Goal: Task Accomplishment & Management: Contribute content

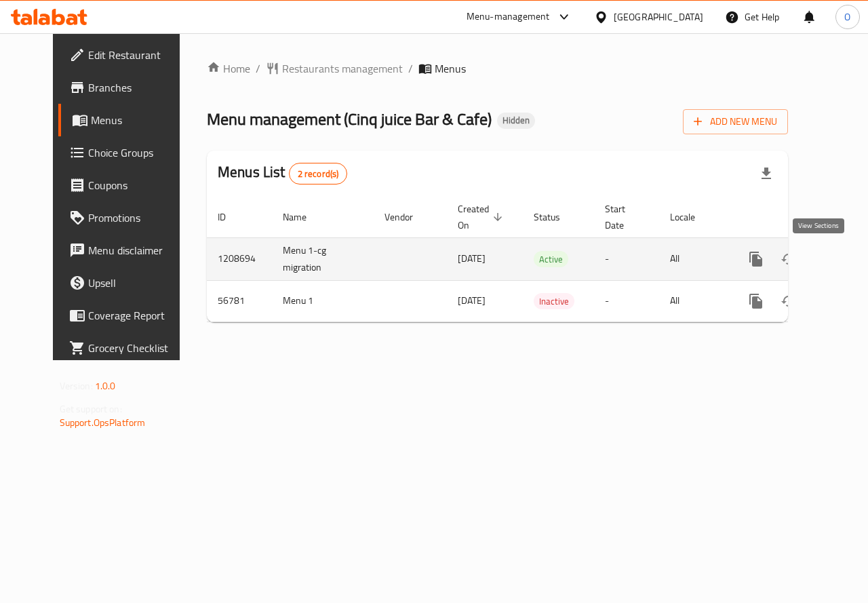
click at [845, 264] on icon "enhanced table" at bounding box center [853, 259] width 16 height 16
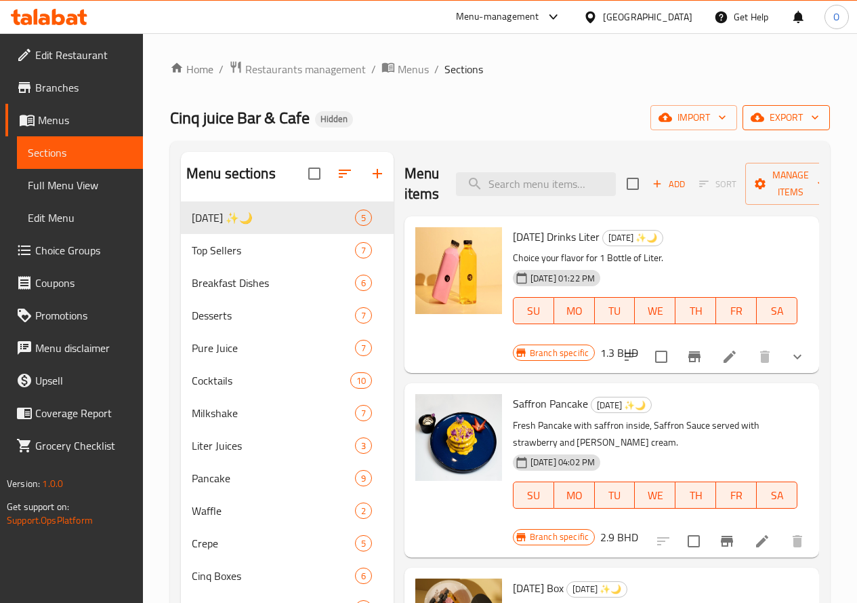
click at [792, 118] on span "export" at bounding box center [787, 117] width 66 height 17
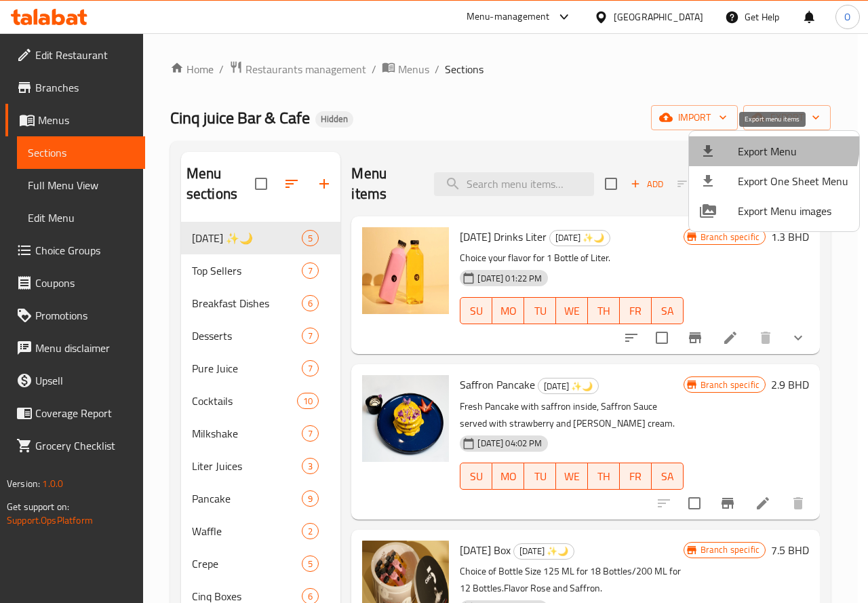
click at [763, 143] on span "Export Menu" at bounding box center [792, 151] width 110 height 16
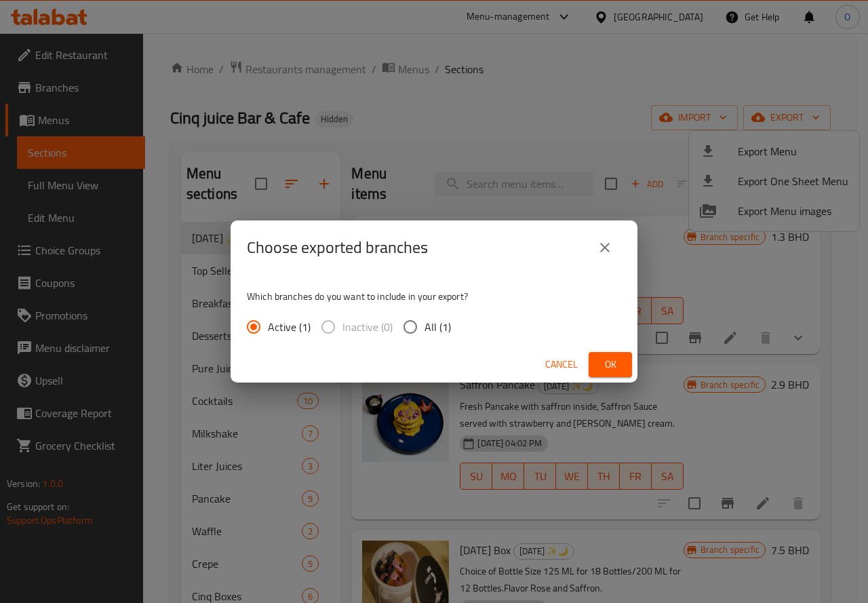
click at [594, 360] on button "Ok" at bounding box center [609, 364] width 43 height 25
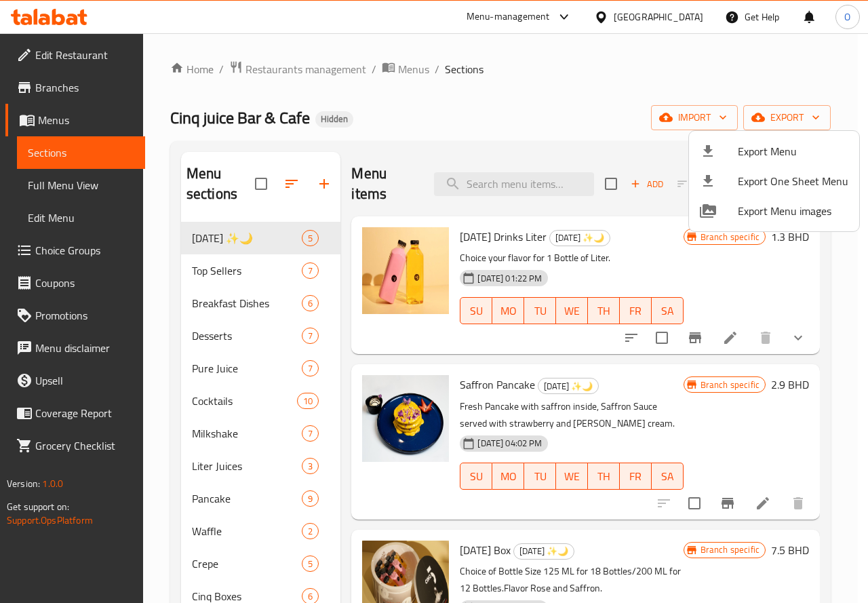
click at [245, 306] on div at bounding box center [434, 301] width 868 height 603
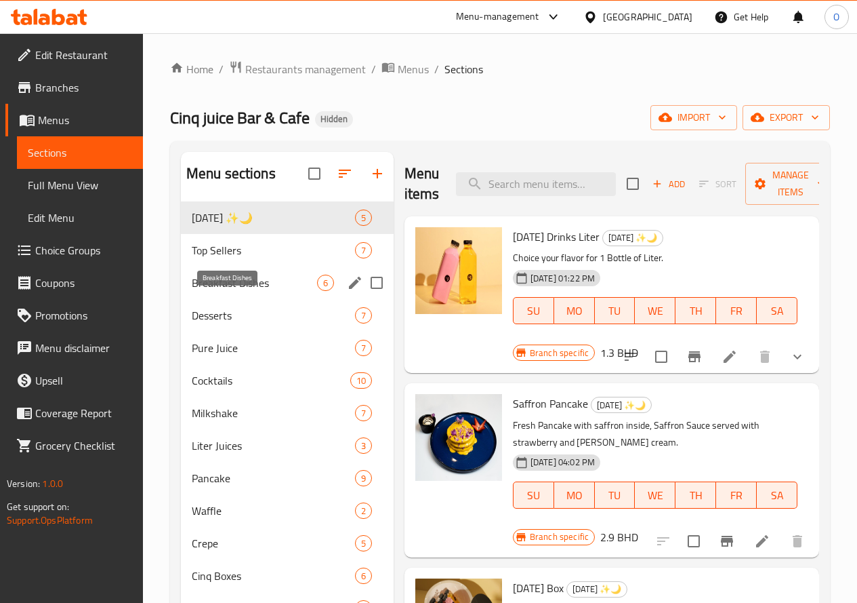
click at [203, 291] on span "Breakfast Dishes" at bounding box center [254, 282] width 125 height 16
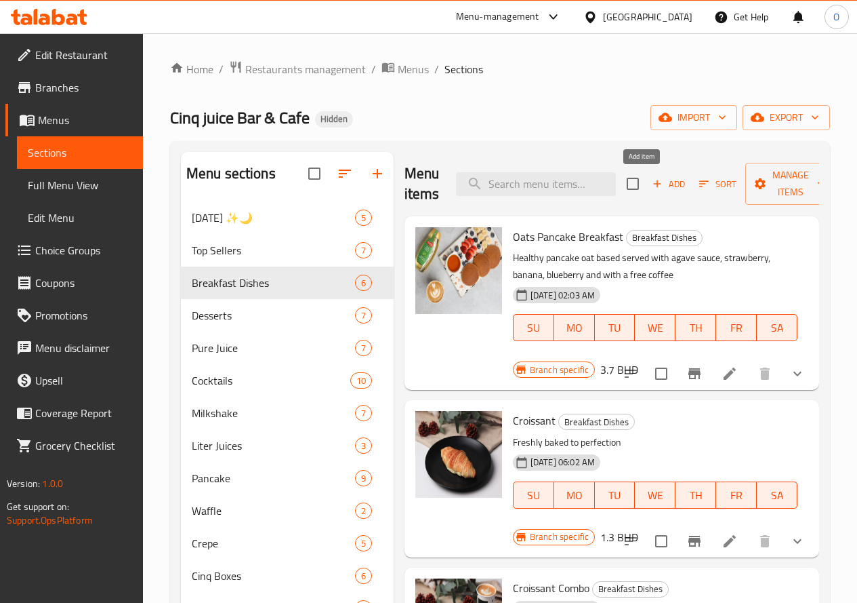
click at [651, 180] on span "Add" at bounding box center [669, 184] width 37 height 16
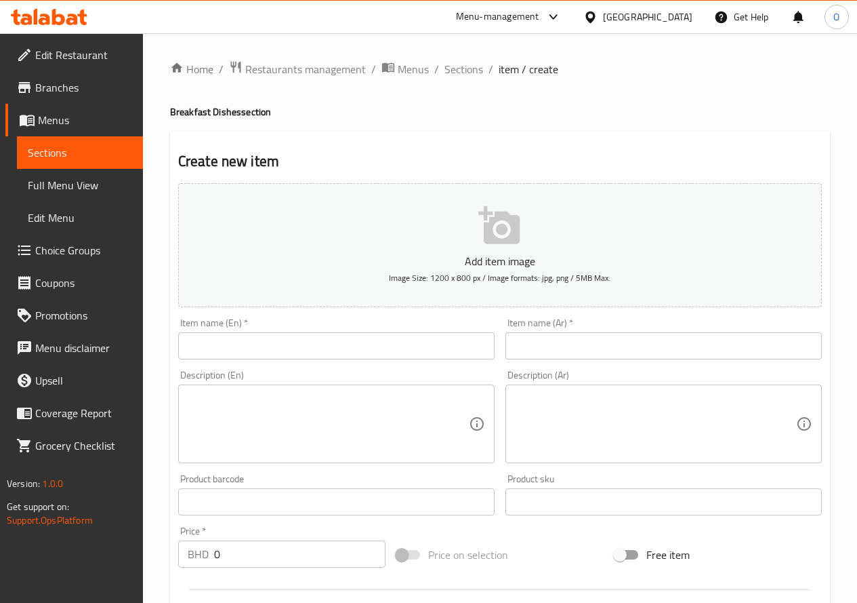
click at [295, 348] on input "text" at bounding box center [336, 345] width 317 height 27
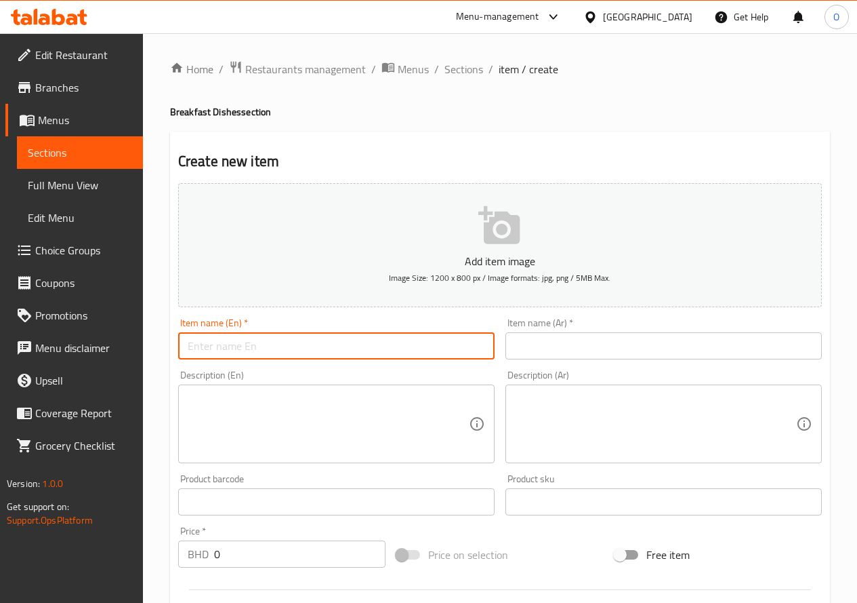
paste input "Truffle Egg"
type input "Truffle Egg"
click at [609, 350] on input "text" at bounding box center [664, 345] width 317 height 27
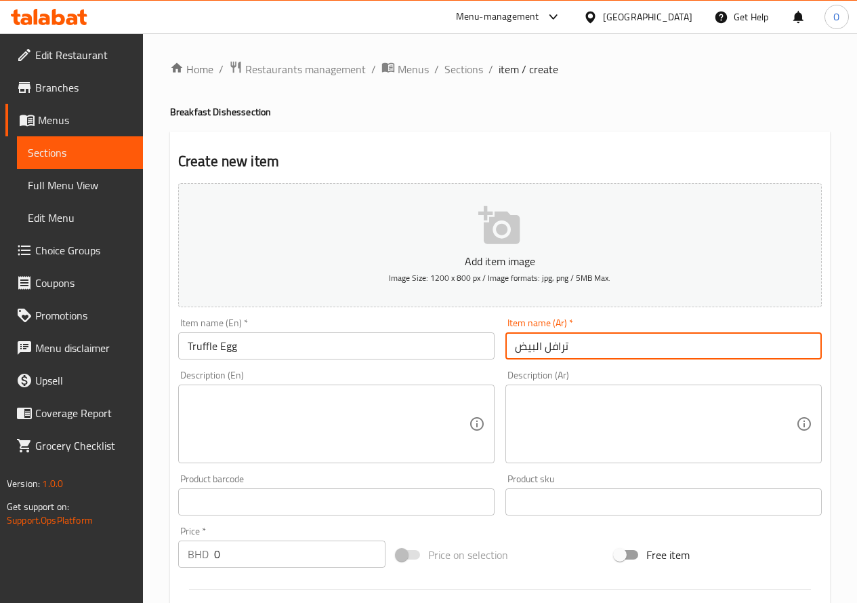
type input "ترافل البيض"
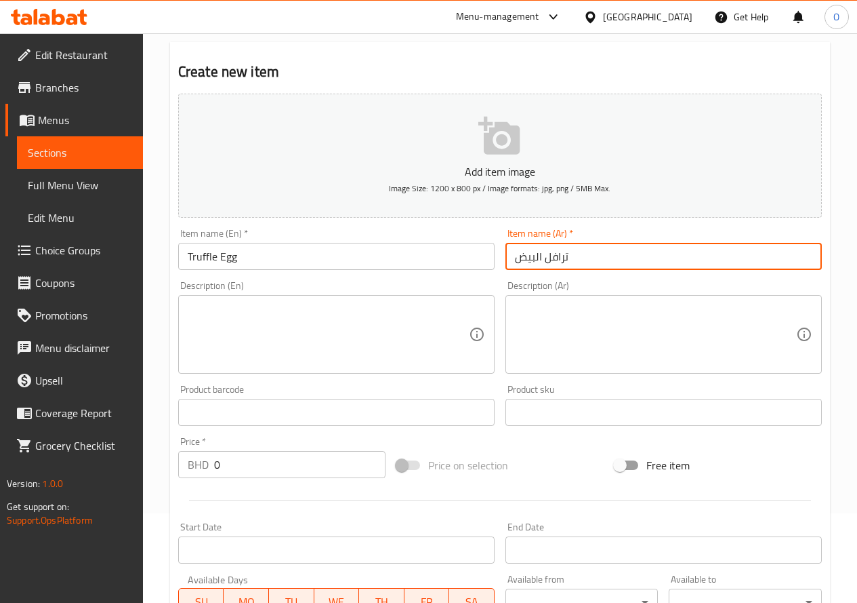
scroll to position [271, 0]
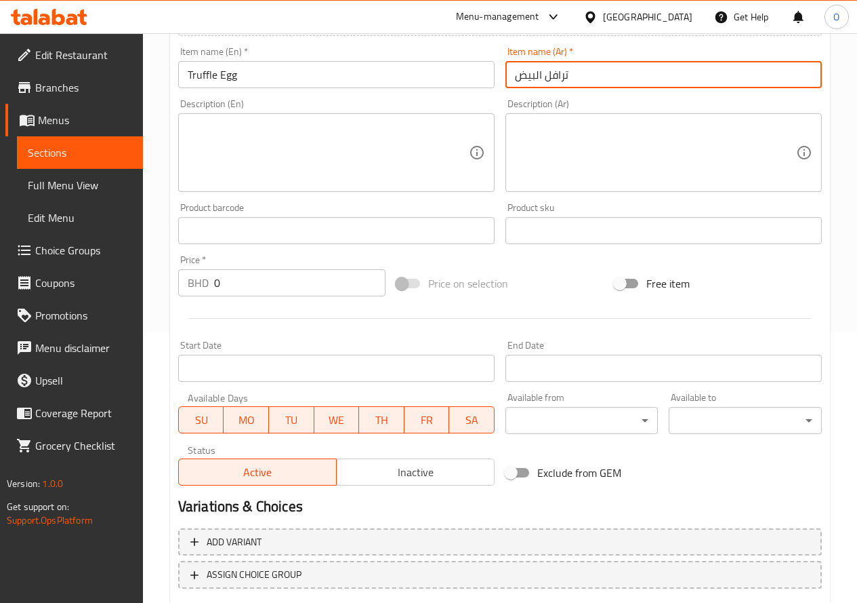
drag, startPoint x: 220, startPoint y: 280, endPoint x: 169, endPoint y: 308, distance: 57.3
click at [170, 308] on div "Create new item Add item image Image Size: 1200 x 800 px / Image formats: jpg, …" at bounding box center [500, 254] width 660 height 789
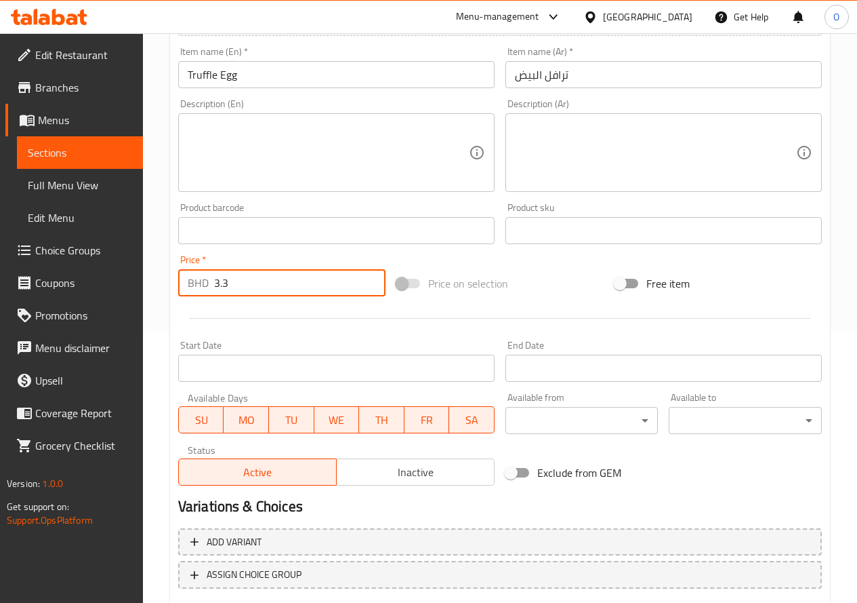
type input "3.3"
click at [322, 115] on div "Description (En)" at bounding box center [336, 152] width 317 height 79
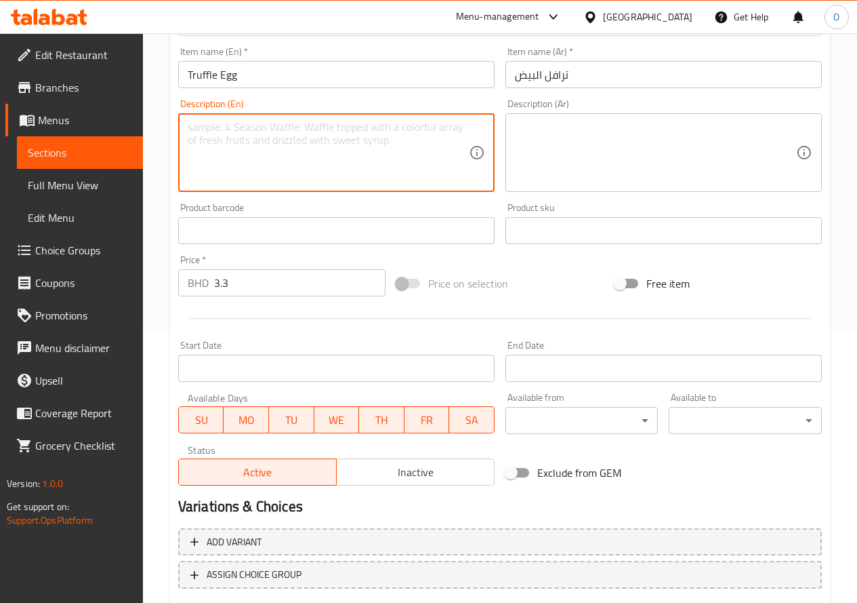
paste textarea "Sour dough bread with spinatch and scramble egg together with Salad pomegranate…"
type textarea "Sour dough bread with spinatch and scramble egg together with Salad pomegranate…"
click at [596, 156] on textarea at bounding box center [655, 153] width 281 height 64
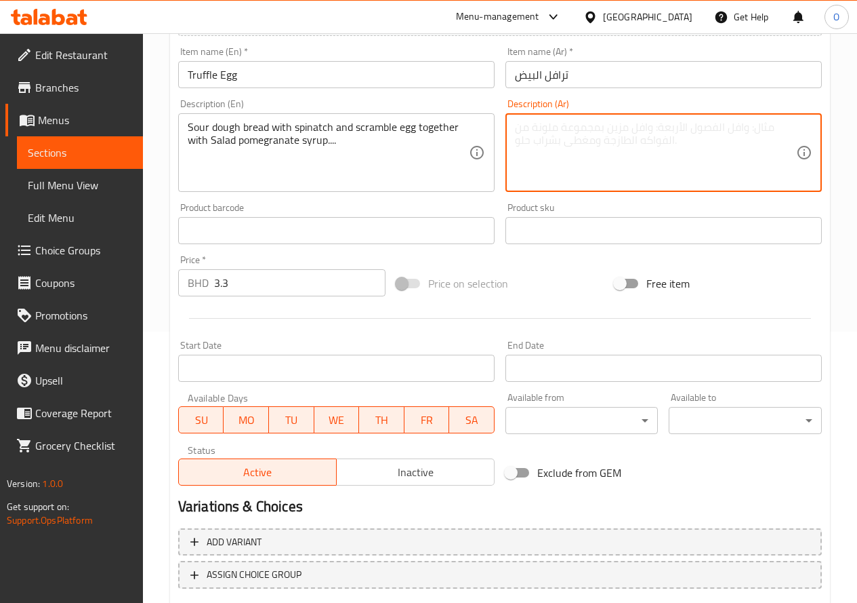
paste textarea "خبز العجين المخمر مع السبانخ والبيض المخفوق مع سلطة شراب الرمان...."
type textarea "خبز العجين المخمر مع السبانخ والبيض المخفوق مع سلطة شراب الرمان...."
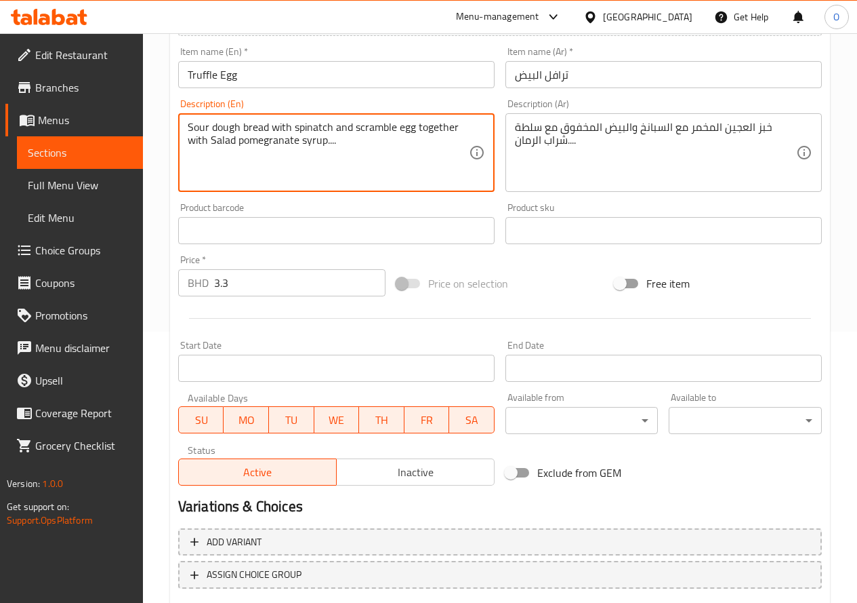
drag, startPoint x: 325, startPoint y: 144, endPoint x: 355, endPoint y: 144, distance: 29.8
type textarea "Sour dough bread with spinatch and scramble egg together with Salad pomegranate…"
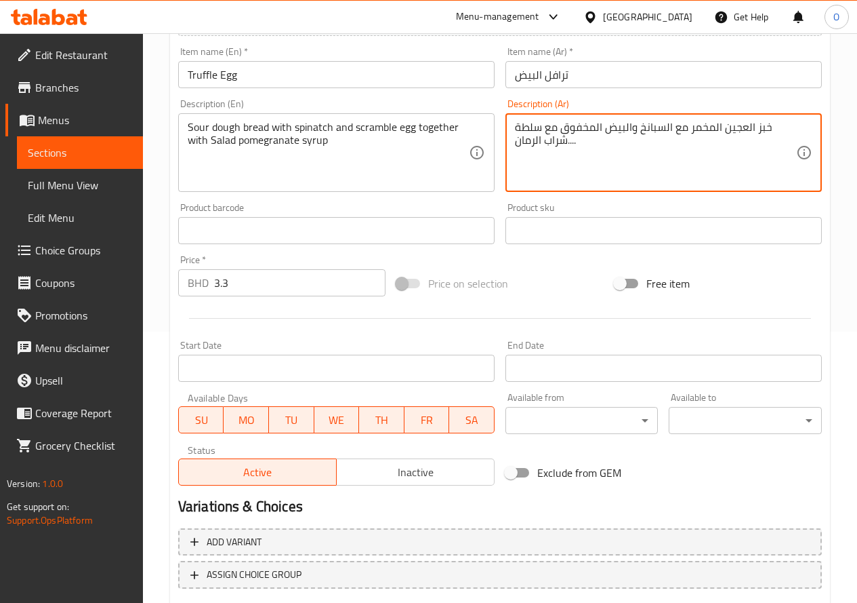
drag, startPoint x: 569, startPoint y: 144, endPoint x: 586, endPoint y: 145, distance: 17.0
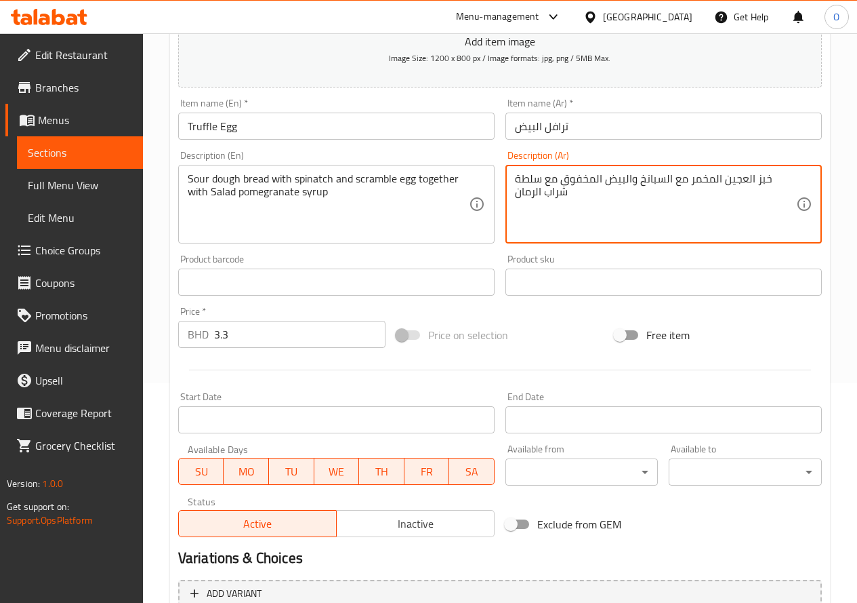
scroll to position [355, 0]
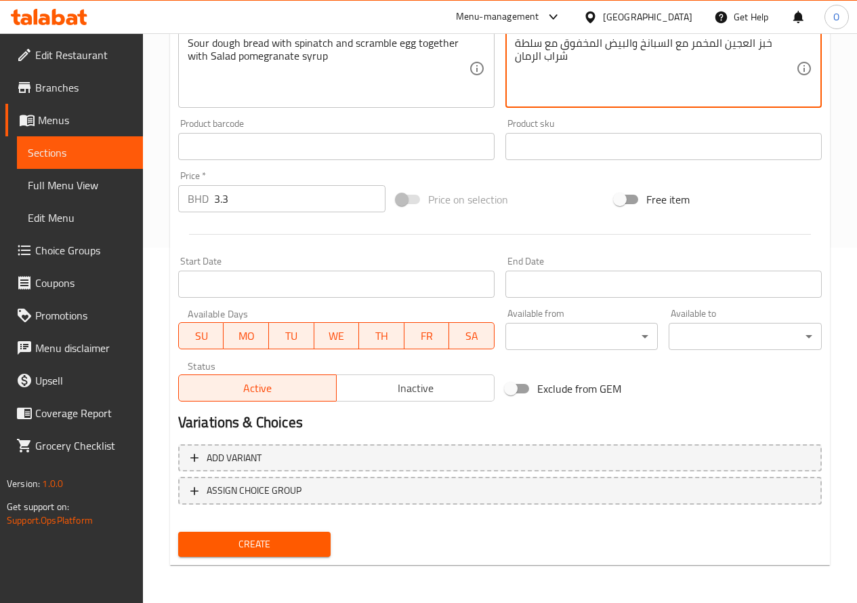
type textarea "خبز العجين المخمر مع السبانخ والبيض المخفوق مع سلطة شراب الرمان"
click at [277, 545] on span "Create" at bounding box center [254, 543] width 131 height 17
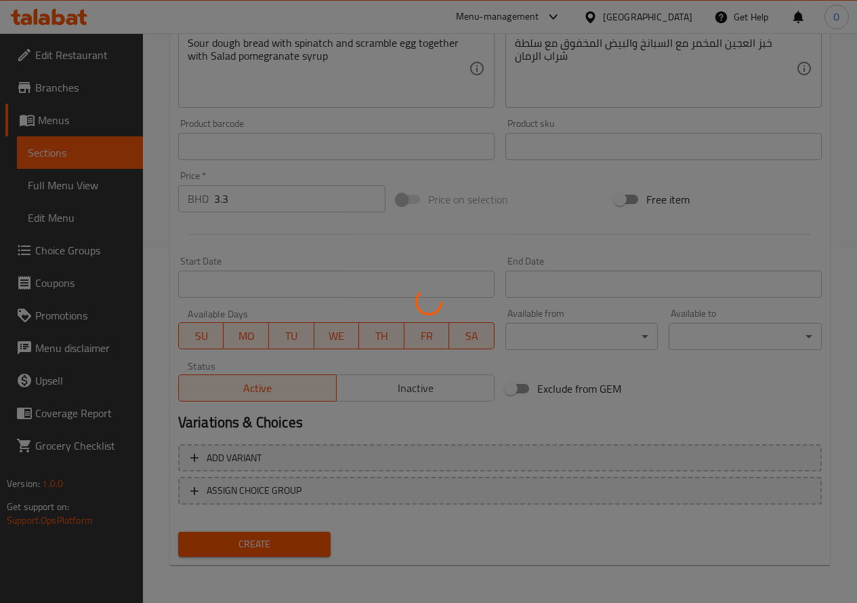
type input "0"
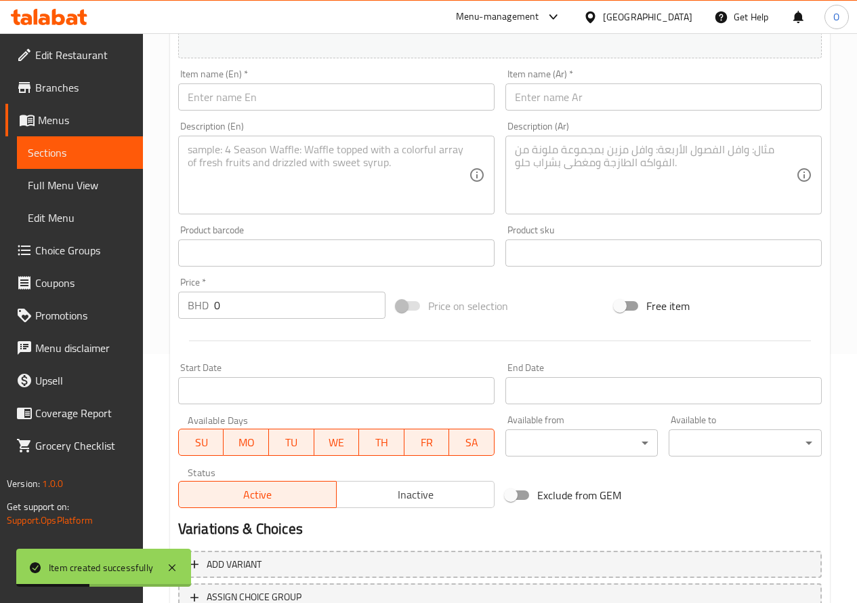
scroll to position [84, 0]
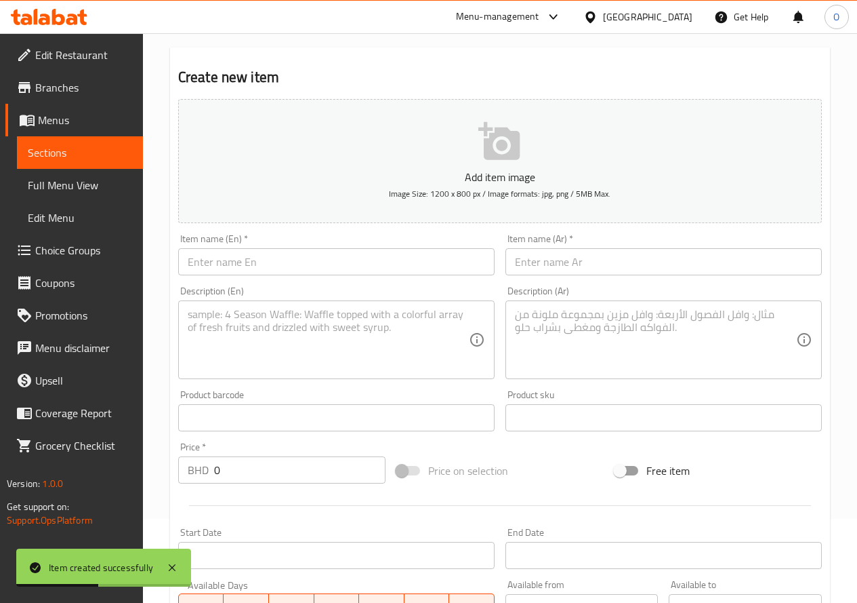
click at [216, 260] on input "text" at bounding box center [336, 261] width 317 height 27
paste input "Truffle [PERSON_NAME]"
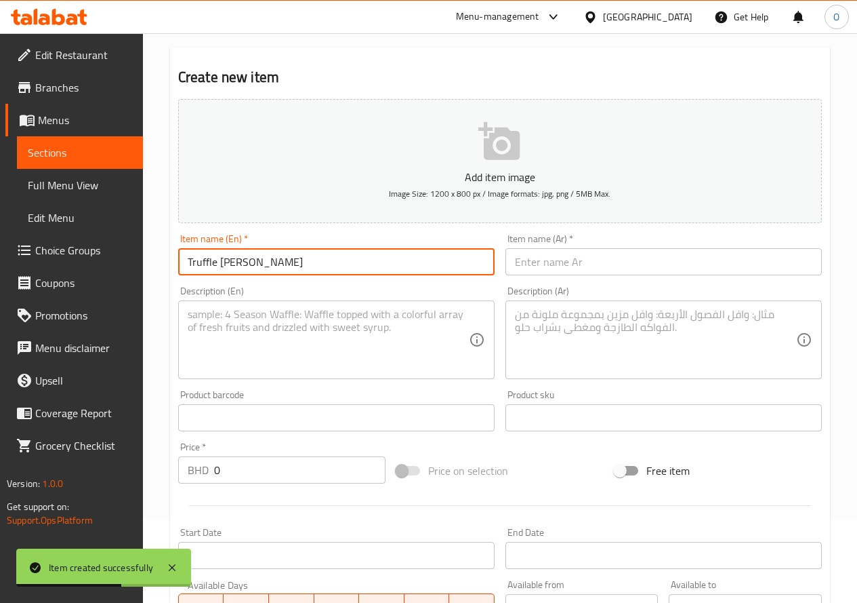
type input "Truffle [PERSON_NAME]"
click at [563, 266] on input "text" at bounding box center [664, 261] width 317 height 27
paste input "كرواسون الكمأة"
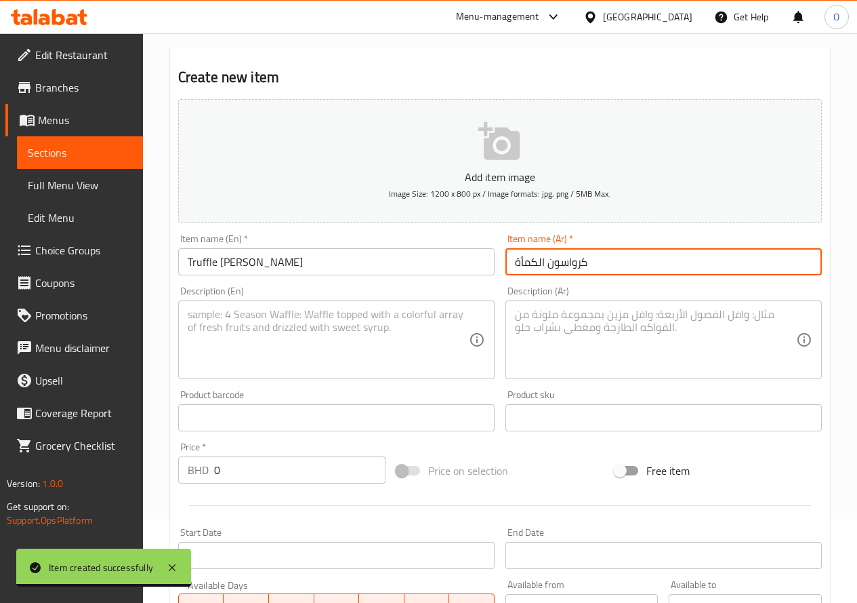
click at [533, 266] on input "كرواسون الكمأة" at bounding box center [664, 261] width 317 height 27
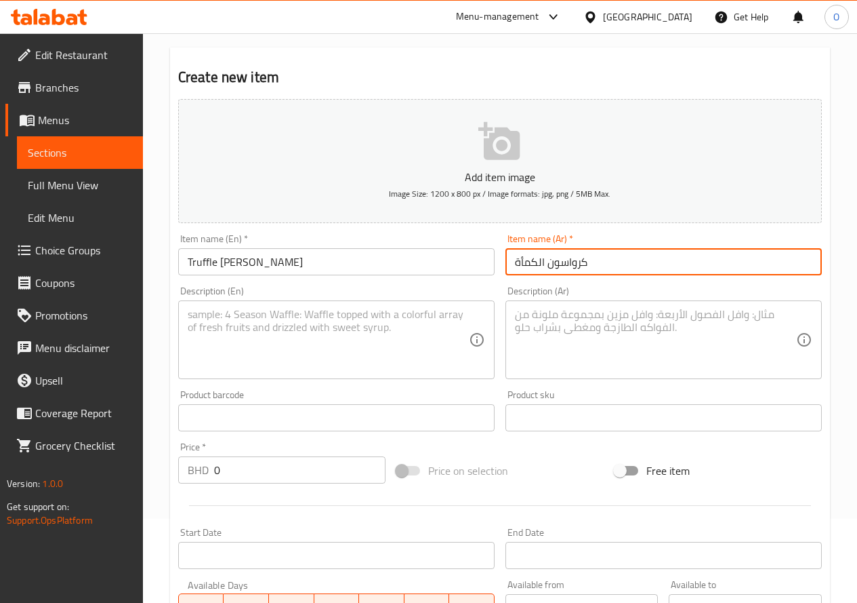
click at [533, 266] on input "كرواسون الكمأة" at bounding box center [664, 261] width 317 height 27
drag, startPoint x: 531, startPoint y: 266, endPoint x: 537, endPoint y: 263, distance: 7.6
click at [537, 263] on input "كرواسون تؤافل" at bounding box center [664, 261] width 317 height 27
type input "كرواسون ترافل"
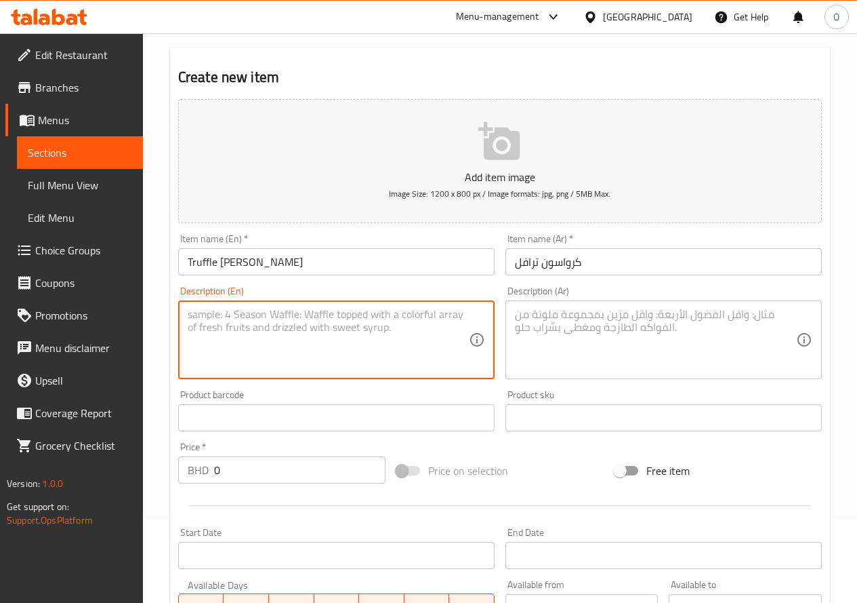
click at [443, 342] on textarea at bounding box center [328, 340] width 281 height 64
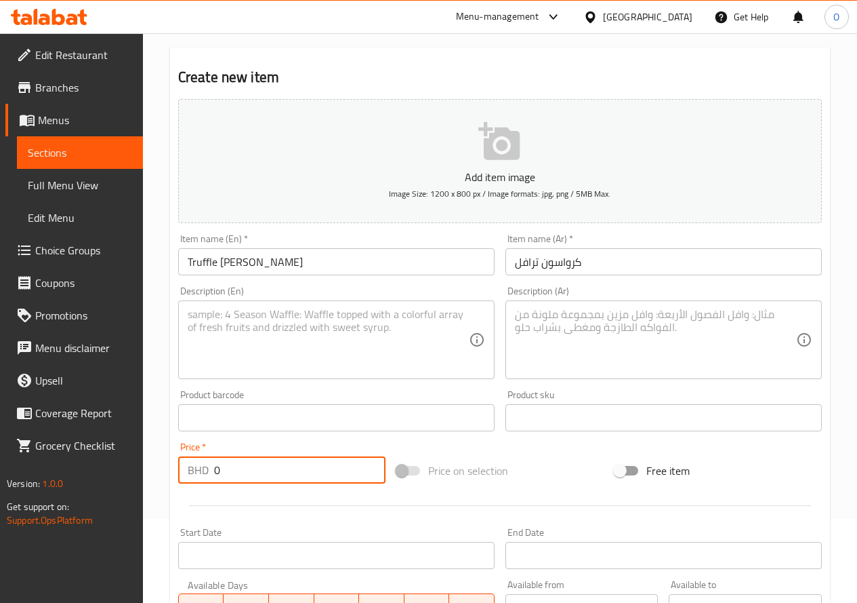
drag, startPoint x: 228, startPoint y: 465, endPoint x: 176, endPoint y: 489, distance: 57.3
click at [176, 489] on div "Add item image Image Size: 1200 x 800 px / Image formats: jpg, png / 5MB Max. I…" at bounding box center [500, 386] width 655 height 584
type input "3.3"
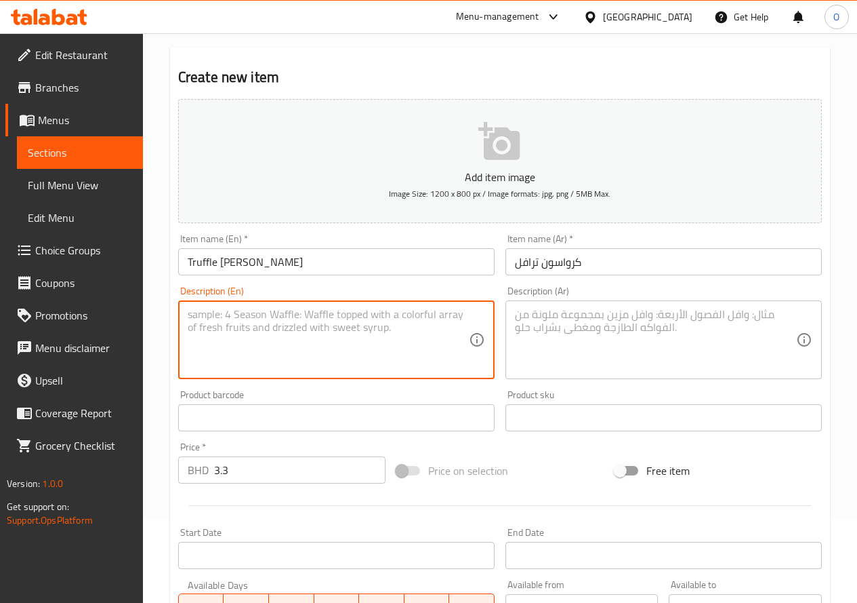
click at [346, 349] on textarea at bounding box center [328, 340] width 281 height 64
click at [352, 348] on textarea at bounding box center [328, 340] width 281 height 64
paste textarea "Newly bake Croisant with egg and mushroom sauce. Salad on the side with pomegra…"
click at [344, 331] on textarea "Newly bake Croisant with egg and mushroom sauce. Salad on the side with pomegra…" at bounding box center [328, 340] width 281 height 64
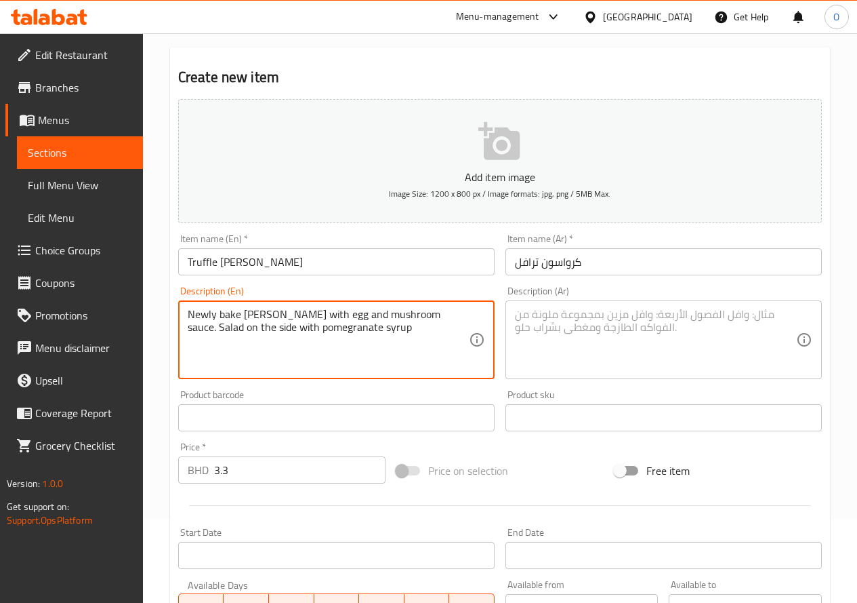
click at [344, 331] on textarea "Newly bake Croisant with egg and mushroom sauce. Salad on the side with pomegra…" at bounding box center [328, 340] width 281 height 64
type textarea "Newly bake Croisant with egg and mushroom sauce. Salad on the side with pomegra…"
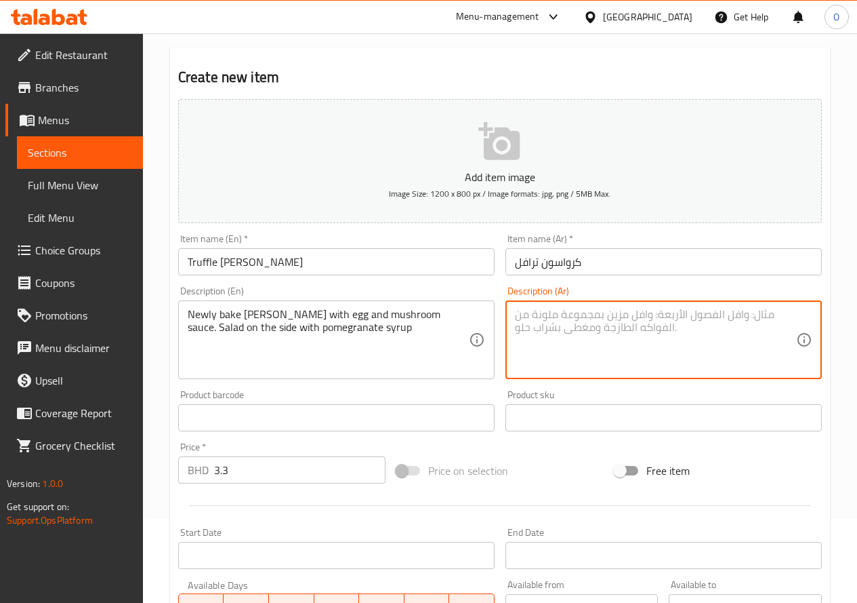
paste textarea "كرواسون طازج مع صلصة البيض والفطر. سلطة جانبية مع دبس الرمان."
type textarea "كرواسون طازج مع صلصة البيض والفطر. سلطة جانبية مع دبس الرمان."
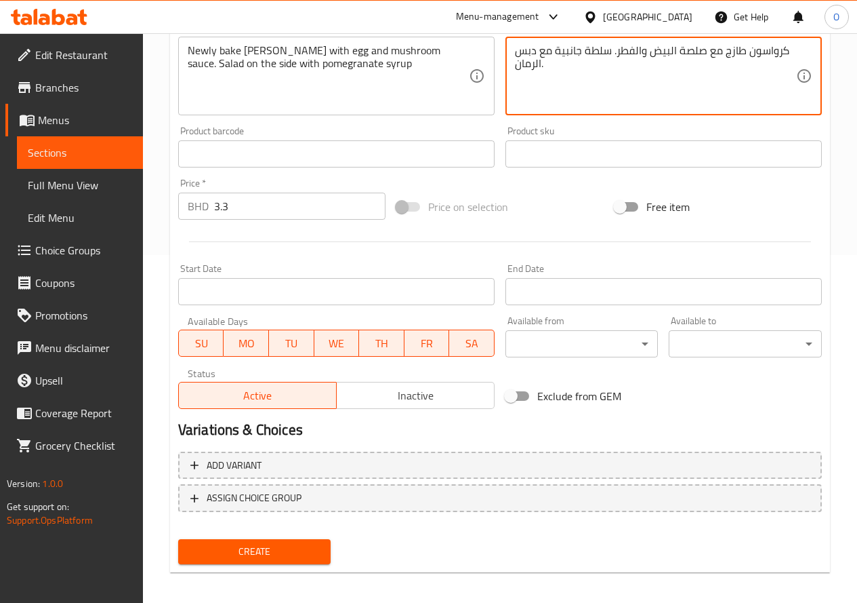
scroll to position [355, 0]
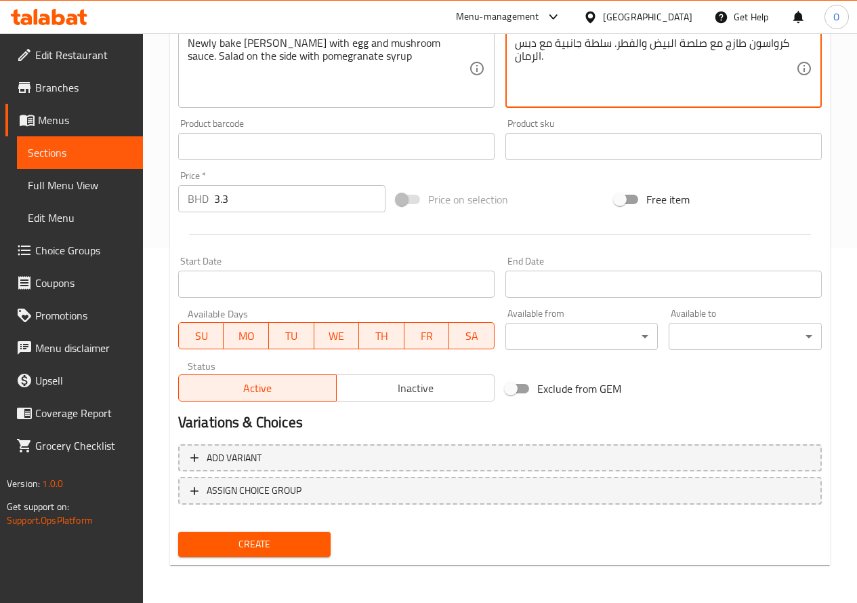
click at [265, 544] on span "Create" at bounding box center [254, 543] width 131 height 17
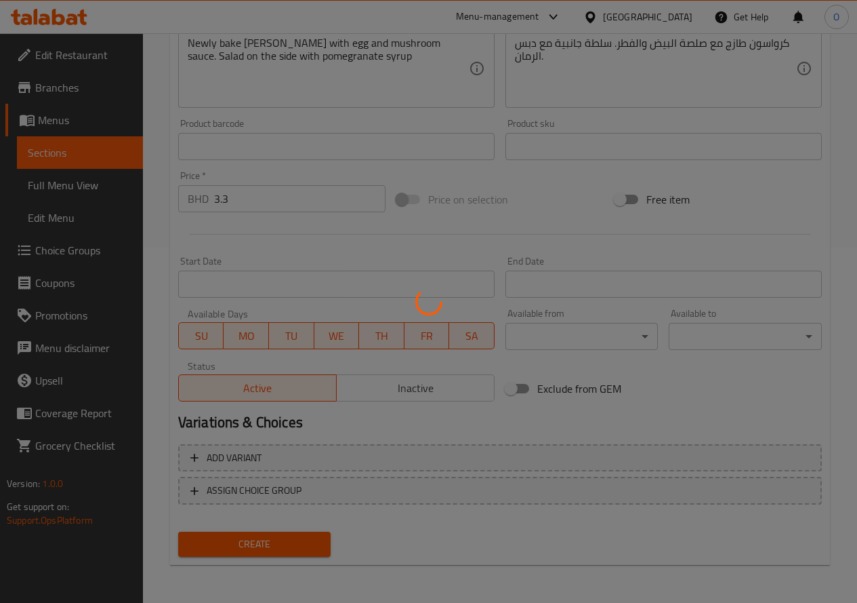
type input "0"
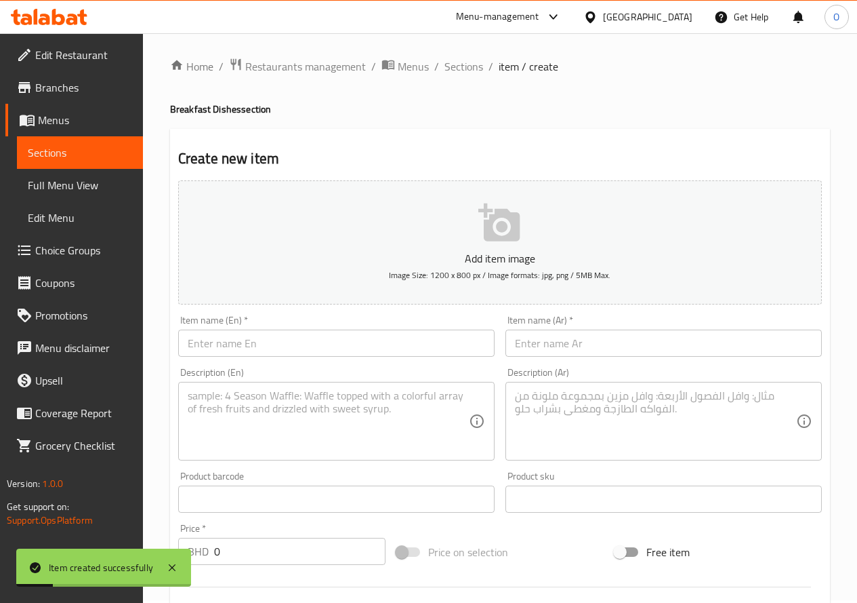
scroll to position [0, 0]
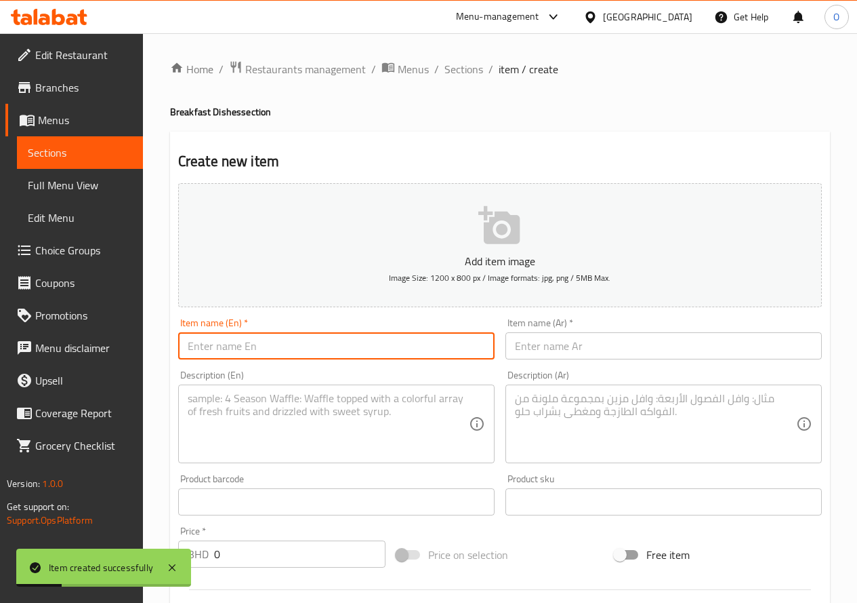
click at [333, 343] on input "text" at bounding box center [336, 345] width 317 height 27
paste input "Berries Croissant"
type input "Berries Croissant"
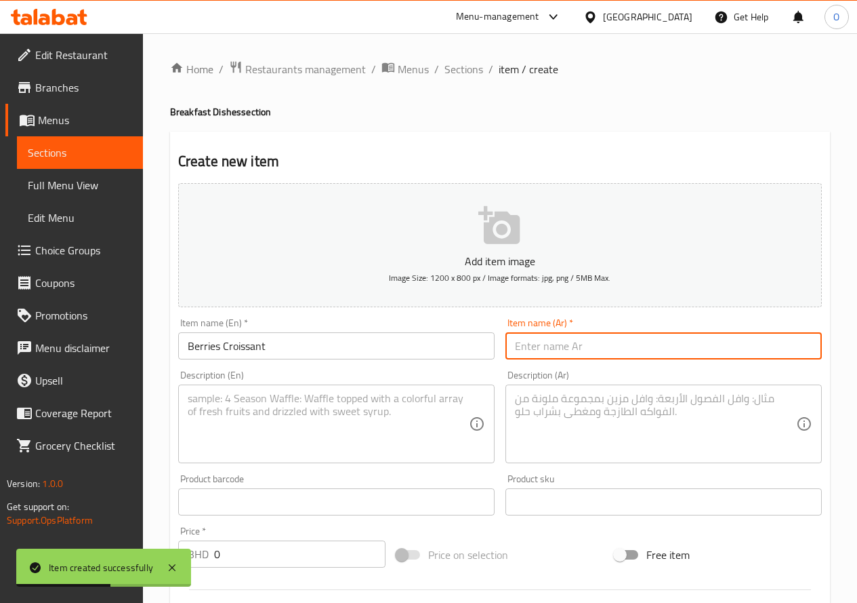
click at [585, 344] on input "text" at bounding box center [664, 345] width 317 height 27
paste input "كرواسون التوت"
type input "كرواسون التوت"
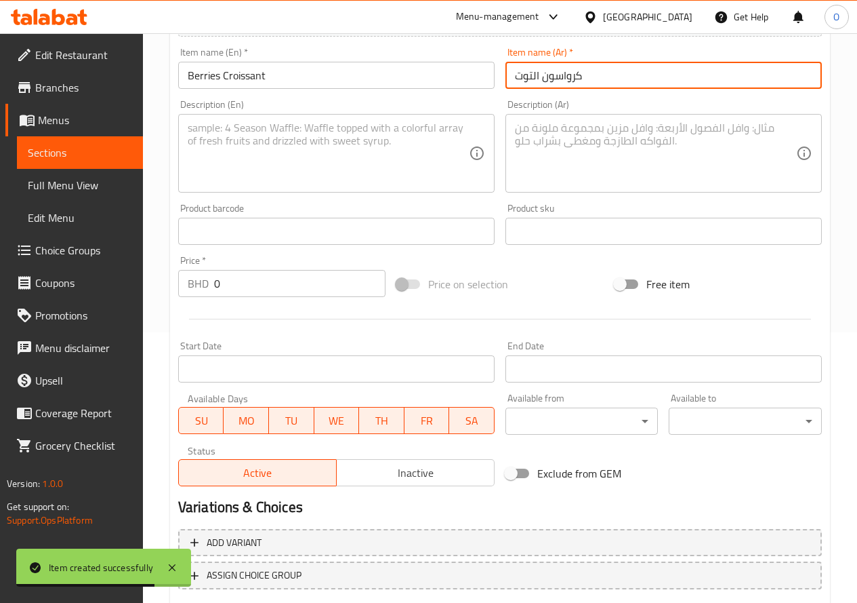
scroll to position [271, 0]
drag, startPoint x: 226, startPoint y: 283, endPoint x: 184, endPoint y: 291, distance: 42.8
click at [184, 291] on div "BHD 0 Price *" at bounding box center [281, 282] width 207 height 27
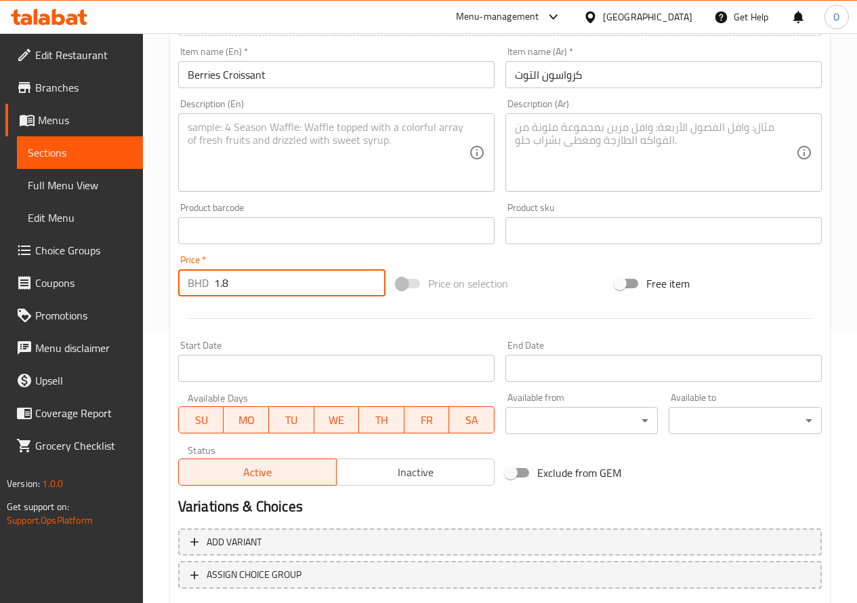
type input "1.8"
click at [198, 307] on div at bounding box center [500, 318] width 655 height 33
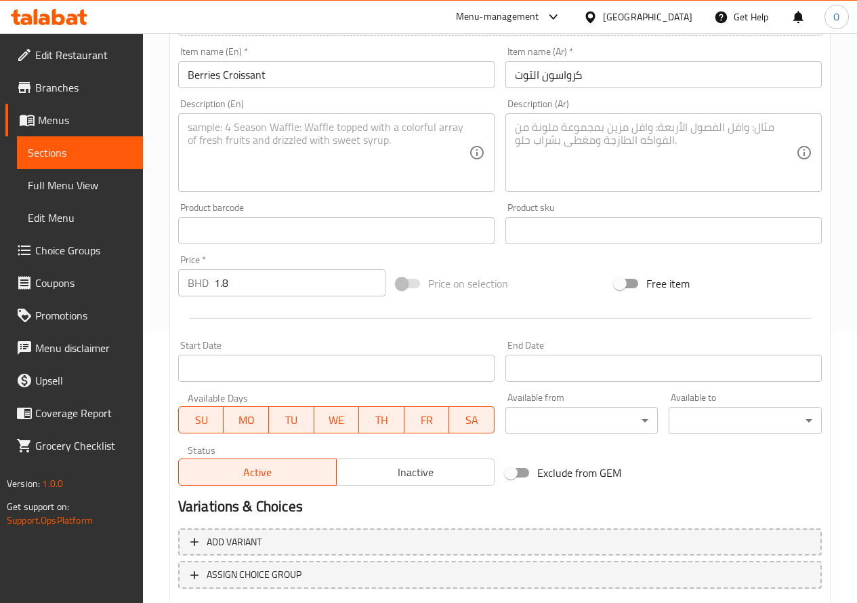
click at [350, 186] on div "Description (En)" at bounding box center [336, 152] width 317 height 79
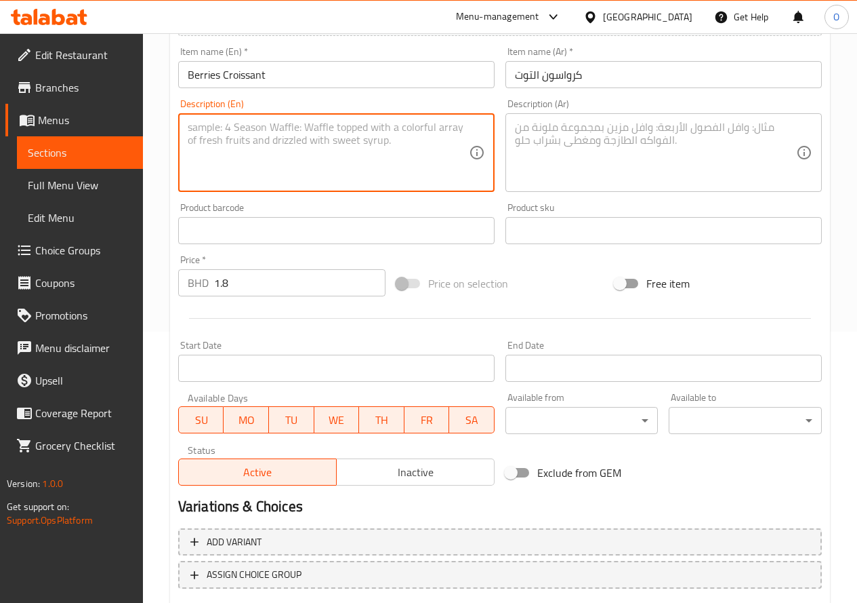
paste textarea "Croissant with mix berries inside كرواسون مع مزيج من التوت بداخله"
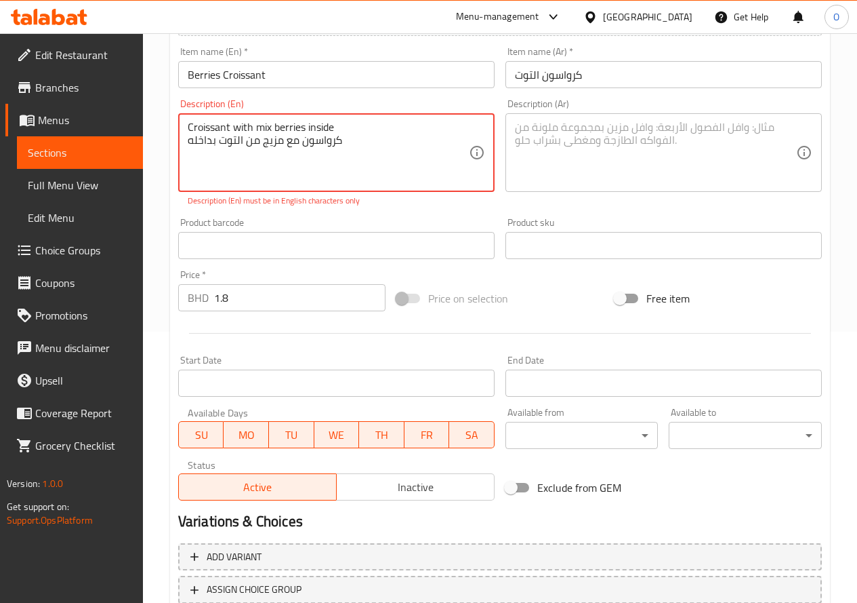
click at [272, 144] on textarea "Croissant with mix berries inside كرواسون مع مزيج من التوت بداخله" at bounding box center [328, 153] width 281 height 64
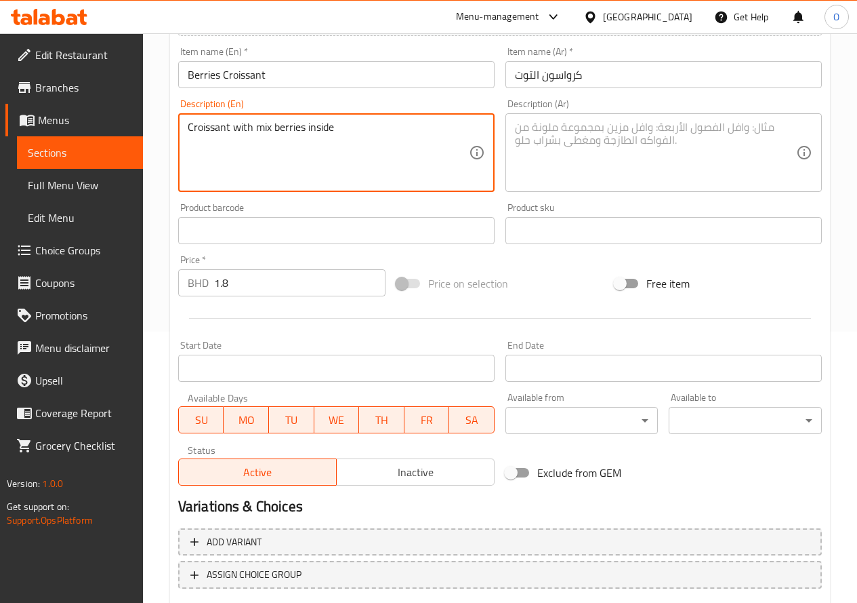
type textarea "Croissant with mix berries inside"
click at [640, 154] on textarea at bounding box center [655, 153] width 281 height 64
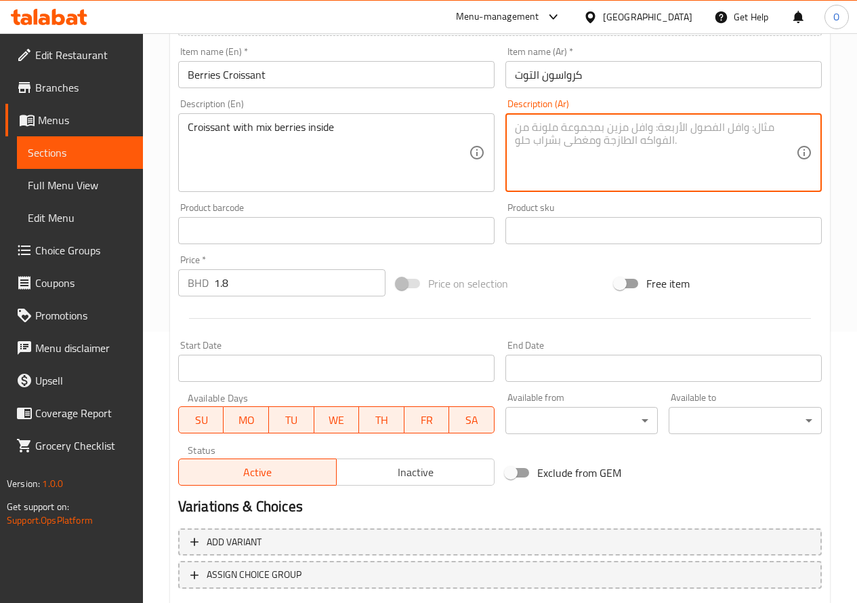
paste textarea "كرواسون مع مزيج من التوت بداخله"
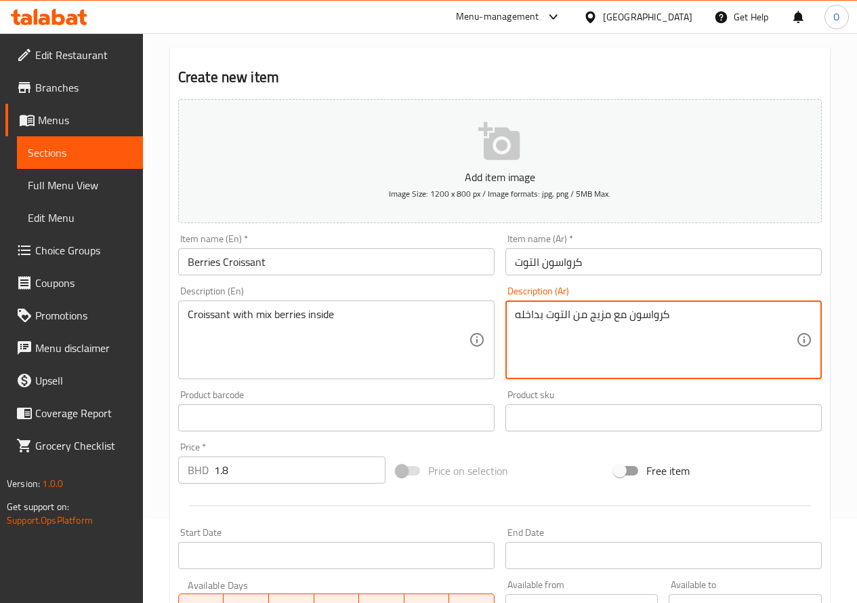
scroll to position [355, 0]
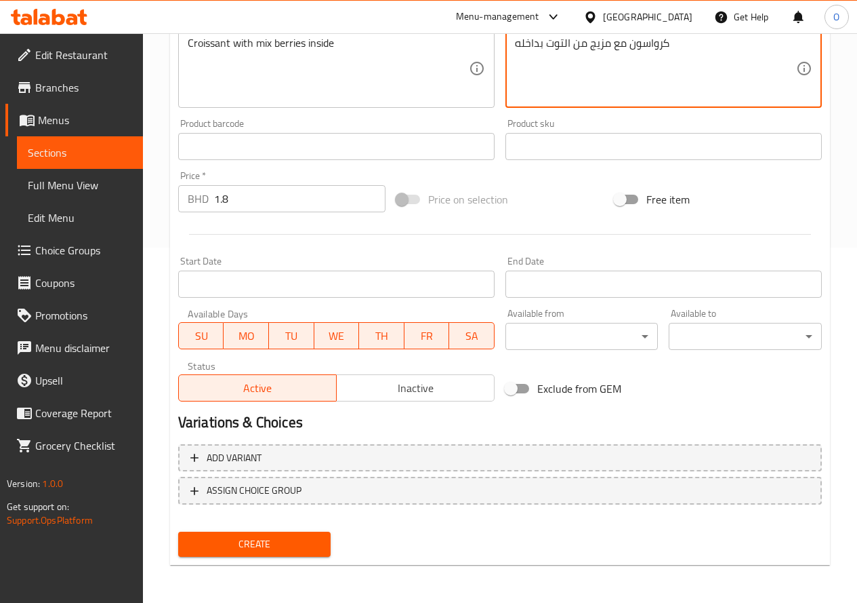
type textarea "كرواسون مع مزيج من التوت بداخله"
click at [248, 543] on span "Create" at bounding box center [254, 543] width 131 height 17
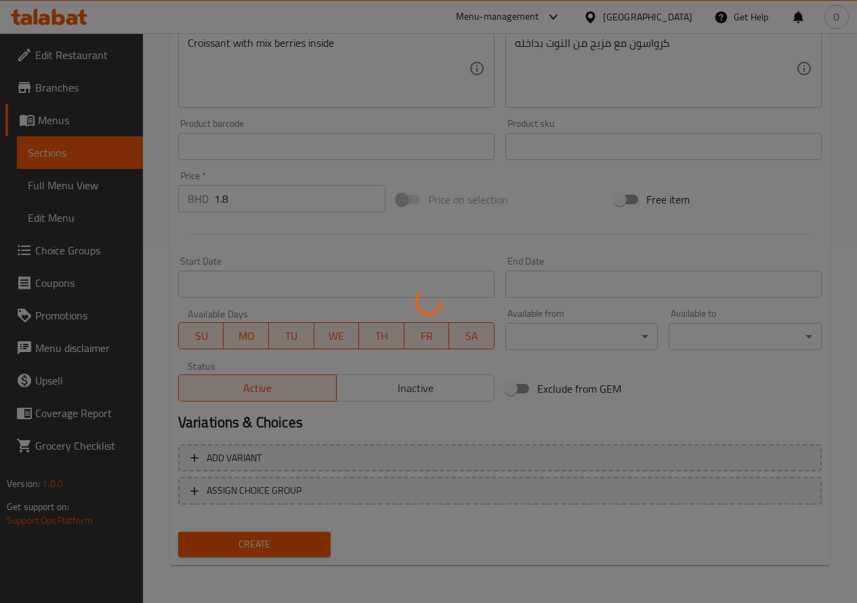
type input "0"
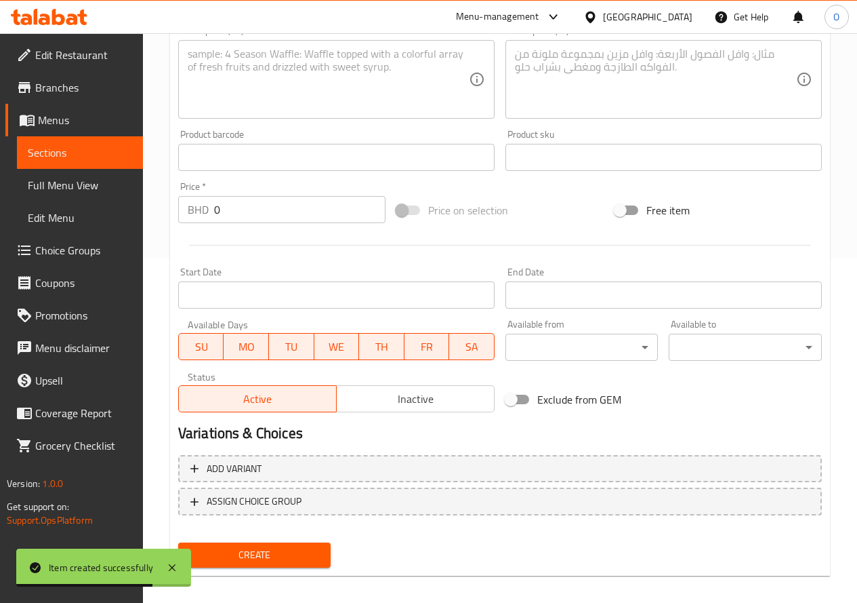
scroll to position [84, 0]
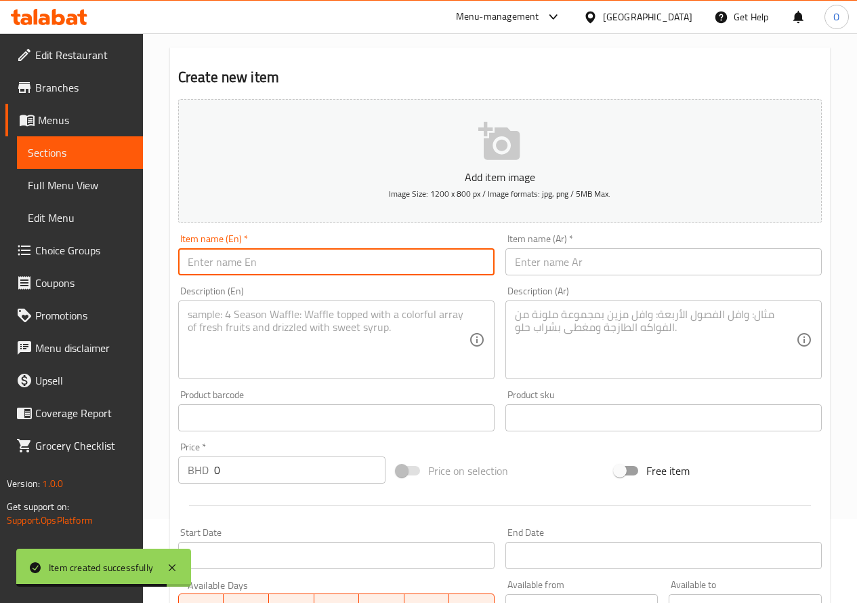
click at [219, 260] on input "text" at bounding box center [336, 261] width 317 height 27
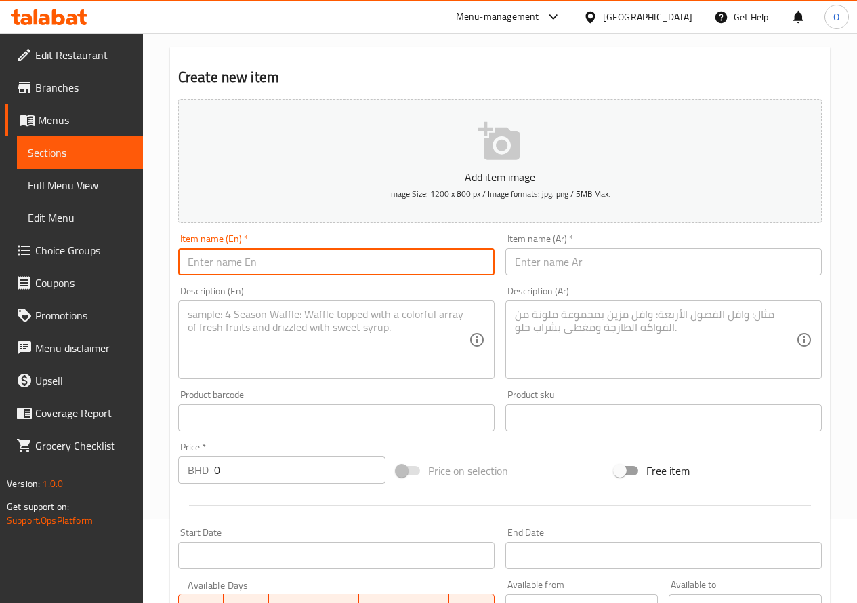
paste input "Drip filter"
click at [222, 262] on input "Drip filter" at bounding box center [336, 261] width 317 height 27
paste input "F"
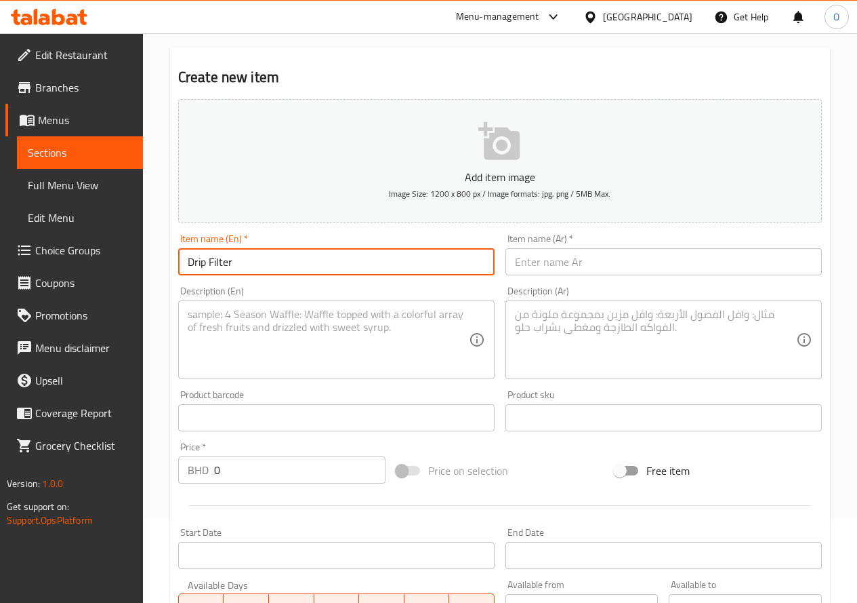
type input "Drip Filter"
click at [224, 264] on input "Drip Filter" at bounding box center [336, 261] width 317 height 27
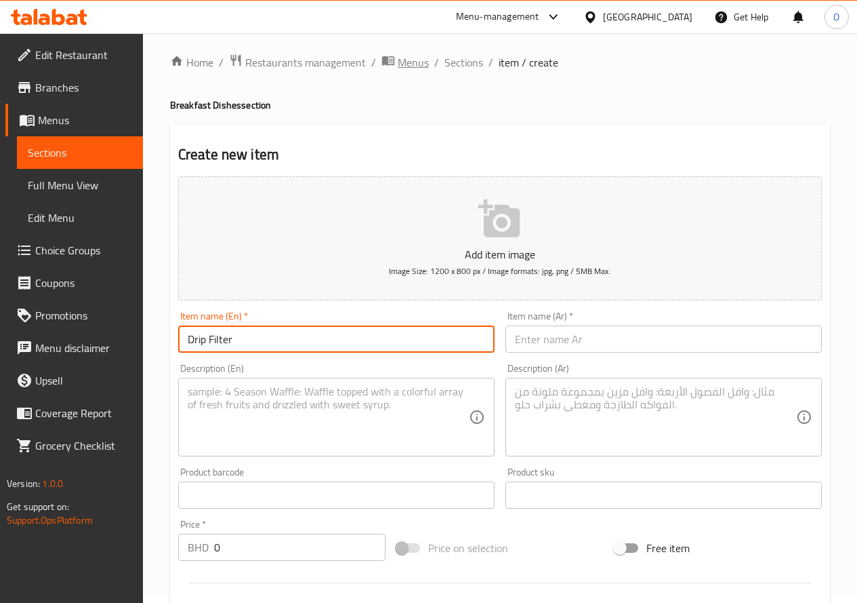
scroll to position [0, 0]
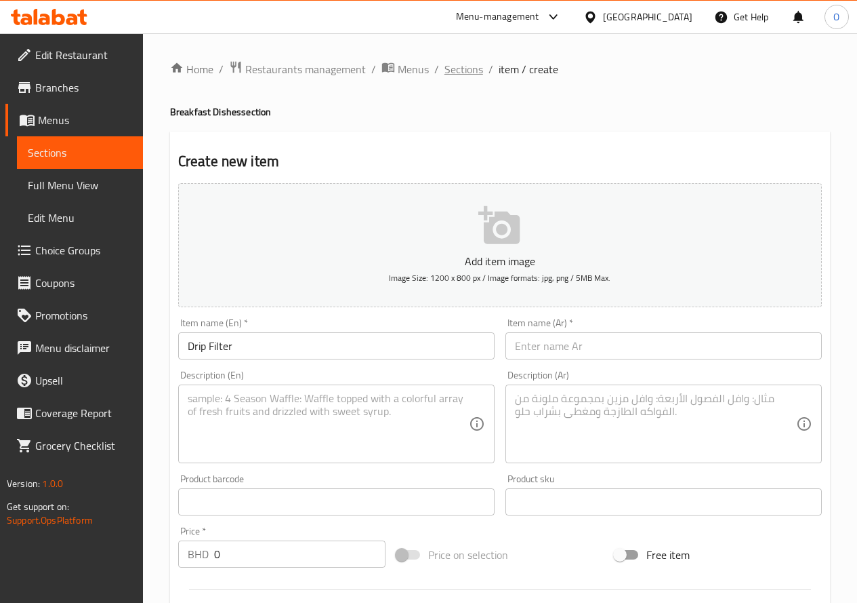
click at [474, 61] on span "Sections" at bounding box center [464, 69] width 39 height 16
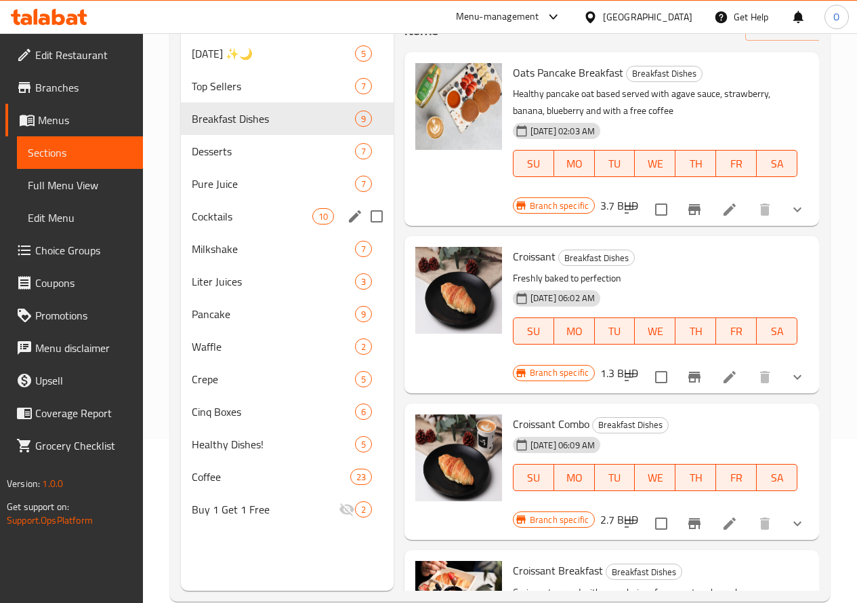
scroll to position [190, 0]
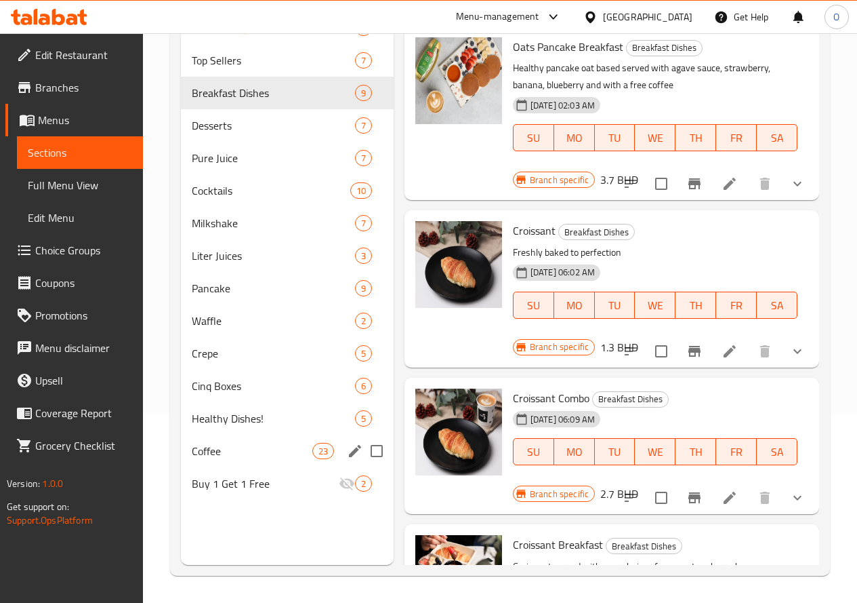
click at [242, 459] on span "Coffee" at bounding box center [252, 451] width 121 height 16
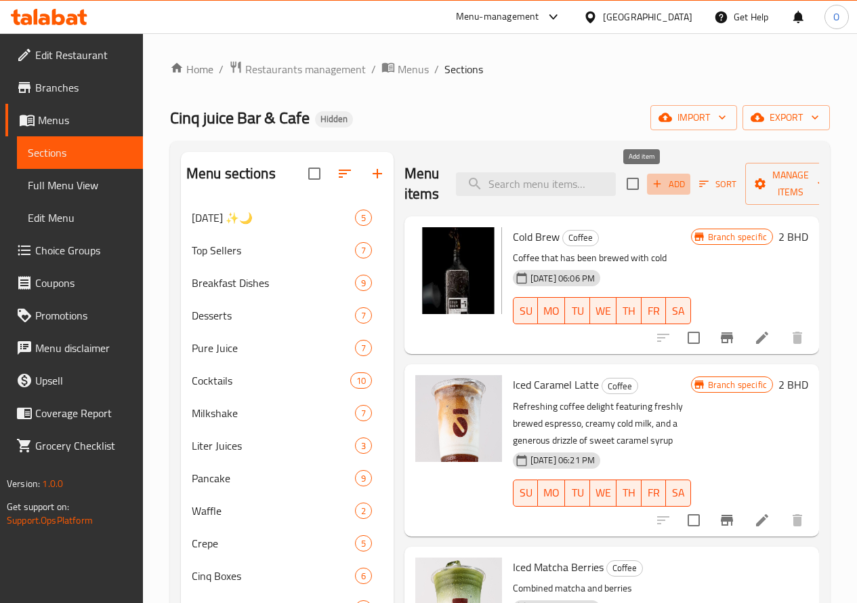
click at [653, 186] on span "Add" at bounding box center [669, 184] width 37 height 16
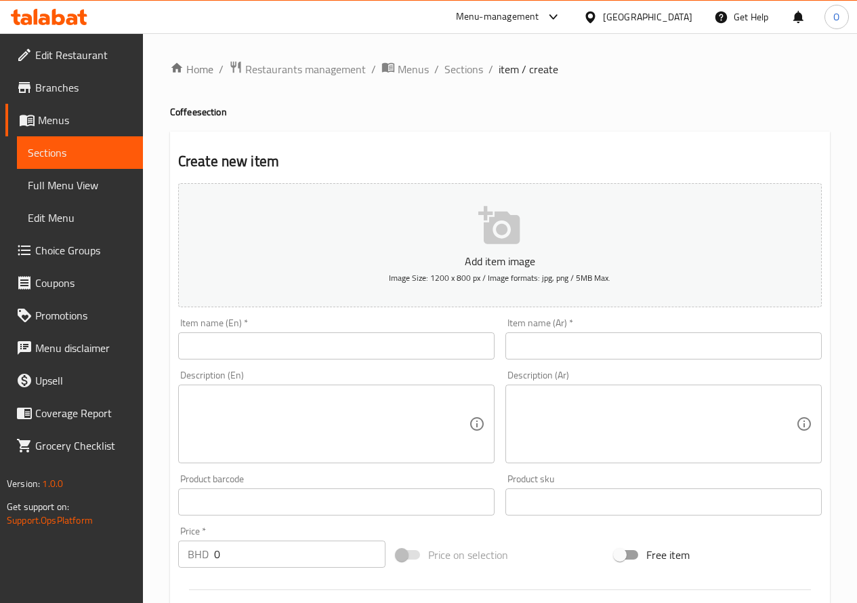
click at [223, 347] on input "text" at bounding box center [336, 345] width 317 height 27
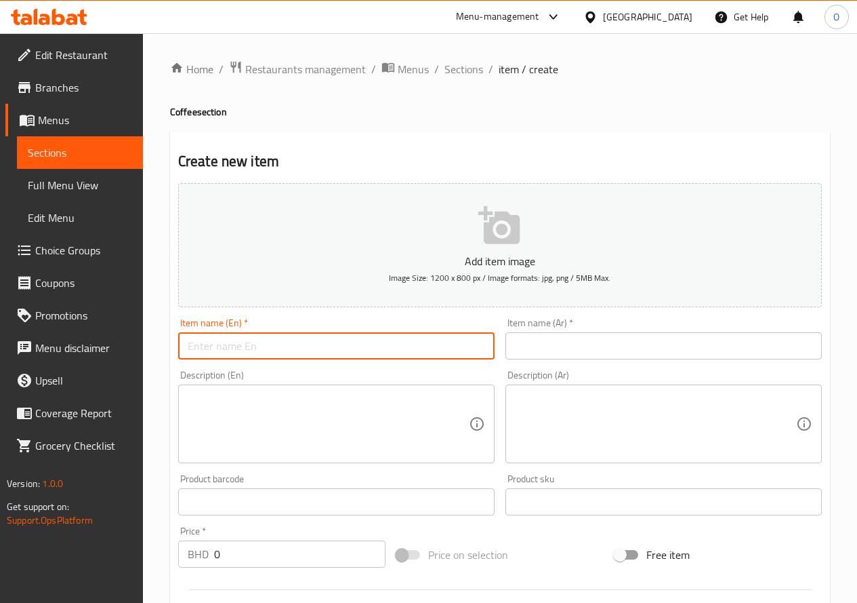
paste input "CINQ Hot Chocolate"
type input "CINQ Hot Chocolate"
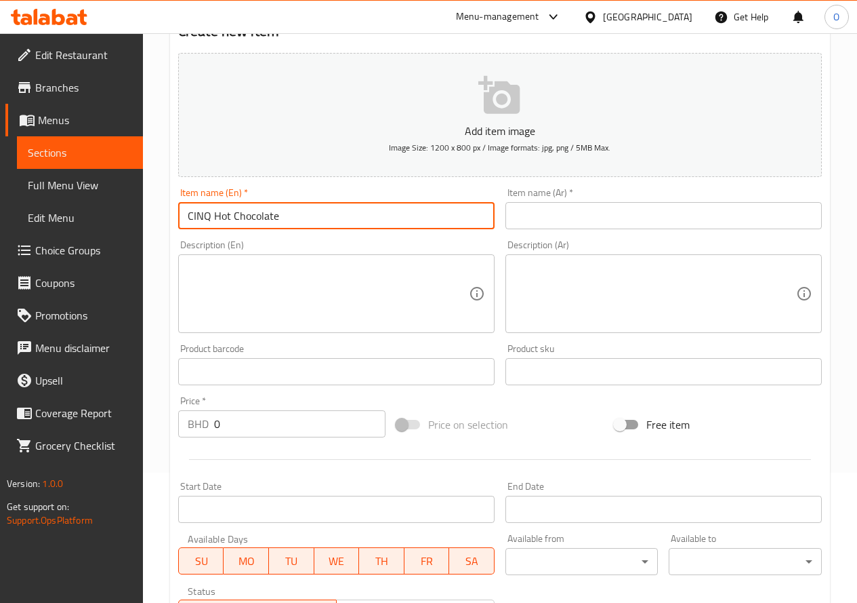
scroll to position [136, 0]
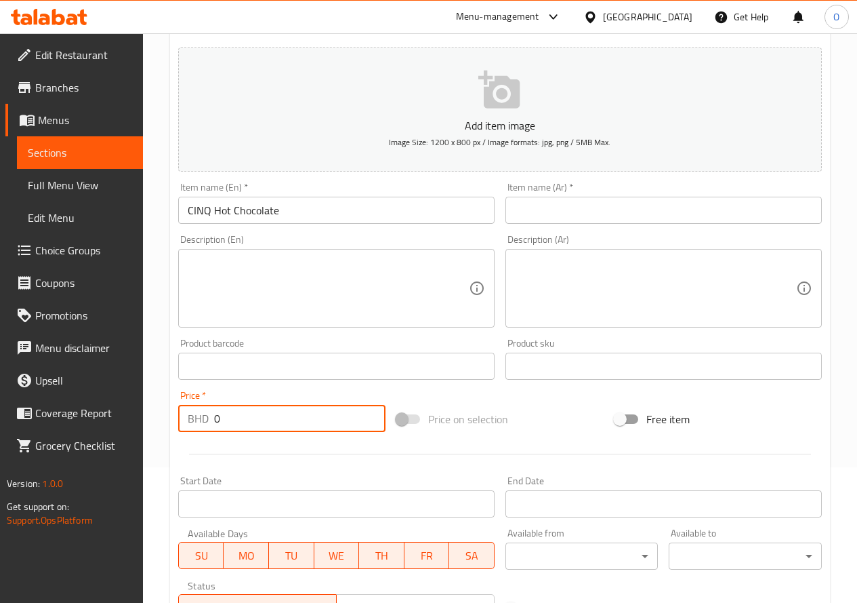
drag, startPoint x: 237, startPoint y: 416, endPoint x: 127, endPoint y: 444, distance: 112.6
click at [127, 444] on div "Edit Restaurant Branches Menus Sections Full Menu View Edit Menu Choice Groups …" at bounding box center [428, 360] width 857 height 924
type input "2"
click at [247, 276] on textarea at bounding box center [328, 288] width 281 height 64
paste textarea "Hot Chocolate with Marshmallow شوكولاتة ساخنة مع المارشميلو"
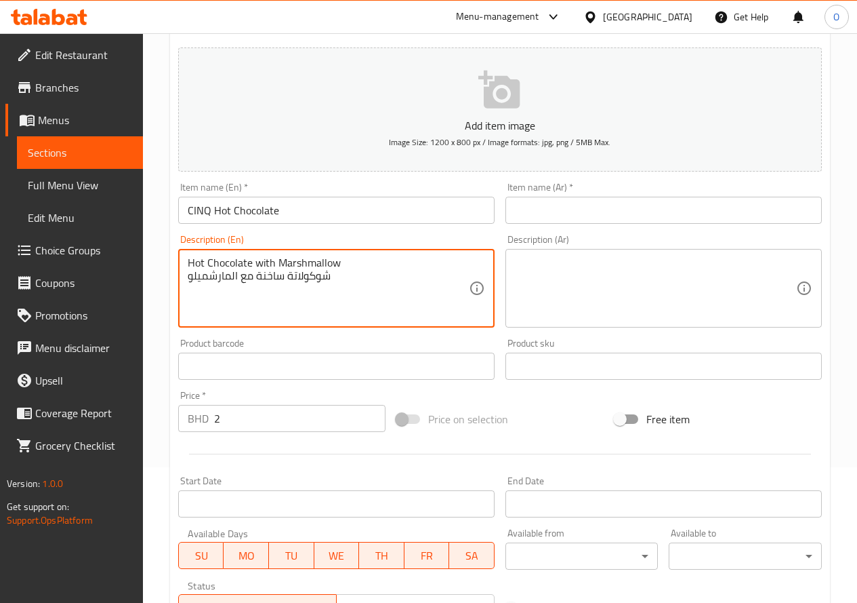
click at [235, 277] on textarea "Hot Chocolate with Marshmallow شوكولاتة ساخنة مع المارشميلو" at bounding box center [328, 288] width 281 height 64
type textarea "Hot Chocolate with Marshmallow"
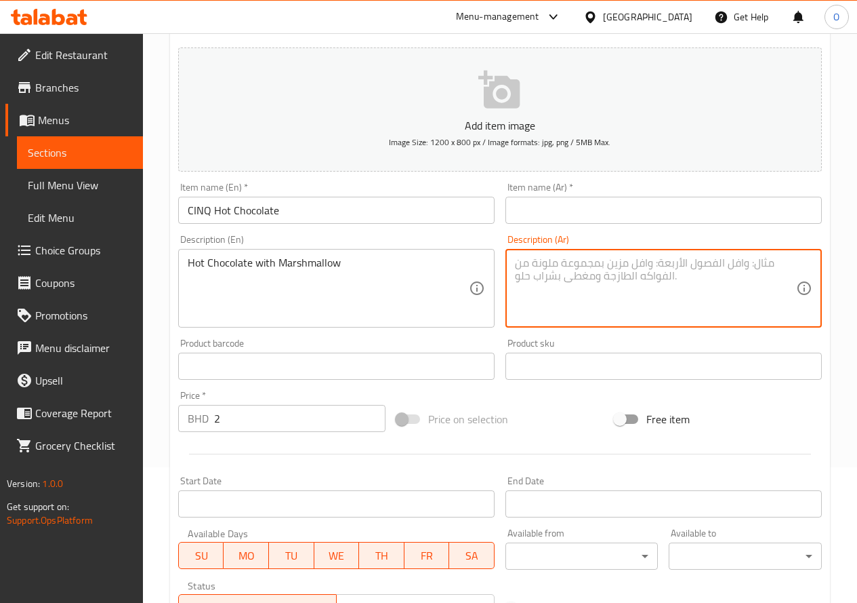
click at [628, 297] on textarea at bounding box center [655, 288] width 281 height 64
paste textarea "شوكولاتة ساخنة مع المارشميلو"
type textarea "شوكولاتة ساخنة مع المارشميلو"
click at [312, 220] on input "CINQ Hot Chocolate" at bounding box center [336, 210] width 317 height 27
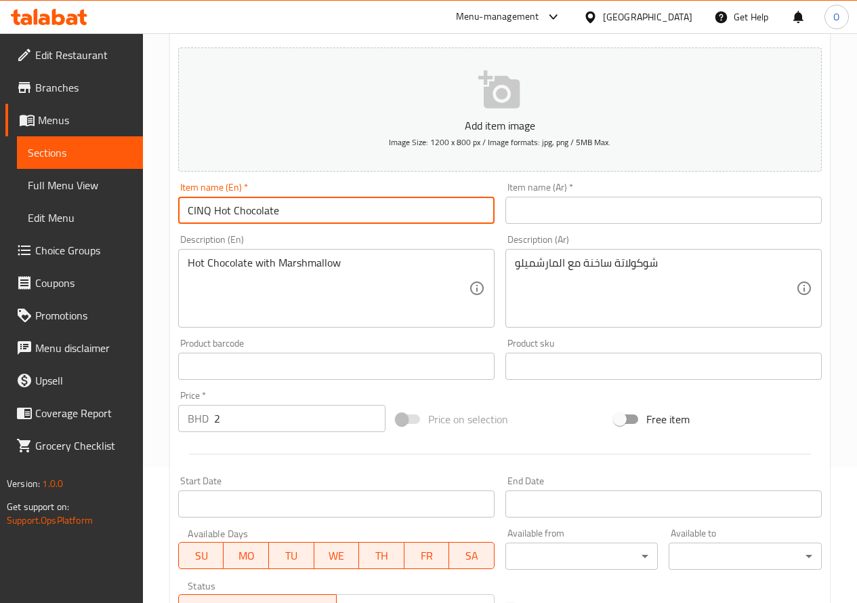
click at [312, 220] on input "CINQ Hot Chocolate" at bounding box center [336, 210] width 317 height 27
paste input "Special"
click at [333, 204] on input "CINQ Hot Chocolate Special" at bounding box center [336, 210] width 317 height 27
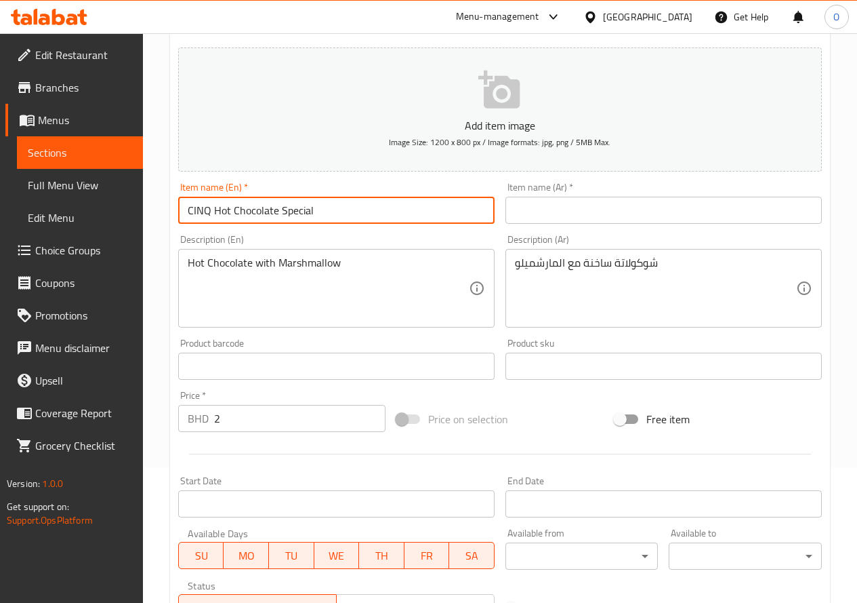
click at [333, 204] on input "CINQ Hot Chocolate Special" at bounding box center [336, 210] width 317 height 27
type input "CINQ Hot Chocolate Special"
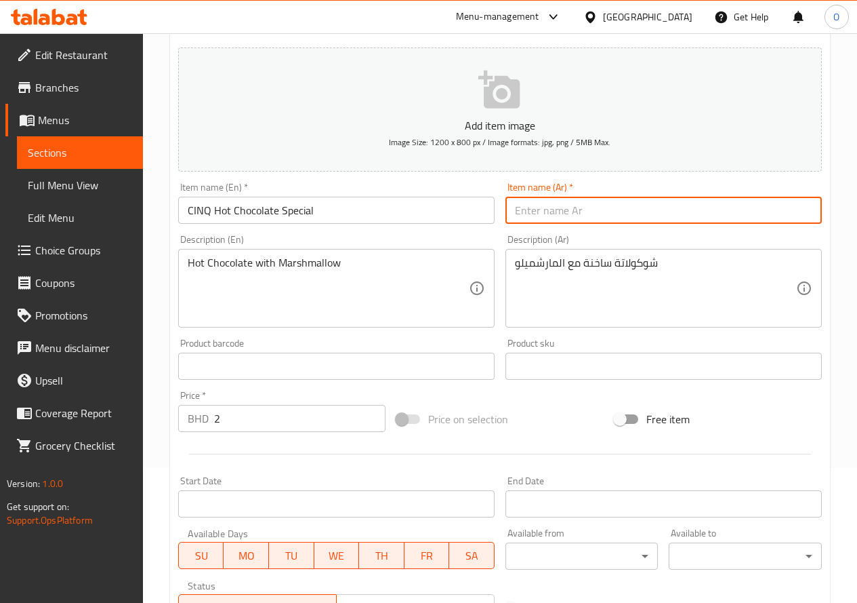
click at [609, 213] on input "text" at bounding box center [664, 210] width 317 height 27
paste input "شوكولاتة ساخنة خاصة من CINQ"
click at [646, 222] on input "شوكولاتة ساخنة خاصة من CINQ" at bounding box center [664, 210] width 317 height 27
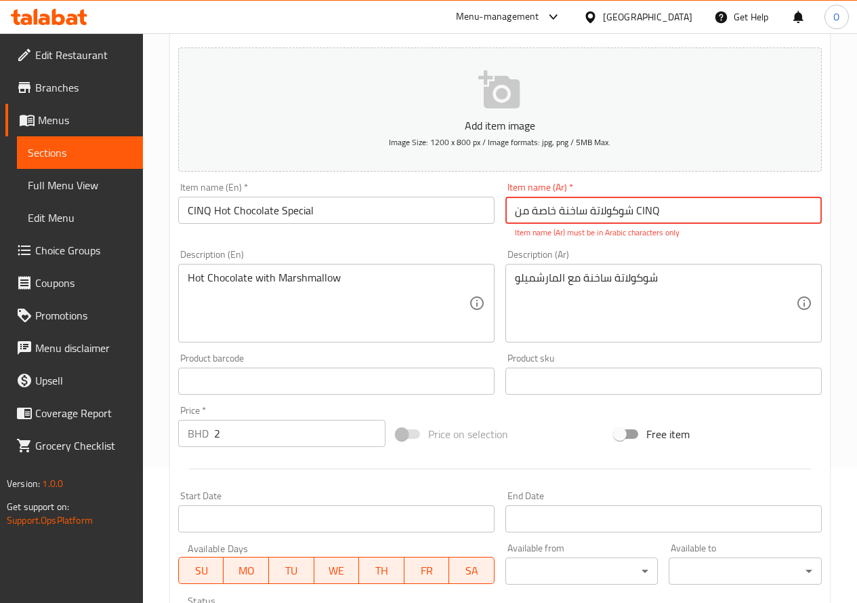
paste input "سي إن كيو"
type input "شوكولاتة ساخنة خاصة من سي إن كيو"
click at [594, 246] on div "Description (Ar) شوكولاتة ساخنة مع المارشميلو Description (Ar)" at bounding box center [663, 296] width 327 height 104
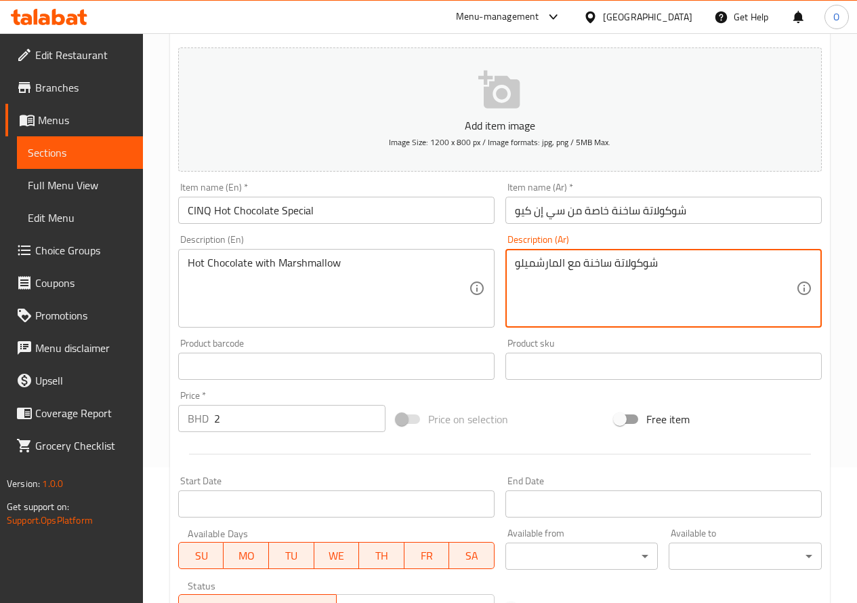
click at [264, 446] on div at bounding box center [500, 453] width 655 height 33
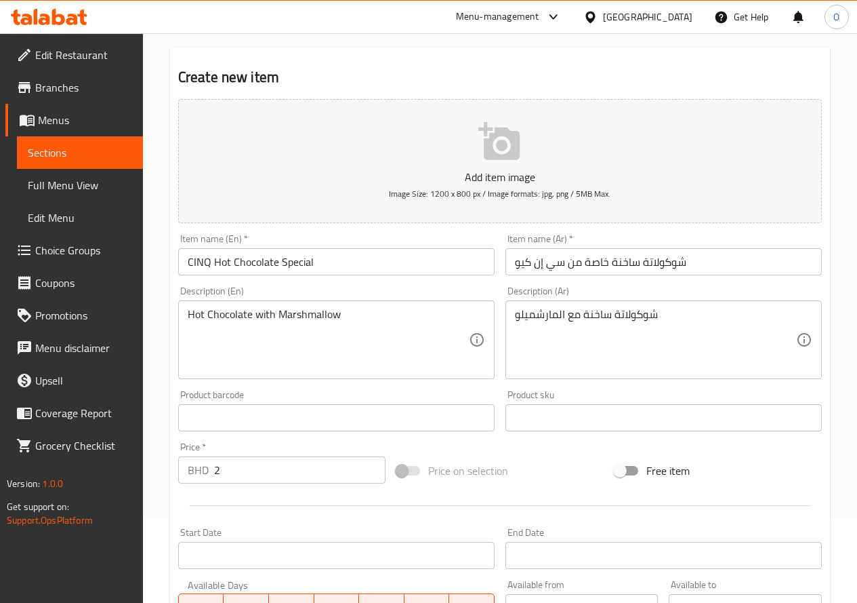
scroll to position [355, 0]
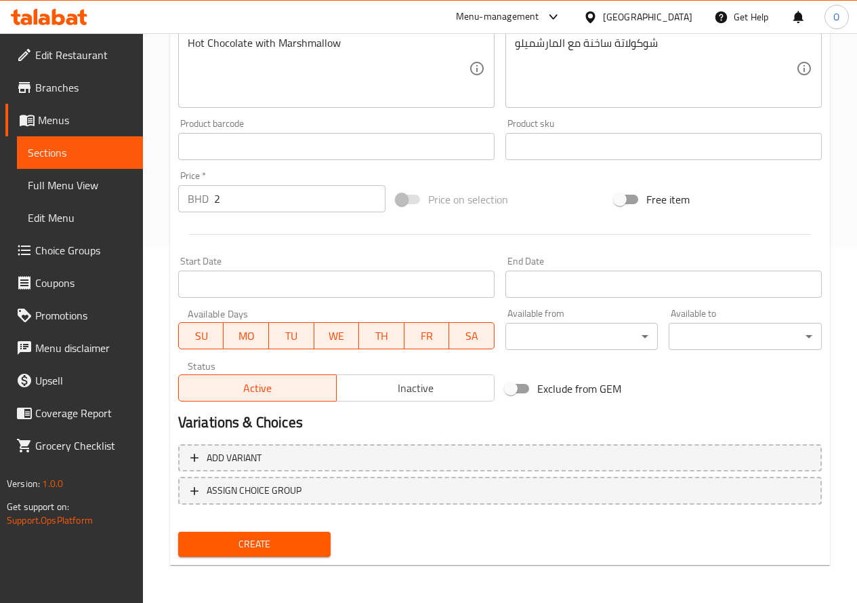
click at [286, 551] on span "Create" at bounding box center [254, 543] width 131 height 17
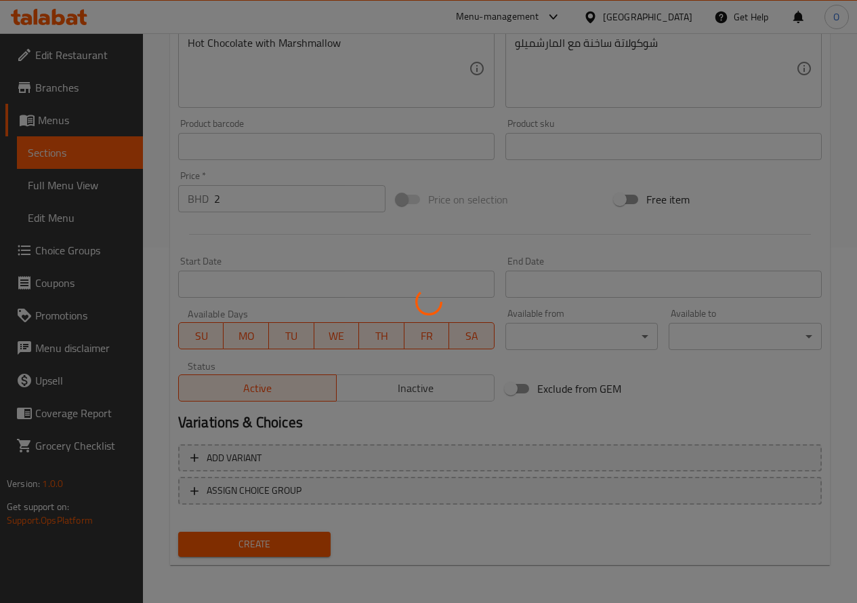
type input "0"
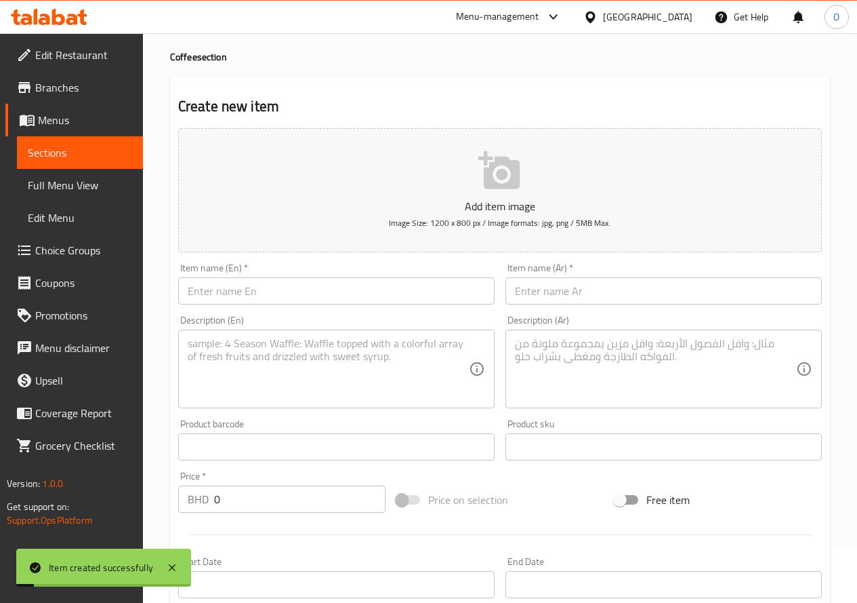
scroll to position [16, 0]
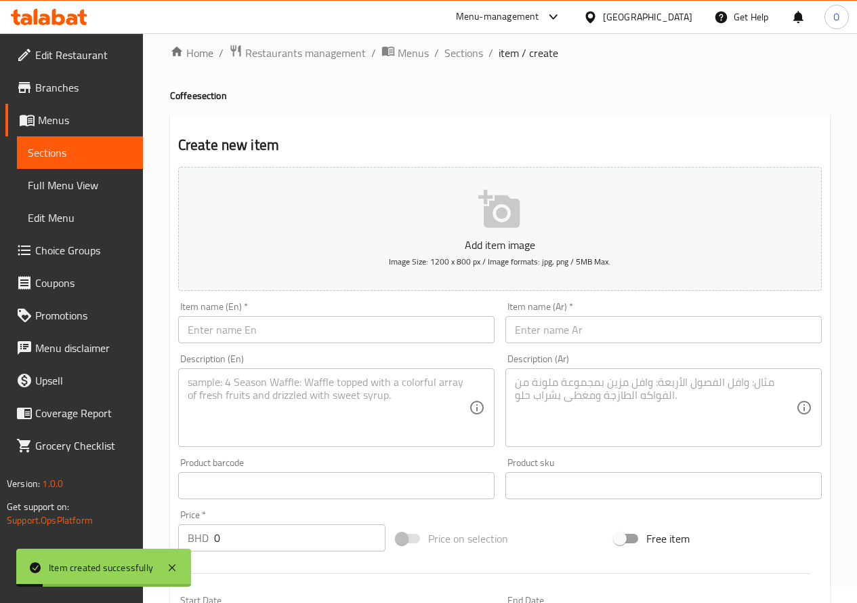
click at [246, 341] on input "text" at bounding box center [336, 329] width 317 height 27
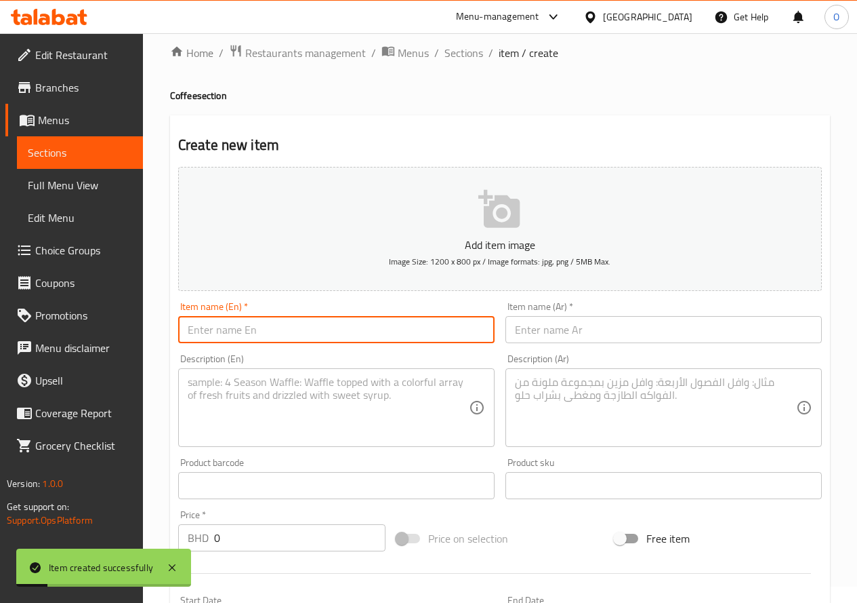
paste input "Hot Pistachio"
type input "Hot Pistachio"
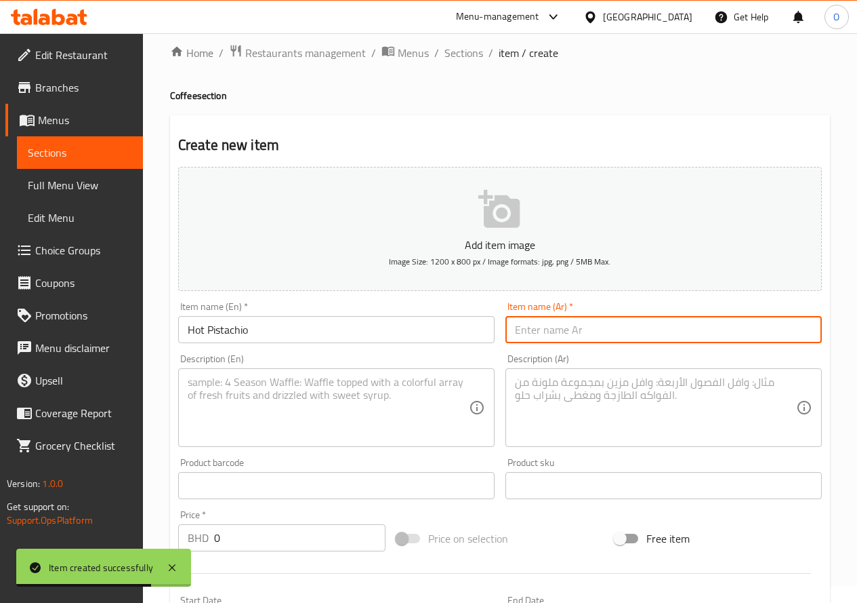
click at [655, 337] on input "text" at bounding box center [664, 329] width 317 height 27
paste input "فستق حلبي ساخن"
type input "فستق حلبي ساخن"
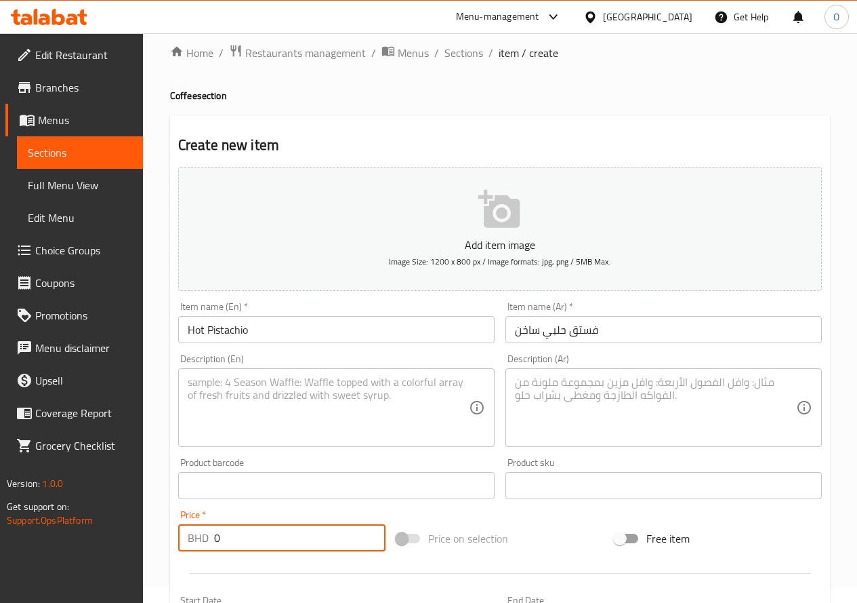
drag, startPoint x: 226, startPoint y: 543, endPoint x: 205, endPoint y: 537, distance: 21.0
click at [205, 537] on div "BHD 0 Price *" at bounding box center [281, 537] width 207 height 27
type input "2"
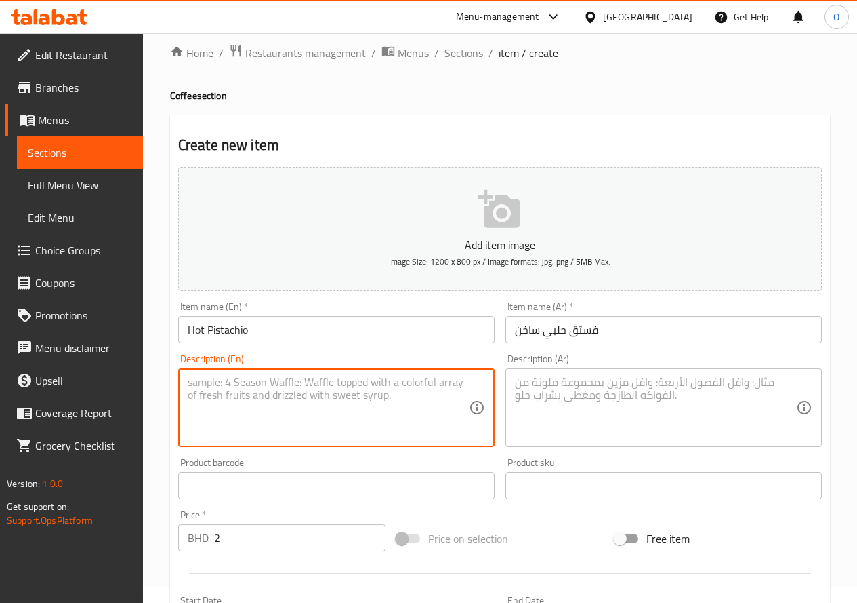
click at [239, 390] on textarea at bounding box center [328, 407] width 281 height 64
click at [568, 334] on input "فستق حلبي ساخن" at bounding box center [664, 329] width 317 height 27
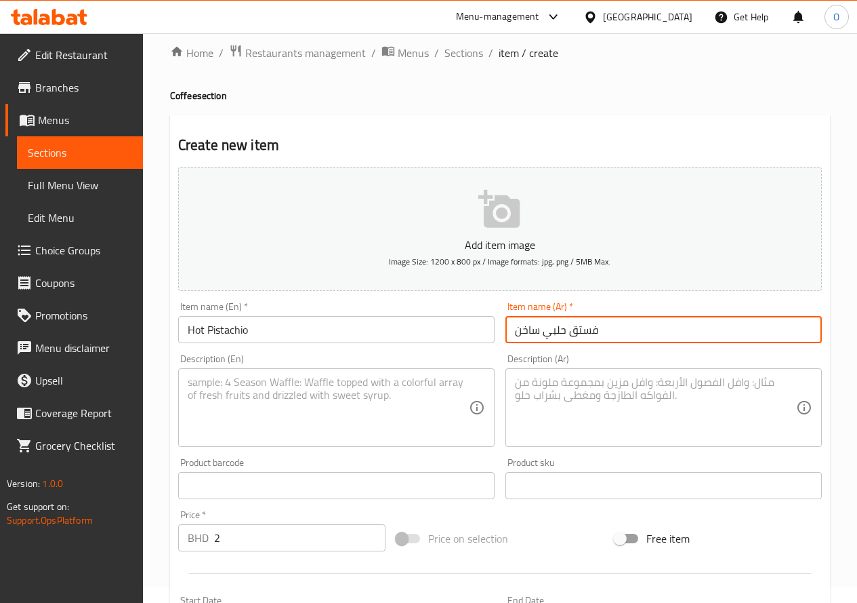
click at [568, 334] on input "فستق حلبي ساخن" at bounding box center [664, 329] width 317 height 27
paste input "ار"
type input "فستق حار"
click at [331, 378] on textarea at bounding box center [328, 407] width 281 height 64
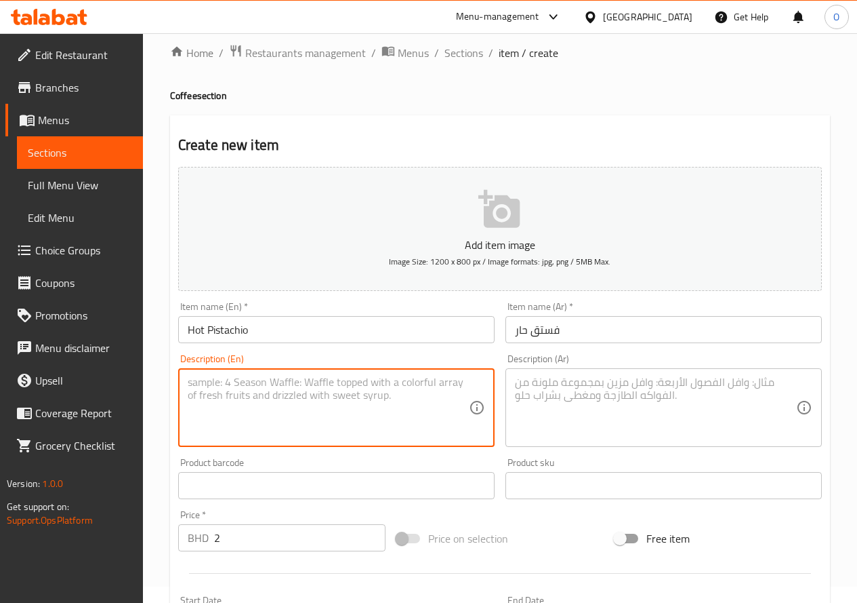
paste textarea "Hot Pistachio sauce with steamed milk - صلصة"
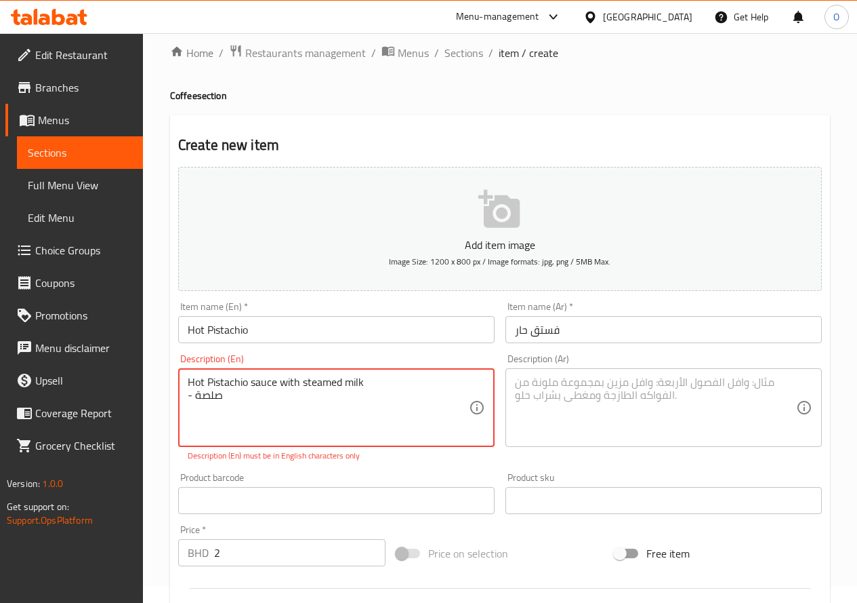
click at [312, 403] on textarea "Hot Pistachio sauce with steamed milk - صلصة" at bounding box center [328, 407] width 281 height 64
click at [211, 382] on textarea "Hot Pistachio sauce with steamed milk - صلصة" at bounding box center [328, 407] width 281 height 64
drag, startPoint x: 188, startPoint y: 381, endPoint x: 249, endPoint y: 413, distance: 69.4
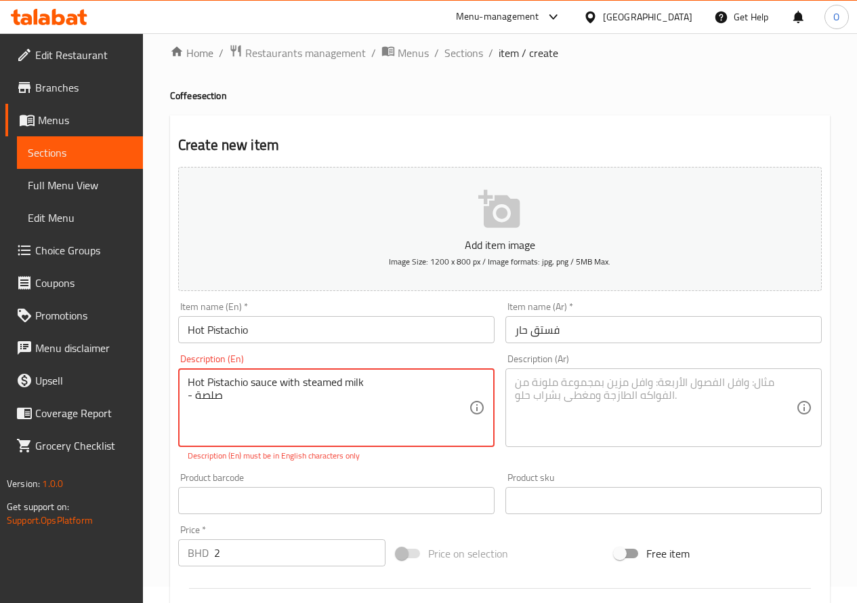
click at [249, 413] on textarea "Hot Pistachio sauce with steamed milk - صلصة" at bounding box center [328, 407] width 281 height 64
paste textarea
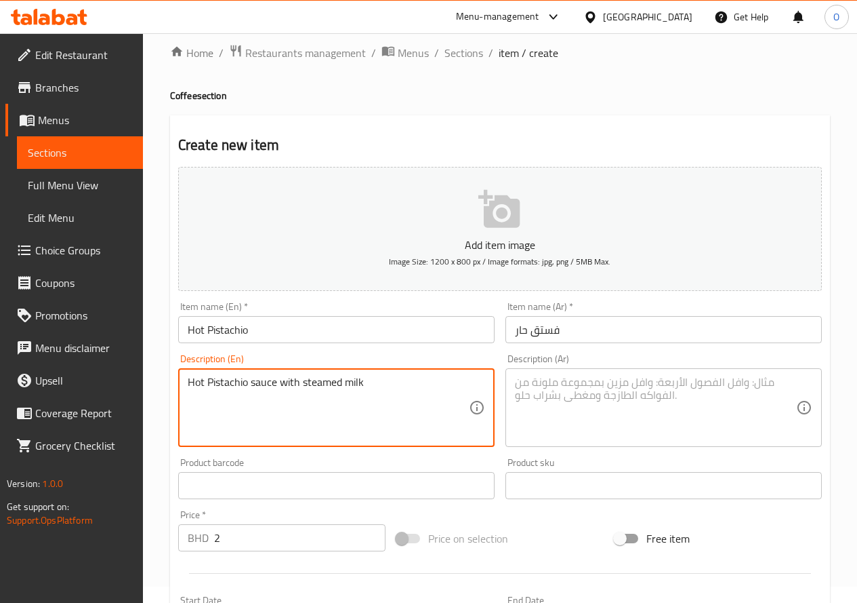
click at [249, 413] on textarea "Hot Pistachio sauce with steamed milk" at bounding box center [328, 407] width 281 height 64
type textarea "Hot Pistachio sauce with steamed milk"
click at [552, 389] on textarea at bounding box center [655, 407] width 281 height 64
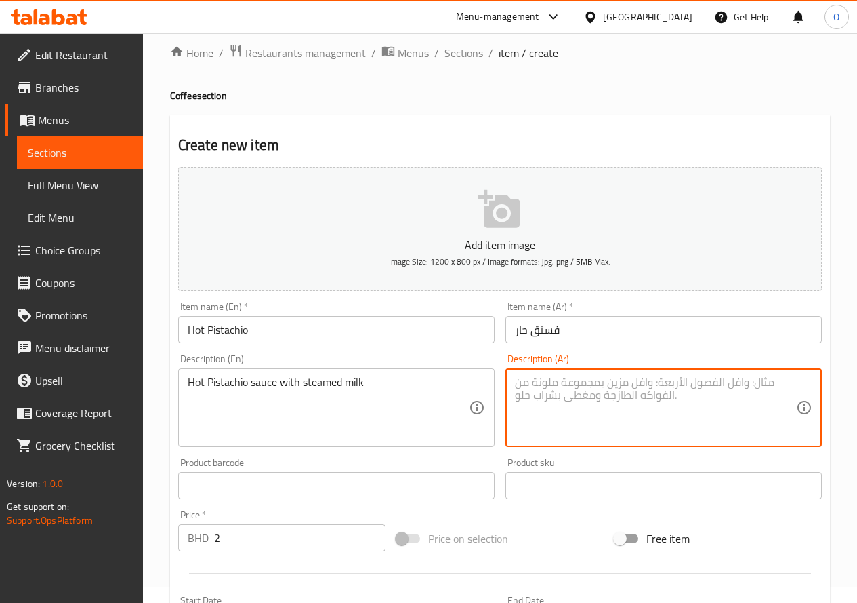
paste textarea "صلصة الفستق الحارة مع الحليب المبخر"
type textarea "صلصة الفستق الحارة مع الحليب المبخر"
click at [499, 455] on div "Product barcode Product barcode" at bounding box center [336, 478] width 327 height 52
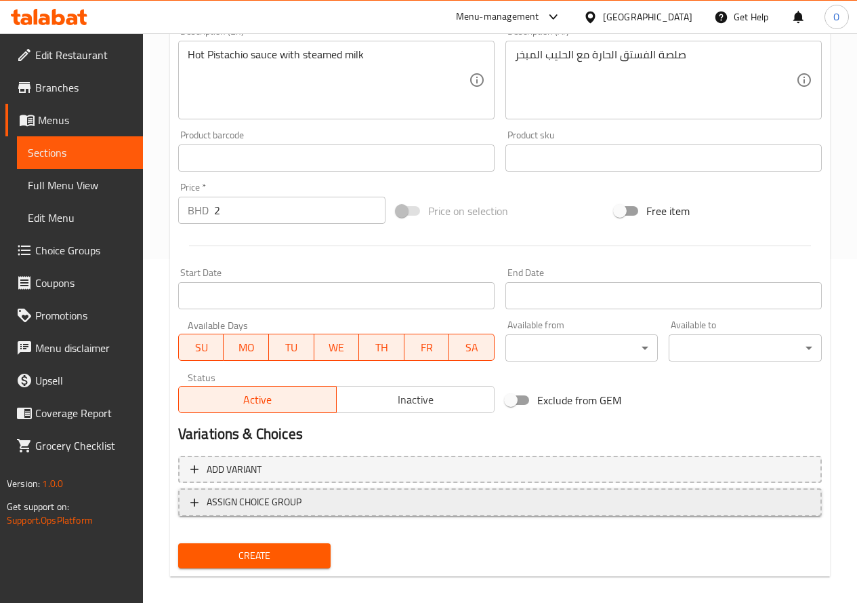
scroll to position [355, 0]
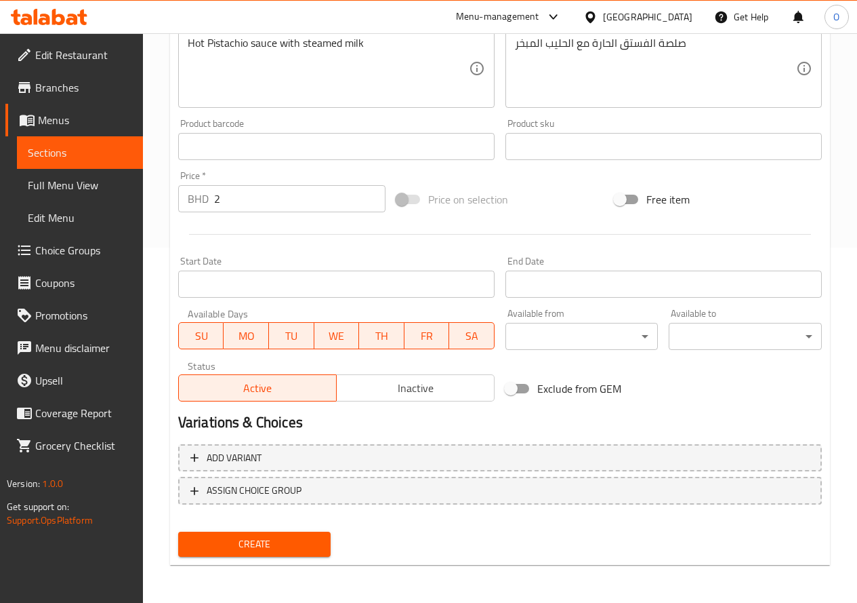
click at [302, 539] on span "Create" at bounding box center [254, 543] width 131 height 17
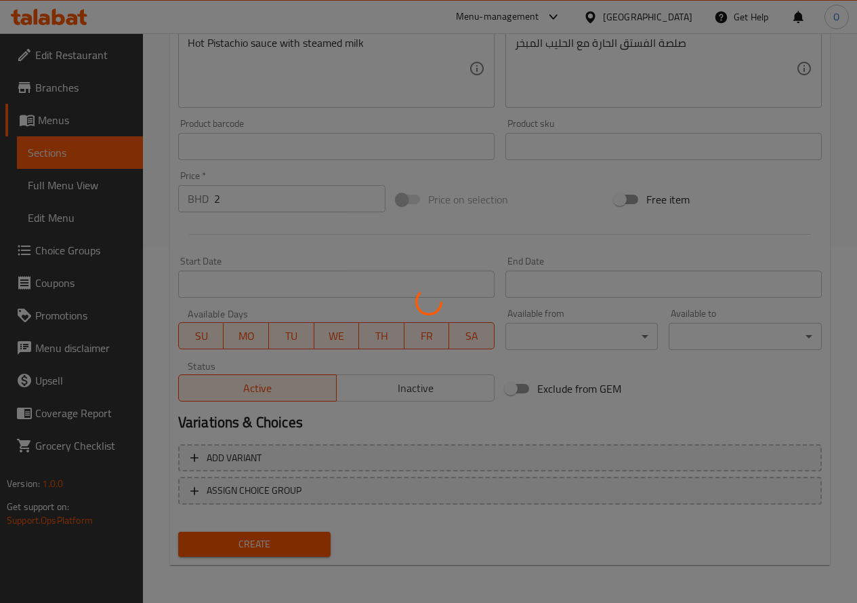
type input "0"
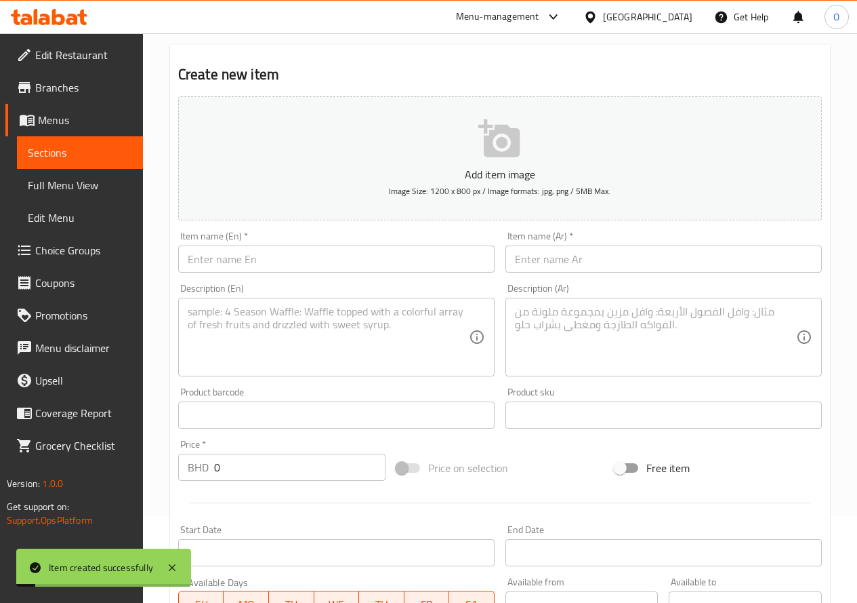
scroll to position [84, 0]
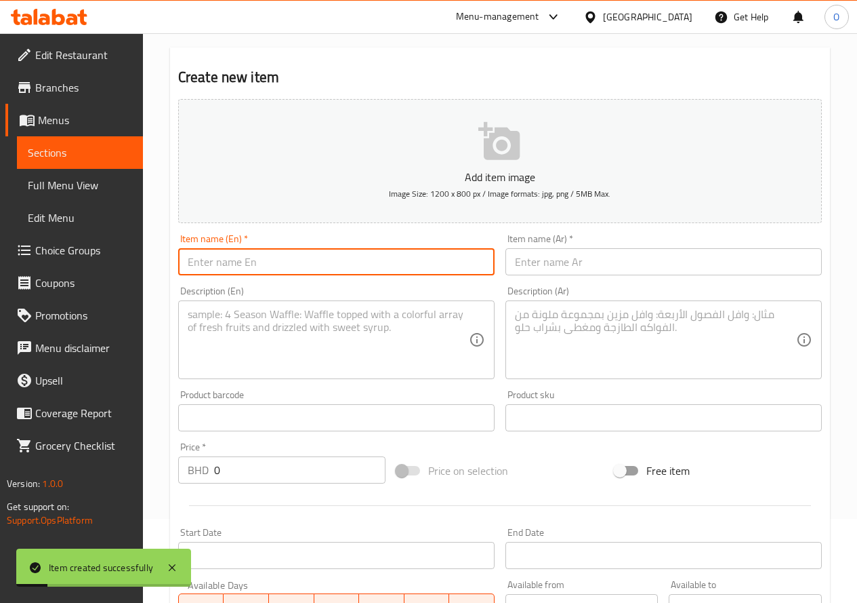
click at [255, 257] on input "text" at bounding box center [336, 261] width 317 height 27
paste input "Hot Chocolate"
type input "Hot Chocolate"
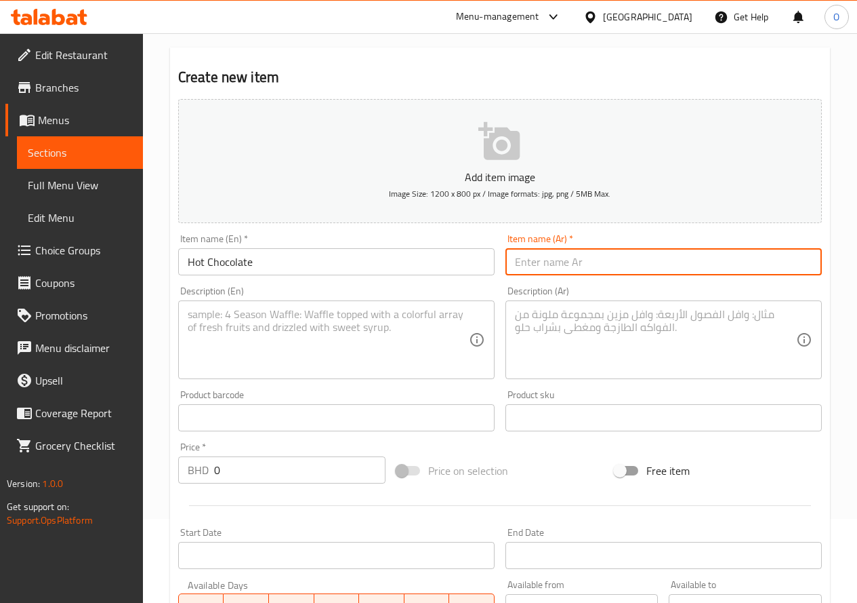
click at [528, 261] on input "text" at bounding box center [664, 261] width 317 height 27
paste input "شوكولاته ساخنة"
drag, startPoint x: 592, startPoint y: 264, endPoint x: 619, endPoint y: 258, distance: 27.1
click at [619, 258] on input "شوكولاته ساخنة" at bounding box center [664, 261] width 317 height 27
type input "شوكولاته ساخنة"
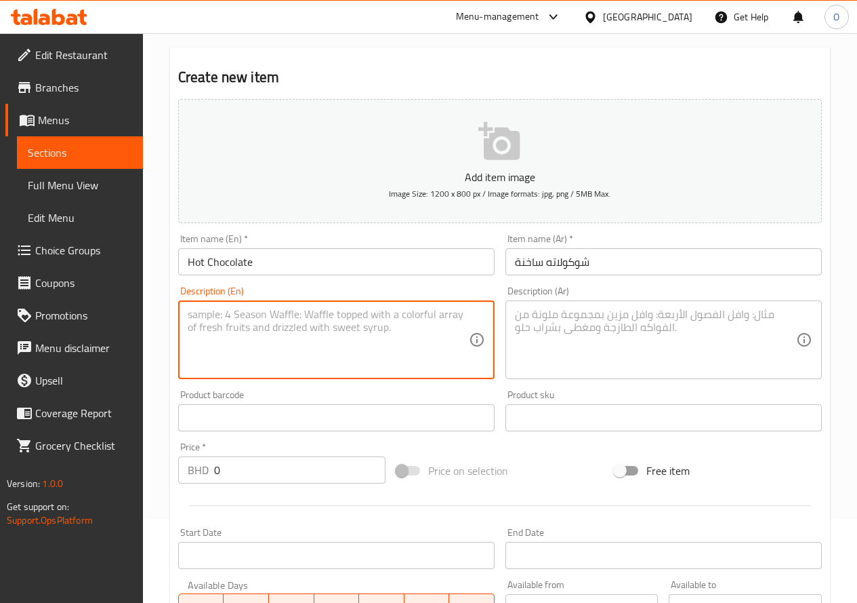
click at [319, 344] on textarea at bounding box center [328, 340] width 281 height 64
paste textarea "melted chocolate with steamed milk"
type textarea "melted chocolate with steamed milk"
click at [619, 319] on textarea at bounding box center [655, 340] width 281 height 64
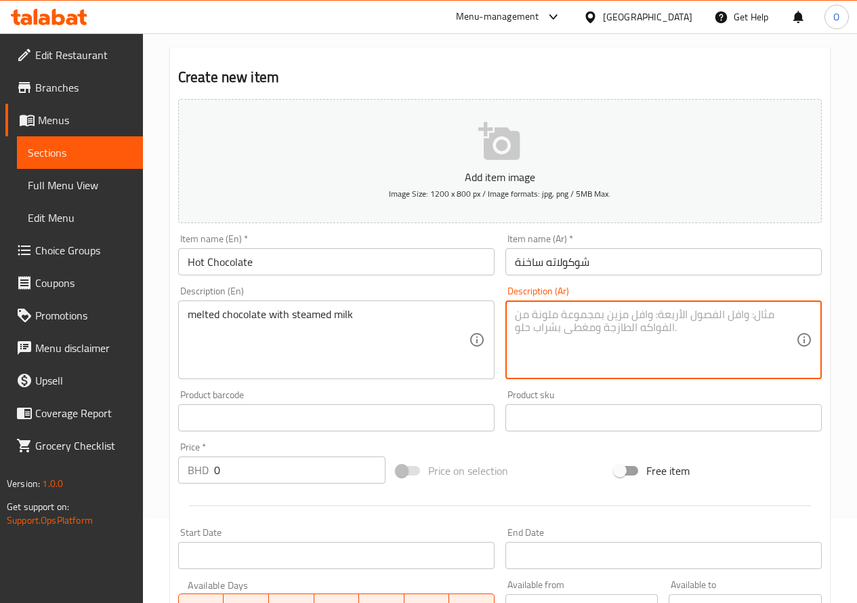
paste textarea "شوكولاتة ذائبة مع حليب على البخار"
type textarea "شوكولاتة ذائبة مع حليب على البخار"
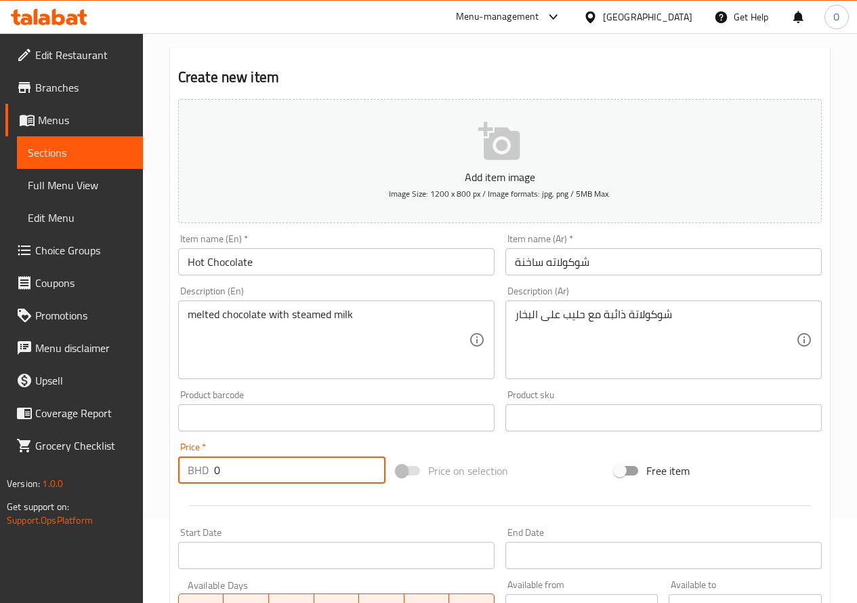
drag, startPoint x: 216, startPoint y: 466, endPoint x: 233, endPoint y: 469, distance: 17.8
click at [233, 469] on input "0" at bounding box center [299, 469] width 171 height 27
type input "1.7"
click at [239, 502] on div at bounding box center [500, 505] width 655 height 33
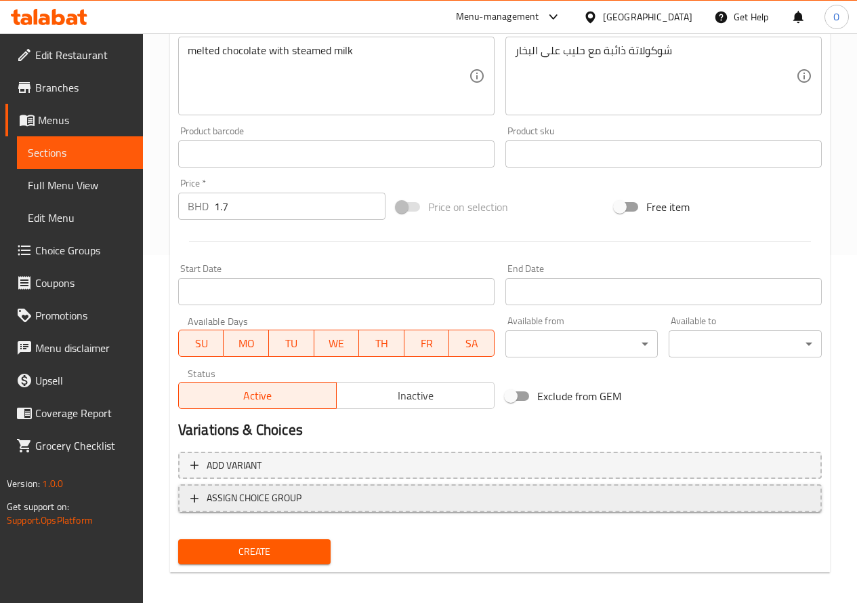
scroll to position [355, 0]
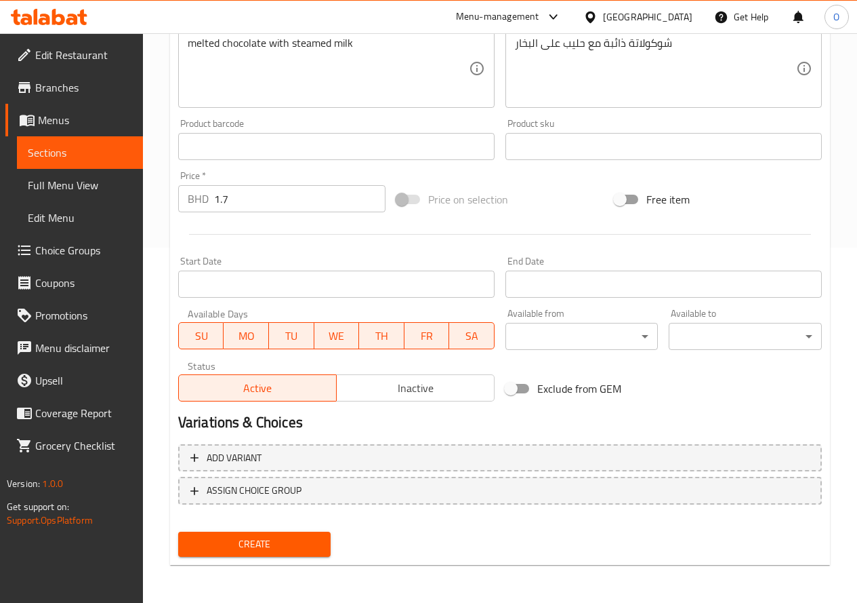
click at [238, 546] on span "Create" at bounding box center [254, 543] width 131 height 17
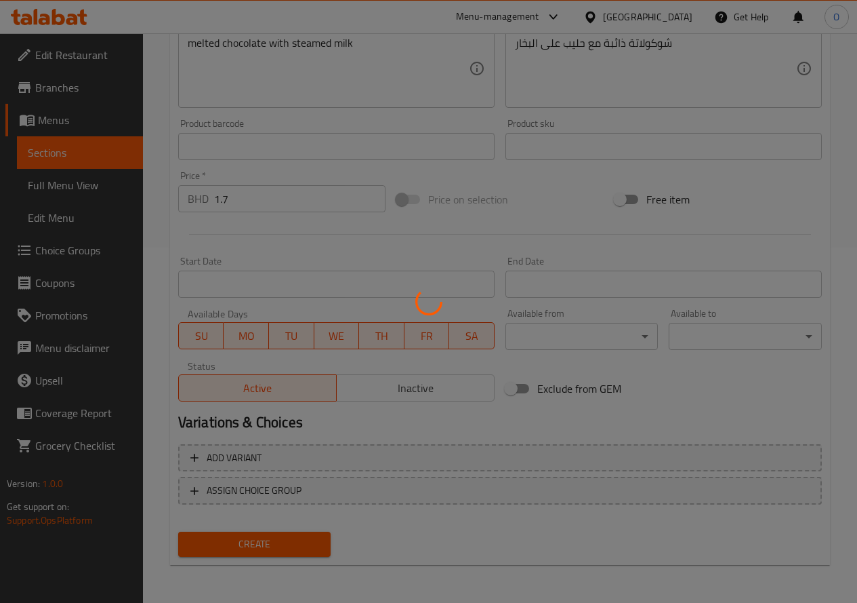
type input "0"
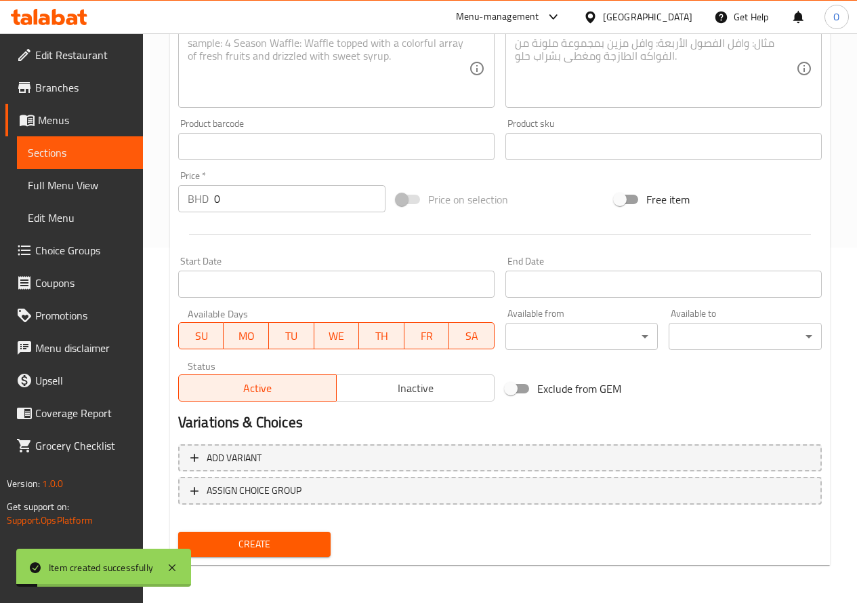
scroll to position [0, 0]
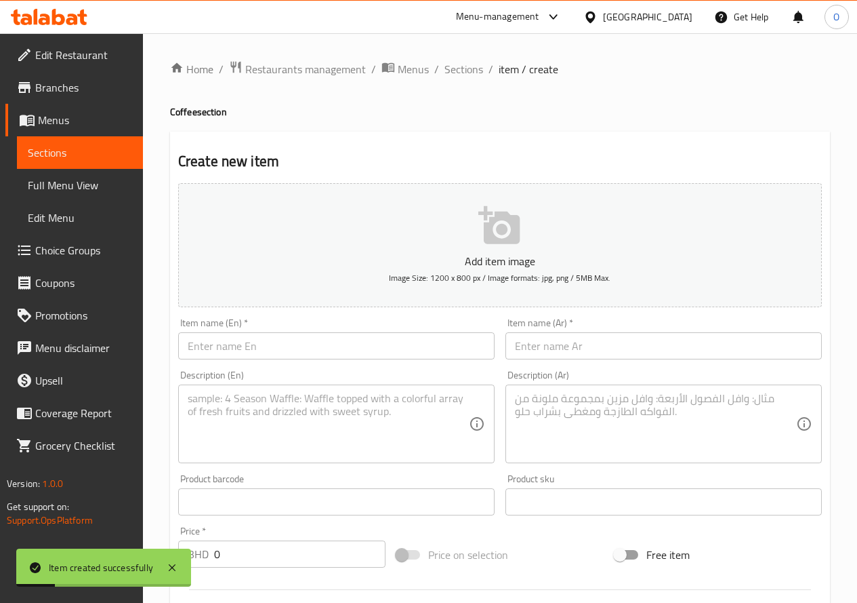
click at [257, 344] on input "text" at bounding box center [336, 345] width 317 height 27
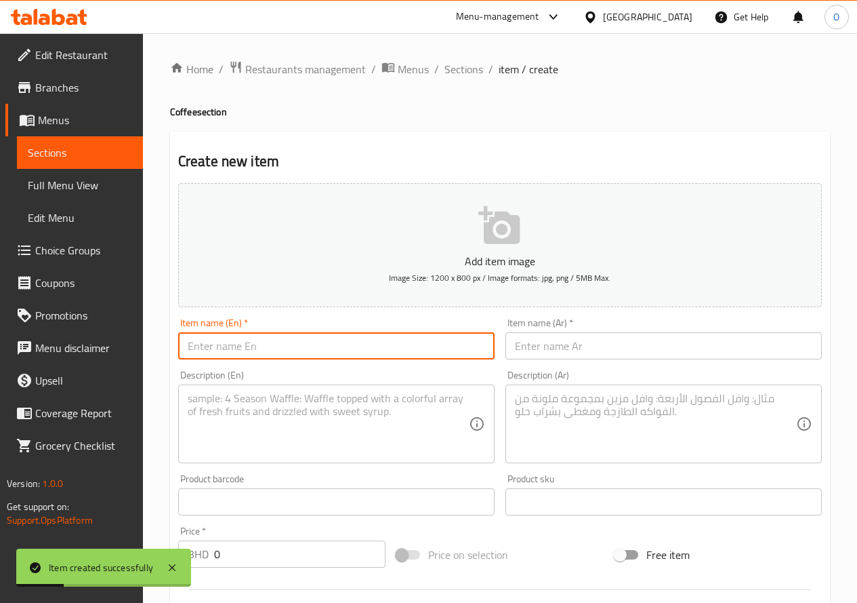
paste input "Caramel Latte"
type input "Caramel Latte"
drag, startPoint x: 202, startPoint y: 351, endPoint x: 270, endPoint y: 344, distance: 68.2
click at [270, 344] on input "Caramel Latte" at bounding box center [336, 345] width 317 height 27
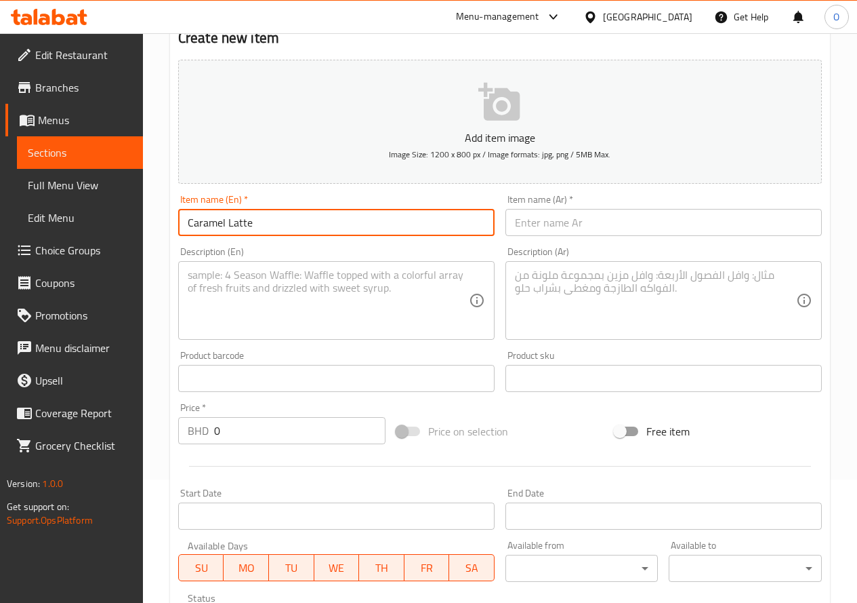
scroll to position [136, 0]
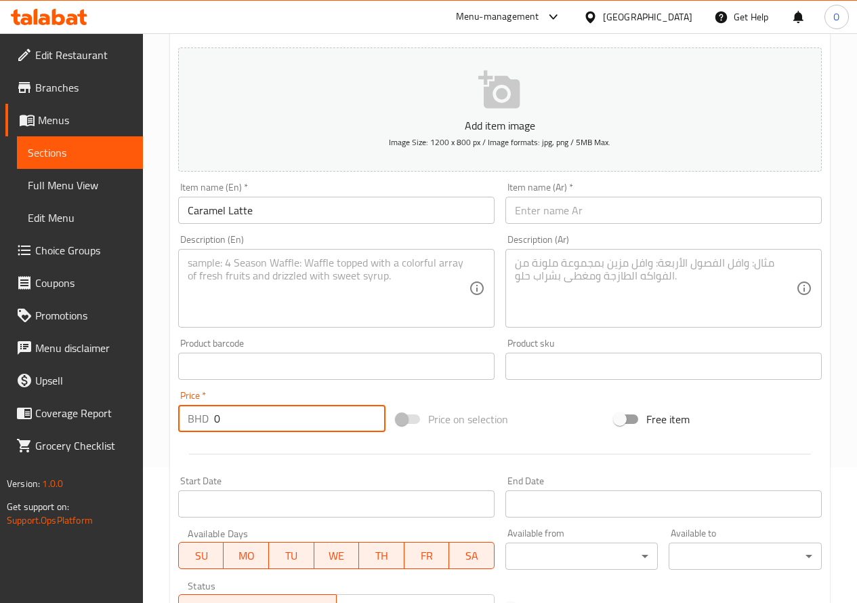
drag, startPoint x: 211, startPoint y: 424, endPoint x: 197, endPoint y: 428, distance: 14.6
click at [197, 428] on div "BHD 0 Price *" at bounding box center [281, 418] width 207 height 27
type input "2"
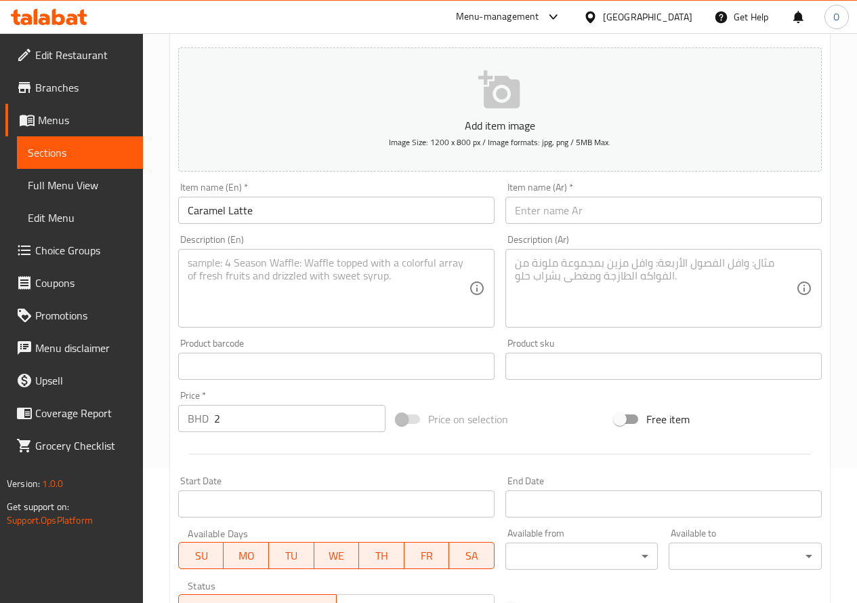
click at [220, 247] on div "Description (En) Description (En)" at bounding box center [336, 281] width 317 height 93
click at [228, 290] on textarea at bounding box center [328, 288] width 281 height 64
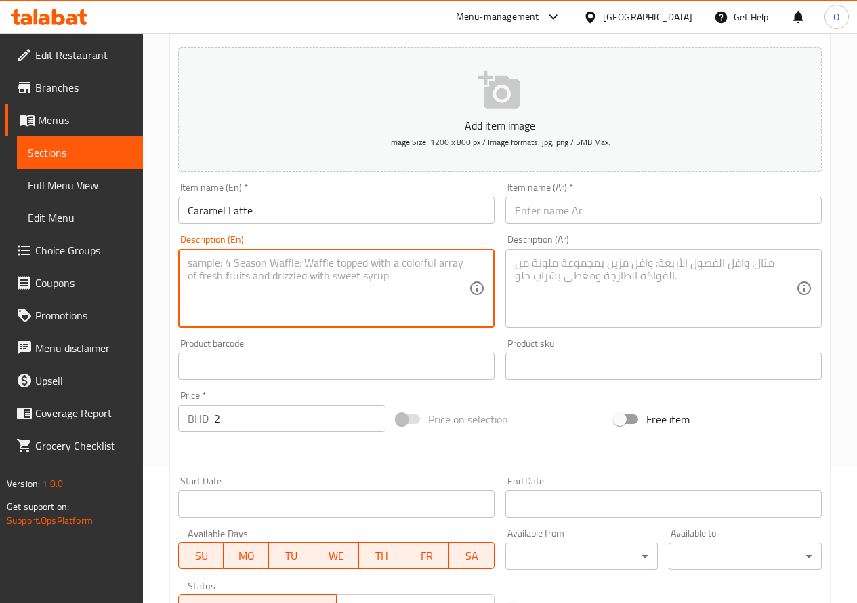
paste textarea "Shot of Caramel Syrup mixed with ice and steamed milk - قطات من شراب"
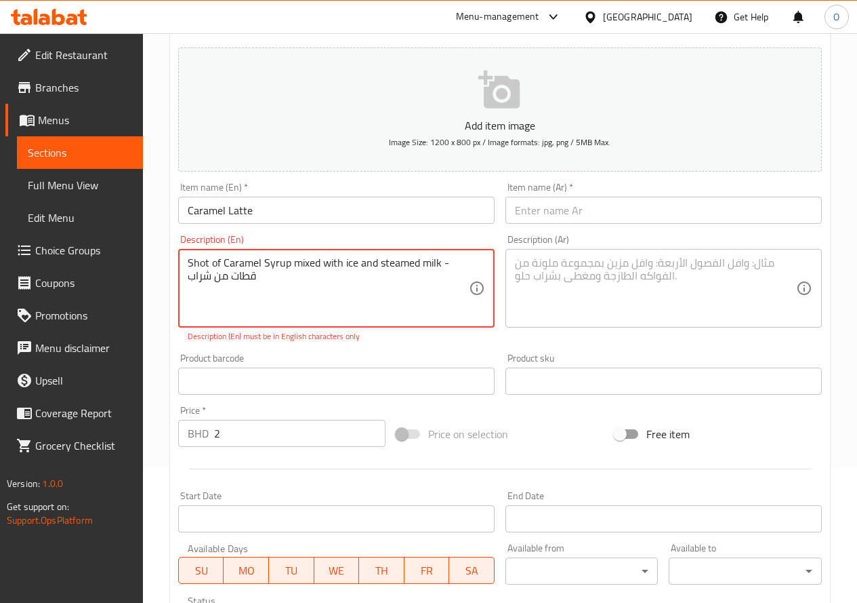
drag, startPoint x: 187, startPoint y: 262, endPoint x: 429, endPoint y: 262, distance: 242.0
click at [429, 262] on textarea "Shot of Caramel Syrup mixed with ice and steamed milk - قطات من شراب" at bounding box center [328, 288] width 281 height 64
click at [433, 300] on textarea "Shot of Caramel Syrup mixed with ice and steamed milk - قطات من شراب" at bounding box center [328, 288] width 281 height 64
click at [445, 262] on textarea "Shot of Caramel Syrup mixed with ice and steamed milk - قطات من شراب" at bounding box center [328, 288] width 281 height 64
drag, startPoint x: 439, startPoint y: 265, endPoint x: 449, endPoint y: 286, distance: 23.6
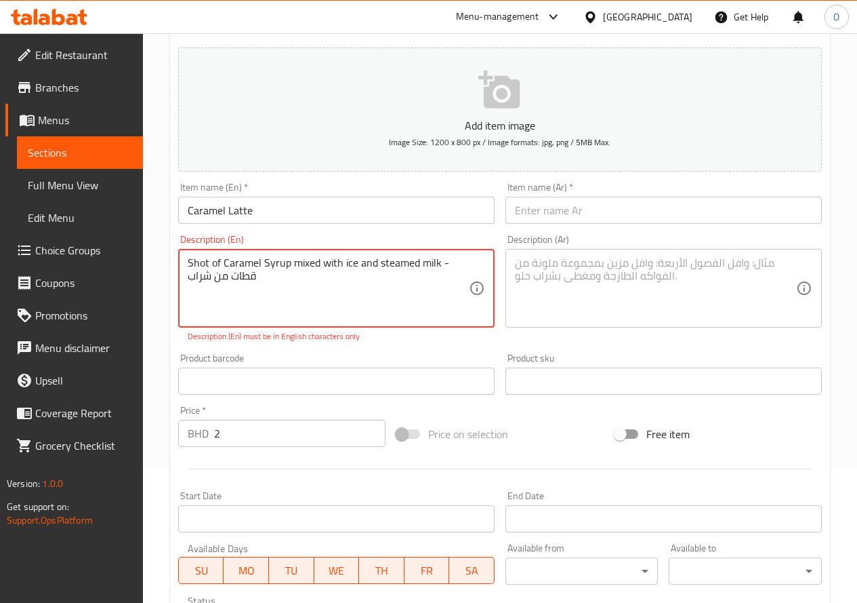
click at [449, 286] on textarea "Shot of Caramel Syrup mixed with ice and steamed milk - قطات من شراب" at bounding box center [328, 288] width 281 height 64
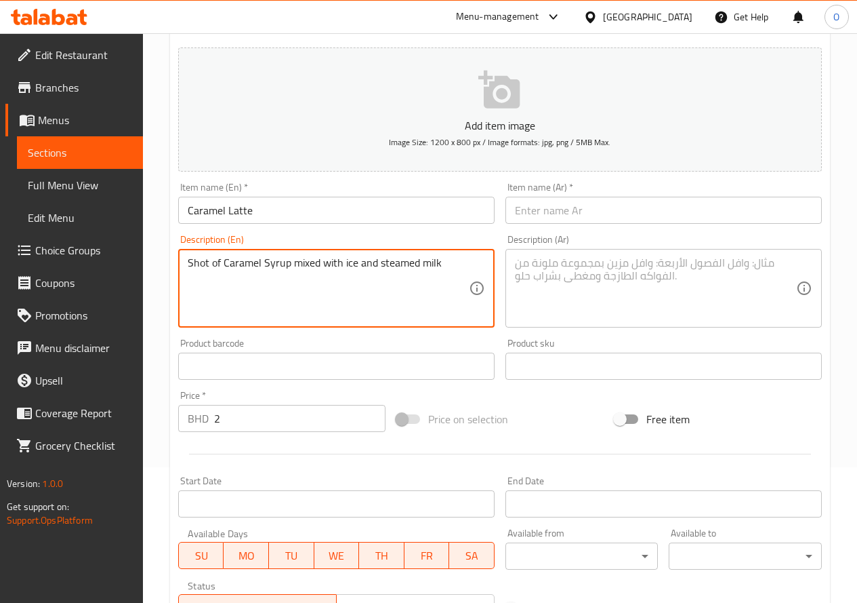
type textarea "Shot of Caramel Syrup mixed with ice and steamed milk"
click at [615, 266] on textarea at bounding box center [655, 288] width 281 height 64
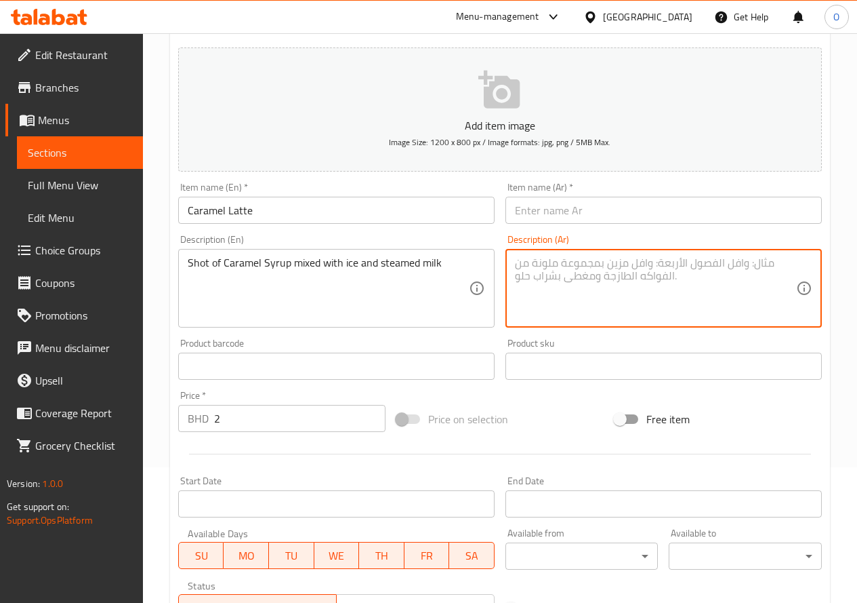
paste textarea "قطات من شراب"
paste textarea "الكراميل ممزوجة بالثلج والحليب المبخر"
type textarea "قطات من شراب الكراميل ممزوجة بالثلج والحليب المبخر"
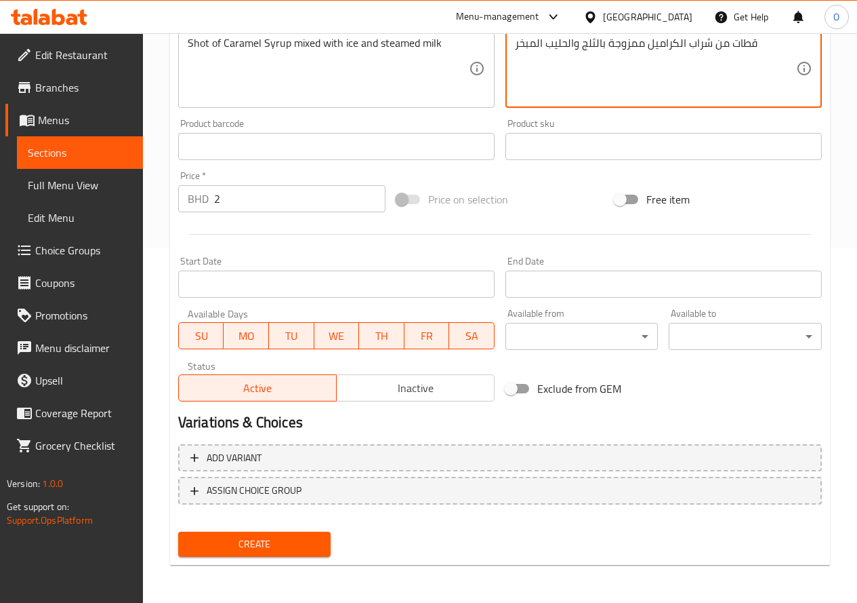
click at [223, 548] on span "Create" at bounding box center [254, 543] width 131 height 17
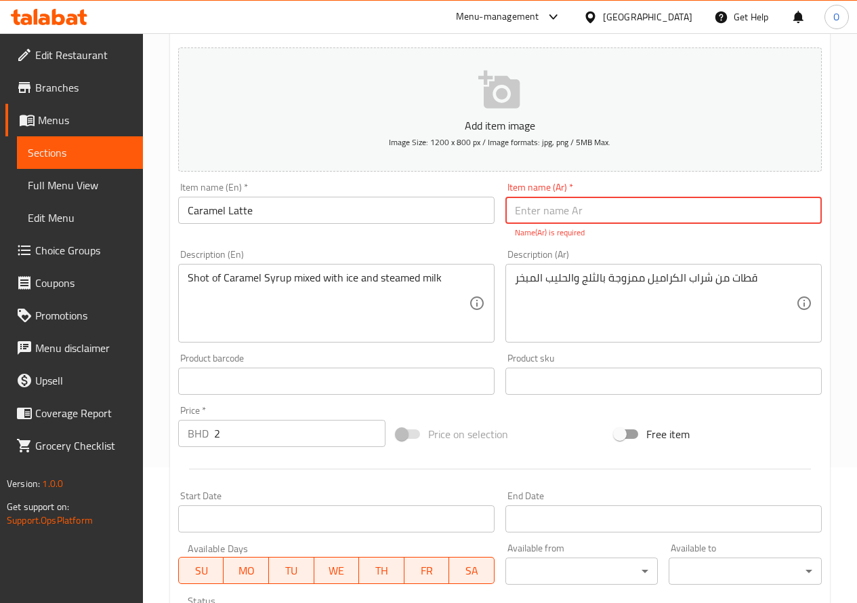
click at [247, 206] on input "Caramel Latte" at bounding box center [336, 210] width 317 height 27
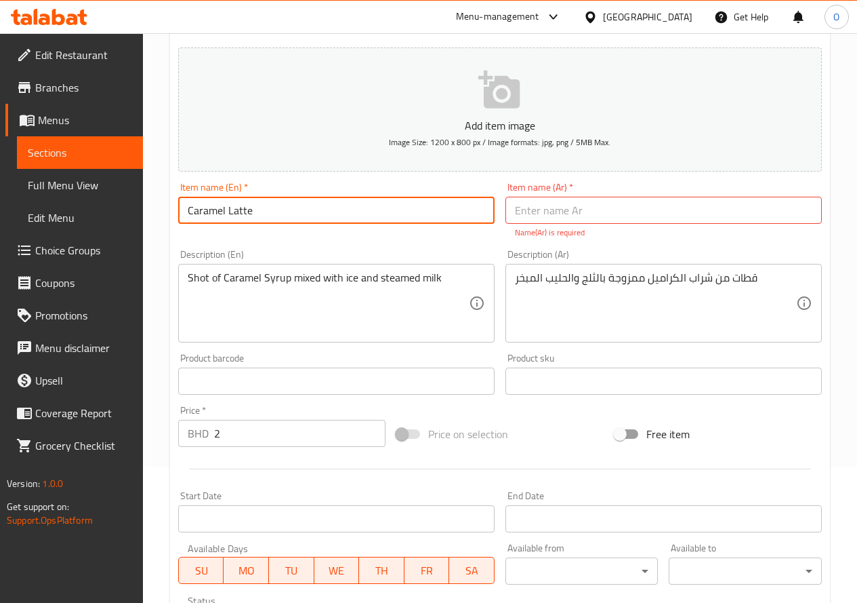
click at [247, 206] on input "Caramel Latte" at bounding box center [336, 210] width 317 height 27
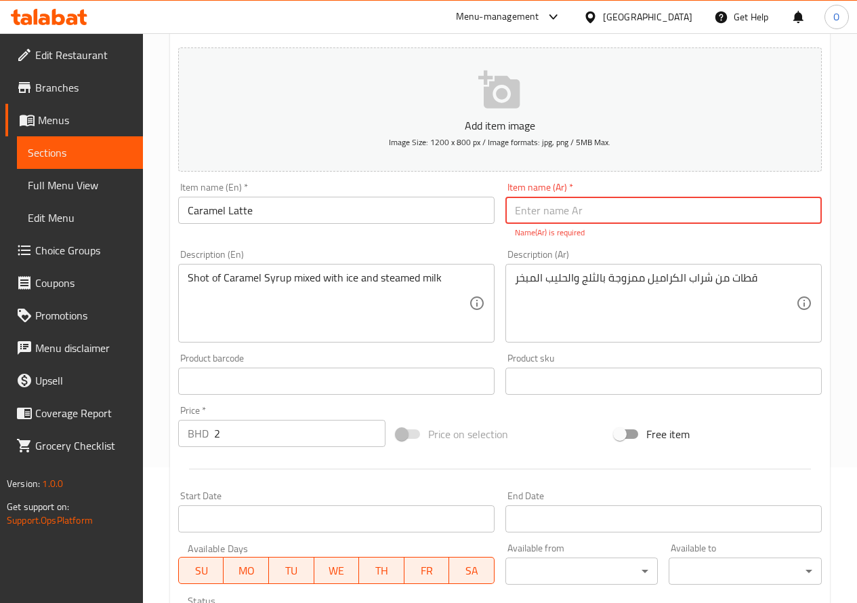
click at [571, 204] on input "text" at bounding box center [664, 210] width 317 height 27
paste input "لاتيه الكراميل"
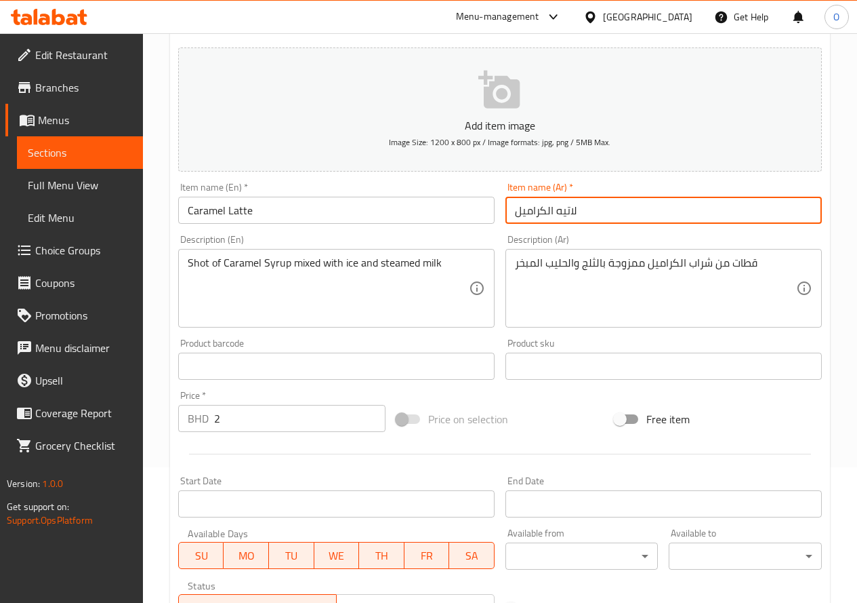
drag, startPoint x: 546, startPoint y: 209, endPoint x: 554, endPoint y: 206, distance: 9.2
click at [554, 206] on input "لاتيه الكراميل" at bounding box center [664, 210] width 317 height 27
click at [558, 209] on input "لاتيه كراميل" at bounding box center [664, 210] width 317 height 27
click at [553, 211] on input "كراميل" at bounding box center [664, 210] width 317 height 27
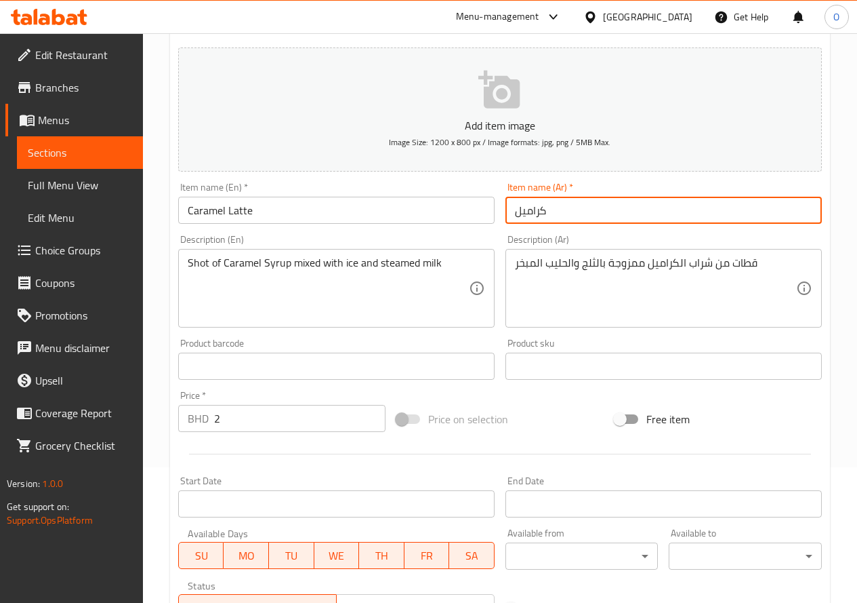
paste input "لاتيه"
type input "كراميل لاتيه"
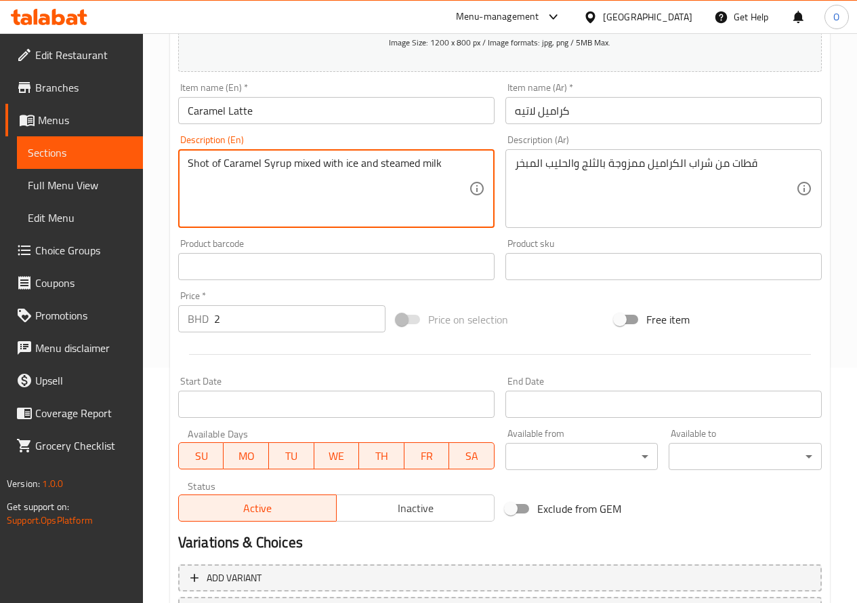
scroll to position [355, 0]
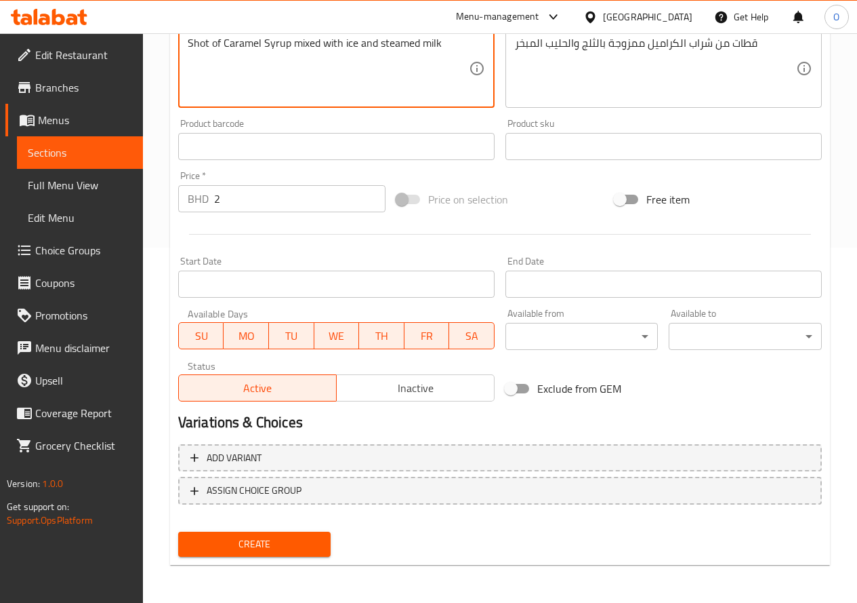
click at [265, 544] on span "Create" at bounding box center [254, 543] width 131 height 17
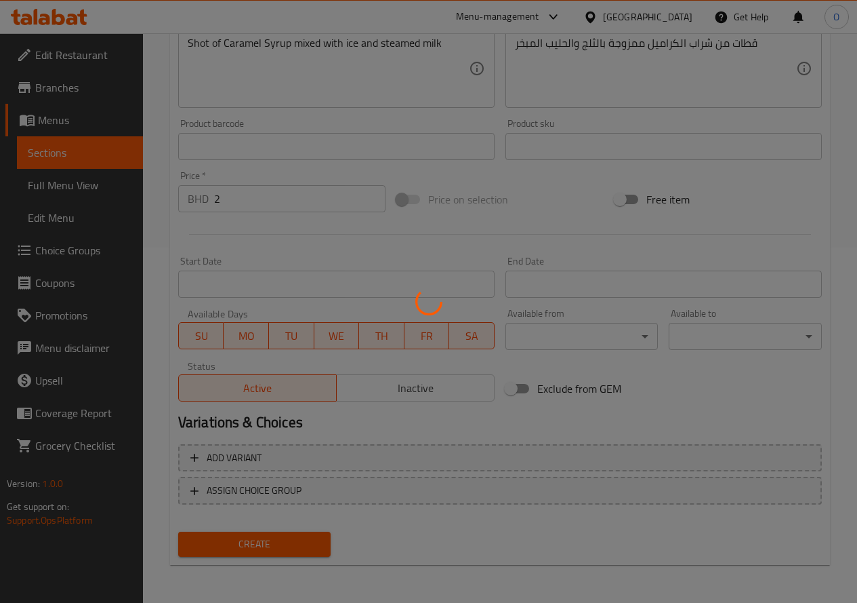
type input "0"
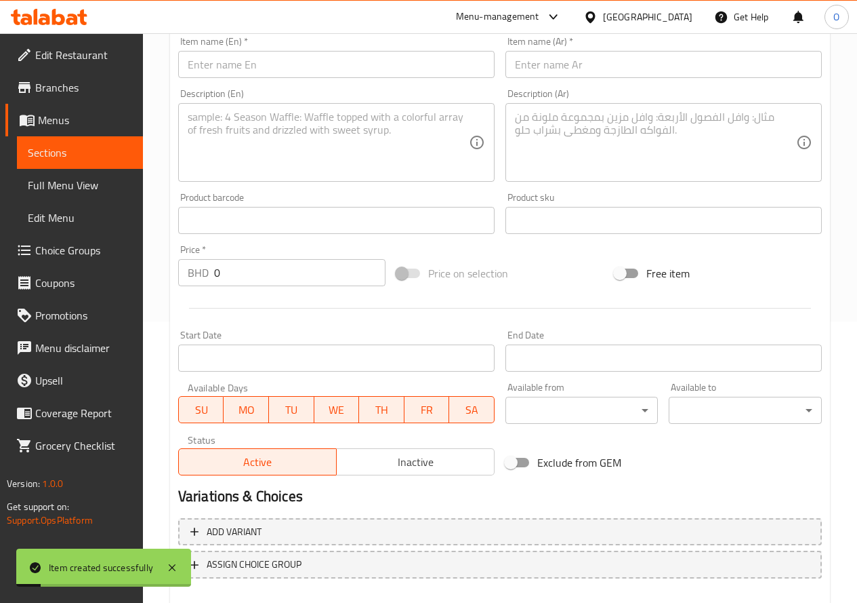
scroll to position [84, 0]
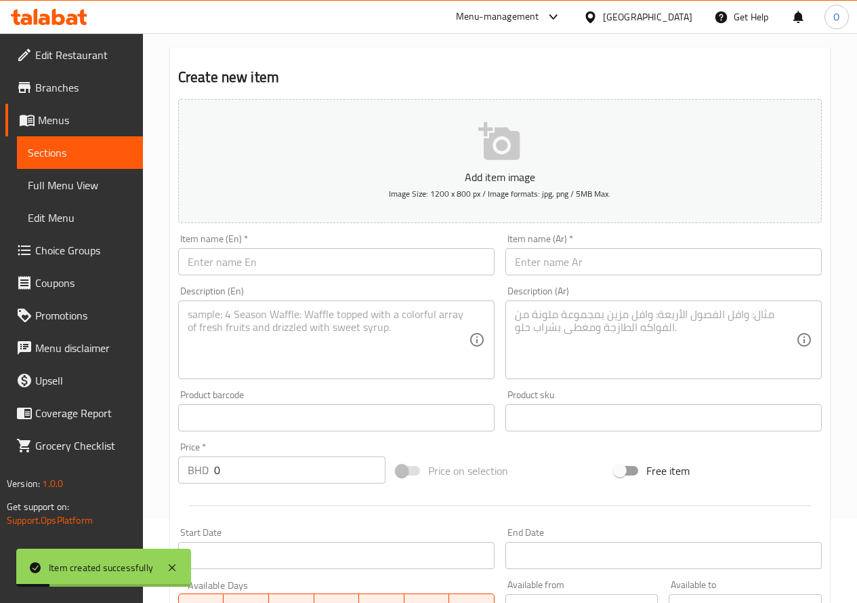
click at [278, 258] on input "text" at bounding box center [336, 261] width 317 height 27
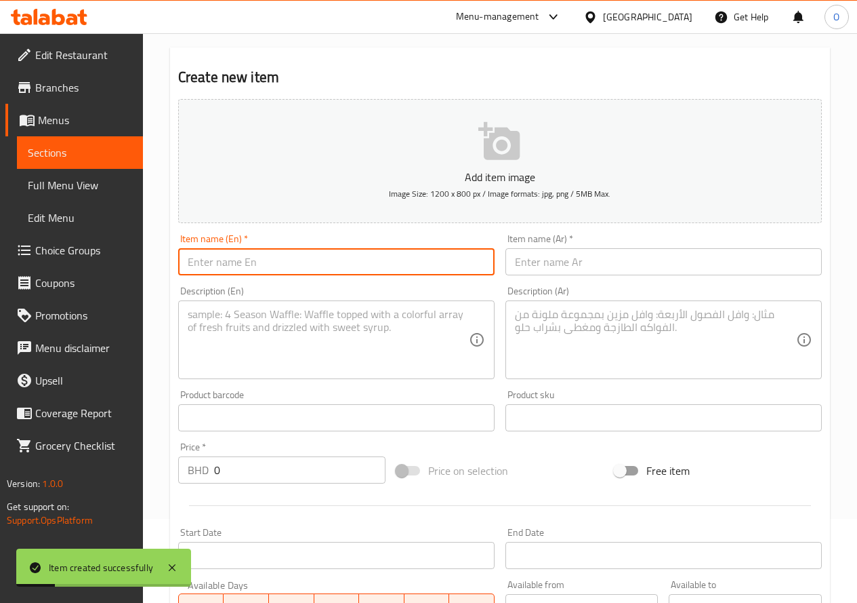
paste input "Watermelon Lemon With Mint"
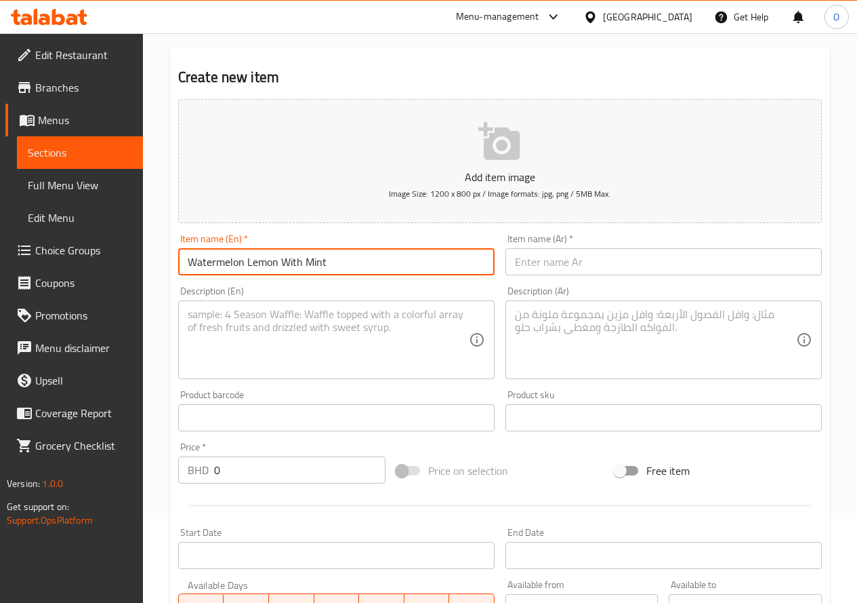
click at [256, 264] on input "Watermelon Lemon With Mint" at bounding box center [336, 261] width 317 height 27
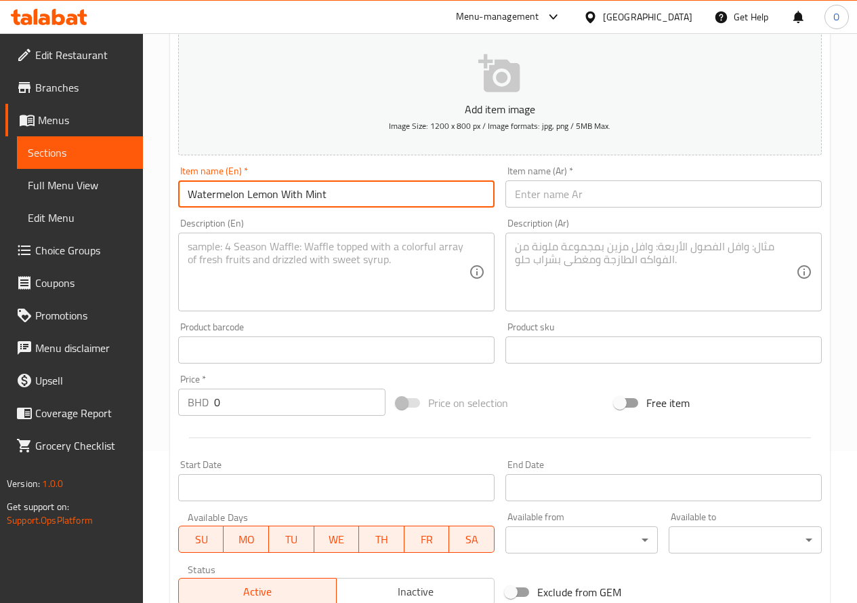
paste input "Family Coconut Berries Cake"
type input "Family Coconut Berries Cake"
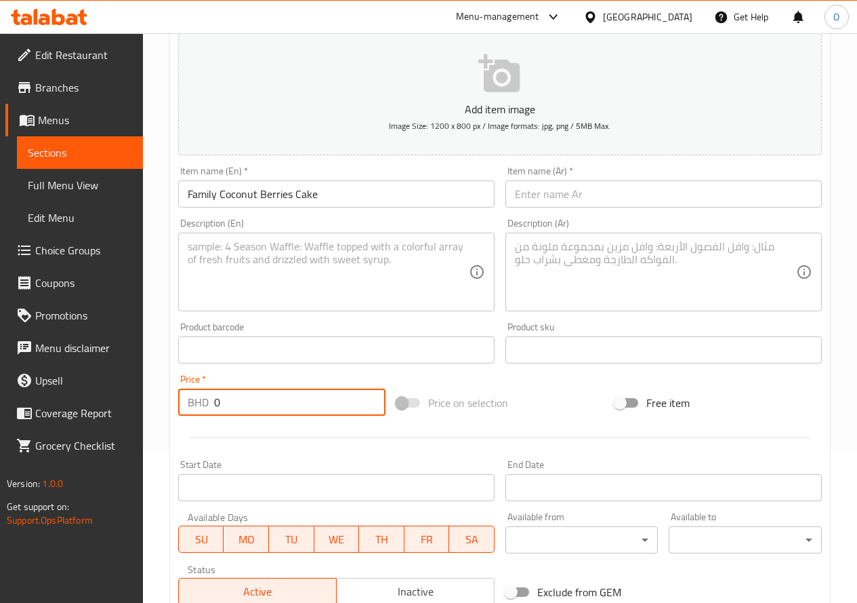
click at [208, 403] on div "BHD 0 Price *" at bounding box center [281, 401] width 207 height 27
paste input "13.50"
type input "13.500"
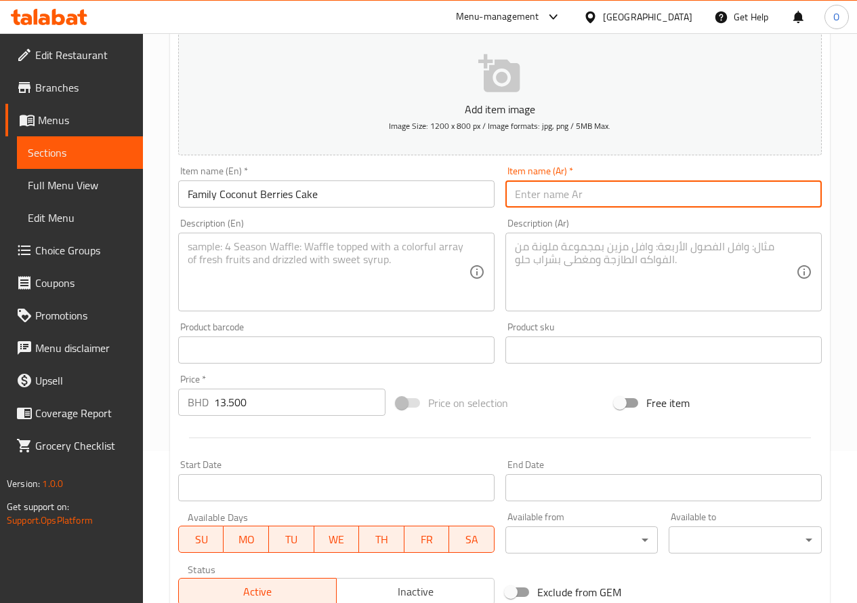
paste input "كعكة جوز BHD 13.500 الهند العائلية"
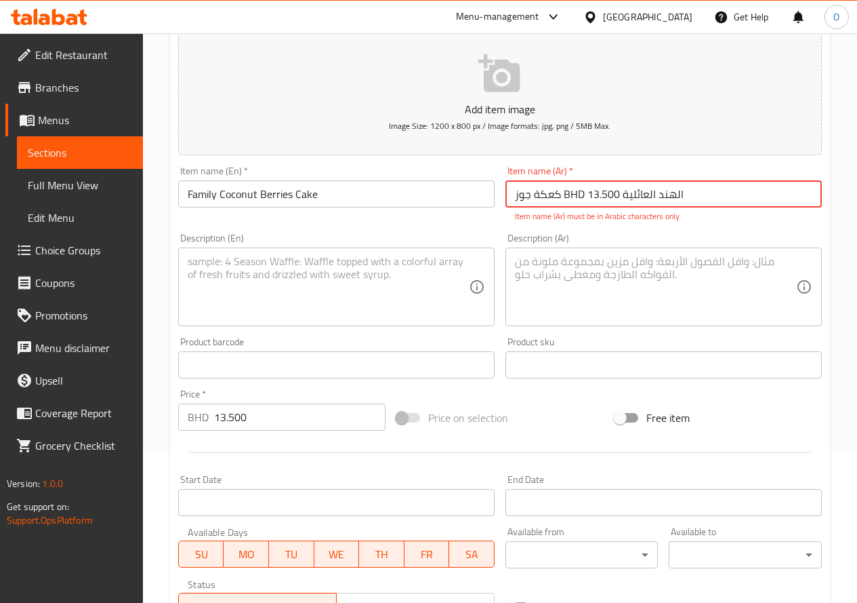
click at [604, 195] on input "كعكة جوز BHD 13.500 الهند العائلية" at bounding box center [664, 193] width 317 height 27
drag, startPoint x: 564, startPoint y: 197, endPoint x: 623, endPoint y: 192, distance: 59.2
click at [623, 192] on input "كعكة جوز BHD 13.500 الهند العائلية" at bounding box center [664, 193] width 317 height 27
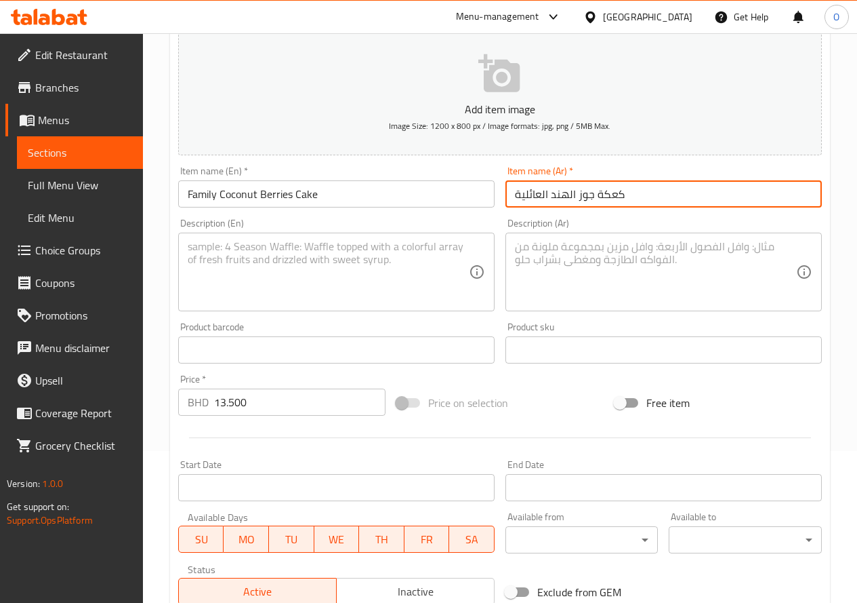
click at [548, 191] on input "كعكة جوز الهند العائلية" at bounding box center [664, 193] width 317 height 27
type input "كعكة جوز الهند العائلية"
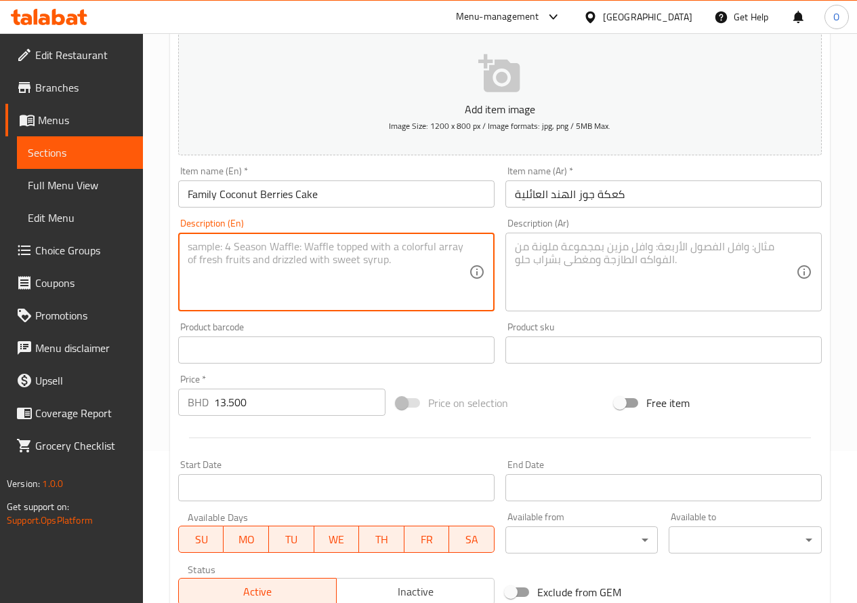
paste textarea "Cream cheese with coconut powder, red velvet cake and mix berries inside."
paste textarea "Pre-Order for hours"
type textarea "Cream cheese with coconut powder, red velvet cake and mix berries inside. Pre-O…"
click at [620, 259] on textarea at bounding box center [655, 272] width 281 height 64
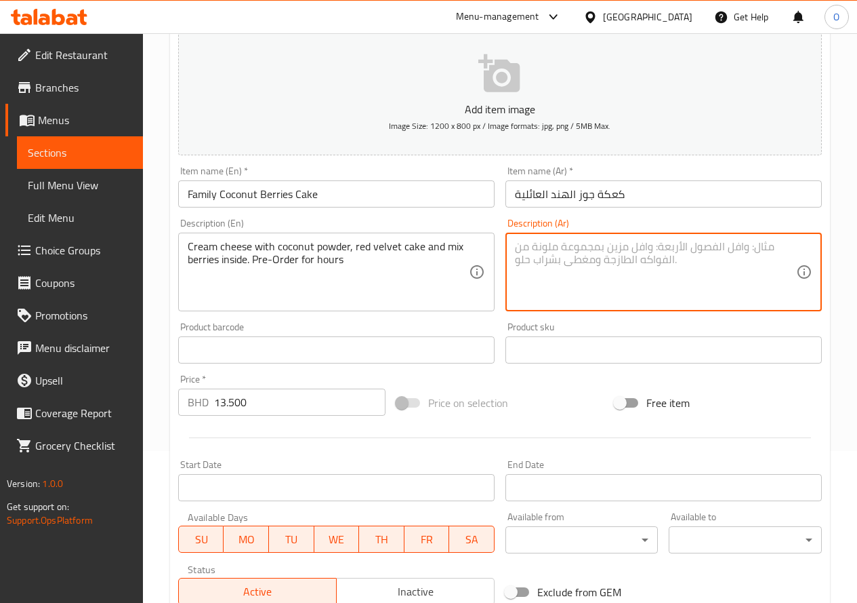
paste textarea "مسحوق جوز الهند ، كعكة ريد فيلفيت ومزيج ال"
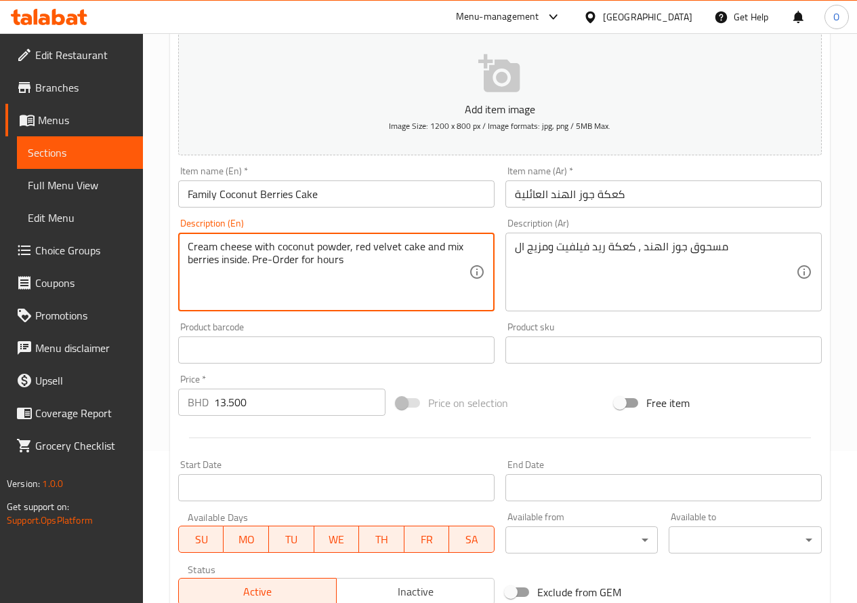
click at [356, 263] on textarea "Cream cheese with coconut powder, red velvet cake and mix berries inside. Pre-O…" at bounding box center [328, 272] width 281 height 64
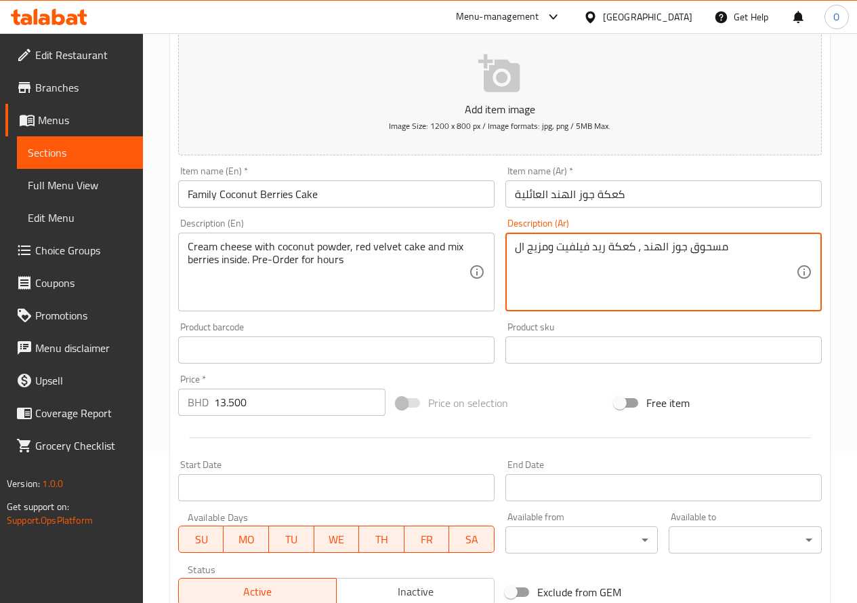
click at [574, 251] on textarea "مسحوق جوز الهند ، كعكة ريد فيلفيت ومزيج ال" at bounding box center [655, 272] width 281 height 64
paste textarea "جبنة كريمية مع مسحوق جوز الهند وكعكة مخملية حمراء ومزيج من التوت في الداخل. اطل…"
type textarea "جبنة كريمية مع مسحوق جوز الهند وكعكة مخملية حمراء ومزيج من التوت في الداخل. اطل…"
click at [474, 380] on div "Add item image Image Size: 1200 x 800 px / Image formats: jpg, png / 5MB Max. I…" at bounding box center [500, 318] width 655 height 584
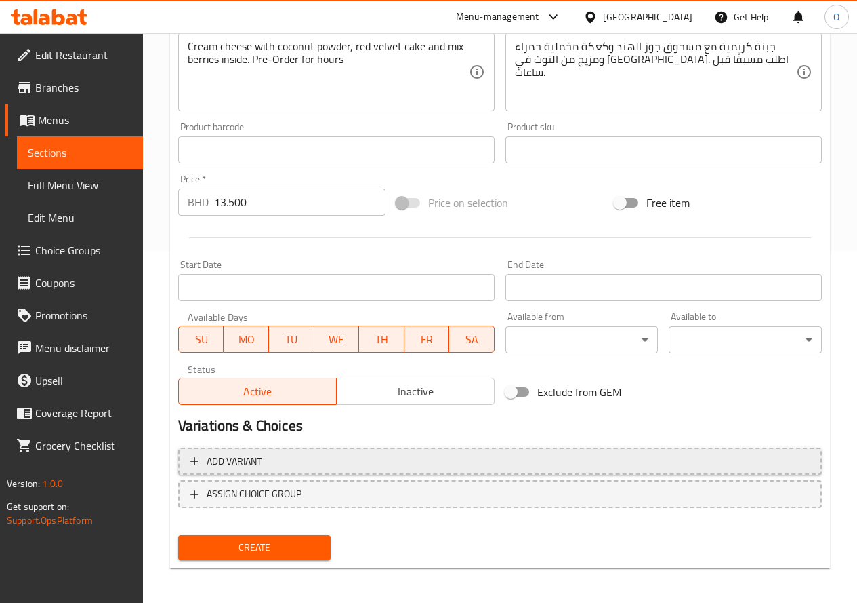
scroll to position [355, 0]
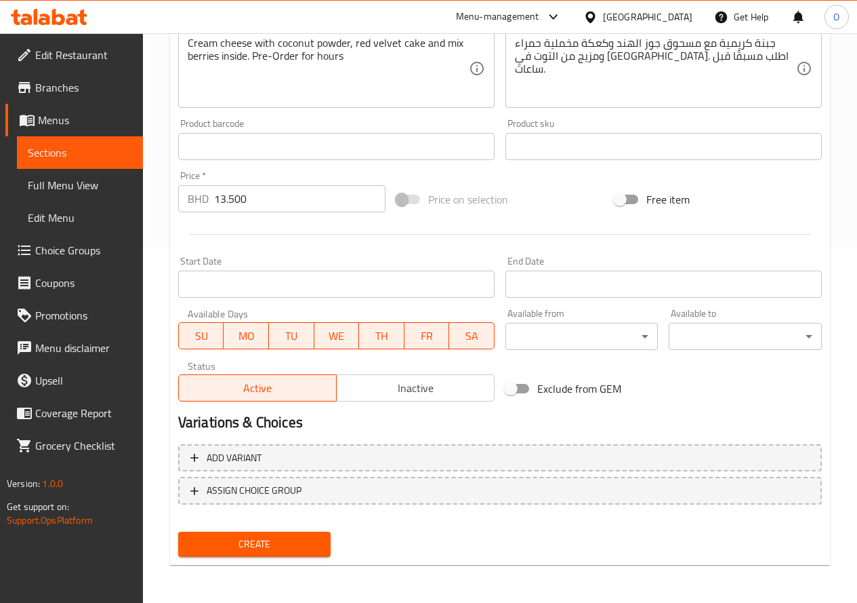
click at [268, 549] on span "Create" at bounding box center [254, 543] width 131 height 17
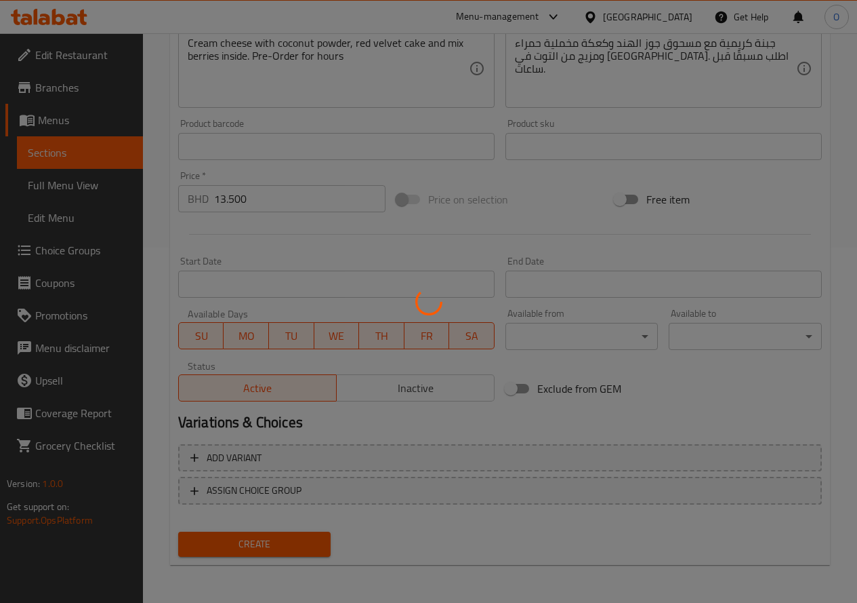
type input "0"
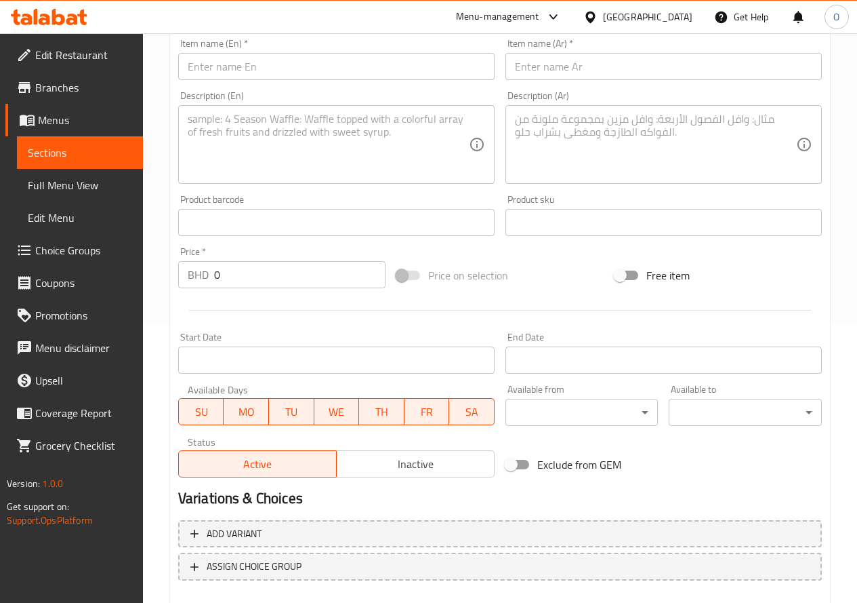
scroll to position [84, 0]
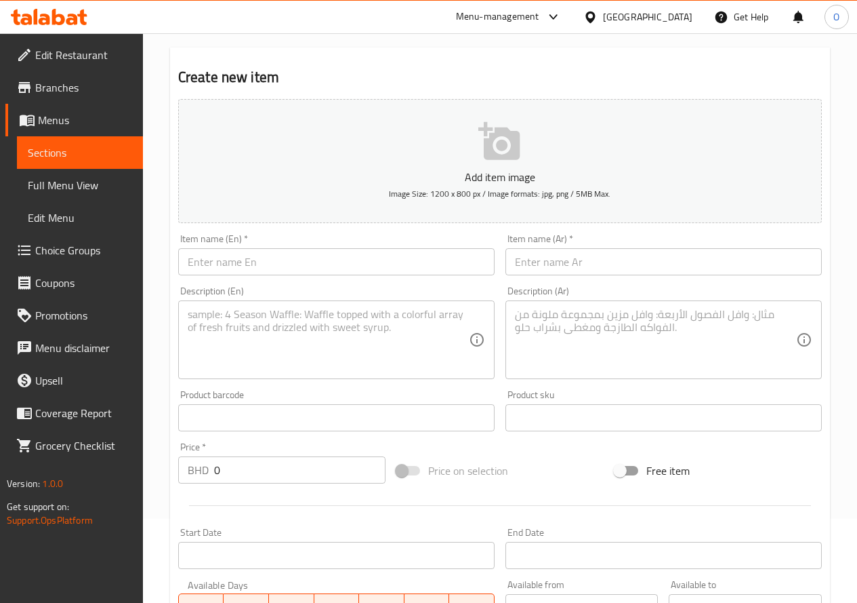
click at [291, 258] on input "text" at bounding box center [336, 261] width 317 height 27
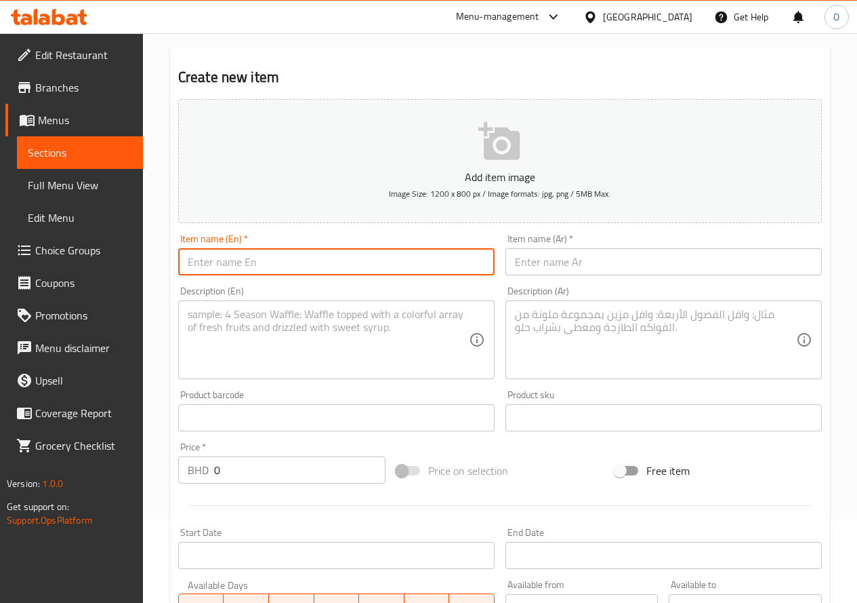
paste input "Waffle 3 Pcs"
type input "Waffle 3 Pcs"
click at [255, 259] on input "Waffle 3 Pcs" at bounding box center [336, 261] width 317 height 27
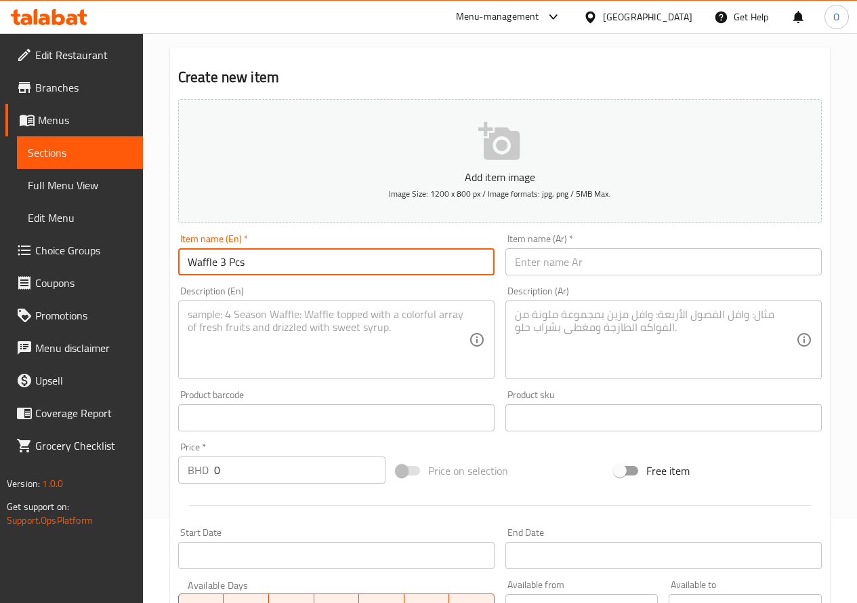
click at [562, 261] on input "text" at bounding box center [664, 261] width 317 height 27
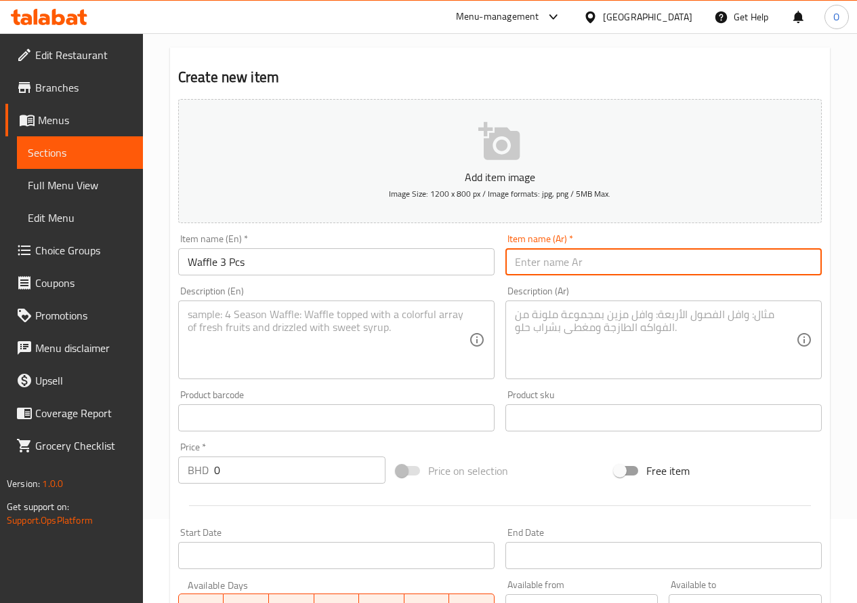
paste input "3 قطع"
click at [519, 261] on input "3 قطع" at bounding box center [664, 261] width 317 height 27
click at [515, 262] on input "3 قطع" at bounding box center [664, 261] width 317 height 27
type input "وافل 3 قطع"
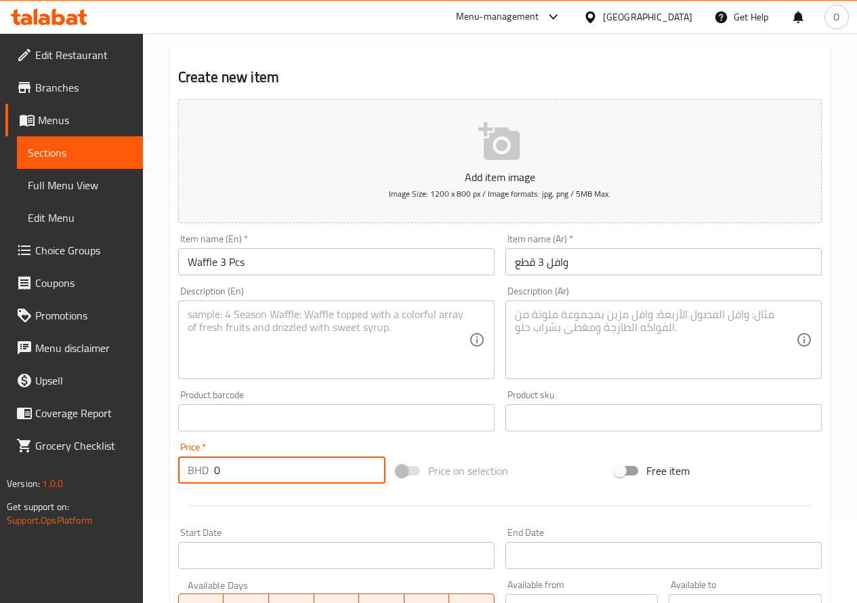
drag, startPoint x: 224, startPoint y: 470, endPoint x: 210, endPoint y: 473, distance: 14.0
click at [210, 473] on div "BHD 0 Price *" at bounding box center [281, 469] width 207 height 27
paste input "3.10"
type input "3.100"
click at [312, 350] on textarea at bounding box center [328, 340] width 281 height 64
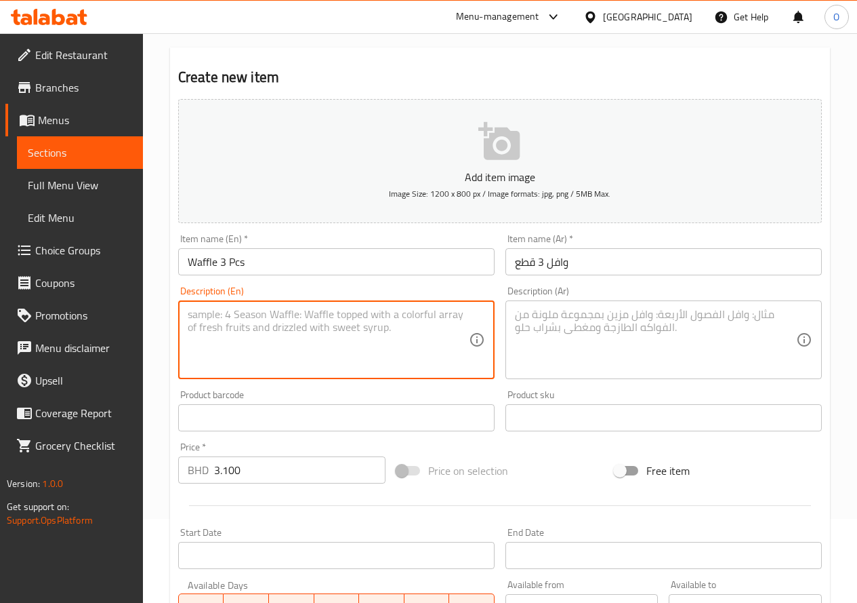
click at [232, 325] on textarea at bounding box center [328, 340] width 281 height 64
paste textarea "3 Pieces of waffles topped with your choice of sauces, served with strawberries…"
type textarea "3 Pieces of waffles topped with your choice of sauces, served with strawberries…"
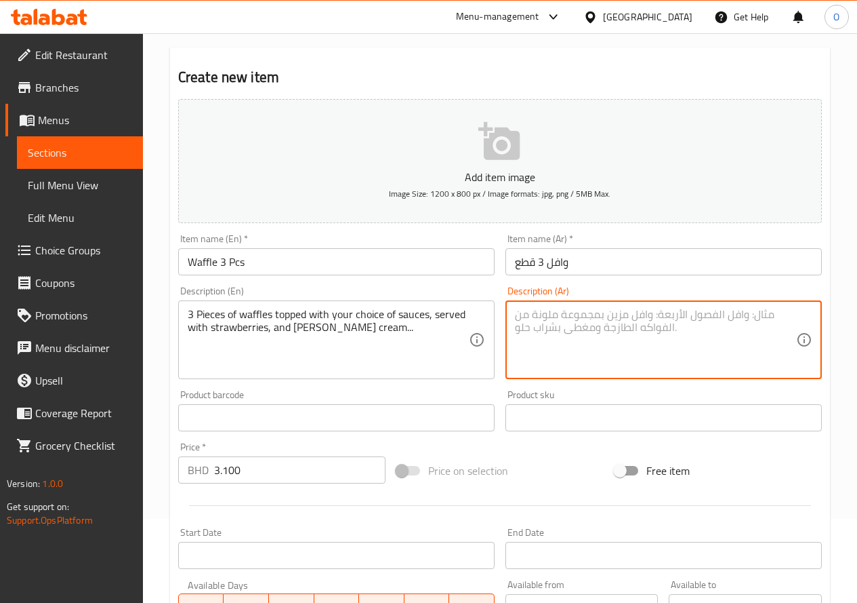
paste textarea "3 قطع من الوافل مغطاة بالصلصات المفضلة لديك، تقدم مع الفراولة والآيس كريم الفان…"
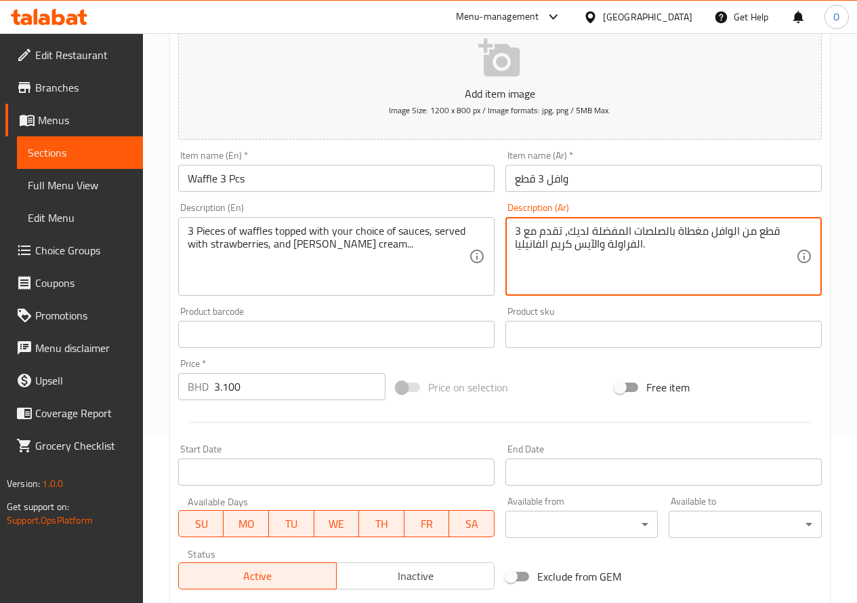
scroll to position [355, 0]
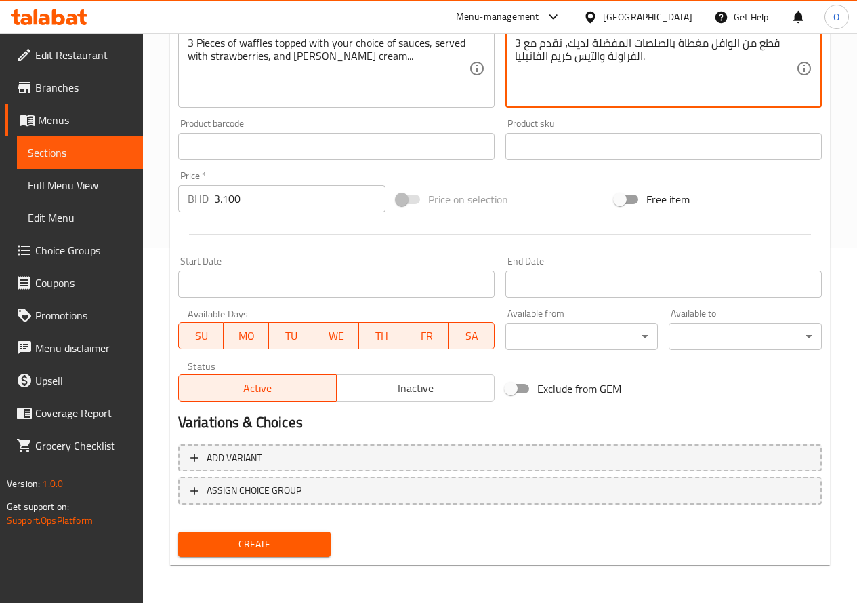
type textarea "3 قطع من الوافل مغطاة بالصلصات المفضلة لديك، تقدم مع الفراولة والآيس كريم الفان…"
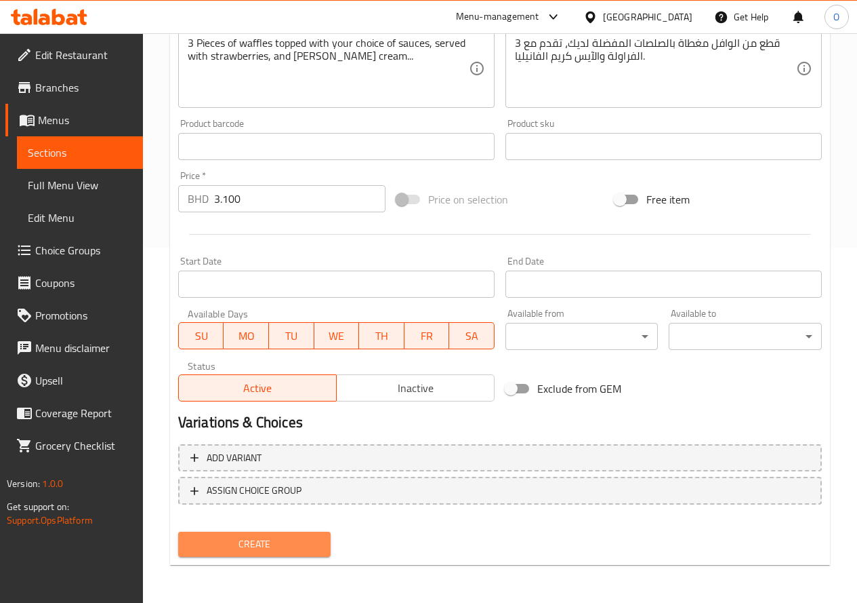
click at [266, 535] on span "Create" at bounding box center [254, 543] width 131 height 17
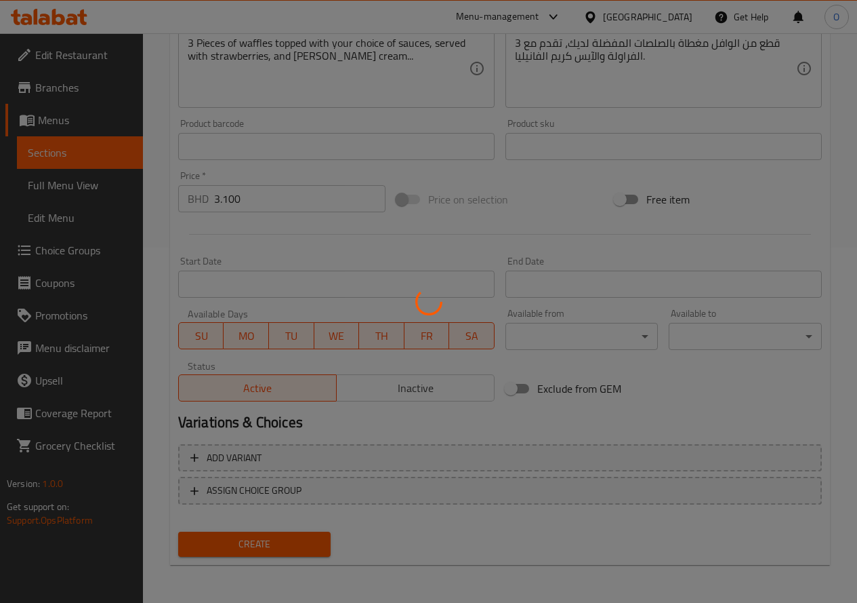
type input "0"
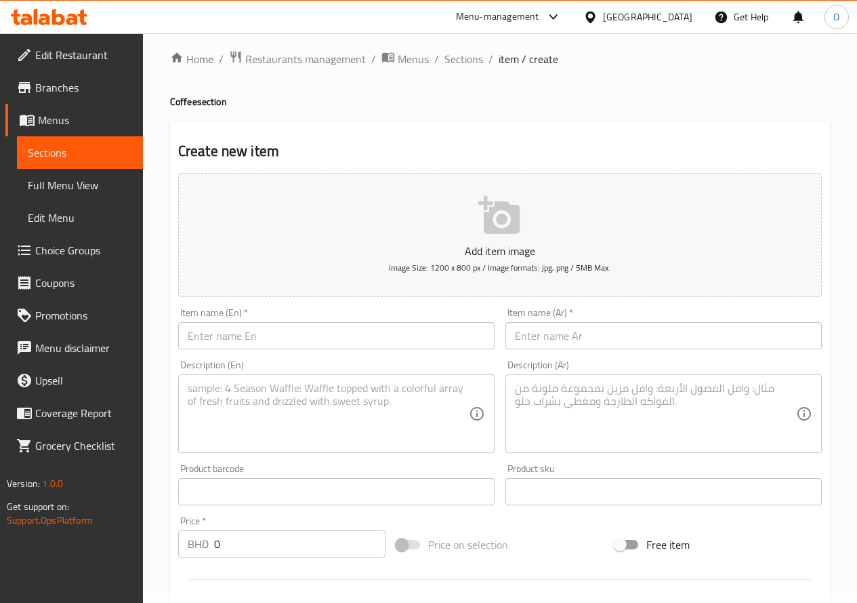
scroll to position [0, 0]
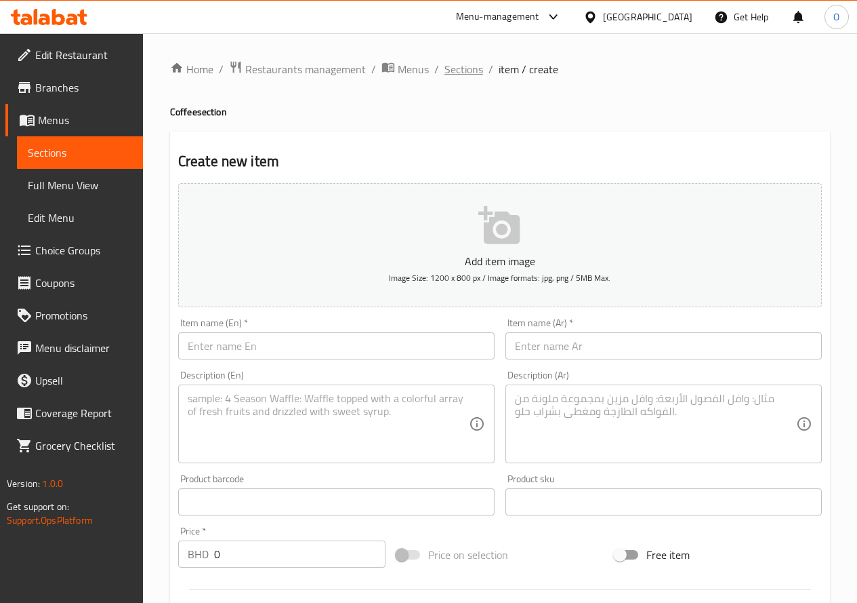
click at [460, 69] on span "Sections" at bounding box center [464, 69] width 39 height 16
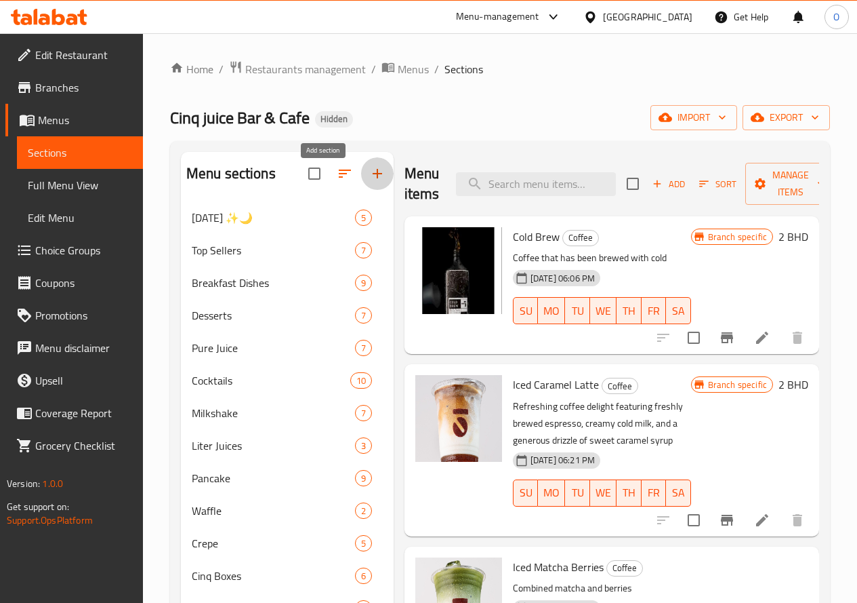
click at [369, 182] on icon "button" at bounding box center [377, 173] width 16 height 16
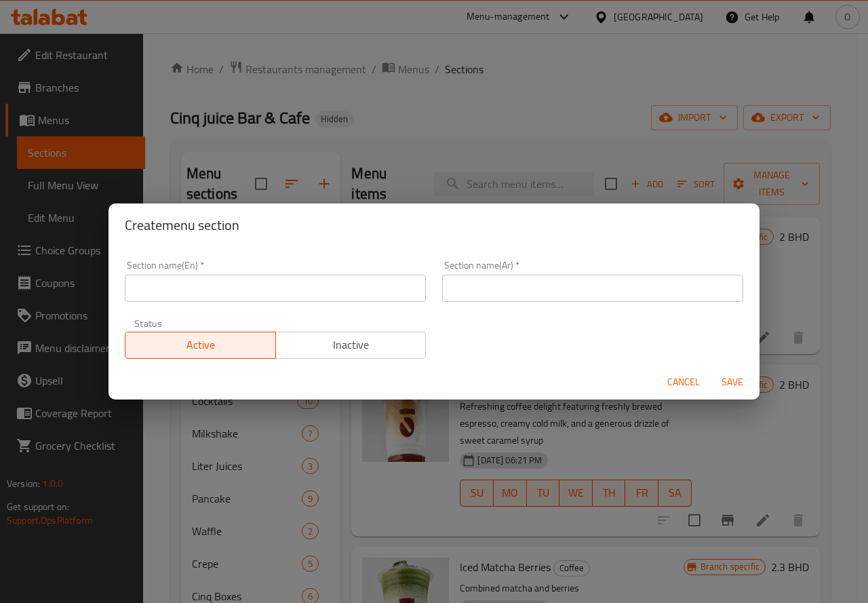
click at [231, 286] on input "text" at bounding box center [275, 287] width 301 height 27
type input "ي"
type input "delete"
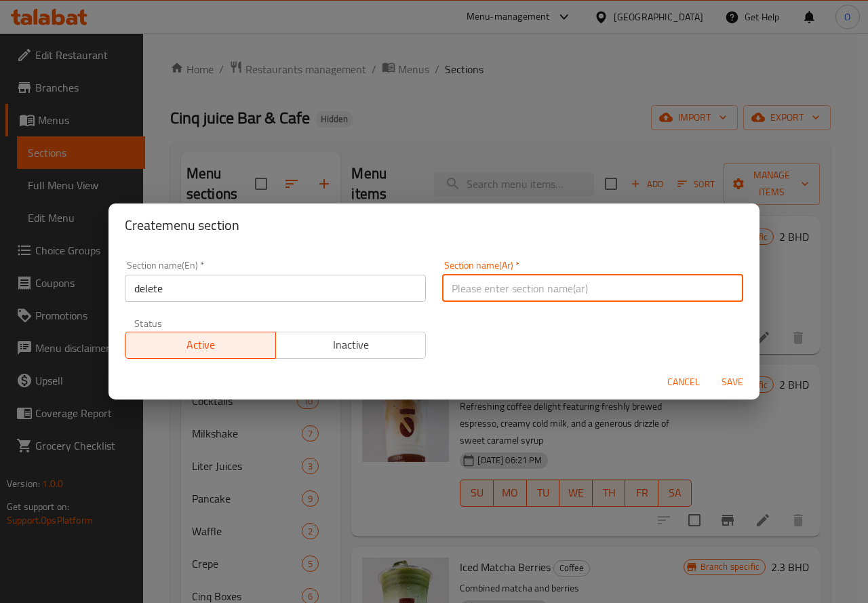
click at [466, 289] on input "text" at bounding box center [592, 287] width 301 height 27
type input "h"
type input "ا"
click at [318, 341] on span "Inactive" at bounding box center [351, 345] width 140 height 20
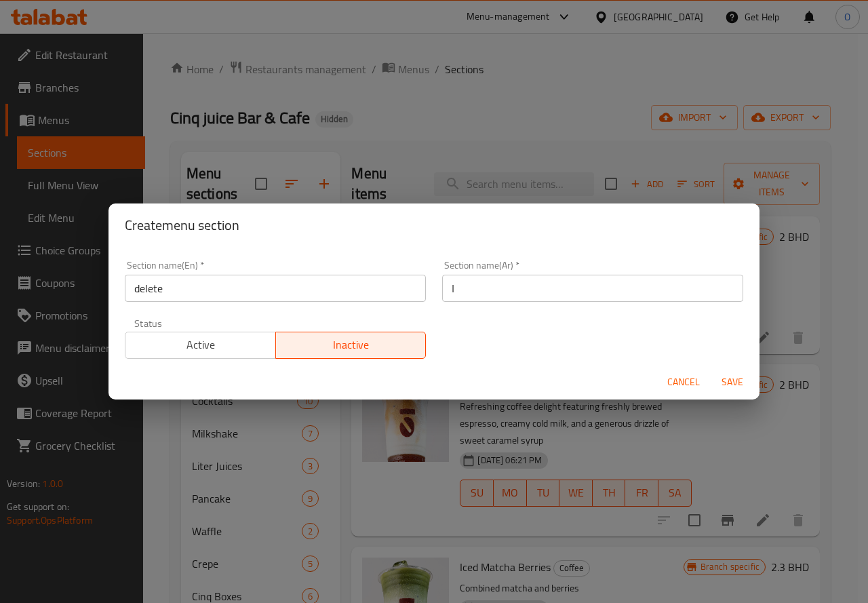
click at [750, 389] on button "Save" at bounding box center [731, 381] width 43 height 25
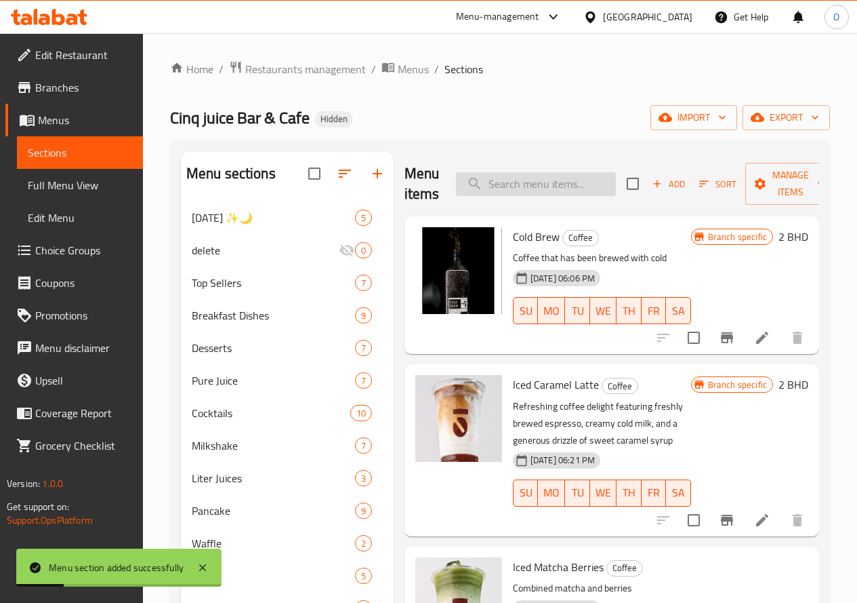
click at [523, 181] on input "search" at bounding box center [536, 184] width 160 height 24
paste input "Oats Pancake Breakfast"
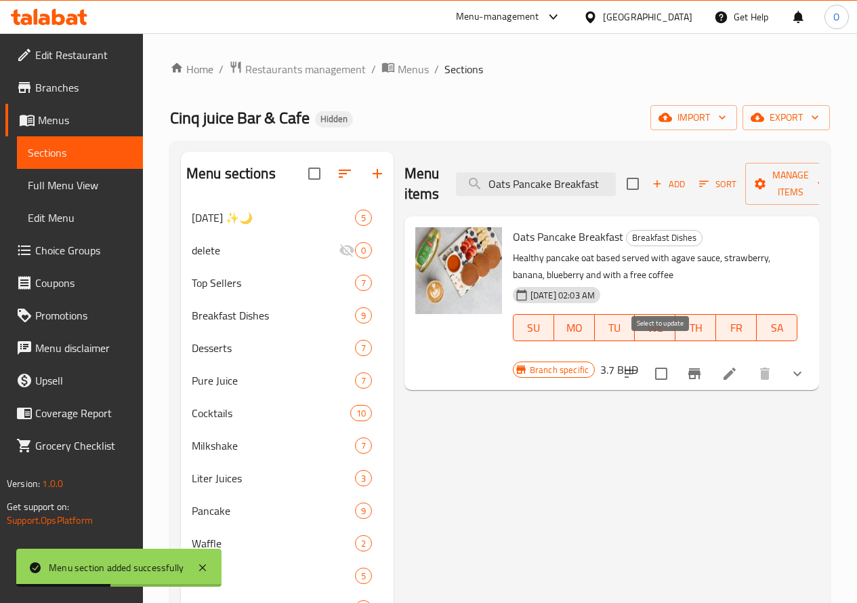
type input "Oats Pancake Breakfast"
click at [666, 361] on input "checkbox" at bounding box center [661, 373] width 28 height 28
checkbox input "true"
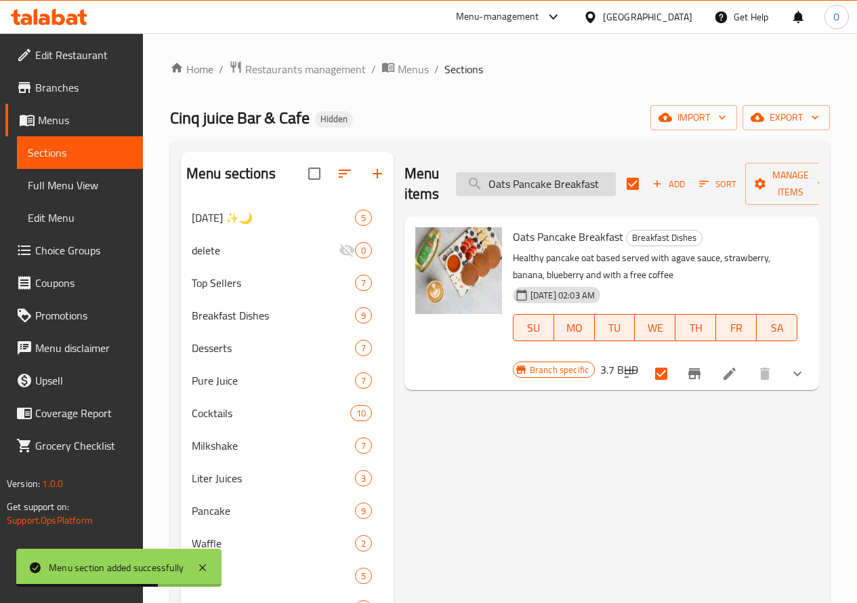
click at [526, 188] on input "Oats Pancake Breakfast" at bounding box center [536, 184] width 160 height 24
paste input "search"
type input "Oats Pancake"
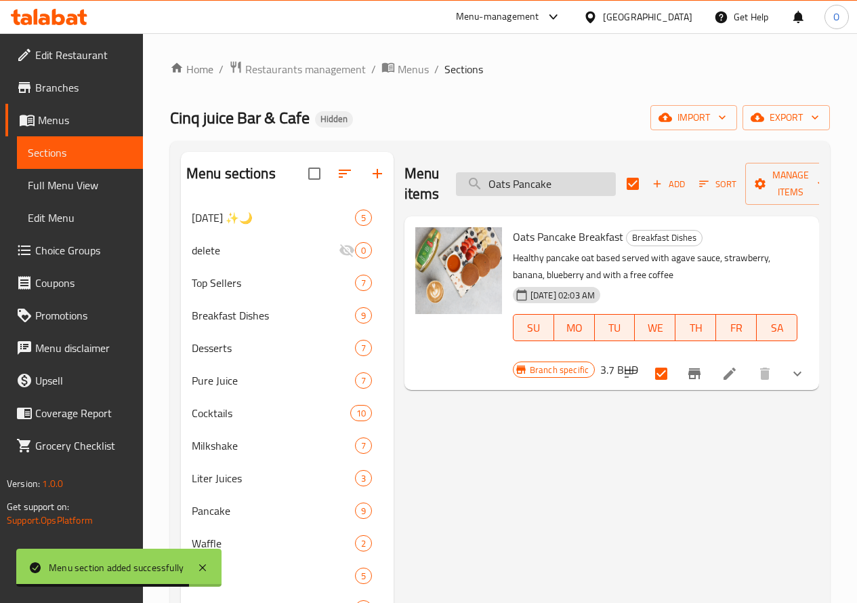
checkbox input "false"
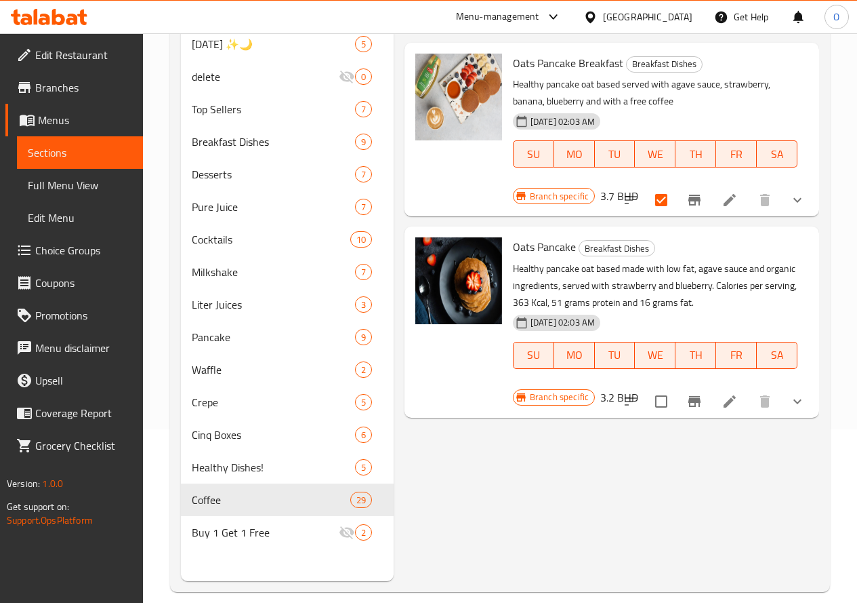
scroll to position [190, 0]
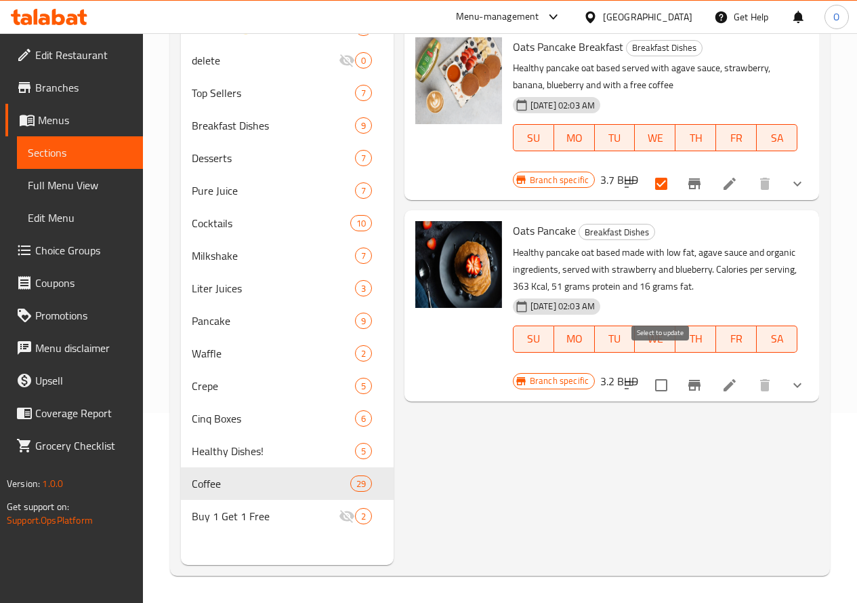
type input "Oats Pancake"
click at [659, 371] on input "checkbox" at bounding box center [661, 385] width 28 height 28
checkbox input "true"
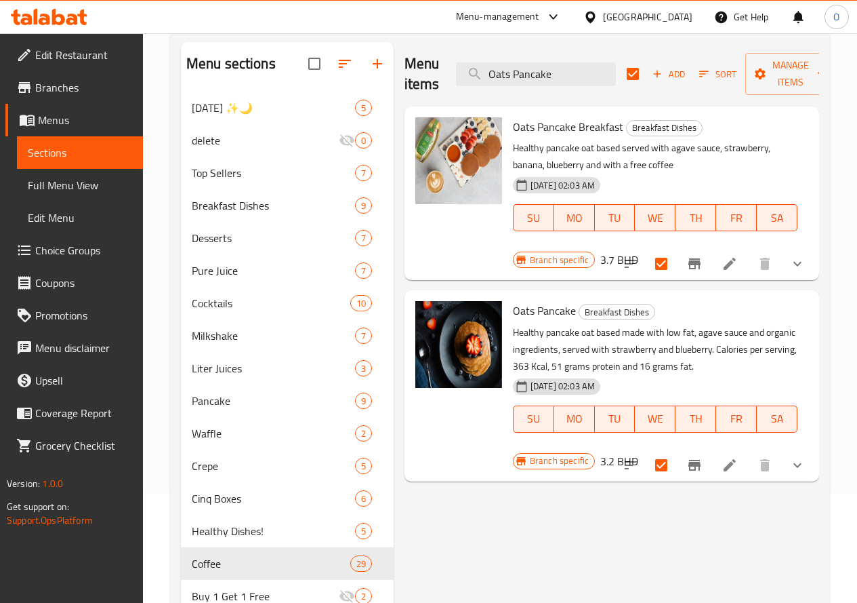
scroll to position [0, 0]
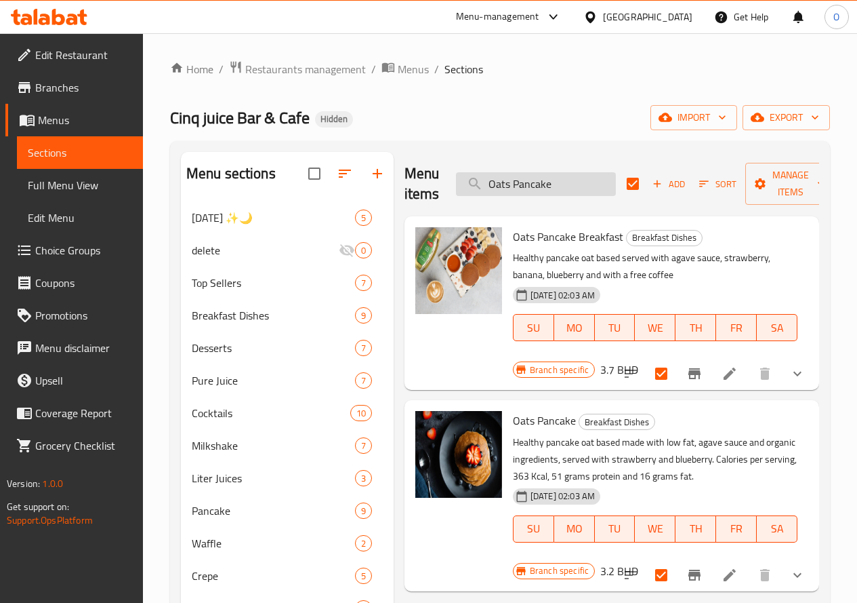
click at [531, 184] on input "Oats Pancake" at bounding box center [536, 184] width 160 height 24
paste input "Mix Waffl"
type input "Mix Waffle"
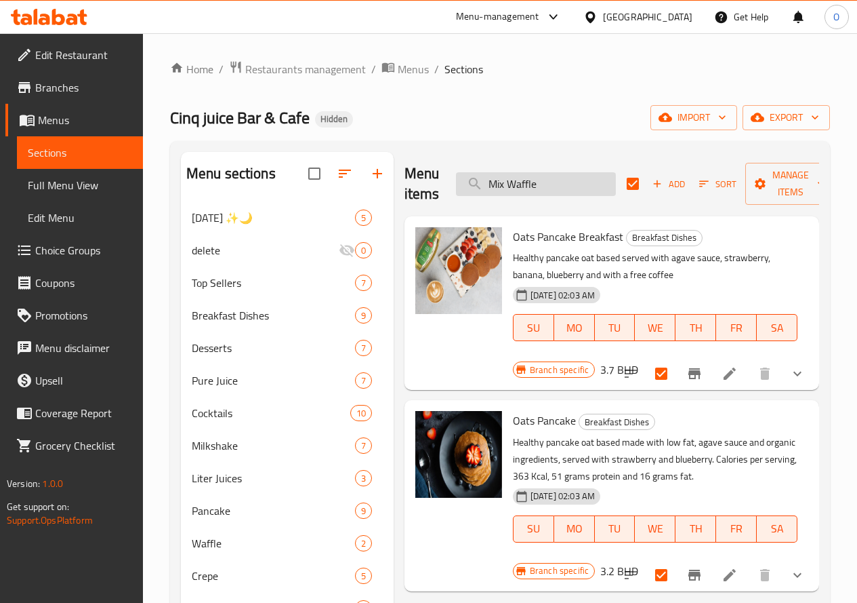
checkbox input "false"
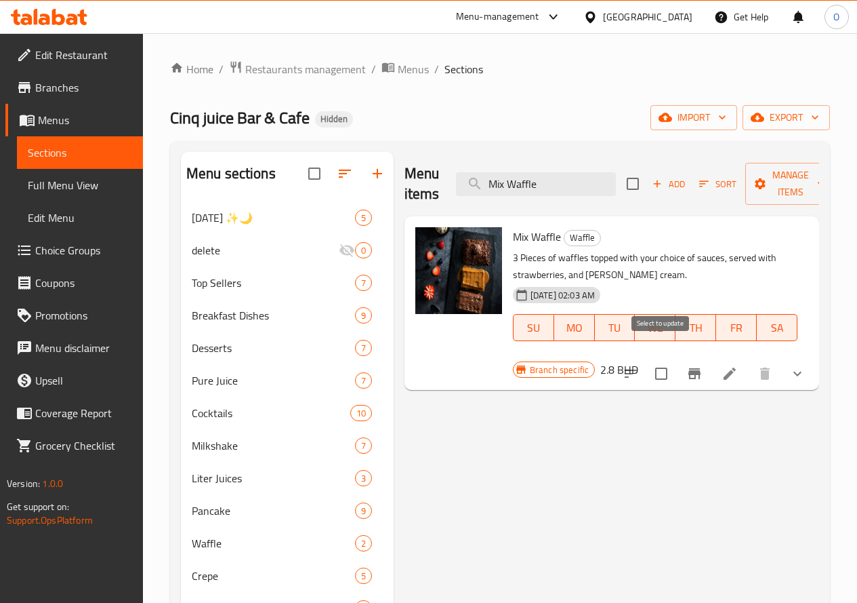
type input "Mix Waffle"
click at [663, 359] on input "checkbox" at bounding box center [661, 373] width 28 height 28
checkbox input "true"
click at [573, 182] on input "Mix Waffle" at bounding box center [536, 184] width 160 height 24
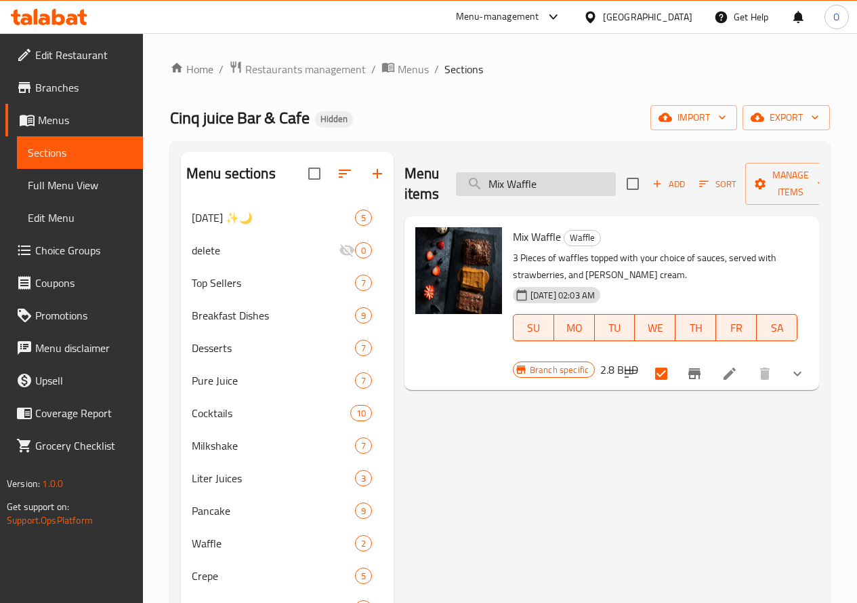
click at [573, 182] on input "Mix Waffle" at bounding box center [536, 184] width 160 height 24
paste input "Chocolate"
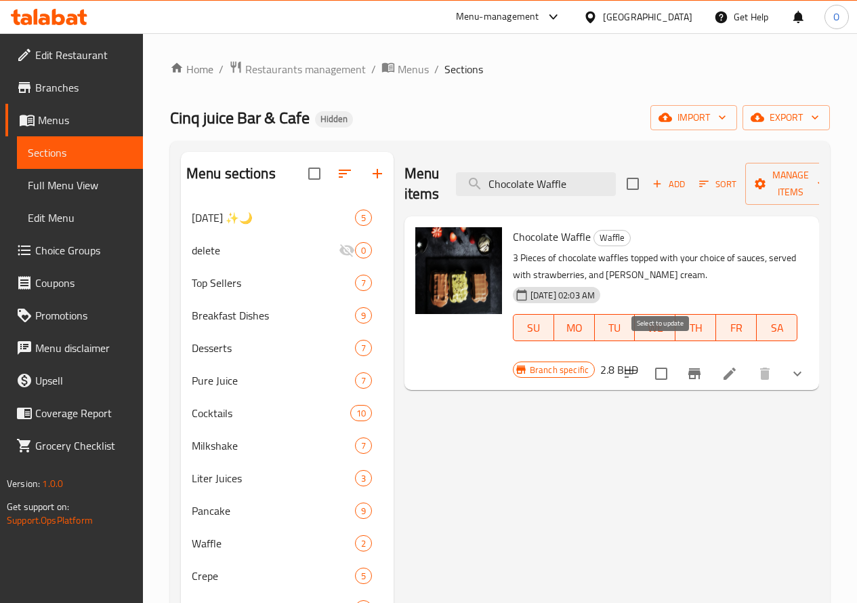
type input "Chocolate Waffle"
click at [655, 359] on input "checkbox" at bounding box center [661, 373] width 28 height 28
checkbox input "true"
click at [566, 181] on input "Chocolate Waffle" at bounding box center [536, 184] width 160 height 24
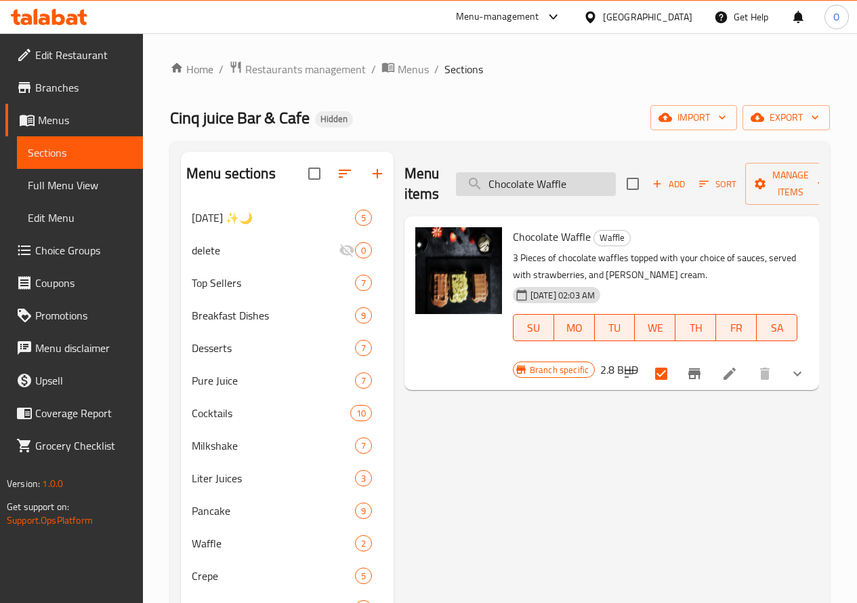
click at [566, 181] on input "Chocolate Waffle" at bounding box center [536, 184] width 160 height 24
paste input "inq Juice Box the choices has sam"
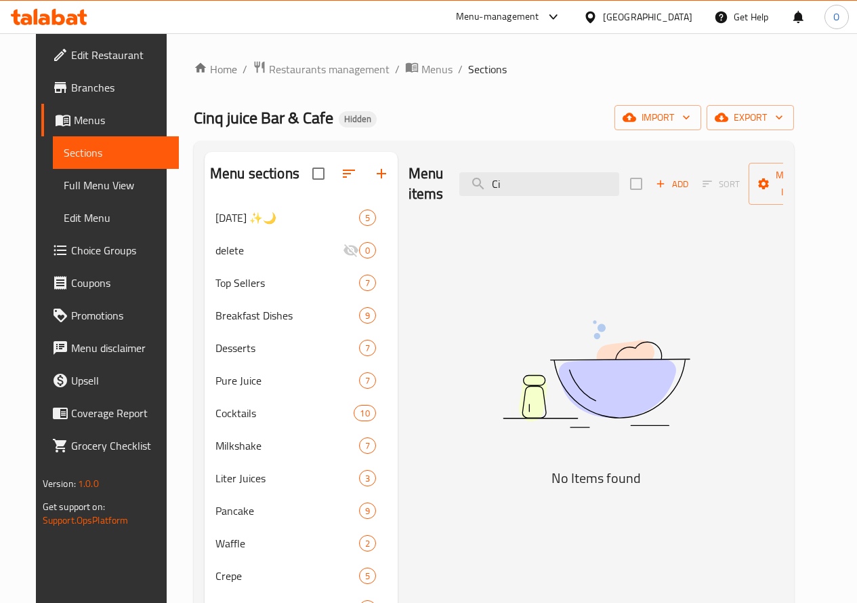
type input "C"
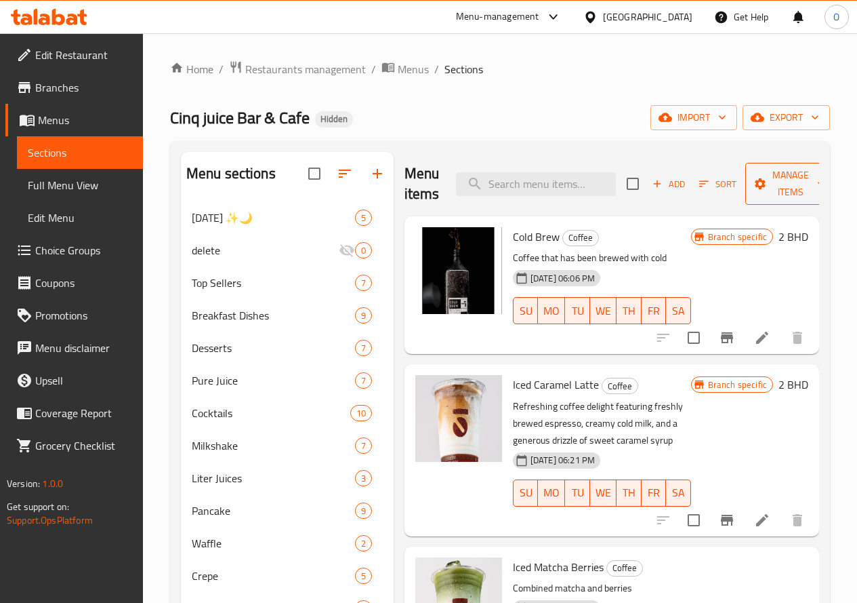
click at [759, 178] on span "Manage items" at bounding box center [790, 184] width 69 height 34
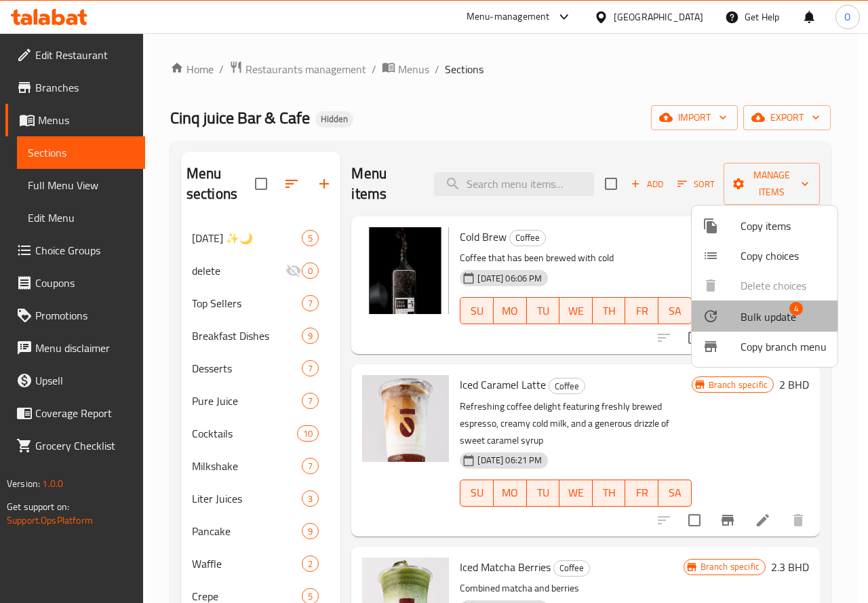
click at [739, 310] on div at bounding box center [721, 316] width 38 height 16
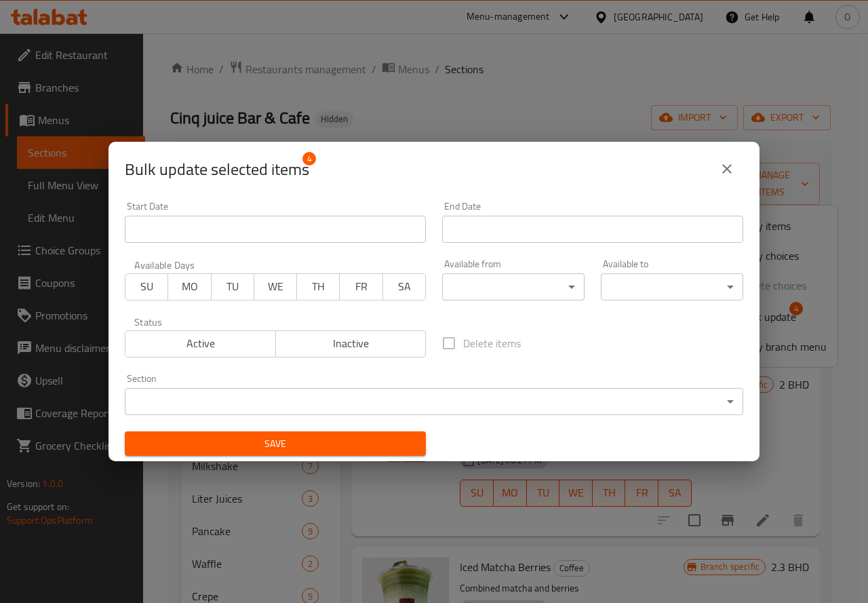
click at [293, 392] on body "​ Menu-management Bahrain Get Help O Edit Restaurant Branches Menus Sections Fu…" at bounding box center [434, 317] width 868 height 569
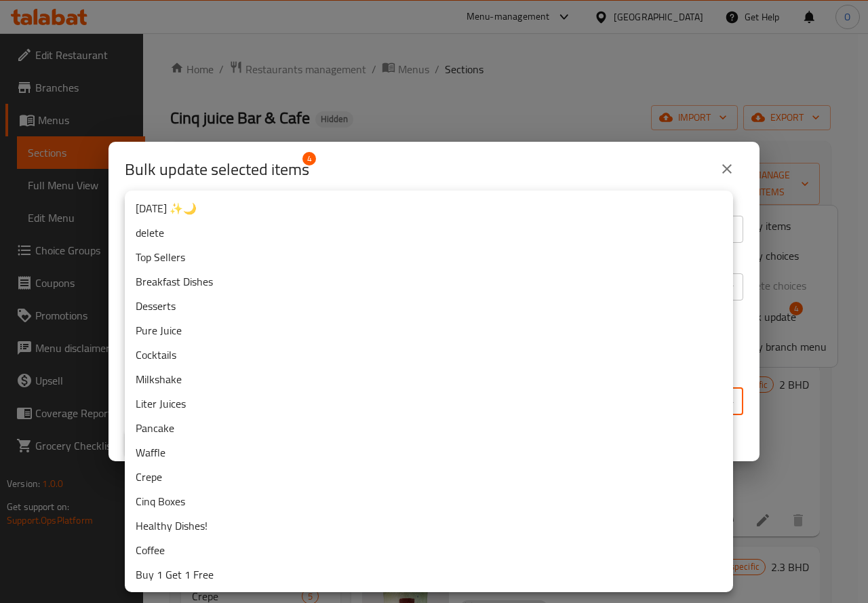
click at [178, 237] on li "delete" at bounding box center [429, 232] width 608 height 24
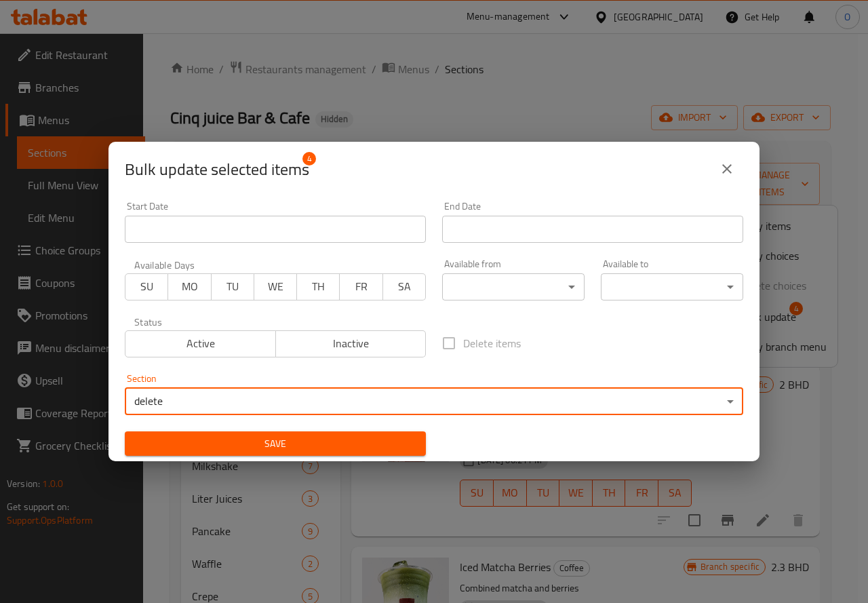
click at [247, 446] on span "Save" at bounding box center [275, 443] width 279 height 17
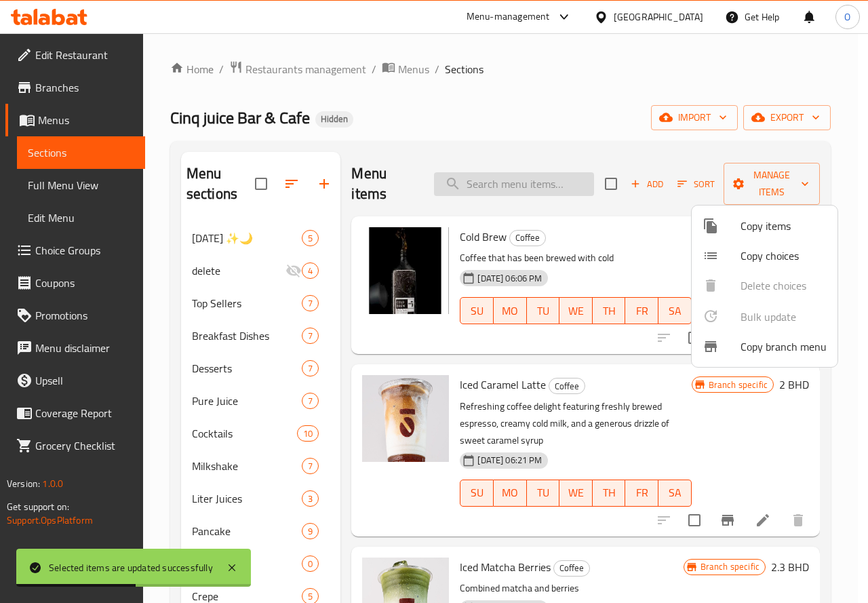
drag, startPoint x: 493, startPoint y: 178, endPoint x: 457, endPoint y: 184, distance: 36.3
click at [456, 184] on div at bounding box center [434, 301] width 868 height 603
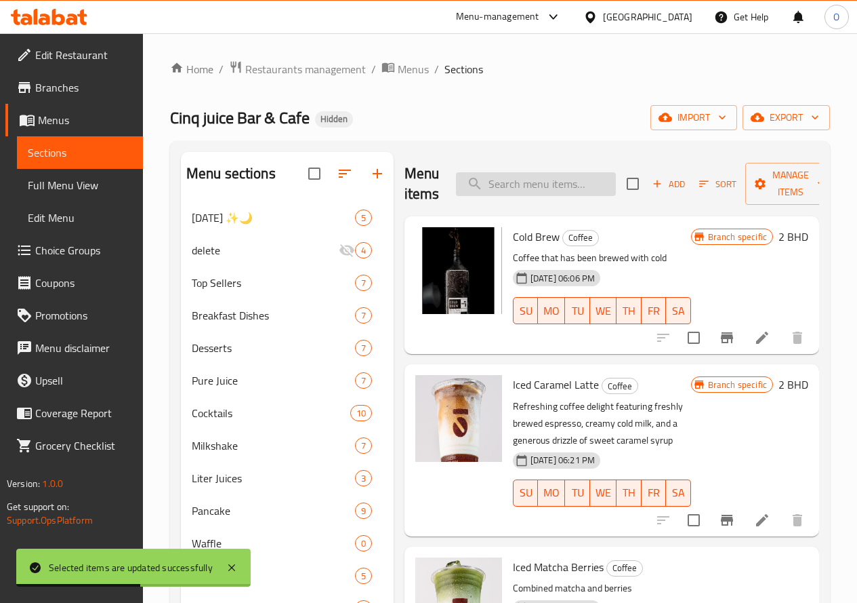
click at [462, 184] on input "search" at bounding box center [536, 184] width 160 height 24
paste input "Cinq Juice Box"
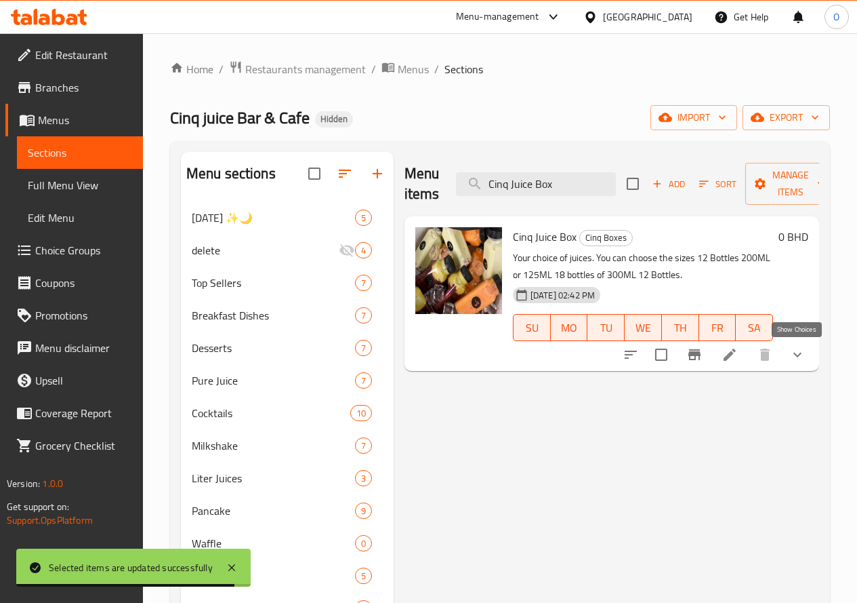
type input "Cinq Juice Box"
click at [790, 360] on icon "show more" at bounding box center [798, 354] width 16 height 16
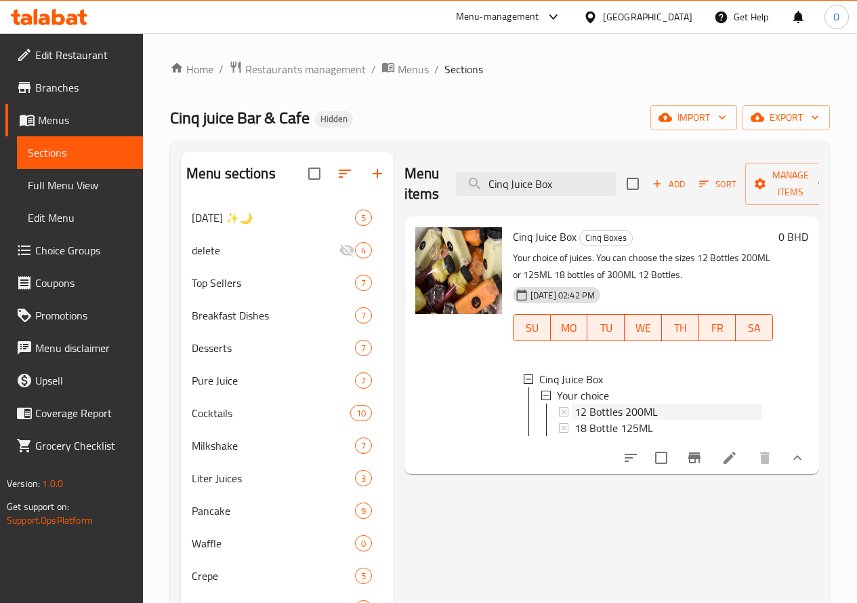
click at [575, 407] on span "12 Bottles 200ML" at bounding box center [616, 411] width 83 height 16
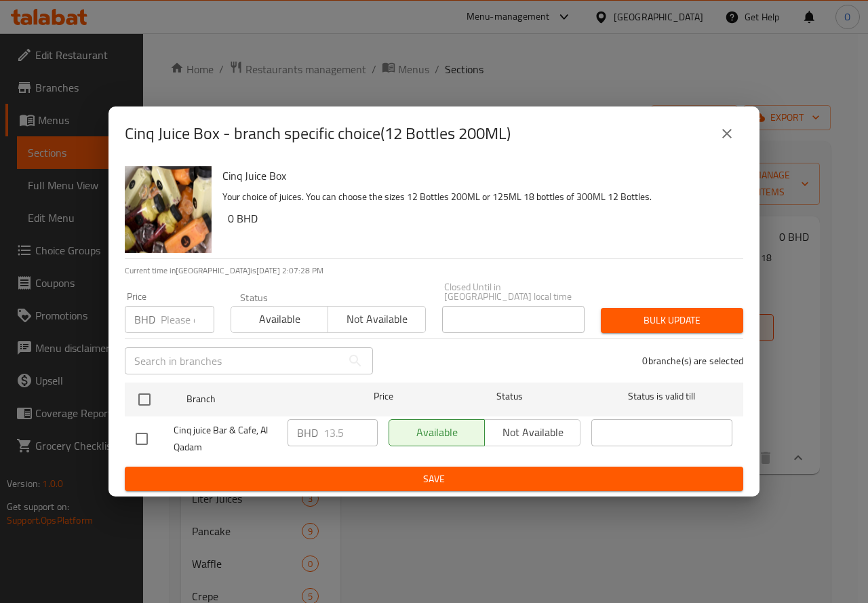
click at [722, 136] on icon "close" at bounding box center [726, 133] width 16 height 16
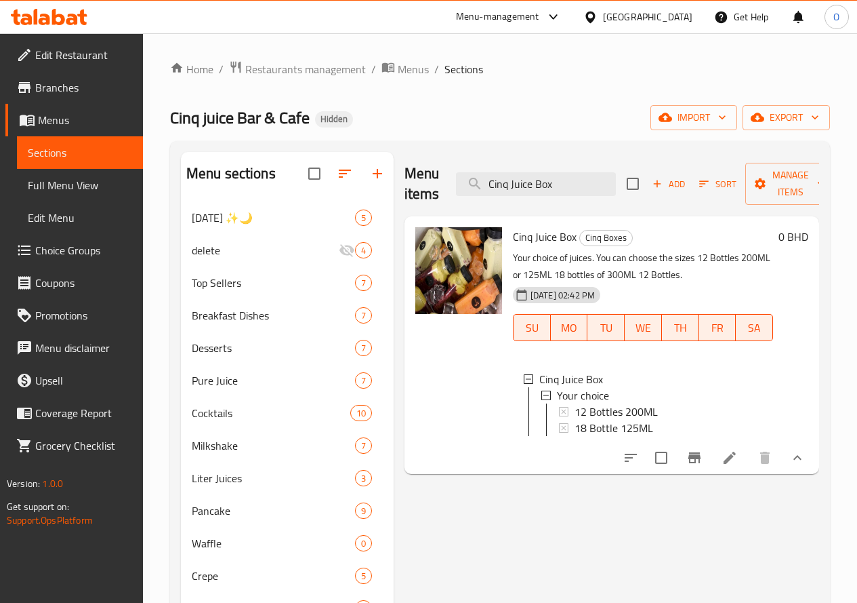
click at [594, 408] on span "12 Bottles 200ML" at bounding box center [616, 411] width 83 height 16
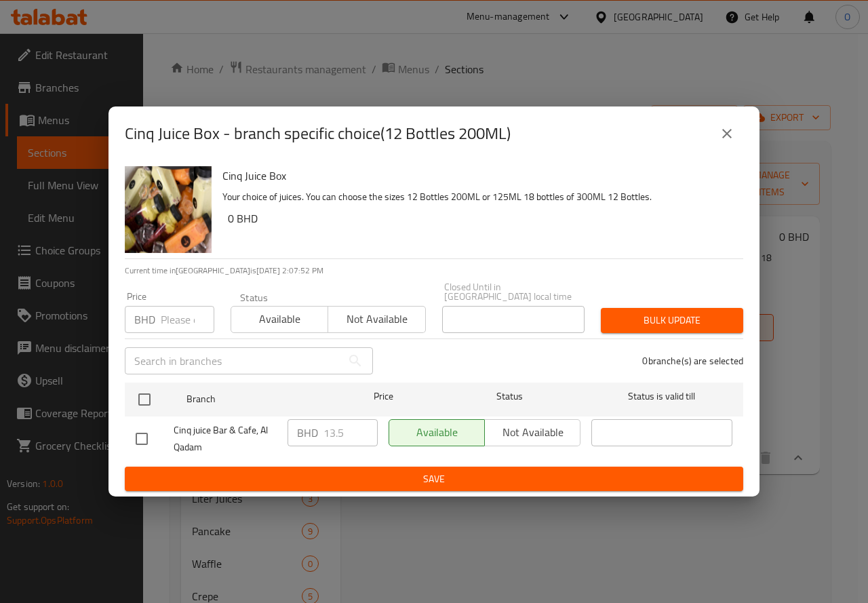
click at [736, 140] on button "close" at bounding box center [726, 133] width 33 height 33
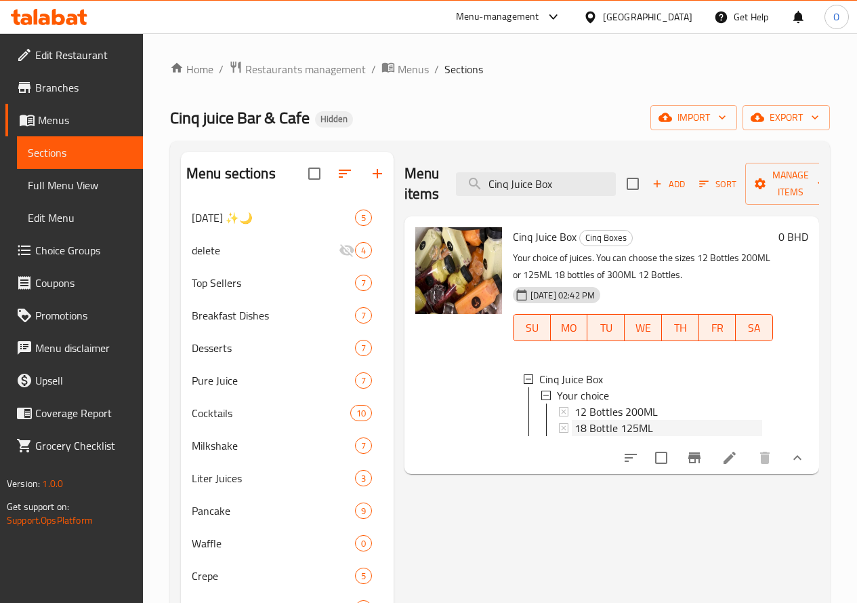
click at [572, 427] on div "18 Bottle 125ML" at bounding box center [667, 428] width 190 height 16
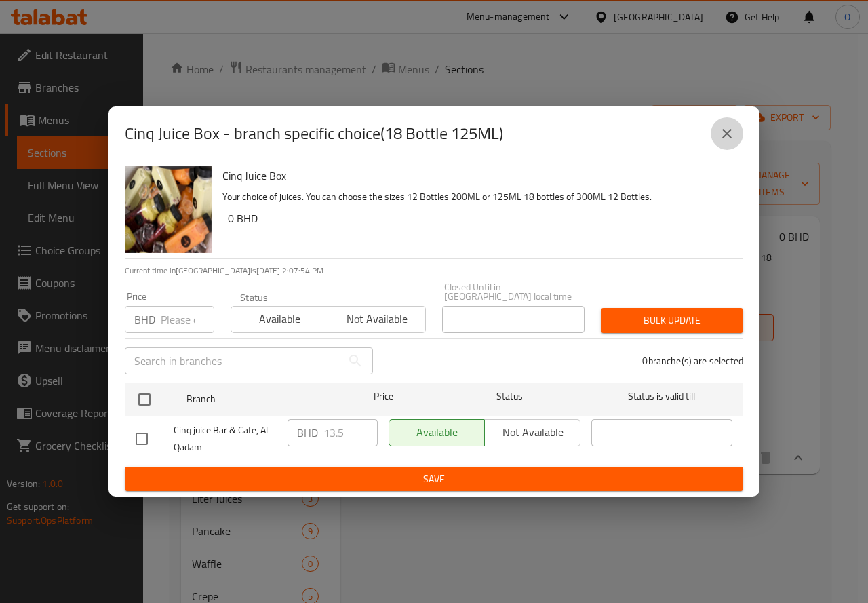
click at [732, 131] on icon "close" at bounding box center [726, 133] width 16 height 16
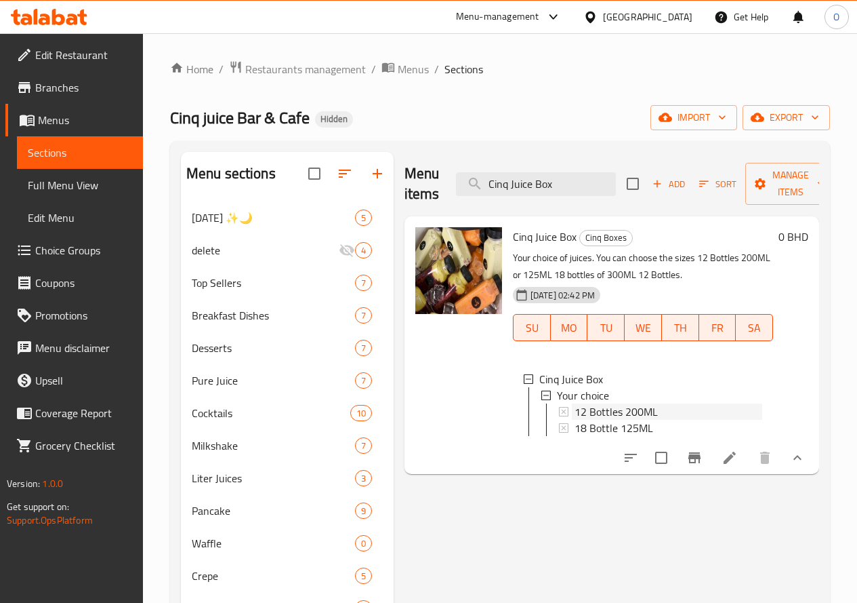
click at [598, 413] on span "12 Bottles 200ML" at bounding box center [616, 411] width 83 height 16
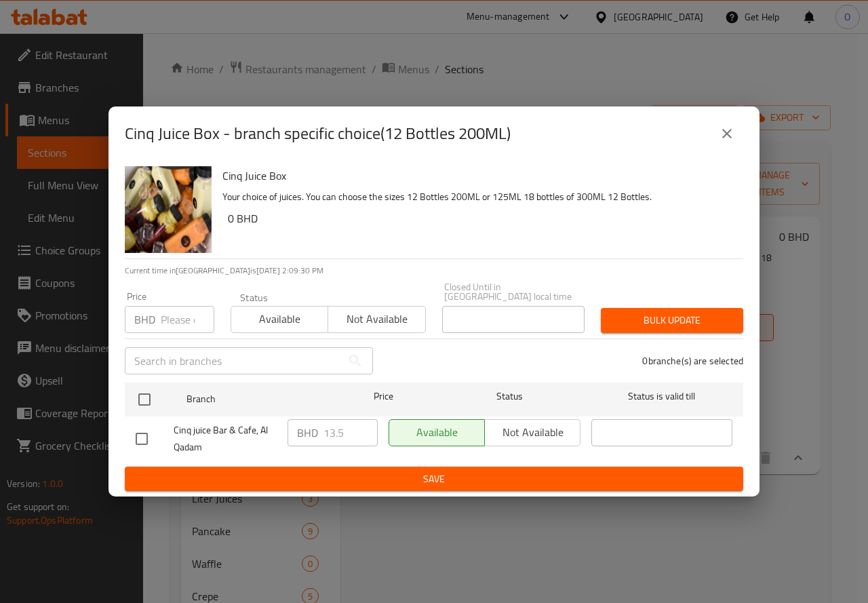
click at [725, 142] on icon "close" at bounding box center [726, 133] width 16 height 16
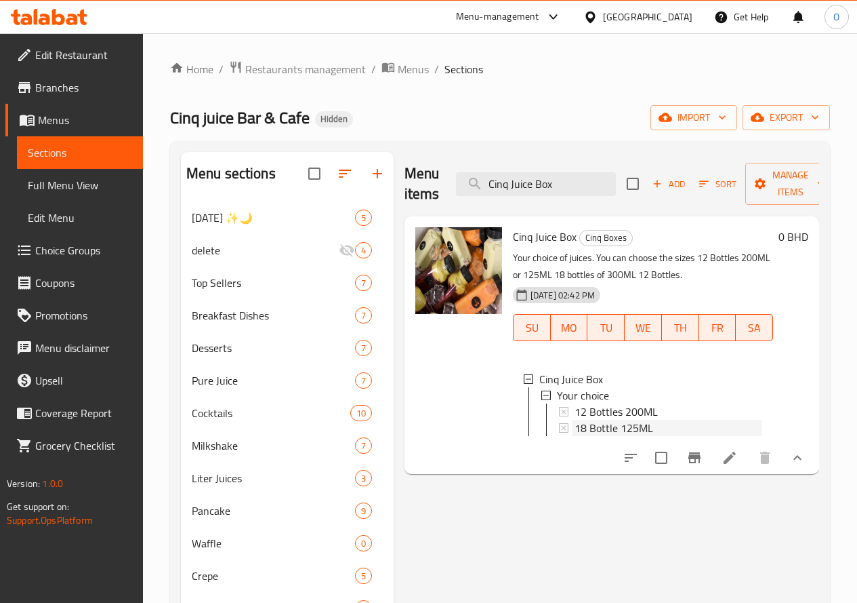
click at [575, 427] on span "18 Bottle 125ML" at bounding box center [614, 428] width 79 height 16
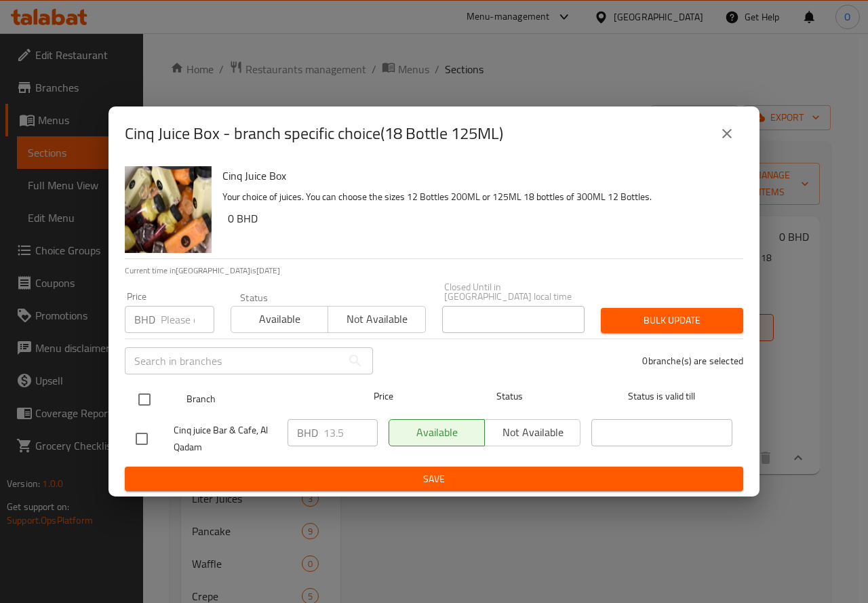
click at [136, 394] on input "checkbox" at bounding box center [144, 399] width 28 height 28
checkbox input "true"
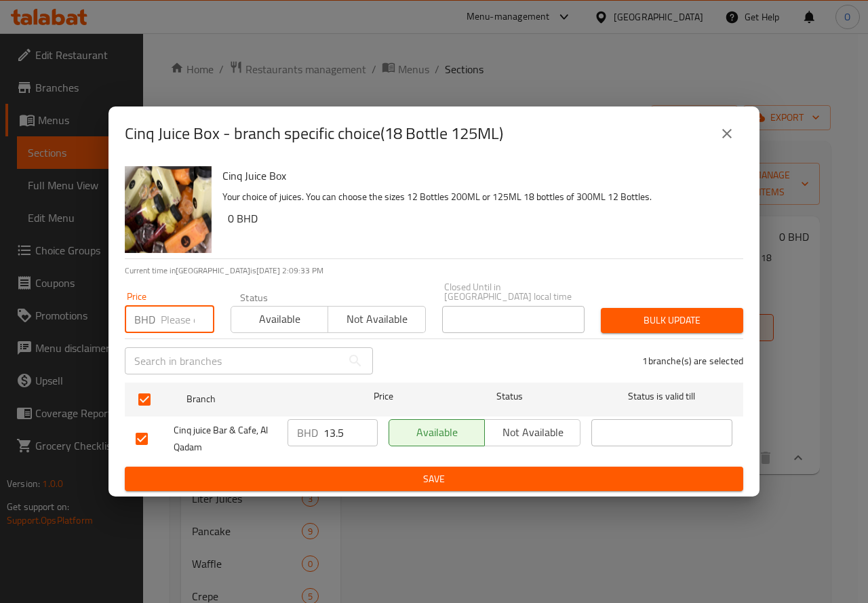
click at [175, 315] on input "number" at bounding box center [188, 319] width 54 height 27
type input "15"
click at [728, 136] on icon "close" at bounding box center [726, 133] width 9 height 9
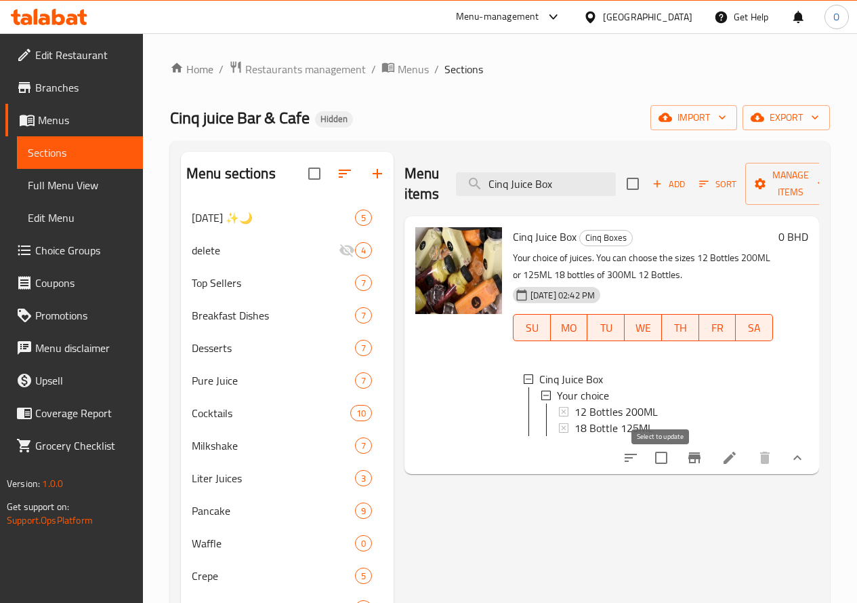
click at [665, 472] on input "checkbox" at bounding box center [661, 457] width 28 height 28
checkbox input "true"
click at [693, 466] on icon "Branch-specific-item" at bounding box center [695, 457] width 16 height 16
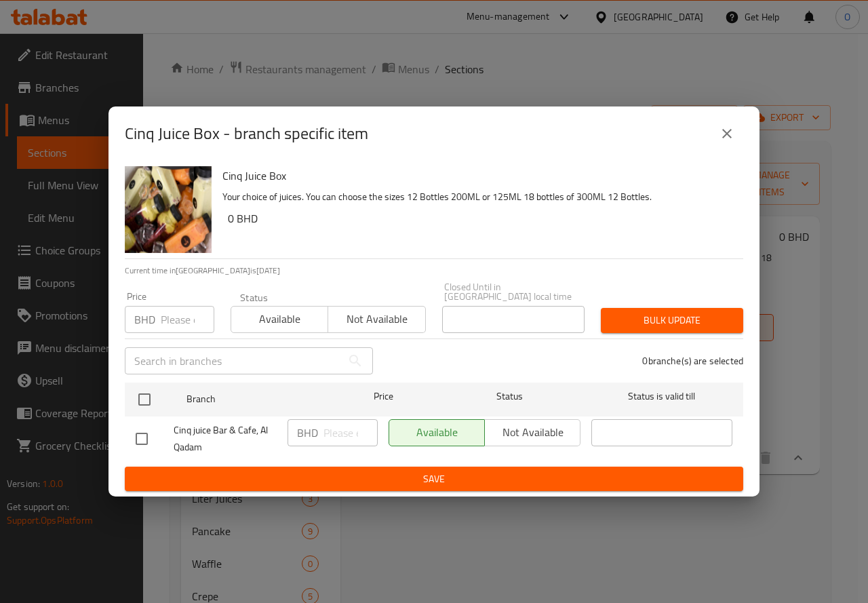
click at [725, 131] on icon "close" at bounding box center [726, 133] width 16 height 16
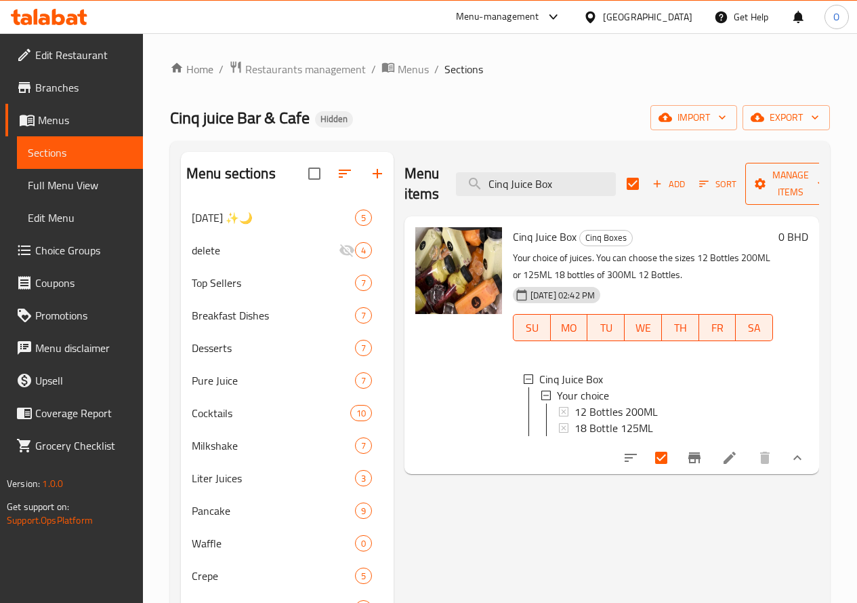
click at [790, 184] on span "Manage items" at bounding box center [790, 184] width 69 height 34
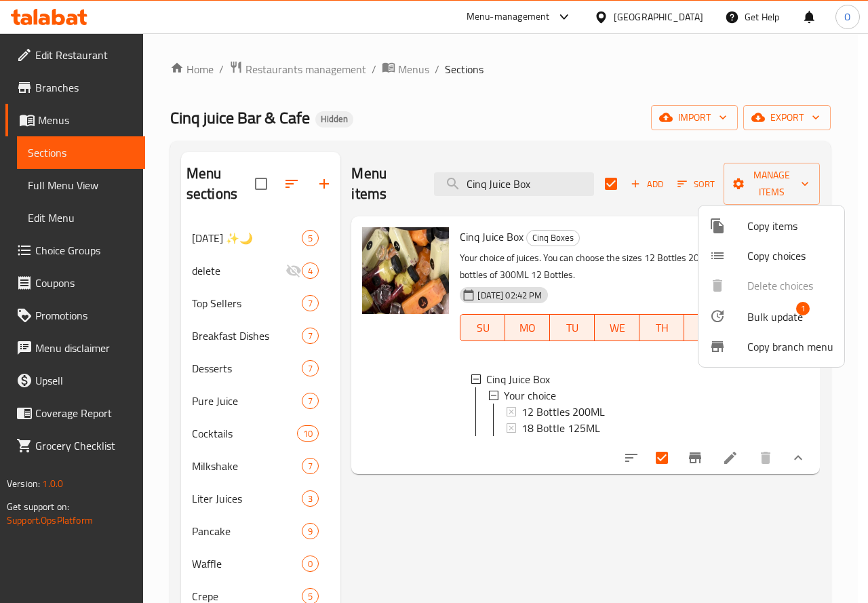
click at [769, 316] on span "Bulk update" at bounding box center [775, 316] width 56 height 16
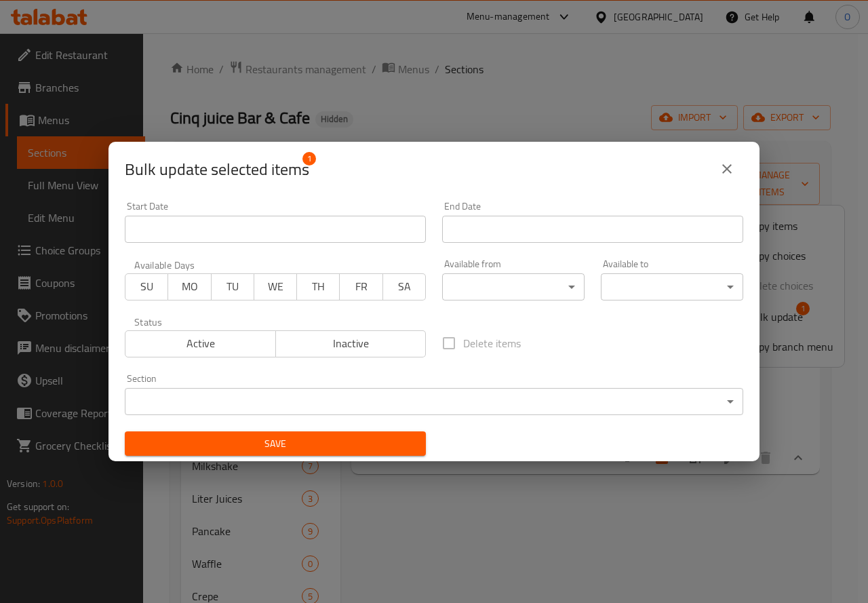
click at [340, 352] on span "Inactive" at bounding box center [351, 343] width 140 height 20
click at [296, 435] on span "Save" at bounding box center [275, 443] width 279 height 17
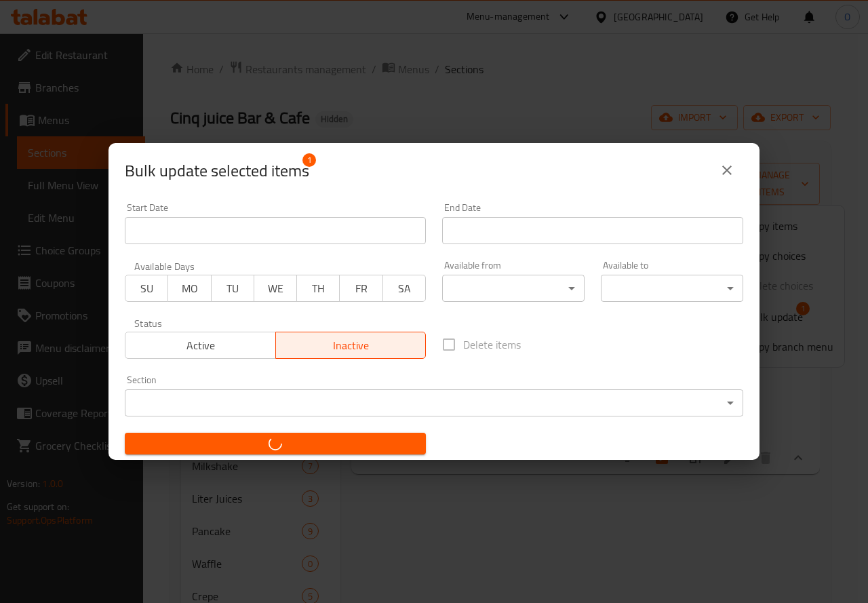
checkbox input "false"
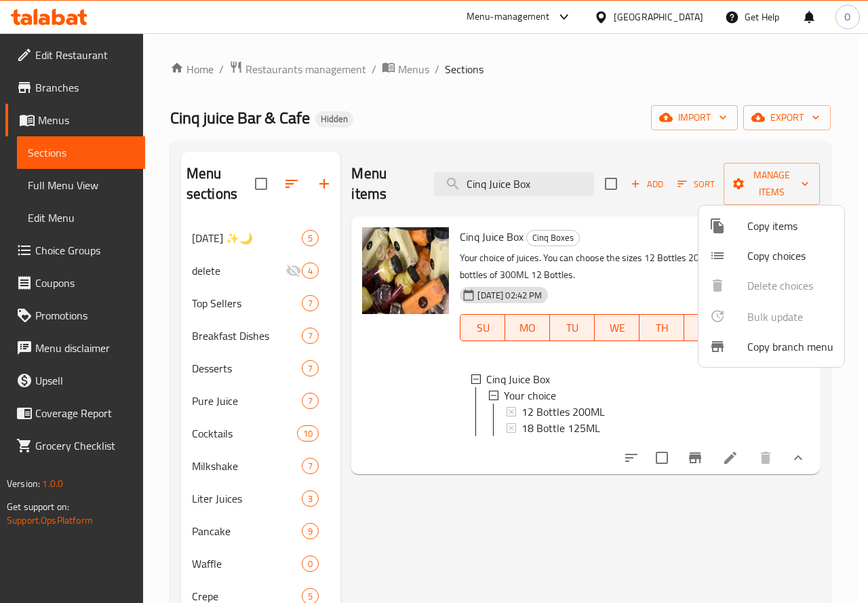
click at [720, 526] on div at bounding box center [434, 301] width 868 height 603
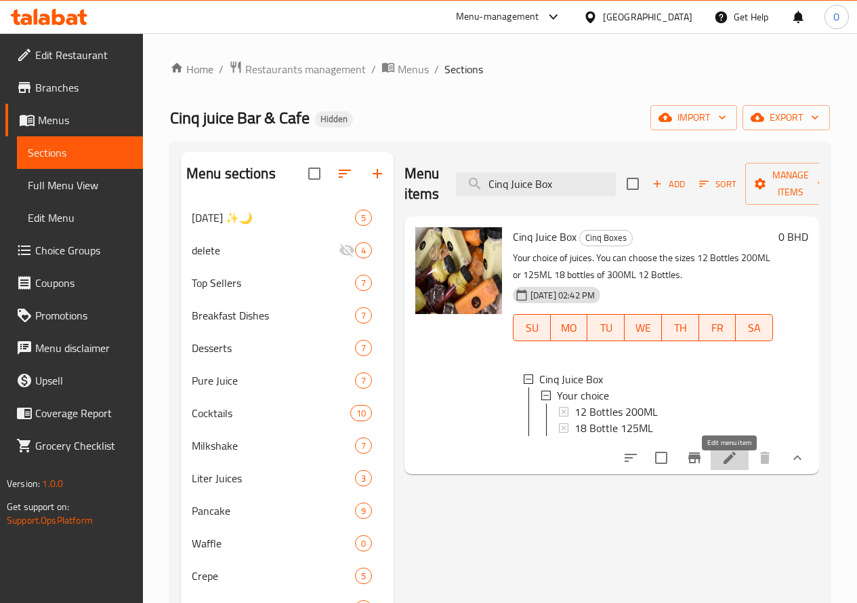
click at [725, 462] on icon at bounding box center [730, 457] width 16 height 16
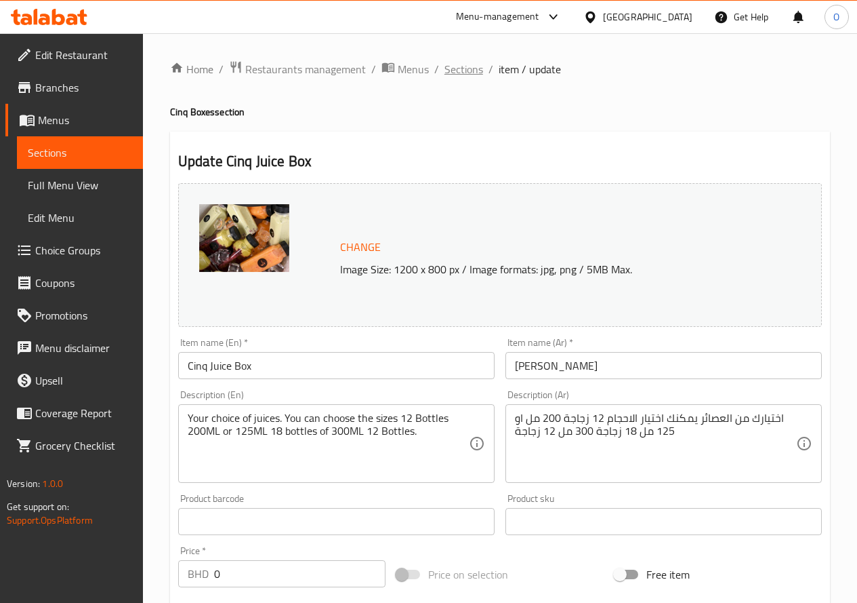
click at [451, 62] on span "Sections" at bounding box center [464, 69] width 39 height 16
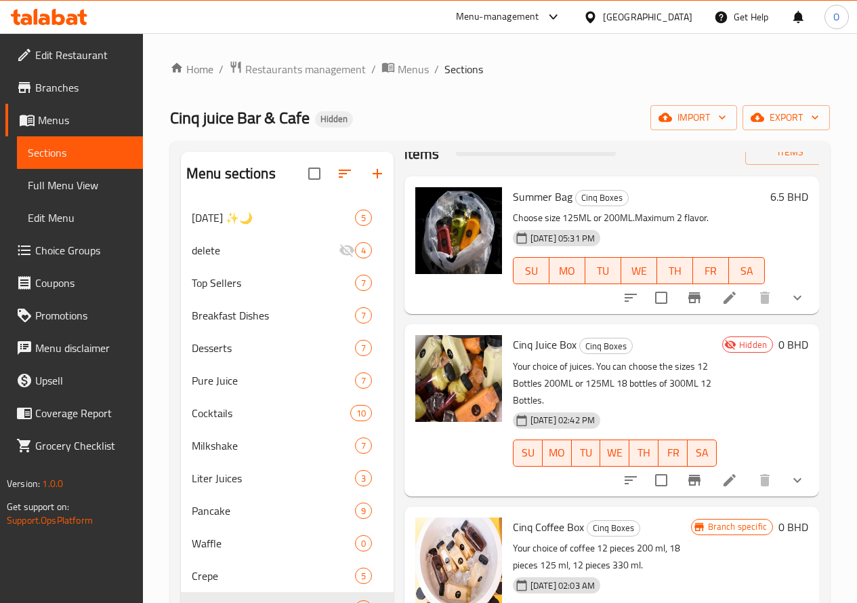
scroll to position [15, 0]
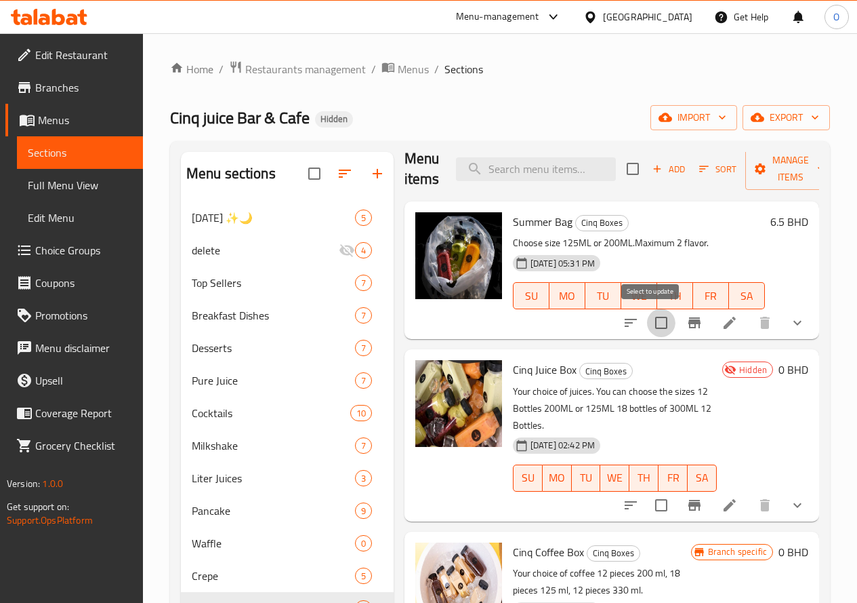
click at [655, 324] on input "checkbox" at bounding box center [661, 322] width 28 height 28
click at [763, 164] on span "Manage items" at bounding box center [790, 169] width 69 height 34
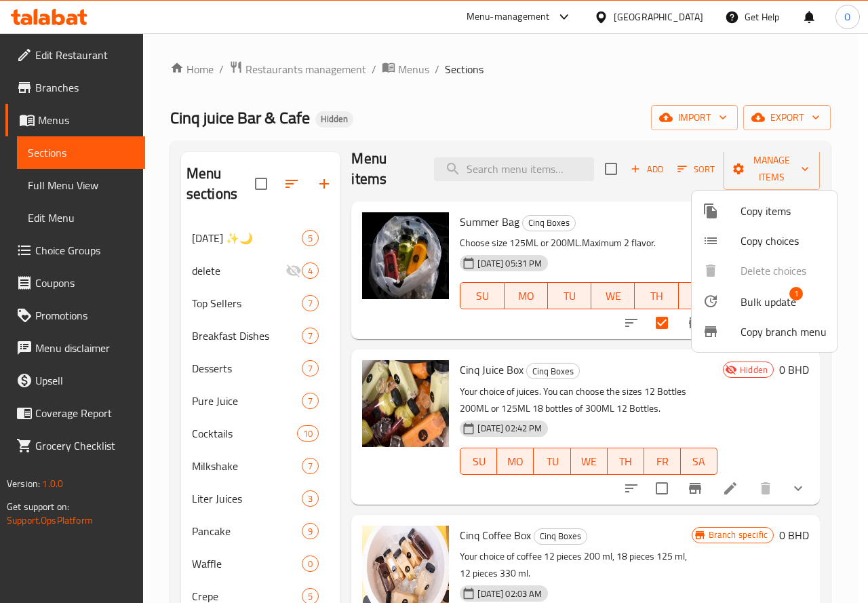
click at [743, 296] on span "Bulk update" at bounding box center [768, 301] width 56 height 16
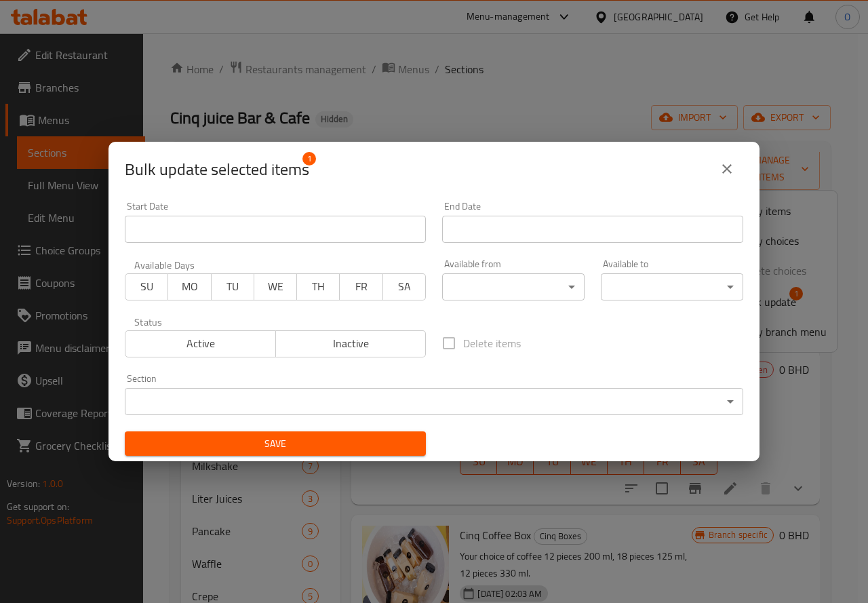
click at [356, 350] on span "Inactive" at bounding box center [351, 343] width 140 height 20
click at [275, 445] on span "Save" at bounding box center [275, 443] width 279 height 17
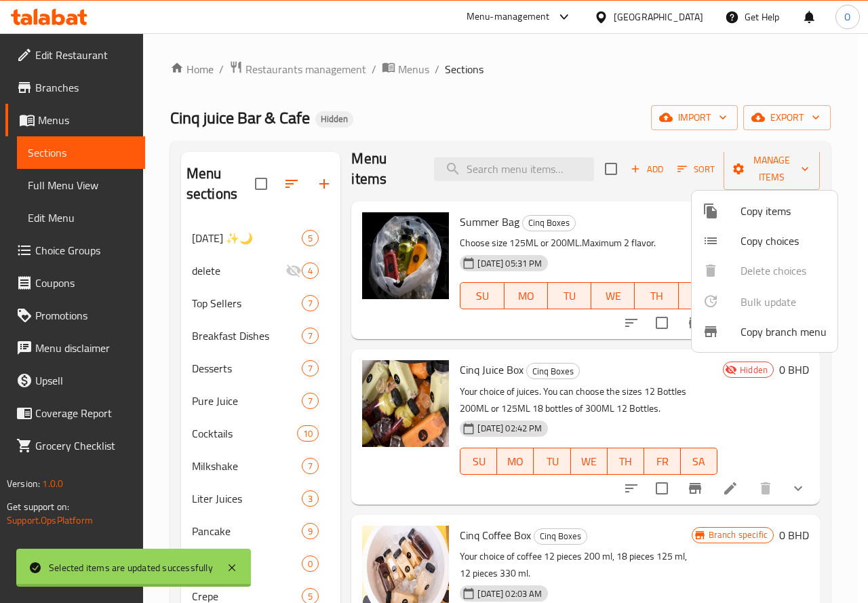
checkbox input "false"
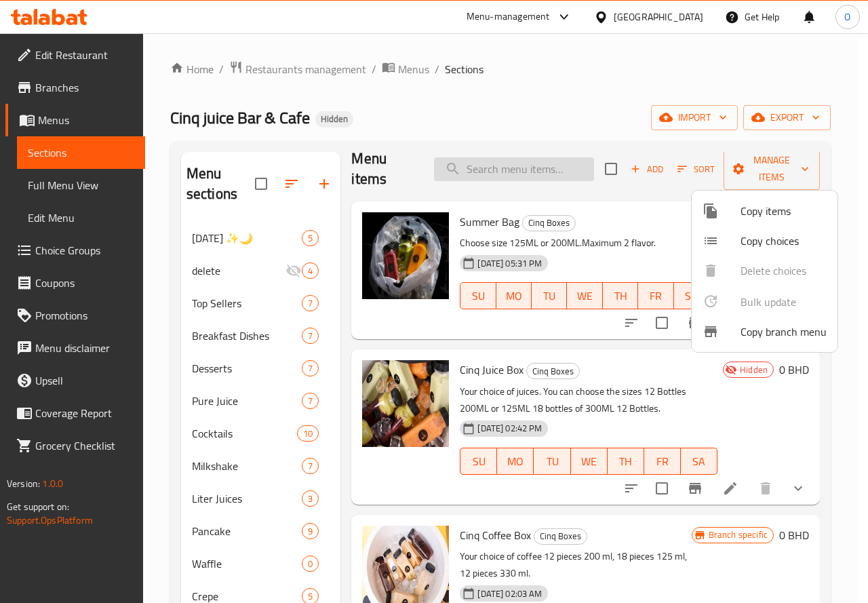
drag, startPoint x: 502, startPoint y: 173, endPoint x: 472, endPoint y: 171, distance: 30.6
click at [472, 171] on div at bounding box center [434, 301] width 868 height 603
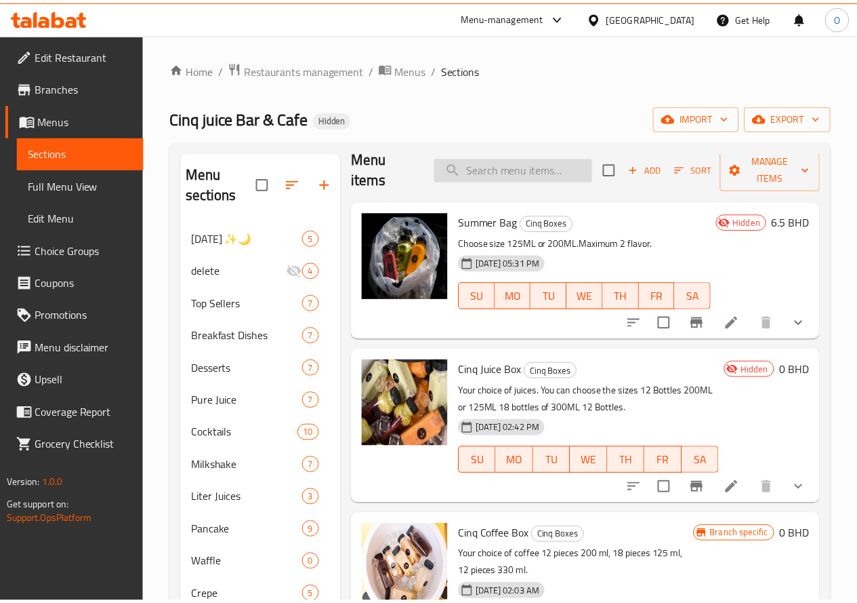
scroll to position [11, 0]
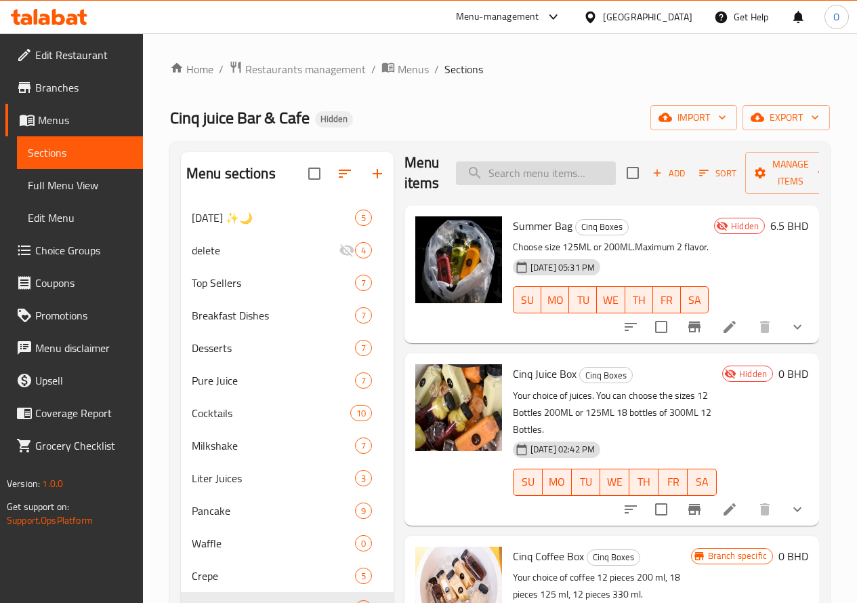
click at [472, 171] on input "search" at bounding box center [536, 173] width 160 height 24
paste input "Storm"
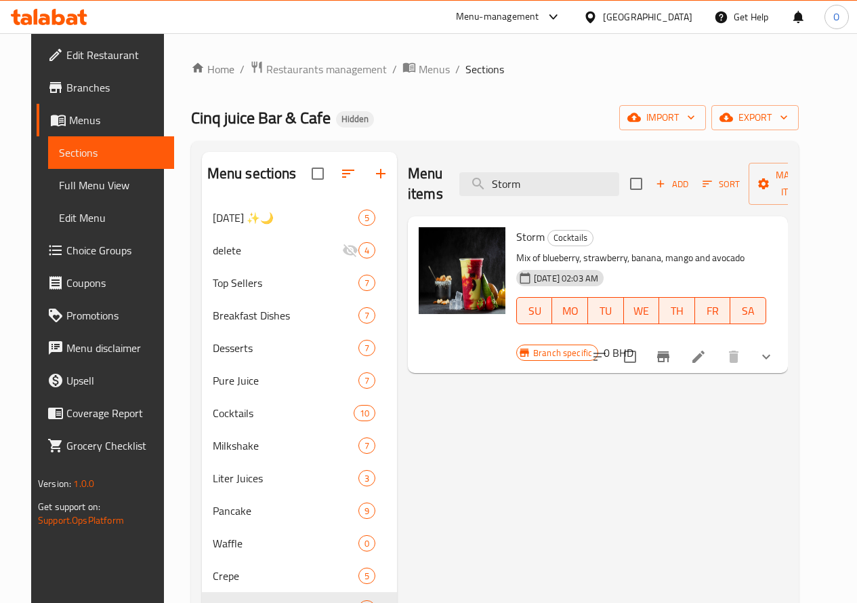
scroll to position [0, 0]
click at [775, 348] on icon "show more" at bounding box center [766, 356] width 16 height 16
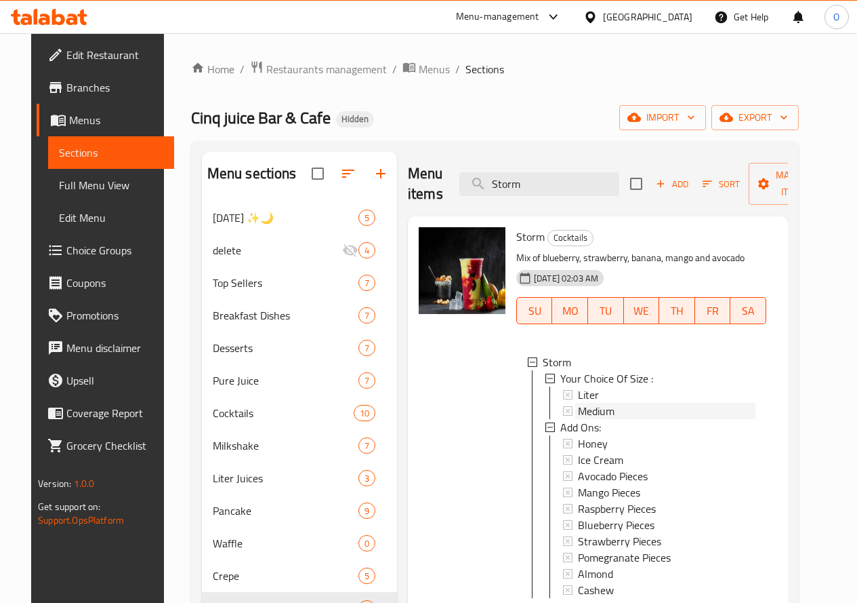
click at [578, 411] on span "Medium" at bounding box center [596, 411] width 37 height 16
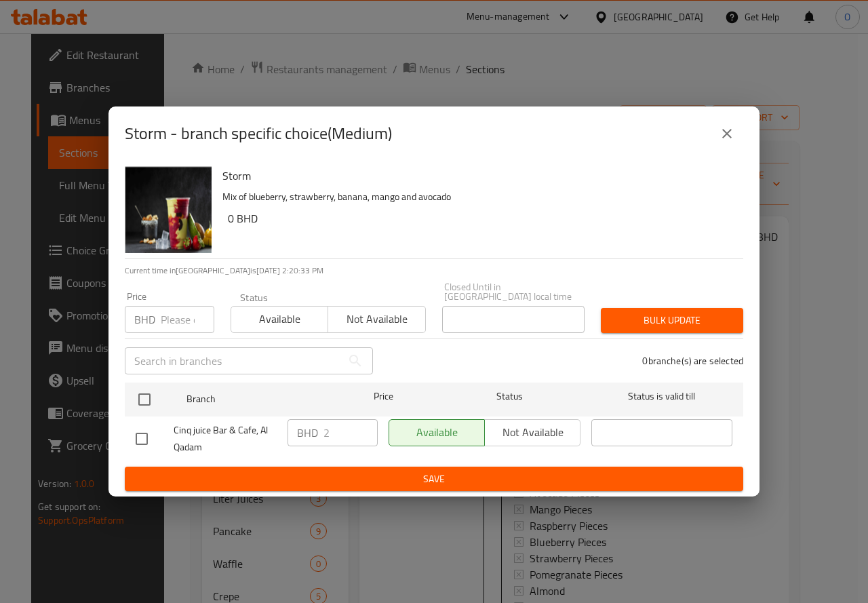
click at [720, 135] on icon "close" at bounding box center [726, 133] width 16 height 16
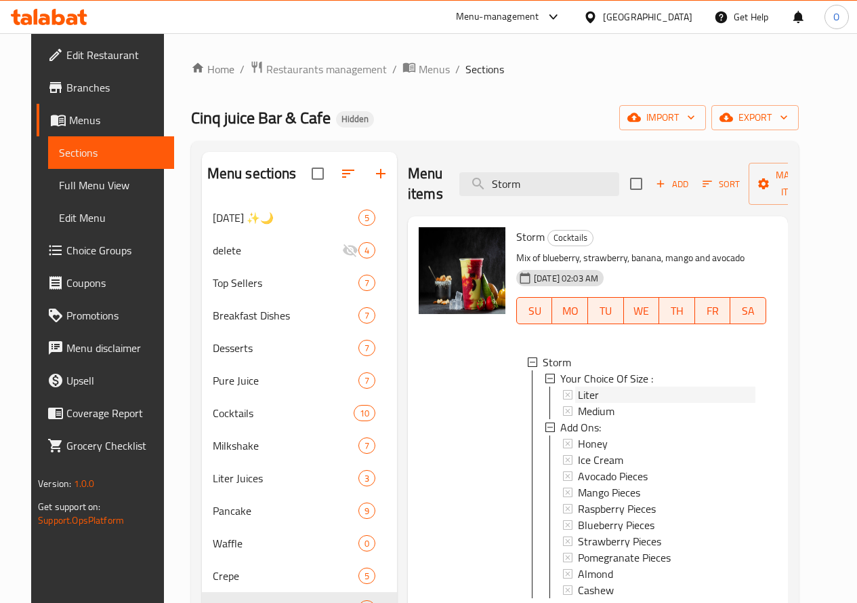
click at [578, 390] on span "Liter" at bounding box center [588, 394] width 21 height 16
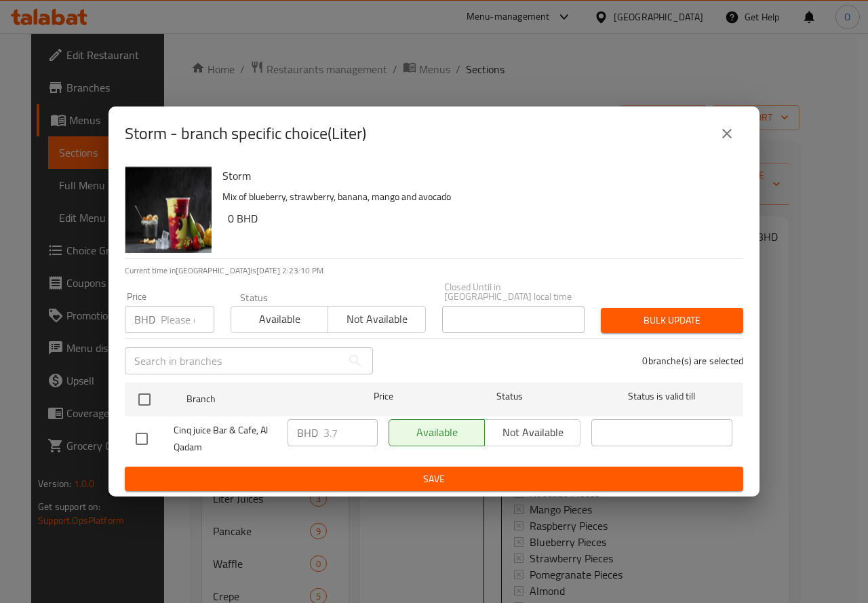
click at [716, 140] on button "close" at bounding box center [726, 133] width 33 height 33
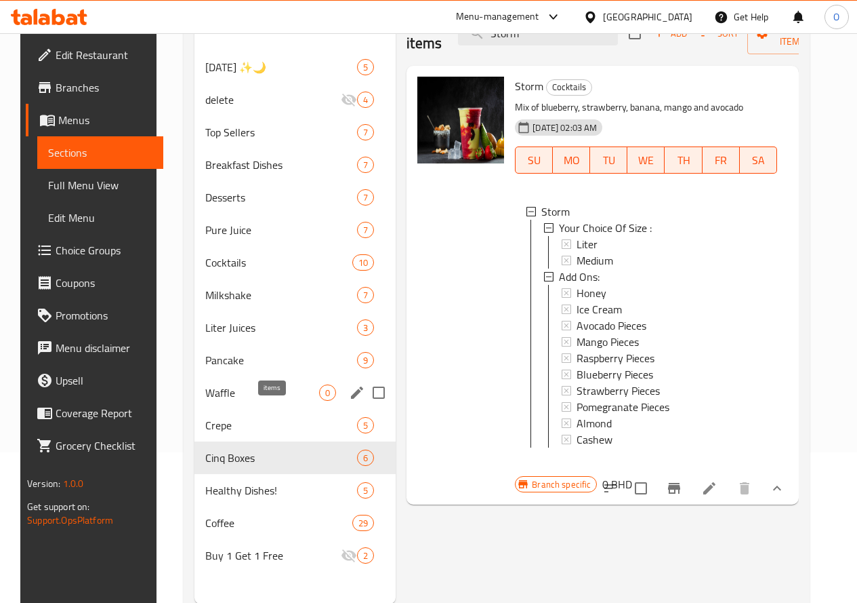
scroll to position [190, 0]
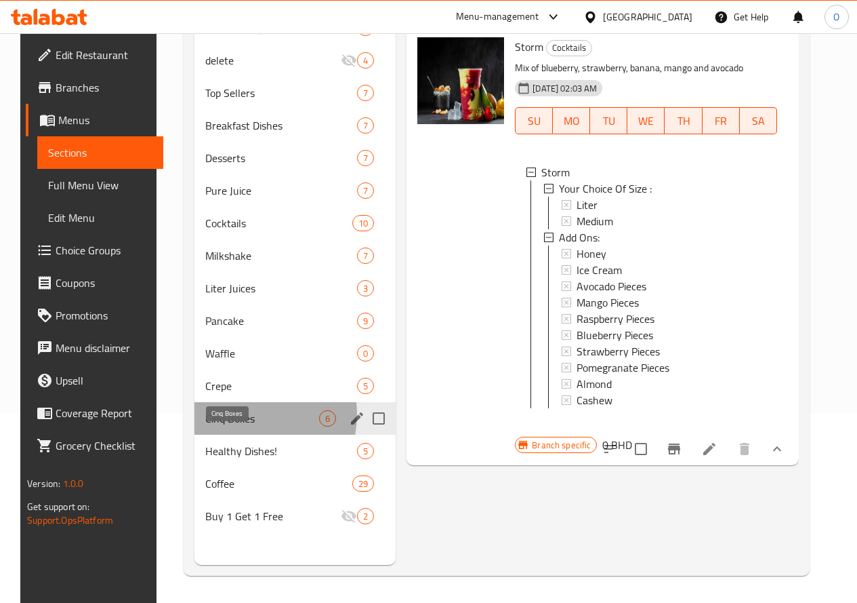
click at [232, 426] on span "Cinq Boxes" at bounding box center [262, 418] width 114 height 16
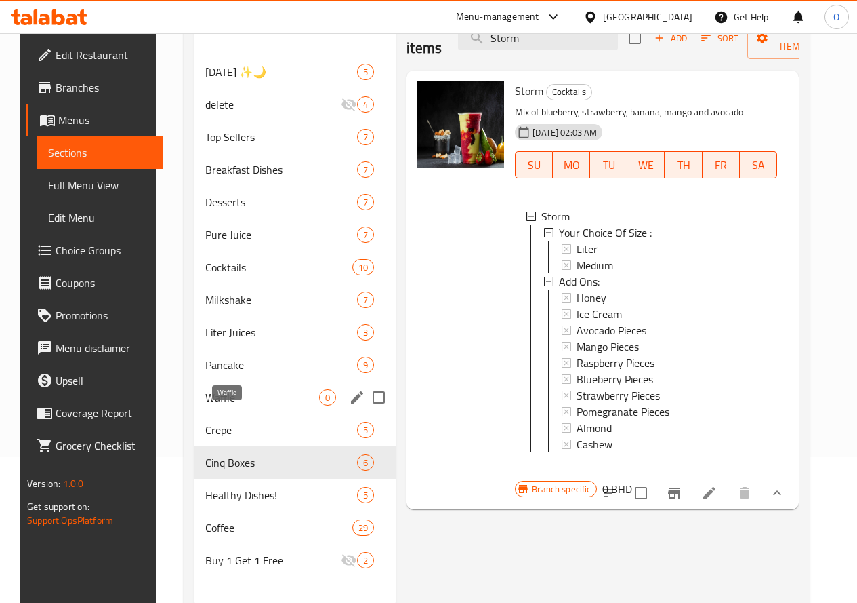
scroll to position [122, 0]
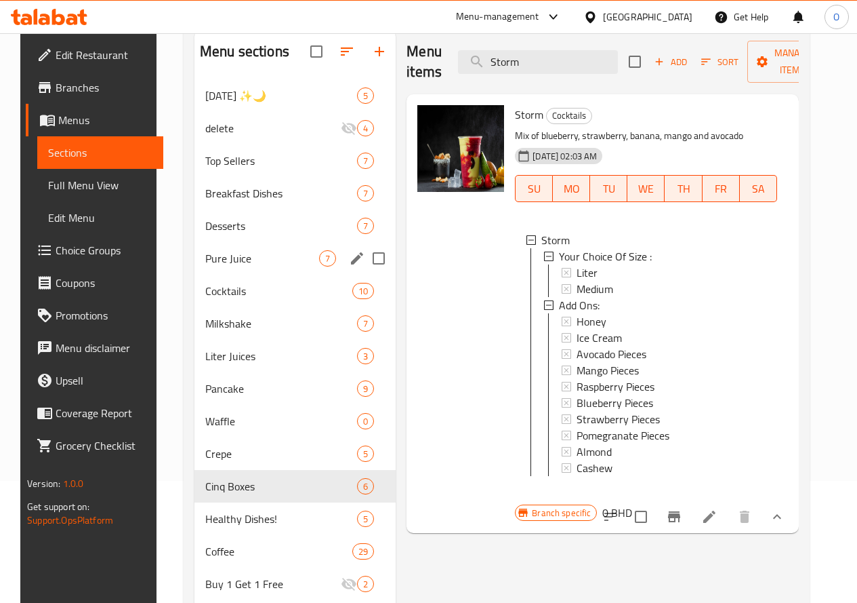
click at [233, 274] on div "Pure Juice 7" at bounding box center [295, 258] width 201 height 33
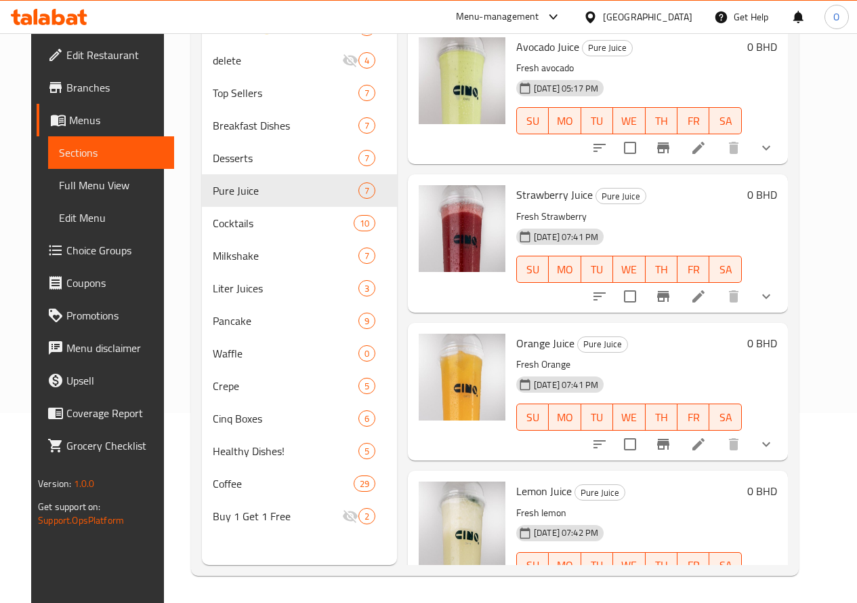
scroll to position [54, 0]
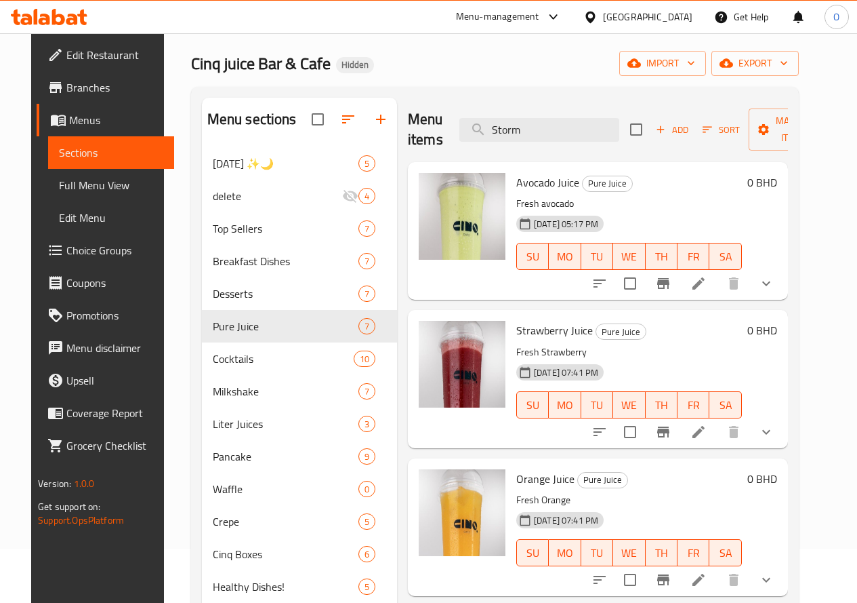
click at [516, 184] on span "Avocado Juice" at bounding box center [547, 182] width 63 height 20
copy span "Avocado"
click at [501, 121] on input "Storm" at bounding box center [540, 130] width 160 height 24
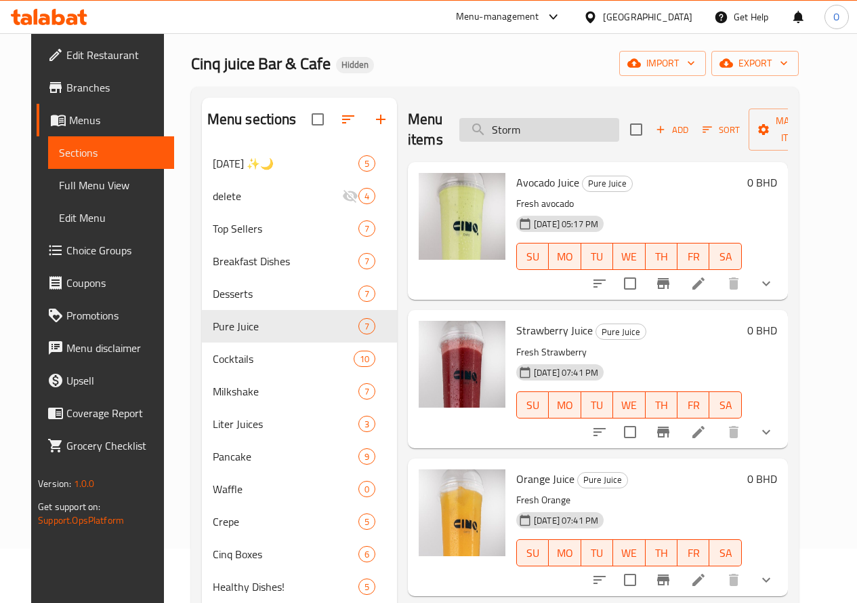
click at [501, 121] on input "Storm" at bounding box center [540, 130] width 160 height 24
paste input "Avocado"
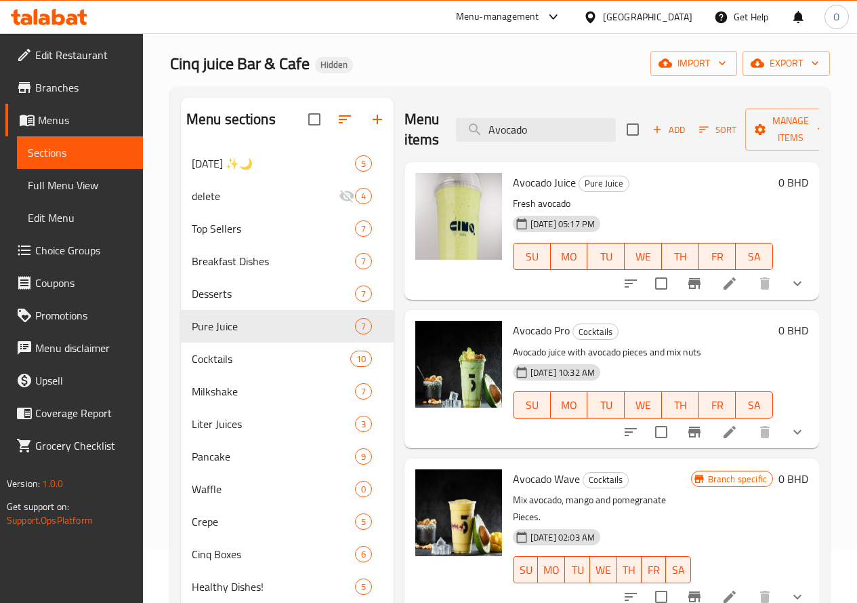
type input "Avocado"
click at [722, 430] on icon at bounding box center [730, 432] width 16 height 16
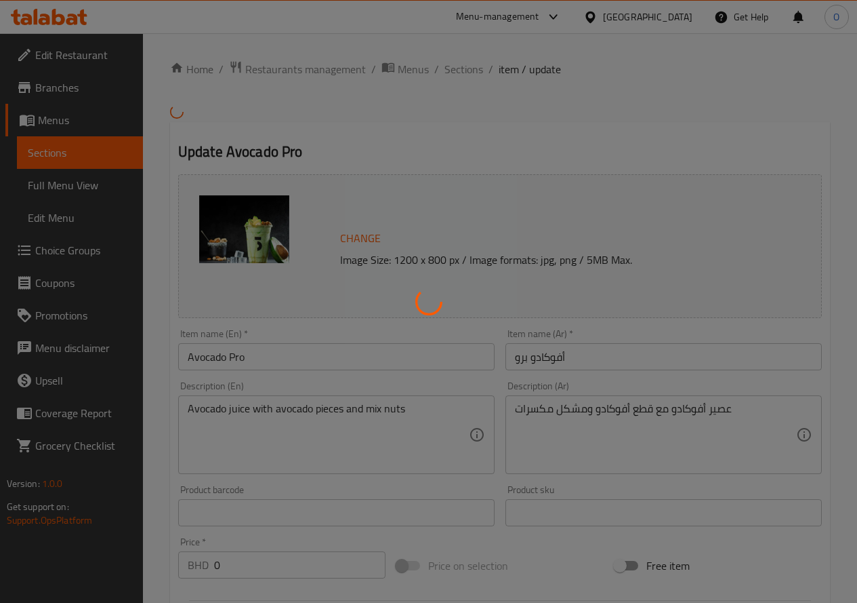
type input "عصير اكسترا:"
type input "0"
type input "4"
type input "الأضافات:"
type input "0"
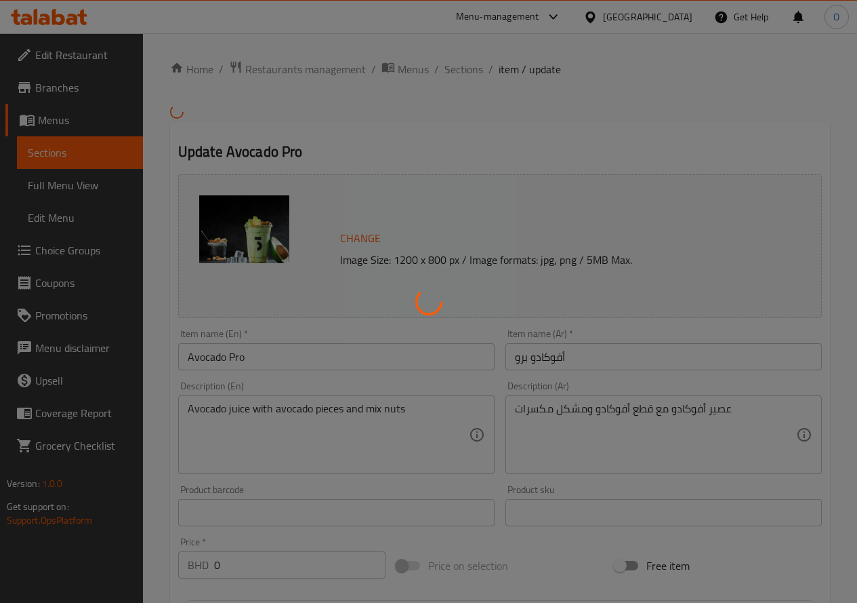
type input "0"
type input "نوع الحليب لتر"
type input "0"
type input "1"
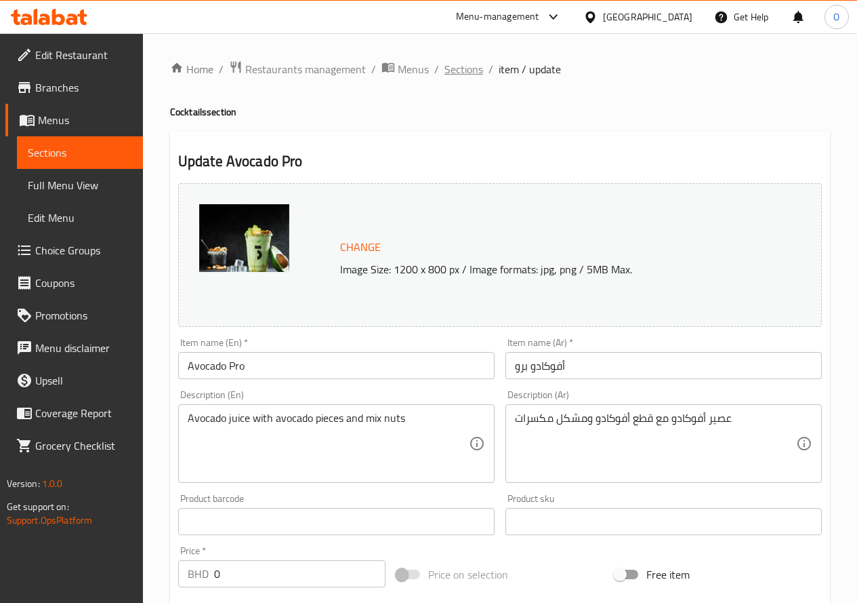
click at [455, 61] on span "Sections" at bounding box center [464, 69] width 39 height 16
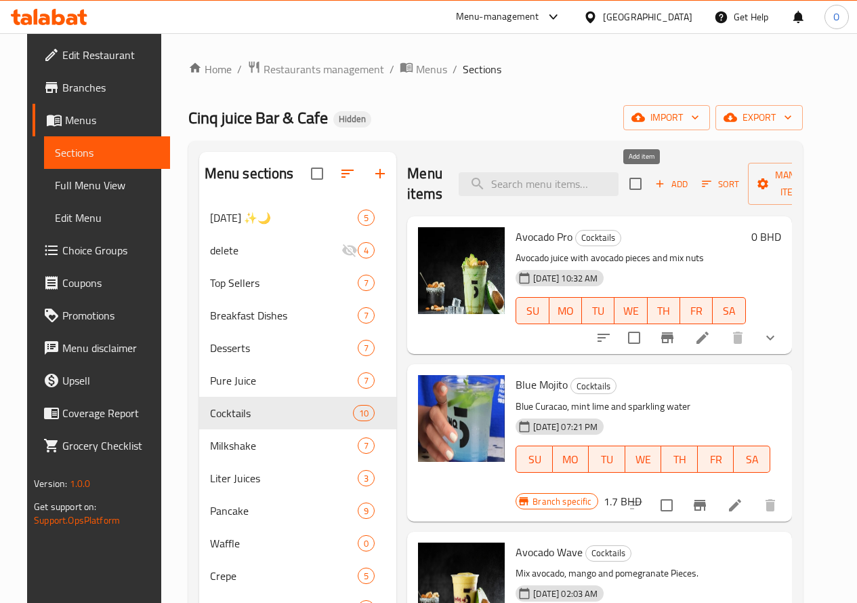
click at [653, 186] on span "Add" at bounding box center [671, 184] width 37 height 16
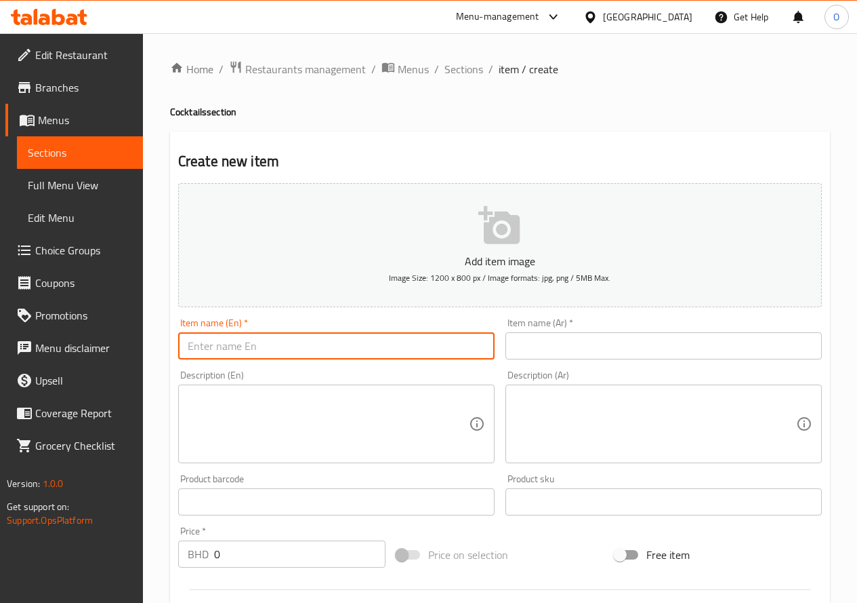
paste input "Watermelon Lemon With Mint"
type input "Watermelon Lemon With Mint"
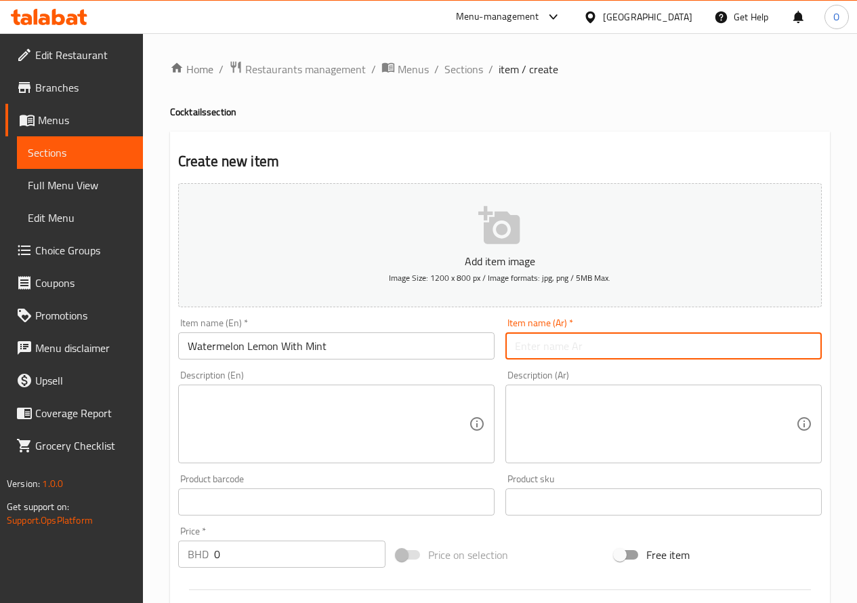
paste input "بطيخ ليمون مع نعناع"
type input "بطيخ ليمون مع نعناع"
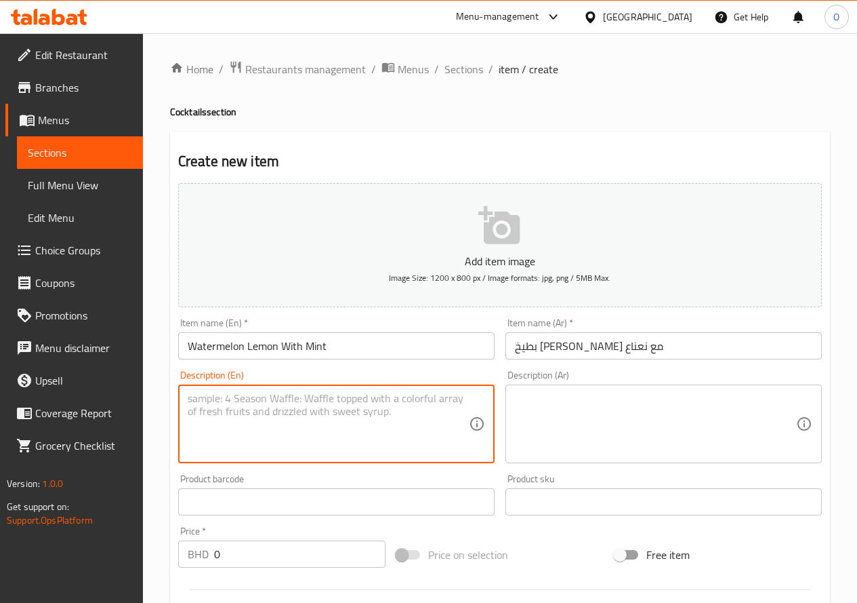
paste textarea "Fresh watermelon and lemon juice with mint"
type textarea "Fresh watermelon and lemon juice with mint"
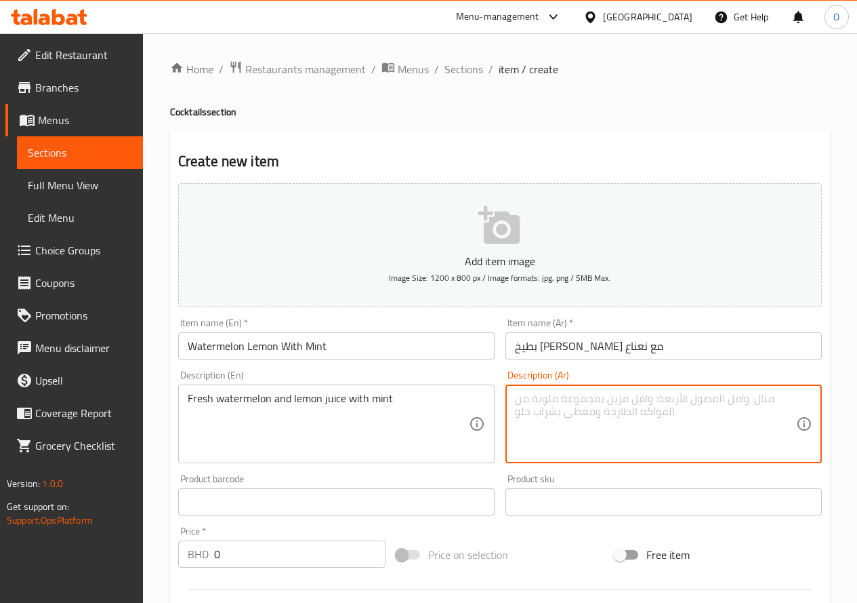
paste textarea "البطيخ الطازج وعصير الليمون مع النعناع"
type textarea "البطيخ الطازج وعصير الليمون مع النعناع"
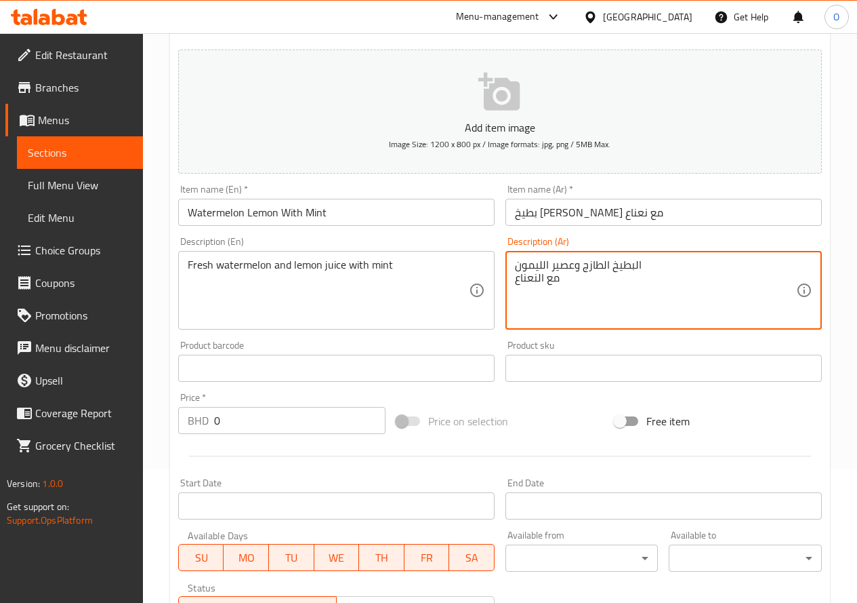
scroll to position [136, 0]
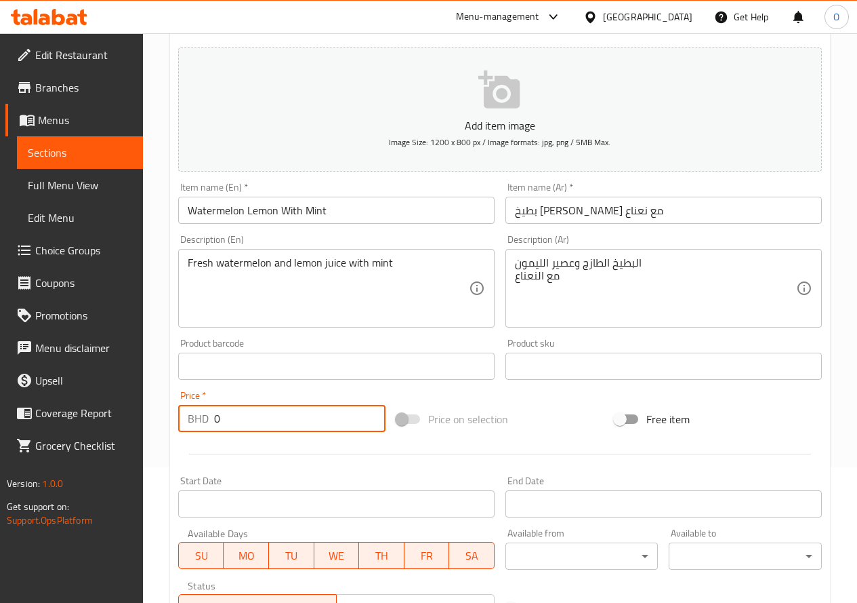
click at [216, 418] on input "0" at bounding box center [299, 418] width 171 height 27
paste input "1.50"
type input "1.500"
click at [245, 323] on div "Fresh watermelon and lemon juice with mint Description (En)" at bounding box center [336, 288] width 317 height 79
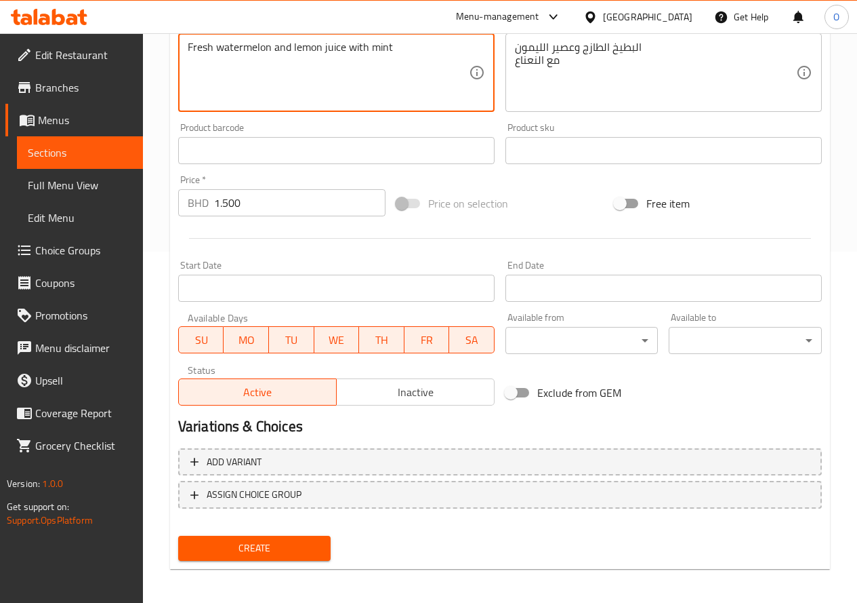
scroll to position [355, 0]
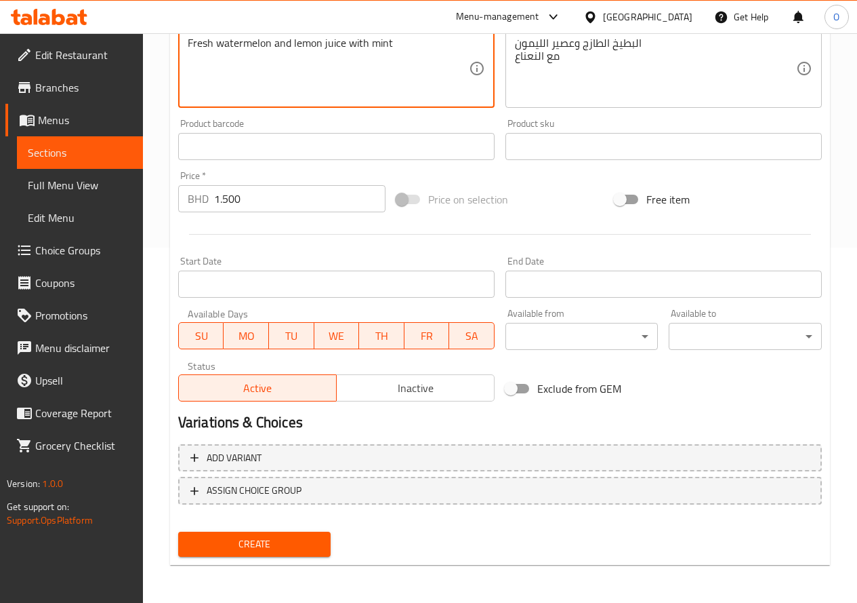
click at [270, 537] on span "Create" at bounding box center [254, 543] width 131 height 17
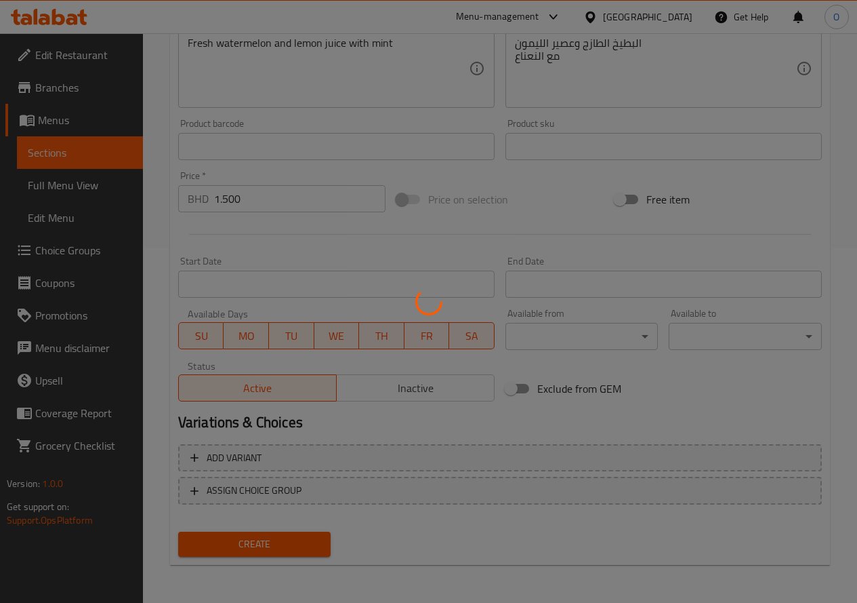
type input "0"
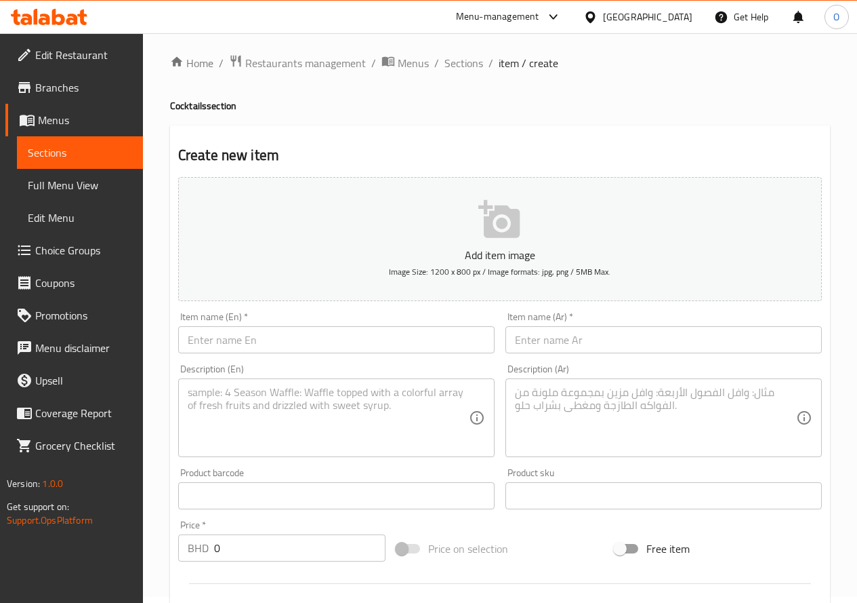
scroll to position [0, 0]
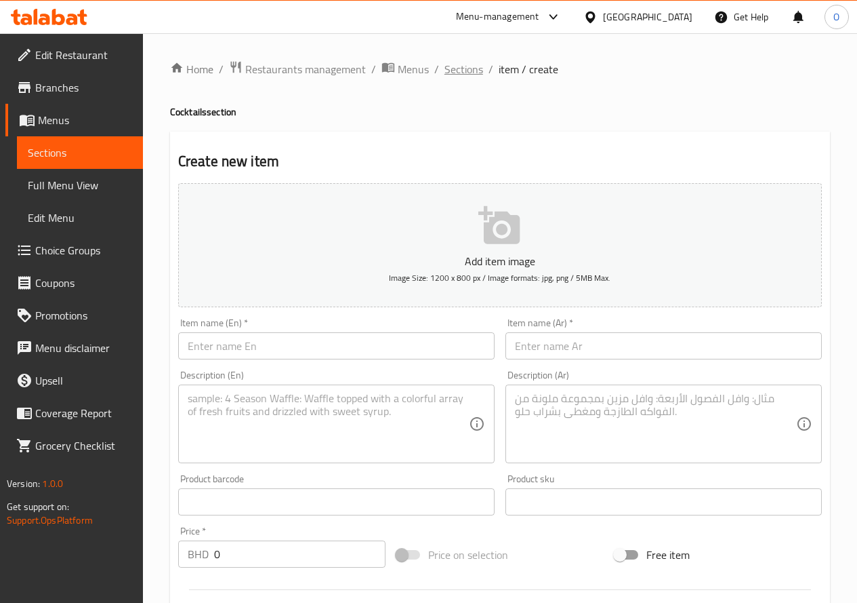
click at [457, 76] on span "Sections" at bounding box center [464, 69] width 39 height 16
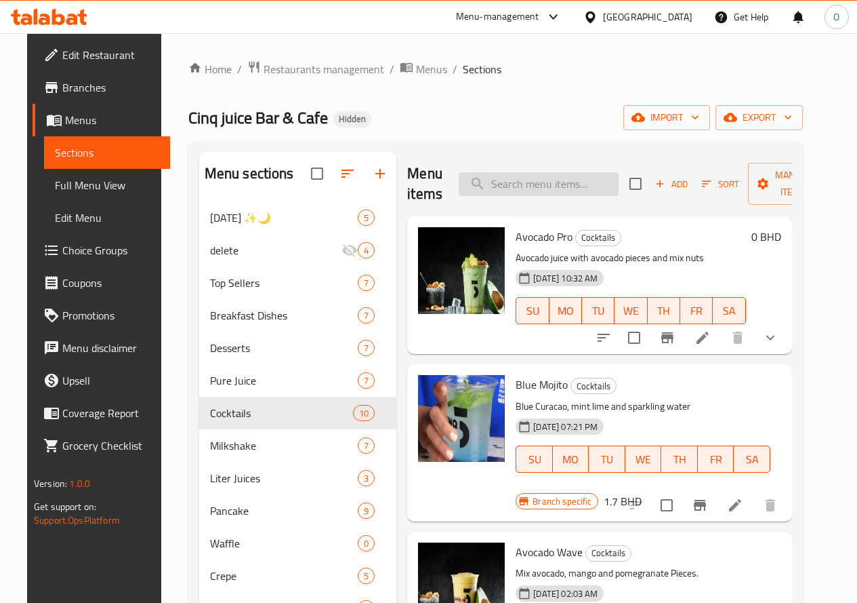
paste input "Storm"
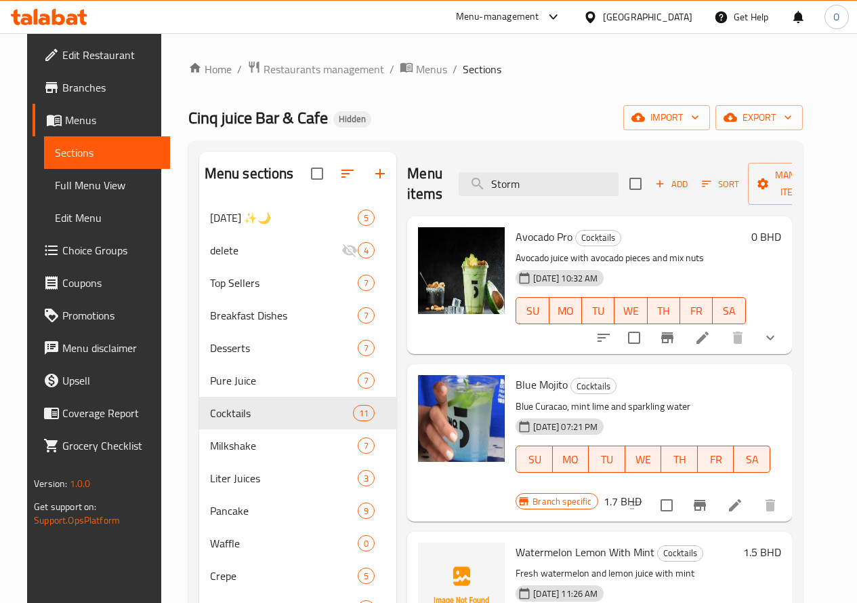
drag, startPoint x: 462, startPoint y: 184, endPoint x: 435, endPoint y: 196, distance: 29.5
click at [435, 196] on div "Menu items Storm Add Sort Manage items" at bounding box center [599, 184] width 384 height 64
click at [505, 183] on input "Storm" at bounding box center [539, 184] width 160 height 24
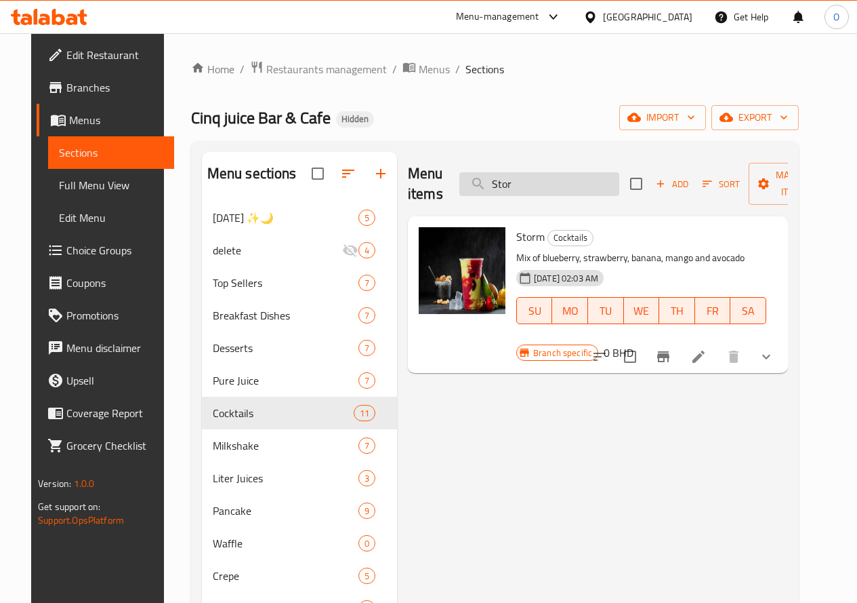
click at [506, 182] on input "Stor" at bounding box center [540, 184] width 160 height 24
paste input "m"
type input "Storm"
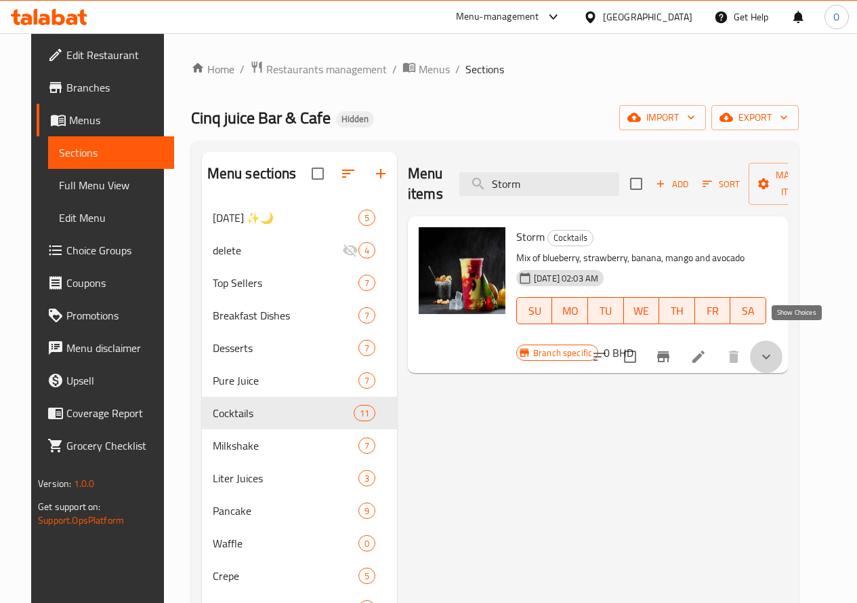
click at [775, 348] on icon "show more" at bounding box center [766, 356] width 16 height 16
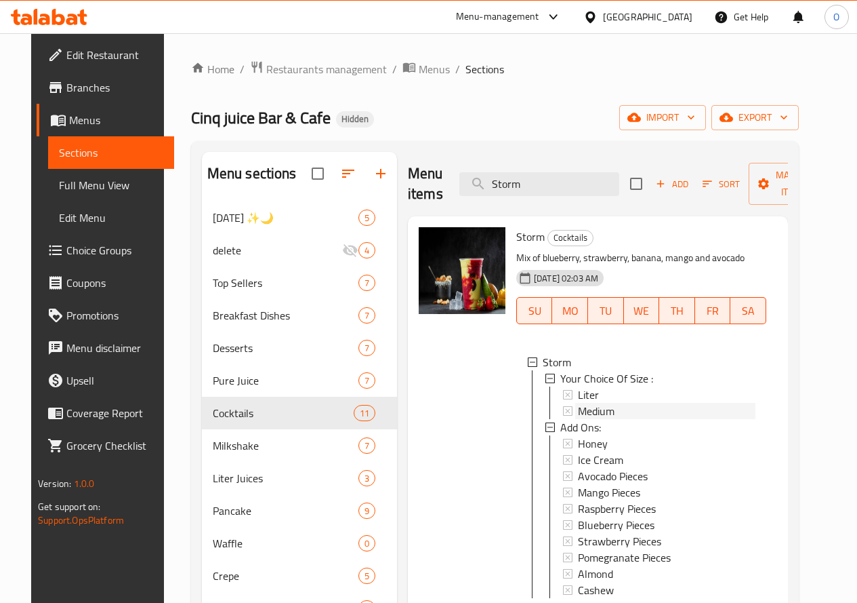
click at [578, 407] on span "Medium" at bounding box center [596, 411] width 37 height 16
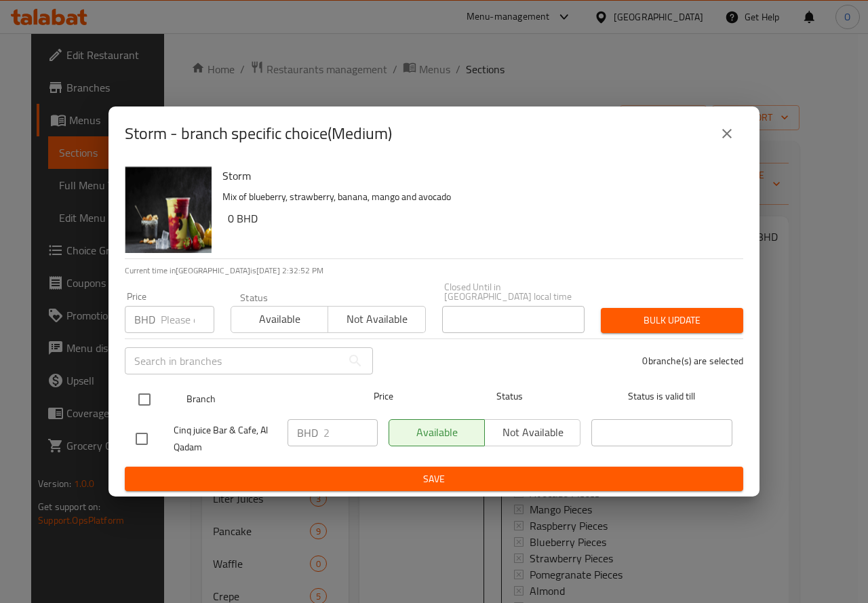
click at [145, 385] on input "checkbox" at bounding box center [144, 399] width 28 height 28
checkbox input "true"
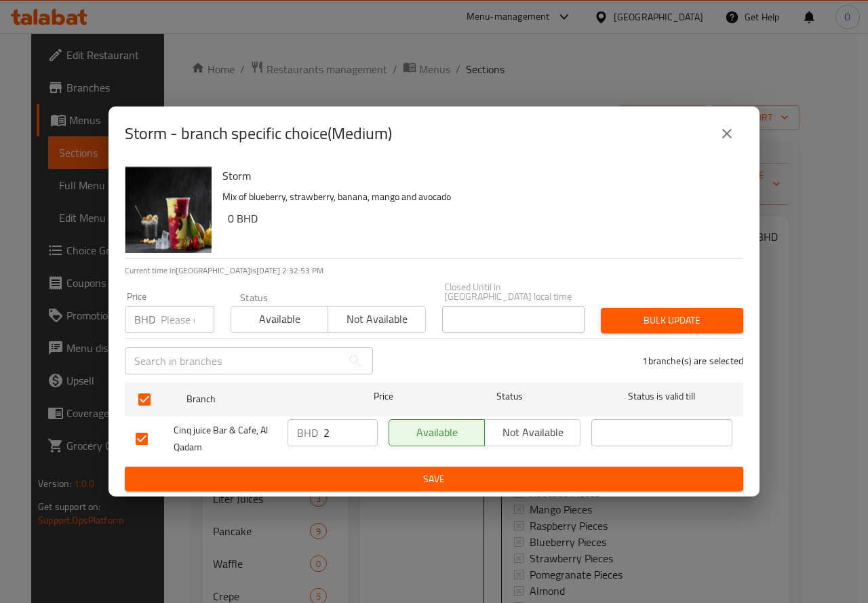
click at [176, 314] on input "number" at bounding box center [188, 319] width 54 height 27
paste input "2.200"
type input "2.200"
click at [678, 308] on button "Bulk update" at bounding box center [671, 320] width 142 height 25
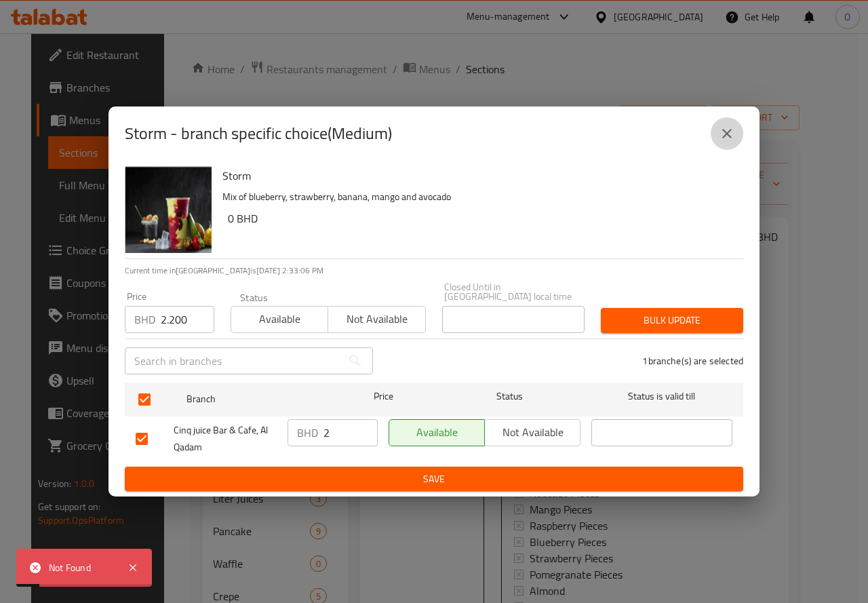
click at [720, 135] on icon "close" at bounding box center [726, 133] width 16 height 16
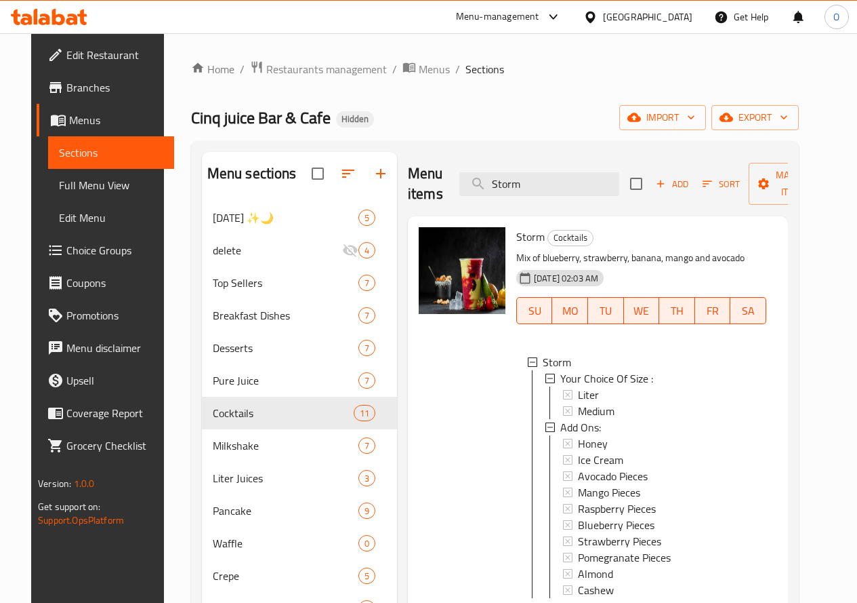
click at [578, 410] on span "Medium" at bounding box center [596, 411] width 37 height 16
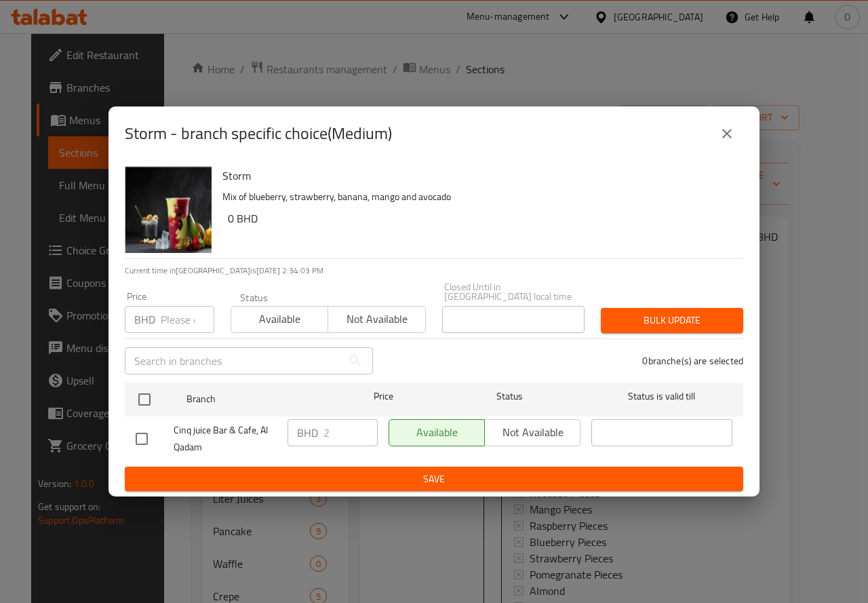
click at [720, 114] on div "Storm - branch specific choice(Medium)" at bounding box center [433, 133] width 651 height 54
click at [718, 146] on button "close" at bounding box center [726, 133] width 33 height 33
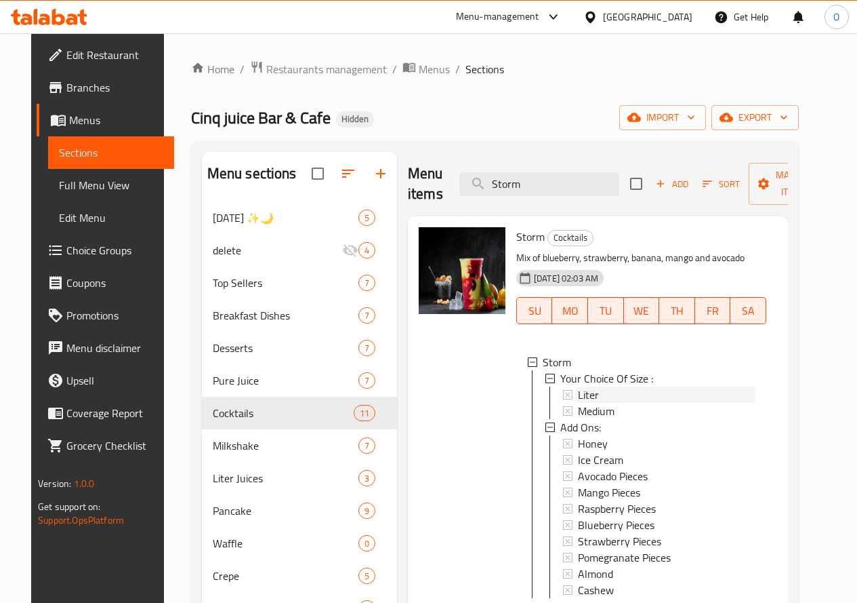
click at [578, 390] on span "Liter" at bounding box center [588, 394] width 21 height 16
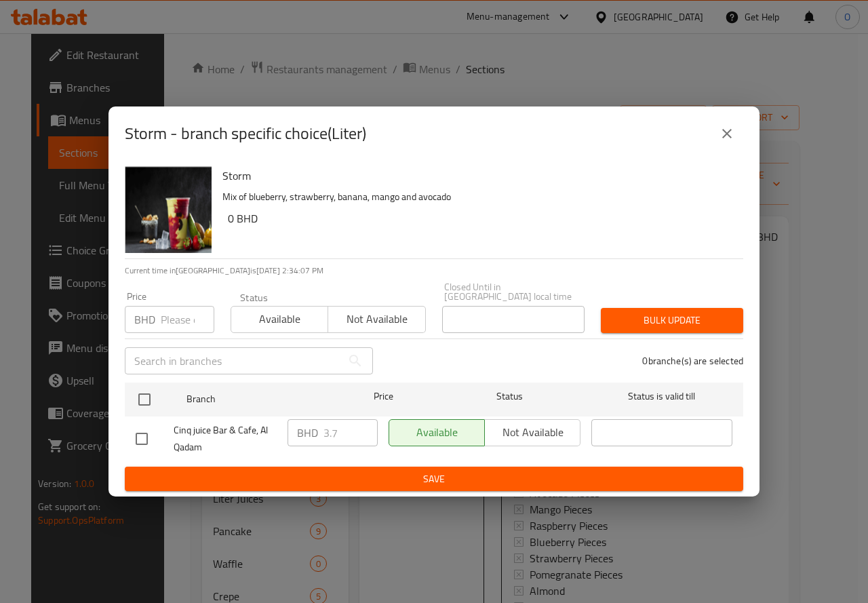
click at [729, 142] on icon "close" at bounding box center [726, 133] width 16 height 16
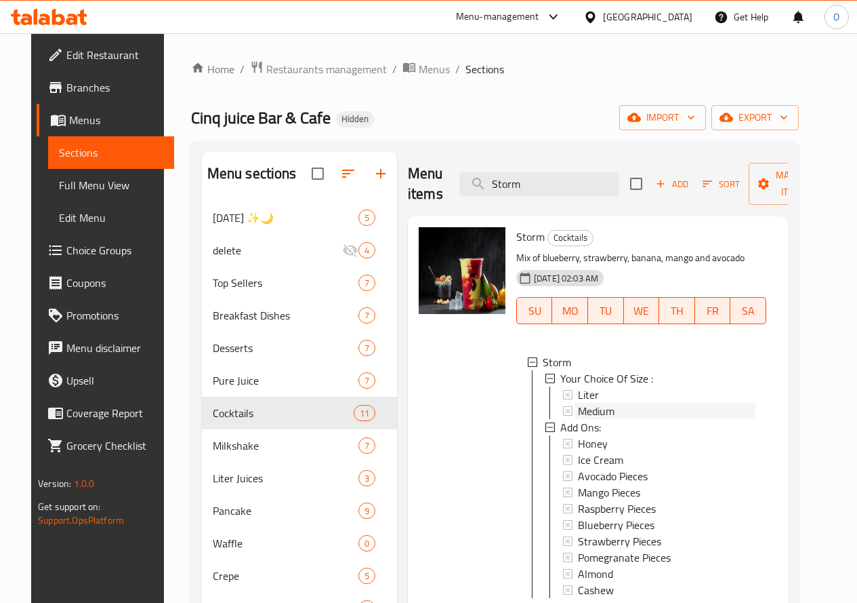
click at [582, 415] on div "Medium" at bounding box center [667, 411] width 178 height 16
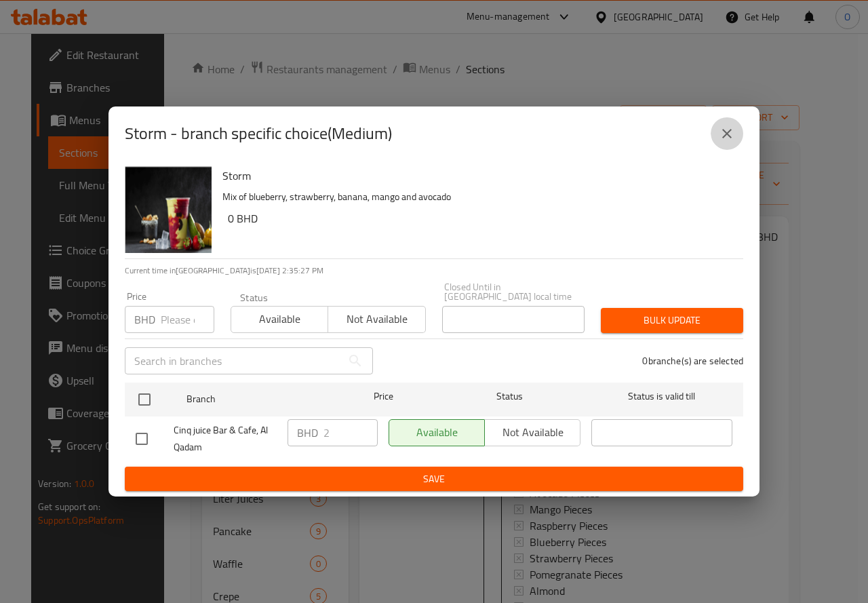
click at [728, 136] on icon "close" at bounding box center [726, 133] width 16 height 16
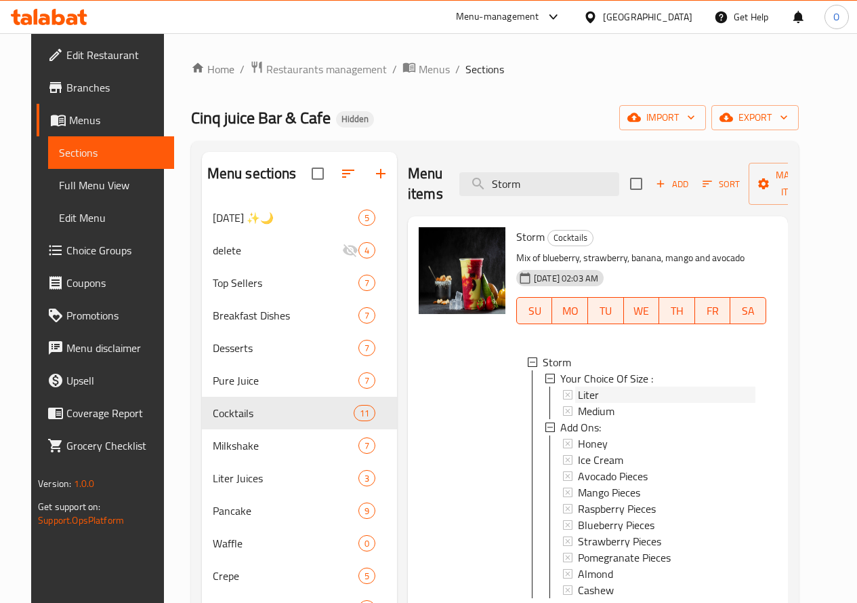
click at [578, 390] on div "Liter" at bounding box center [667, 394] width 178 height 16
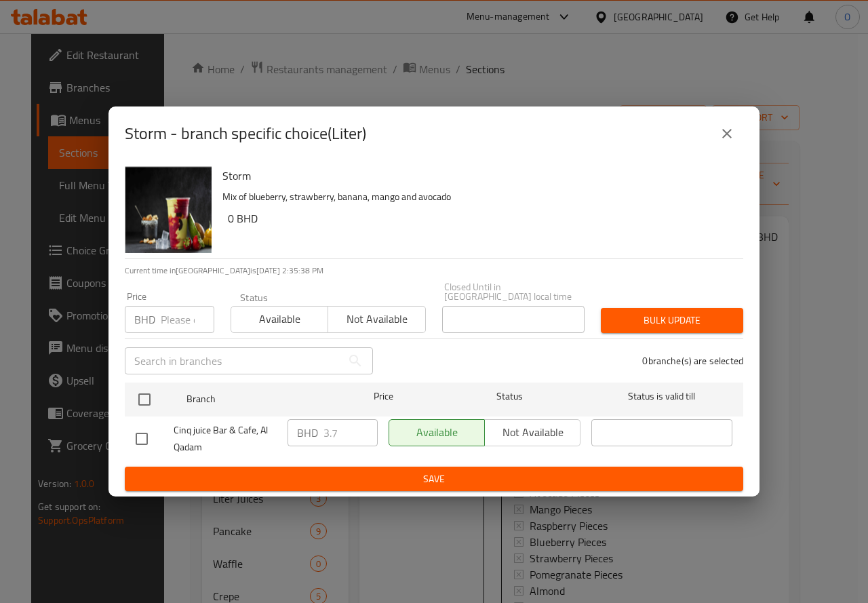
click at [724, 134] on icon "close" at bounding box center [726, 133] width 16 height 16
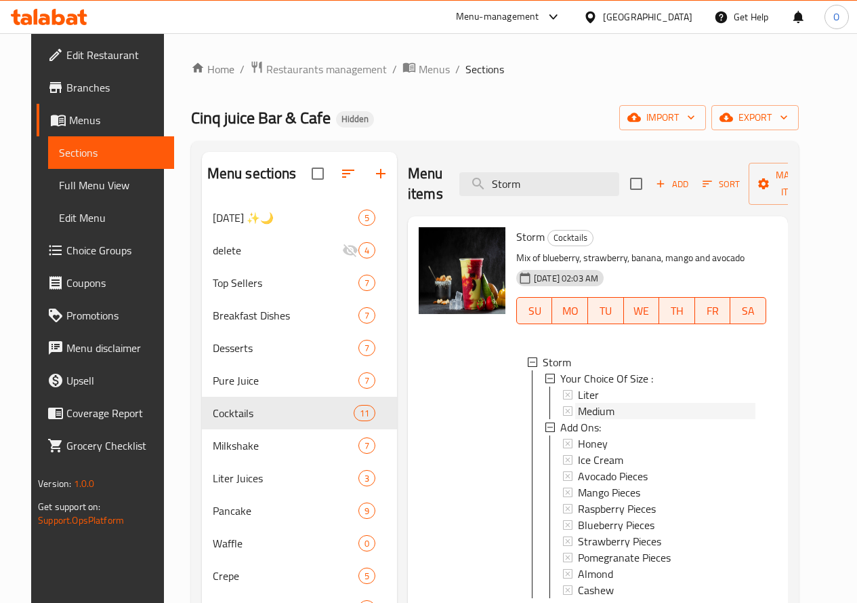
click at [578, 407] on span "Medium" at bounding box center [596, 411] width 37 height 16
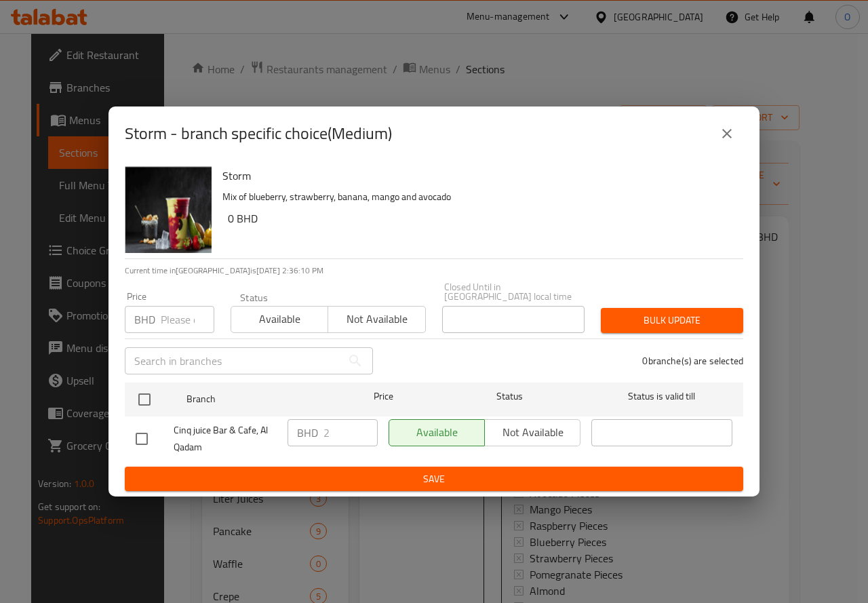
click at [720, 146] on button "close" at bounding box center [726, 133] width 33 height 33
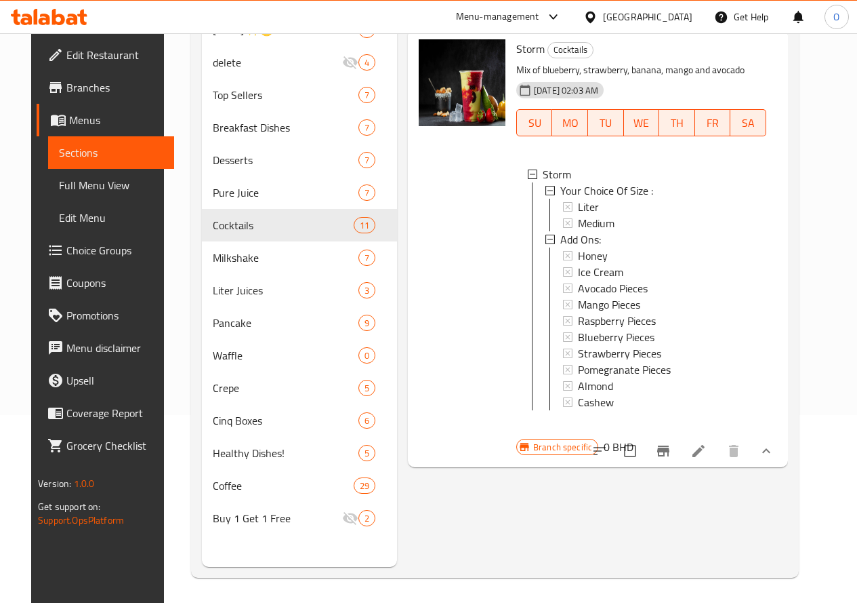
scroll to position [190, 0]
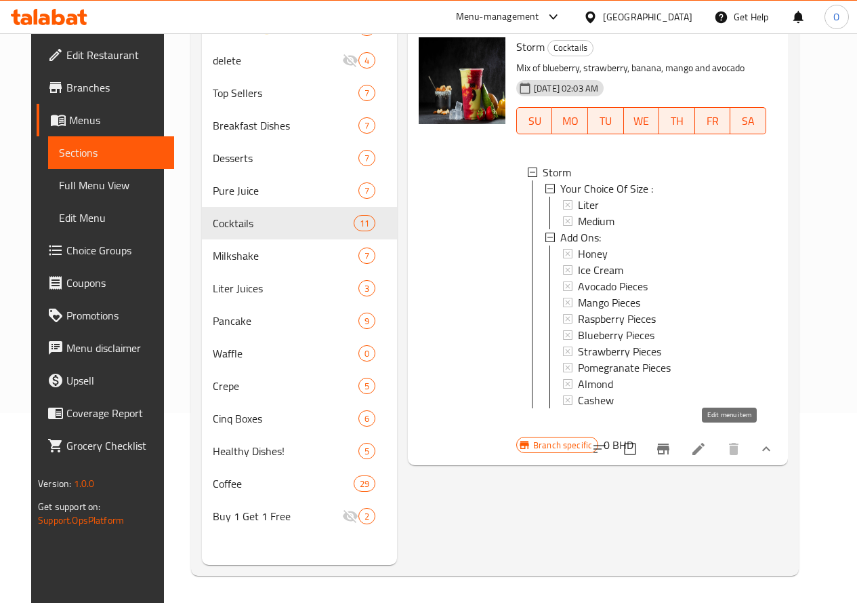
click at [705, 443] on icon at bounding box center [699, 449] width 12 height 12
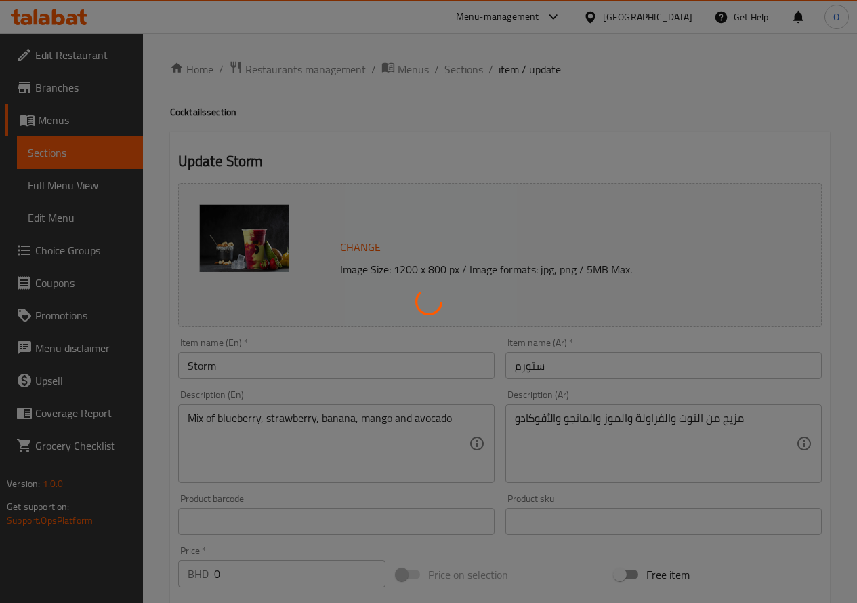
type input "إختيارك من الحجم :"
type input "1"
type input "إضافات:"
type input "0"
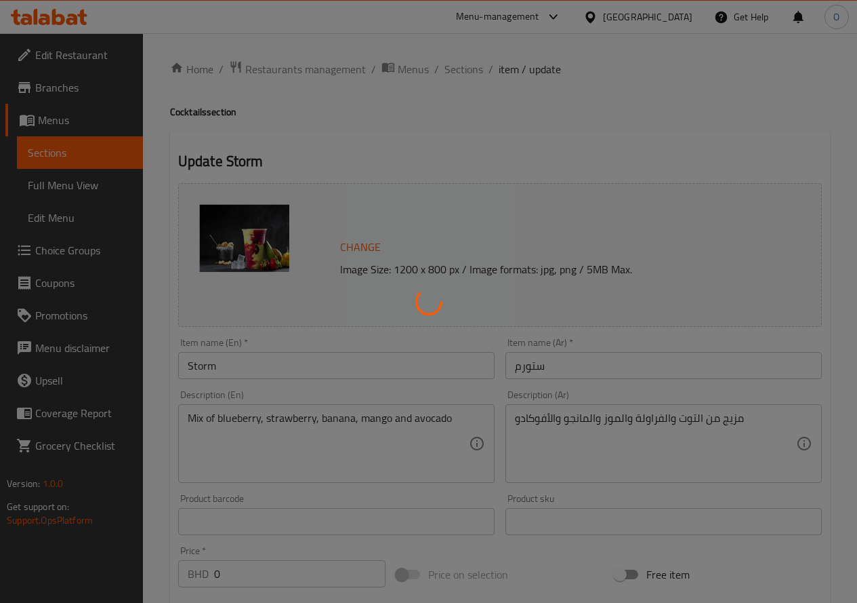
type input "10"
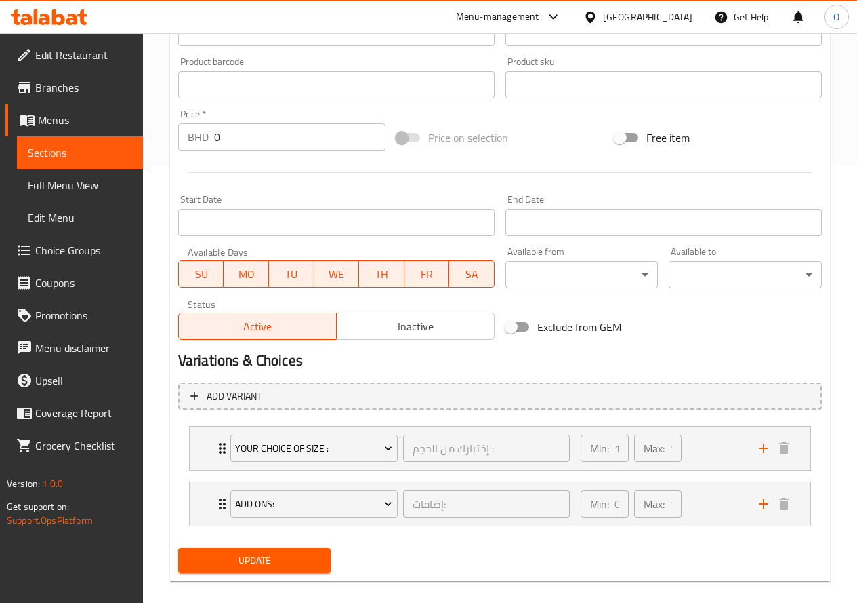
scroll to position [453, 0]
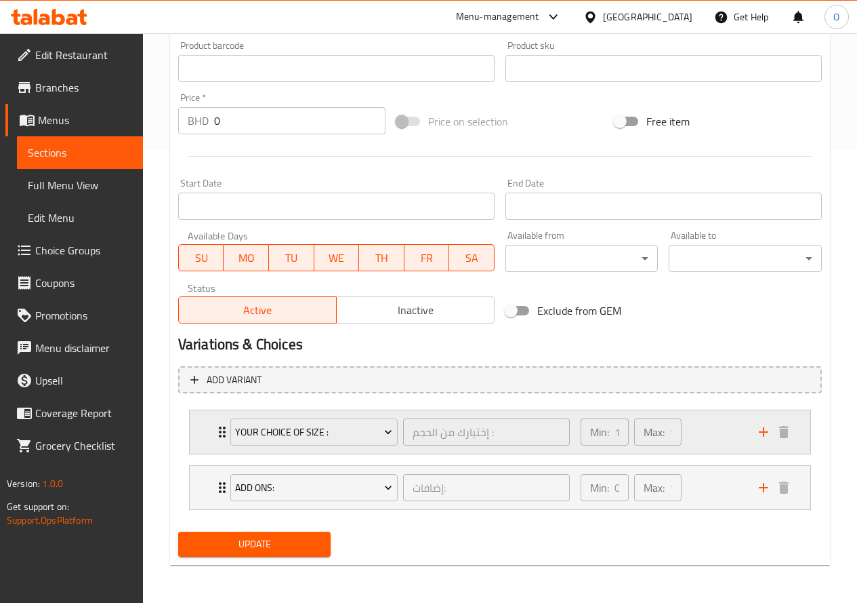
click at [689, 426] on div "Min: 1 ​ Max: 1 ​" at bounding box center [662, 431] width 178 height 43
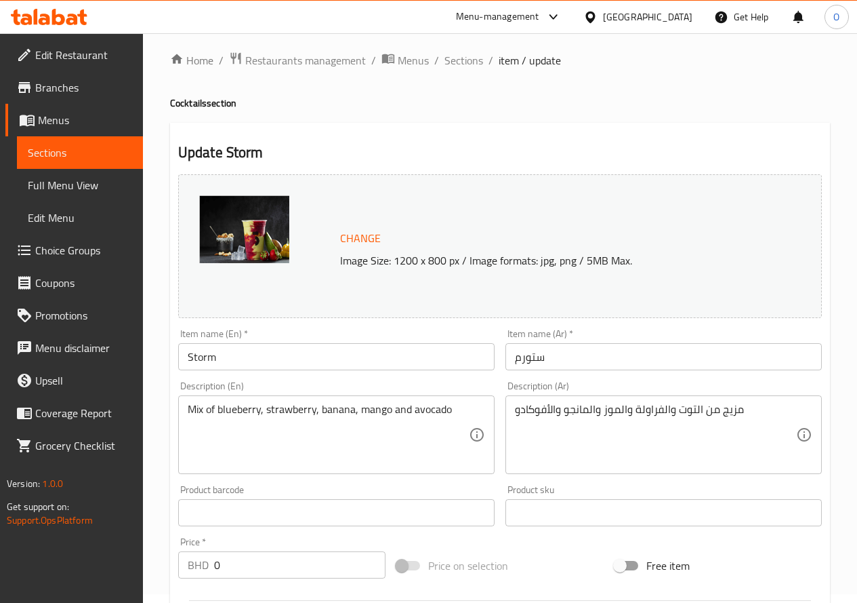
scroll to position [0, 0]
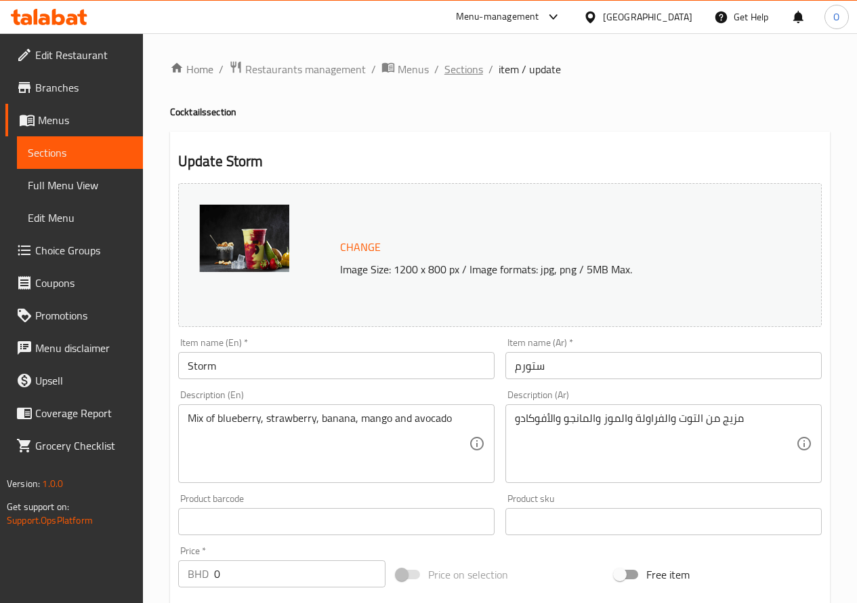
click at [474, 72] on span "Sections" at bounding box center [464, 69] width 39 height 16
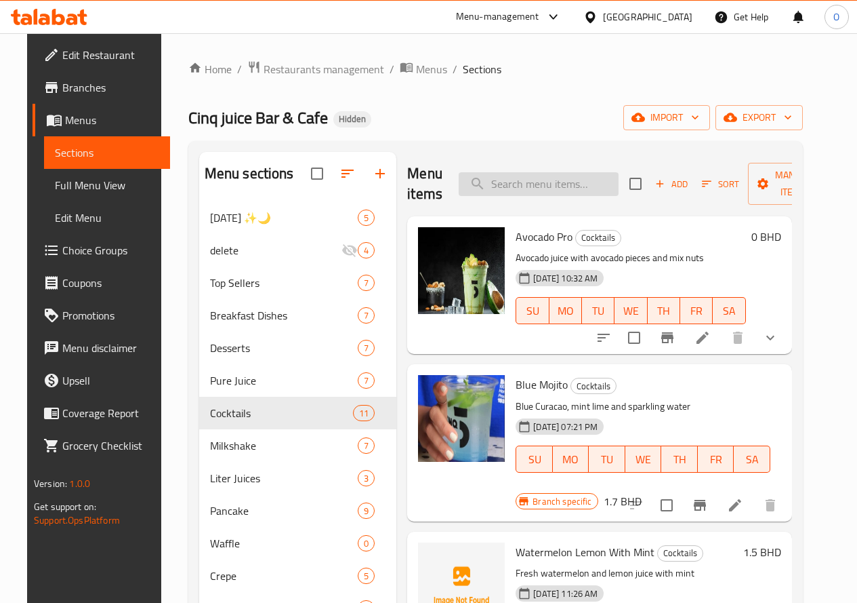
click at [485, 190] on input "search" at bounding box center [539, 184] width 160 height 24
paste input "Lemon Mint"
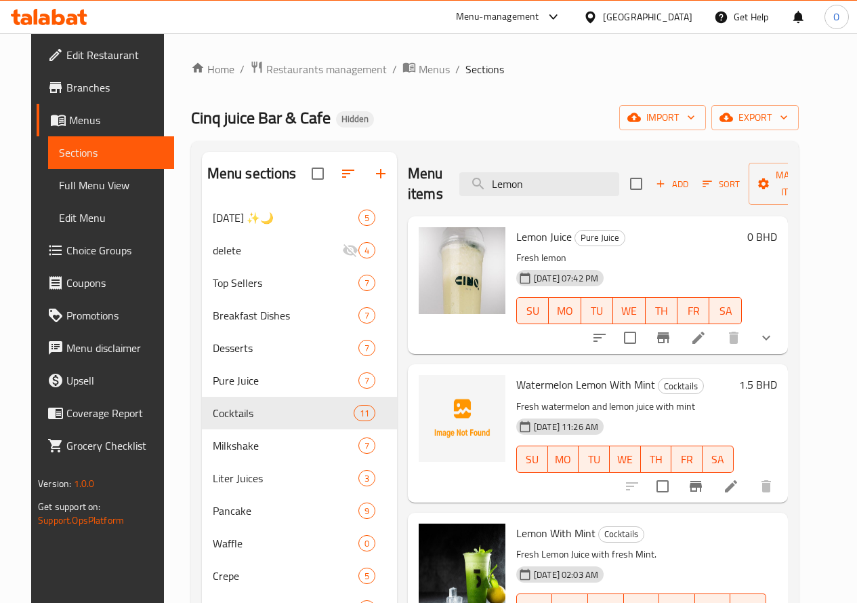
drag, startPoint x: 462, startPoint y: 184, endPoint x: 447, endPoint y: 197, distance: 19.7
click at [460, 195] on input "Lemon" at bounding box center [540, 184] width 160 height 24
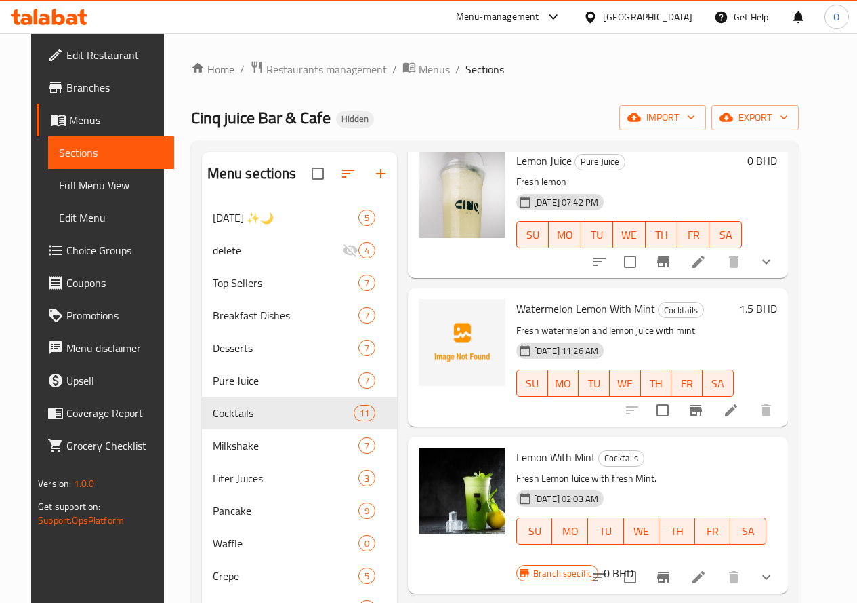
scroll to position [77, 0]
type input "Lemon"
click at [718, 566] on li at bounding box center [699, 576] width 38 height 24
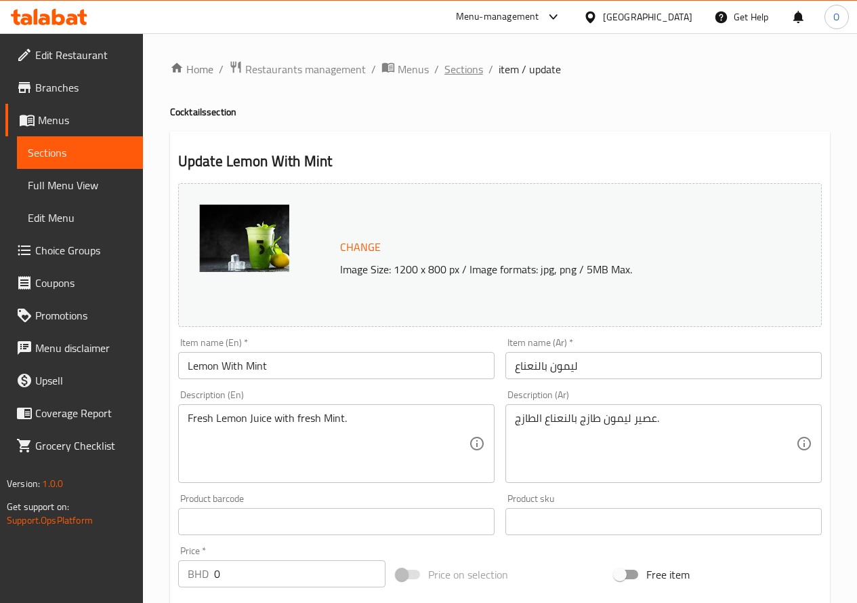
click at [472, 68] on span "Sections" at bounding box center [464, 69] width 39 height 16
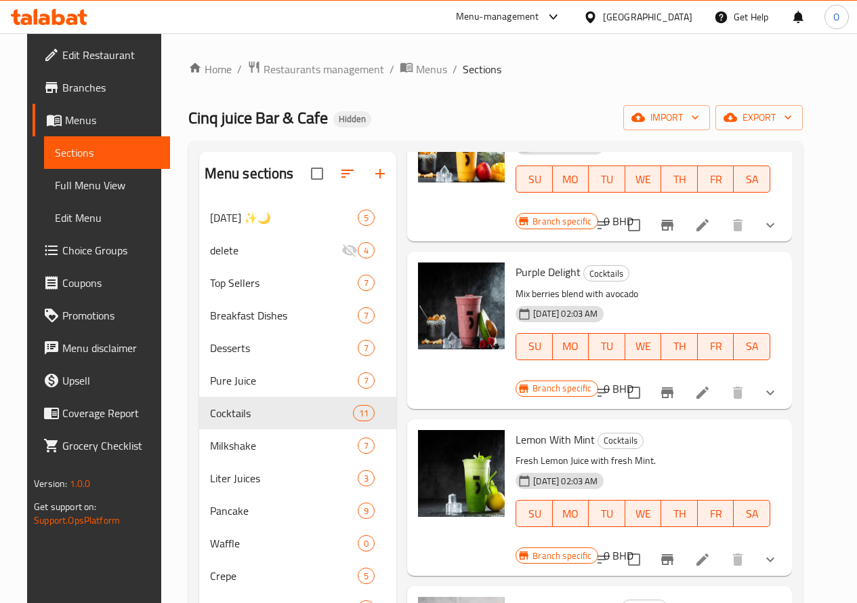
scroll to position [1097, 0]
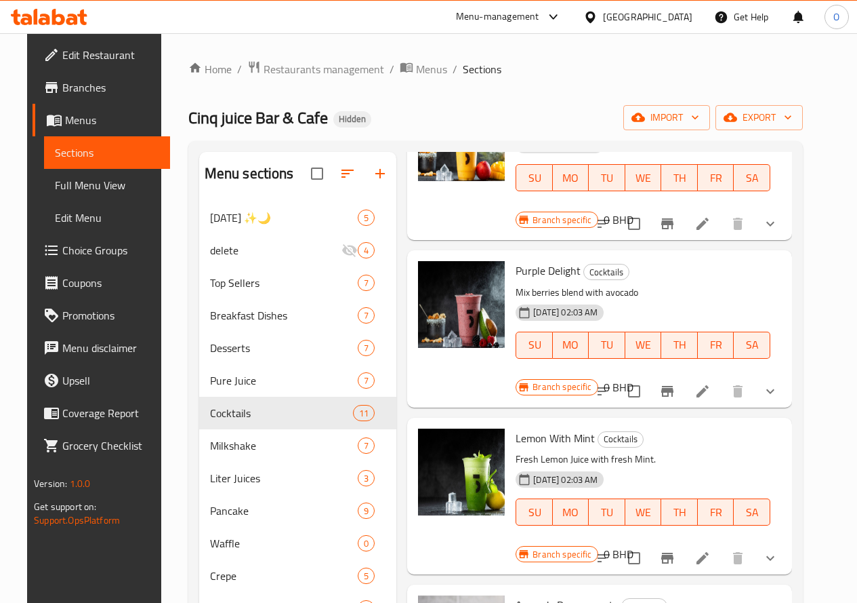
click at [779, 542] on button "show more" at bounding box center [770, 558] width 33 height 33
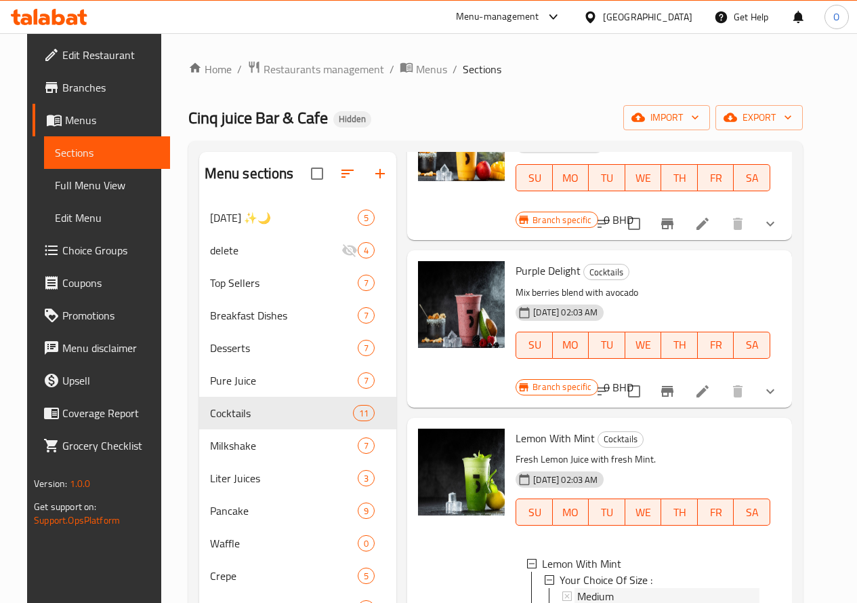
click at [577, 588] on span "Medium" at bounding box center [595, 596] width 37 height 16
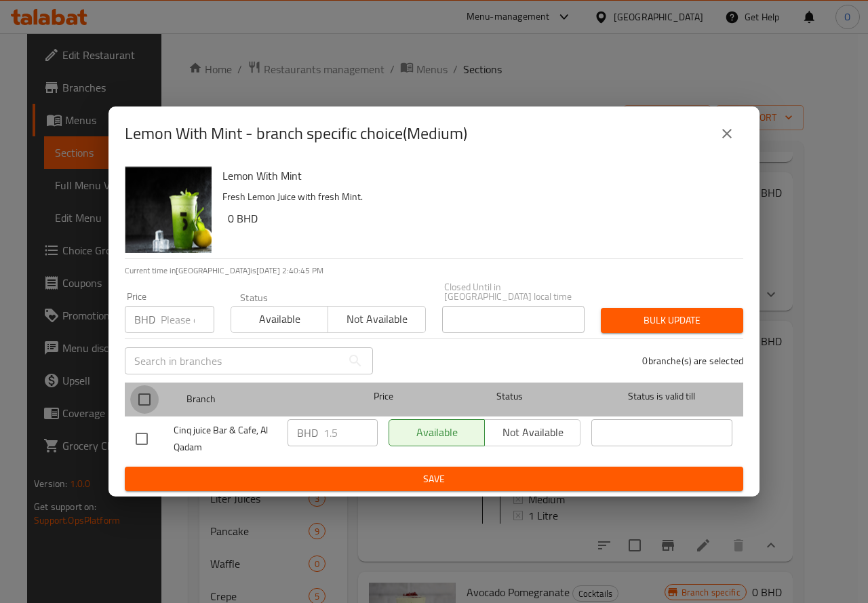
click at [136, 394] on input "checkbox" at bounding box center [144, 399] width 28 height 28
checkbox input "true"
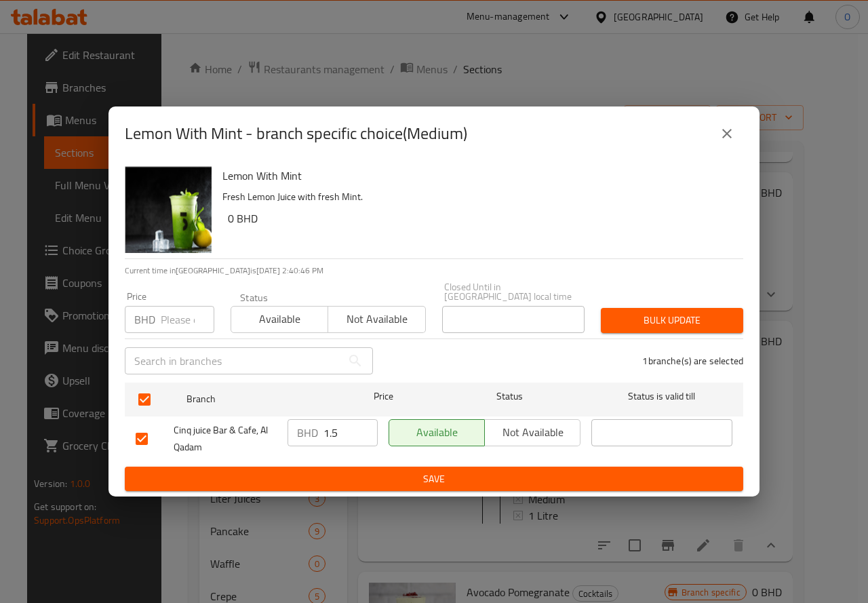
click at [176, 308] on input "number" at bounding box center [188, 319] width 54 height 27
type input "1.7"
click at [630, 312] on span "Bulk update" at bounding box center [671, 320] width 121 height 17
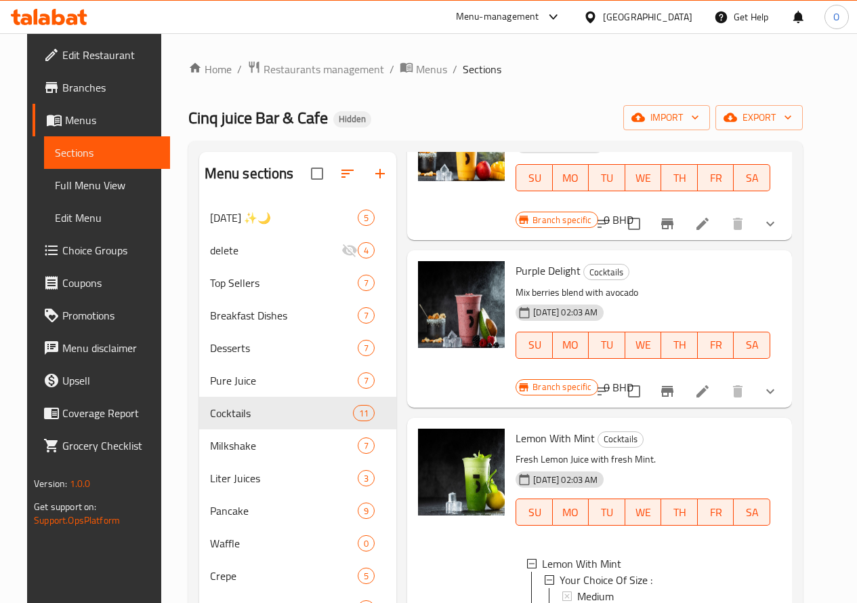
click at [577, 602] on span "1 Litre" at bounding box center [592, 612] width 30 height 16
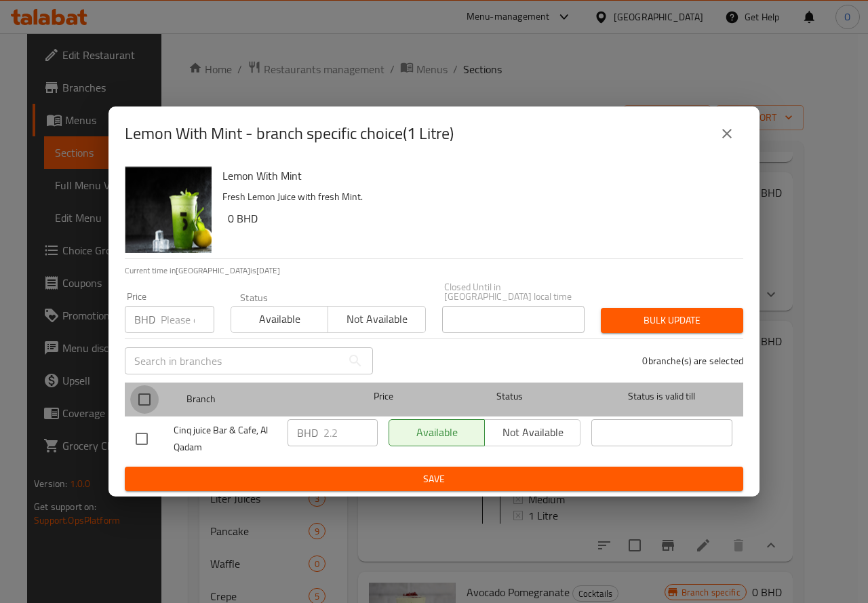
click at [140, 398] on input "checkbox" at bounding box center [144, 399] width 28 height 28
checkbox input "true"
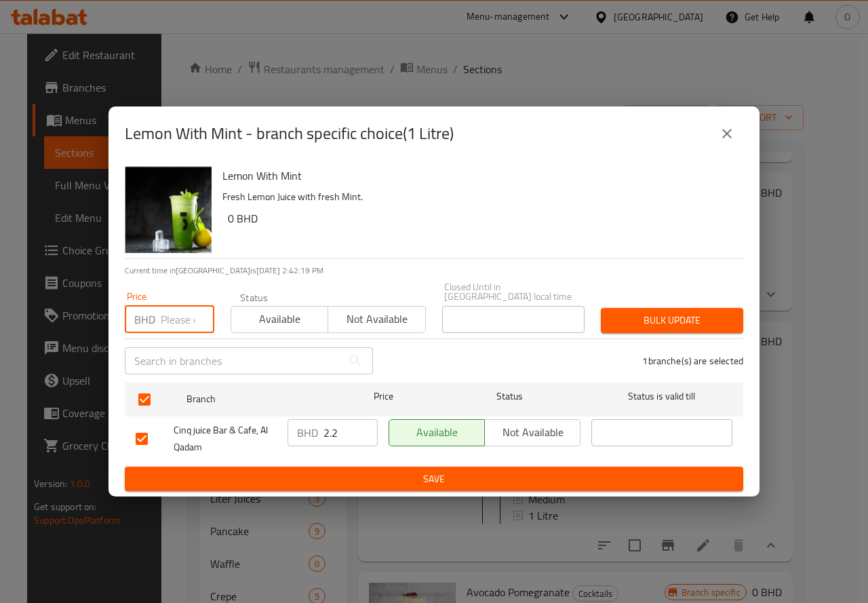
paste input "3"
type input "3"
click at [628, 316] on span "Bulk update" at bounding box center [671, 320] width 121 height 17
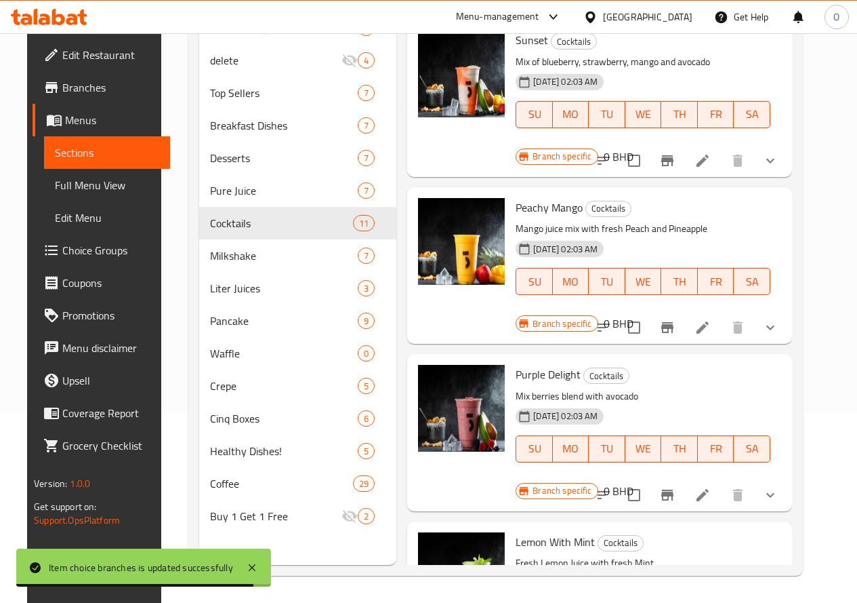
scroll to position [465, 0]
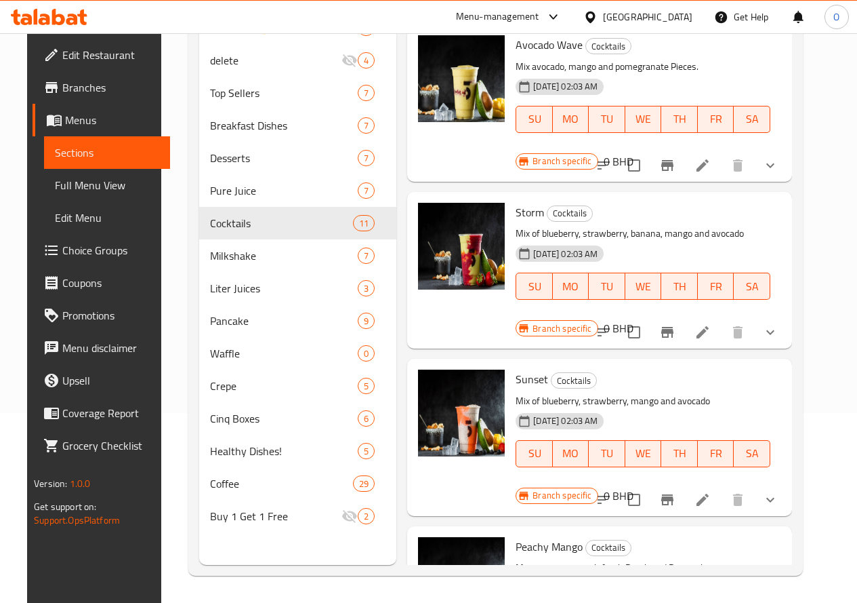
click at [778, 483] on button "show more" at bounding box center [770, 499] width 33 height 33
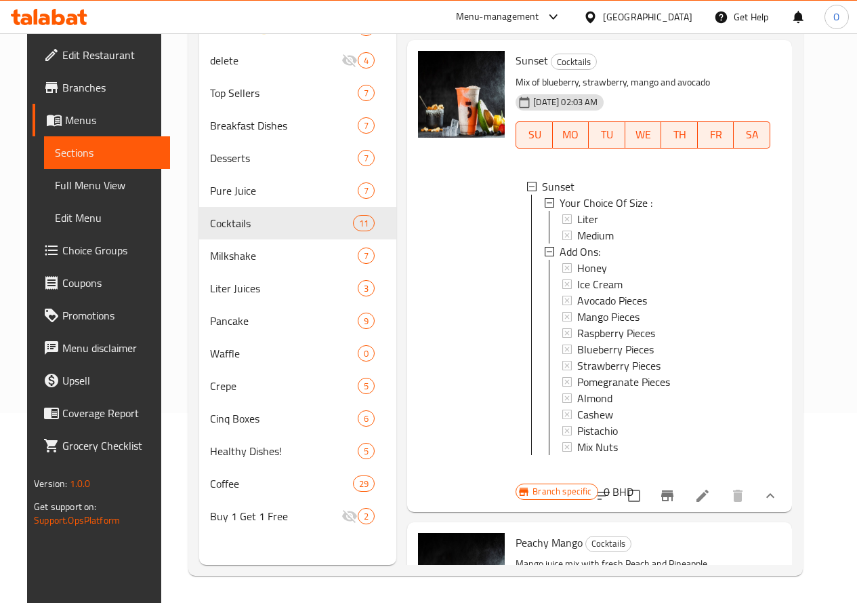
scroll to position [804, 0]
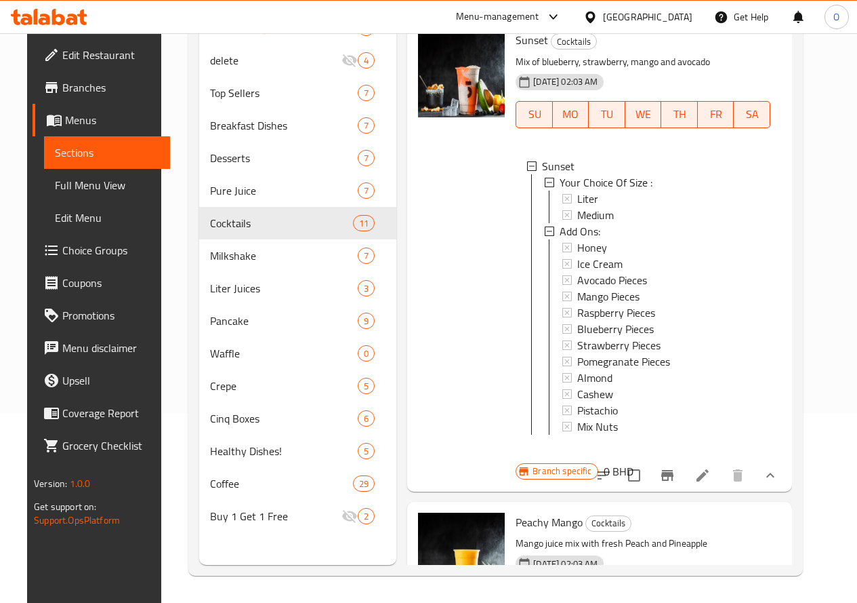
click at [722, 463] on li at bounding box center [703, 475] width 38 height 24
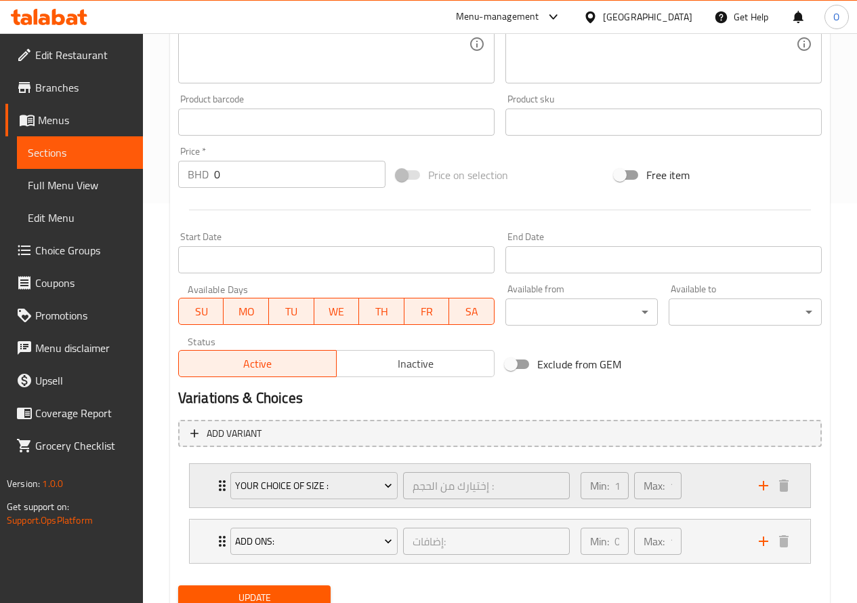
scroll to position [453, 0]
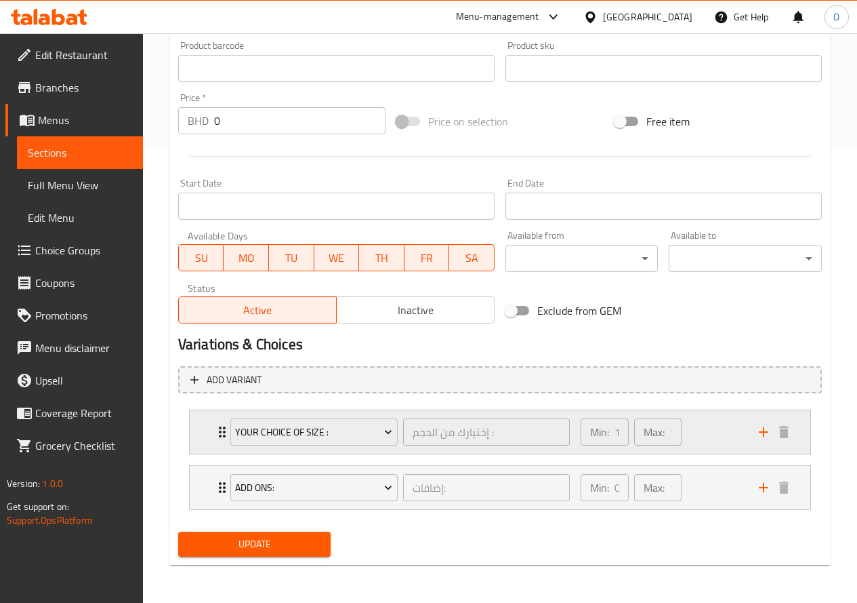
click at [699, 435] on div "Min: 1 ​ Max: 1 ​" at bounding box center [662, 431] width 178 height 43
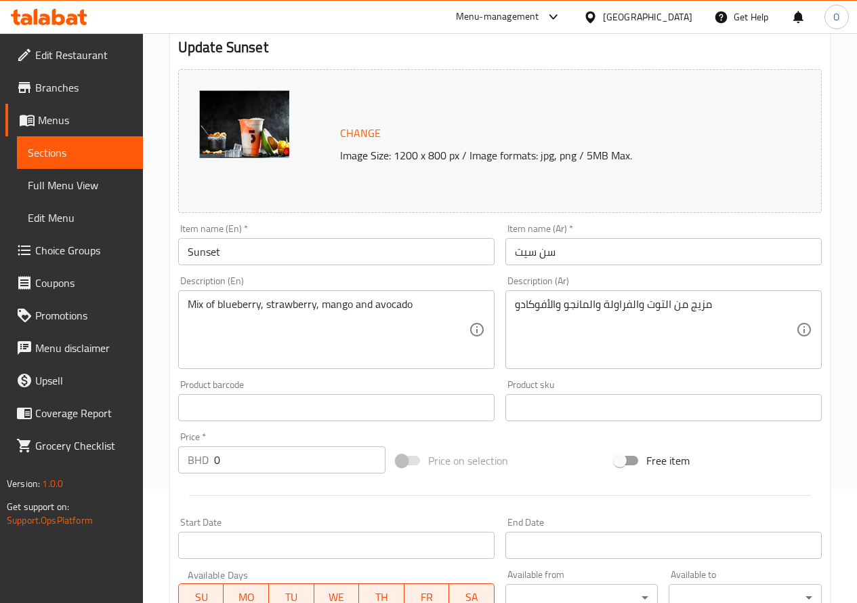
scroll to position [0, 0]
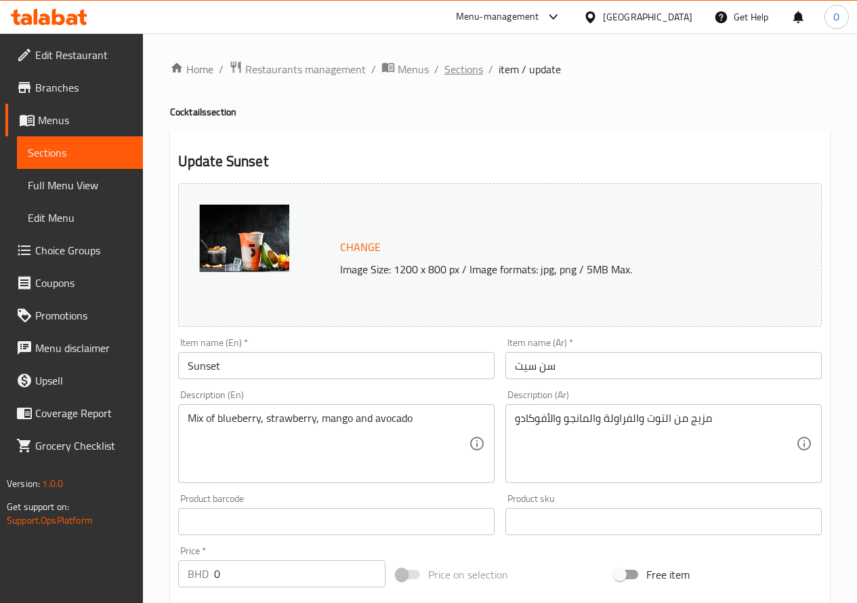
click at [464, 64] on span "Sections" at bounding box center [464, 69] width 39 height 16
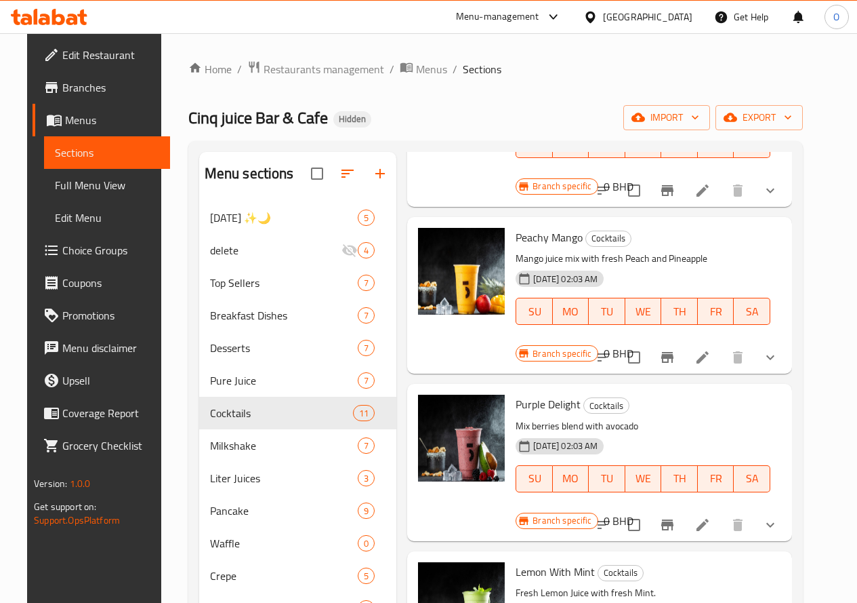
scroll to position [1017, 0]
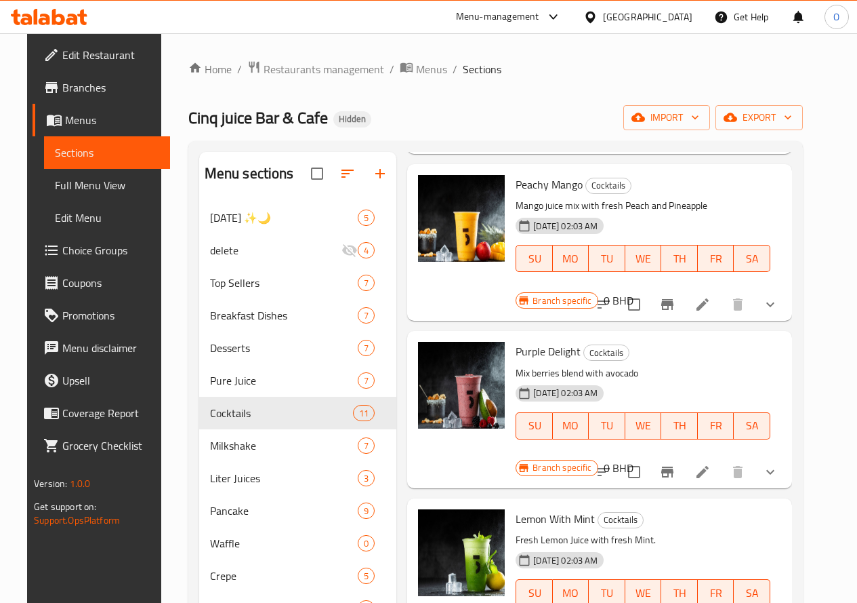
click at [779, 464] on icon "show more" at bounding box center [770, 472] width 16 height 16
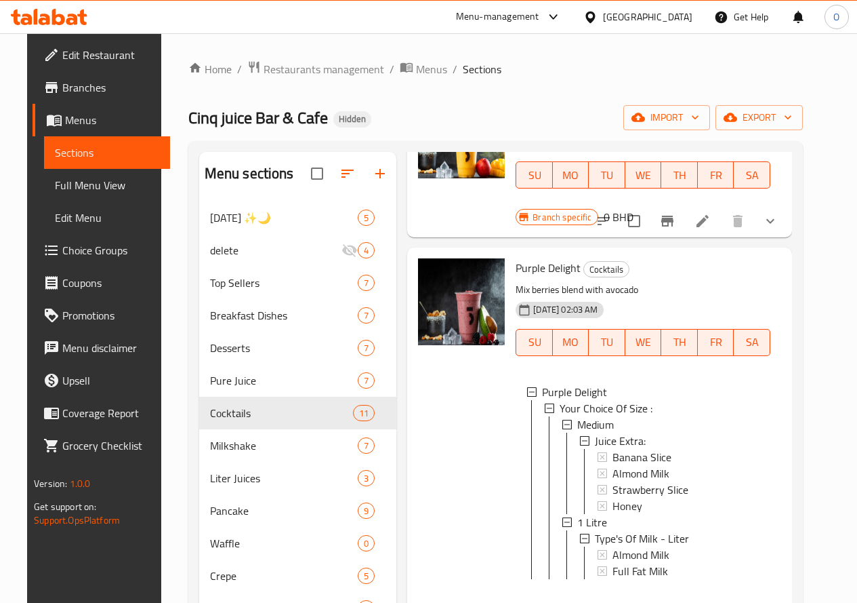
scroll to position [1220, 0]
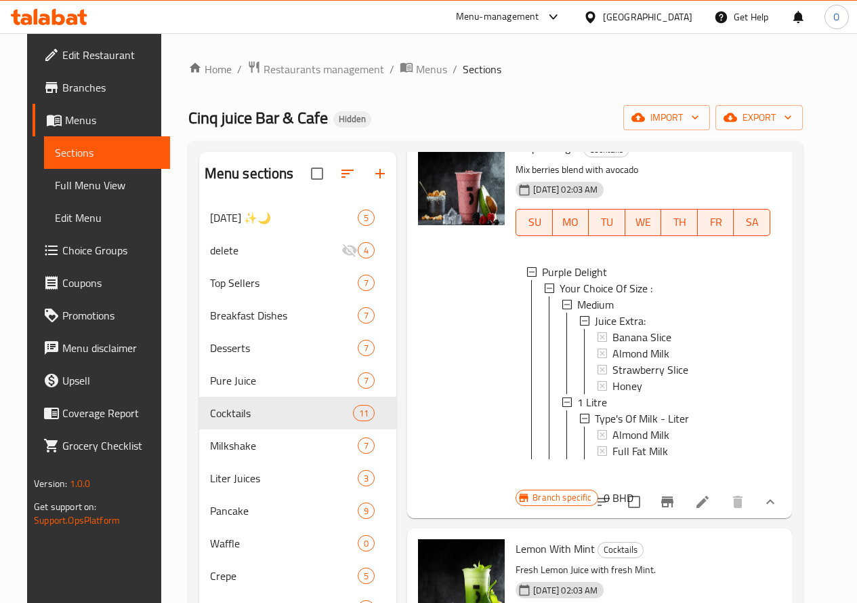
click at [722, 489] on li at bounding box center [703, 501] width 38 height 24
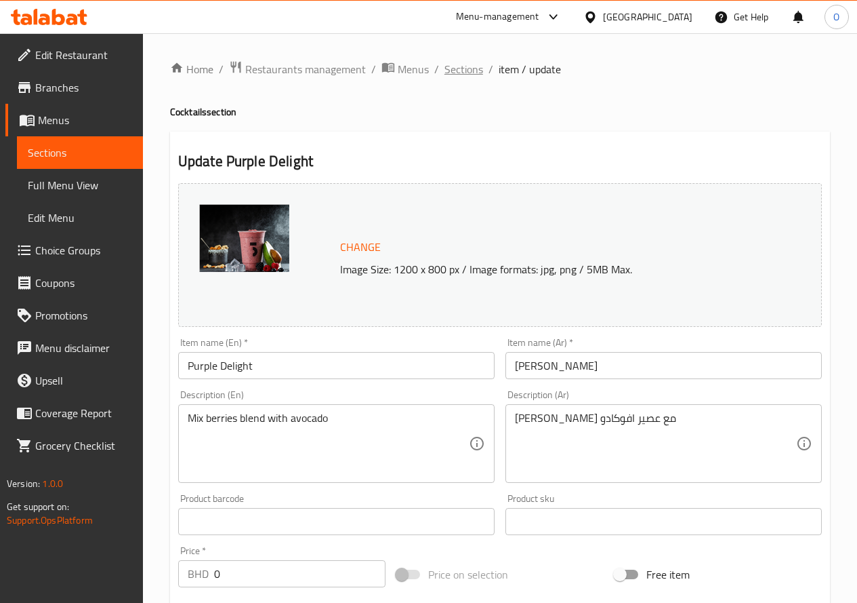
click at [455, 66] on span "Sections" at bounding box center [464, 69] width 39 height 16
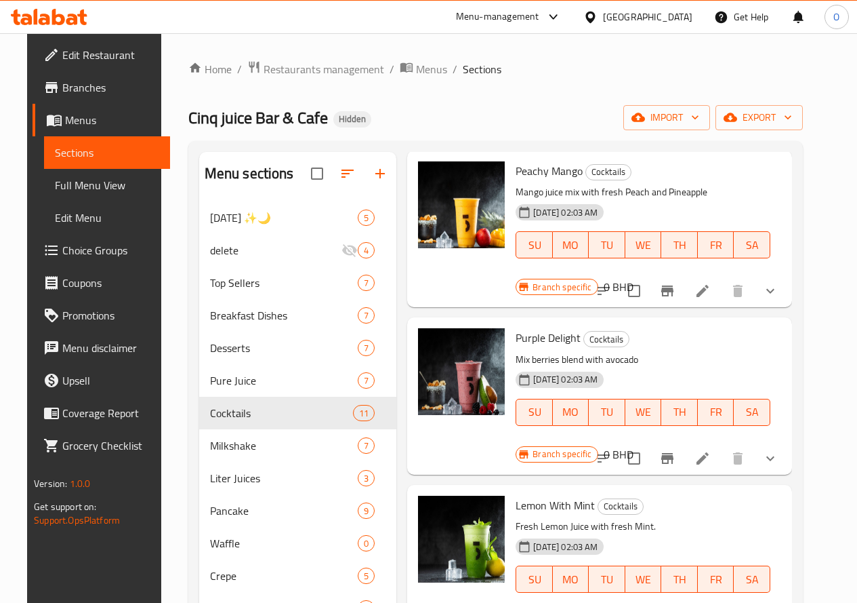
scroll to position [1084, 0]
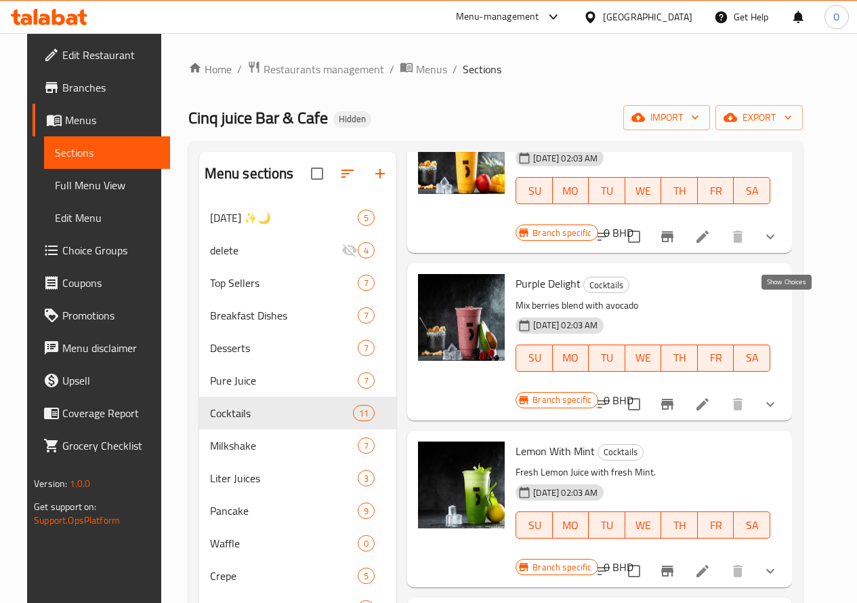
click at [775, 401] on icon "show more" at bounding box center [771, 403] width 8 height 5
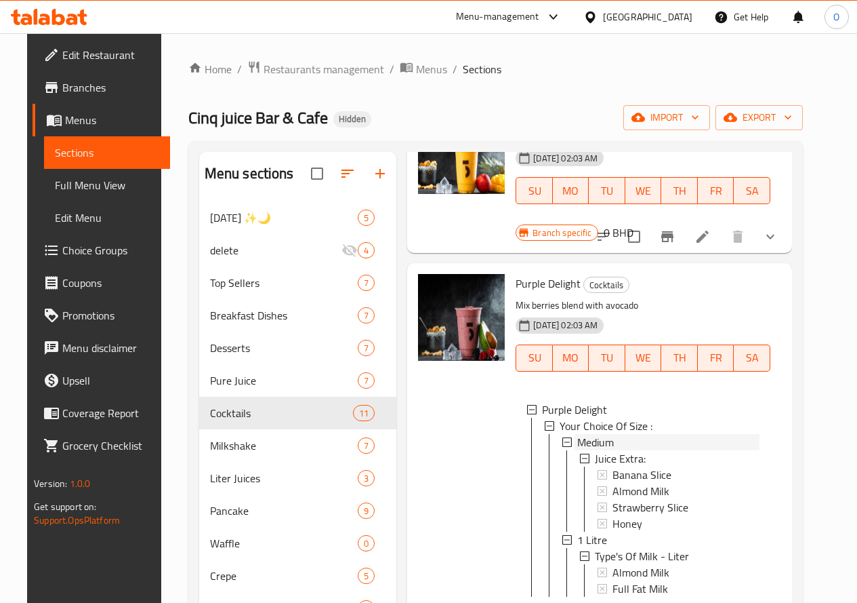
click at [577, 434] on div "Medium" at bounding box center [668, 442] width 182 height 16
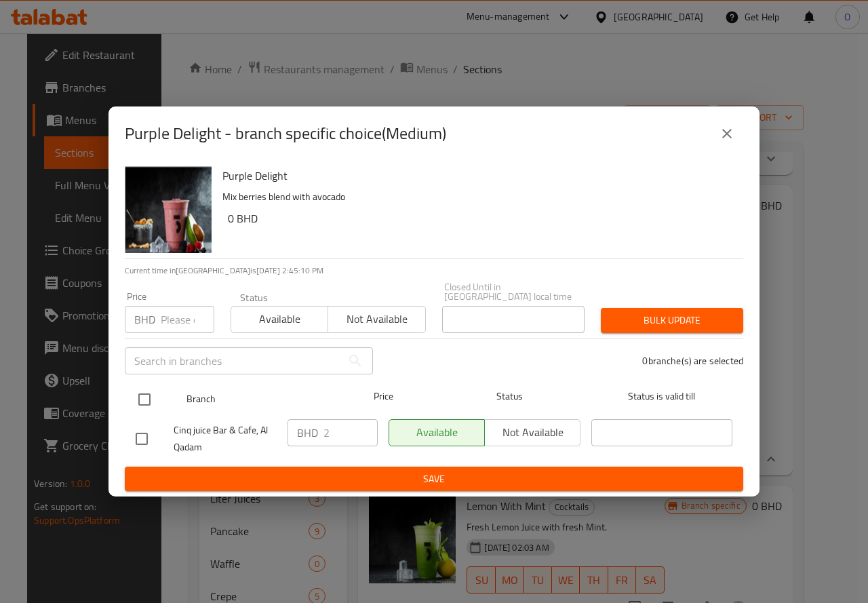
click at [148, 388] on input "checkbox" at bounding box center [144, 399] width 28 height 28
checkbox input "true"
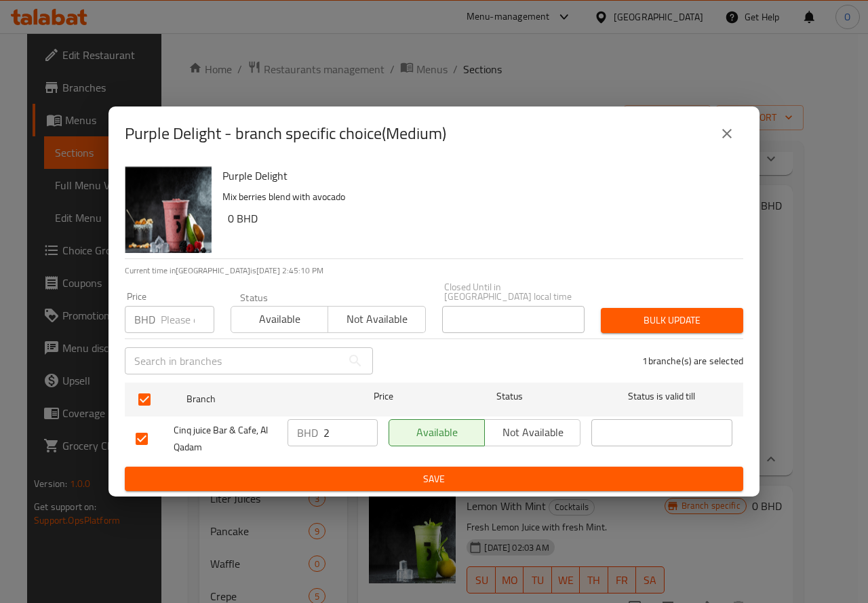
click at [178, 319] on input "number" at bounding box center [188, 319] width 54 height 27
type input "2.2"
click at [701, 328] on div "Bulk update" at bounding box center [671, 320] width 159 height 41
click at [703, 312] on span "Bulk update" at bounding box center [671, 320] width 121 height 17
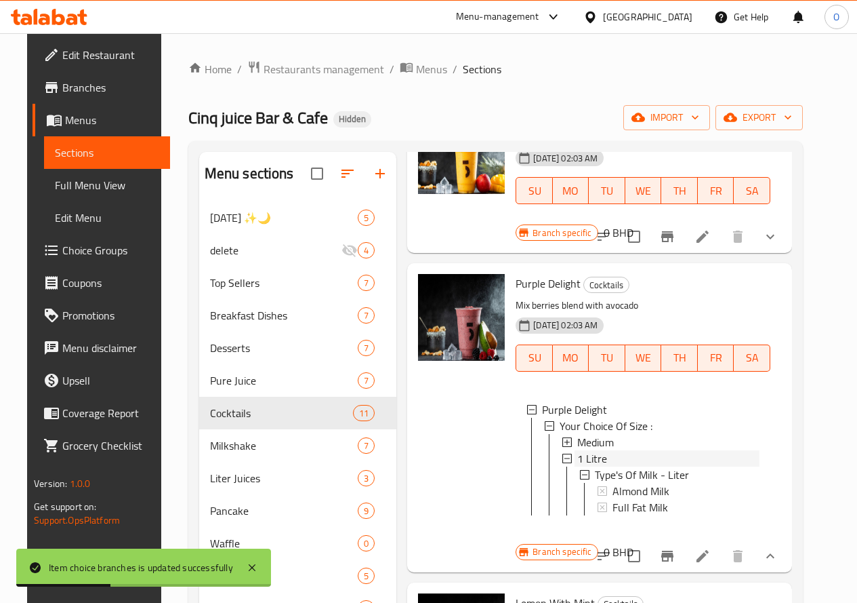
click at [577, 450] on div "1 Litre" at bounding box center [668, 458] width 182 height 16
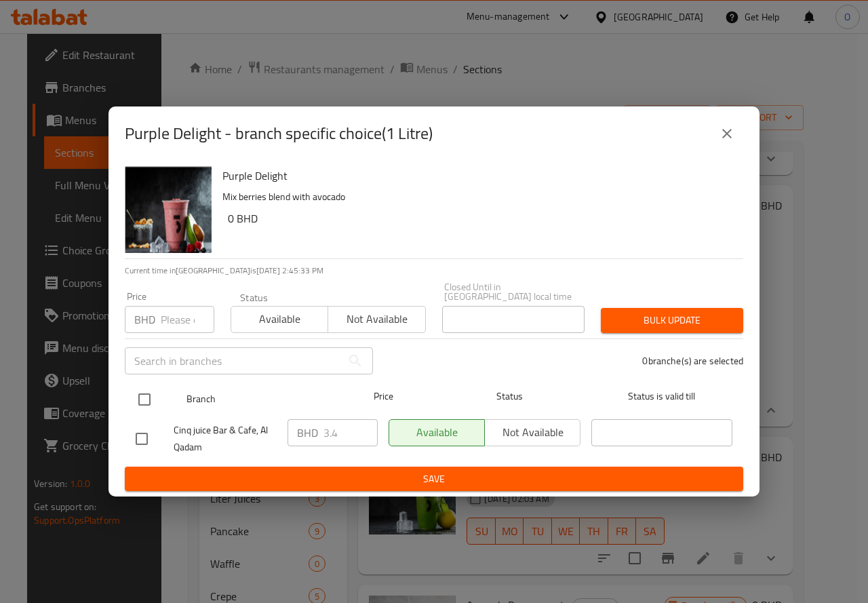
click at [145, 391] on input "checkbox" at bounding box center [144, 399] width 28 height 28
checkbox input "true"
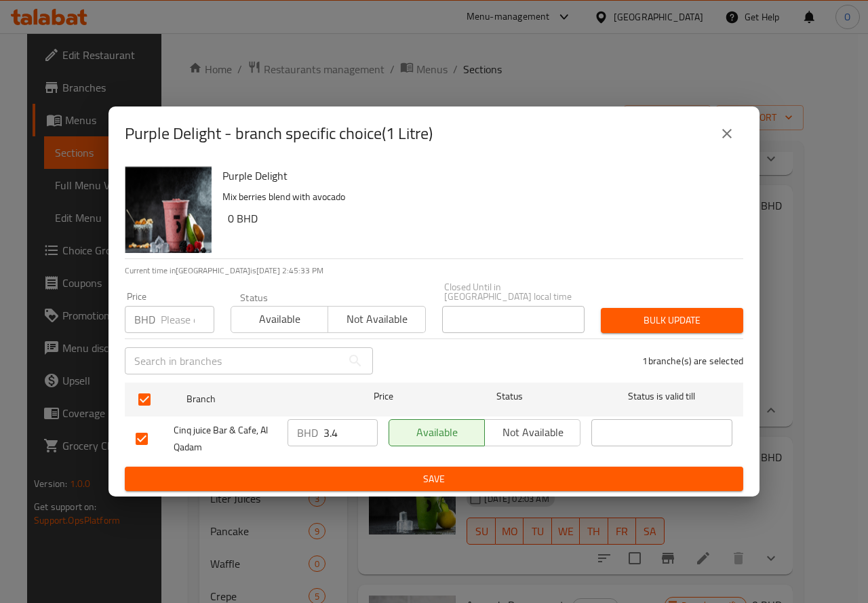
click at [172, 308] on input "number" at bounding box center [188, 319] width 54 height 27
type input "4"
click at [678, 317] on span "Bulk update" at bounding box center [671, 320] width 121 height 17
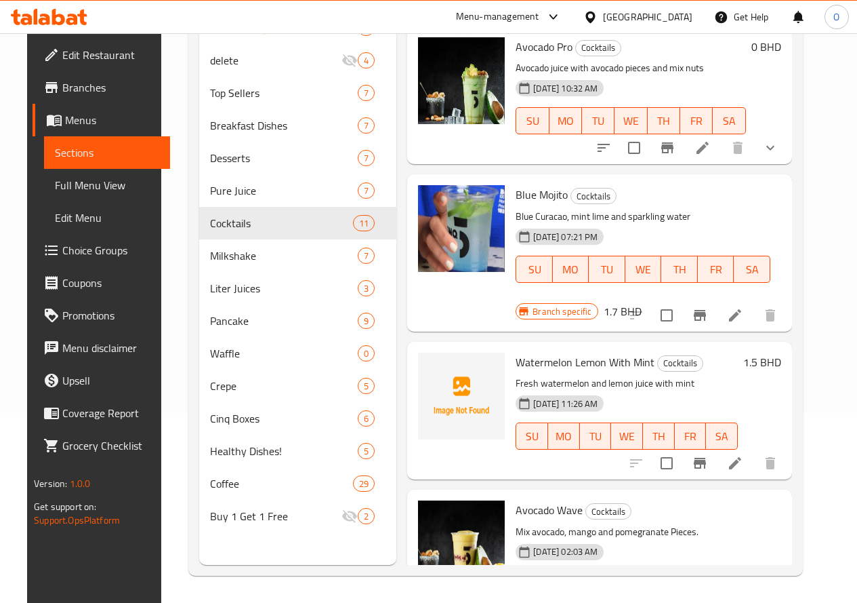
scroll to position [0, 0]
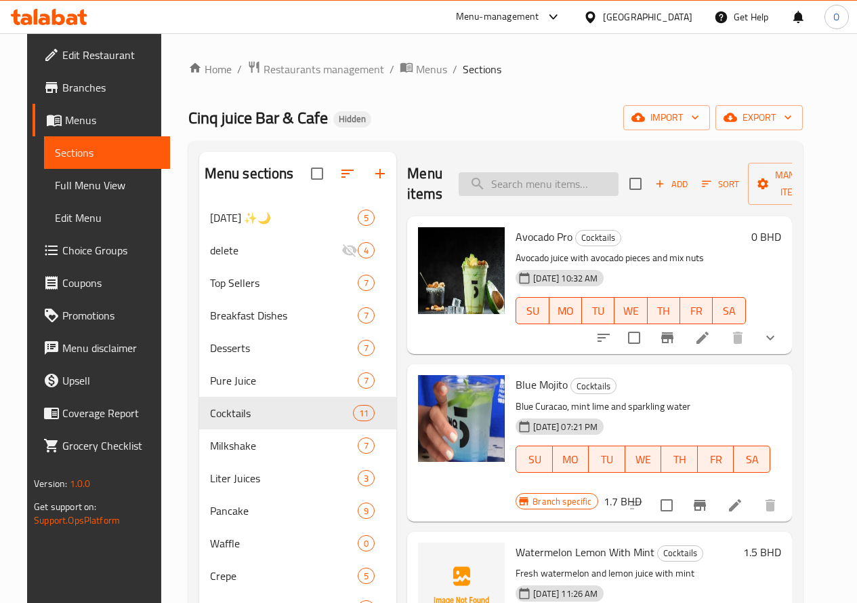
paste input "Avocado Pome"
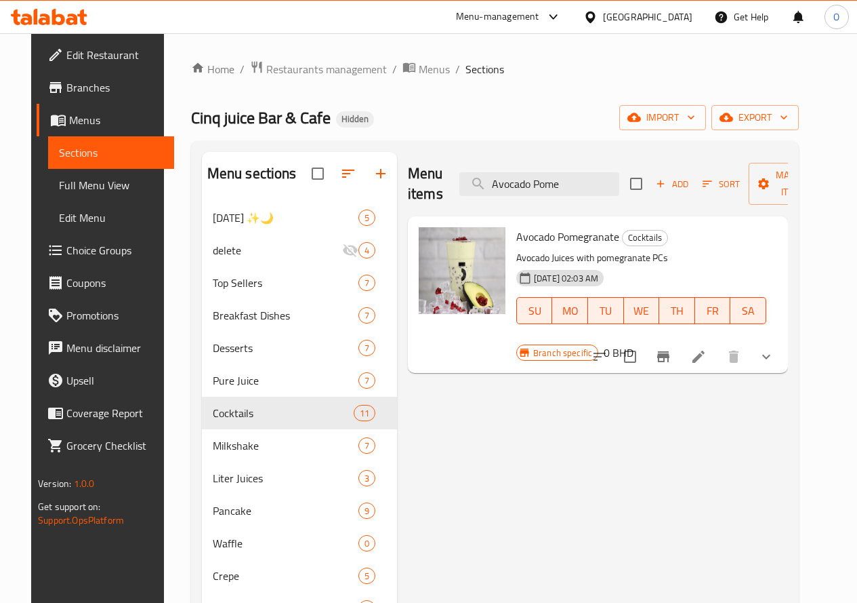
type input "Avocado Pome"
click at [783, 340] on button "show more" at bounding box center [766, 356] width 33 height 33
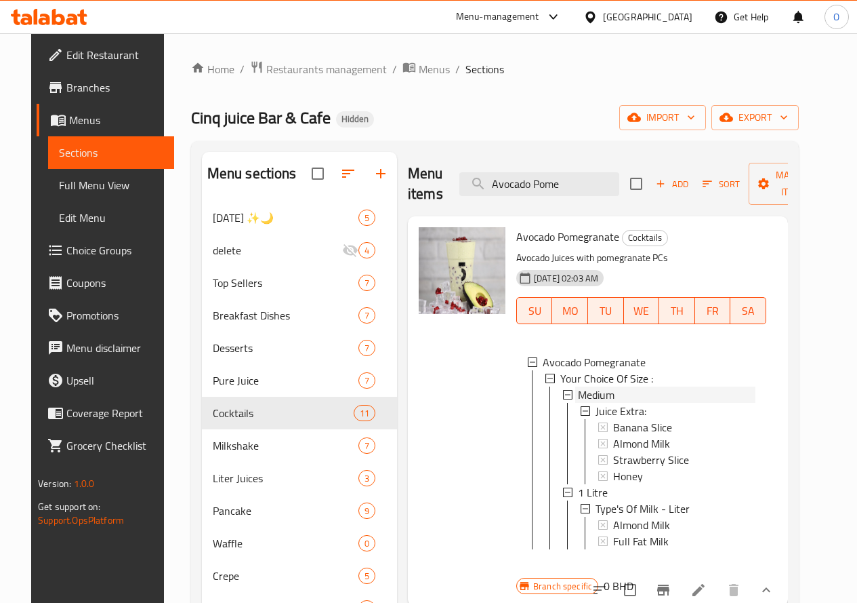
click at [578, 388] on div "Medium" at bounding box center [667, 394] width 178 height 16
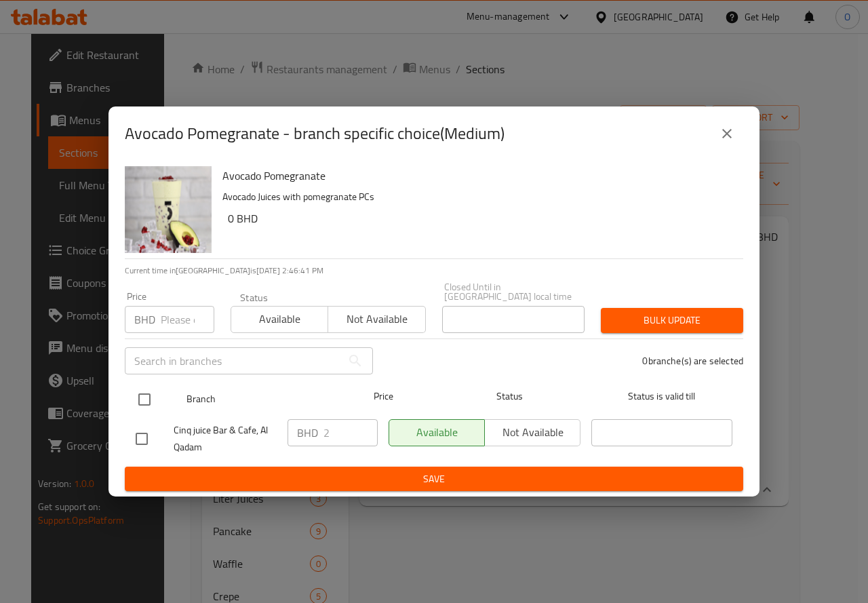
click at [145, 393] on input "checkbox" at bounding box center [144, 399] width 28 height 28
checkbox input "true"
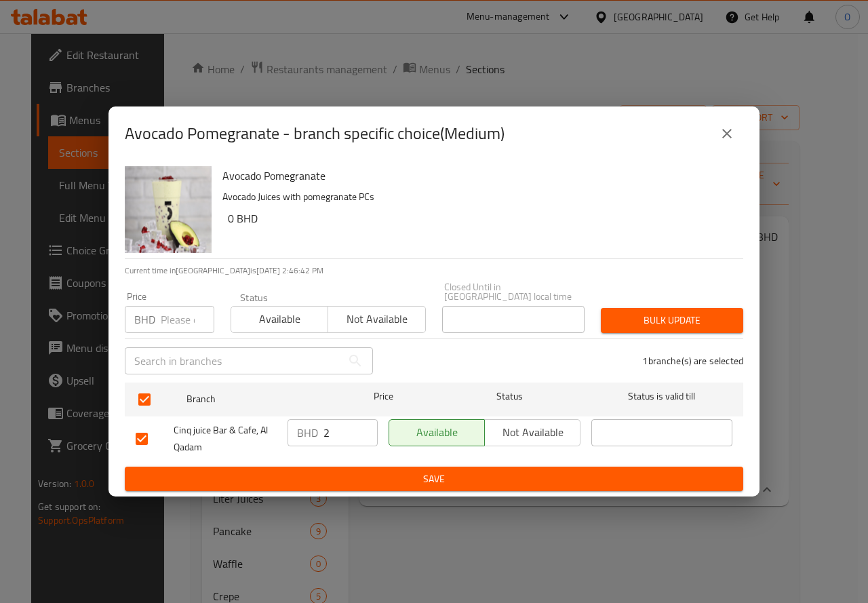
click at [174, 314] on input "number" at bounding box center [188, 319] width 54 height 27
type input "2.2"
click at [623, 329] on div "Bulk update" at bounding box center [671, 320] width 159 height 41
click at [628, 312] on span "Bulk update" at bounding box center [671, 320] width 121 height 17
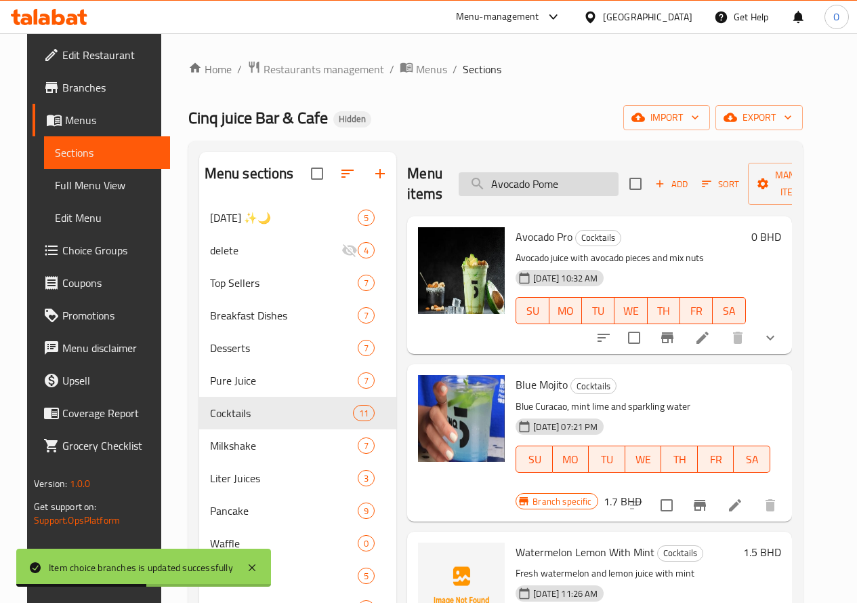
click at [544, 180] on input "Avocado Pome" at bounding box center [539, 184] width 160 height 24
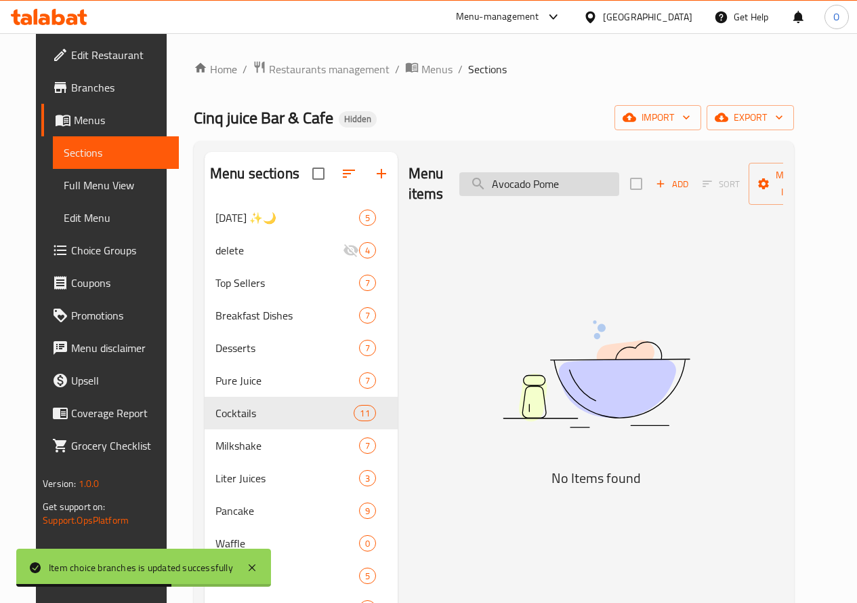
type input "Avocado Pome"
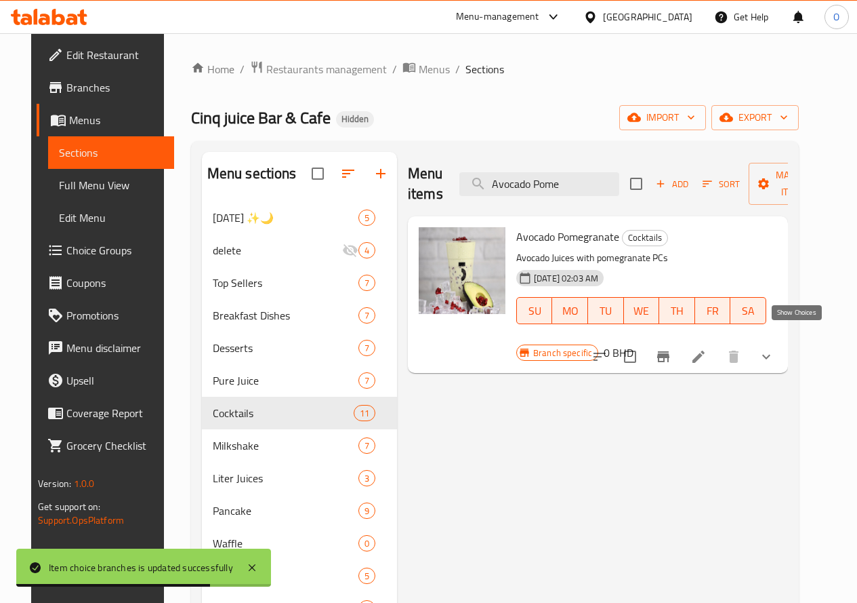
click at [775, 348] on icon "show more" at bounding box center [766, 356] width 16 height 16
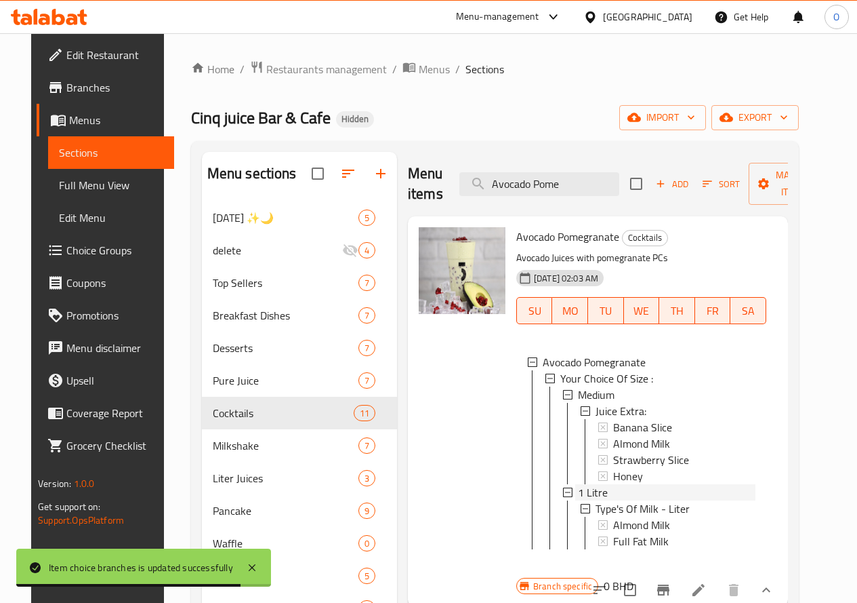
click at [578, 488] on span "1 Litre" at bounding box center [593, 492] width 30 height 16
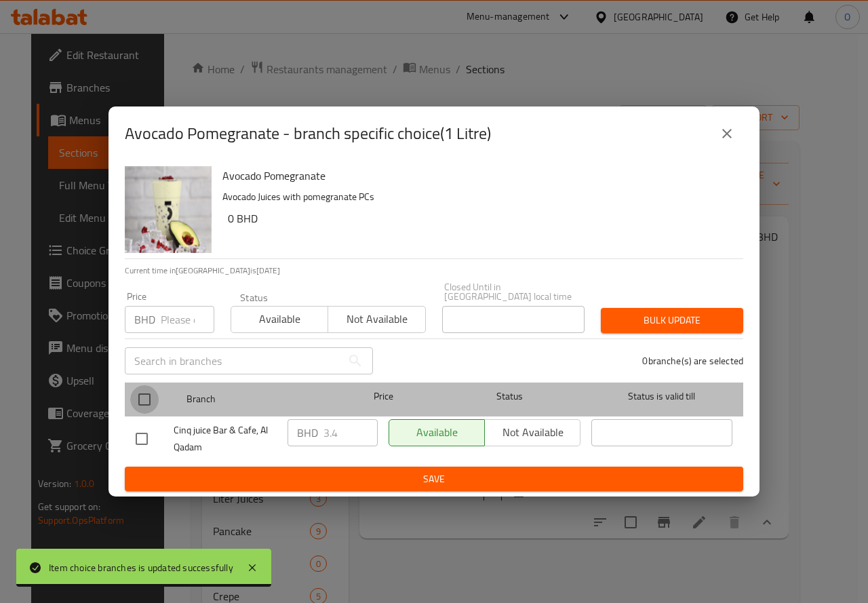
click at [131, 390] on input "checkbox" at bounding box center [144, 399] width 28 height 28
checkbox input "true"
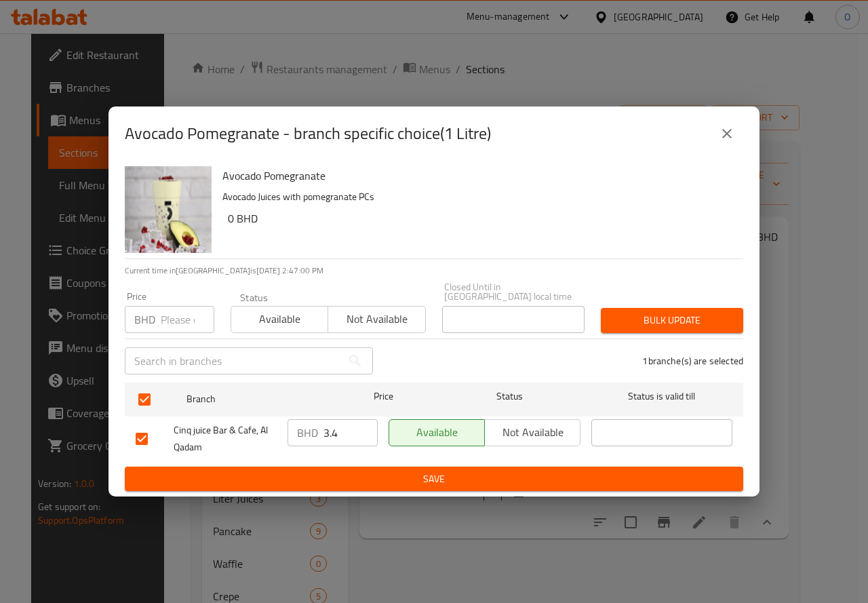
click at [175, 308] on input "number" at bounding box center [188, 319] width 54 height 27
type input "4"
click at [660, 325] on button "Bulk update" at bounding box center [671, 320] width 142 height 25
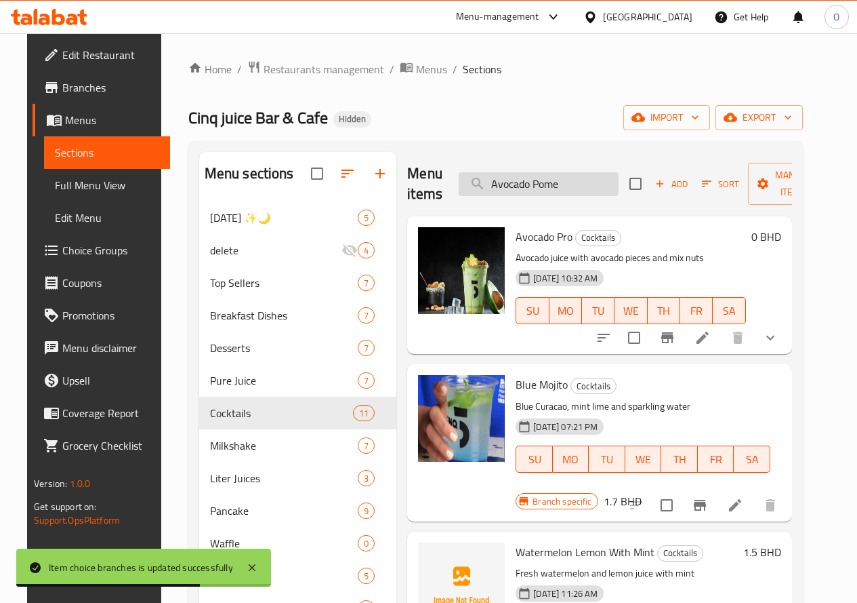
click at [541, 184] on input "Avocado Pome" at bounding box center [539, 184] width 160 height 24
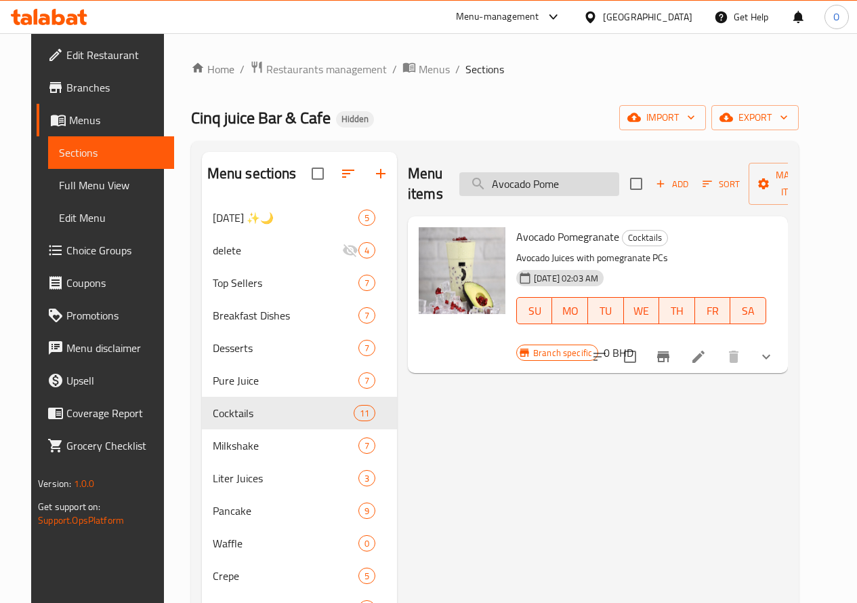
click at [537, 190] on input "Avocado Pome" at bounding box center [540, 184] width 160 height 24
drag, startPoint x: 537, startPoint y: 190, endPoint x: 516, endPoint y: 191, distance: 20.3
click at [516, 191] on input "Avocado Pome" at bounding box center [540, 184] width 160 height 24
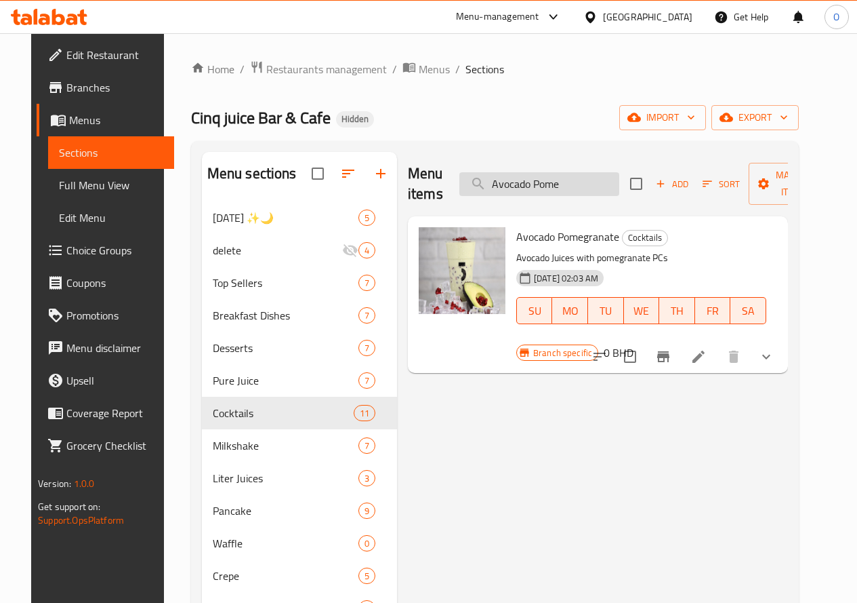
click at [516, 191] on input "Avocado Pome" at bounding box center [540, 184] width 160 height 24
paste input "Mang"
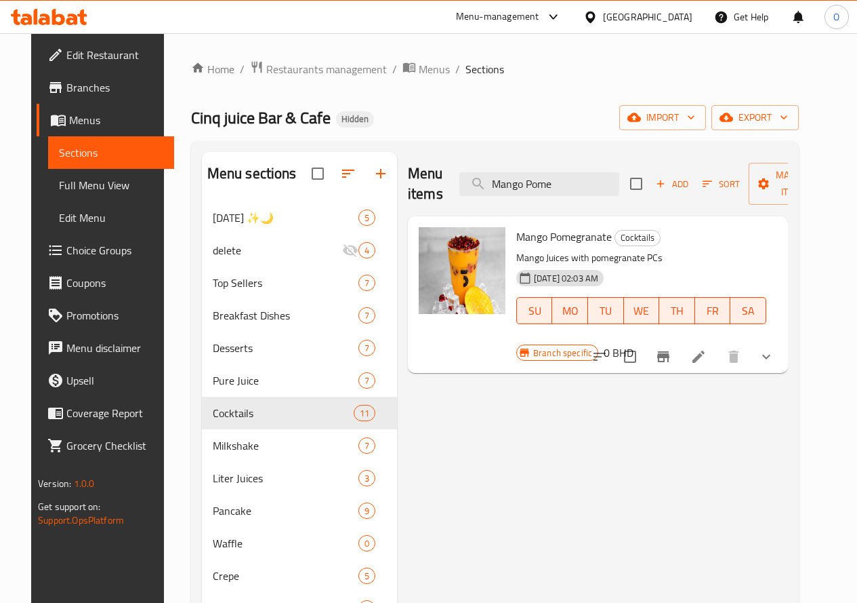
type input "Mango Pome"
click at [775, 348] on icon "show more" at bounding box center [766, 356] width 16 height 16
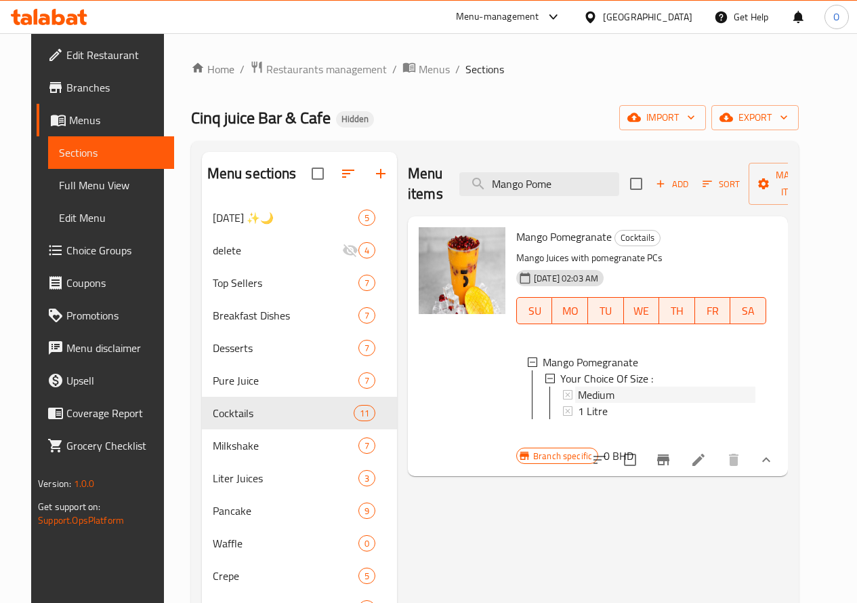
click at [578, 397] on div "Medium" at bounding box center [667, 394] width 178 height 16
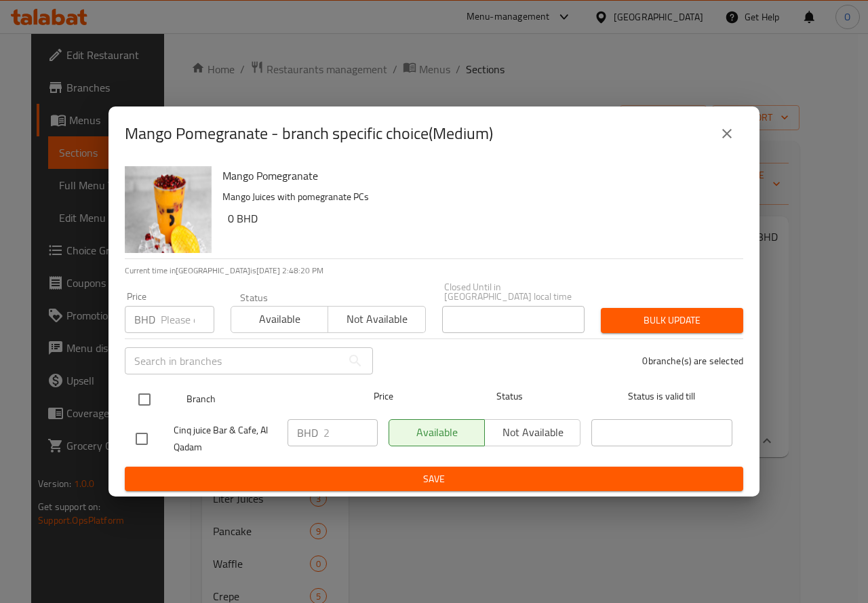
click at [140, 401] on input "checkbox" at bounding box center [144, 399] width 28 height 28
checkbox input "true"
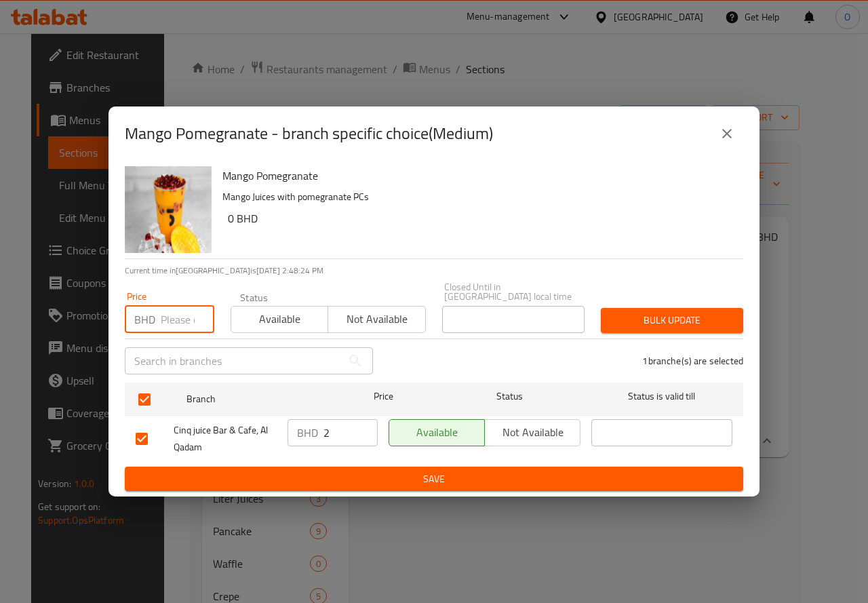
click at [166, 324] on input "number" at bounding box center [188, 319] width 54 height 27
type input "2.2"
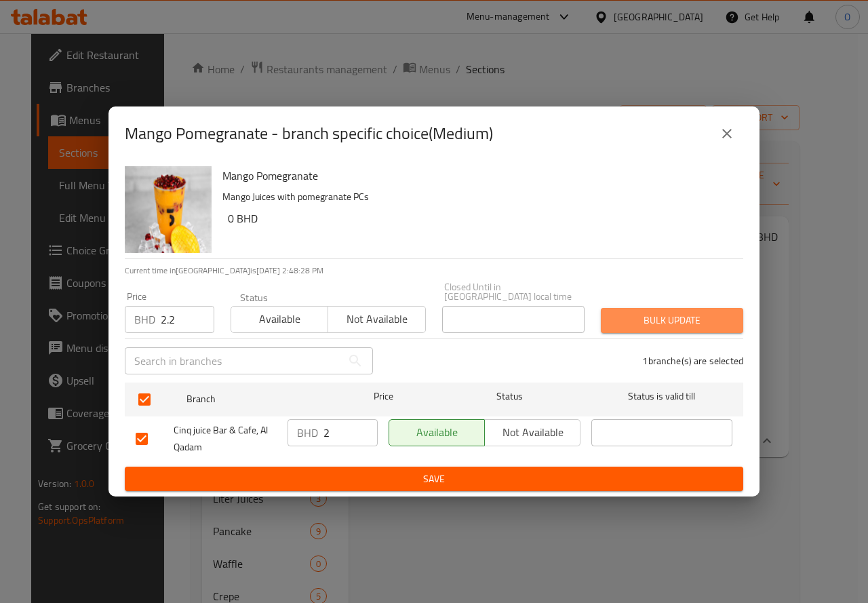
click at [689, 312] on span "Bulk update" at bounding box center [671, 320] width 121 height 17
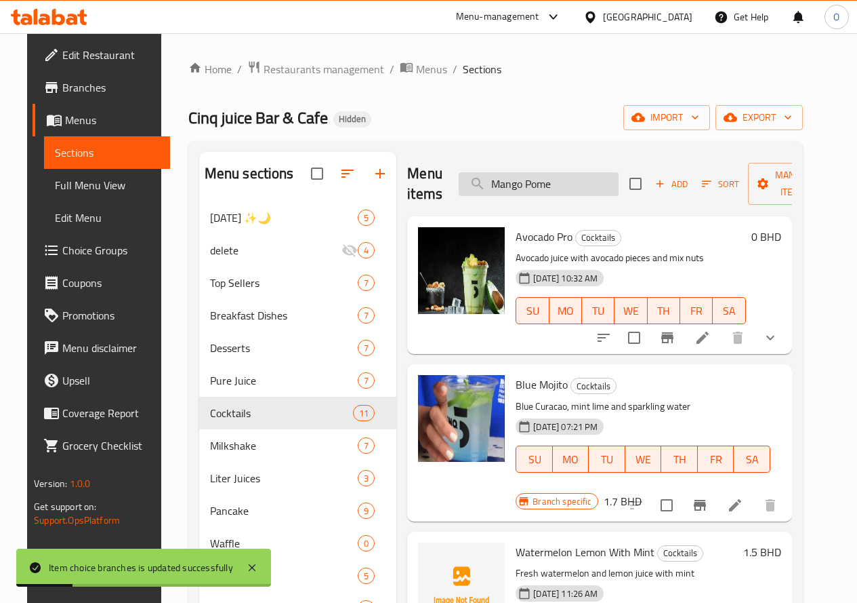
click at [548, 192] on input "Mango Pome" at bounding box center [539, 184] width 160 height 24
type input "Mango Pome"
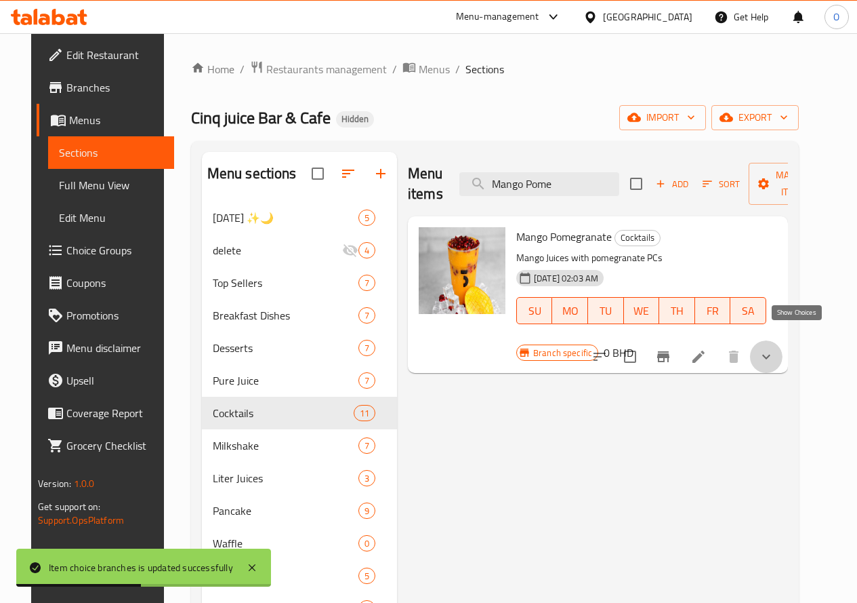
click at [775, 348] on icon "show more" at bounding box center [766, 356] width 16 height 16
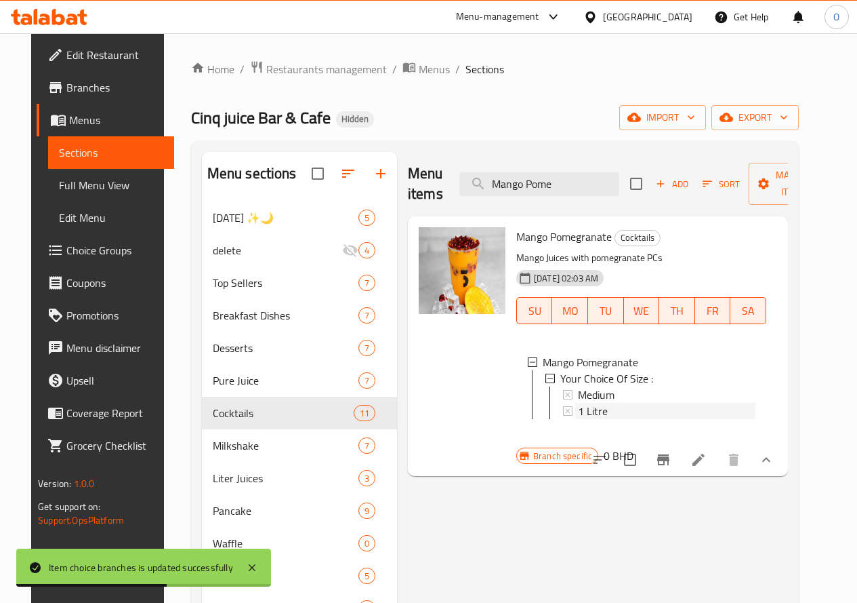
click at [578, 407] on span "1 Litre" at bounding box center [593, 411] width 30 height 16
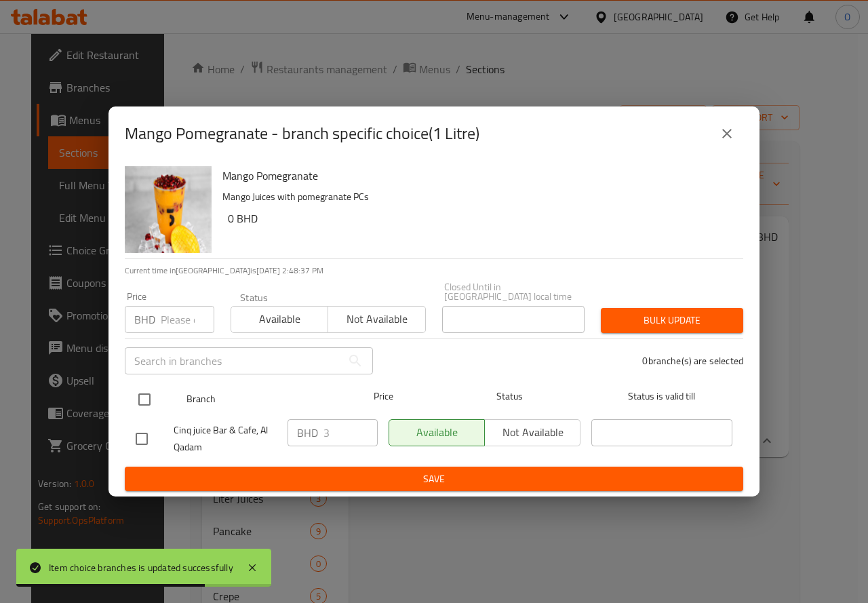
click at [140, 396] on input "checkbox" at bounding box center [144, 399] width 28 height 28
checkbox input "true"
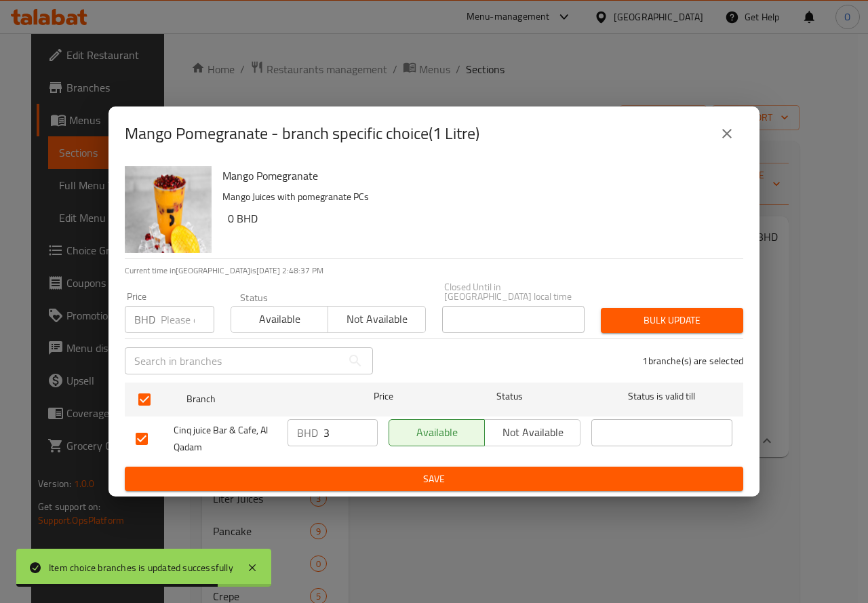
click at [173, 323] on input "number" at bounding box center [188, 319] width 54 height 27
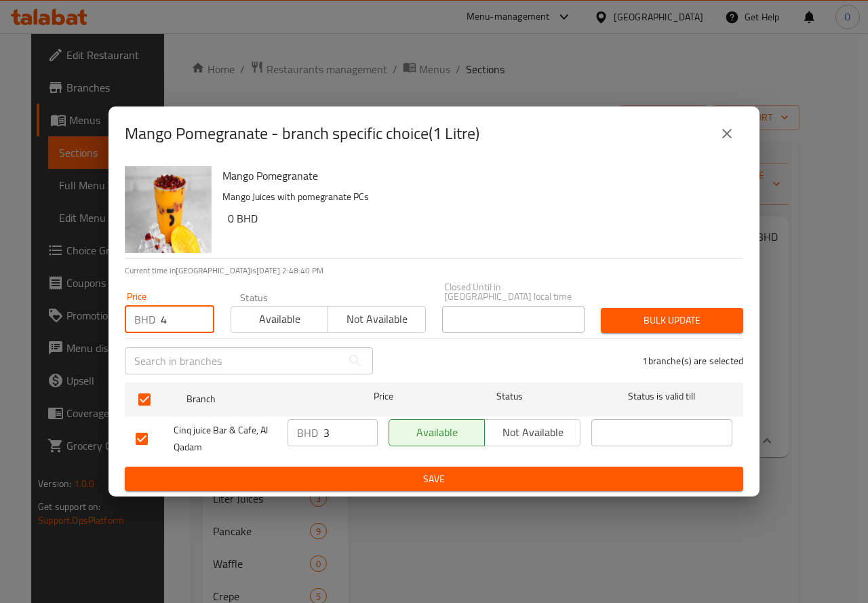
type input "4"
click at [697, 289] on div "Price BHD 4 Price Status Available Not available Closed Until in Bahrain local …" at bounding box center [434, 307] width 634 height 67
click at [670, 300] on div "Bulk update" at bounding box center [671, 320] width 159 height 41
click at [670, 308] on button "Bulk update" at bounding box center [671, 320] width 142 height 25
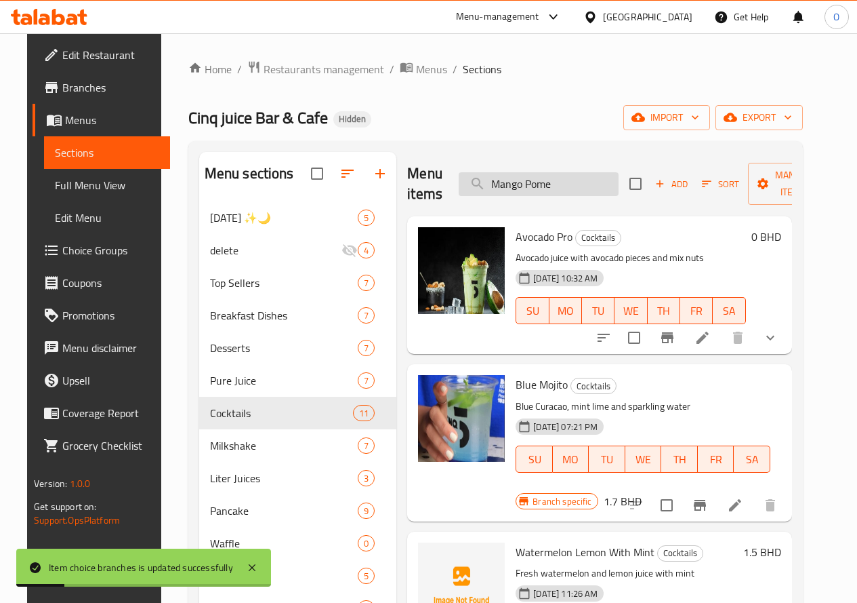
click at [498, 193] on input "Mango Pome" at bounding box center [539, 184] width 160 height 24
paste input "Peachy Mango"
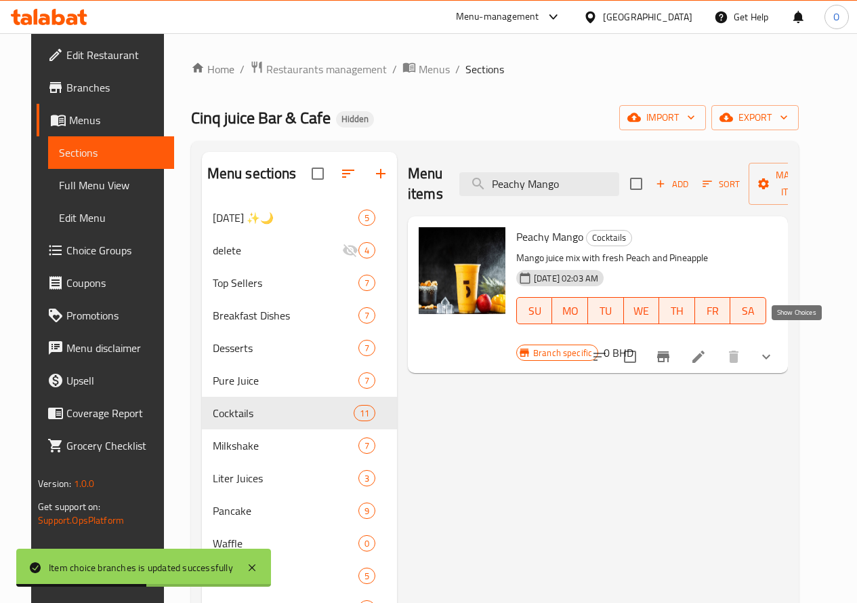
type input "Peachy Mango"
click at [775, 348] on icon "show more" at bounding box center [766, 356] width 16 height 16
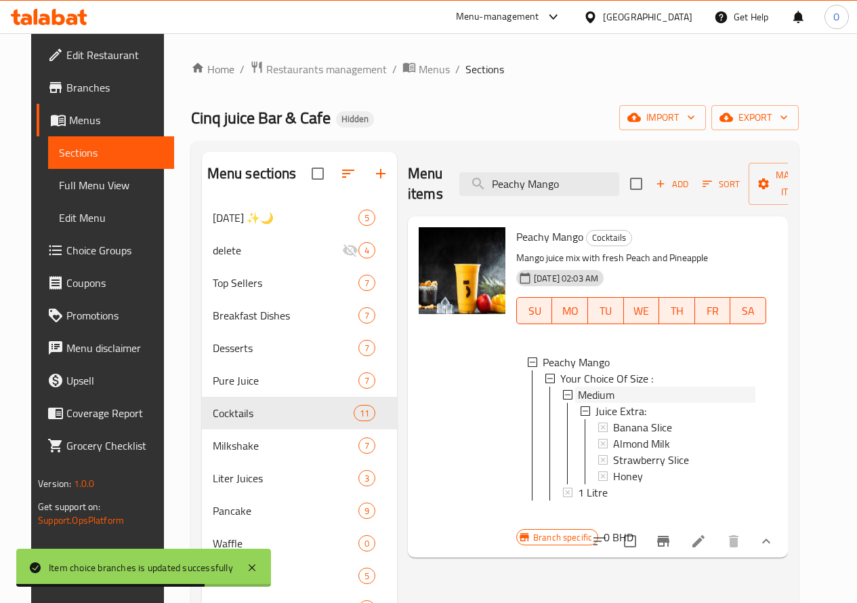
click at [578, 390] on div "Medium" at bounding box center [667, 394] width 178 height 16
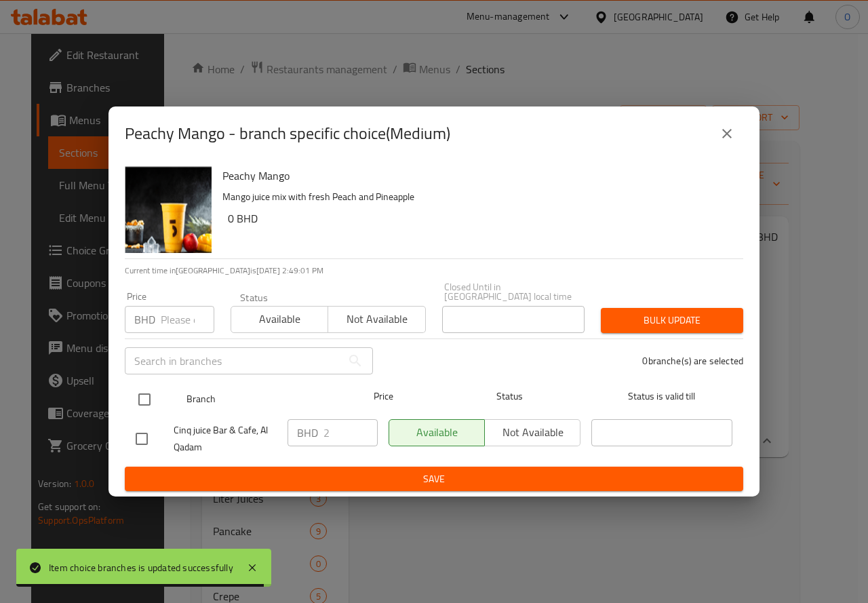
click at [142, 388] on input "checkbox" at bounding box center [144, 399] width 28 height 28
checkbox input "true"
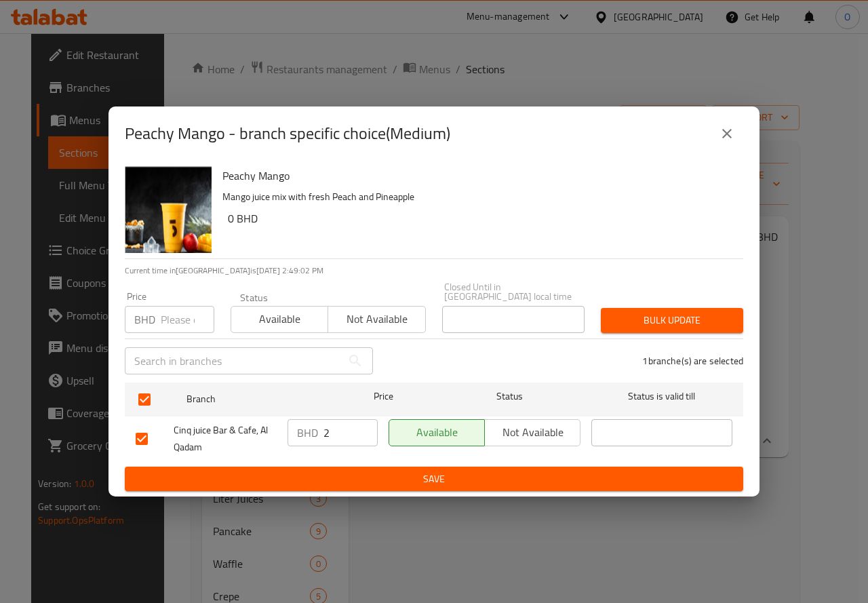
click at [183, 309] on input "number" at bounding box center [188, 319] width 54 height 27
type input "2.2"
click at [702, 319] on span "Bulk update" at bounding box center [671, 320] width 121 height 17
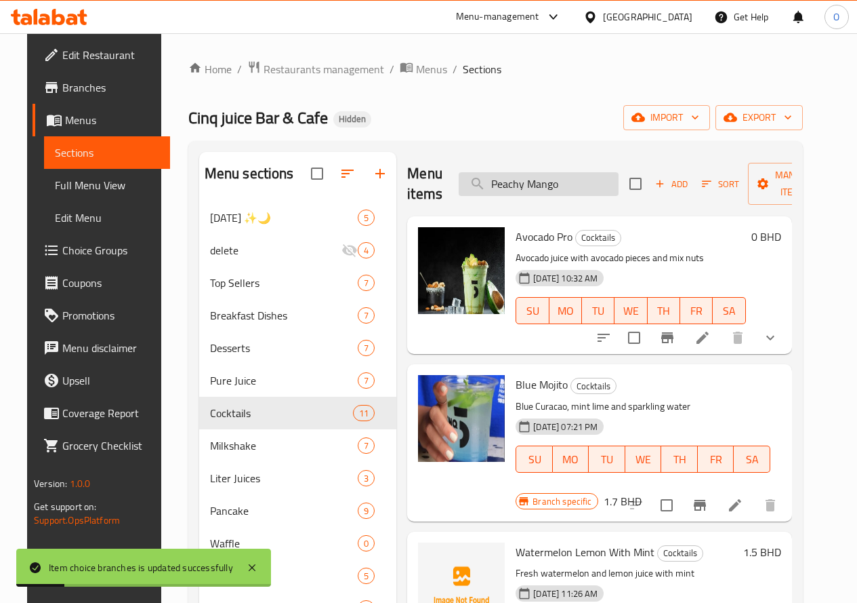
click at [554, 189] on input "Peachy Mango" at bounding box center [539, 184] width 160 height 24
type input "Peachy Mango"
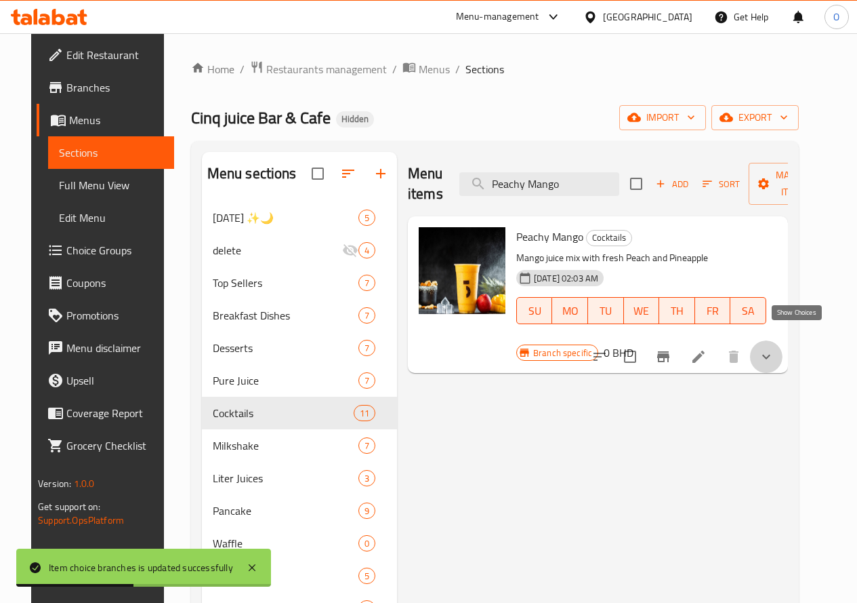
click at [775, 348] on icon "show more" at bounding box center [766, 356] width 16 height 16
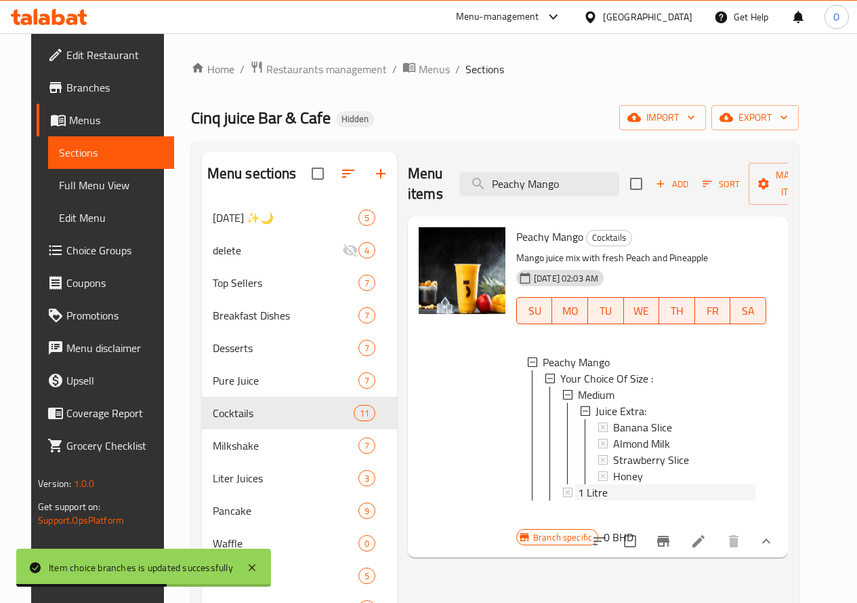
click at [578, 490] on span "1 Litre" at bounding box center [593, 492] width 30 height 16
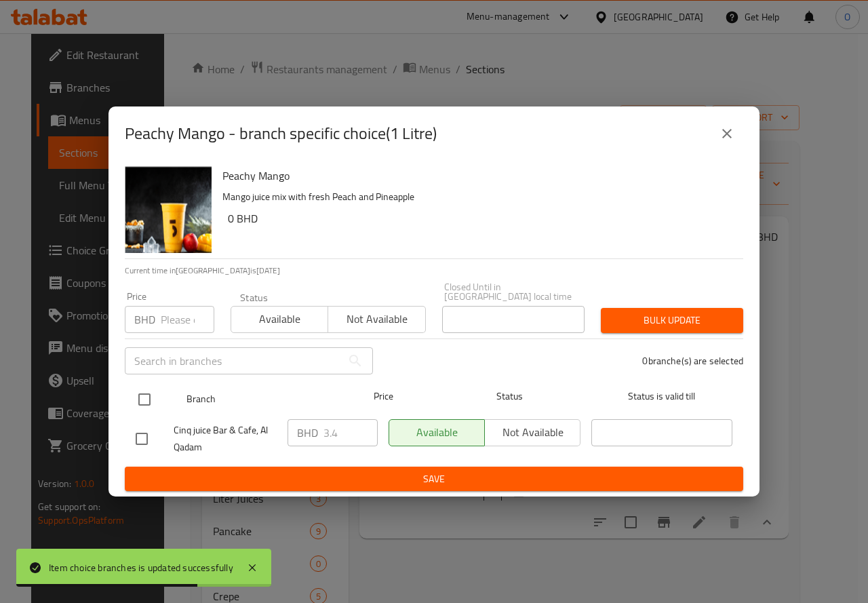
click at [155, 395] on input "checkbox" at bounding box center [144, 399] width 28 height 28
checkbox input "true"
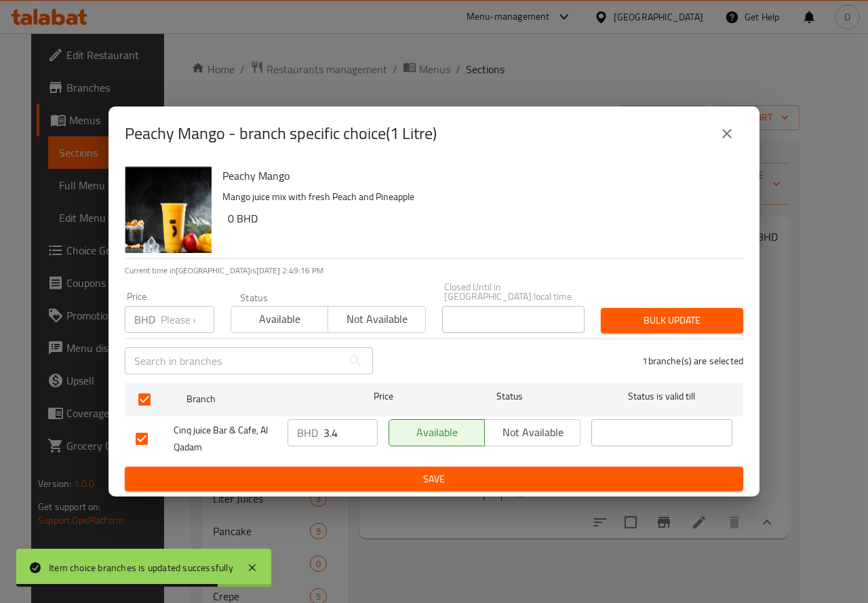
click at [175, 321] on input "number" at bounding box center [188, 319] width 54 height 27
type input "4"
click at [695, 315] on span "Bulk update" at bounding box center [671, 320] width 121 height 17
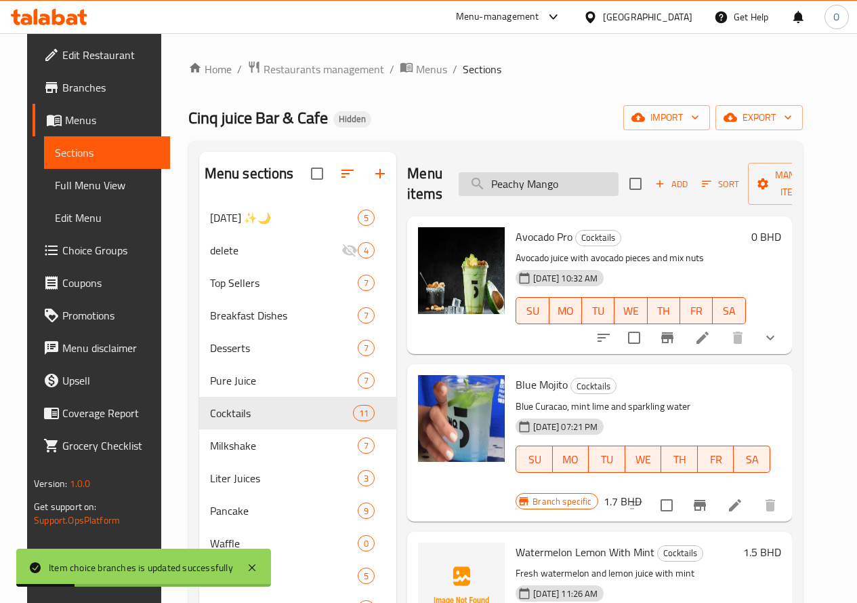
click at [563, 188] on input "Peachy Mango" at bounding box center [539, 184] width 160 height 24
drag, startPoint x: 563, startPoint y: 188, endPoint x: 535, endPoint y: 190, distance: 27.9
click at [535, 190] on input "Peachy Mango" at bounding box center [539, 184] width 160 height 24
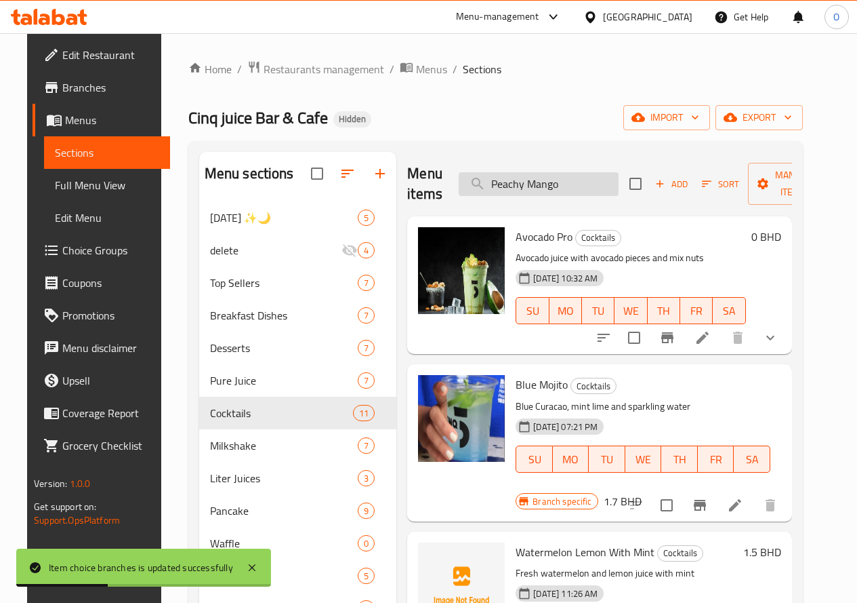
click at [535, 190] on input "Peachy Mango" at bounding box center [539, 184] width 160 height 24
paste input "Avocado Wave"
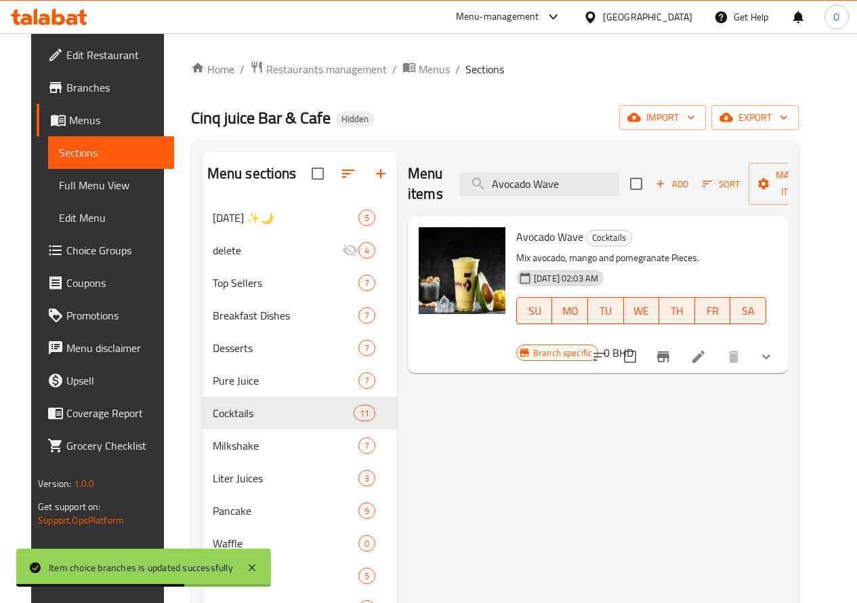
type input "Avocado Wave"
click at [775, 348] on icon "show more" at bounding box center [766, 356] width 16 height 16
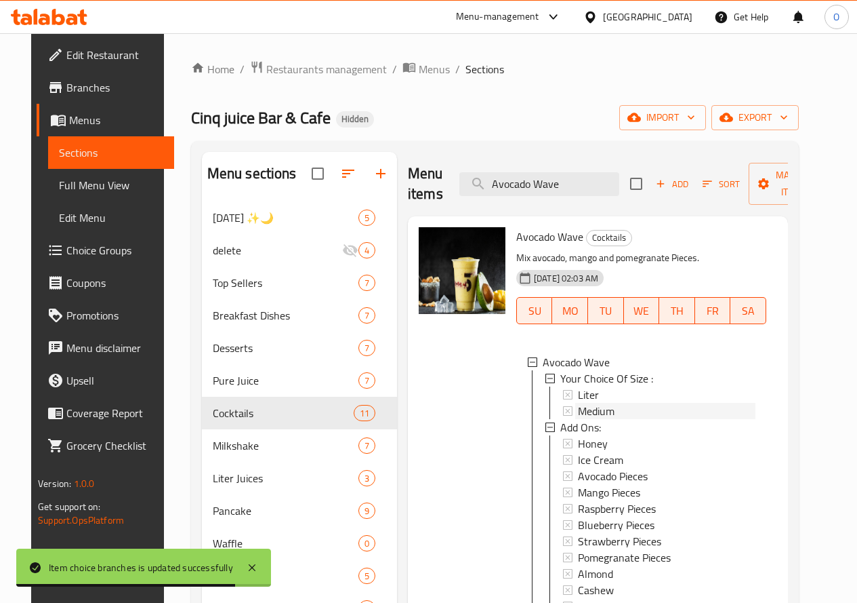
click at [578, 409] on div "Medium" at bounding box center [667, 411] width 178 height 16
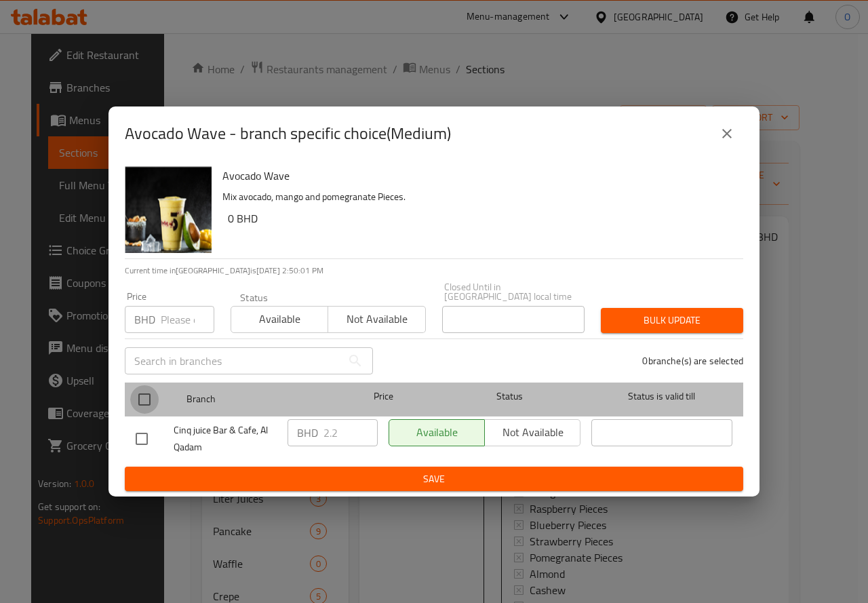
click at [144, 395] on input "checkbox" at bounding box center [144, 399] width 28 height 28
checkbox input "true"
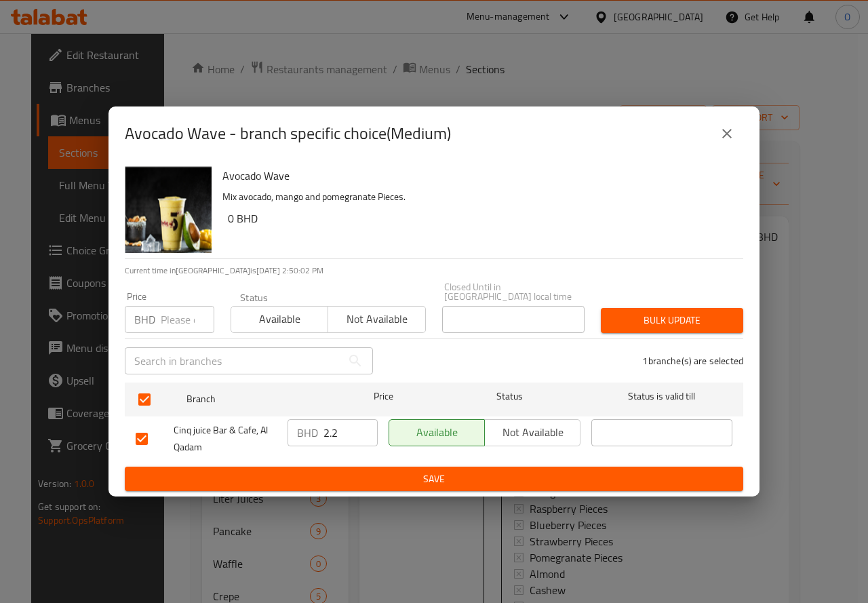
click at [175, 318] on input "number" at bounding box center [188, 319] width 54 height 27
type input "2.2"
click at [727, 318] on span "Bulk update" at bounding box center [671, 320] width 121 height 17
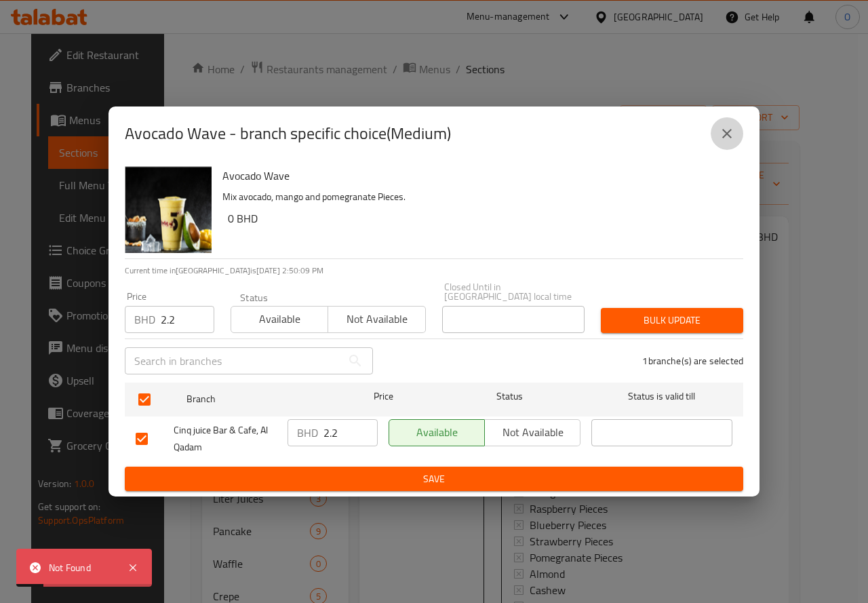
click at [733, 138] on icon "close" at bounding box center [726, 133] width 16 height 16
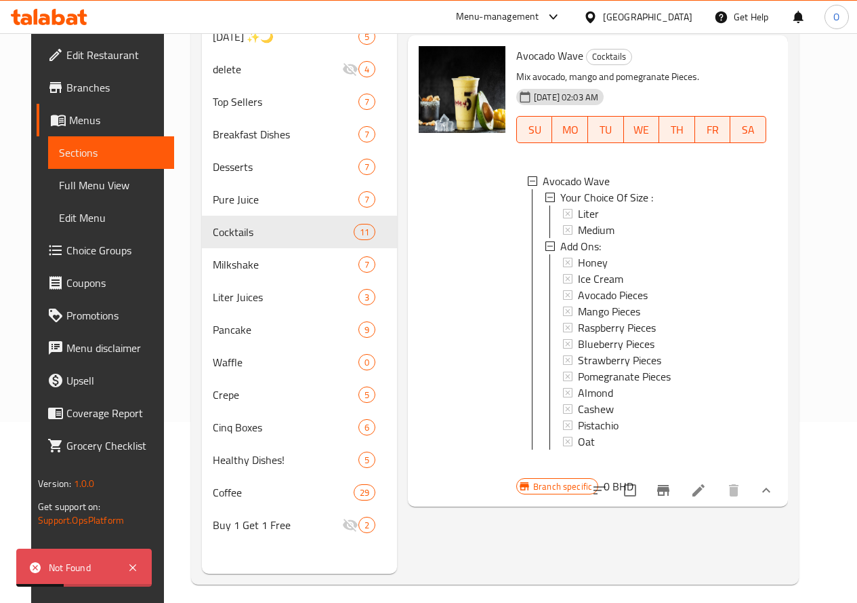
scroll to position [190, 0]
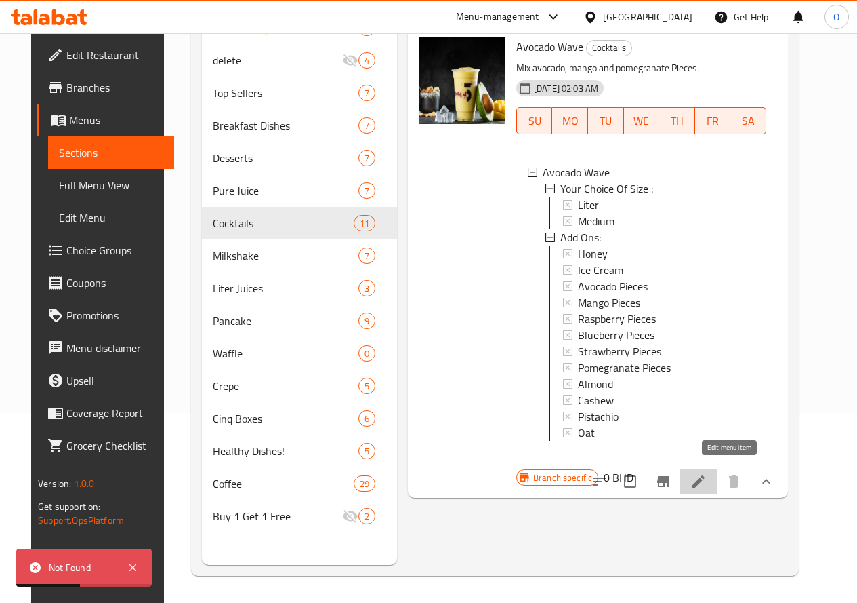
click at [707, 473] on icon at bounding box center [699, 481] width 16 height 16
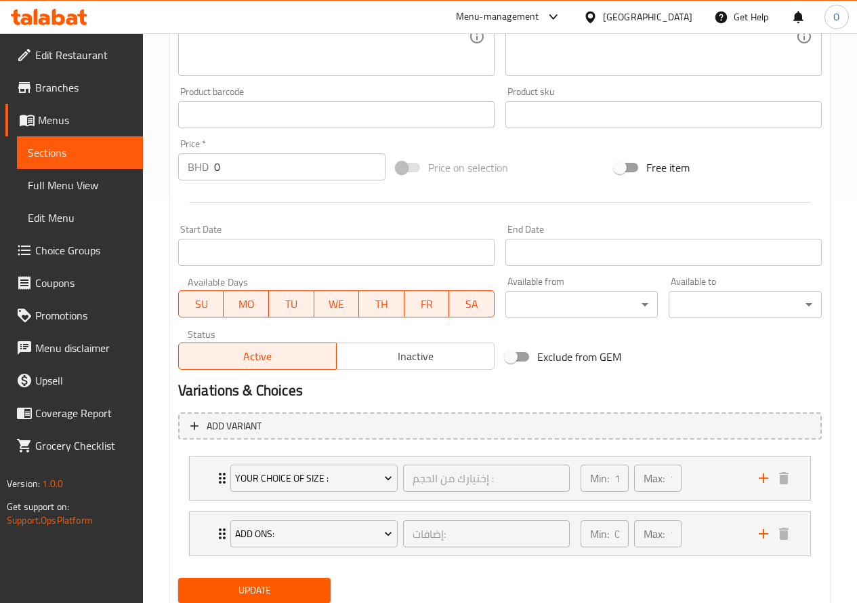
scroll to position [453, 0]
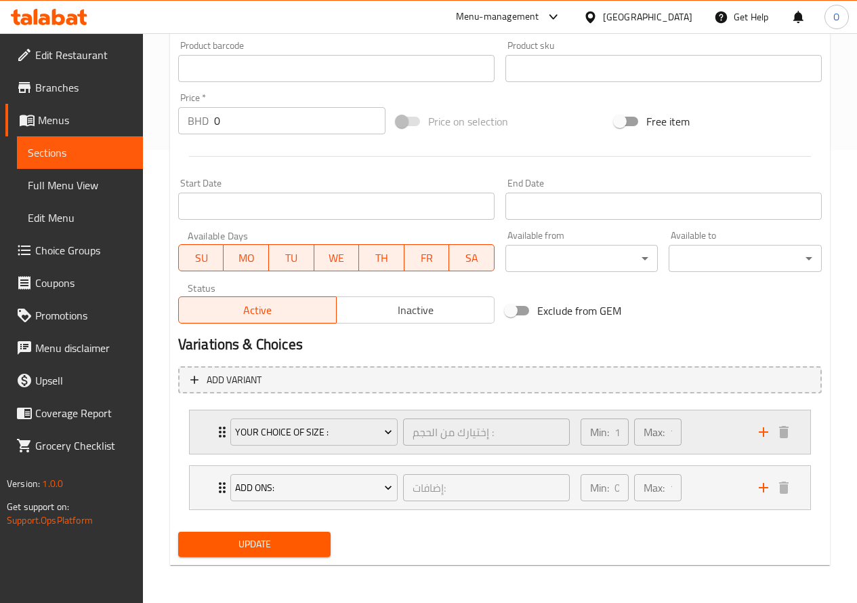
click at [720, 443] on div "Min: 1 ​ Max: 1 ​" at bounding box center [662, 431] width 178 height 43
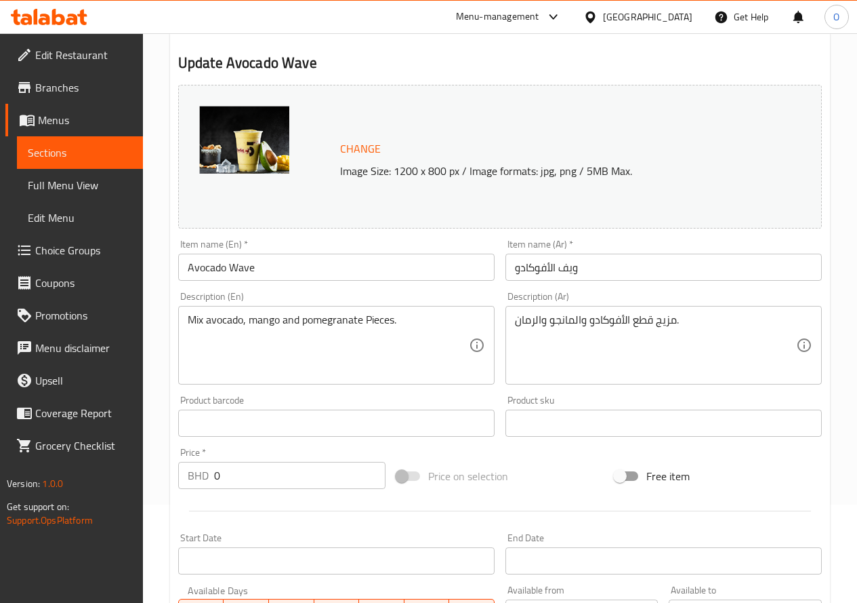
scroll to position [0, 0]
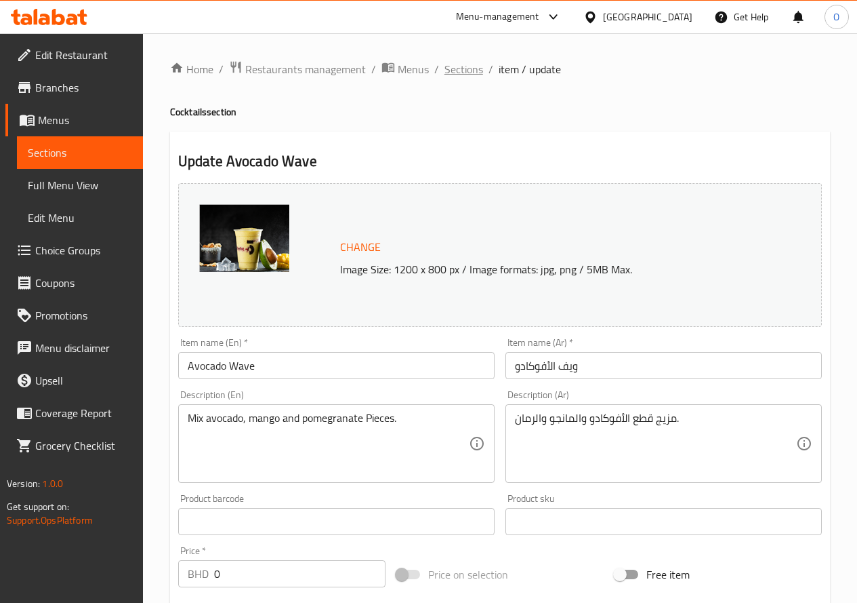
click at [460, 77] on span "Sections" at bounding box center [464, 69] width 39 height 16
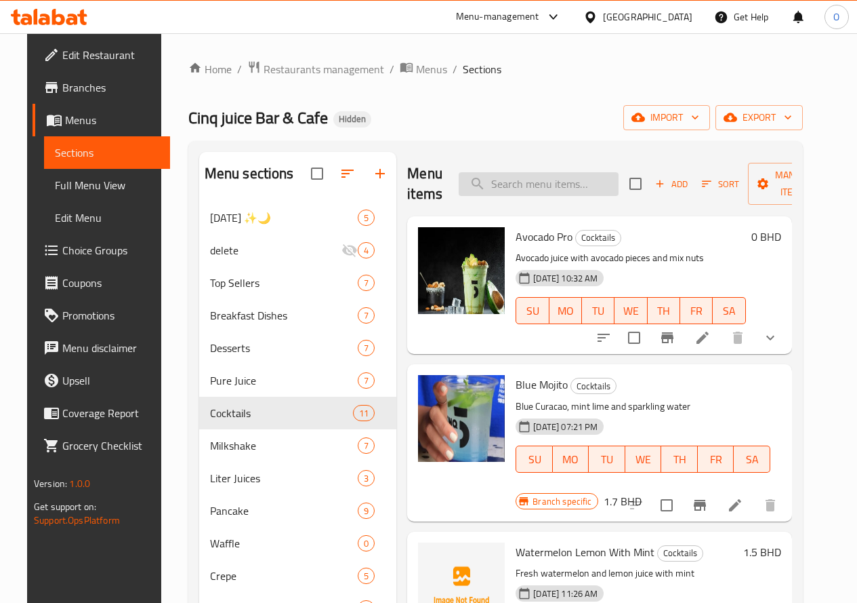
click at [470, 183] on input "search" at bounding box center [539, 184] width 160 height 24
paste input "Avocado Pro"
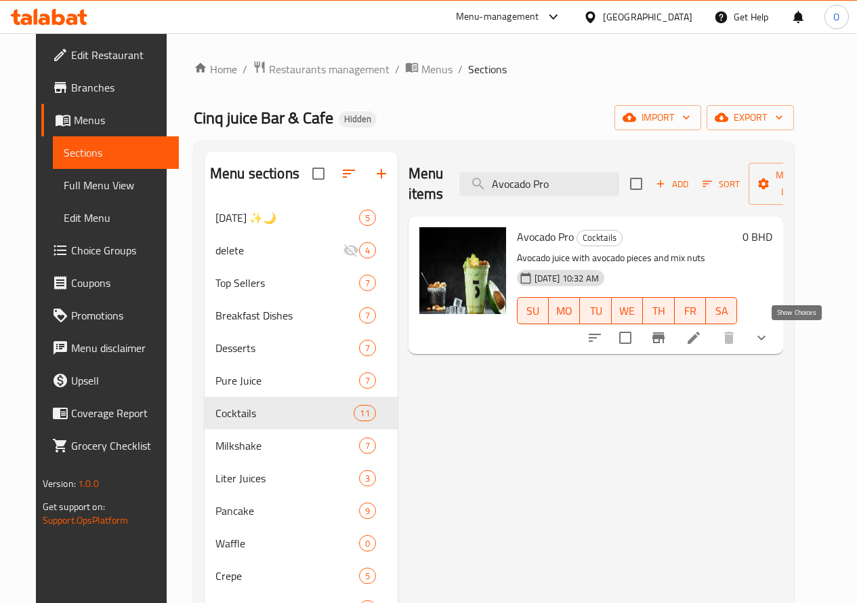
type input "Avocado Pro"
click at [770, 336] on icon "show more" at bounding box center [762, 337] width 16 height 16
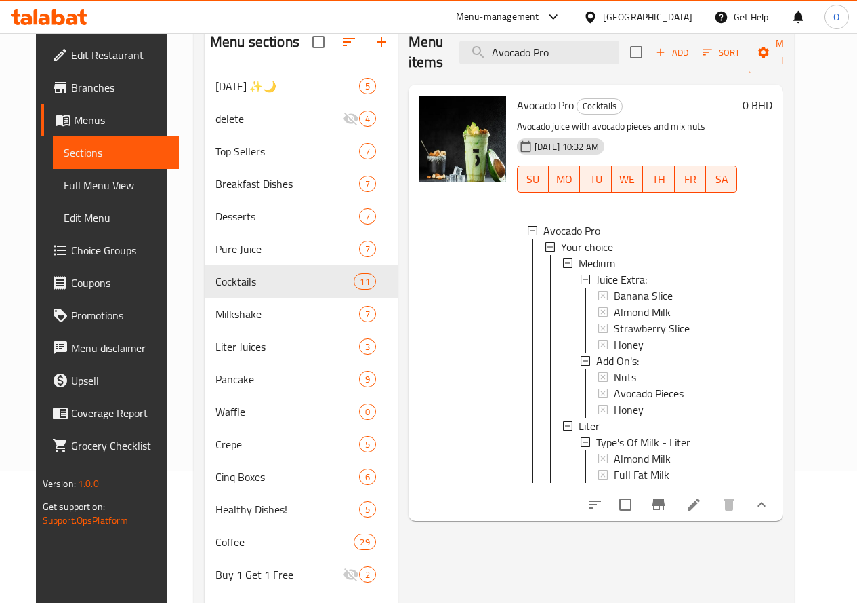
scroll to position [136, 0]
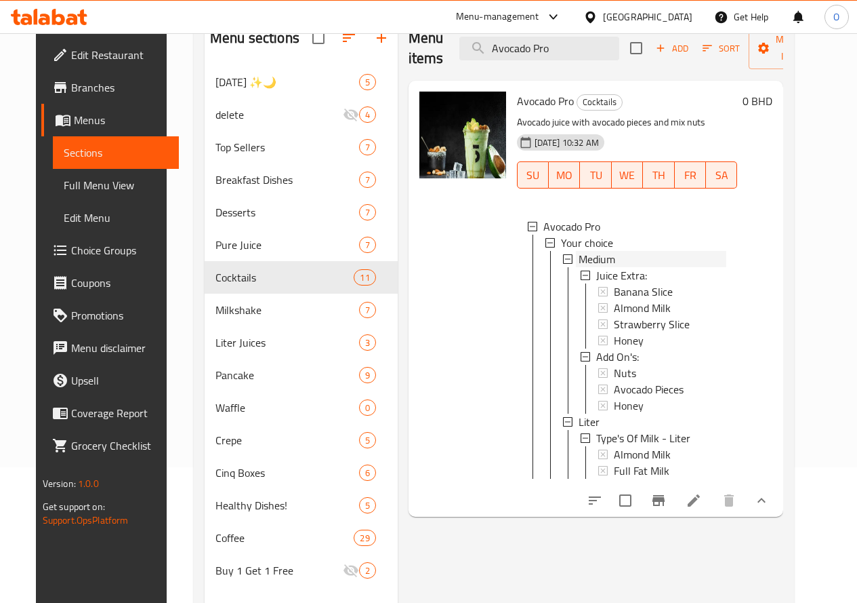
click at [579, 253] on div "Medium" at bounding box center [653, 259] width 148 height 16
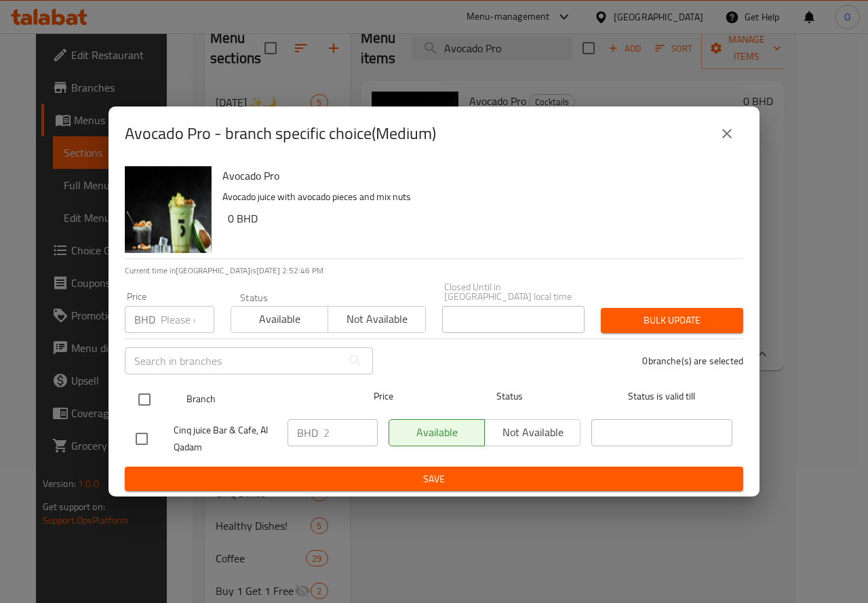
click at [142, 399] on input "checkbox" at bounding box center [144, 399] width 28 height 28
checkbox input "true"
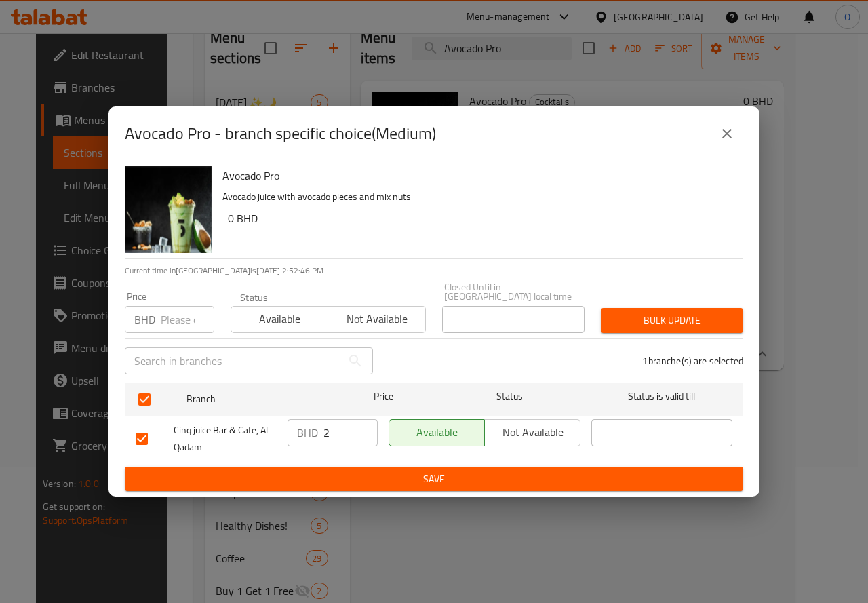
click at [167, 320] on input "number" at bounding box center [188, 319] width 54 height 27
type input "2.2"
click at [712, 312] on span "Bulk update" at bounding box center [671, 320] width 121 height 17
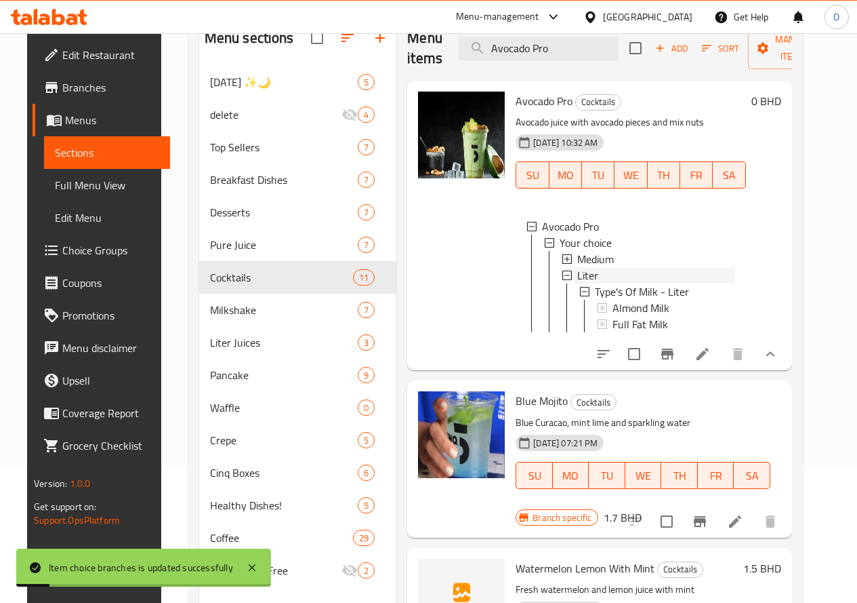
click at [577, 273] on div "Liter" at bounding box center [655, 275] width 157 height 16
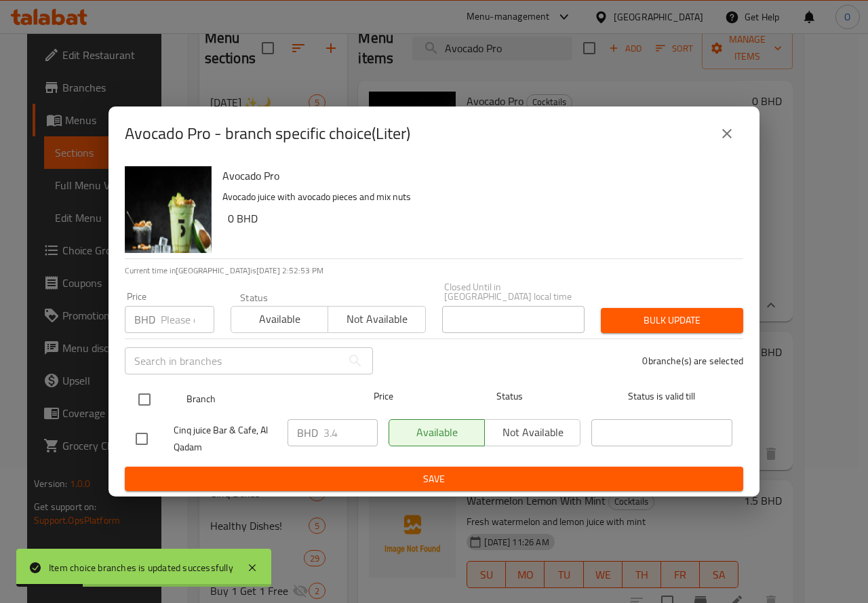
click at [138, 388] on input "checkbox" at bounding box center [144, 399] width 28 height 28
checkbox input "true"
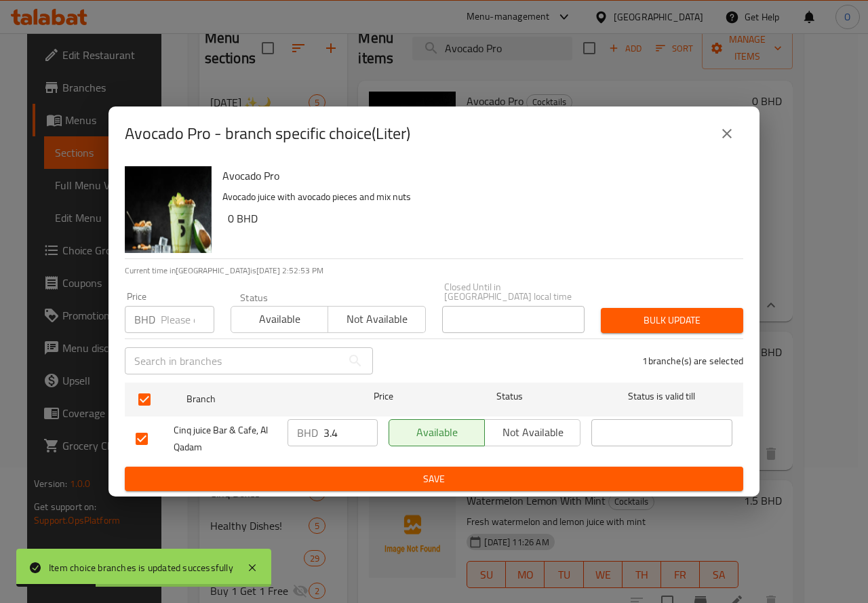
click at [174, 314] on input "number" at bounding box center [188, 319] width 54 height 27
type input "4"
click at [695, 317] on span "Bulk update" at bounding box center [671, 320] width 121 height 17
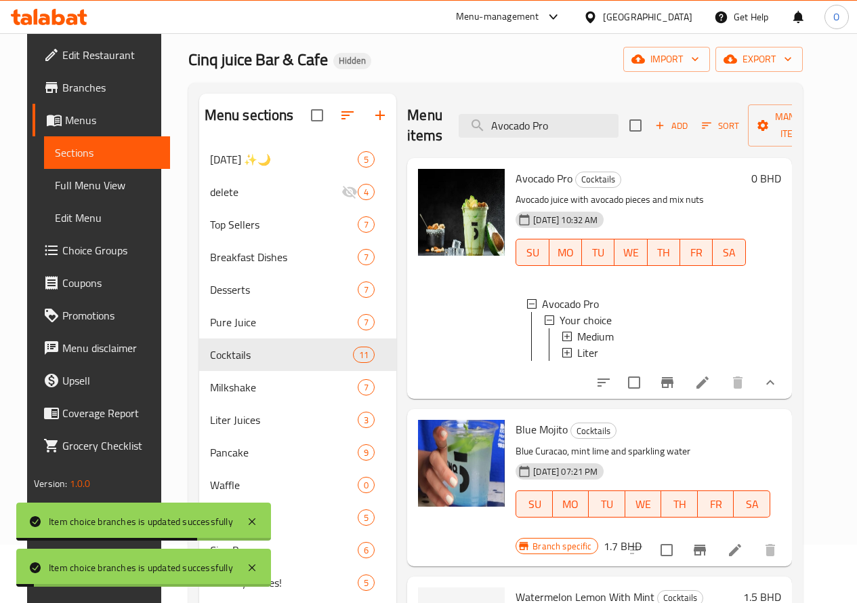
scroll to position [0, 0]
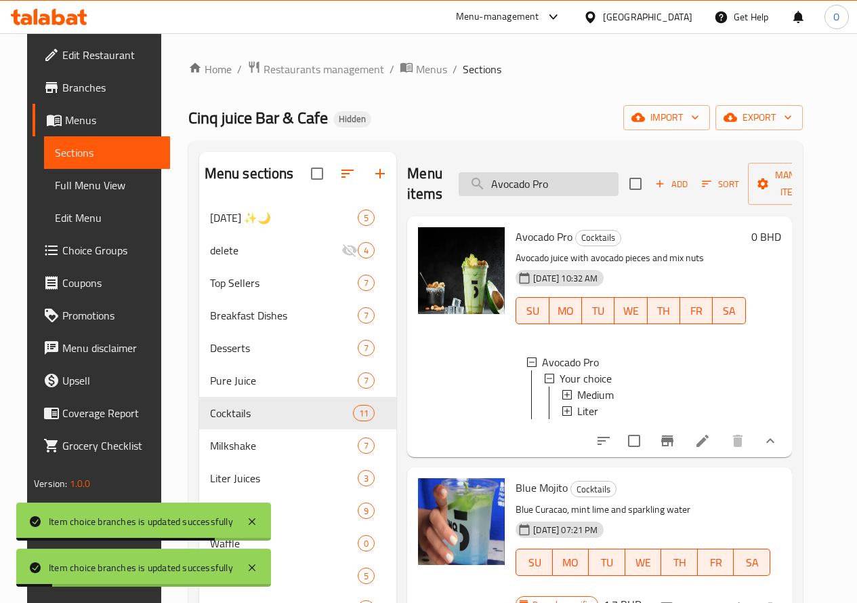
click at [571, 182] on input "Avocado Pro" at bounding box center [539, 184] width 160 height 24
paste input "Banana Milkshake"
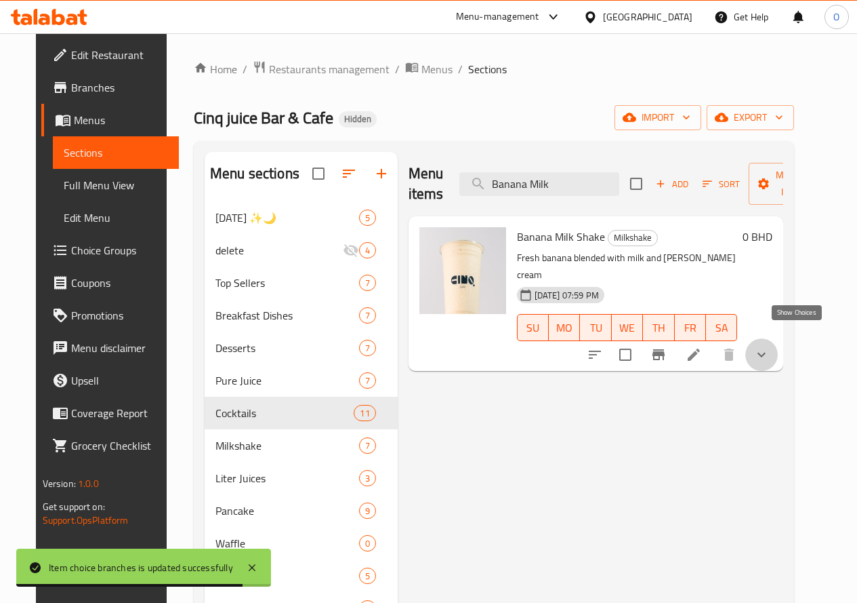
click at [770, 346] on icon "show more" at bounding box center [762, 354] width 16 height 16
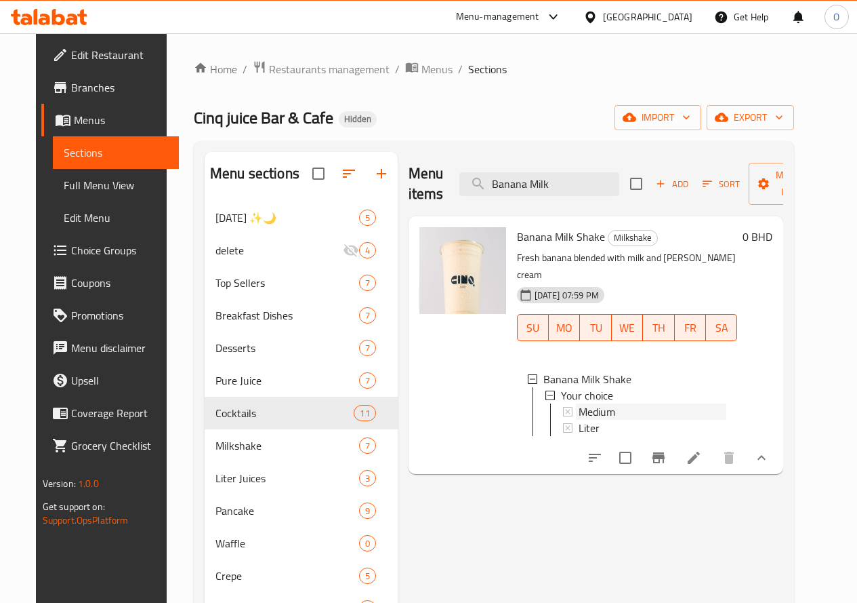
click at [579, 403] on span "Medium" at bounding box center [597, 411] width 37 height 16
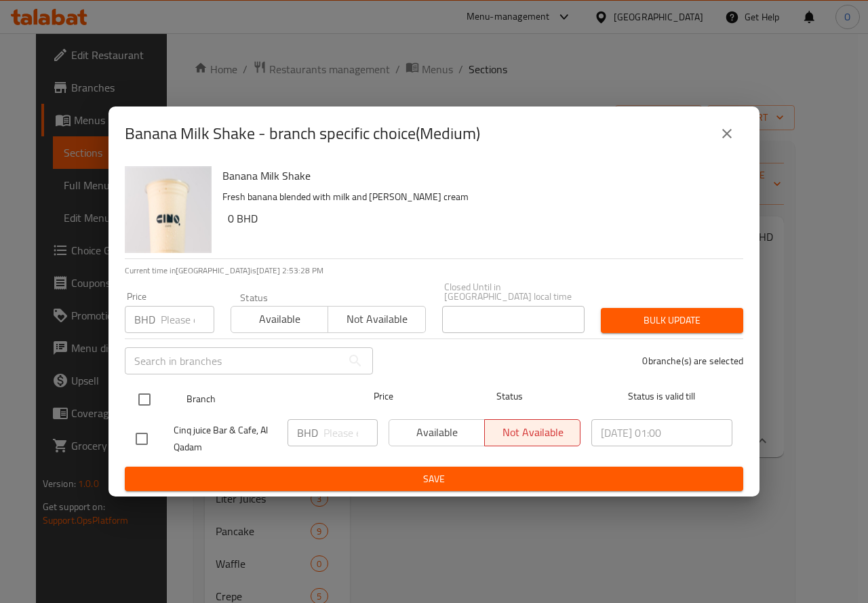
click at [146, 392] on input "checkbox" at bounding box center [144, 399] width 28 height 28
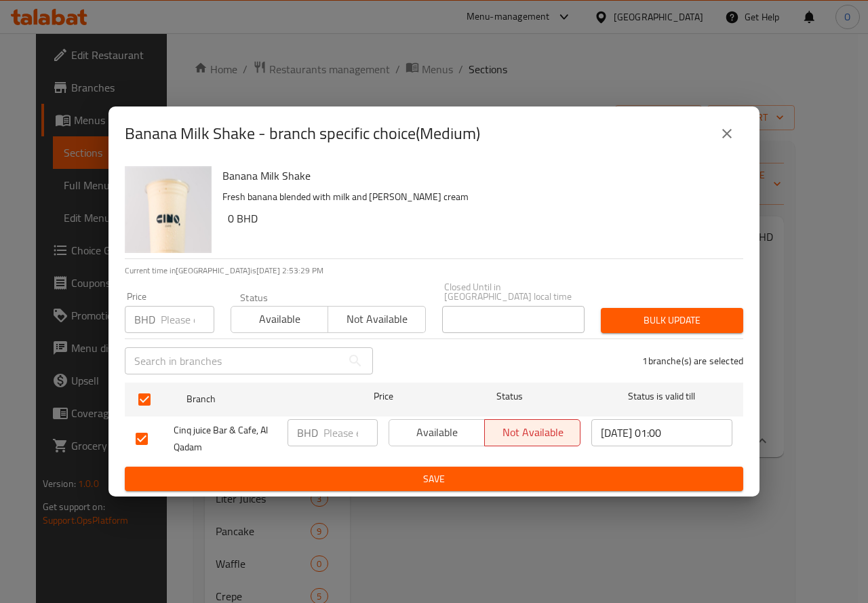
click at [175, 319] on input "number" at bounding box center [188, 319] width 54 height 27
click at [639, 314] on span "Bulk update" at bounding box center [671, 320] width 121 height 17
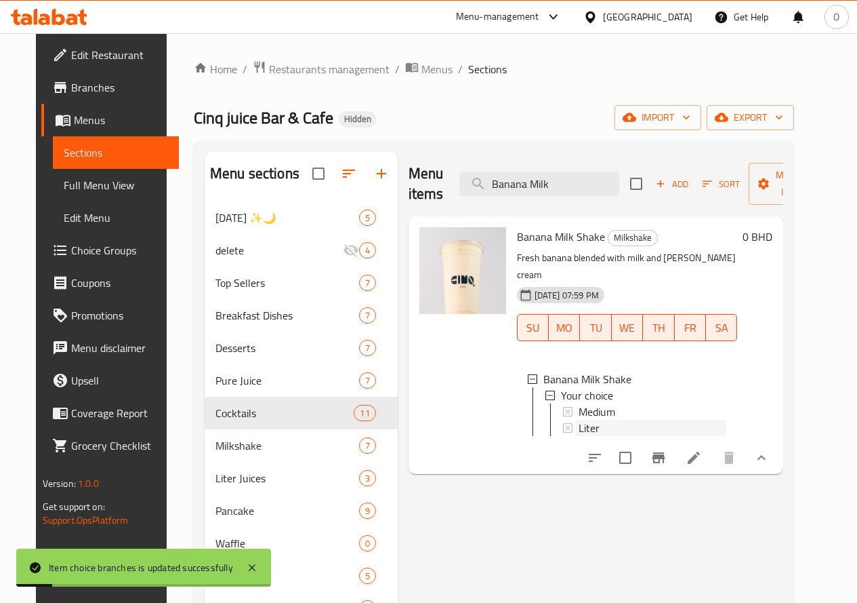
click at [579, 420] on div "Liter" at bounding box center [653, 428] width 148 height 16
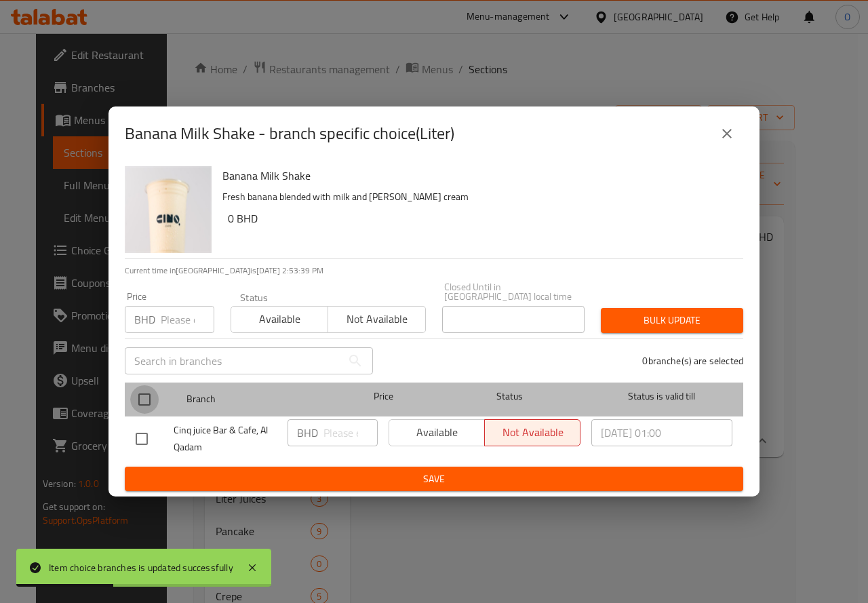
click at [140, 392] on input "checkbox" at bounding box center [144, 399] width 28 height 28
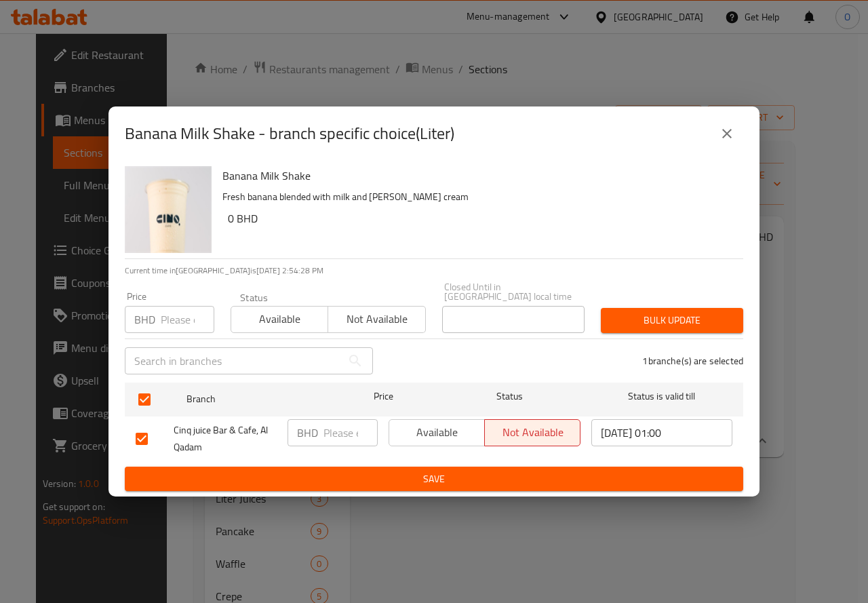
click at [163, 321] on input "number" at bounding box center [188, 319] width 54 height 27
click at [736, 146] on button "close" at bounding box center [726, 133] width 33 height 33
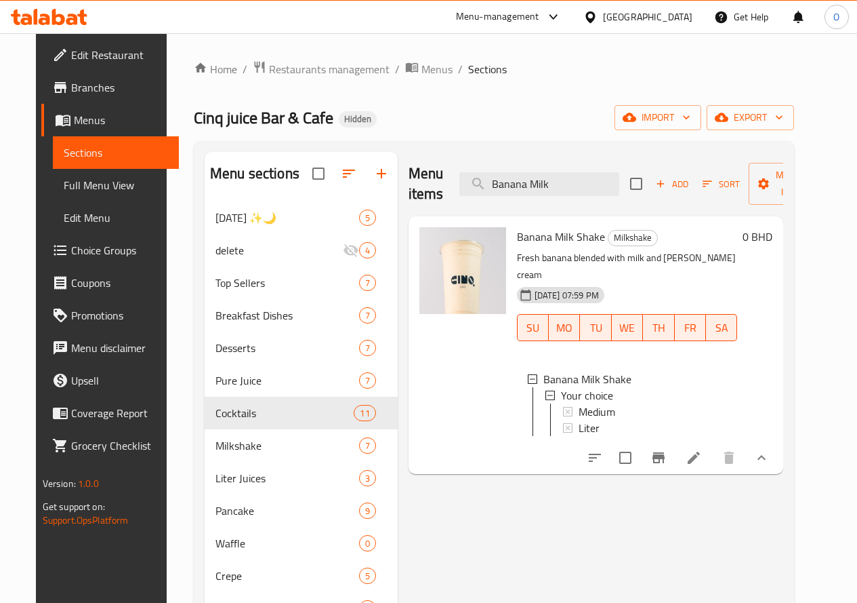
click at [579, 420] on div "Liter" at bounding box center [653, 428] width 148 height 16
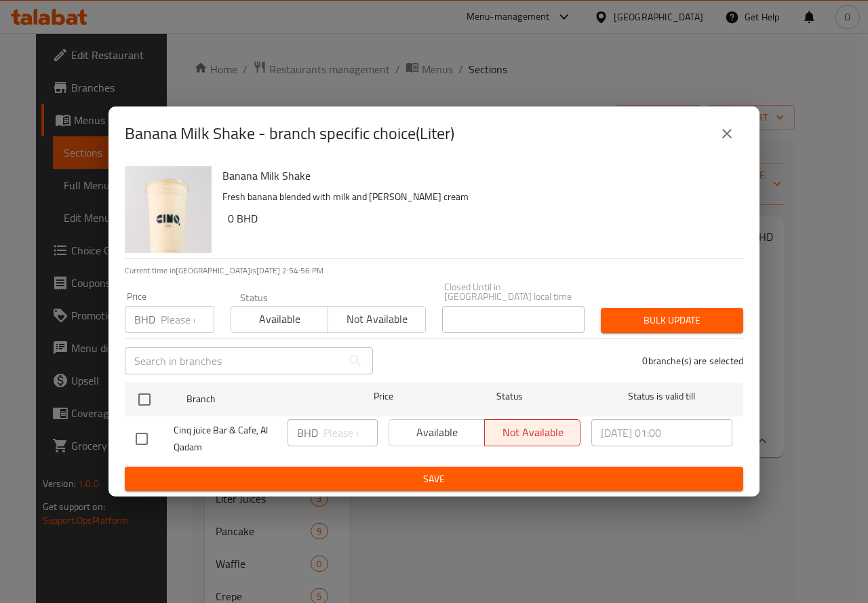
click at [716, 140] on button "close" at bounding box center [726, 133] width 33 height 33
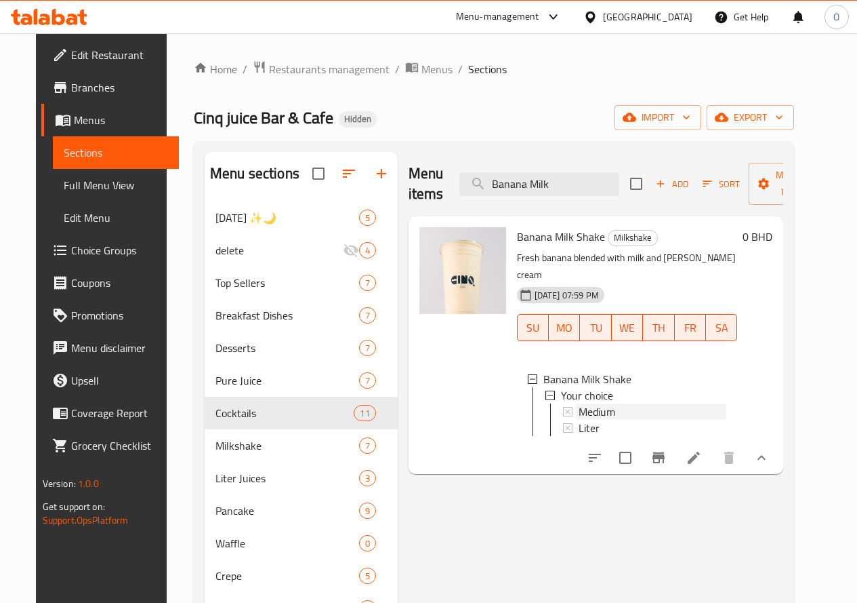
click at [579, 403] on span "Medium" at bounding box center [597, 411] width 37 height 16
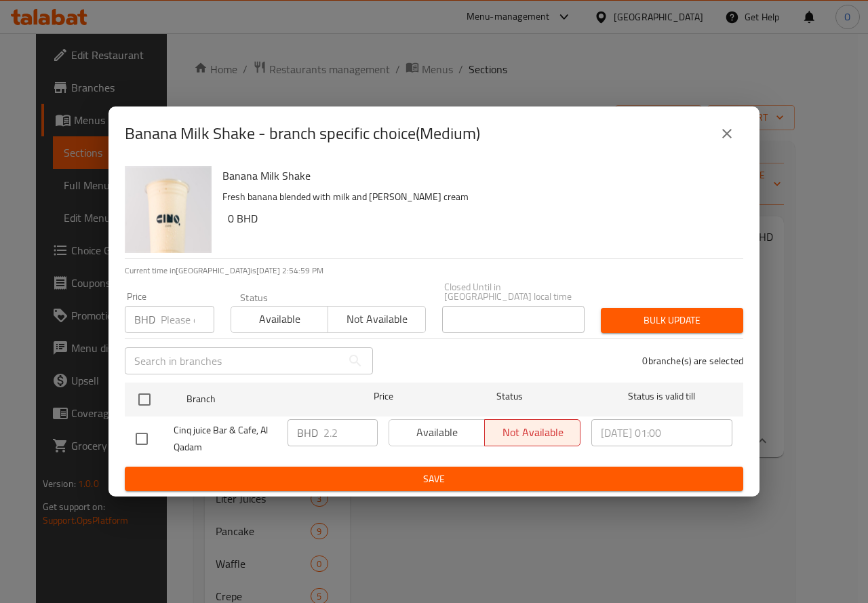
click at [728, 129] on icon "close" at bounding box center [726, 133] width 16 height 16
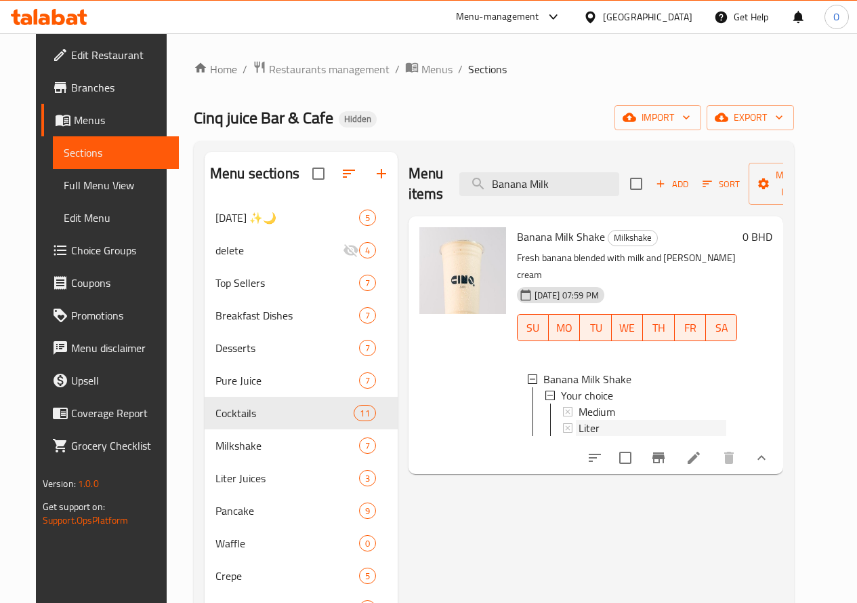
click at [579, 420] on div "Liter" at bounding box center [653, 428] width 148 height 16
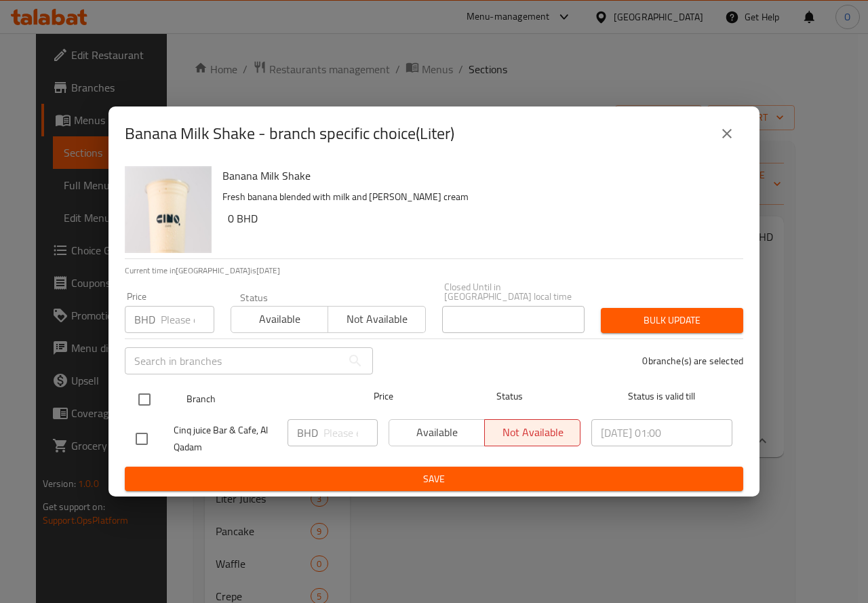
click at [146, 401] on input "checkbox" at bounding box center [144, 399] width 28 height 28
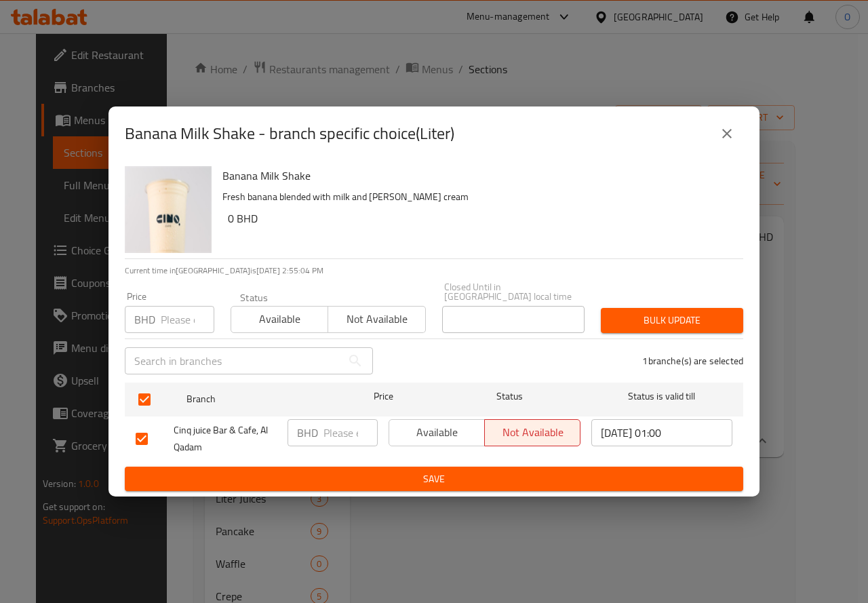
click at [171, 324] on input "number" at bounding box center [188, 319] width 54 height 27
click at [666, 302] on div "Bulk update" at bounding box center [671, 320] width 159 height 41
click at [675, 317] on span "Bulk update" at bounding box center [671, 320] width 121 height 17
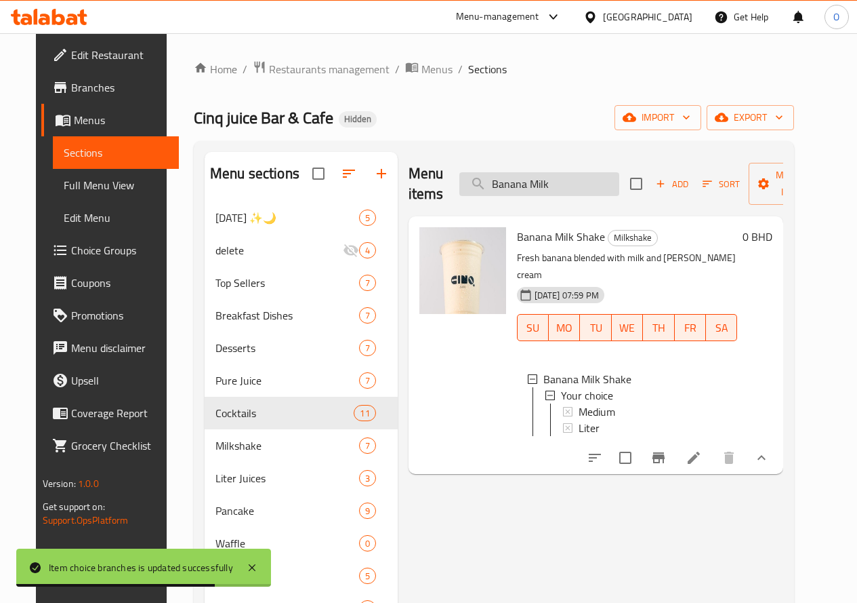
click at [533, 190] on input "Banana Milk" at bounding box center [540, 184] width 160 height 24
paste input "Lotus Milkshake"
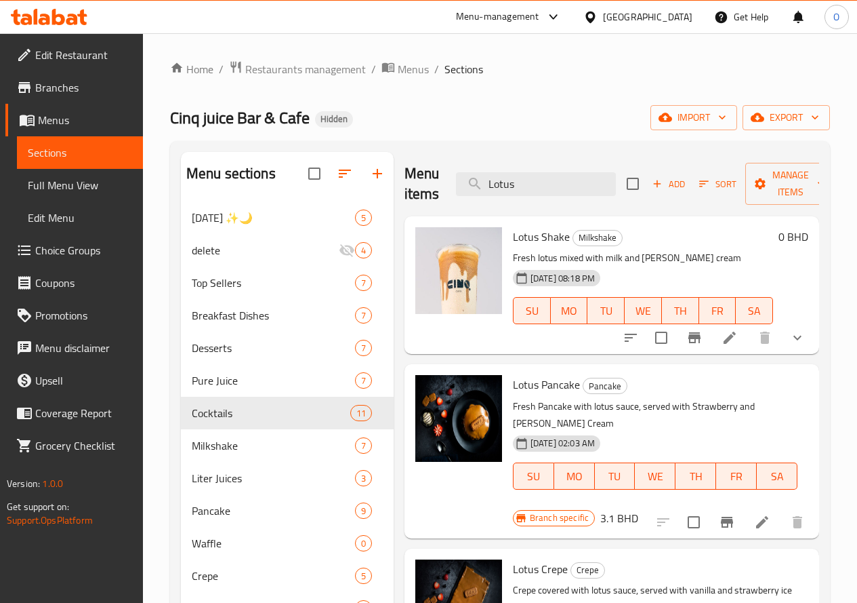
click at [790, 335] on icon "show more" at bounding box center [798, 337] width 16 height 16
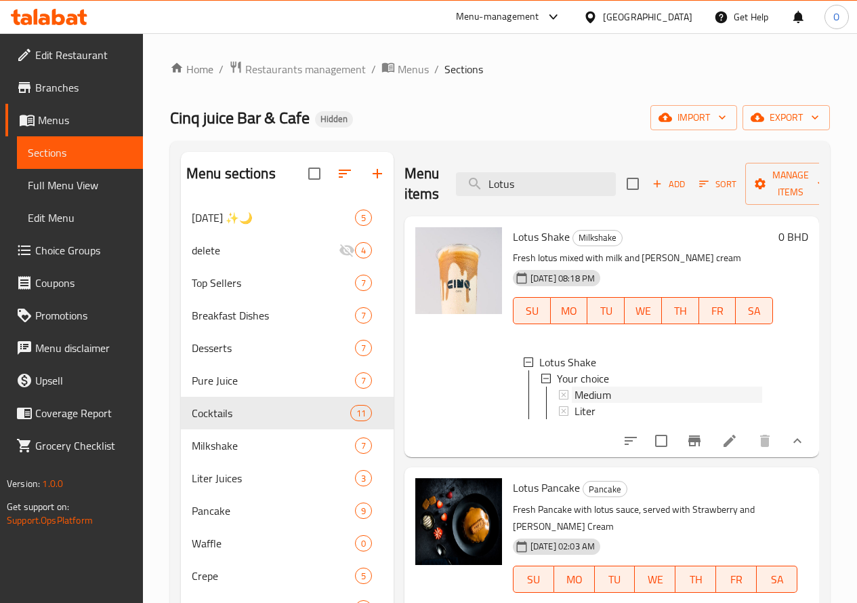
click at [575, 392] on span "Medium" at bounding box center [593, 394] width 37 height 16
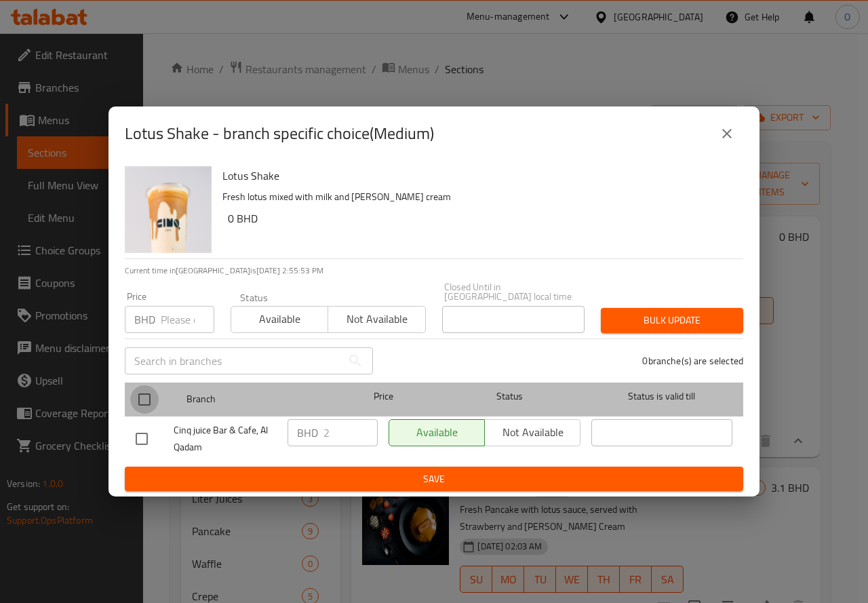
click at [134, 390] on input "checkbox" at bounding box center [144, 399] width 28 height 28
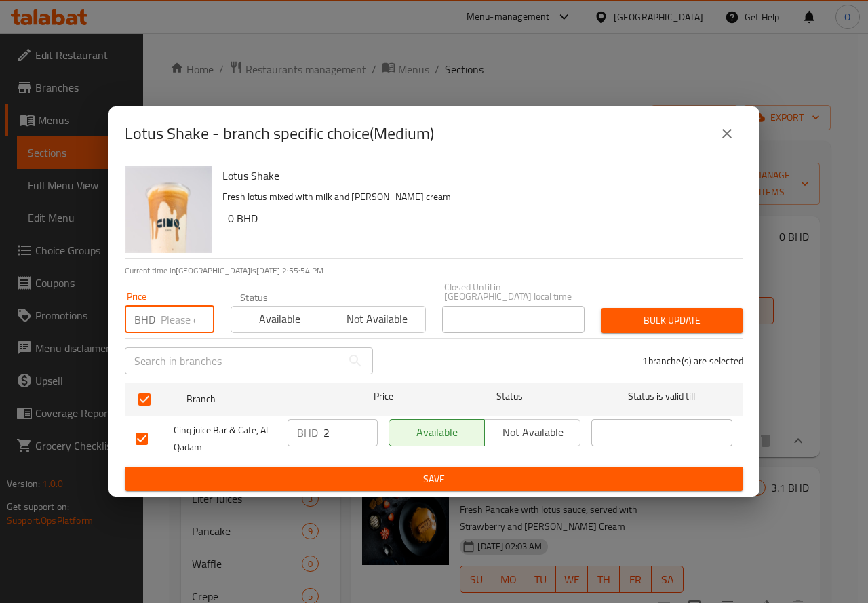
click at [179, 321] on input "number" at bounding box center [188, 319] width 54 height 27
click at [627, 312] on span "Bulk update" at bounding box center [671, 320] width 121 height 17
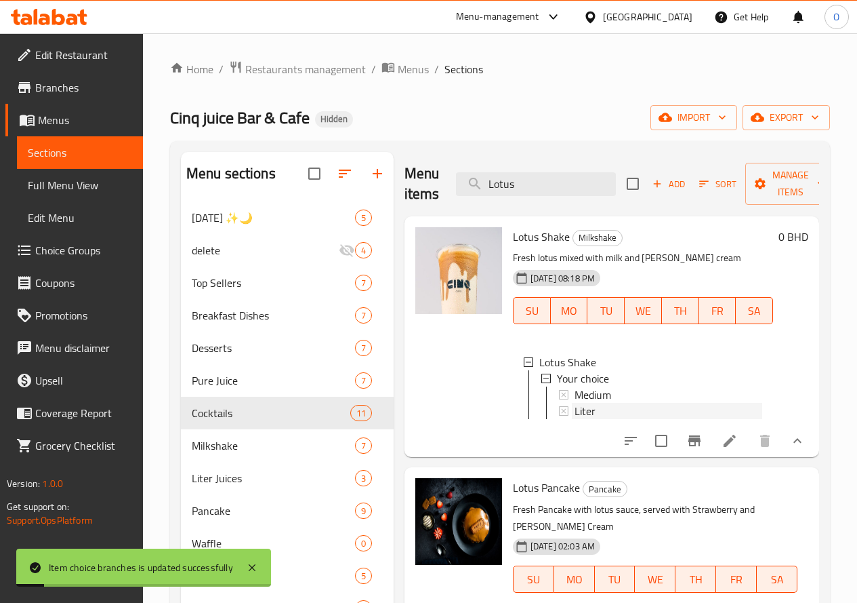
click at [575, 409] on span "Liter" at bounding box center [585, 411] width 21 height 16
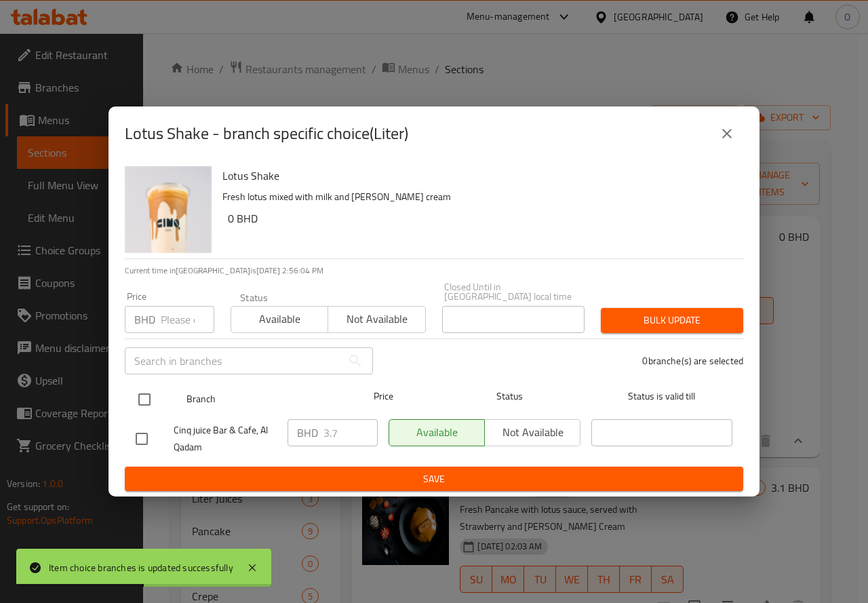
click at [134, 402] on input "checkbox" at bounding box center [144, 399] width 28 height 28
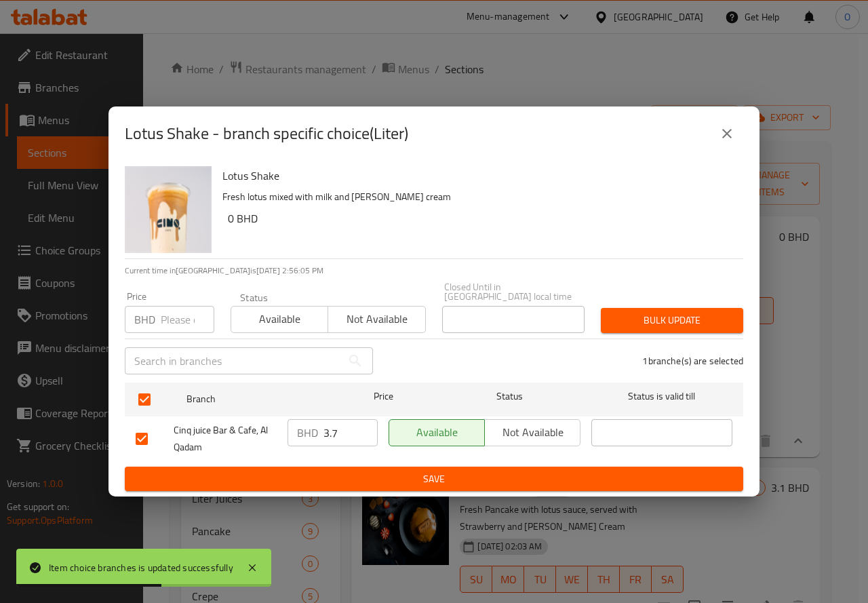
click at [171, 306] on input "number" at bounding box center [188, 319] width 54 height 27
click at [744, 317] on div "Bulk update" at bounding box center [671, 320] width 159 height 41
click at [739, 318] on button "Bulk update" at bounding box center [671, 320] width 142 height 25
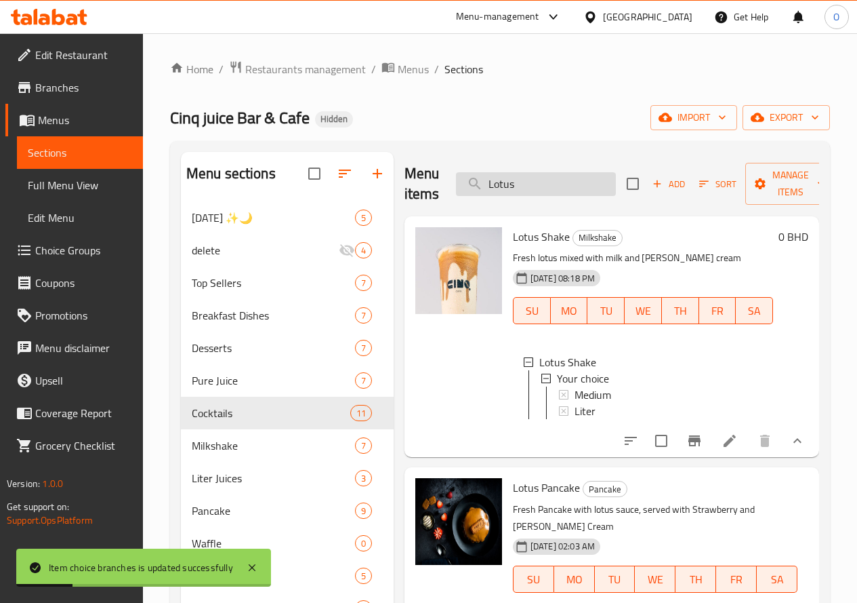
click at [531, 186] on input "Lotus" at bounding box center [536, 184] width 160 height 24
paste input "Strawberry Milkshake"
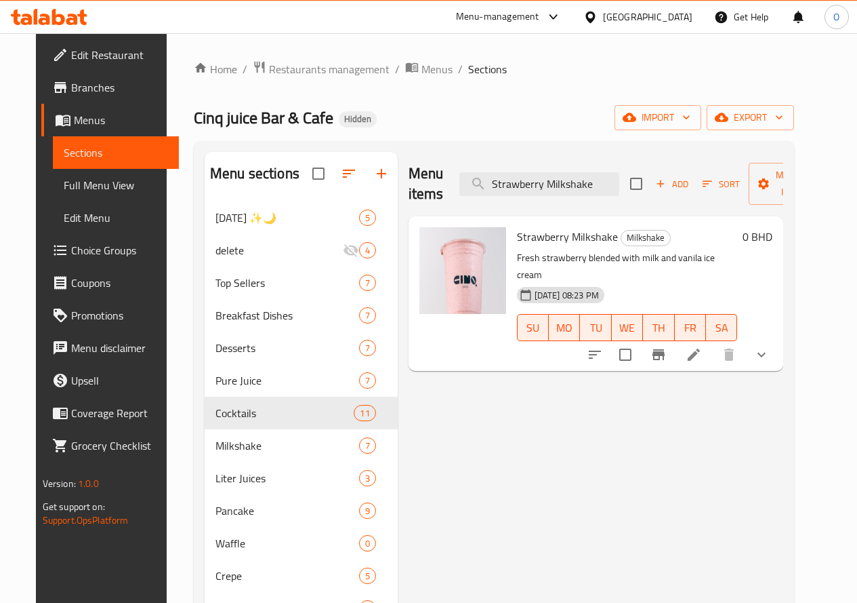
click at [770, 346] on icon "show more" at bounding box center [762, 354] width 16 height 16
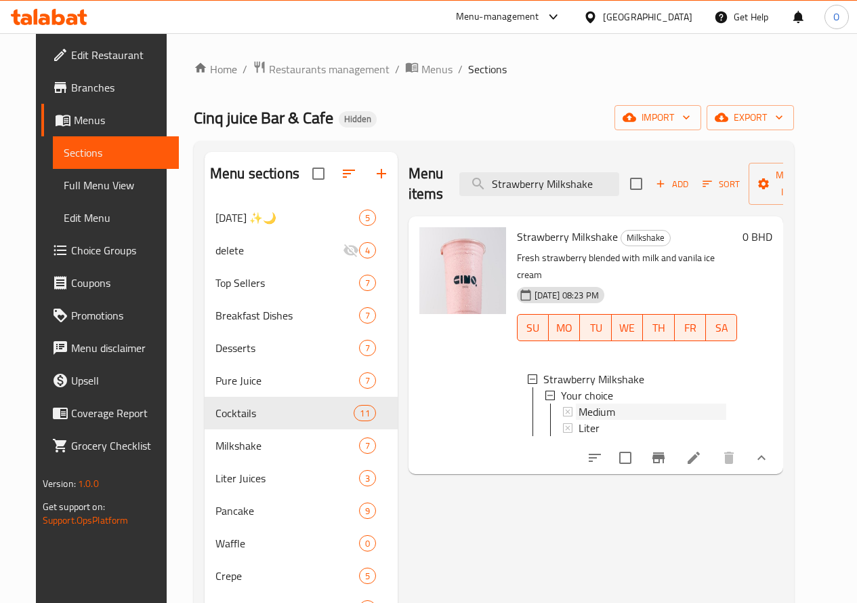
click at [579, 403] on span "Medium" at bounding box center [597, 411] width 37 height 16
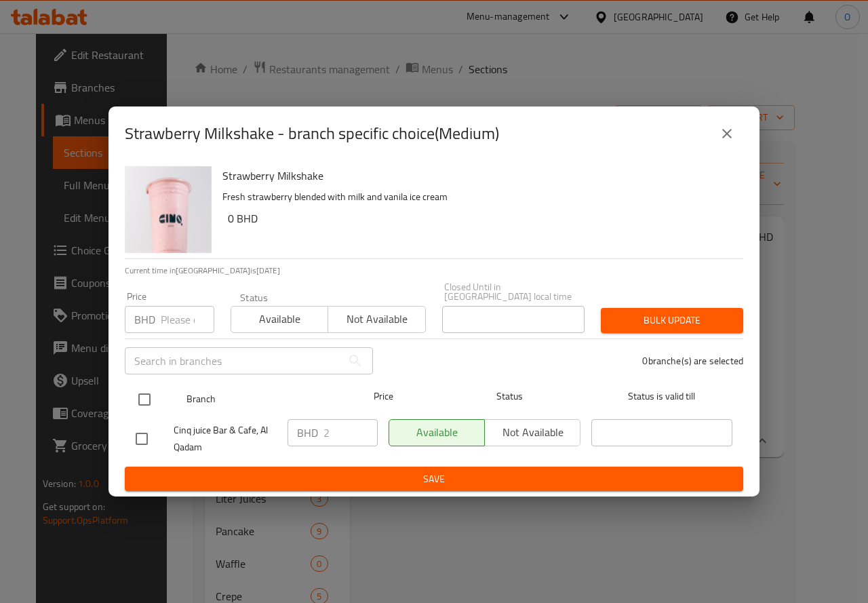
click at [142, 403] on input "checkbox" at bounding box center [144, 399] width 28 height 28
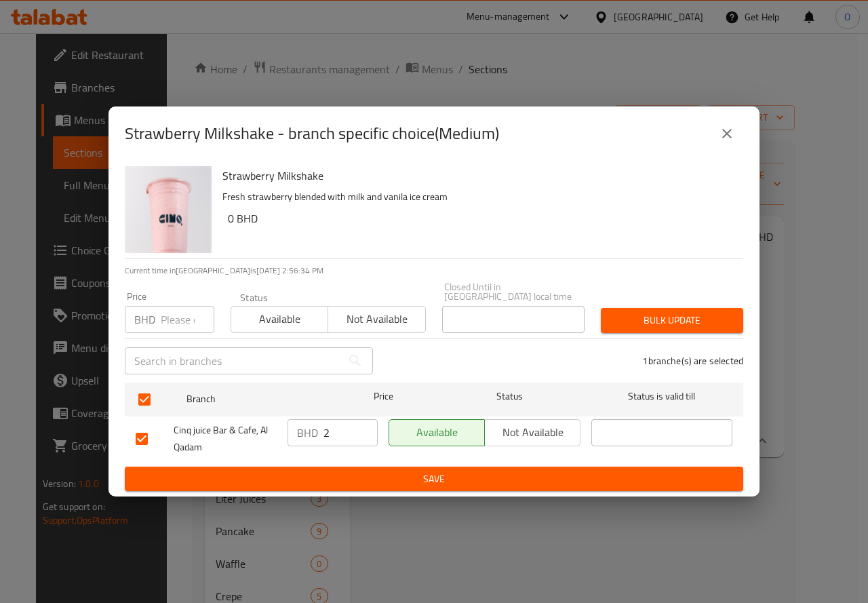
click at [180, 318] on input "number" at bounding box center [188, 319] width 54 height 27
click at [648, 312] on span "Bulk update" at bounding box center [671, 320] width 121 height 17
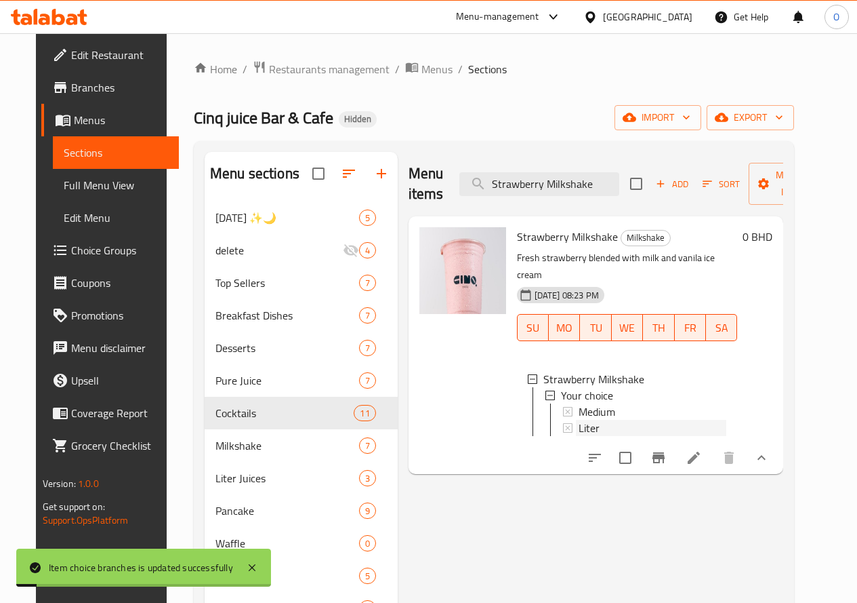
click at [579, 420] on span "Liter" at bounding box center [589, 428] width 21 height 16
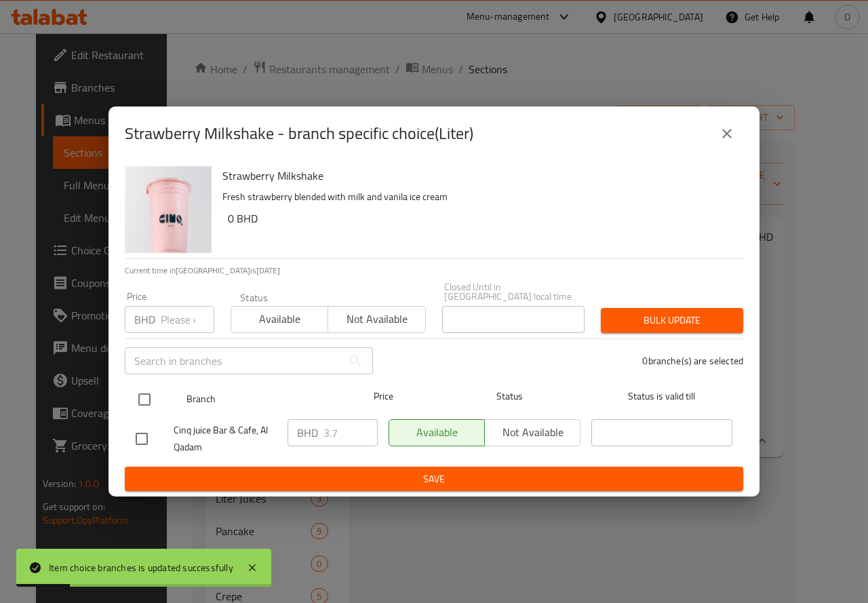
click at [136, 401] on input "checkbox" at bounding box center [144, 399] width 28 height 28
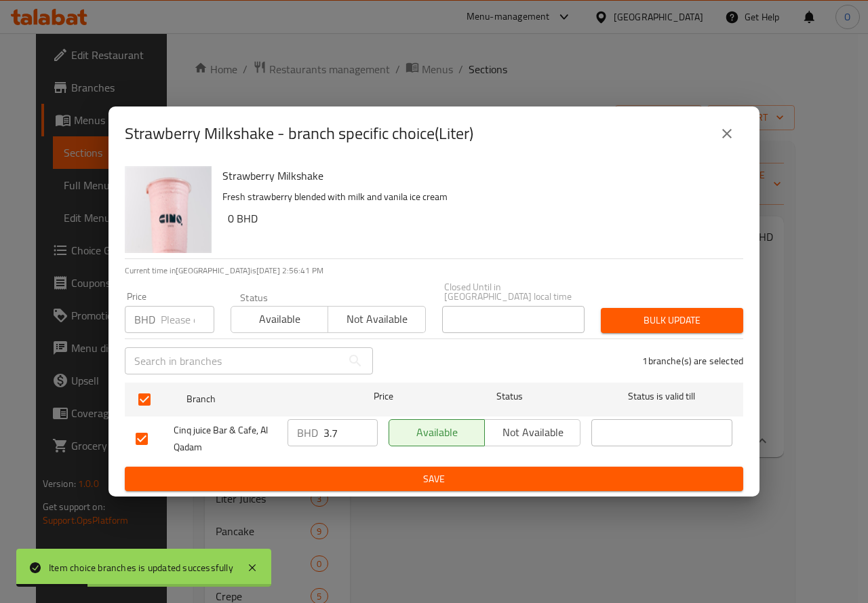
click at [173, 321] on input "number" at bounding box center [188, 319] width 54 height 27
click at [617, 312] on span "Bulk update" at bounding box center [671, 320] width 121 height 17
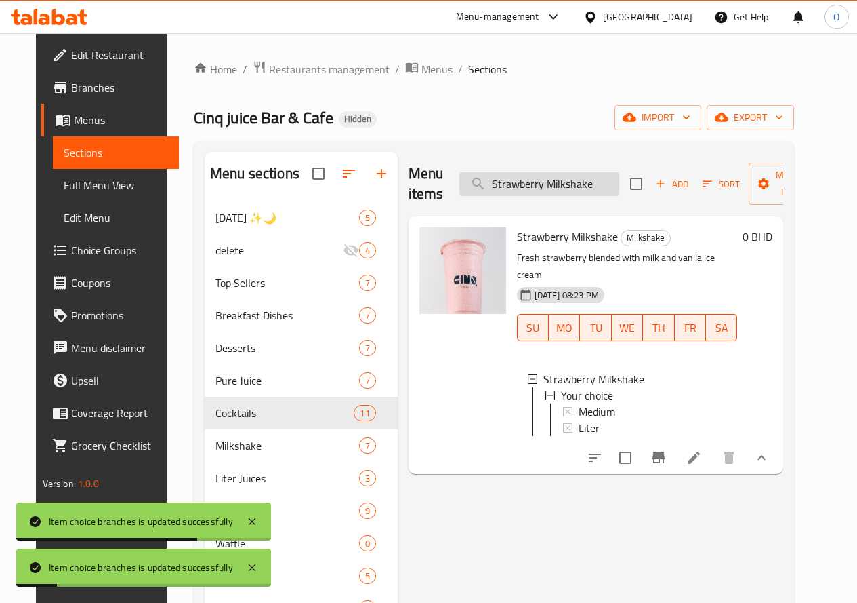
click at [537, 186] on input "Strawberry Milkshake" at bounding box center [540, 184] width 160 height 24
drag, startPoint x: 537, startPoint y: 186, endPoint x: 522, endPoint y: 195, distance: 17.3
click at [522, 195] on input "Strawberry Milkshake" at bounding box center [540, 184] width 160 height 24
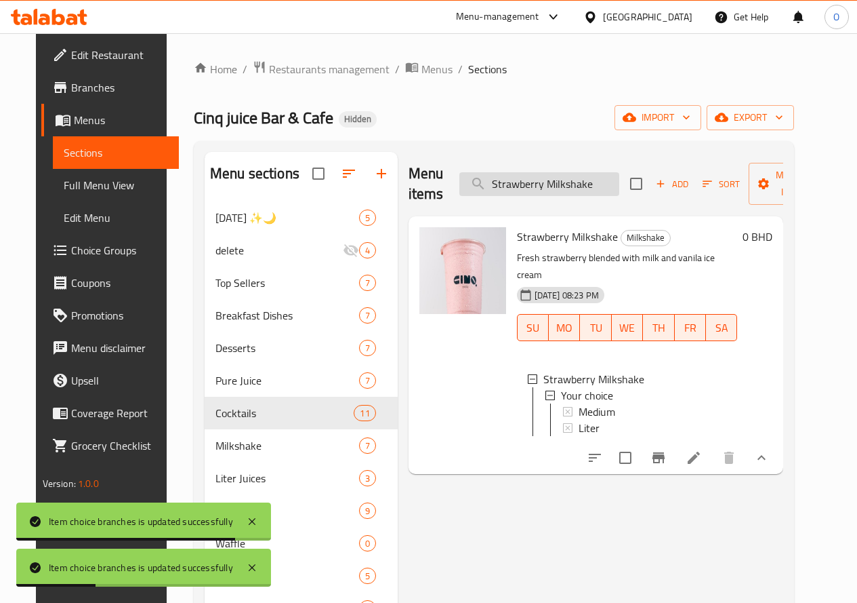
click at [522, 195] on input "Strawberry Milkshake" at bounding box center [540, 184] width 160 height 24
paste input "Mixberry Milkshake"
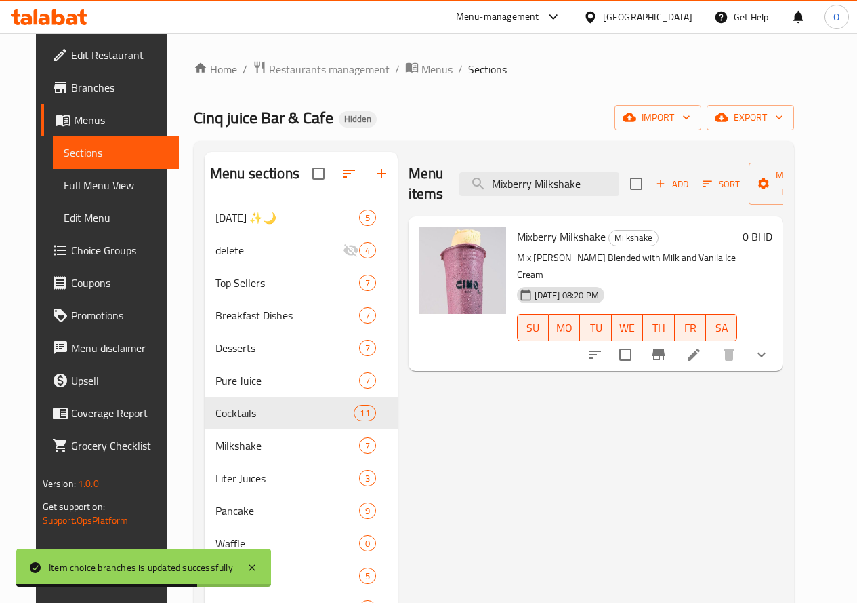
click at [778, 341] on button "show more" at bounding box center [762, 354] width 33 height 33
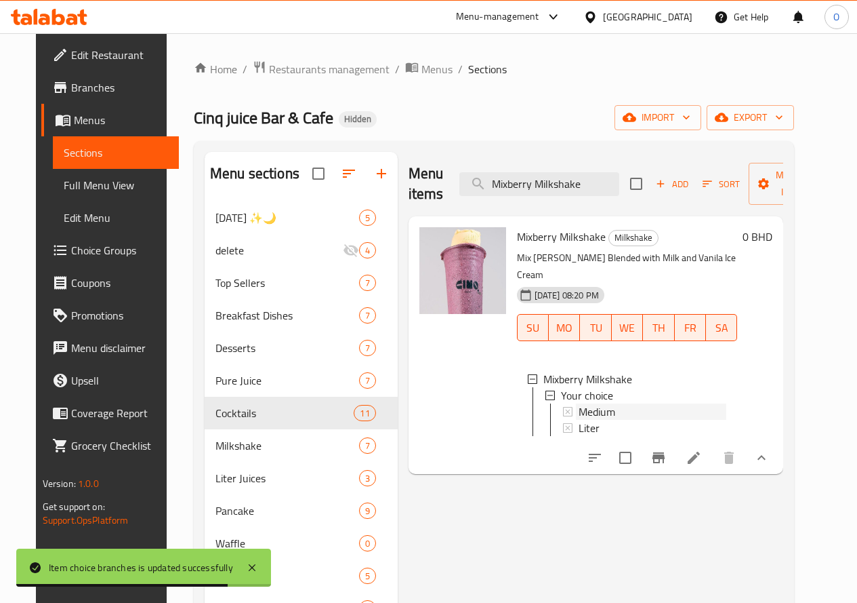
click at [579, 403] on span "Medium" at bounding box center [597, 411] width 37 height 16
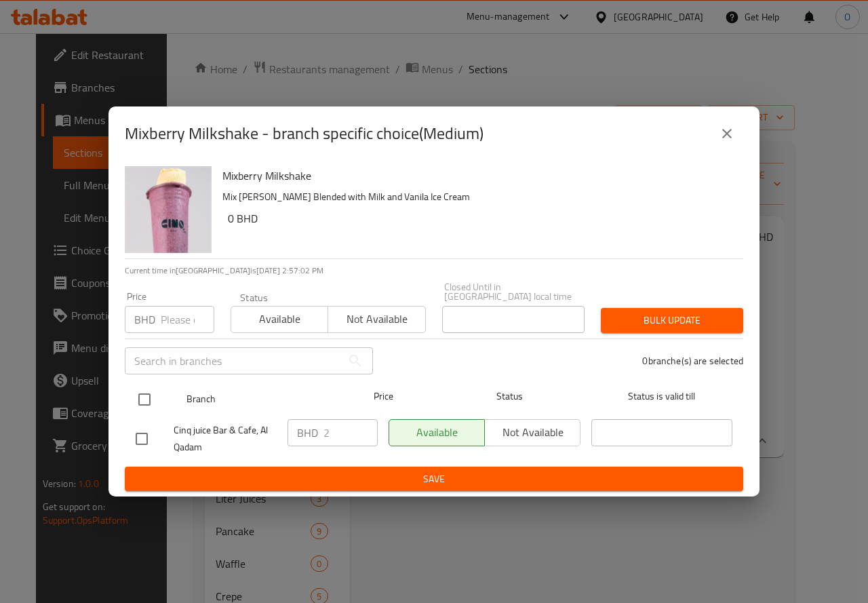
click at [144, 396] on input "checkbox" at bounding box center [144, 399] width 28 height 28
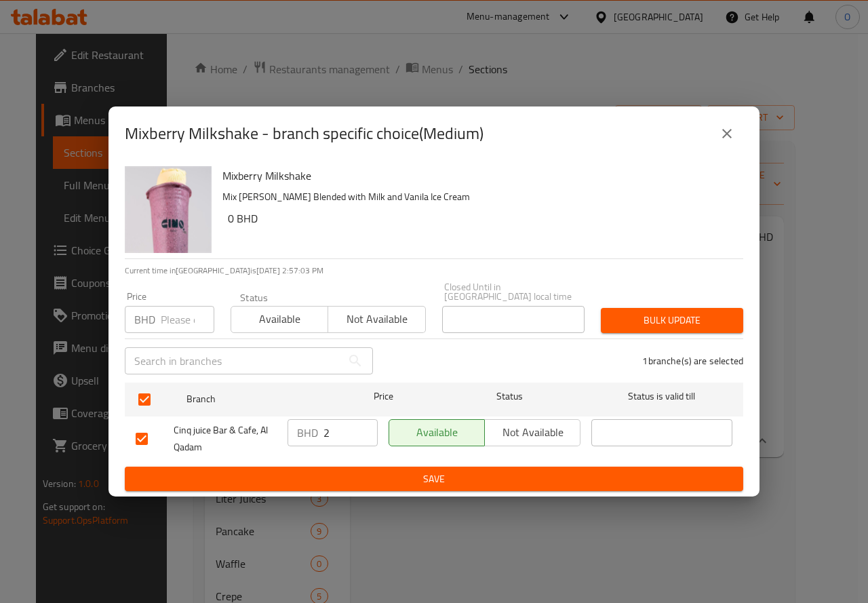
click at [181, 313] on input "number" at bounding box center [188, 319] width 54 height 27
click at [695, 319] on span "Bulk update" at bounding box center [671, 320] width 121 height 17
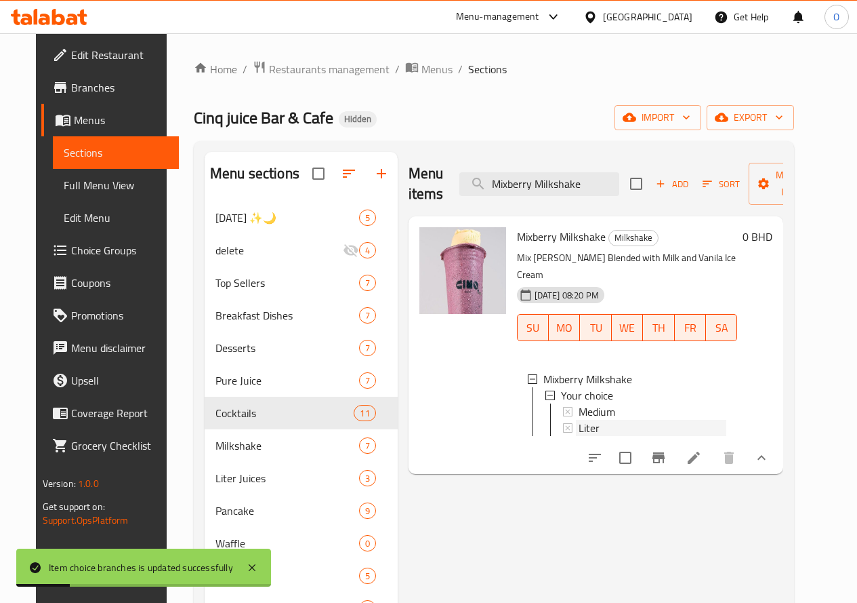
click at [579, 420] on span "Liter" at bounding box center [589, 428] width 21 height 16
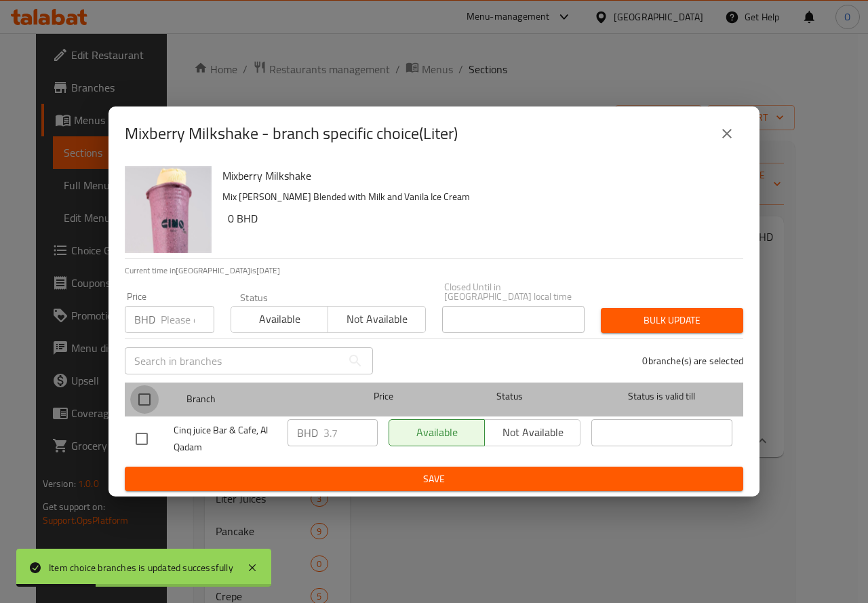
click at [144, 392] on input "checkbox" at bounding box center [144, 399] width 28 height 28
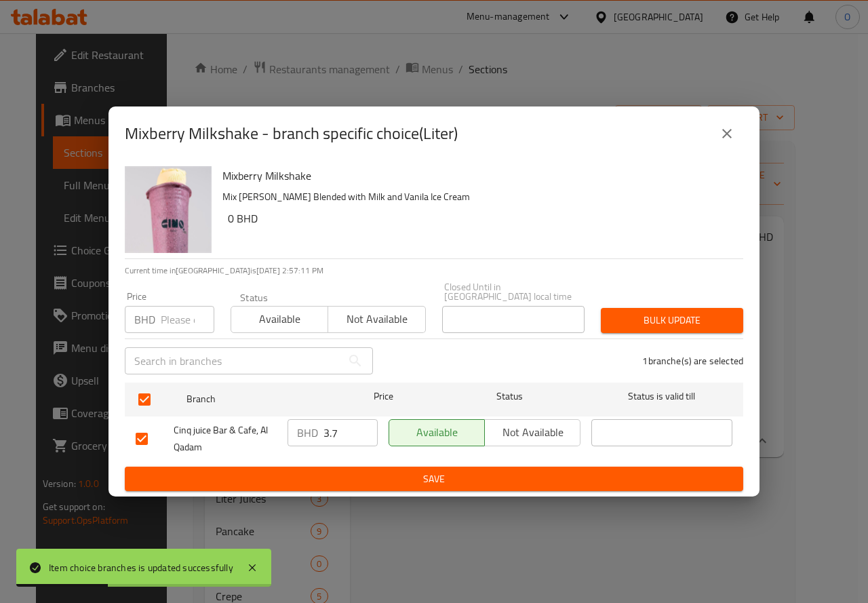
click at [174, 306] on input "number" at bounding box center [188, 319] width 54 height 27
click at [681, 321] on span "Bulk update" at bounding box center [671, 320] width 121 height 17
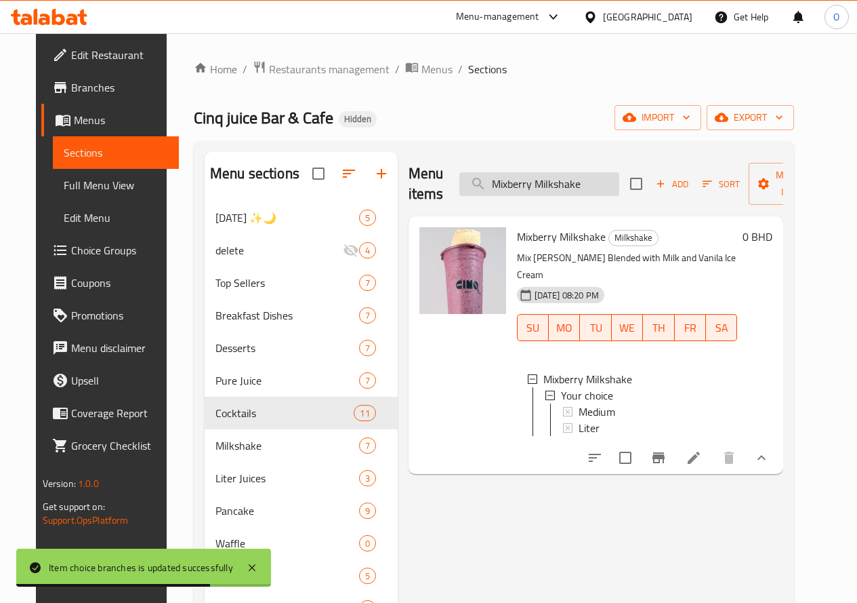
click at [565, 176] on input "Mixberry Milkshake" at bounding box center [540, 184] width 160 height 24
paste input "Nutella"
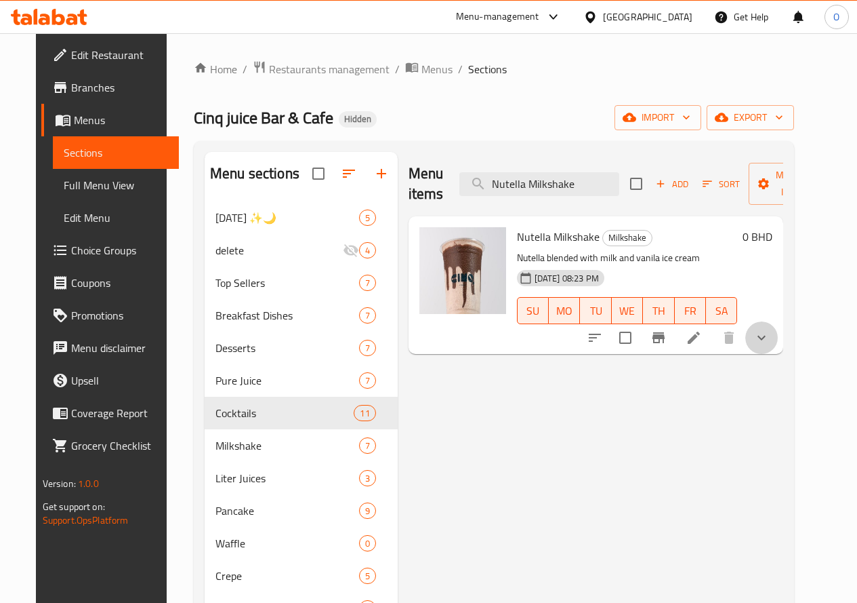
click at [778, 346] on button "show more" at bounding box center [762, 337] width 33 height 33
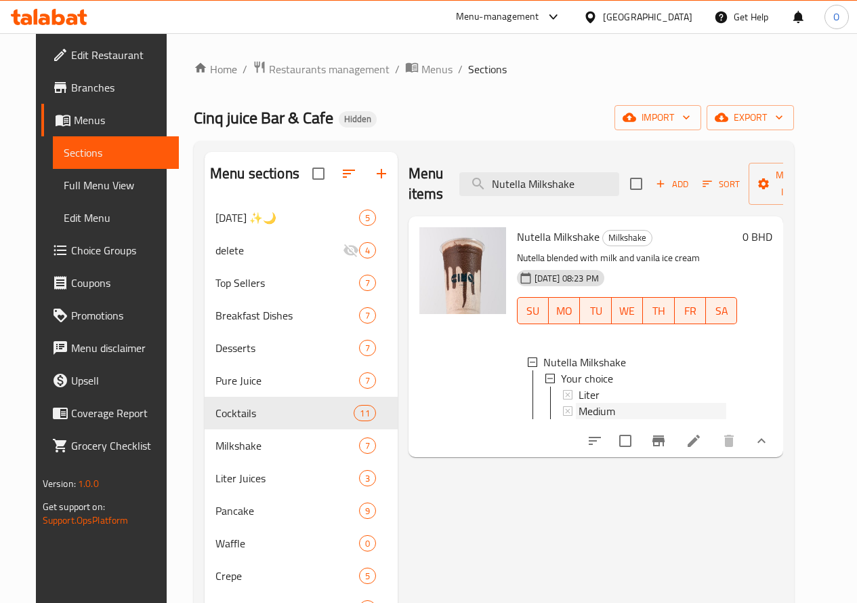
click at [579, 411] on span "Medium" at bounding box center [597, 411] width 37 height 16
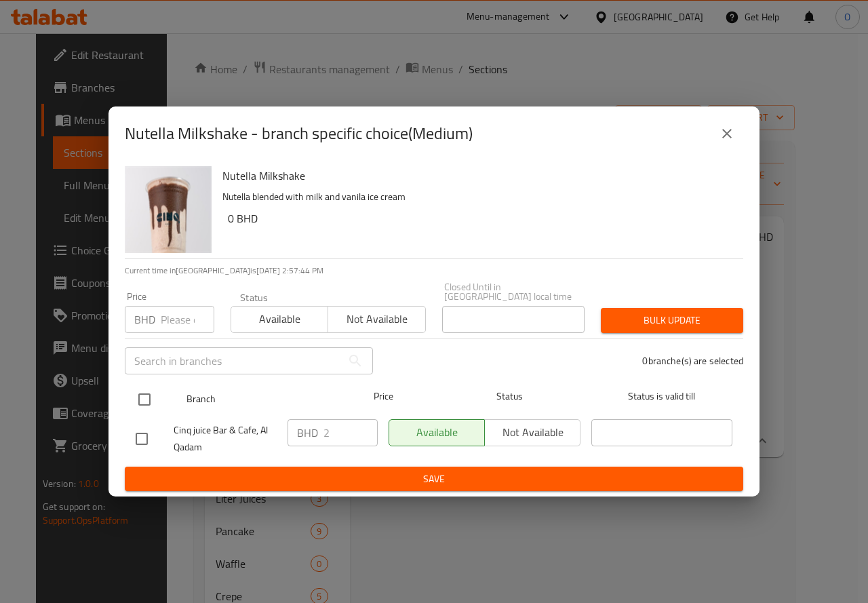
click at [135, 399] on input "checkbox" at bounding box center [144, 399] width 28 height 28
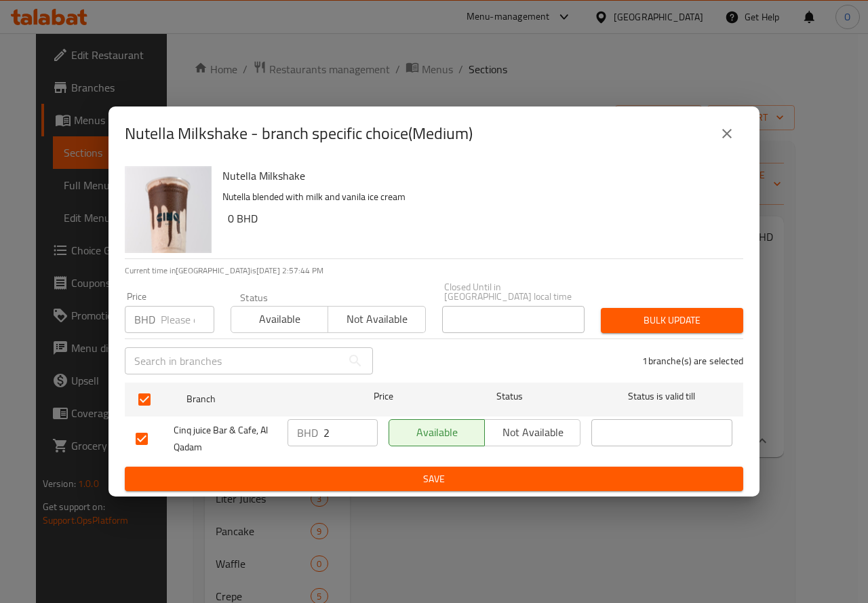
click at [182, 311] on input "number" at bounding box center [188, 319] width 54 height 27
click at [630, 312] on span "Bulk update" at bounding box center [671, 320] width 121 height 17
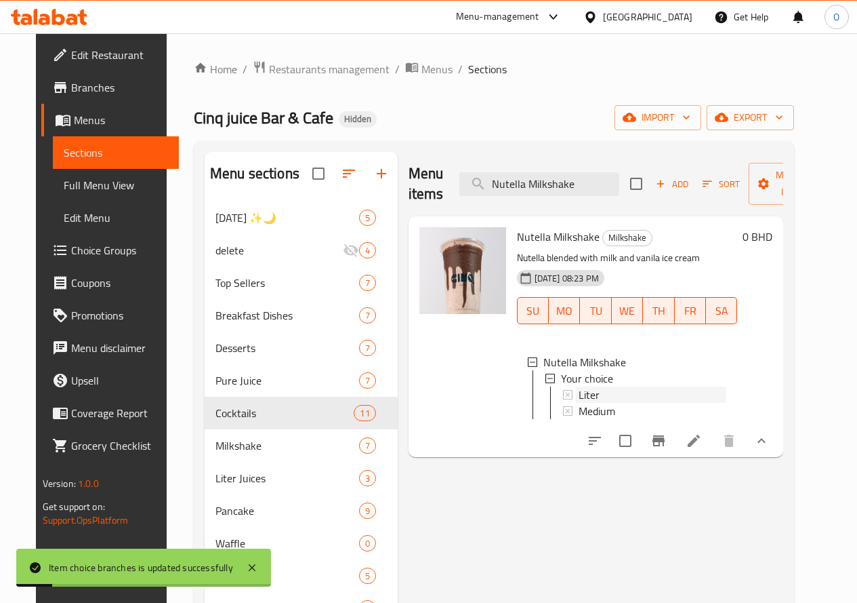
click at [579, 394] on div "Liter" at bounding box center [653, 394] width 148 height 16
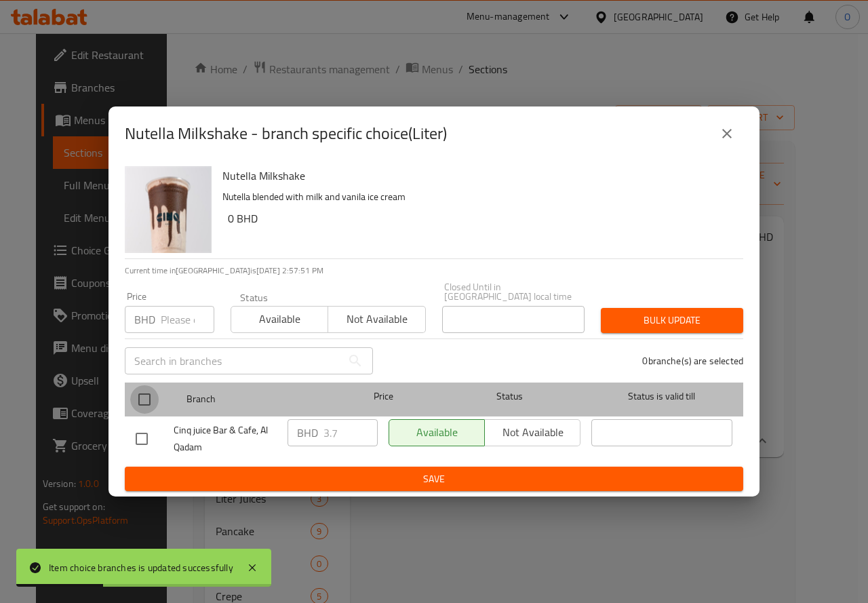
click at [140, 386] on input "checkbox" at bounding box center [144, 399] width 28 height 28
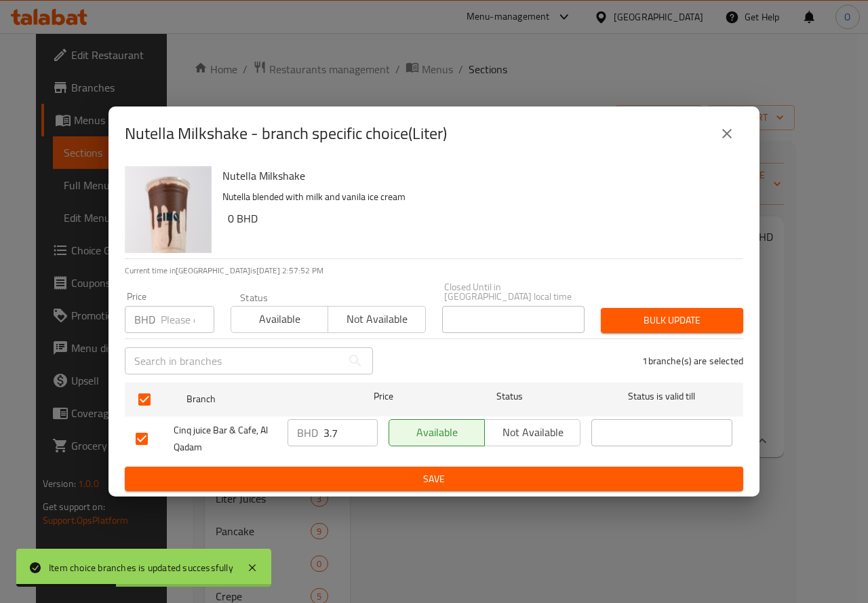
click at [178, 325] on input "number" at bounding box center [188, 319] width 54 height 27
click at [642, 314] on span "Bulk update" at bounding box center [671, 320] width 121 height 17
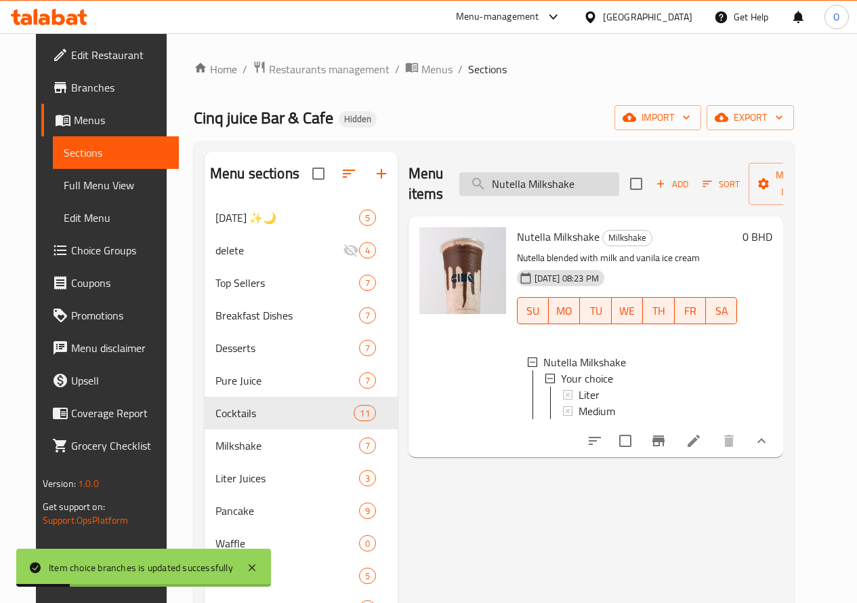
click at [548, 190] on input "Nutella Milkshake" at bounding box center [540, 184] width 160 height 24
paste input "Oreo"
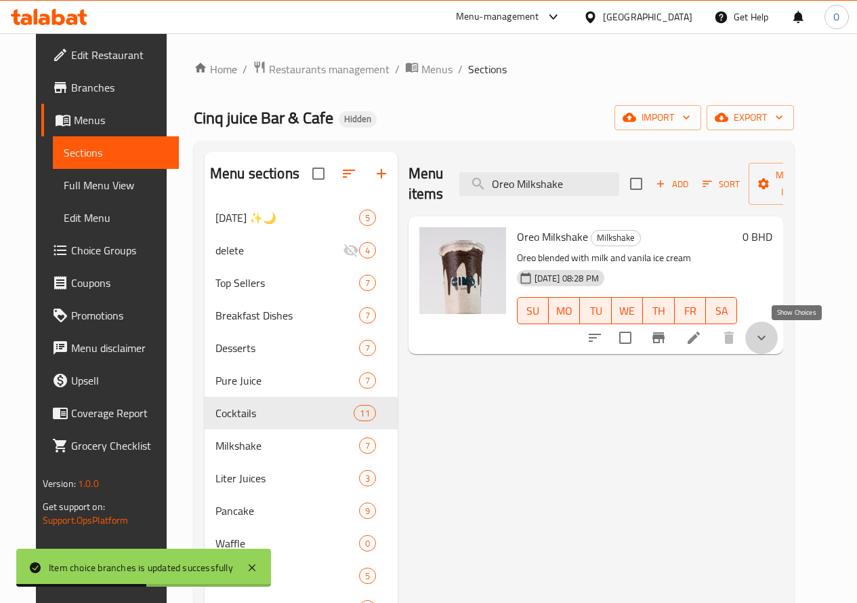
click at [770, 345] on icon "show more" at bounding box center [762, 337] width 16 height 16
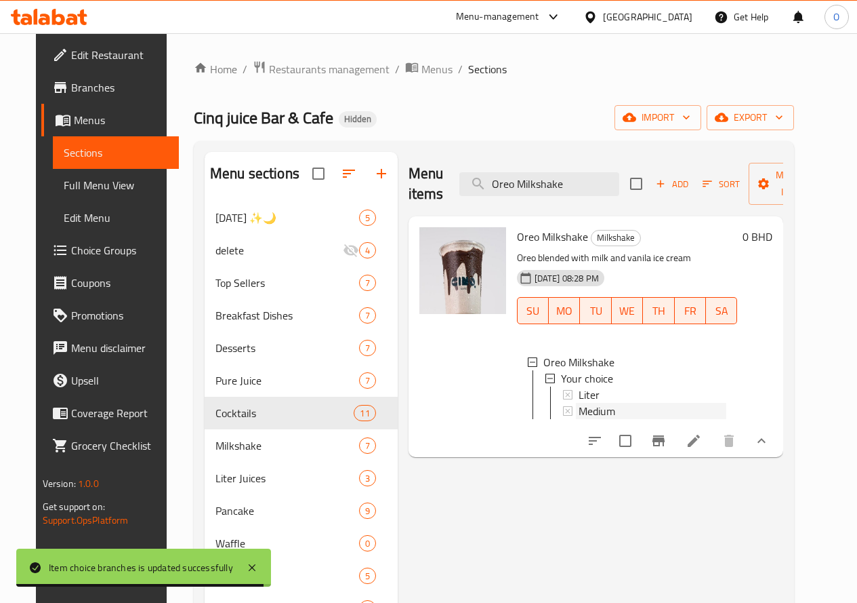
click at [579, 412] on span "Medium" at bounding box center [597, 411] width 37 height 16
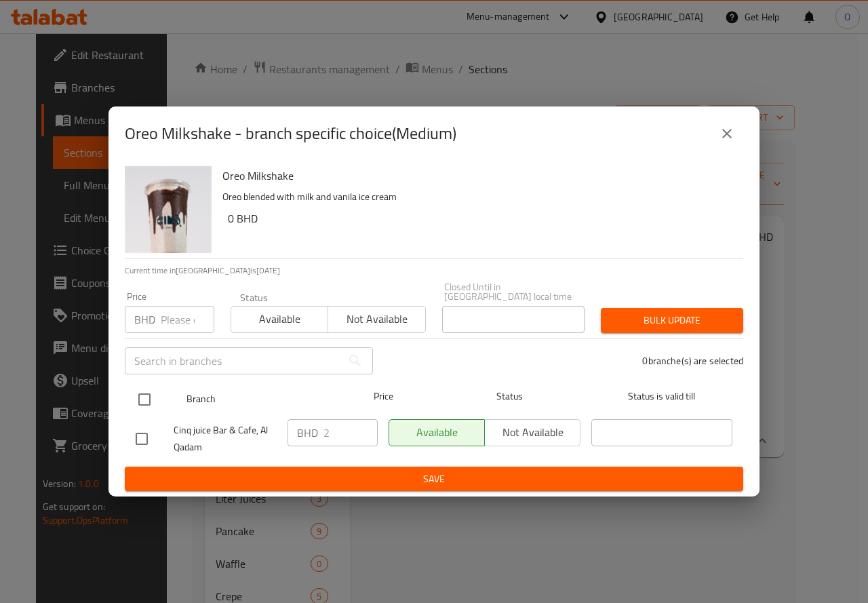
click at [135, 387] on input "checkbox" at bounding box center [144, 399] width 28 height 28
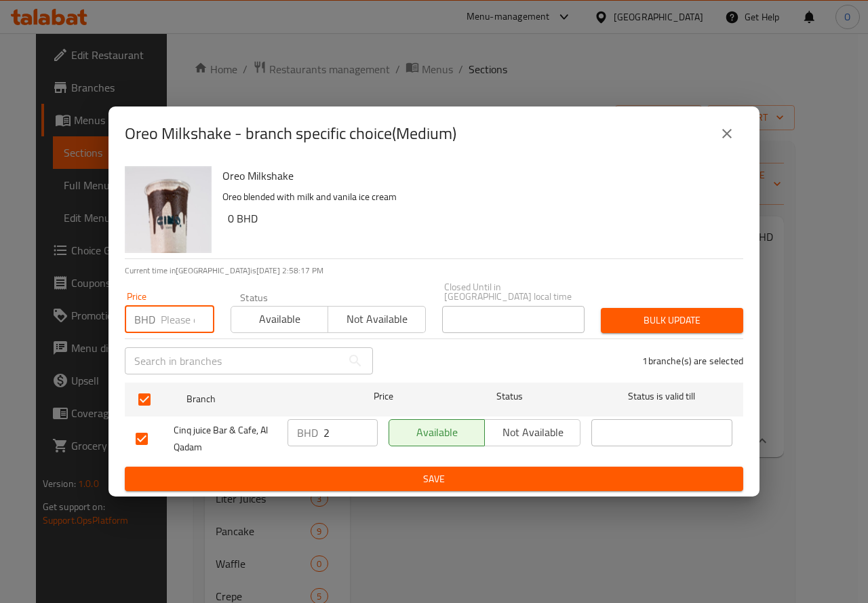
click at [163, 319] on input "number" at bounding box center [188, 319] width 54 height 27
click at [679, 308] on button "Bulk update" at bounding box center [671, 320] width 142 height 25
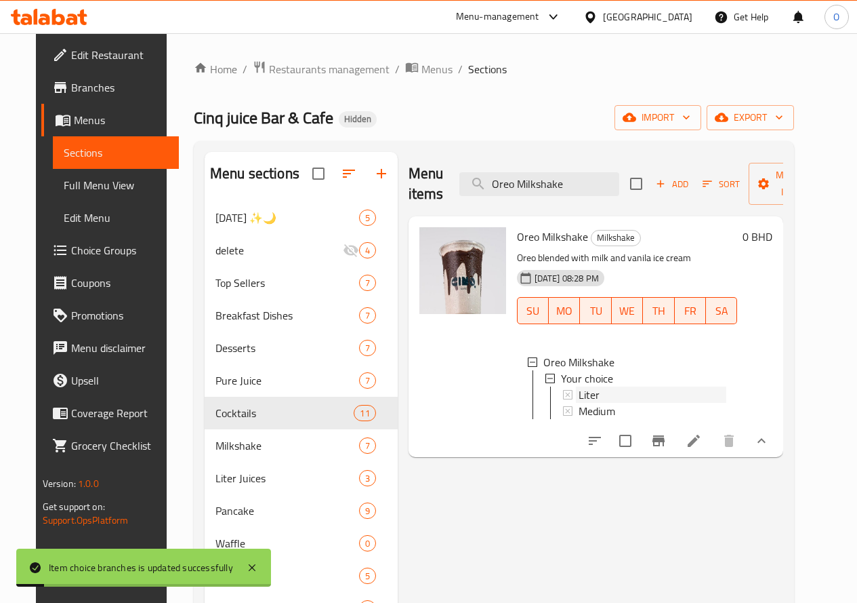
click at [579, 390] on div "Liter" at bounding box center [653, 394] width 148 height 16
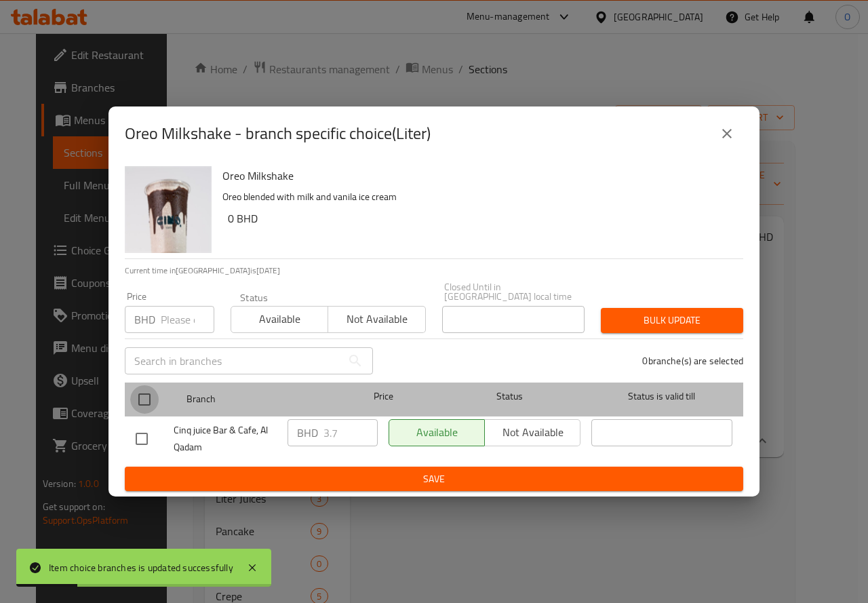
click at [146, 390] on input "checkbox" at bounding box center [144, 399] width 28 height 28
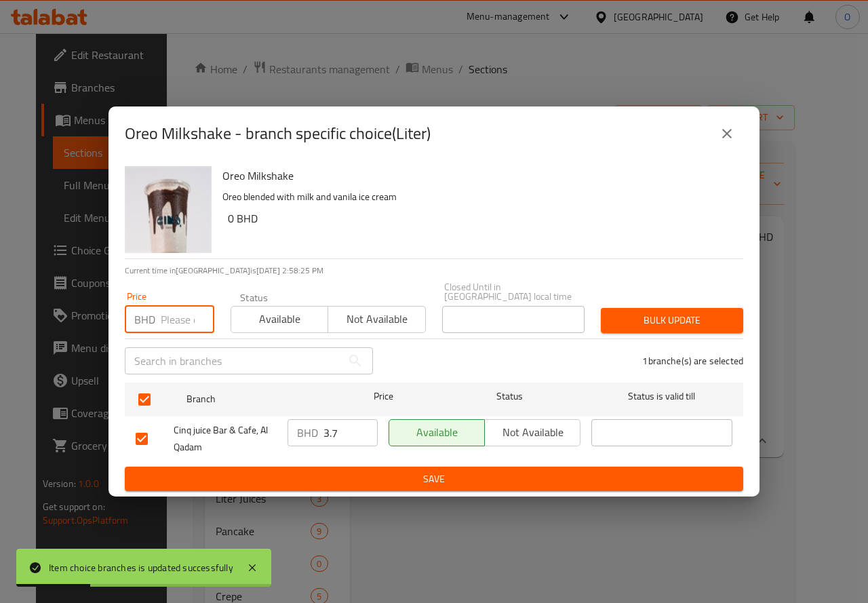
click at [185, 312] on input "number" at bounding box center [188, 319] width 54 height 27
click at [668, 312] on span "Bulk update" at bounding box center [671, 320] width 121 height 17
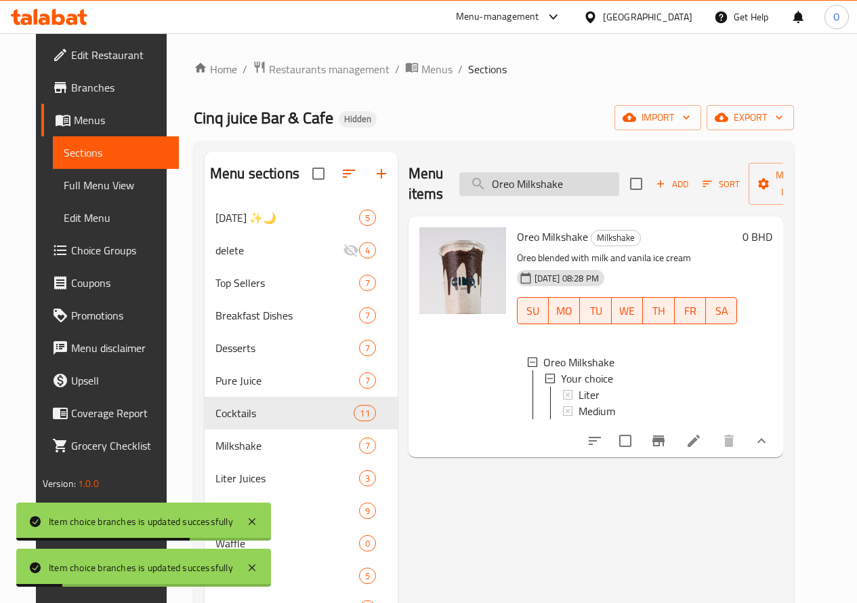
click at [546, 176] on input "Oreo Milkshake" at bounding box center [540, 184] width 160 height 24
drag, startPoint x: 546, startPoint y: 176, endPoint x: 527, endPoint y: 185, distance: 20.9
click at [527, 185] on input "Oreo Milkshake" at bounding box center [540, 184] width 160 height 24
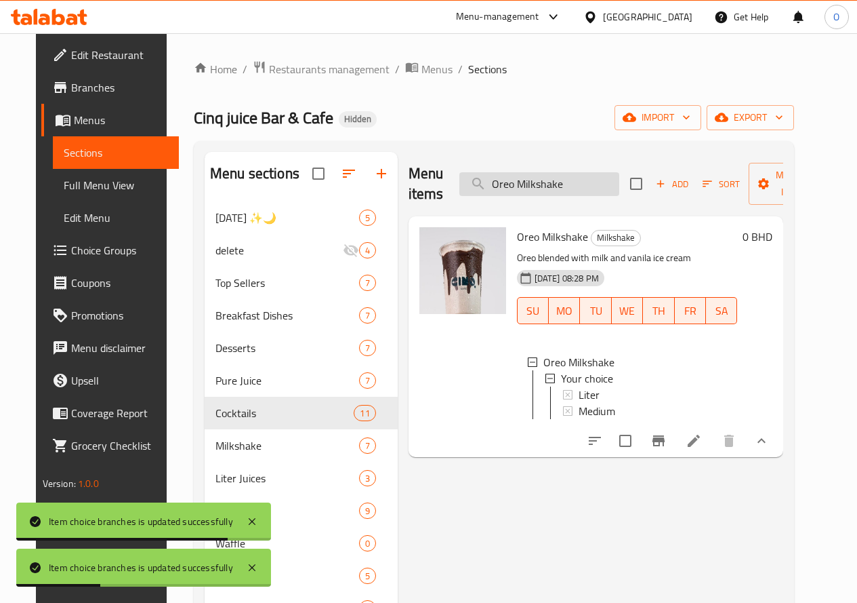
click at [527, 185] on input "Oreo Milkshake" at bounding box center [540, 184] width 160 height 24
paste input "Pistachi"
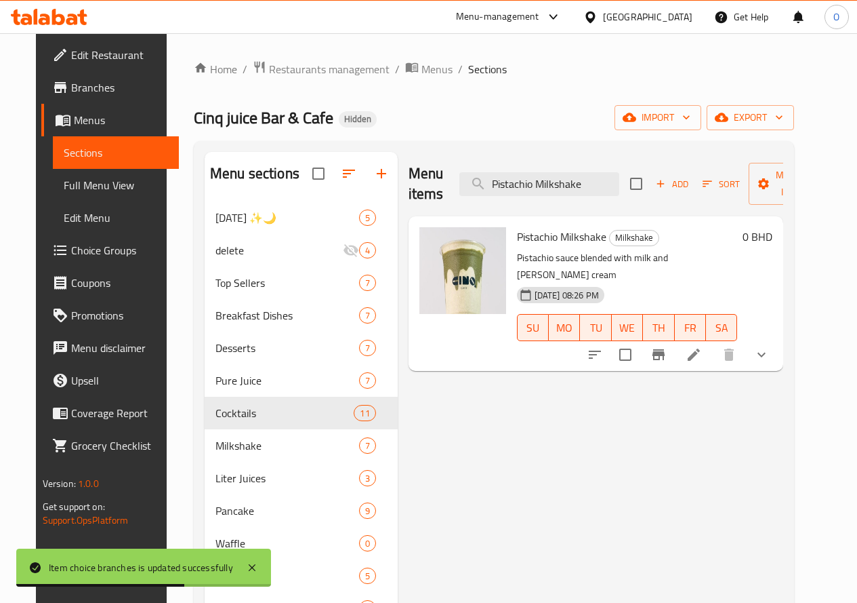
click at [778, 338] on button "show more" at bounding box center [762, 354] width 33 height 33
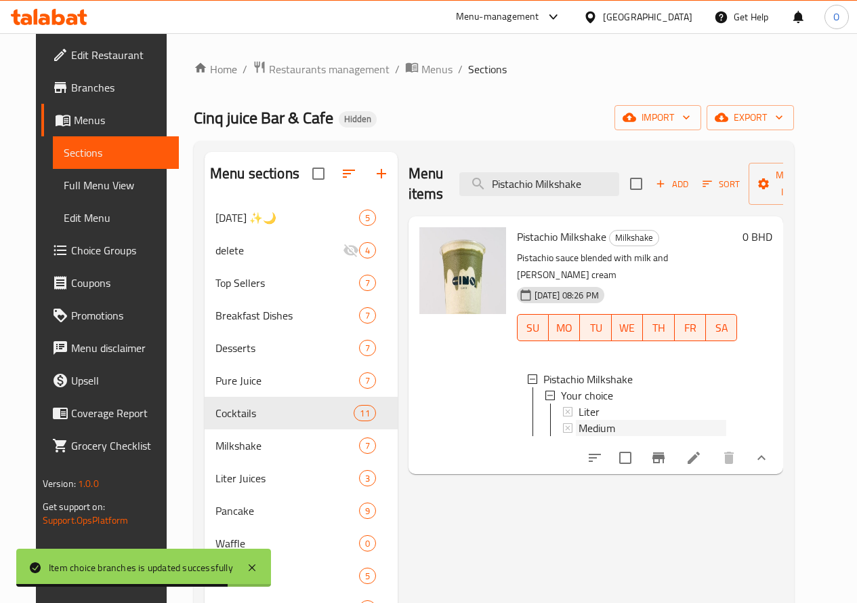
click at [579, 420] on span "Medium" at bounding box center [597, 428] width 37 height 16
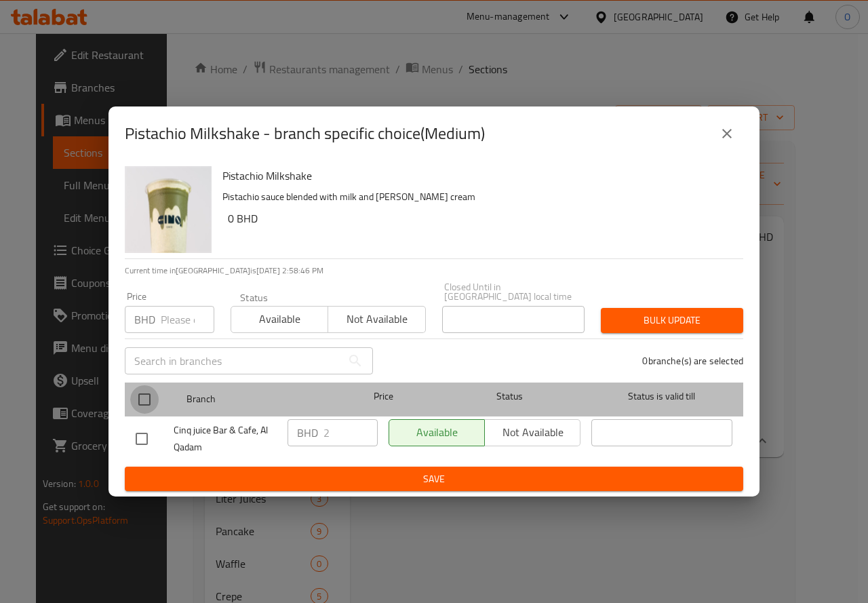
click at [151, 392] on input "checkbox" at bounding box center [144, 399] width 28 height 28
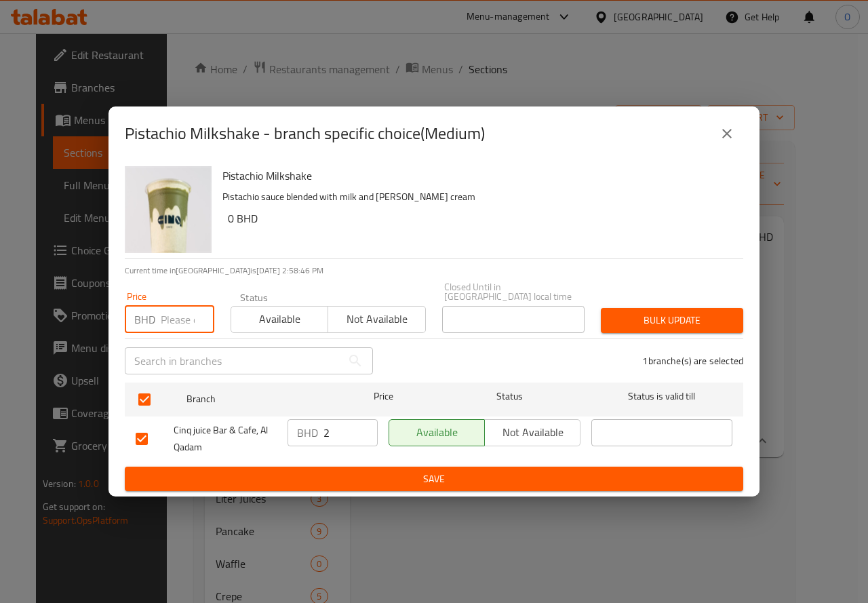
click at [176, 313] on input "number" at bounding box center [188, 319] width 54 height 27
click at [714, 314] on span "Bulk update" at bounding box center [671, 320] width 121 height 17
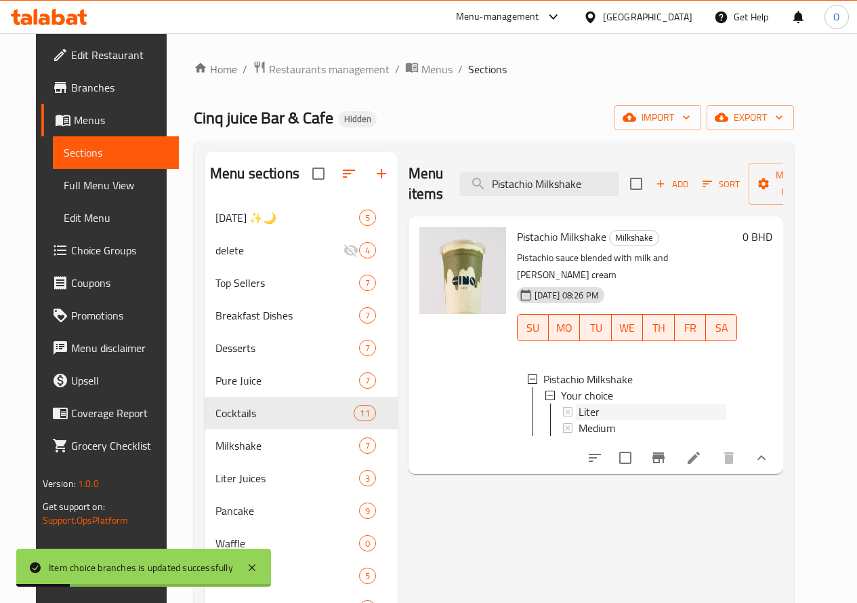
click at [579, 403] on span "Liter" at bounding box center [589, 411] width 21 height 16
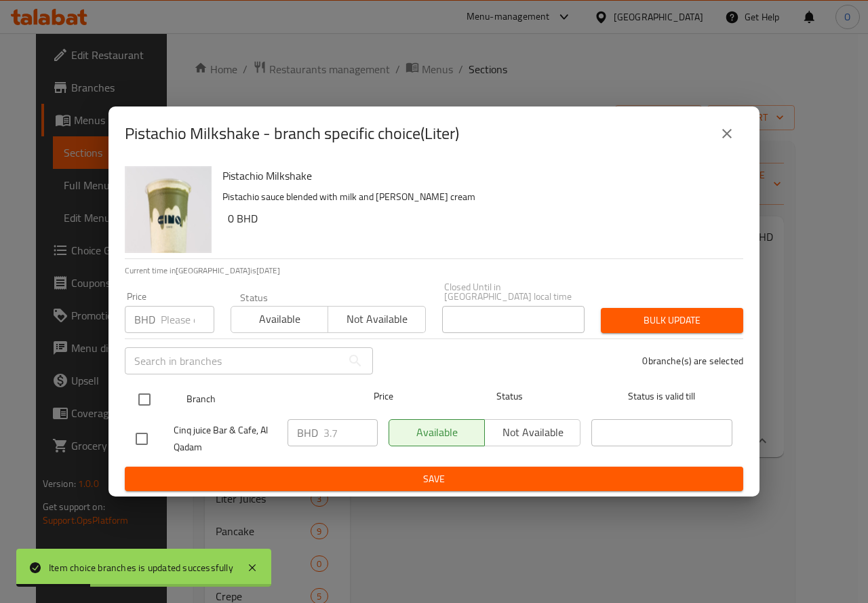
click at [141, 393] on input "checkbox" at bounding box center [144, 399] width 28 height 28
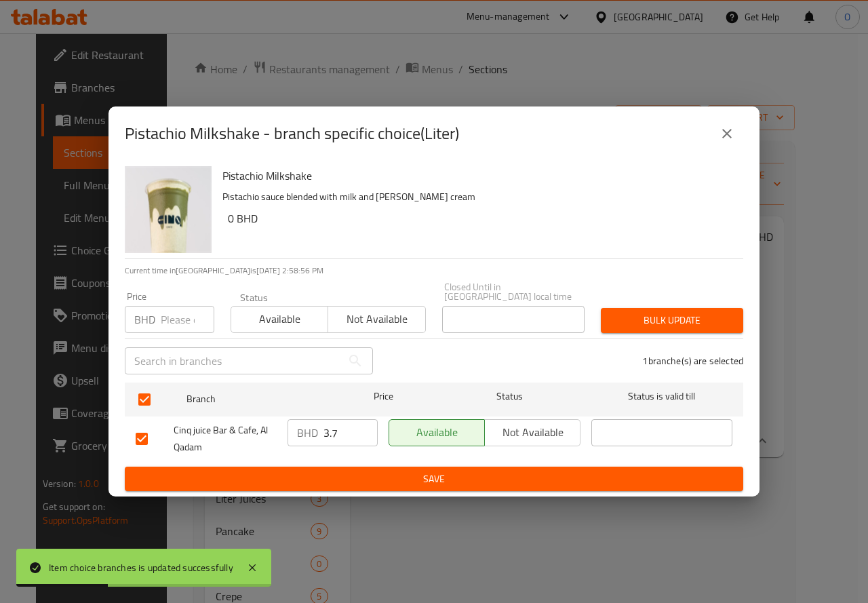
click at [177, 312] on input "number" at bounding box center [188, 319] width 54 height 27
click at [653, 312] on span "Bulk update" at bounding box center [671, 320] width 121 height 17
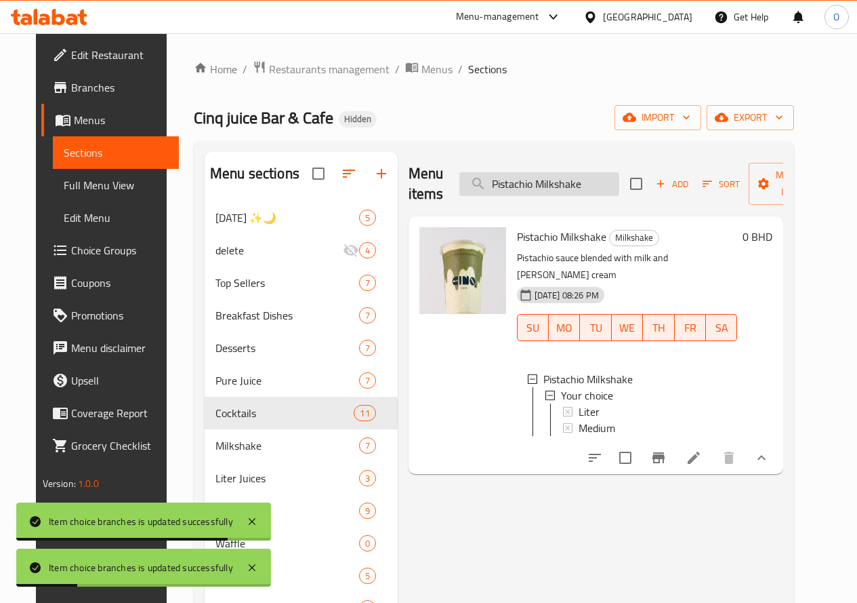
click at [542, 194] on input "Pistachio Milkshake" at bounding box center [540, 184] width 160 height 24
drag, startPoint x: 542, startPoint y: 194, endPoint x: 496, endPoint y: 187, distance: 45.9
click at [496, 187] on input "Pistachio Milkshake" at bounding box center [540, 184] width 160 height 24
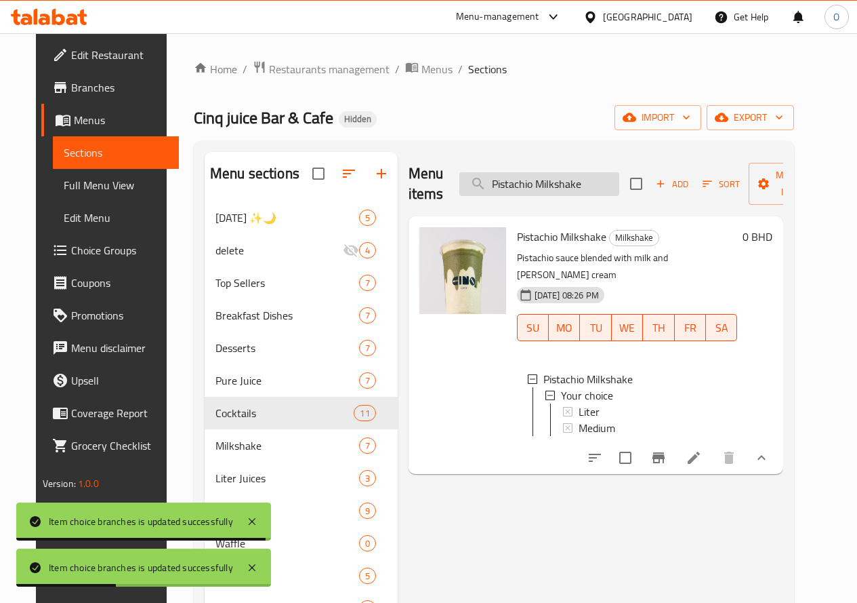
click at [496, 187] on input "Pistachio Milkshake" at bounding box center [540, 184] width 160 height 24
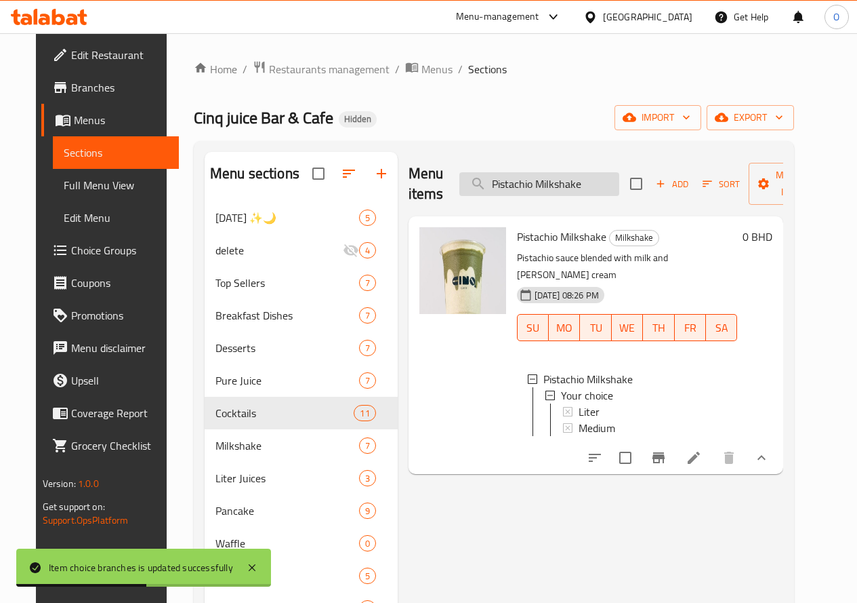
paste input "Raspberry Smoothie 'Vegan Np liter"
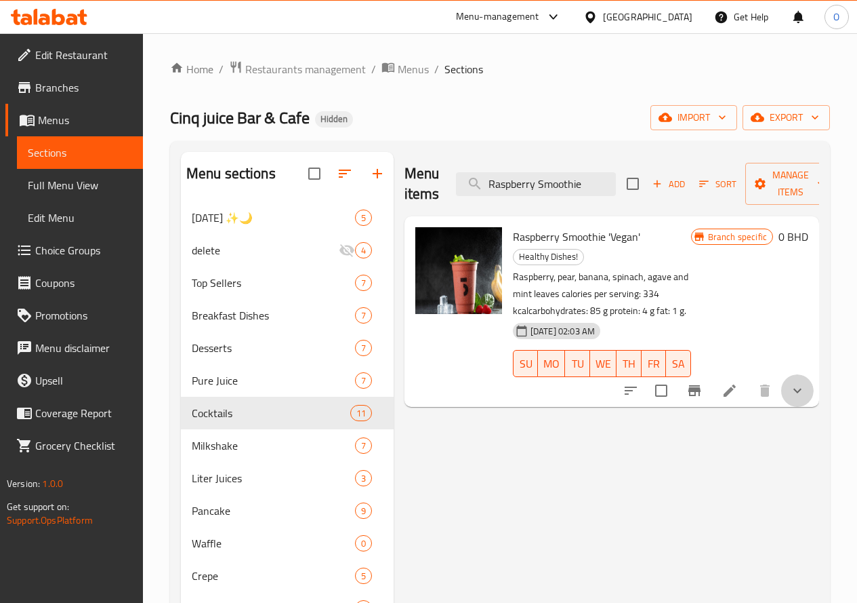
click at [804, 374] on button "show more" at bounding box center [797, 390] width 33 height 33
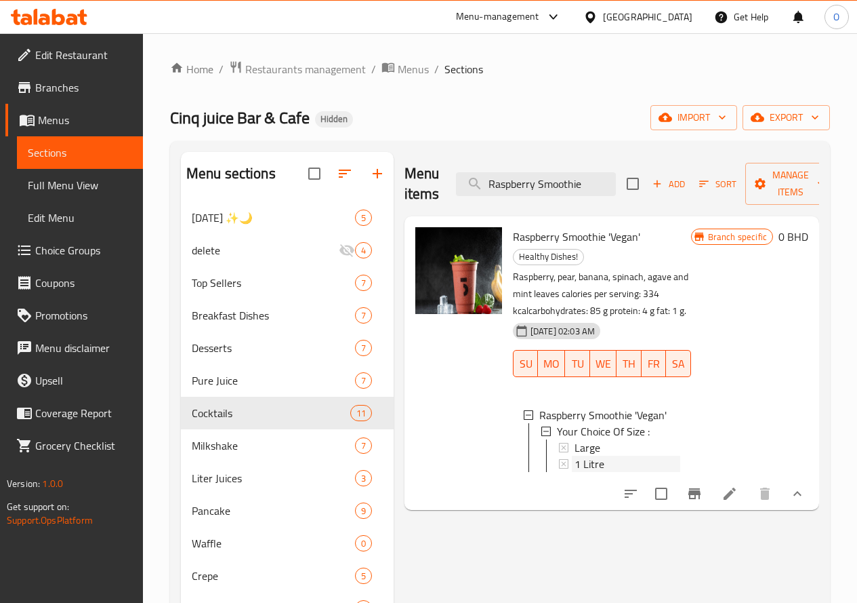
click at [575, 455] on div "1 Litre" at bounding box center [628, 463] width 106 height 16
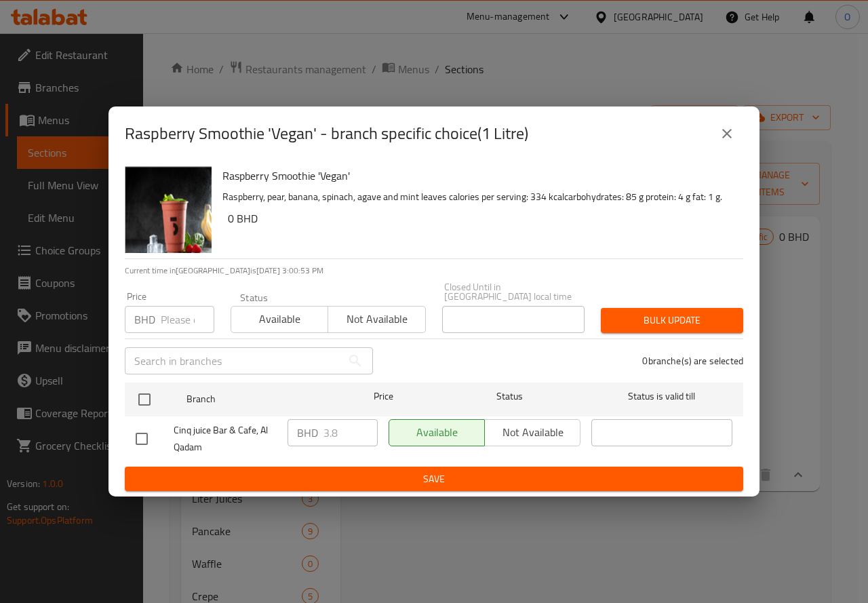
click at [719, 134] on icon "close" at bounding box center [726, 133] width 16 height 16
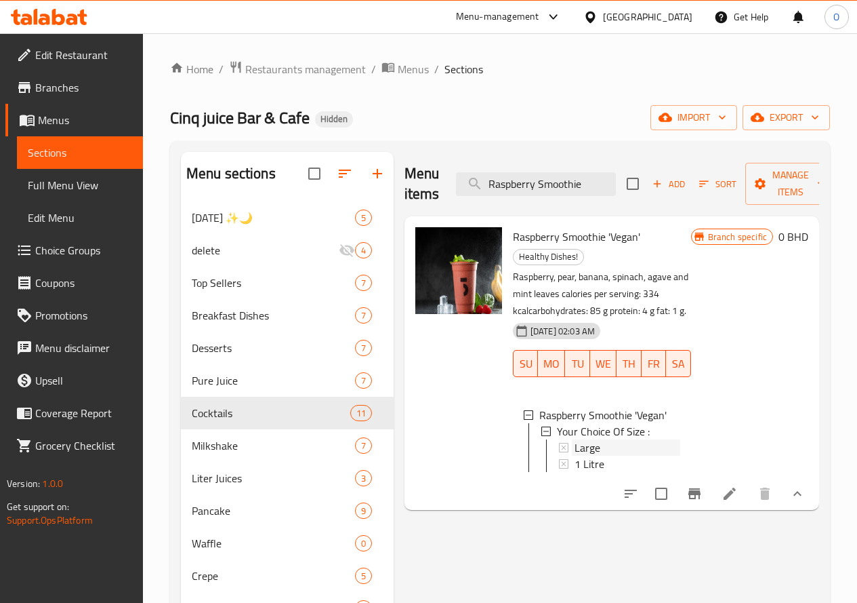
click at [575, 439] on div "Large" at bounding box center [628, 447] width 106 height 16
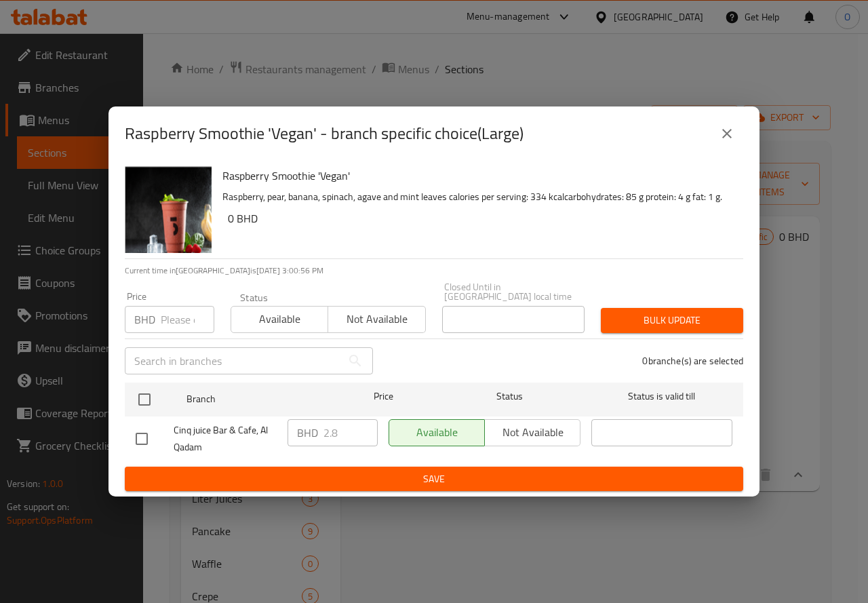
click at [735, 138] on button "close" at bounding box center [726, 133] width 33 height 33
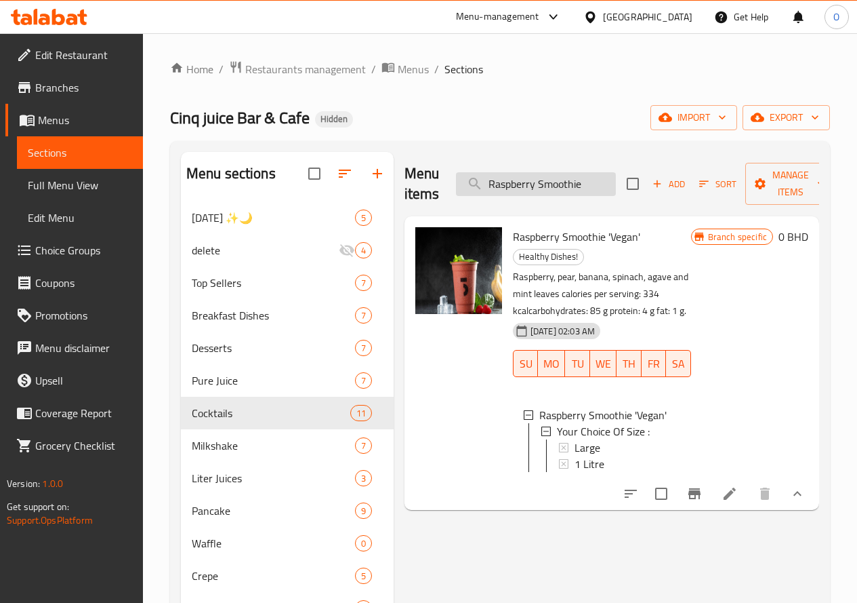
click at [575, 180] on input "Raspberry Smoothie" at bounding box center [536, 184] width 160 height 24
drag, startPoint x: 498, startPoint y: 240, endPoint x: 582, endPoint y: 241, distance: 83.4
click at [582, 241] on span "Raspberry Smoothie 'Vegan'" at bounding box center [576, 236] width 127 height 20
click at [575, 439] on div "Large" at bounding box center [628, 447] width 106 height 16
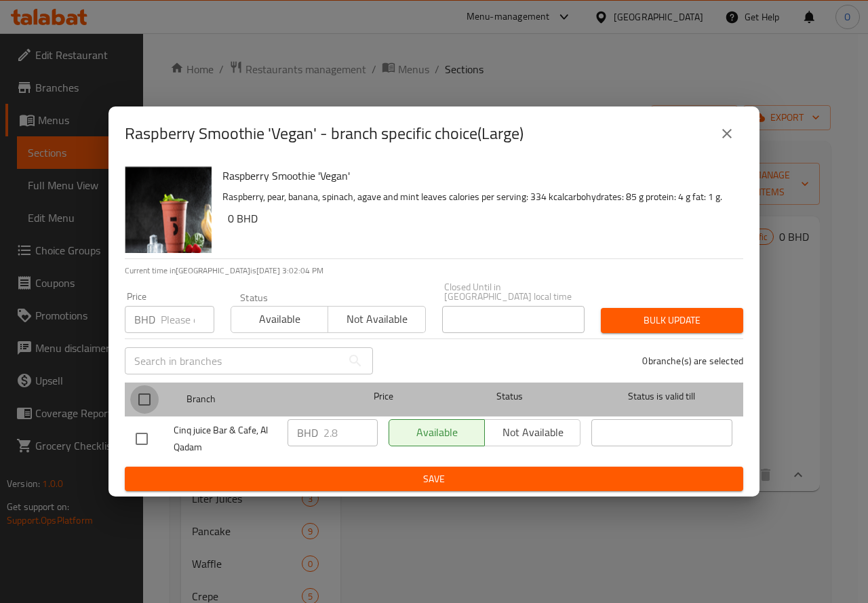
click at [131, 397] on input "checkbox" at bounding box center [144, 399] width 28 height 28
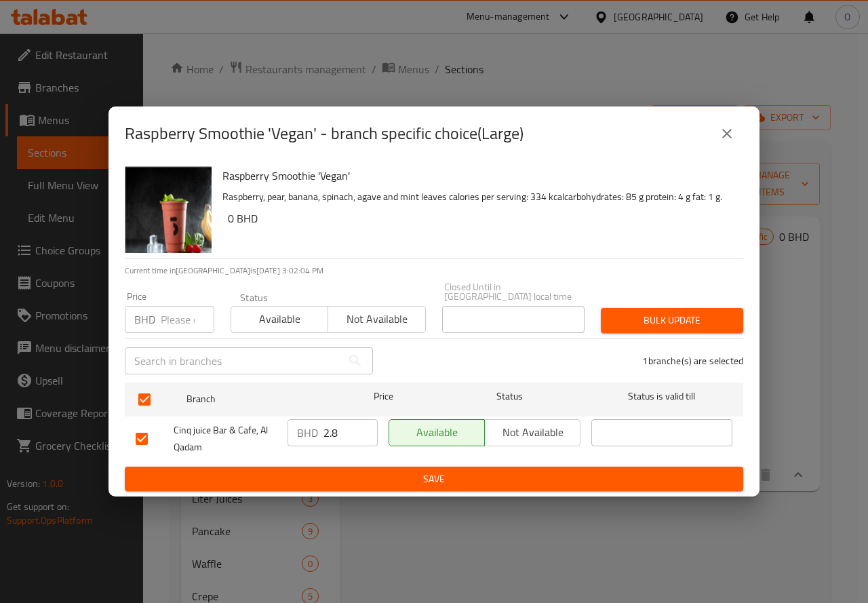
click at [182, 321] on input "number" at bounding box center [188, 319] width 54 height 27
click at [640, 308] on button "Bulk update" at bounding box center [671, 320] width 142 height 25
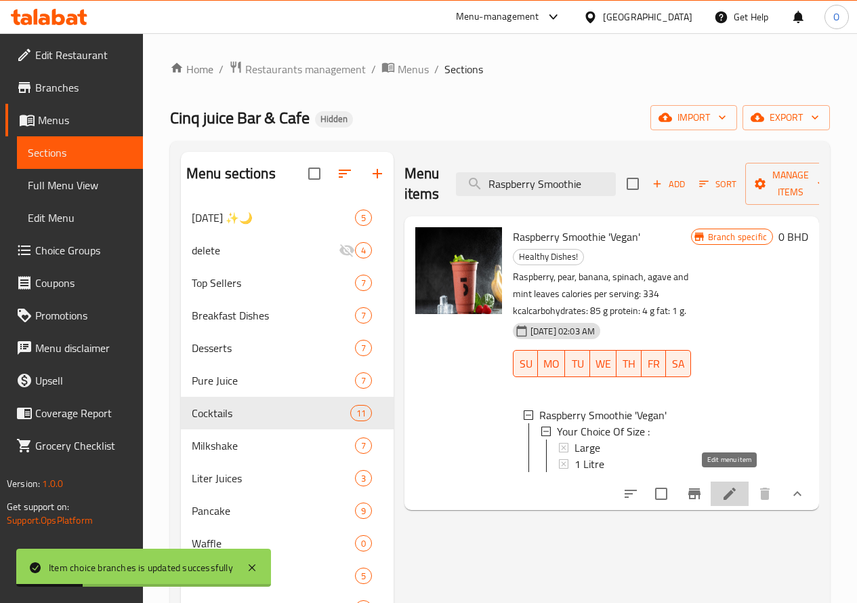
click at [731, 487] on icon at bounding box center [730, 493] width 16 height 16
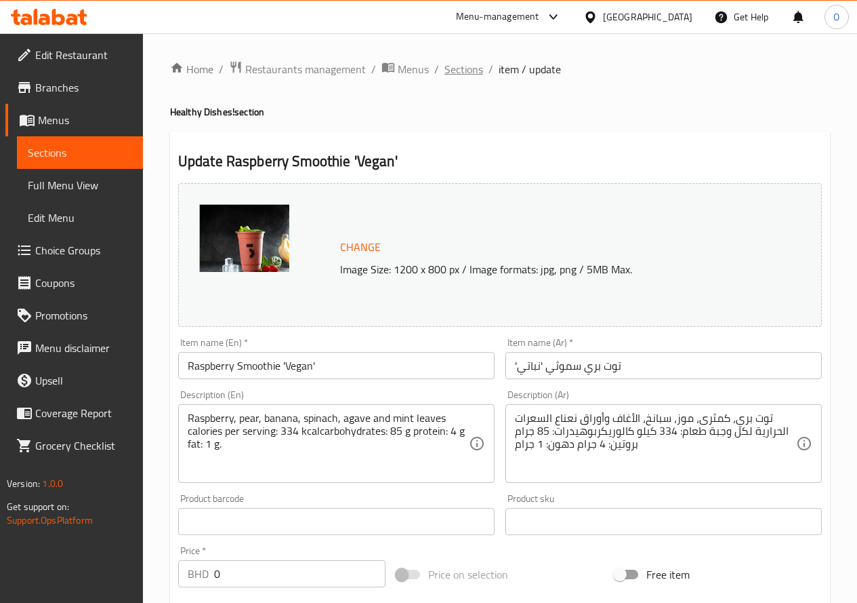
click at [457, 68] on span "Sections" at bounding box center [464, 69] width 39 height 16
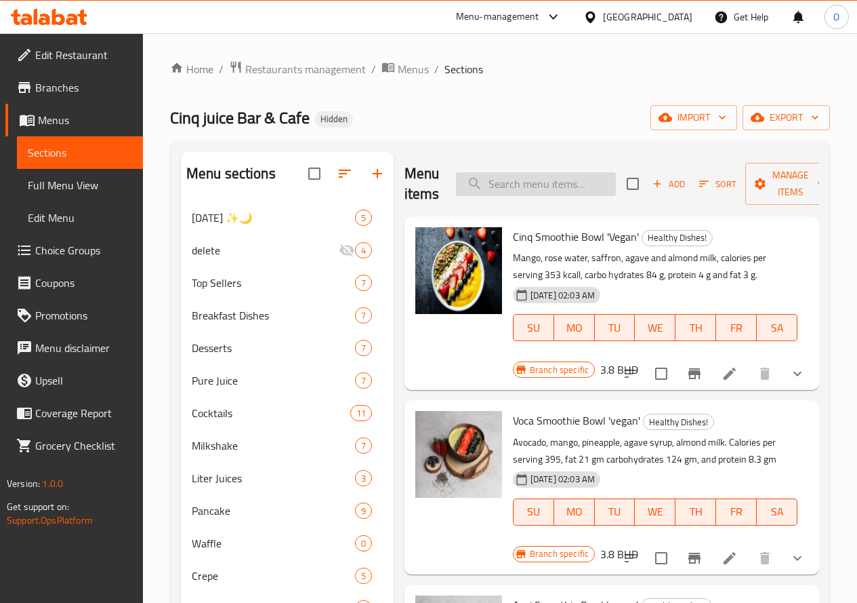
paste input "Watermelon Juice"
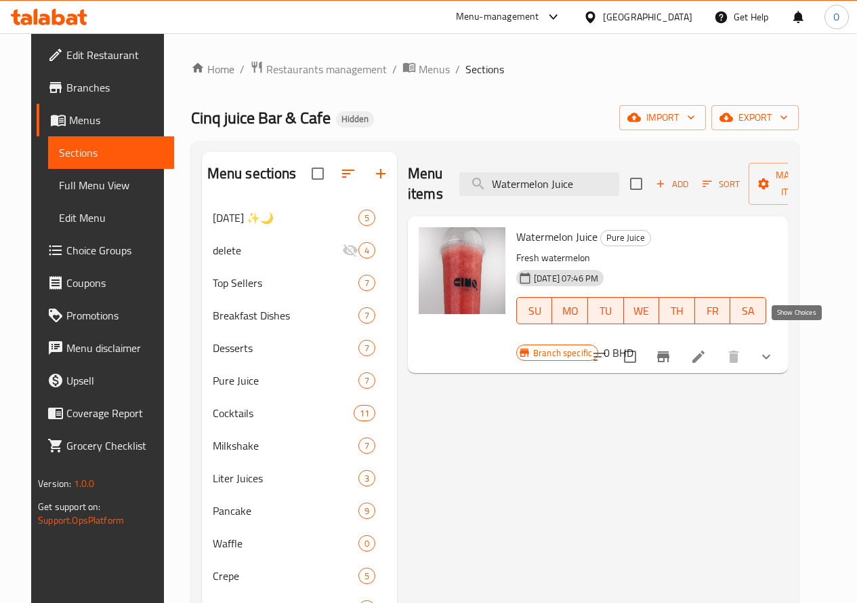
click at [775, 348] on icon "show more" at bounding box center [766, 356] width 16 height 16
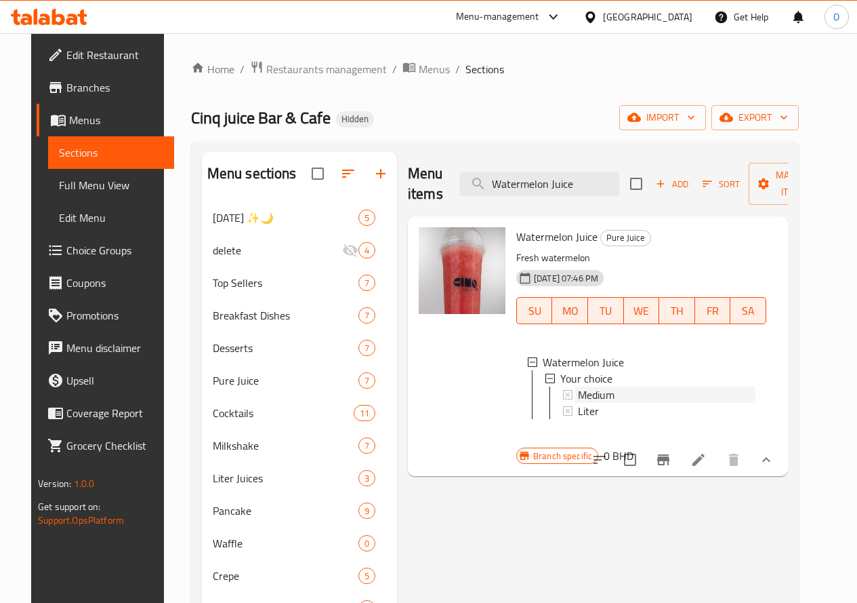
click at [578, 393] on span "Medium" at bounding box center [596, 394] width 37 height 16
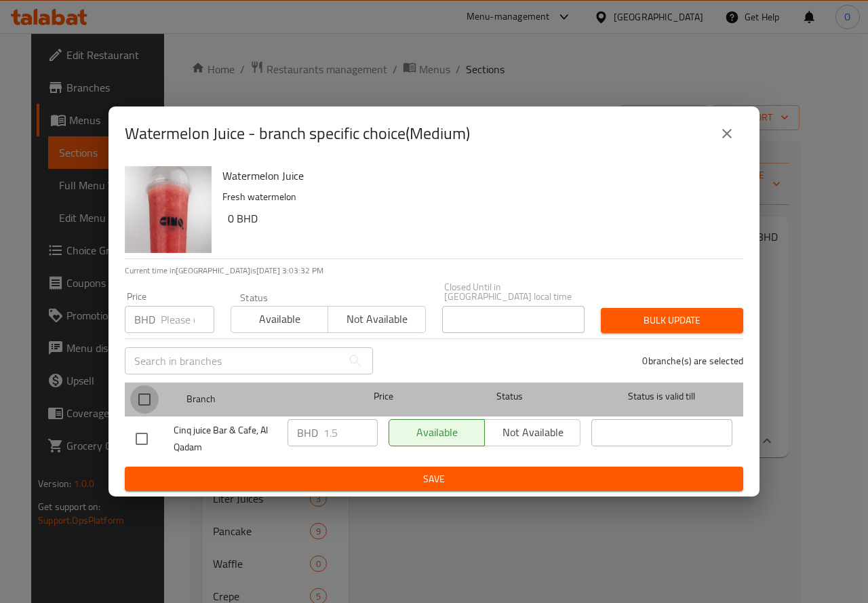
click at [138, 397] on input "checkbox" at bounding box center [144, 399] width 28 height 28
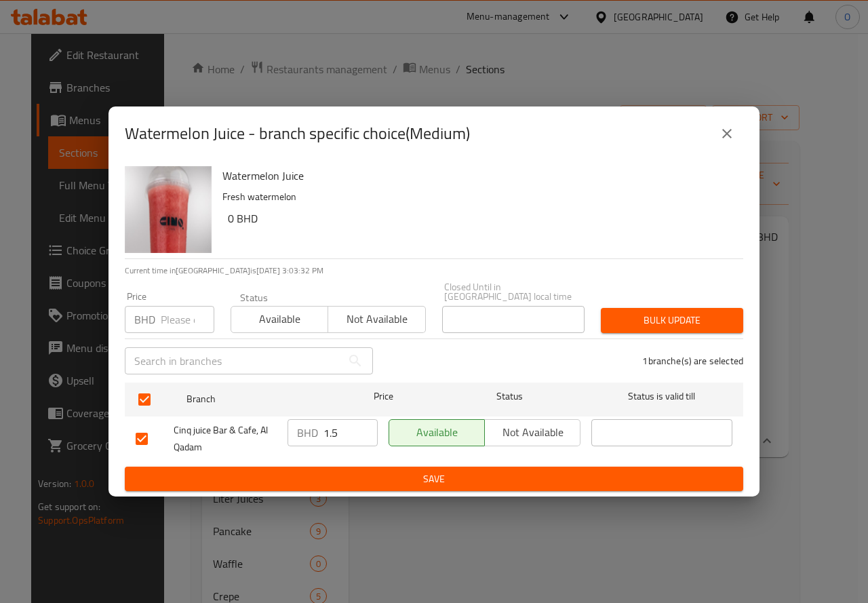
click at [169, 318] on input "number" at bounding box center [188, 319] width 54 height 27
click at [685, 308] on button "Bulk update" at bounding box center [671, 320] width 142 height 25
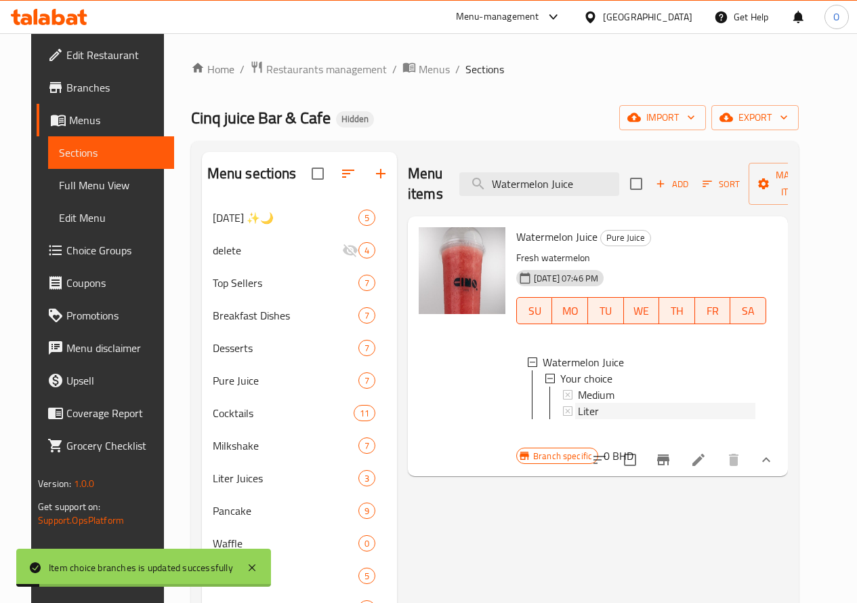
click at [578, 413] on div "Liter" at bounding box center [667, 411] width 178 height 16
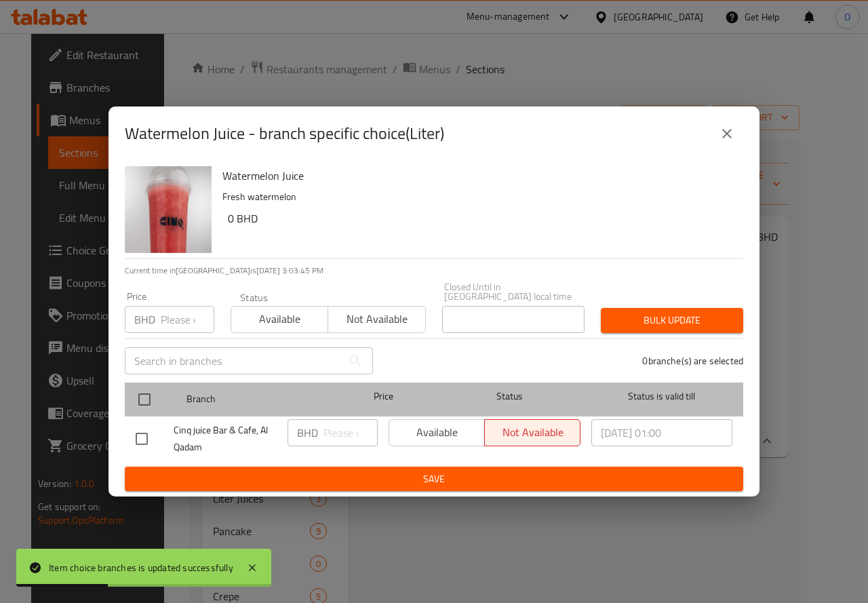
click at [129, 399] on div "Branch Price Status Status is valid till" at bounding box center [434, 399] width 618 height 34
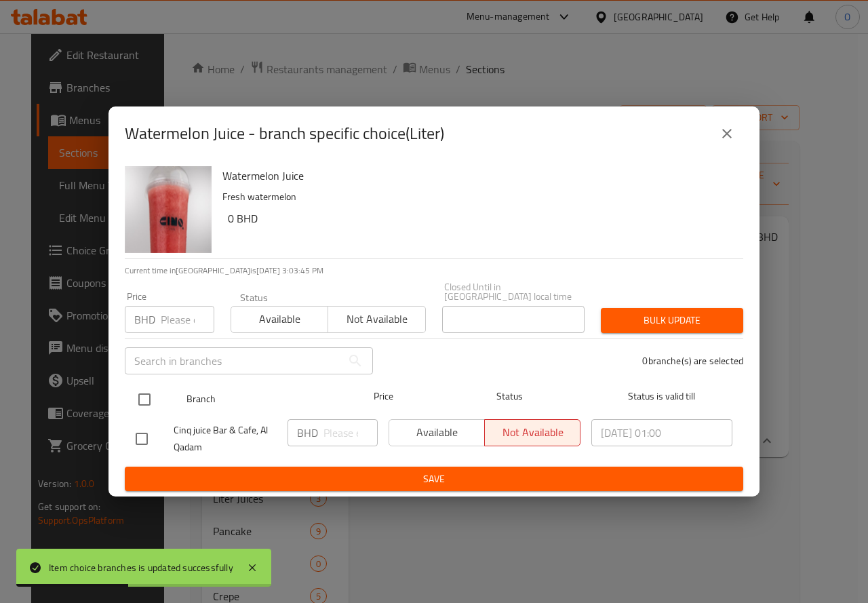
click at [140, 391] on input "checkbox" at bounding box center [144, 399] width 28 height 28
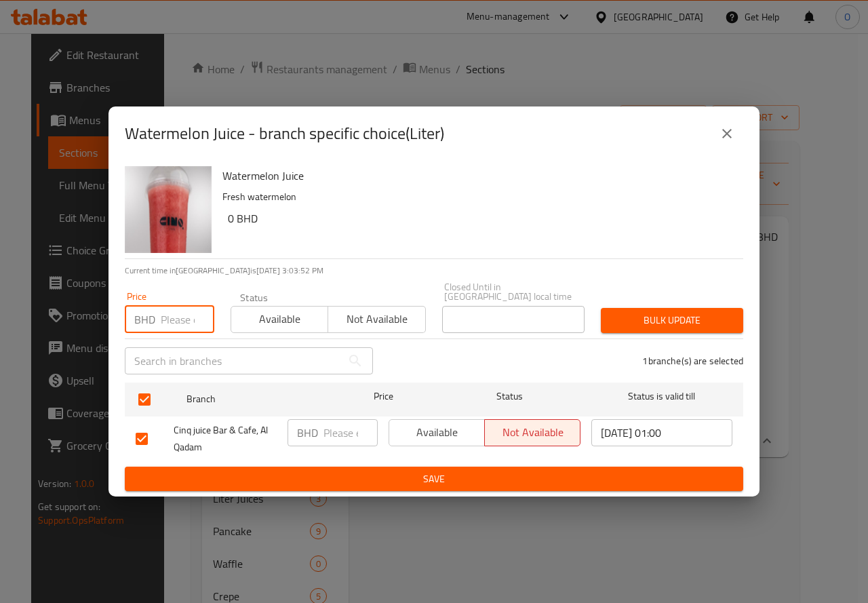
paste input "3"
click at [638, 308] on button "Bulk update" at bounding box center [671, 320] width 142 height 25
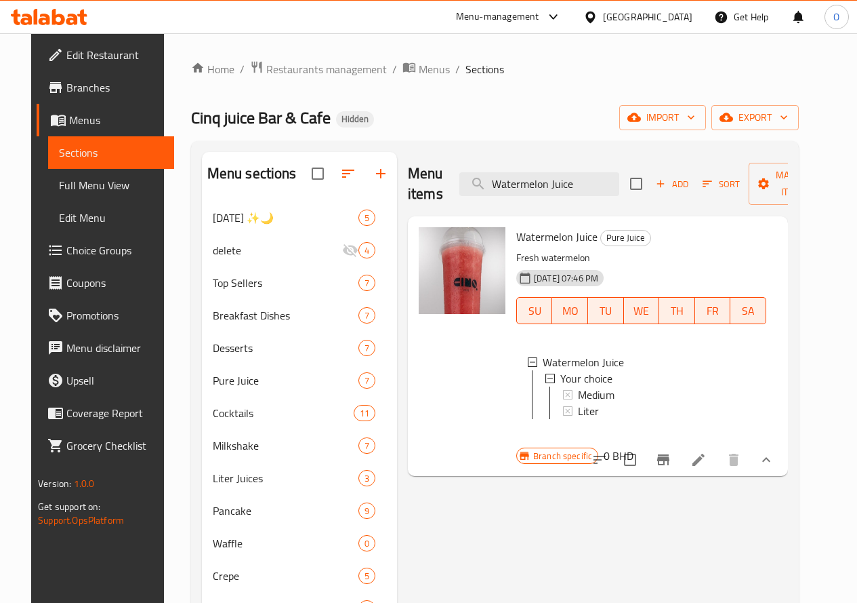
click at [578, 414] on span "Liter" at bounding box center [588, 411] width 21 height 16
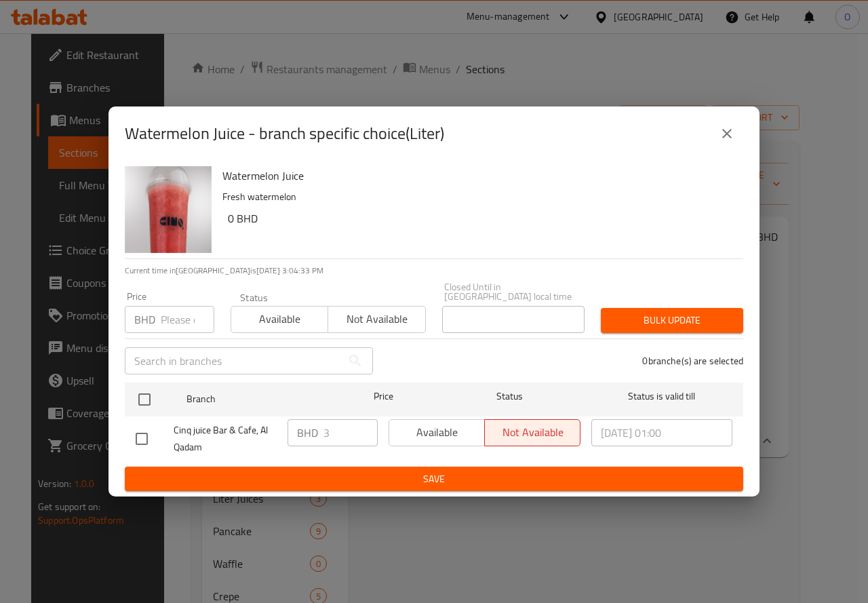
click at [717, 136] on button "close" at bounding box center [726, 133] width 33 height 33
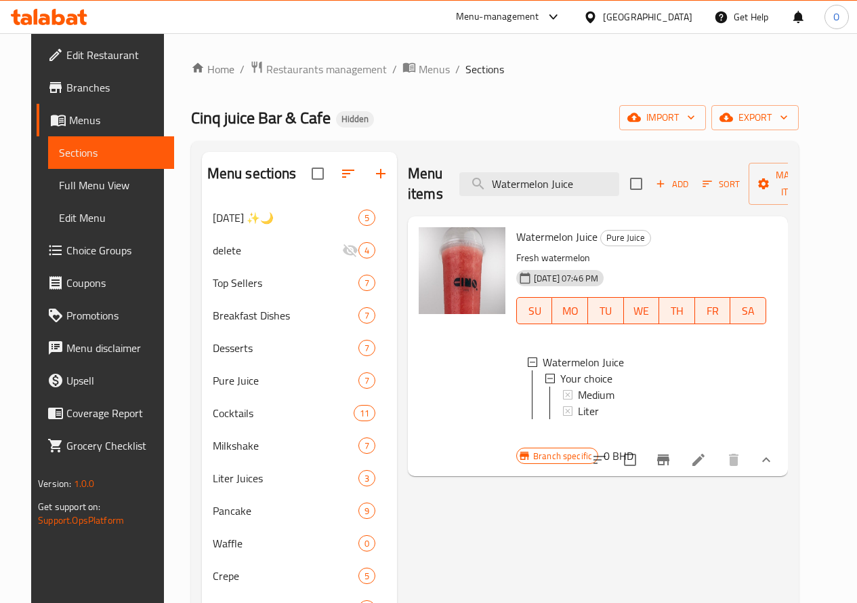
click at [578, 411] on div "Liter" at bounding box center [667, 411] width 178 height 16
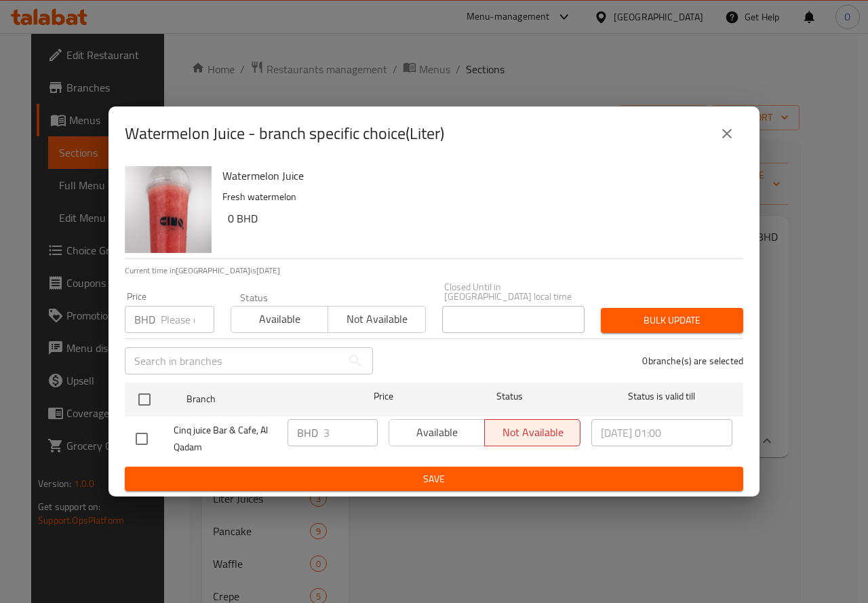
click at [737, 140] on button "close" at bounding box center [726, 133] width 33 height 33
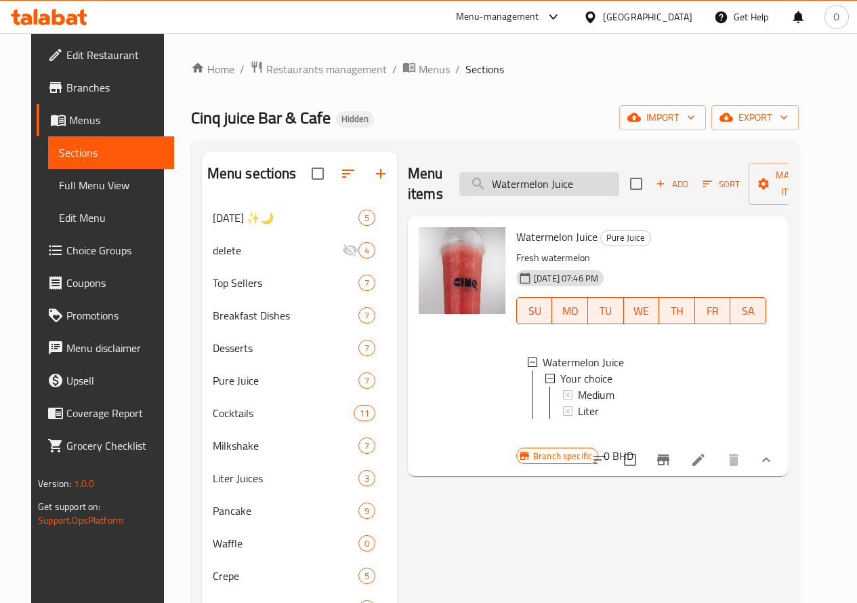
click at [546, 184] on input "Watermelon Juice" at bounding box center [540, 184] width 160 height 24
drag, startPoint x: 546, startPoint y: 184, endPoint x: 525, endPoint y: 190, distance: 21.7
click at [525, 190] on input "Watermelon Juice" at bounding box center [540, 184] width 160 height 24
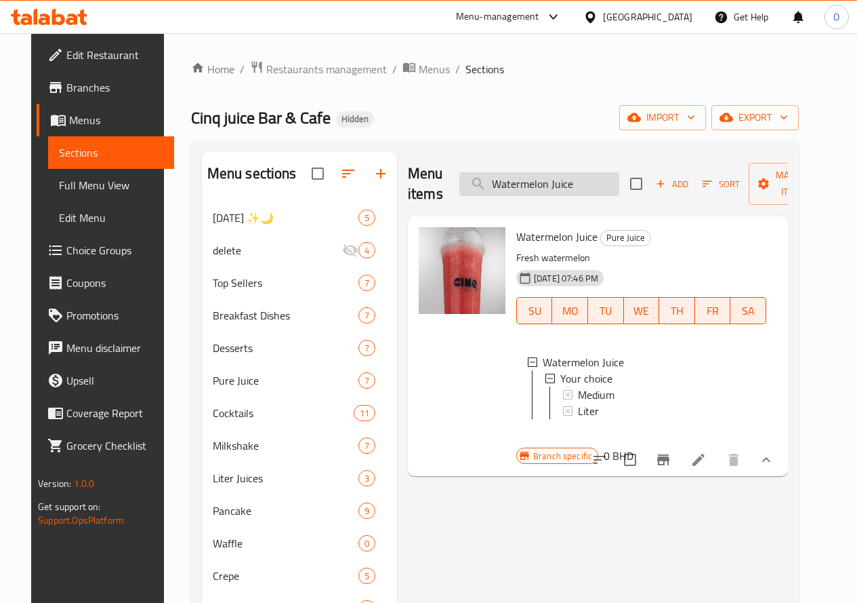
click at [525, 190] on input "Watermelon Juice" at bounding box center [540, 184] width 160 height 24
paste input "Mango Juice"
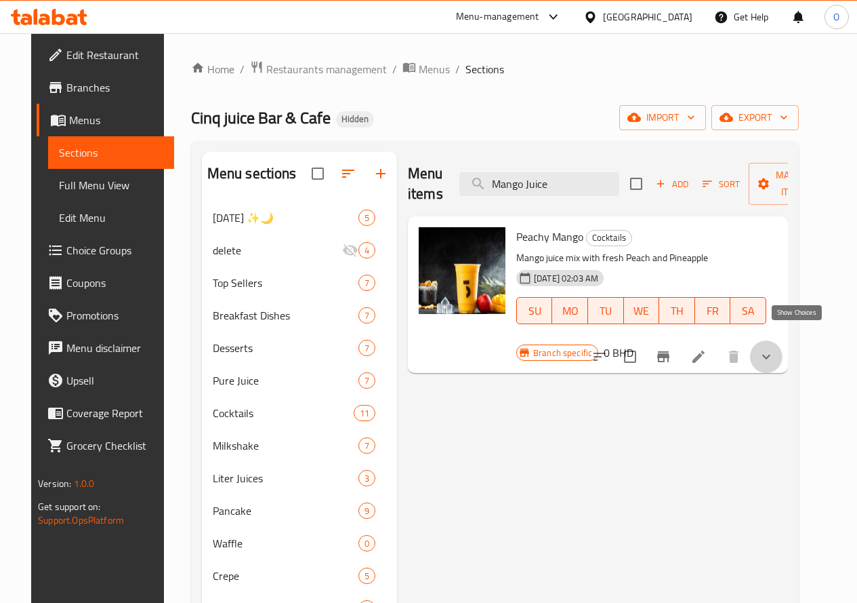
click at [775, 348] on icon "show more" at bounding box center [766, 356] width 16 height 16
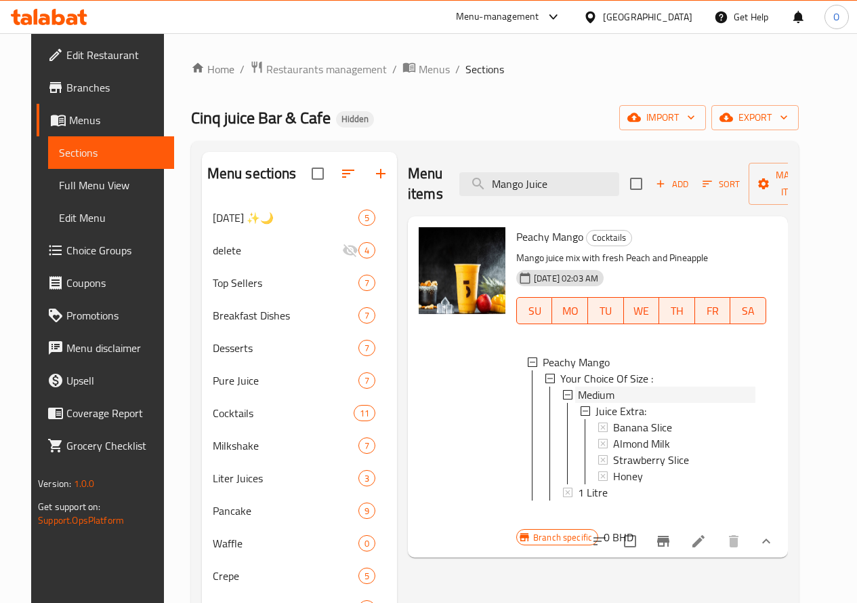
click at [578, 394] on div "Medium" at bounding box center [667, 394] width 178 height 16
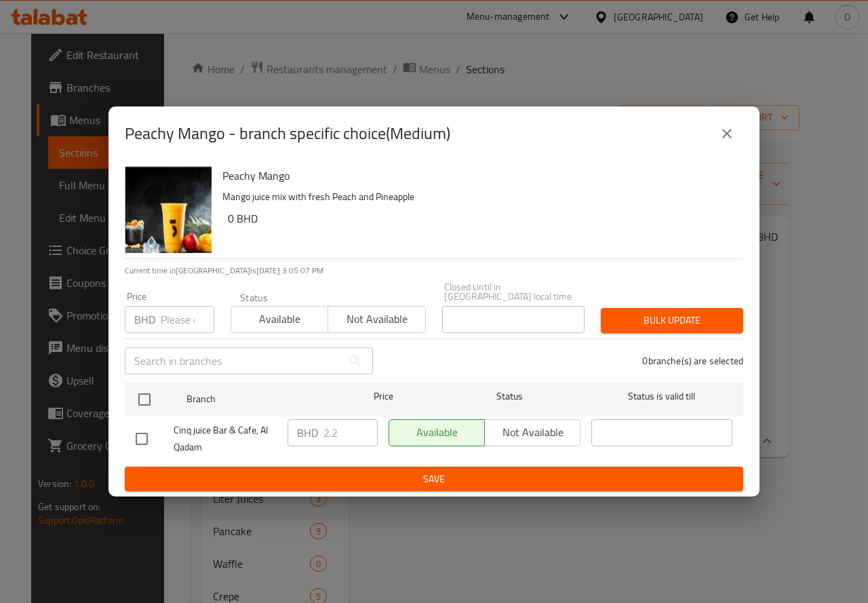
click at [722, 134] on icon "close" at bounding box center [726, 133] width 16 height 16
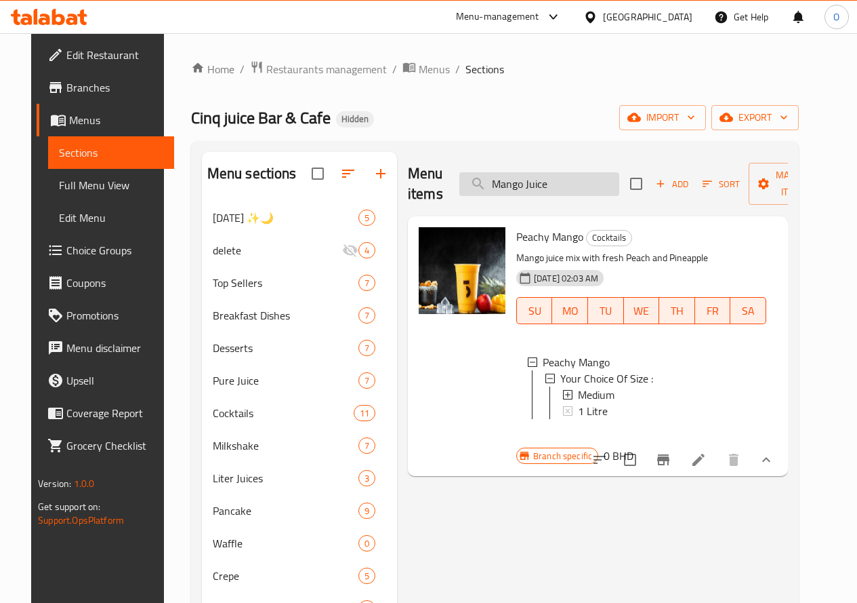
click at [539, 187] on input "Mango Juice" at bounding box center [540, 184] width 160 height 24
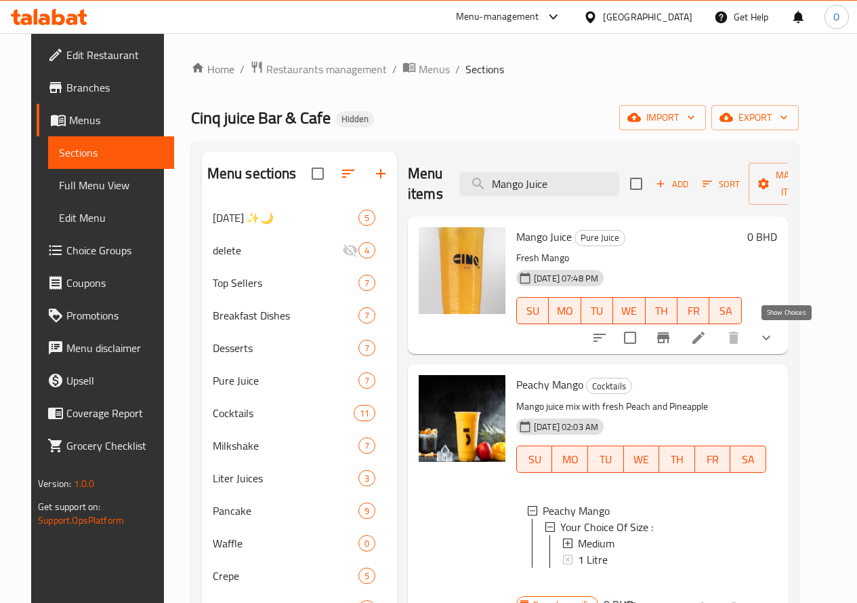
click at [775, 336] on icon "show more" at bounding box center [766, 337] width 16 height 16
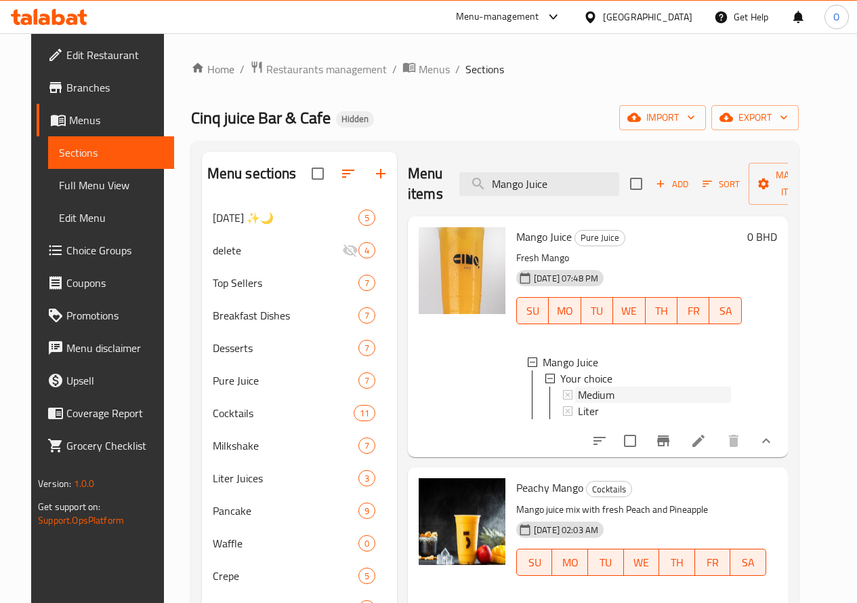
click at [578, 394] on div "Medium" at bounding box center [654, 394] width 153 height 16
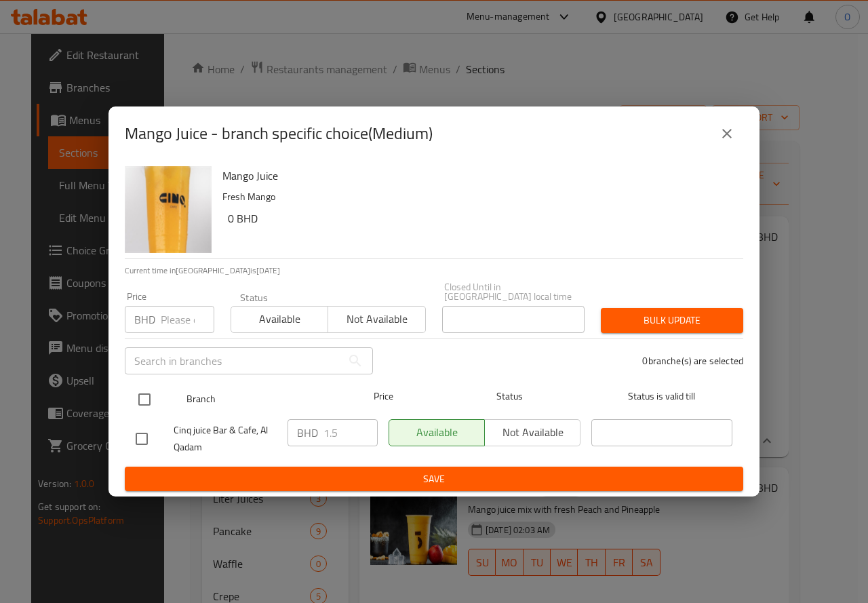
click at [146, 400] on input "checkbox" at bounding box center [144, 399] width 28 height 28
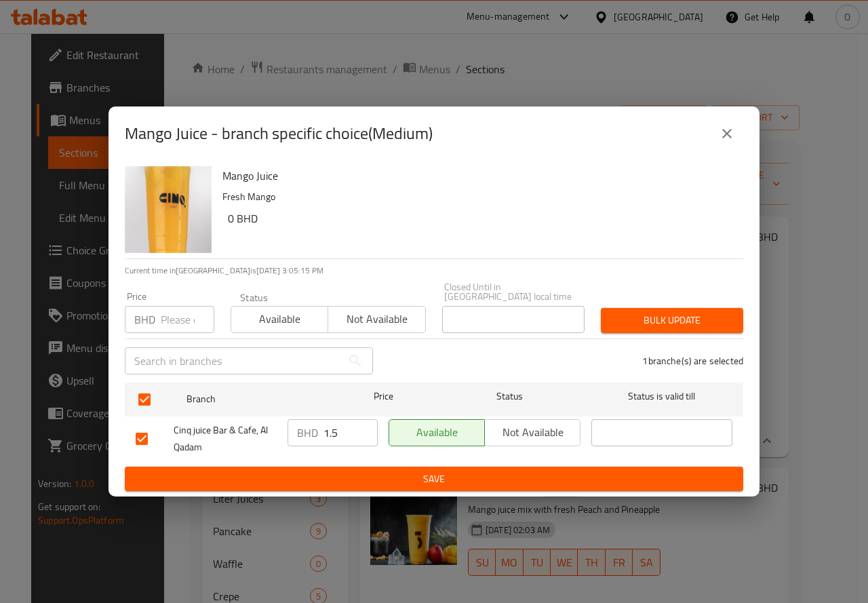
click at [186, 313] on input "number" at bounding box center [188, 319] width 54 height 27
click at [652, 312] on span "Bulk update" at bounding box center [671, 320] width 121 height 17
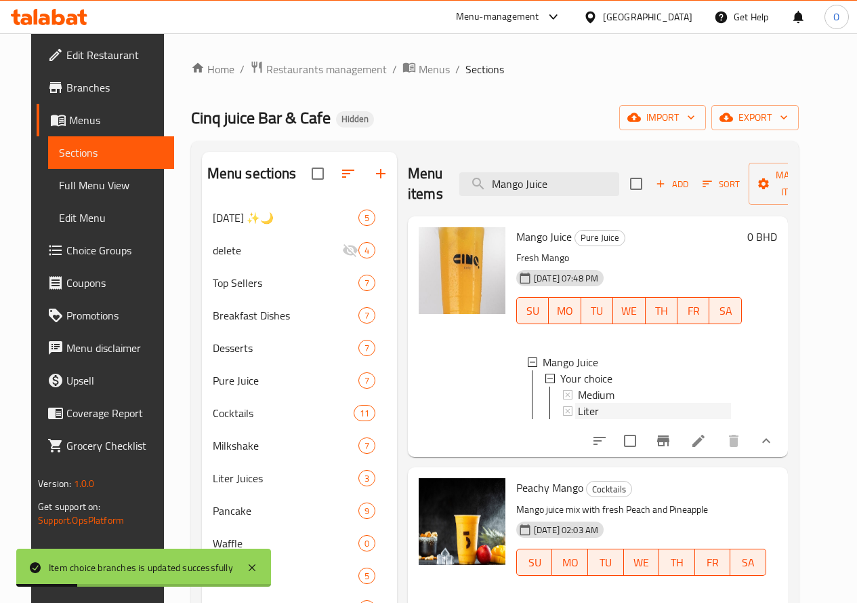
click at [578, 409] on div "Liter" at bounding box center [654, 411] width 153 height 16
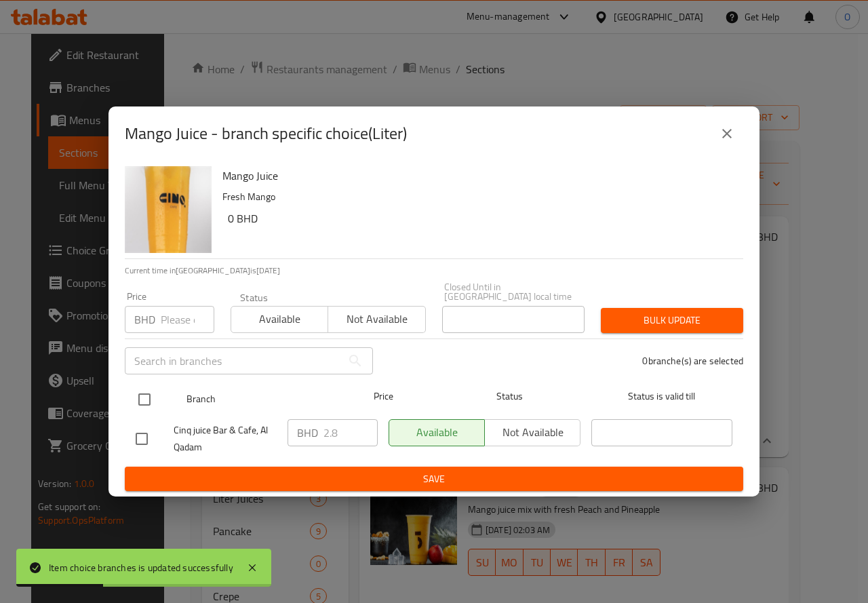
click at [140, 399] on input "checkbox" at bounding box center [144, 399] width 28 height 28
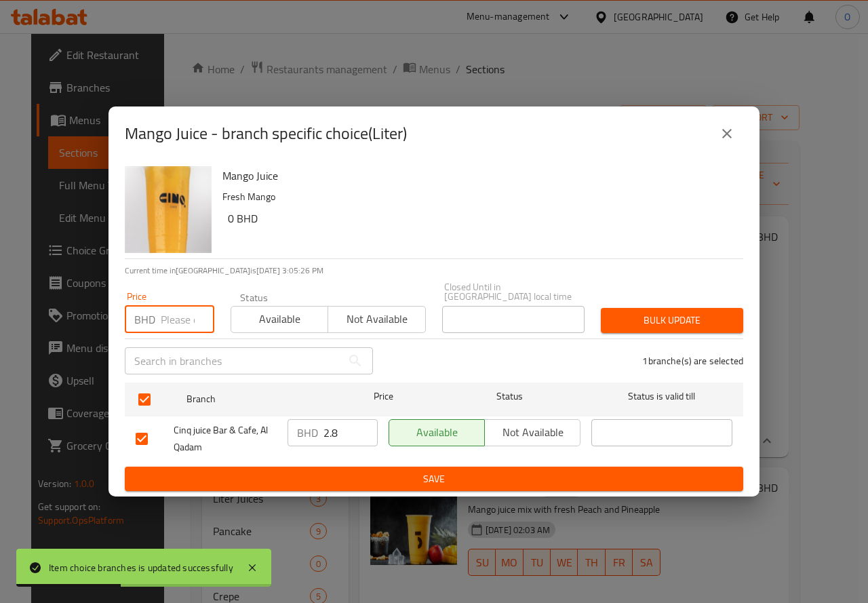
click at [167, 320] on input "number" at bounding box center [188, 319] width 54 height 27
click at [695, 323] on span "Bulk update" at bounding box center [671, 320] width 121 height 17
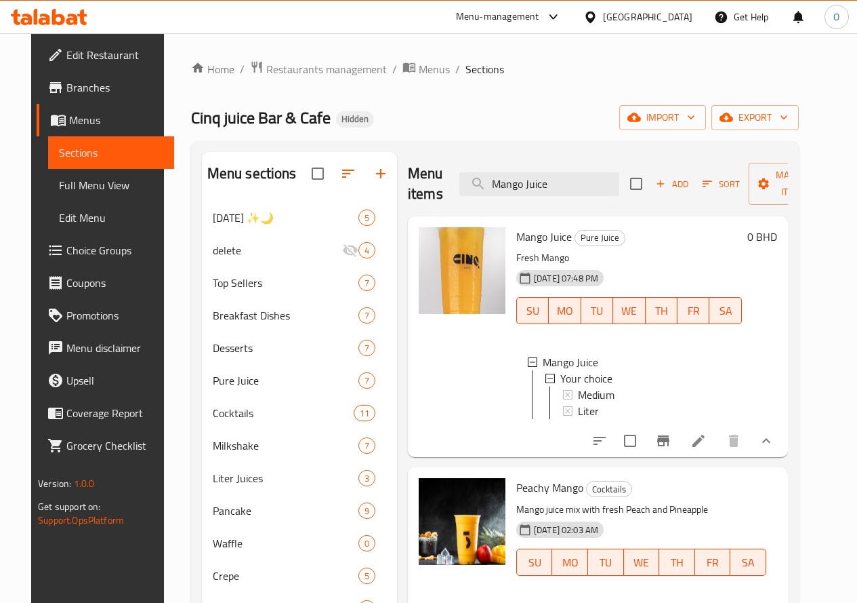
click at [578, 415] on div "Liter" at bounding box center [654, 411] width 153 height 16
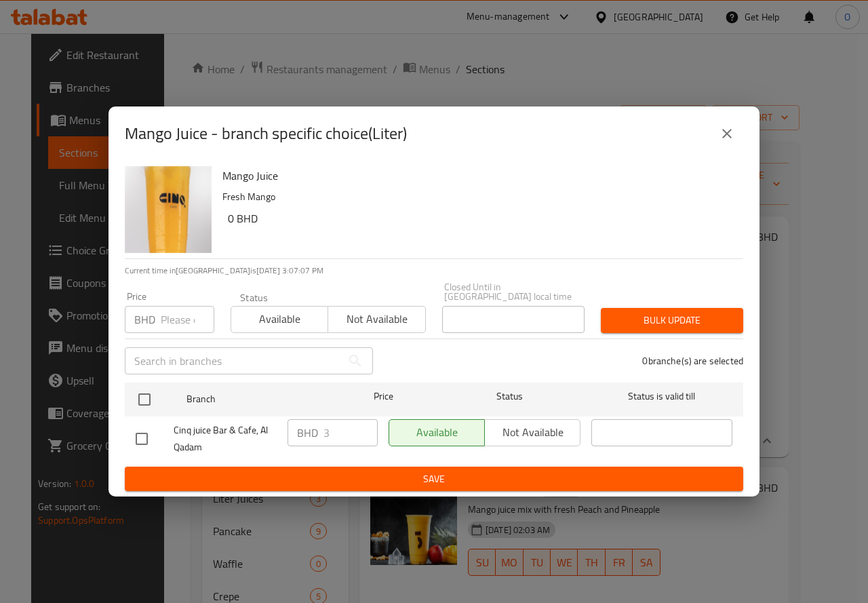
click at [730, 127] on button "close" at bounding box center [726, 133] width 33 height 33
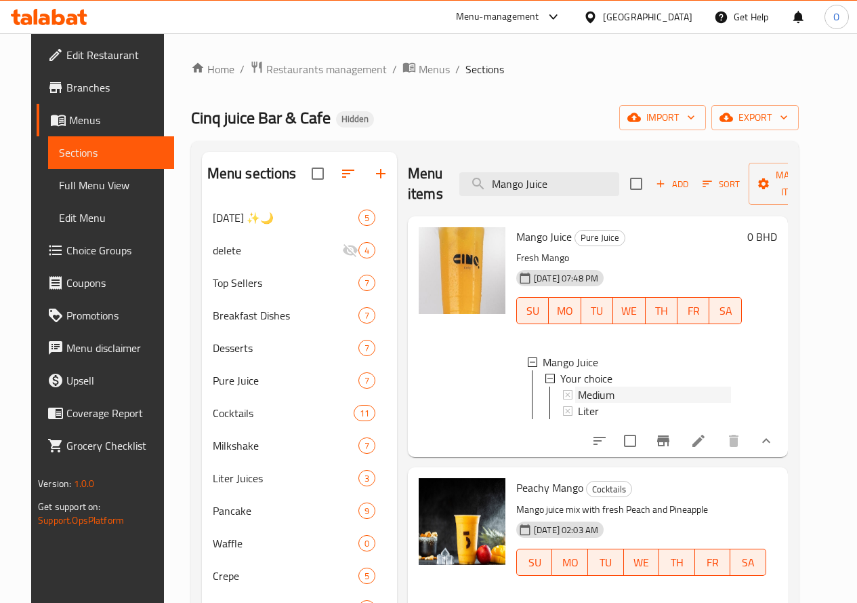
click at [578, 392] on div "Medium" at bounding box center [654, 394] width 153 height 16
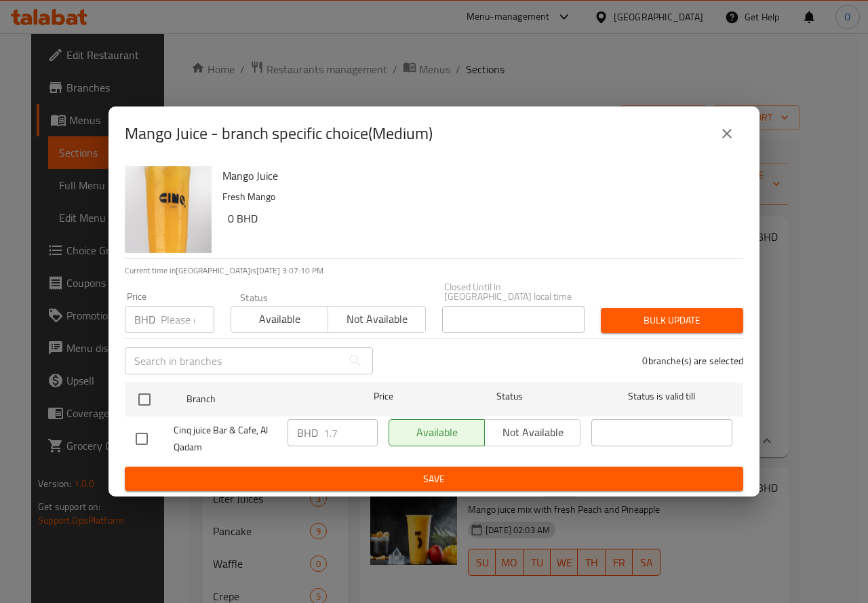
click at [714, 157] on div "Mango Juice - branch specific choice(Medium)" at bounding box center [433, 133] width 651 height 54
click at [731, 138] on icon "close" at bounding box center [726, 133] width 9 height 9
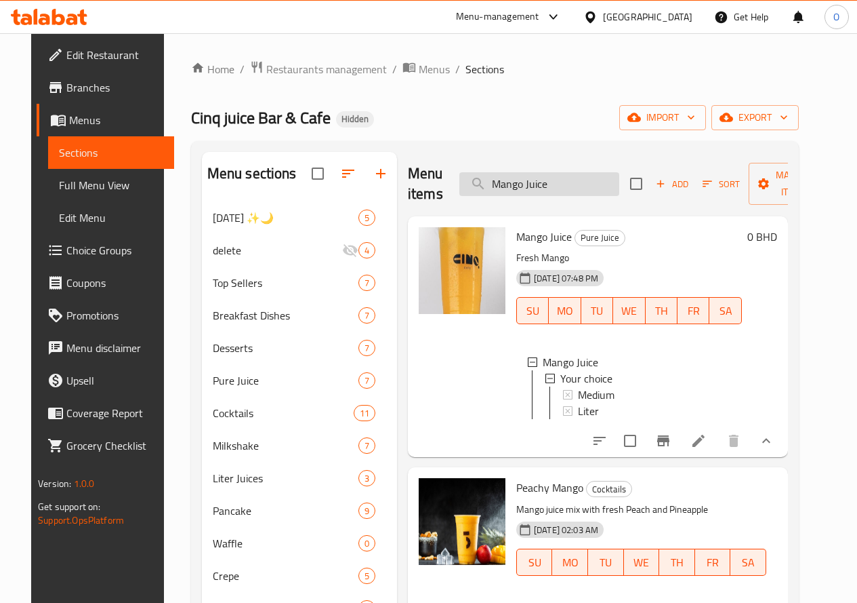
click at [540, 183] on input "Mango Juice" at bounding box center [540, 184] width 160 height 24
paste input "Lemon"
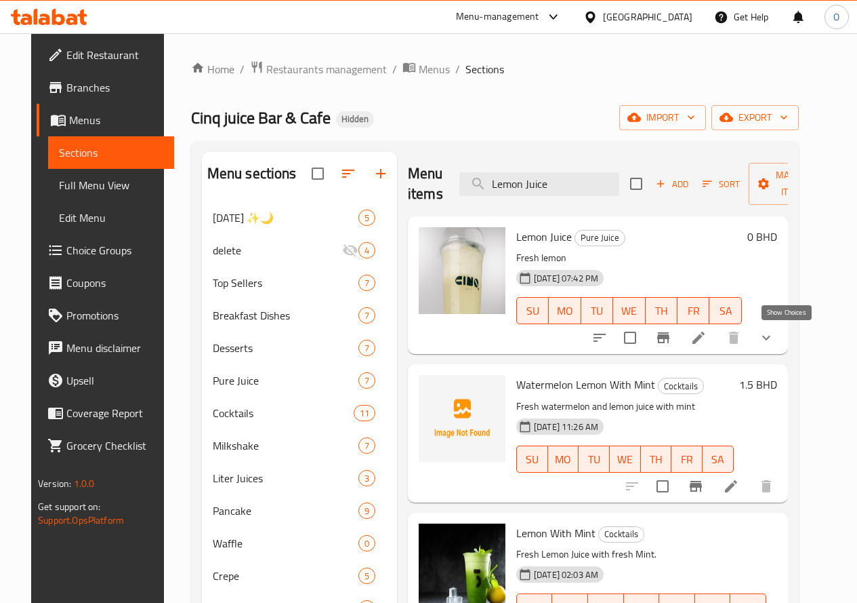
click at [775, 337] on icon "show more" at bounding box center [766, 337] width 16 height 16
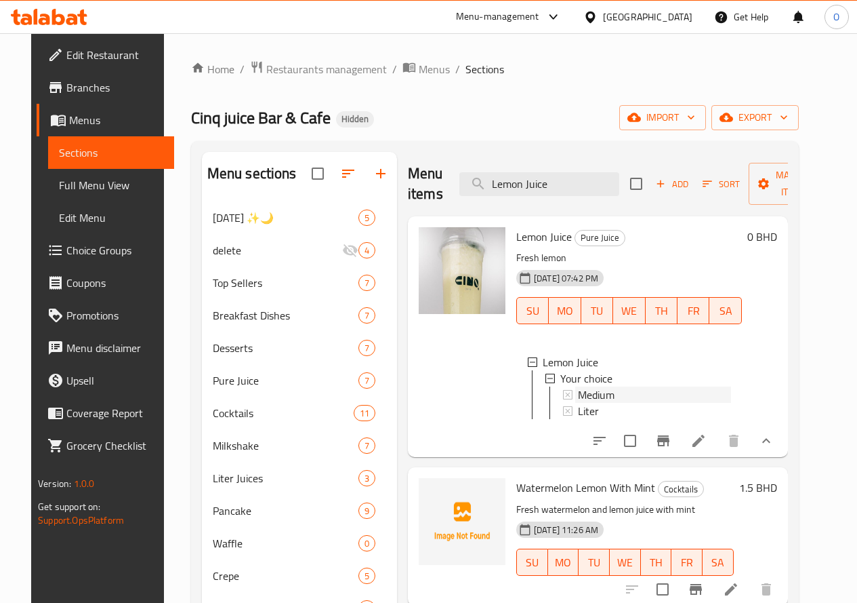
click at [578, 390] on span "Medium" at bounding box center [596, 394] width 37 height 16
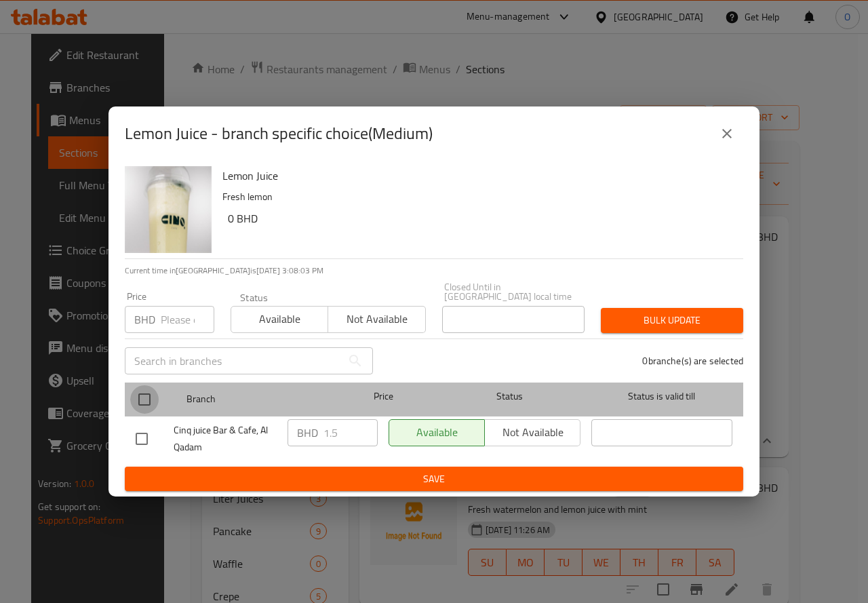
click at [149, 388] on input "checkbox" at bounding box center [144, 399] width 28 height 28
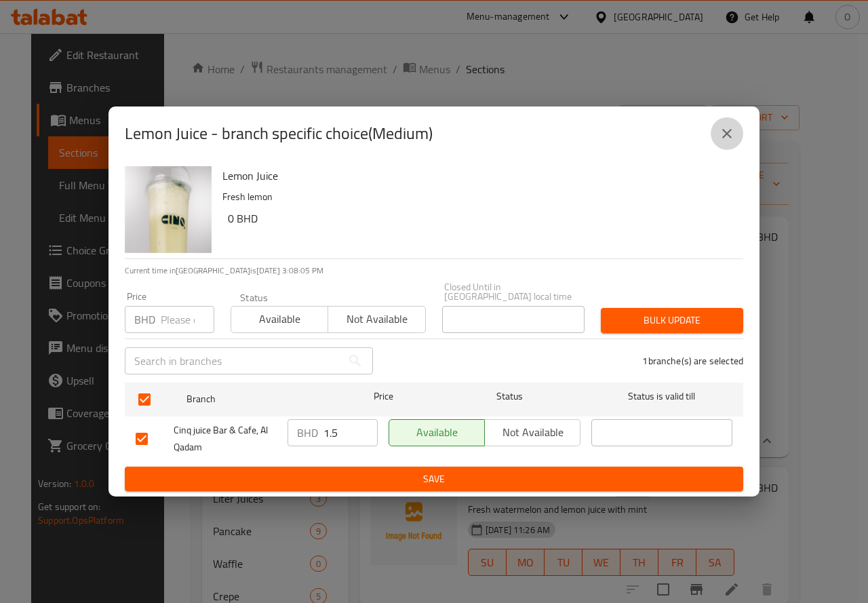
click at [719, 138] on icon "close" at bounding box center [726, 133] width 16 height 16
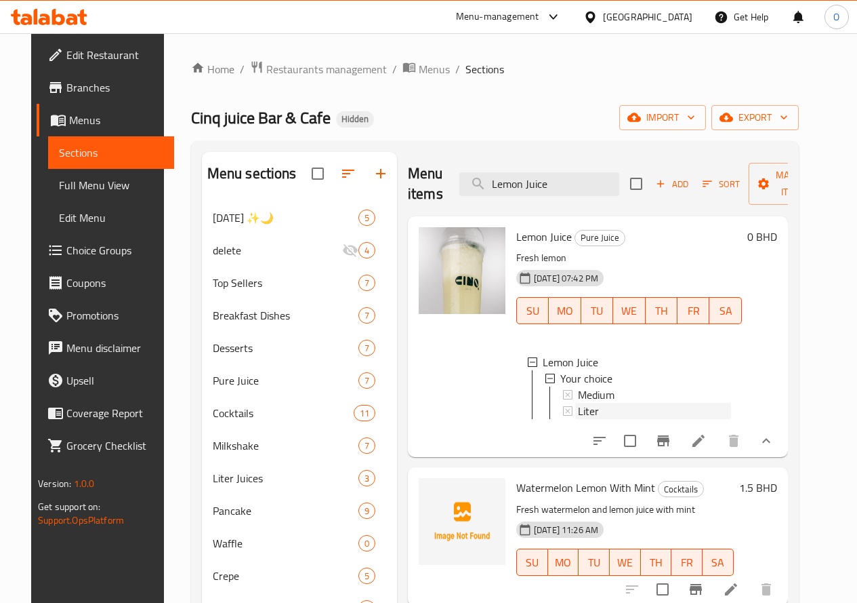
click at [578, 409] on span "Liter" at bounding box center [588, 411] width 21 height 16
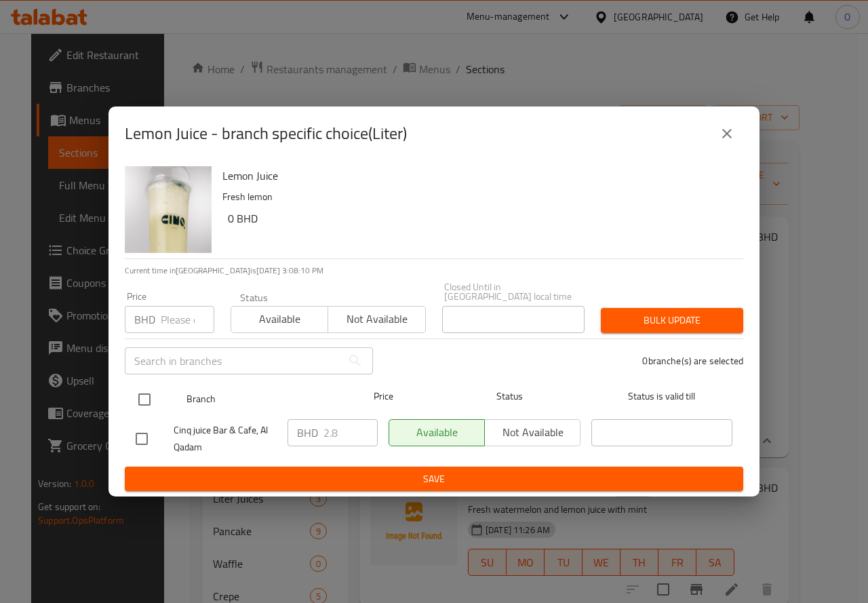
click at [148, 401] on input "checkbox" at bounding box center [144, 399] width 28 height 28
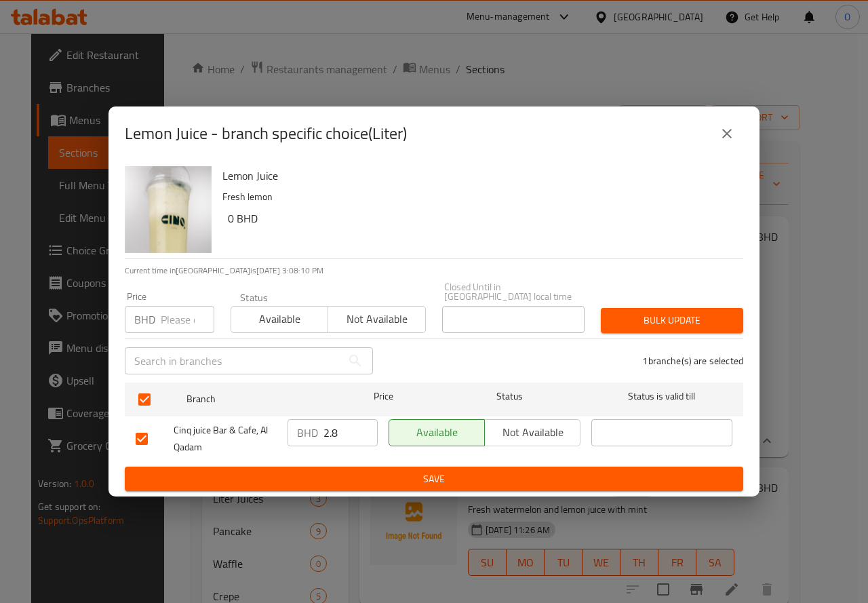
click at [174, 323] on input "number" at bounding box center [188, 319] width 54 height 27
click at [686, 312] on span "Bulk update" at bounding box center [671, 320] width 121 height 17
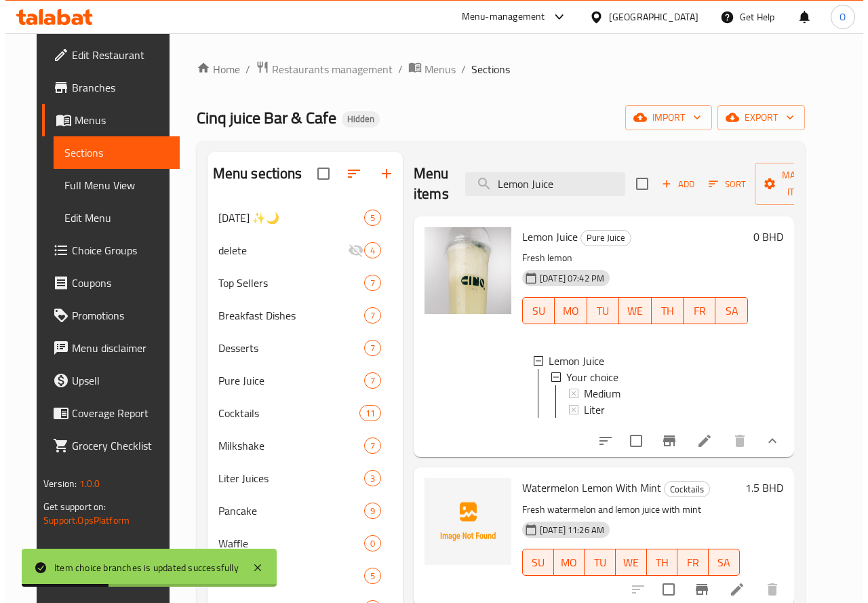
scroll to position [2, 0]
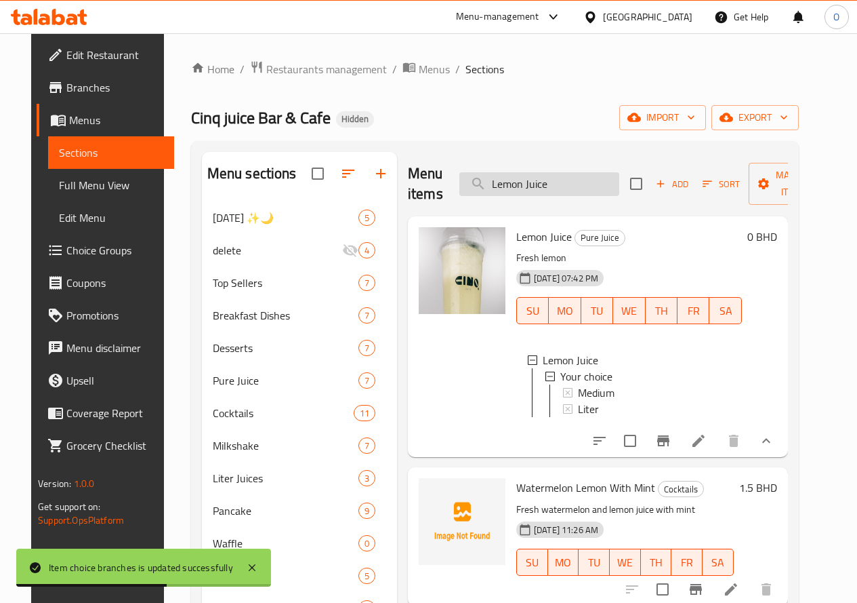
click at [543, 180] on input "Lemon Juice" at bounding box center [540, 184] width 160 height 24
paste input "Strawberry"
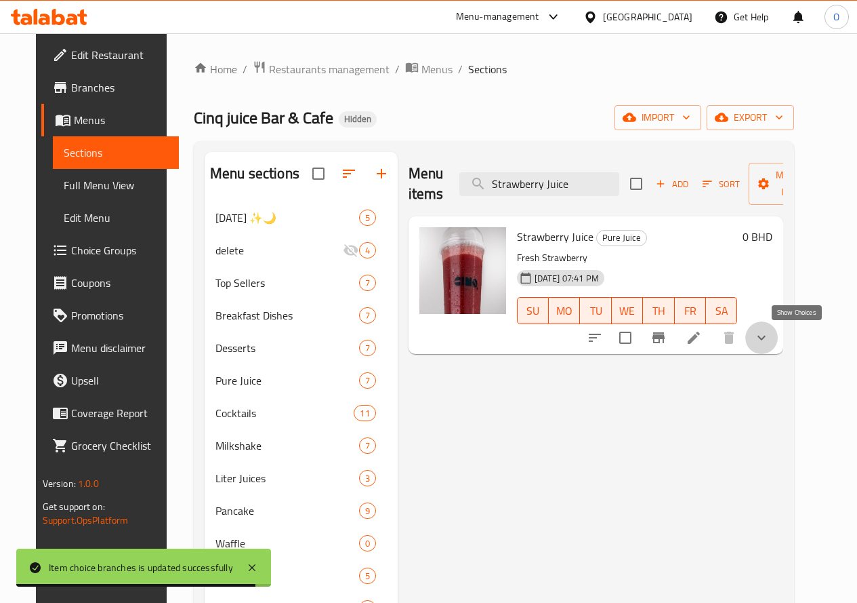
click at [770, 339] on icon "show more" at bounding box center [762, 337] width 16 height 16
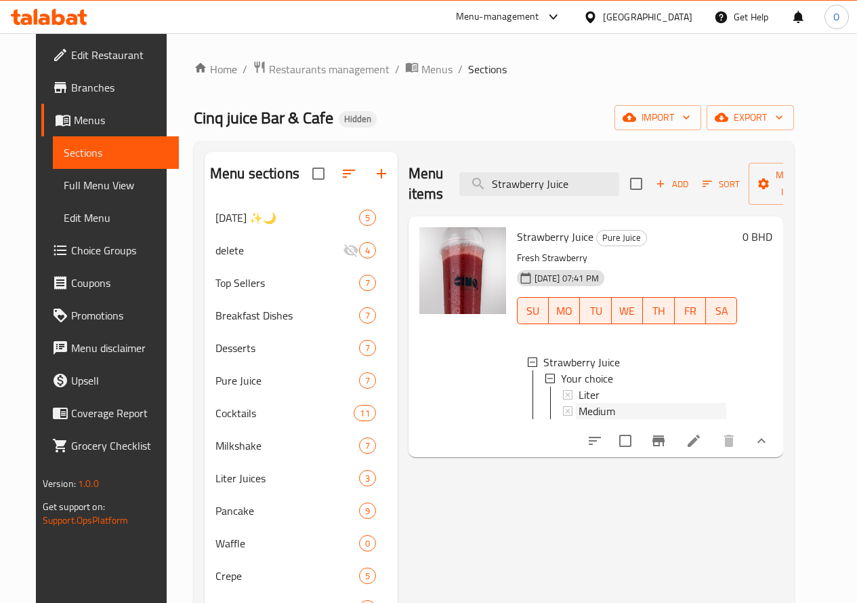
click at [579, 412] on span "Medium" at bounding box center [597, 411] width 37 height 16
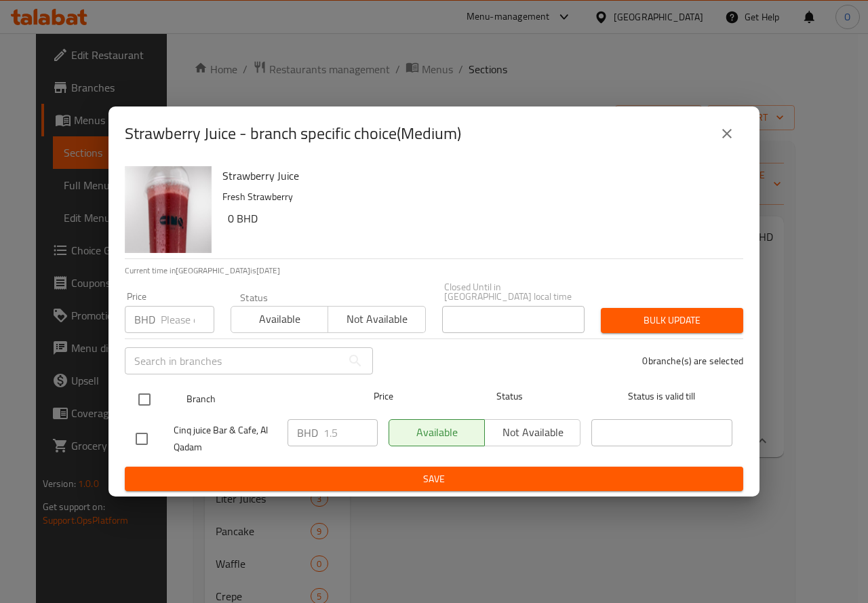
click at [156, 388] on input "checkbox" at bounding box center [144, 399] width 28 height 28
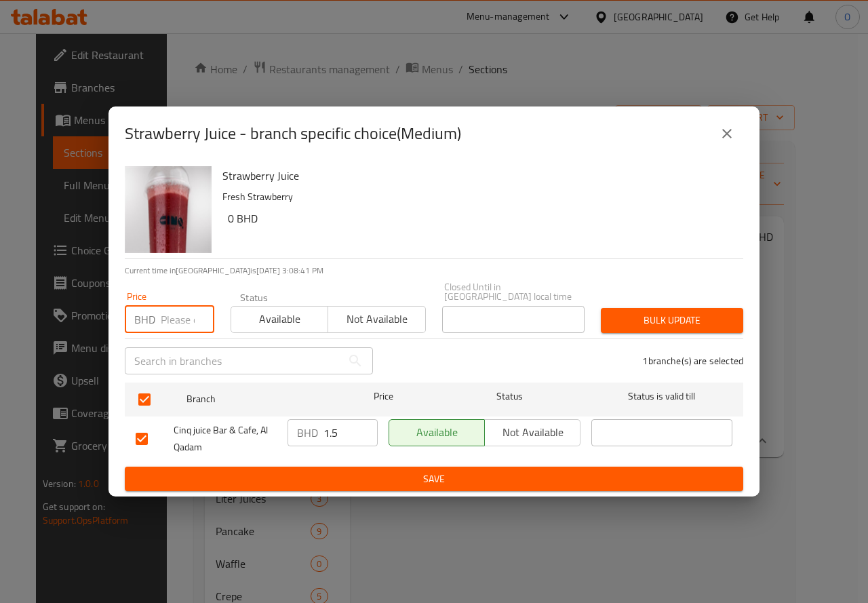
click at [177, 307] on input "number" at bounding box center [188, 319] width 54 height 27
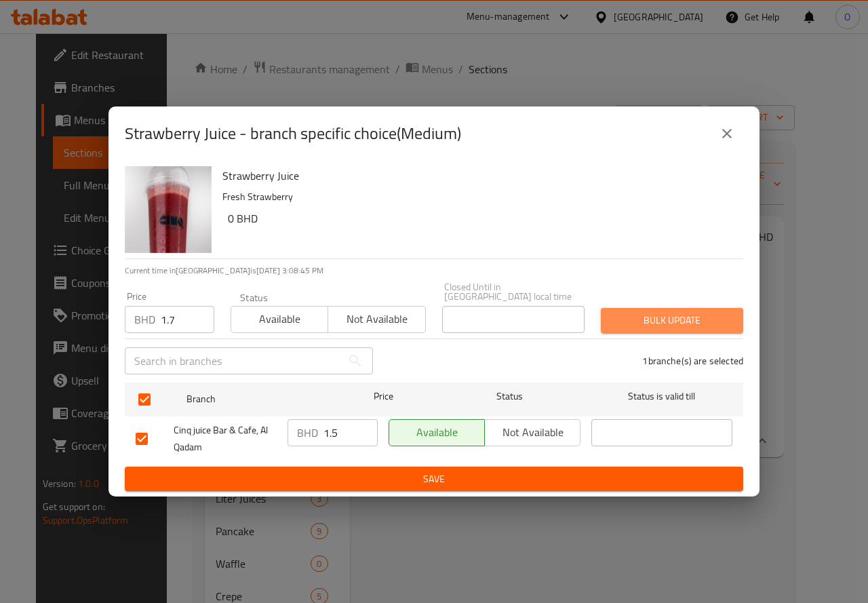
click at [630, 312] on span "Bulk update" at bounding box center [671, 320] width 121 height 17
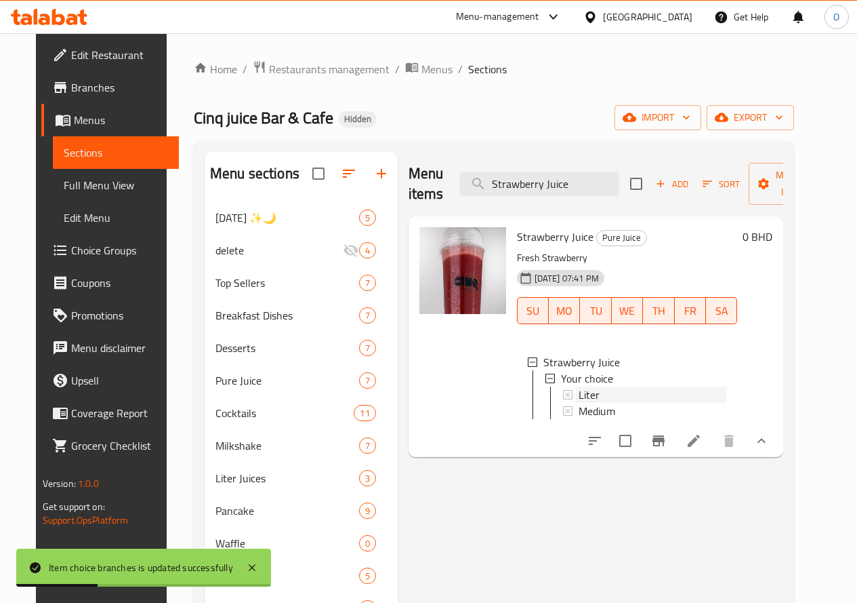
click at [579, 391] on div "Liter" at bounding box center [653, 394] width 148 height 16
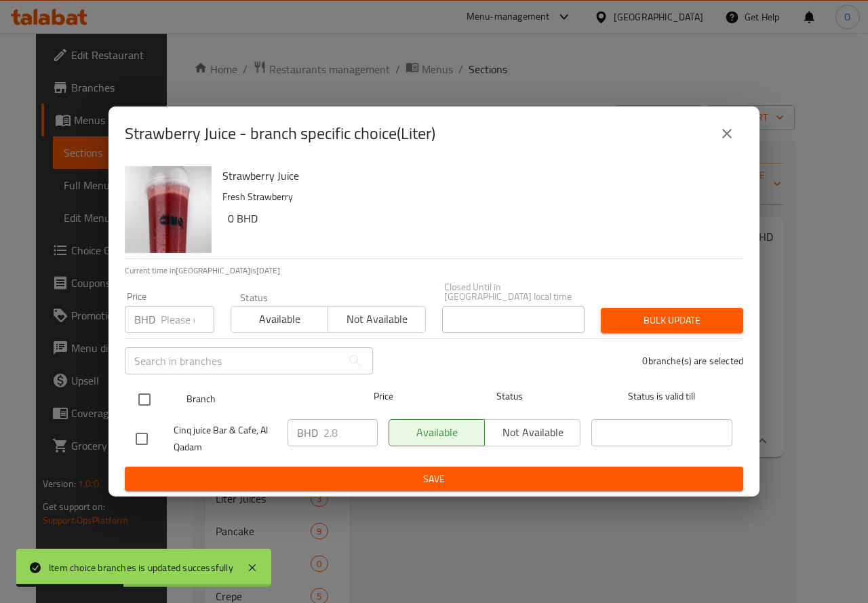
click at [141, 399] on input "checkbox" at bounding box center [144, 399] width 28 height 28
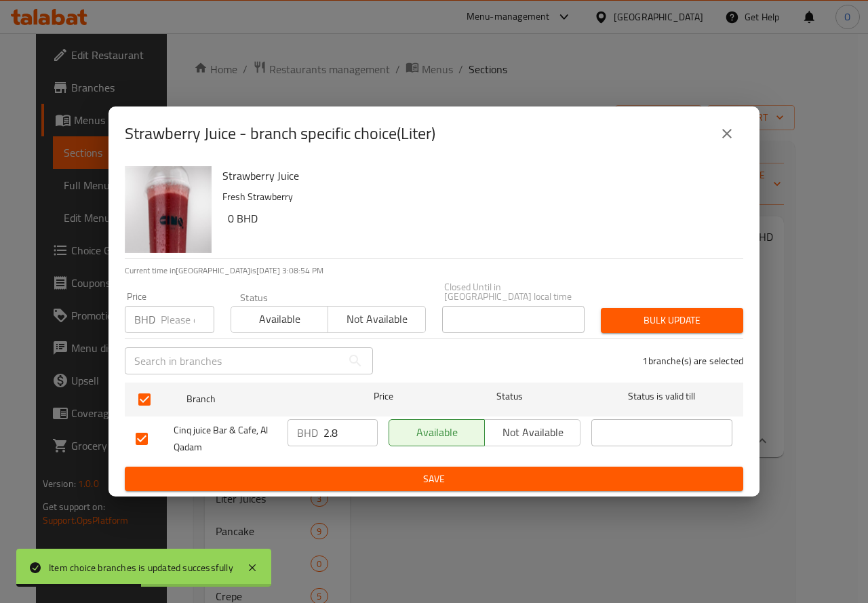
click at [159, 306] on div "BHD Price" at bounding box center [169, 319] width 89 height 27
click at [671, 312] on span "Bulk update" at bounding box center [671, 320] width 121 height 17
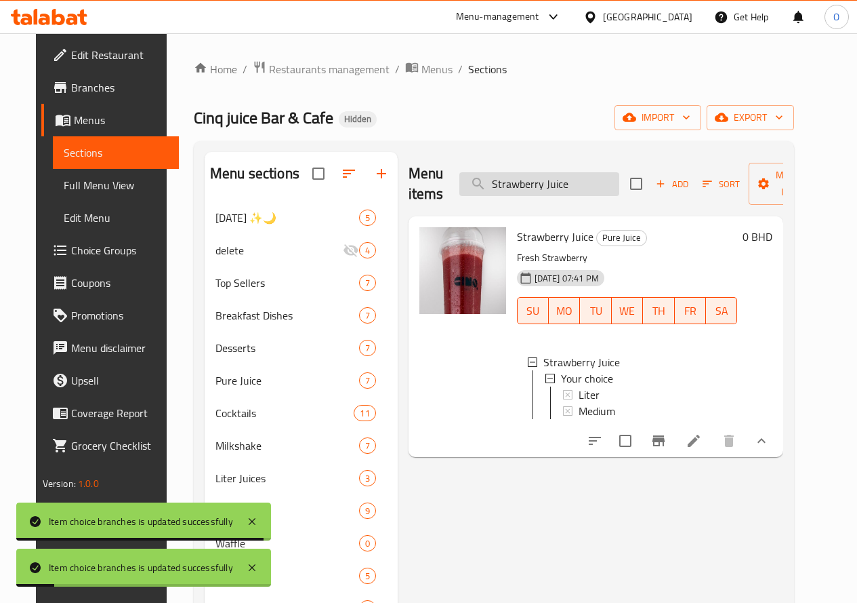
click at [552, 178] on input "Strawberry Juice" at bounding box center [540, 184] width 160 height 24
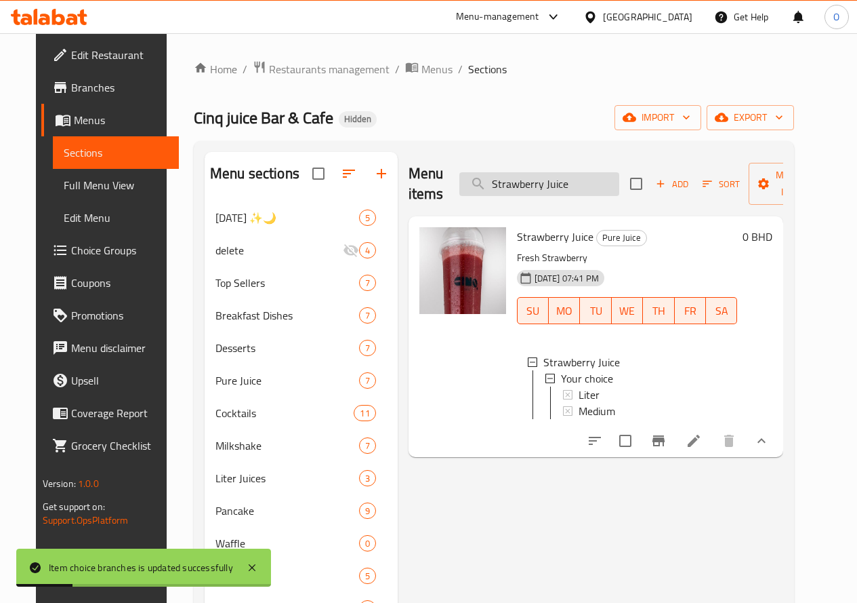
paste input "Avocado"
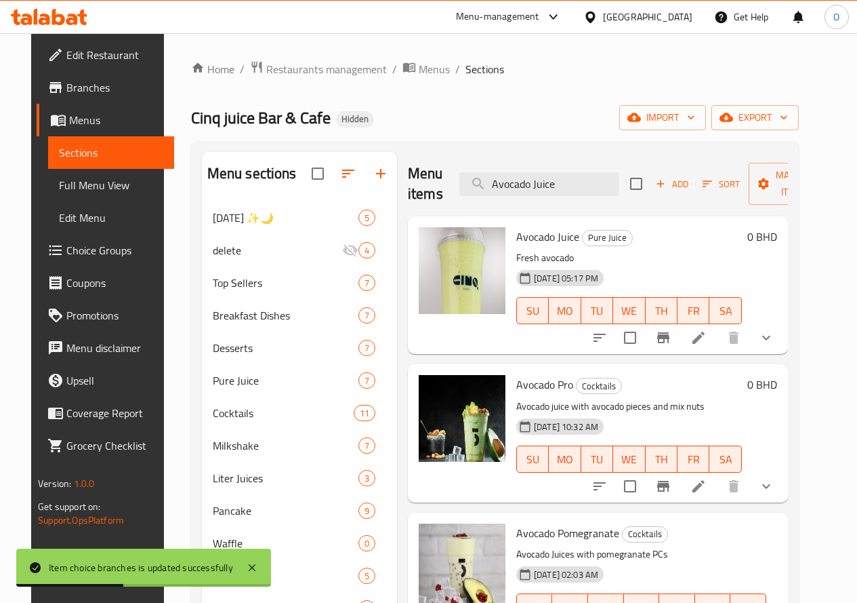
click at [775, 335] on icon "show more" at bounding box center [766, 337] width 16 height 16
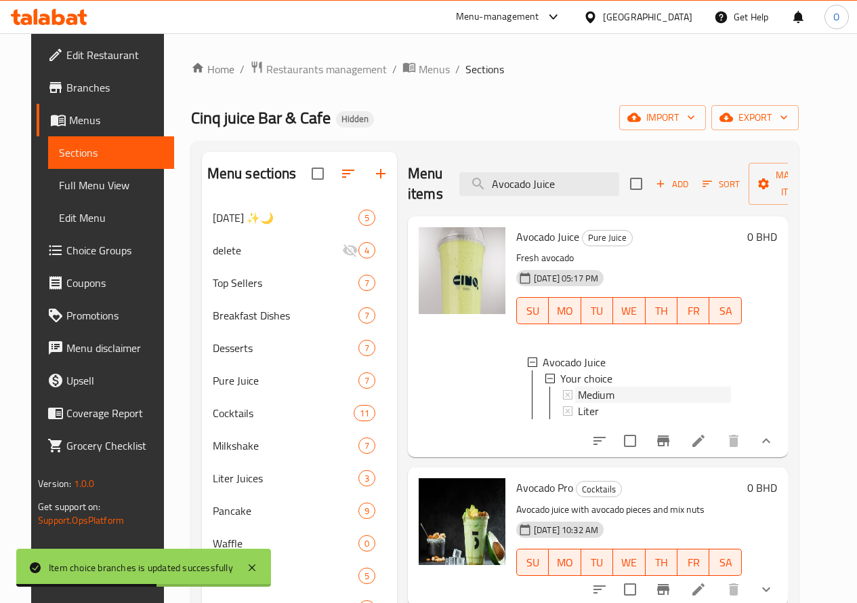
click at [578, 388] on span "Medium" at bounding box center [596, 394] width 37 height 16
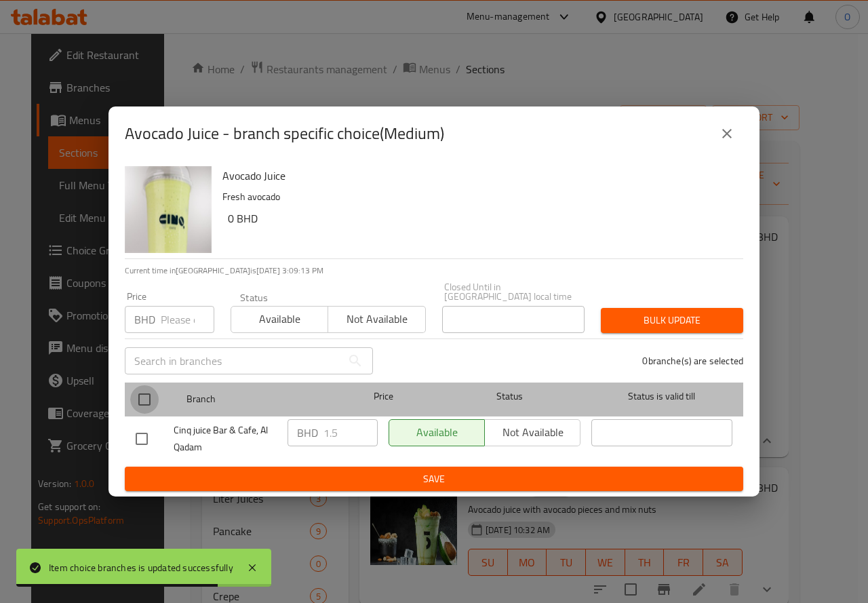
click at [140, 393] on input "checkbox" at bounding box center [144, 399] width 28 height 28
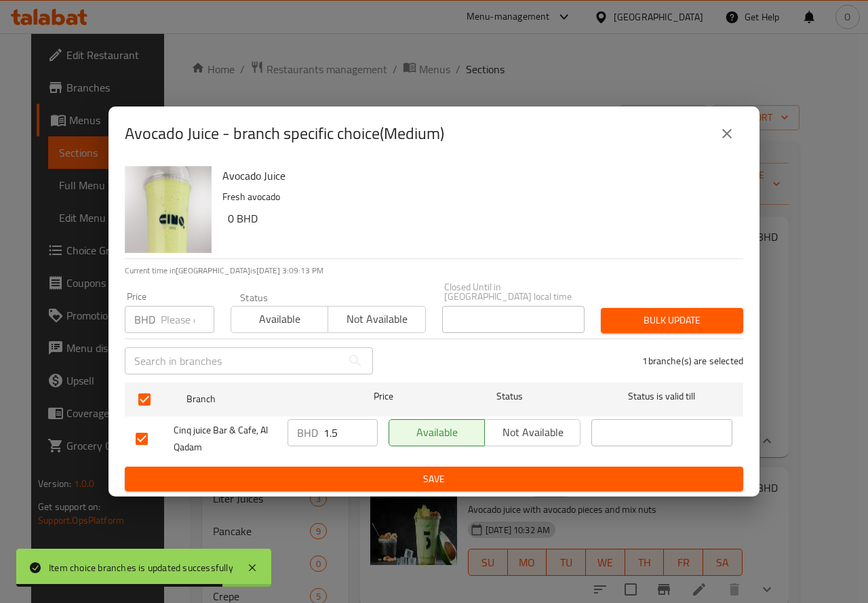
click at [177, 306] on input "number" at bounding box center [188, 319] width 54 height 27
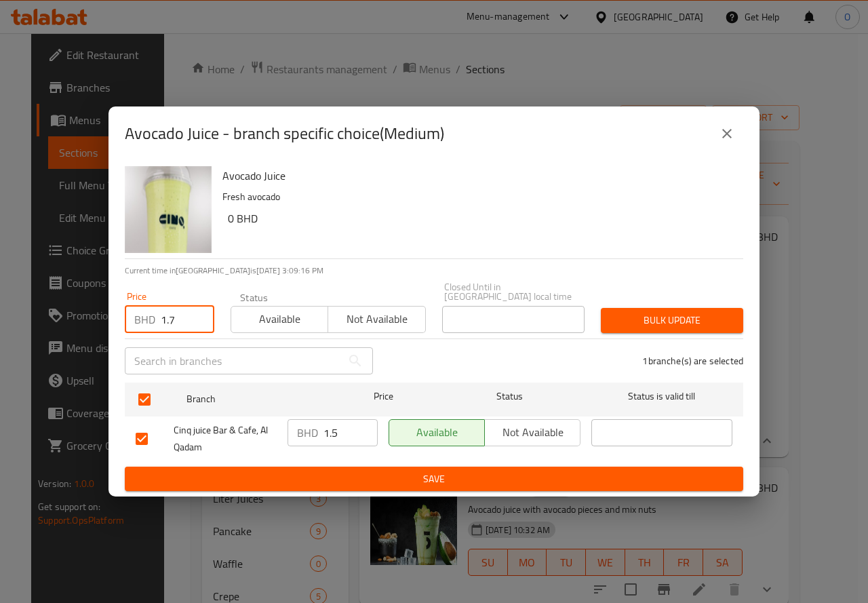
click at [685, 321] on span "Bulk update" at bounding box center [671, 320] width 121 height 17
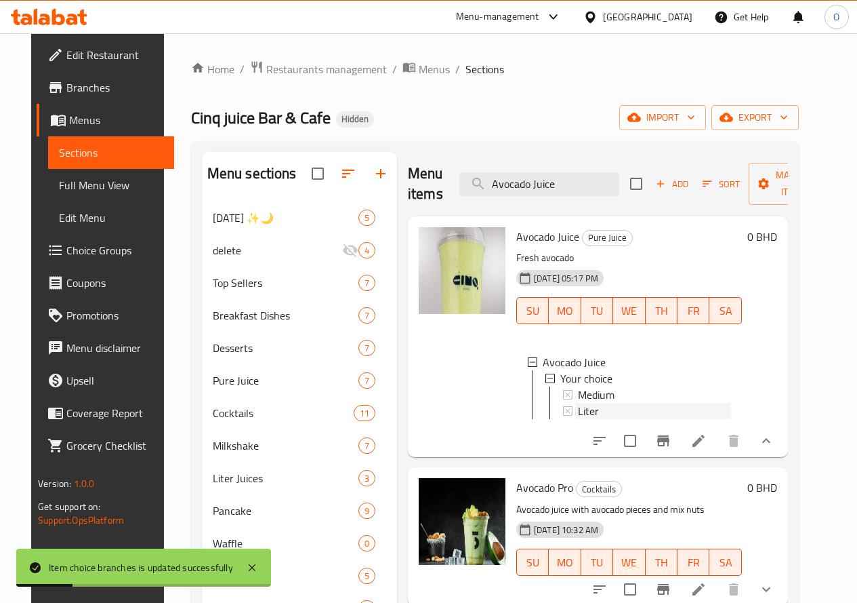
click at [578, 407] on div "Liter" at bounding box center [654, 411] width 153 height 16
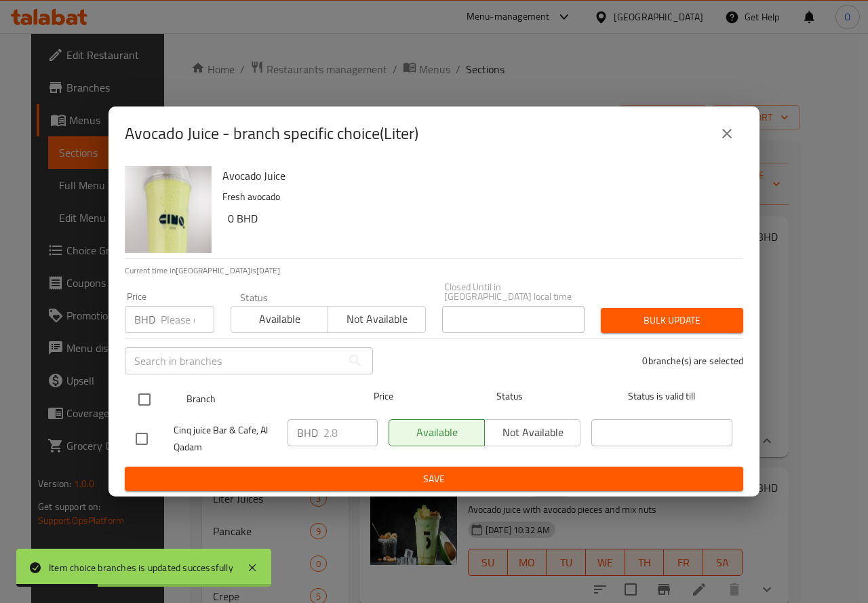
click at [142, 393] on input "checkbox" at bounding box center [144, 399] width 28 height 28
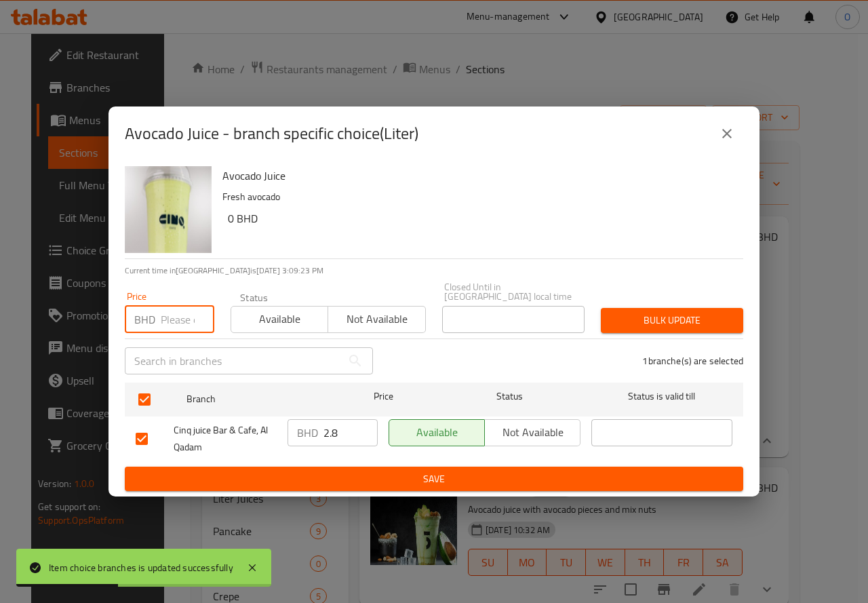
click at [175, 311] on input "number" at bounding box center [188, 319] width 54 height 27
click at [624, 312] on span "Bulk update" at bounding box center [671, 320] width 121 height 17
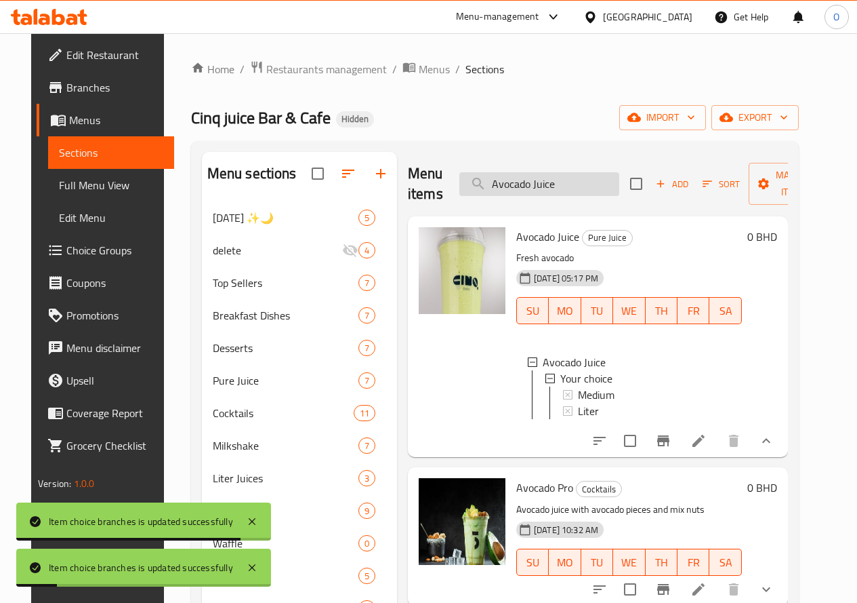
click at [561, 182] on input "Avocado Juice" at bounding box center [540, 184] width 160 height 24
paste input "Orange"
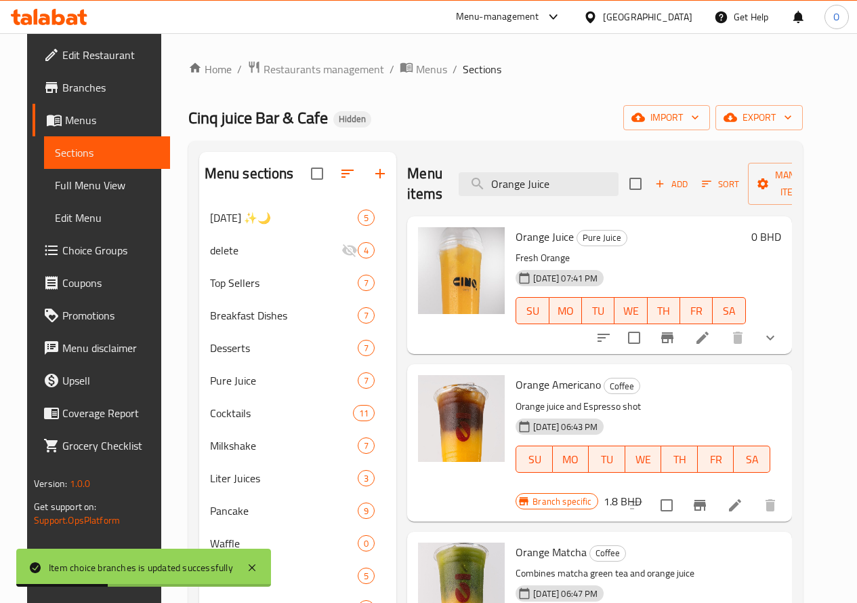
click at [779, 338] on icon "show more" at bounding box center [770, 337] width 16 height 16
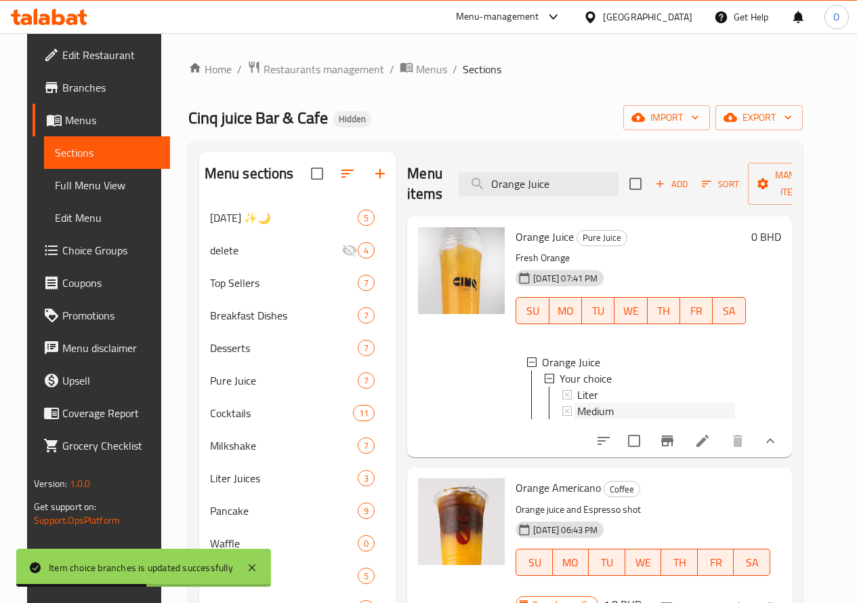
click at [577, 413] on span "Medium" at bounding box center [595, 411] width 37 height 16
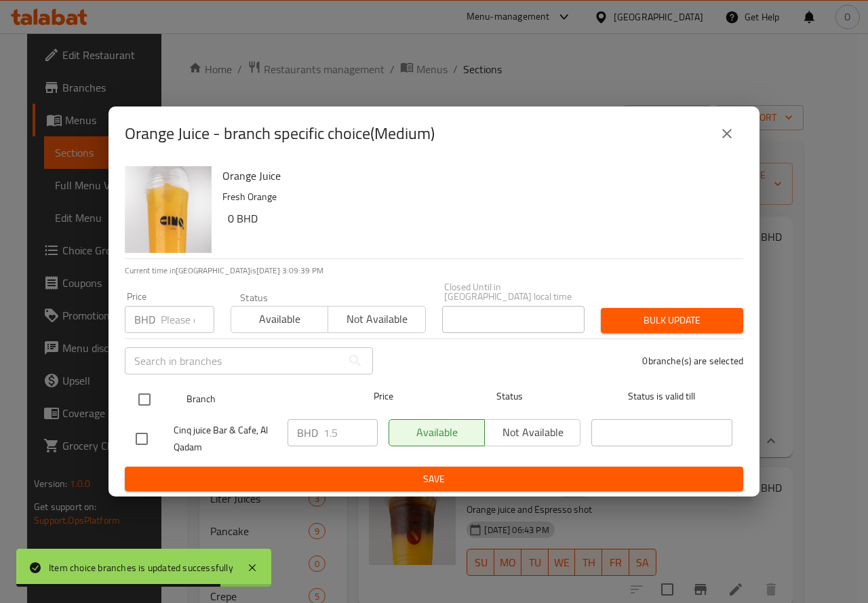
click at [136, 390] on input "checkbox" at bounding box center [144, 399] width 28 height 28
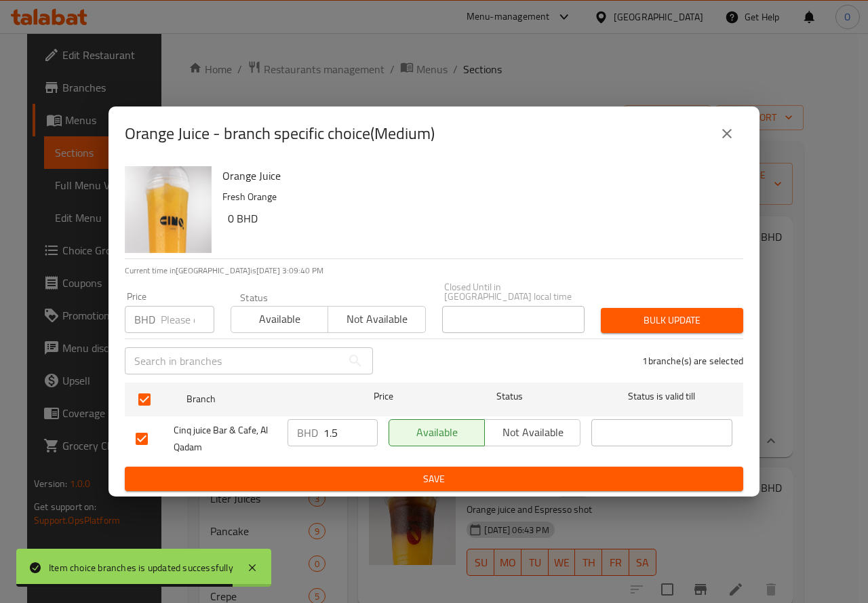
click at [171, 313] on input "number" at bounding box center [188, 319] width 54 height 27
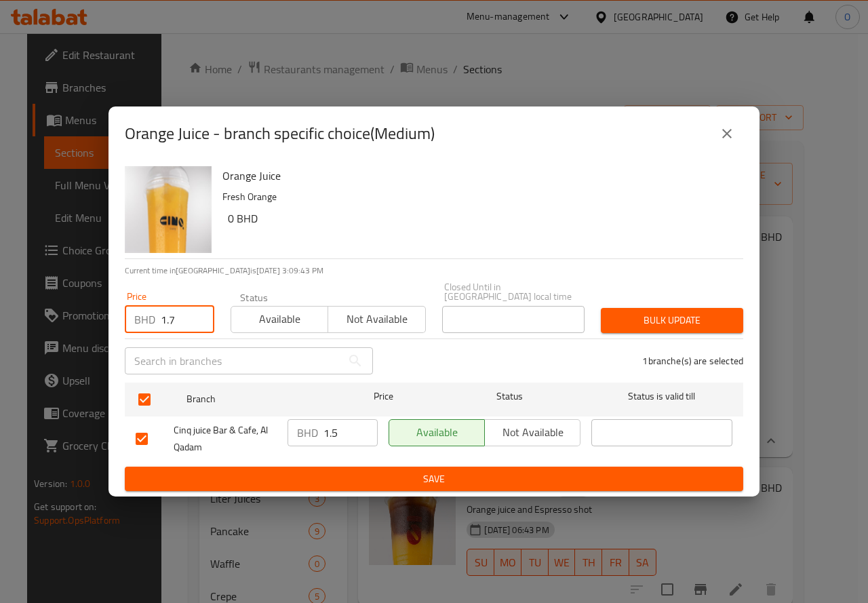
click at [697, 314] on span "Bulk update" at bounding box center [671, 320] width 121 height 17
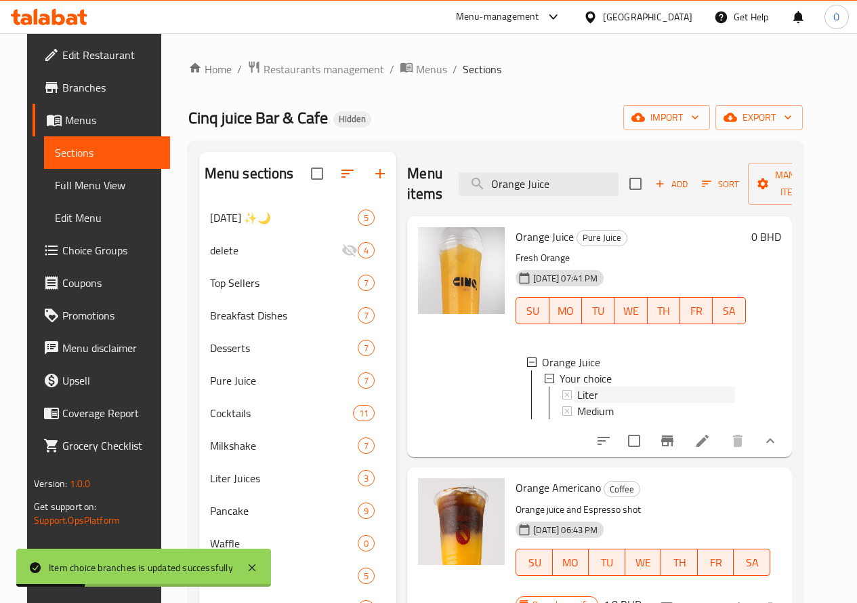
click at [577, 392] on span "Liter" at bounding box center [587, 394] width 21 height 16
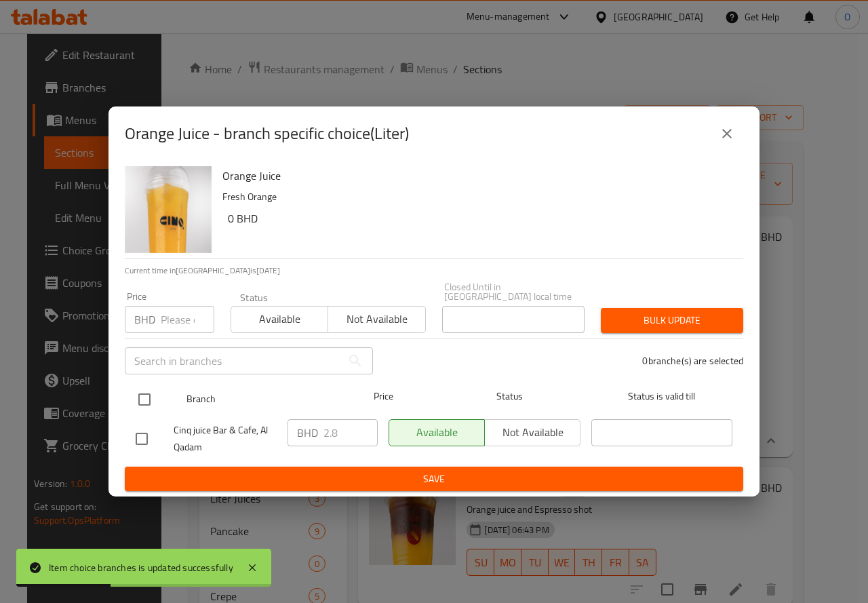
click at [150, 390] on input "checkbox" at bounding box center [144, 399] width 28 height 28
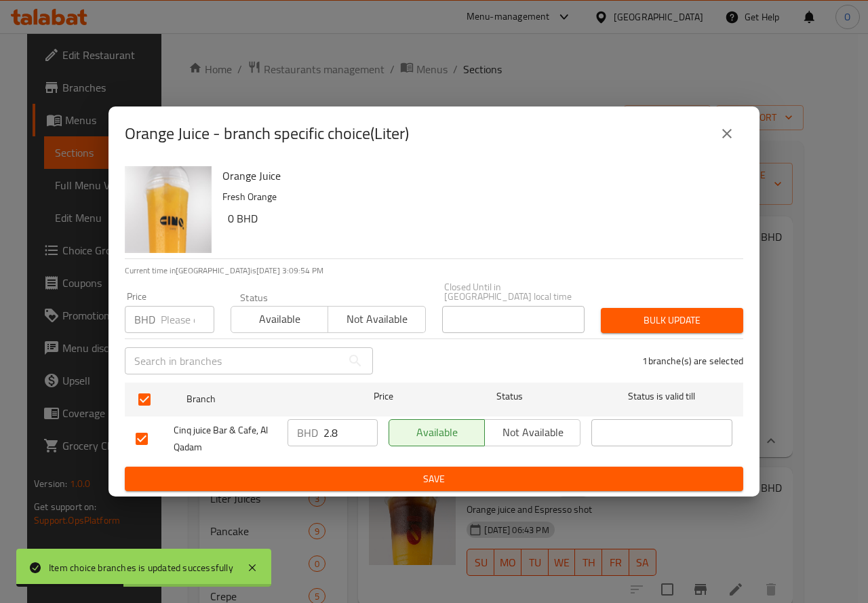
click at [180, 314] on input "number" at bounding box center [188, 319] width 54 height 27
click at [701, 318] on span "Bulk update" at bounding box center [671, 320] width 121 height 17
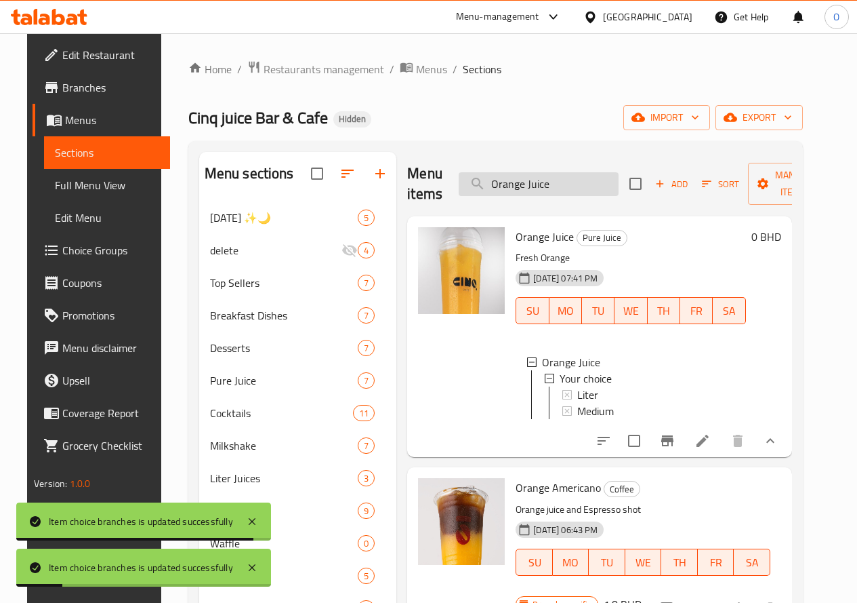
click at [539, 189] on input "Orange Juice" at bounding box center [539, 184] width 160 height 24
paste input "Pineappl"
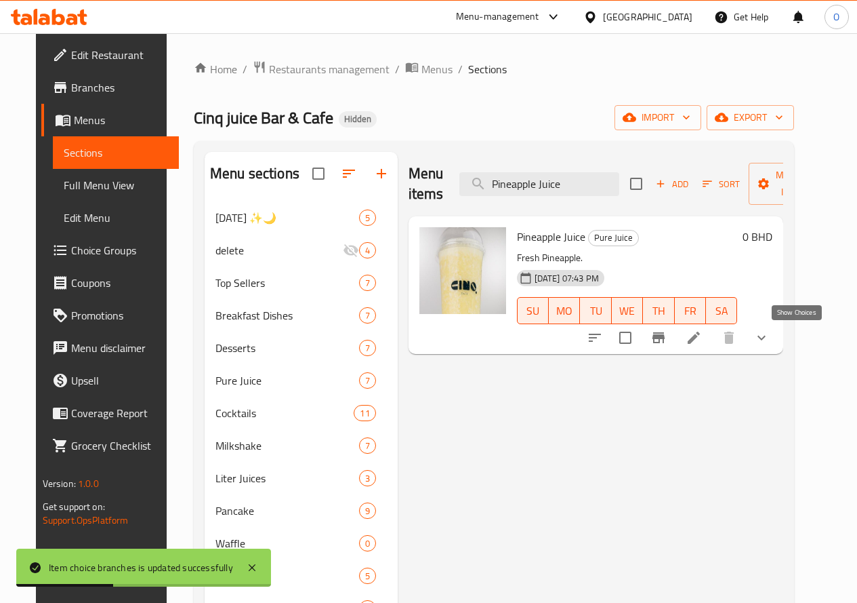
click at [770, 344] on icon "show more" at bounding box center [762, 337] width 16 height 16
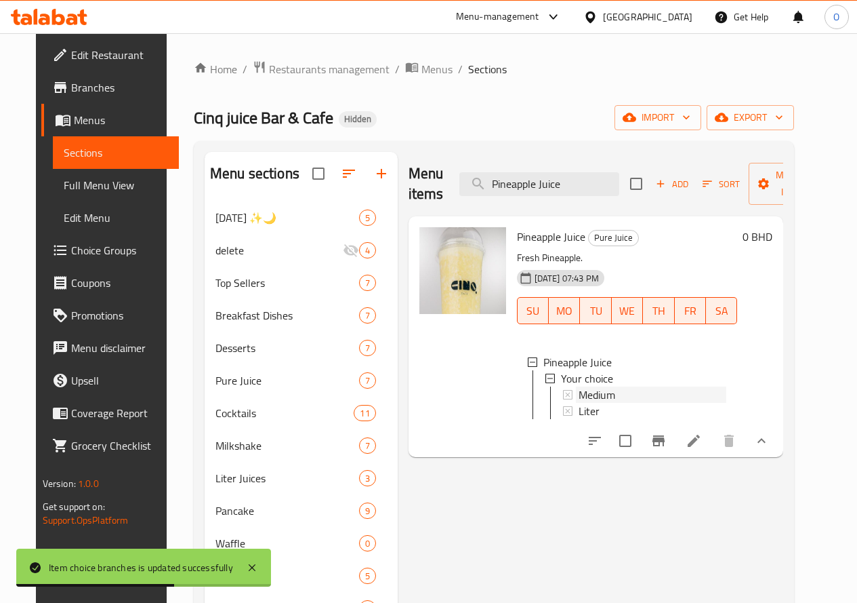
click at [579, 390] on span "Medium" at bounding box center [597, 394] width 37 height 16
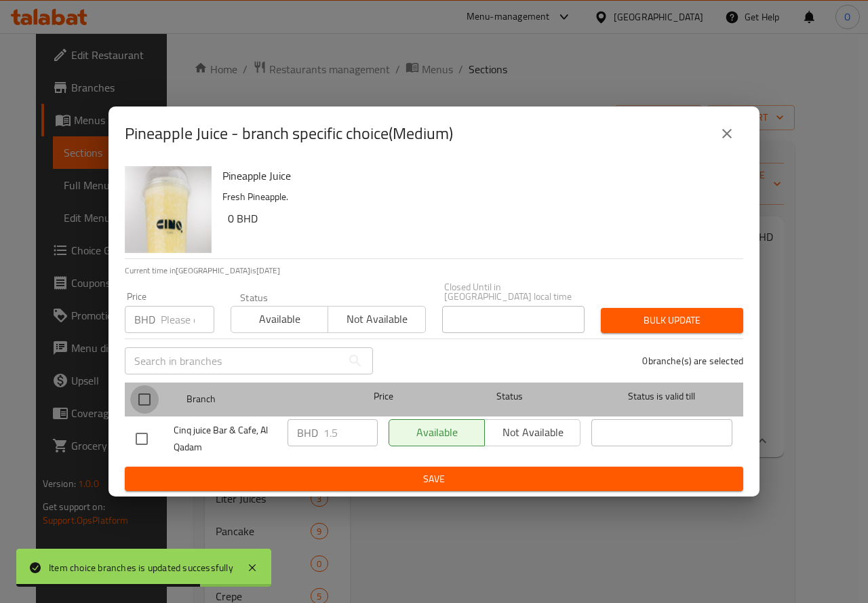
click at [137, 392] on input "checkbox" at bounding box center [144, 399] width 28 height 28
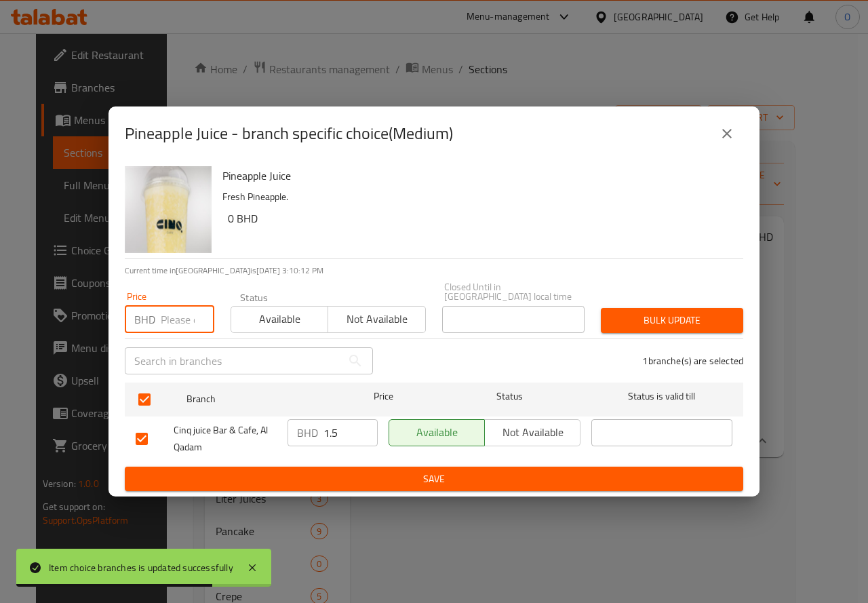
click at [164, 321] on input "number" at bounding box center [188, 319] width 54 height 27
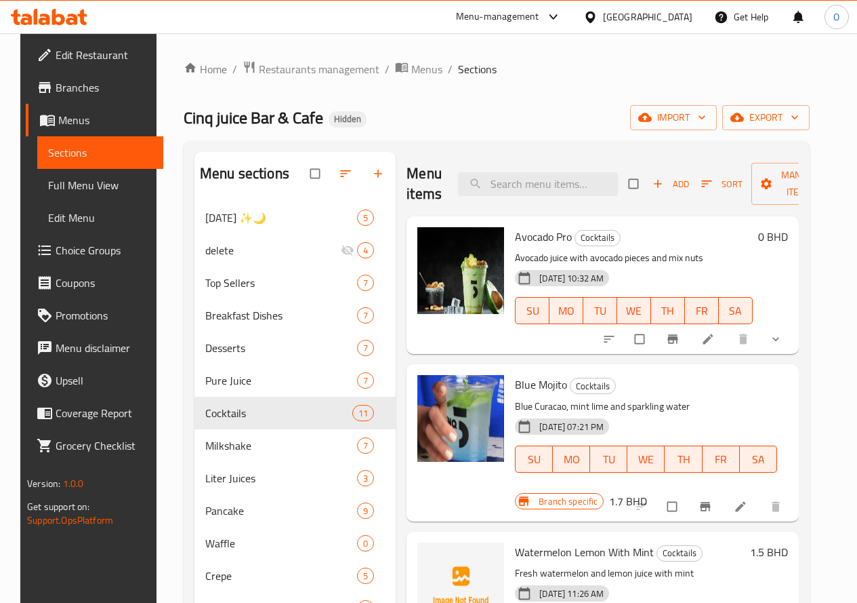
click at [79, 256] on span "Choice Groups" at bounding box center [104, 250] width 97 height 16
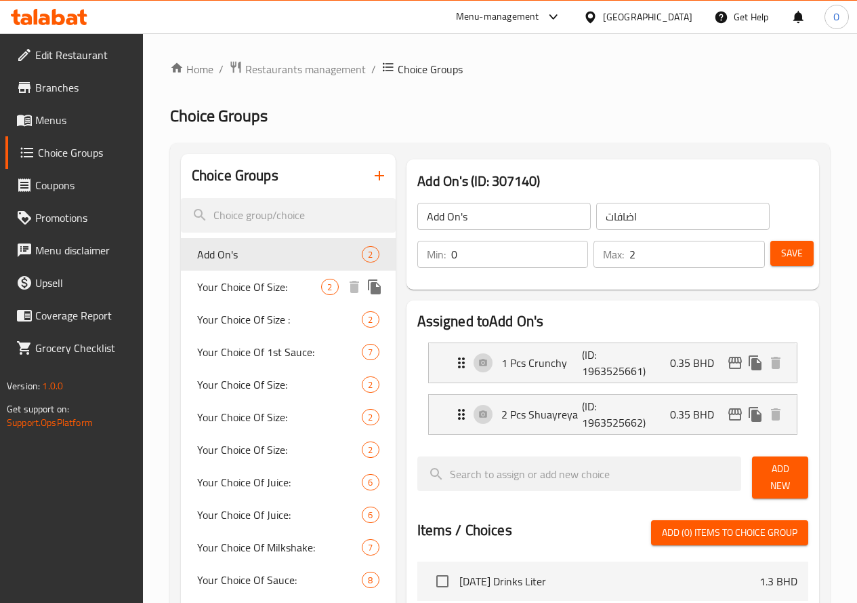
click at [251, 289] on span "Your Choice Of Size:" at bounding box center [259, 287] width 125 height 16
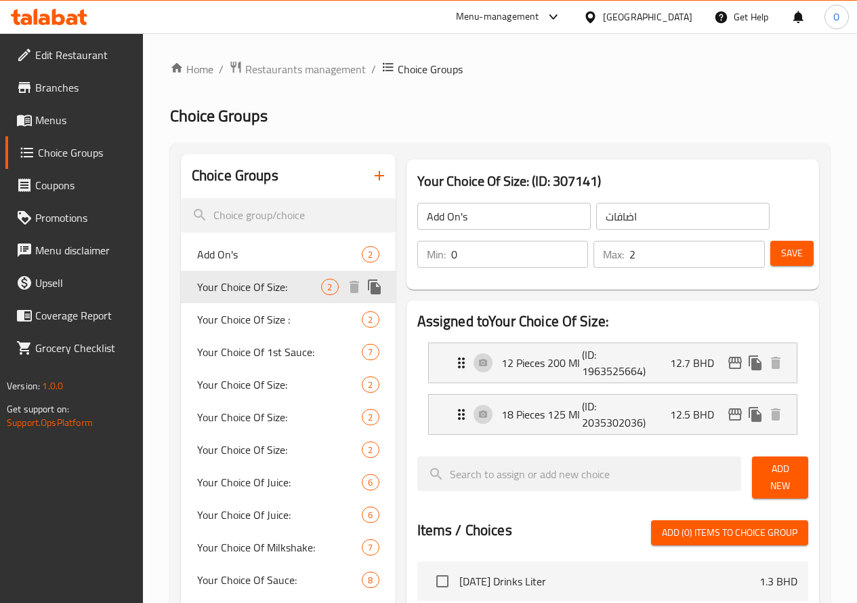
type input "Your Choice Of Size:"
type input "إختيارك من الحجم:"
type input "1"
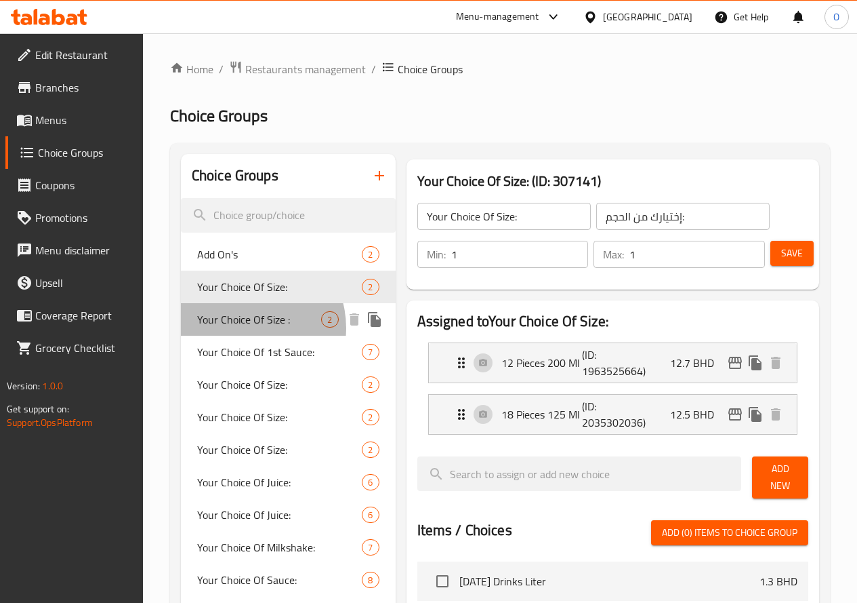
click at [245, 327] on span "Your Choice Of Size :" at bounding box center [259, 319] width 125 height 16
type input "Your Choice Of Size :"
type input "إختيارك من الحجم :"
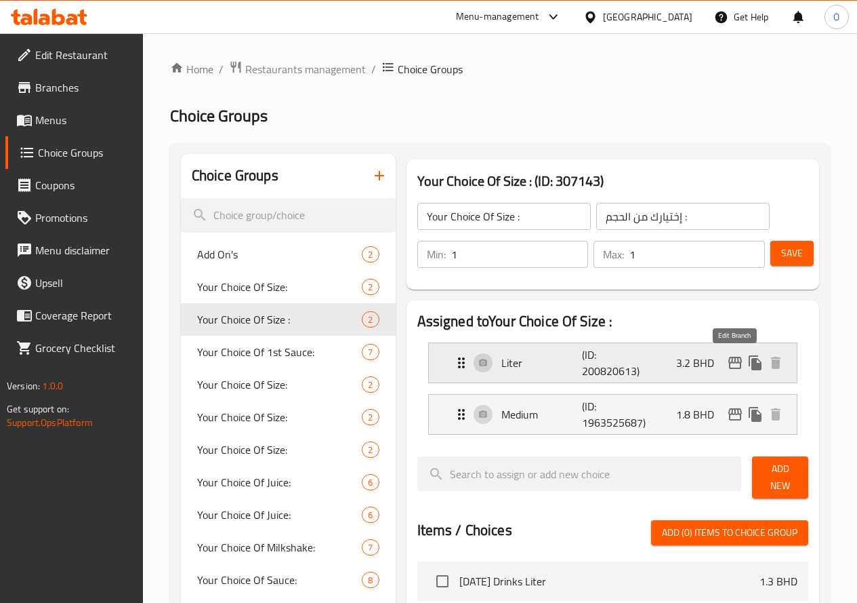
click at [731, 363] on icon "edit" at bounding box center [736, 362] width 14 height 12
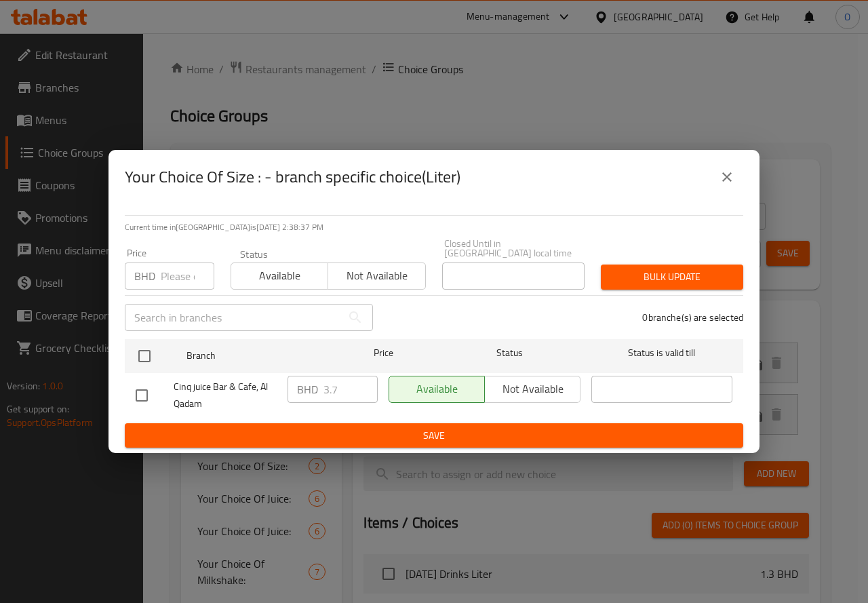
click at [739, 176] on button "close" at bounding box center [726, 177] width 33 height 33
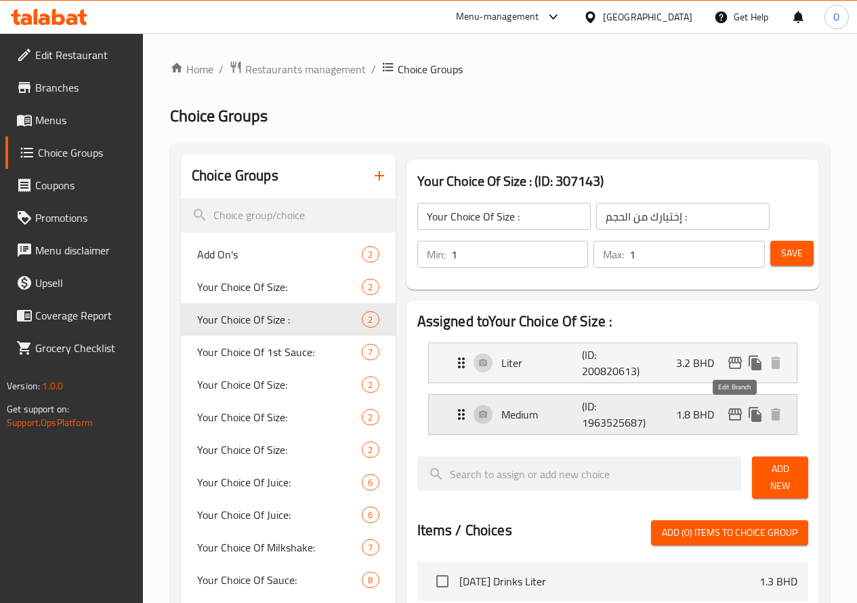
click at [730, 412] on icon "edit" at bounding box center [736, 414] width 14 height 12
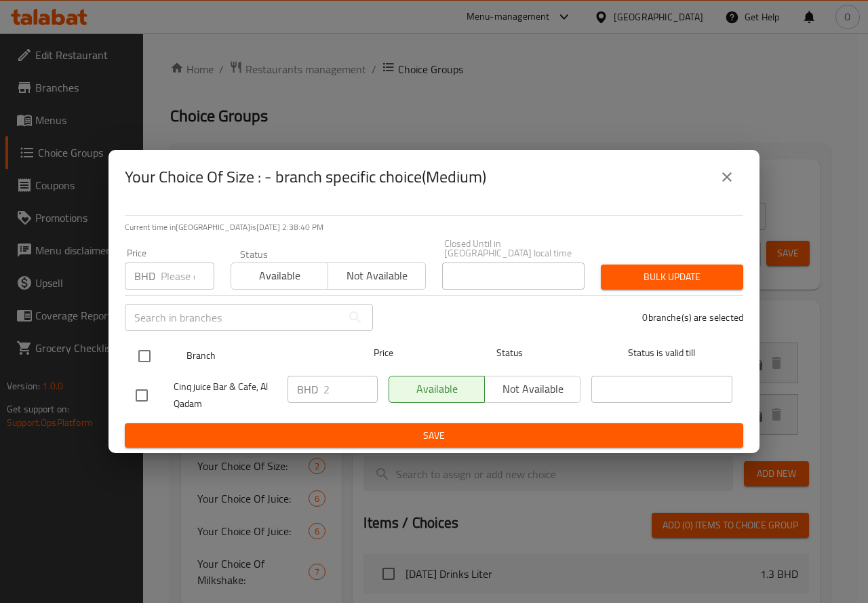
click at [140, 355] on input "checkbox" at bounding box center [144, 356] width 28 height 28
checkbox input "true"
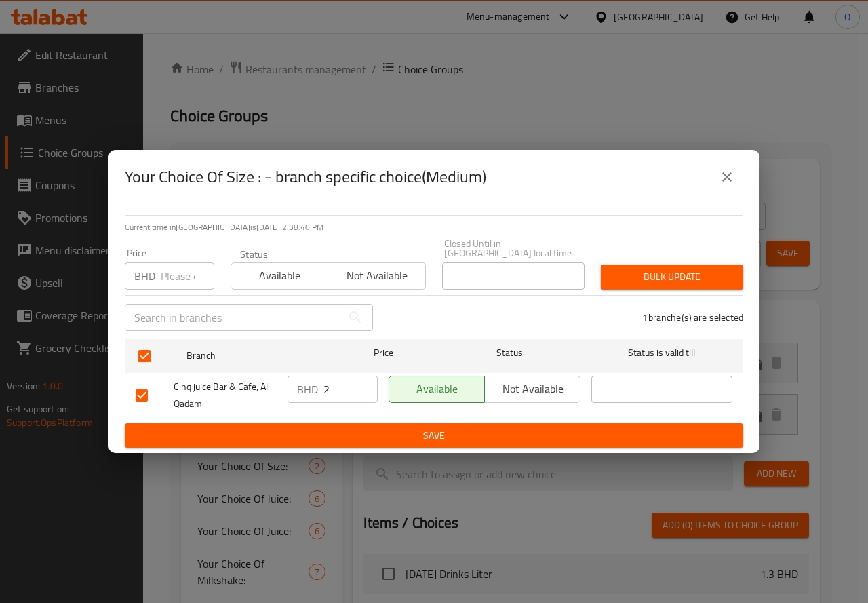
click at [179, 269] on input "number" at bounding box center [188, 275] width 54 height 27
paste input "2.200"
type input "2.200"
click at [682, 279] on span "Bulk update" at bounding box center [671, 276] width 121 height 17
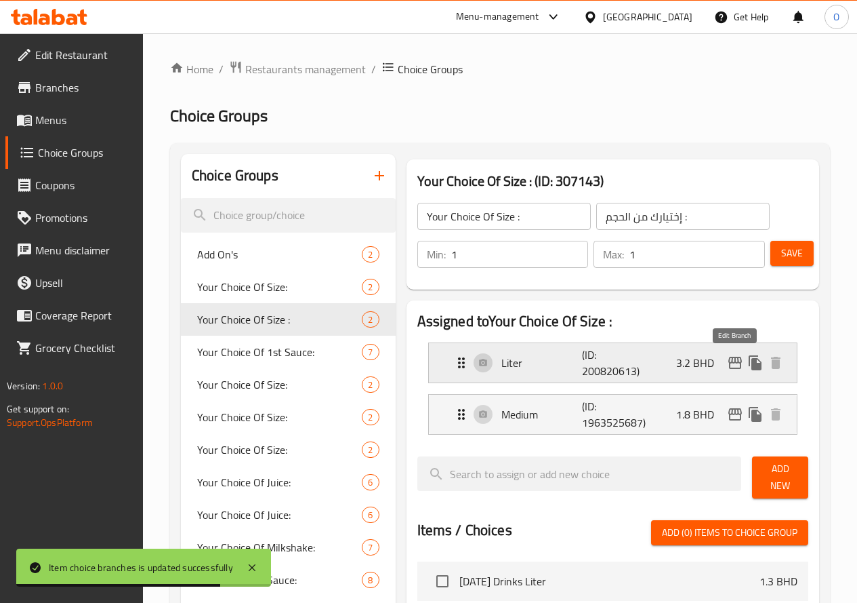
click at [738, 363] on icon "edit" at bounding box center [736, 362] width 14 height 12
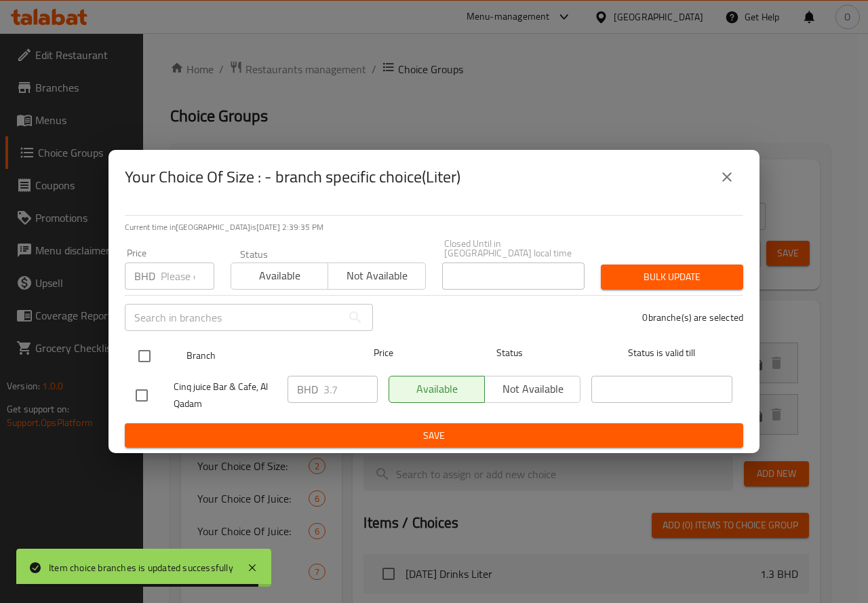
click at [146, 348] on input "checkbox" at bounding box center [144, 356] width 28 height 28
checkbox input "true"
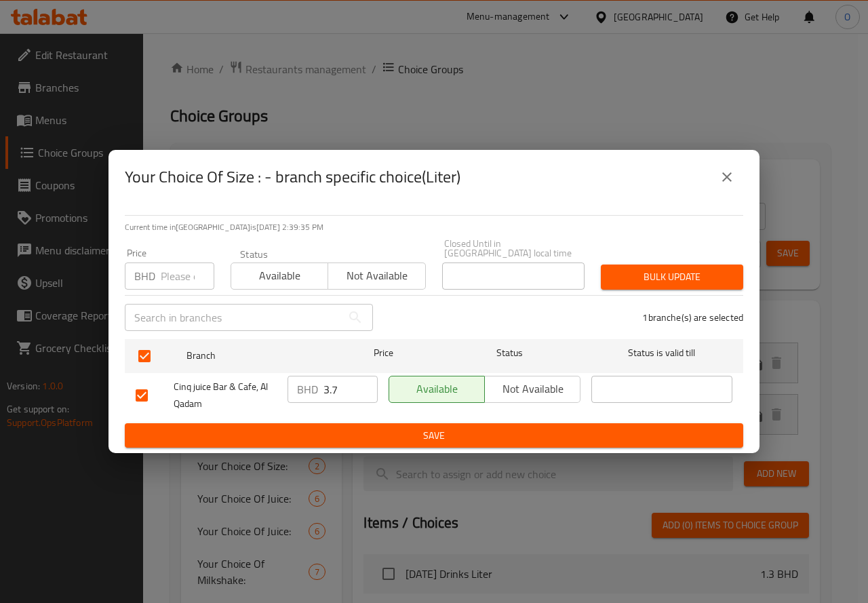
click at [169, 274] on input "number" at bounding box center [188, 275] width 54 height 27
paste input "4"
type input "4"
click at [634, 268] on span "Bulk update" at bounding box center [671, 276] width 121 height 17
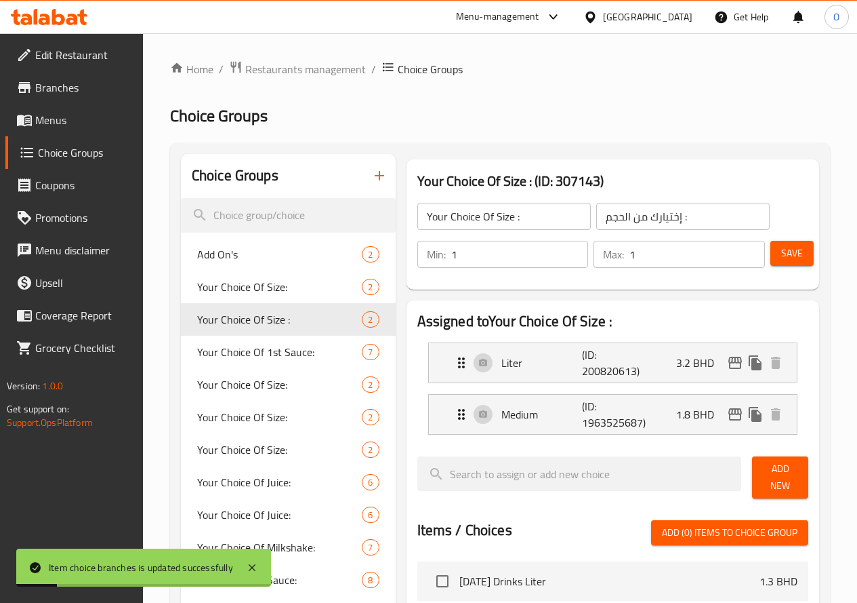
click at [796, 245] on span "Save" at bounding box center [792, 253] width 22 height 17
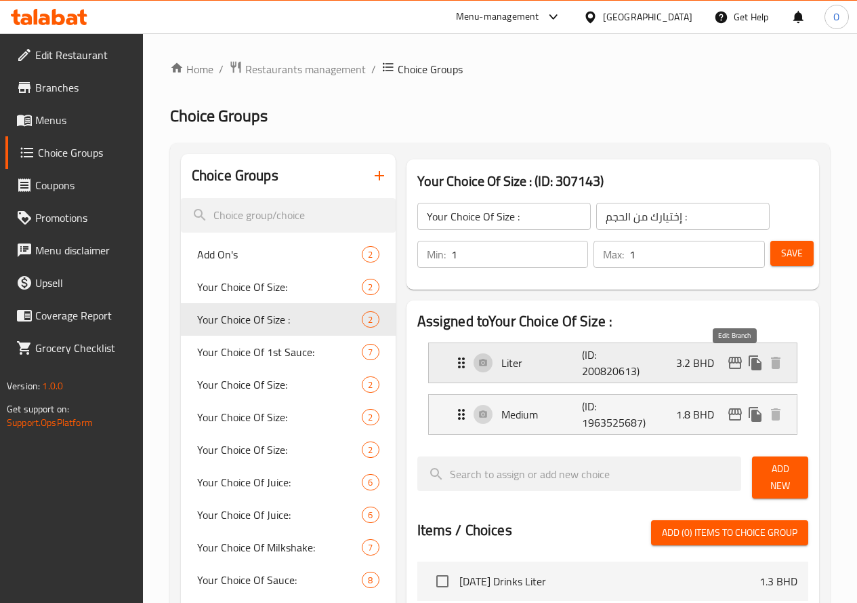
click at [733, 367] on icon "edit" at bounding box center [735, 362] width 16 height 16
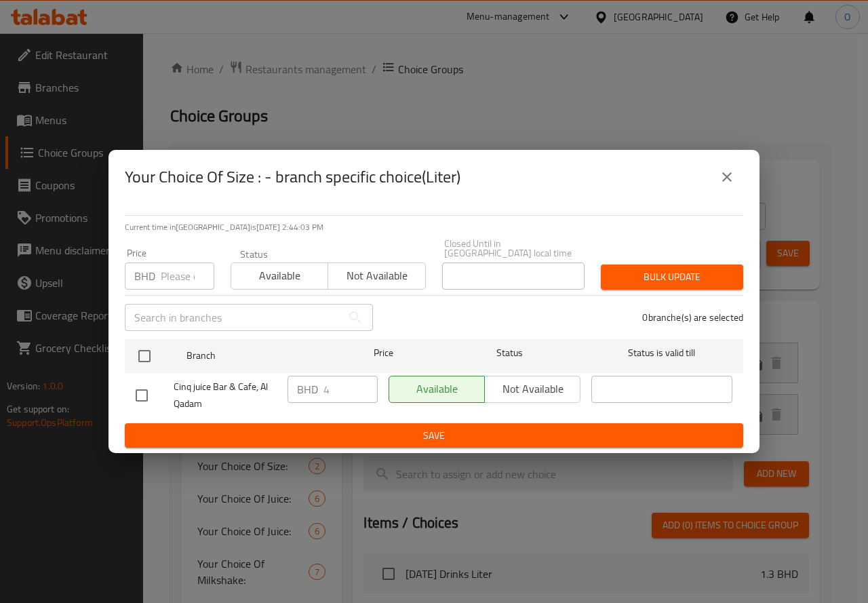
click at [733, 181] on icon "close" at bounding box center [726, 177] width 16 height 16
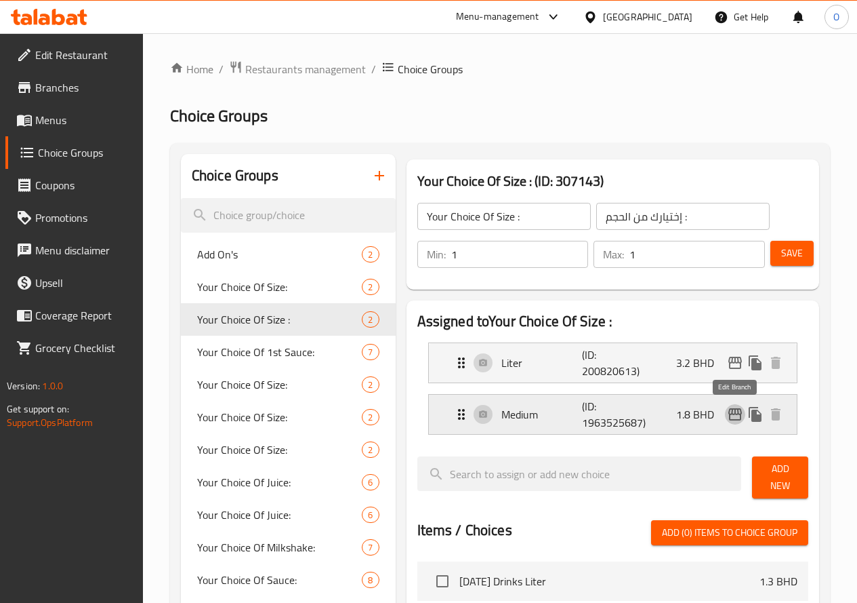
click at [733, 412] on icon "edit" at bounding box center [736, 414] width 14 height 12
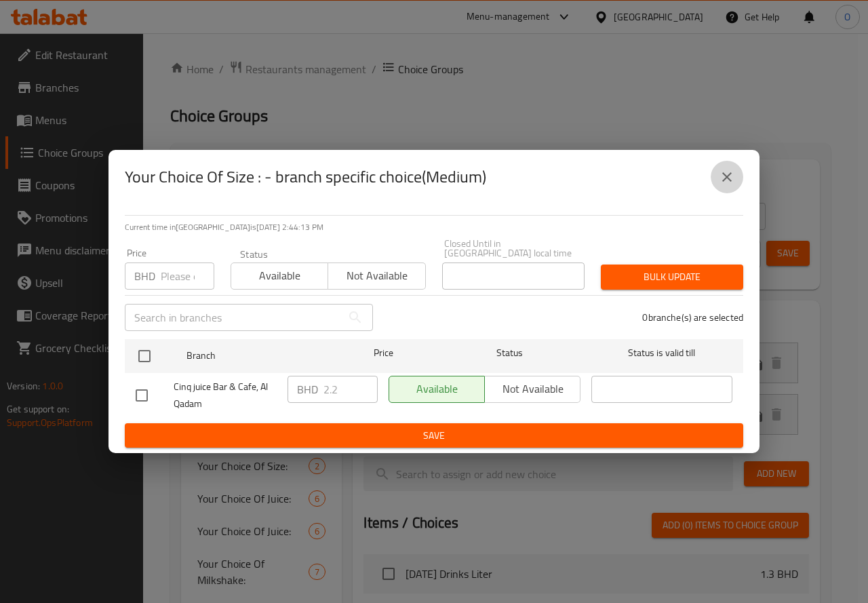
click at [735, 180] on button "close" at bounding box center [726, 177] width 33 height 33
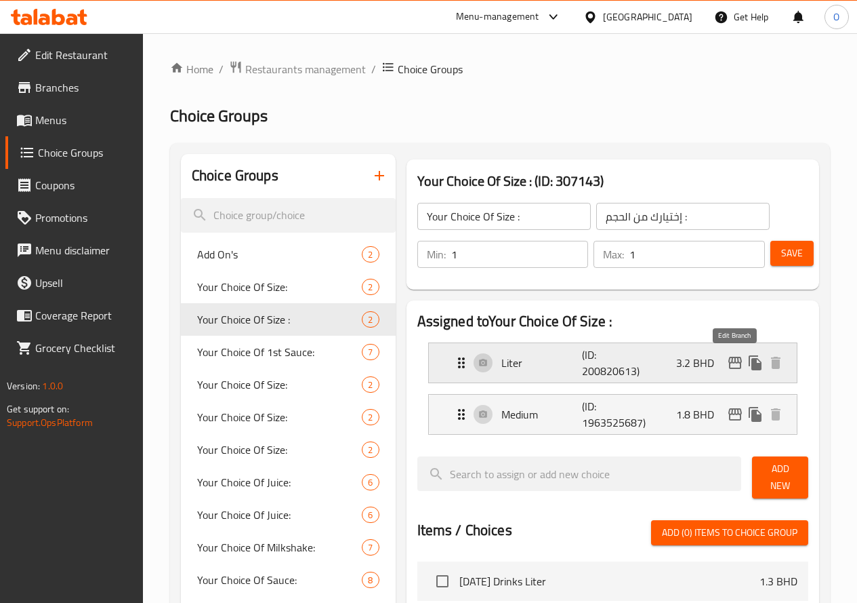
click at [734, 367] on icon "edit" at bounding box center [735, 362] width 16 height 16
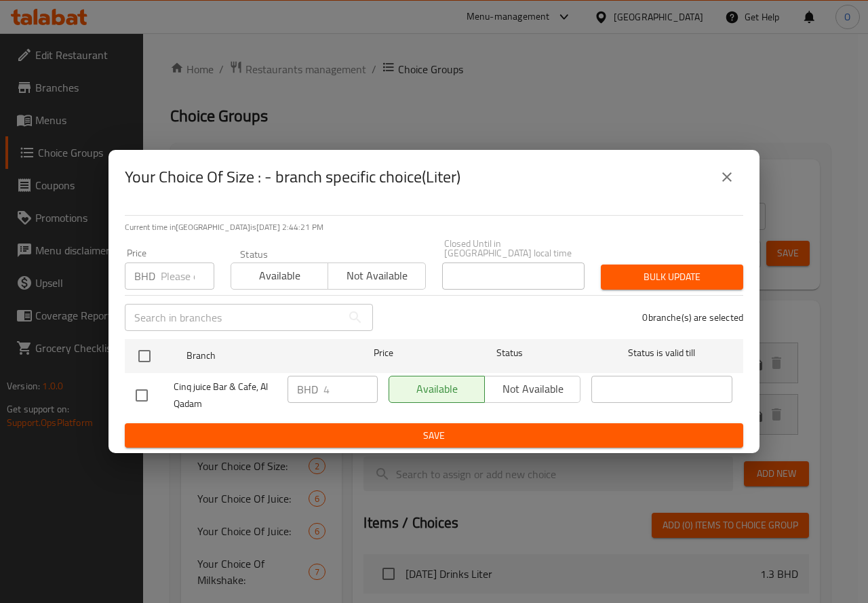
click at [716, 180] on button "close" at bounding box center [726, 177] width 33 height 33
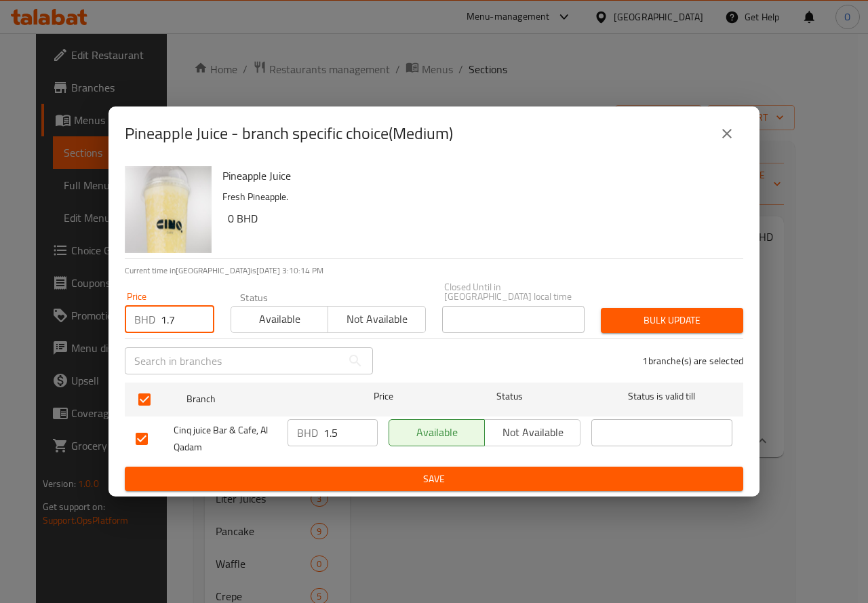
type input "1.7"
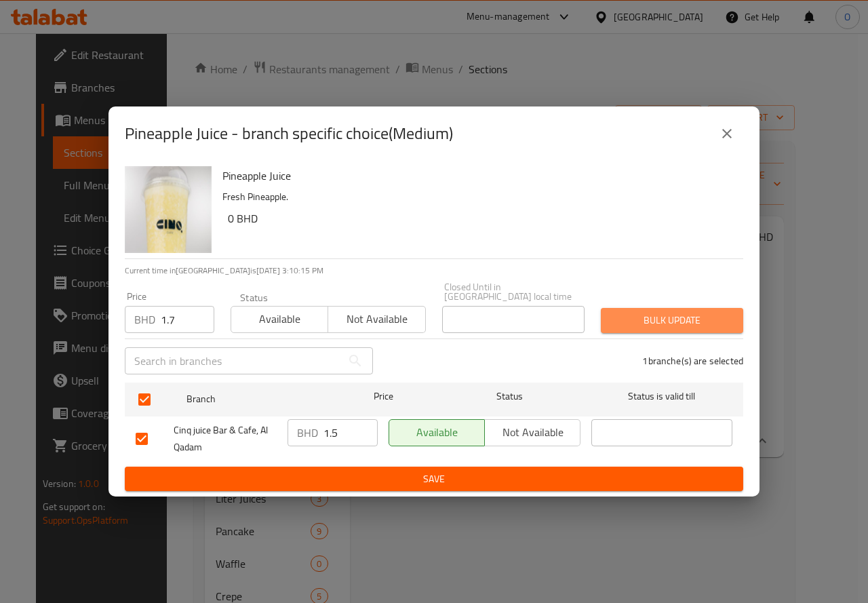
click at [685, 312] on span "Bulk update" at bounding box center [671, 320] width 121 height 17
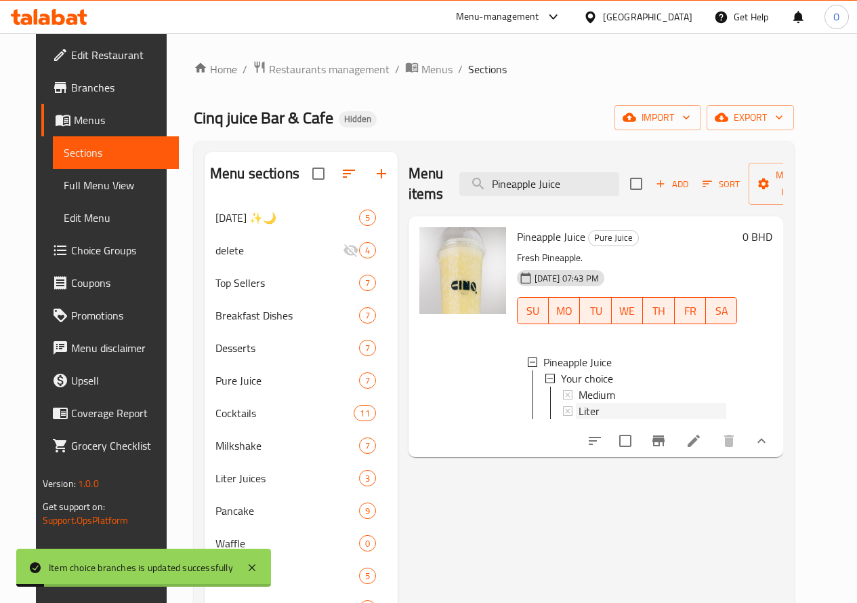
click at [579, 411] on span "Liter" at bounding box center [589, 411] width 21 height 16
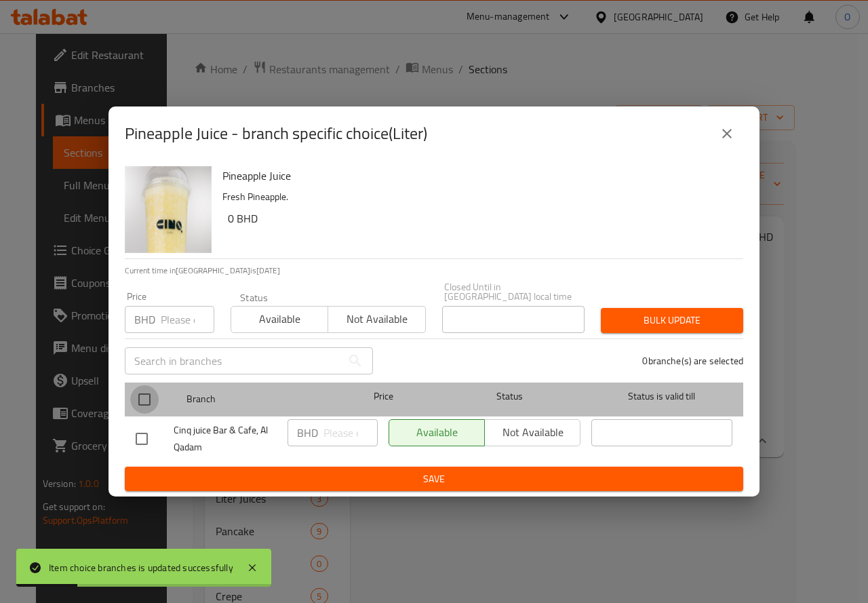
click at [142, 394] on input "checkbox" at bounding box center [144, 399] width 28 height 28
checkbox input "true"
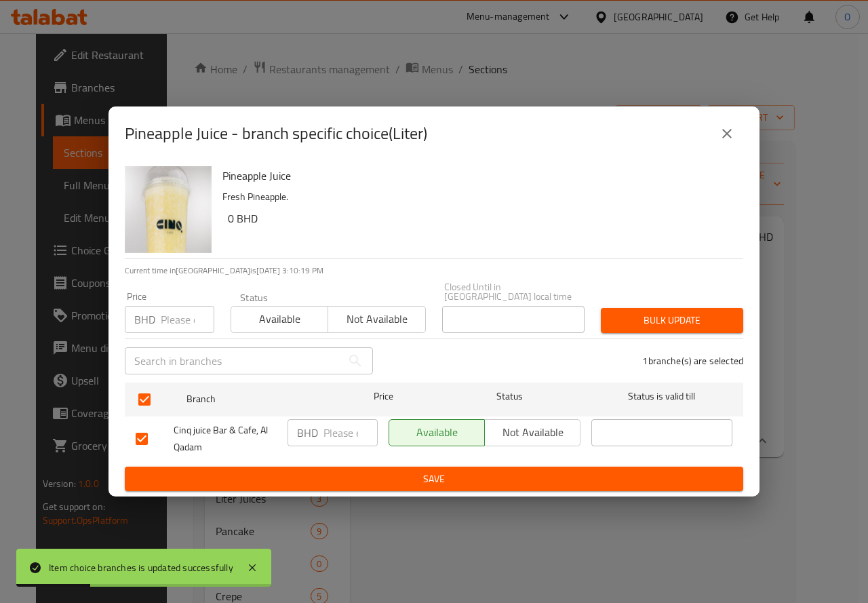
click at [176, 319] on input "number" at bounding box center [188, 319] width 54 height 27
type input "3"
click at [640, 322] on span "Bulk update" at bounding box center [671, 320] width 121 height 17
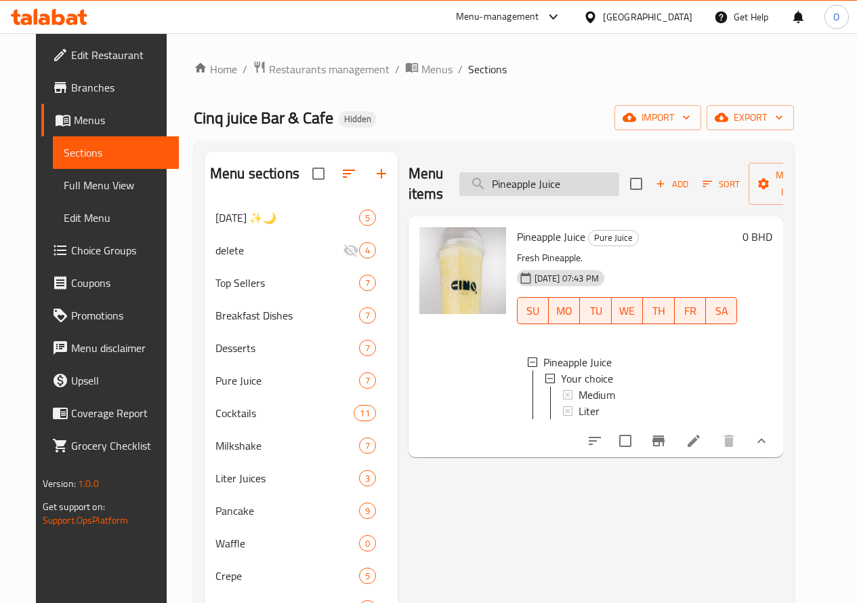
click at [560, 181] on input "Pineapple Juice" at bounding box center [540, 184] width 160 height 24
paste input "Raspberry Smoothi"
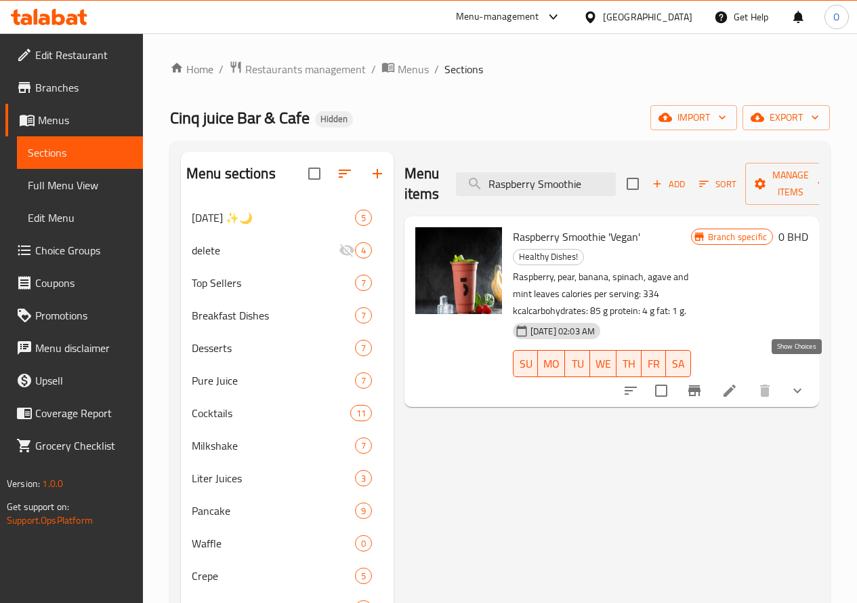
type input "Raspberry Smoothie"
click at [796, 382] on icon "show more" at bounding box center [798, 390] width 16 height 16
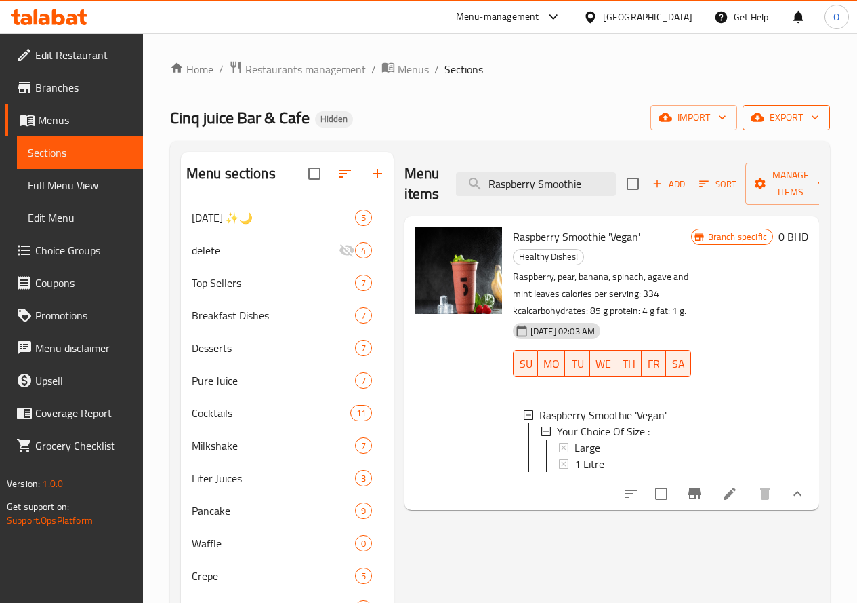
click at [765, 113] on icon "button" at bounding box center [758, 117] width 14 height 14
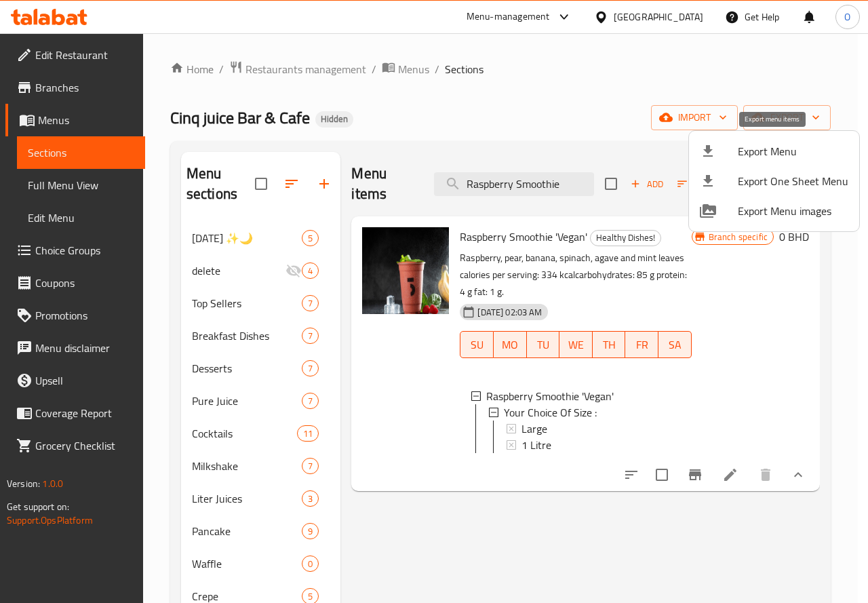
click at [752, 155] on span "Export Menu" at bounding box center [792, 151] width 110 height 16
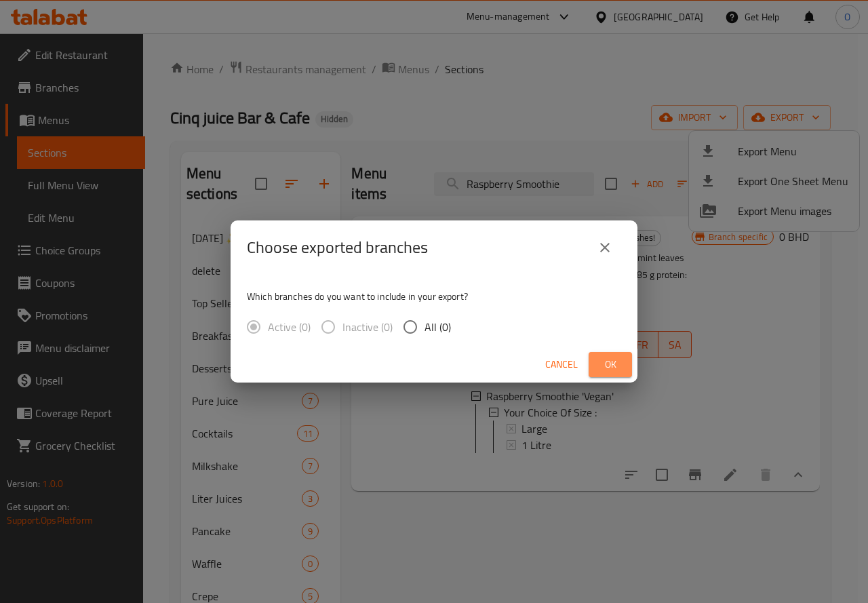
click at [611, 363] on span "Ok" at bounding box center [610, 364] width 22 height 17
click at [609, 362] on span "Ok" at bounding box center [610, 364] width 22 height 17
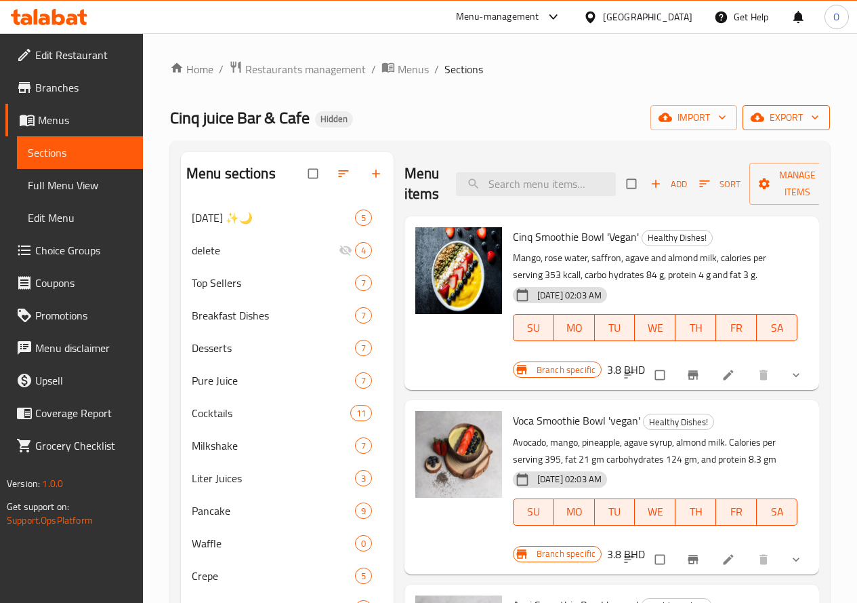
click at [792, 121] on span "export" at bounding box center [787, 117] width 66 height 17
click at [771, 104] on div "Home / Restaurants management / Menus / Sections Cinq juice Bar & Cafe Hidden i…" at bounding box center [500, 412] width 660 height 705
click at [776, 129] on button "export" at bounding box center [786, 117] width 87 height 25
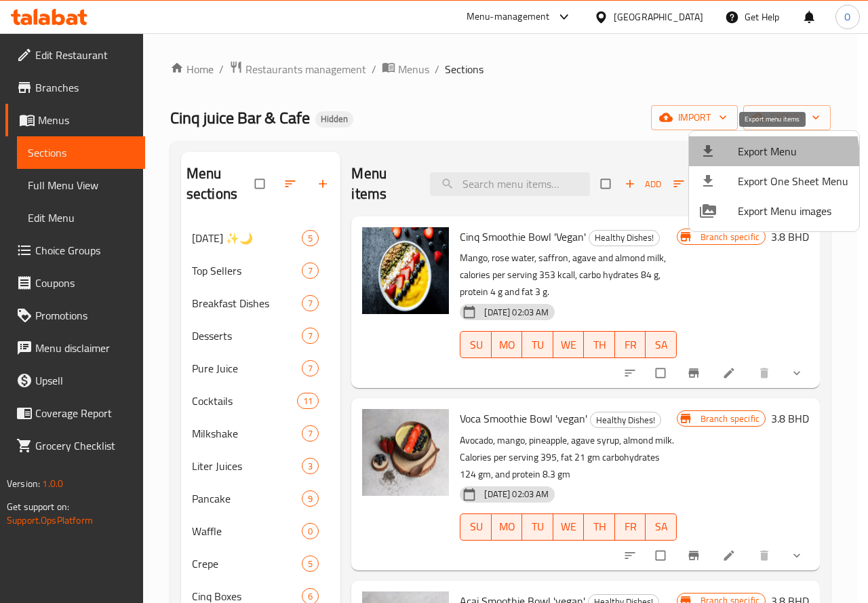
click at [741, 159] on span "Export Menu" at bounding box center [792, 151] width 110 height 16
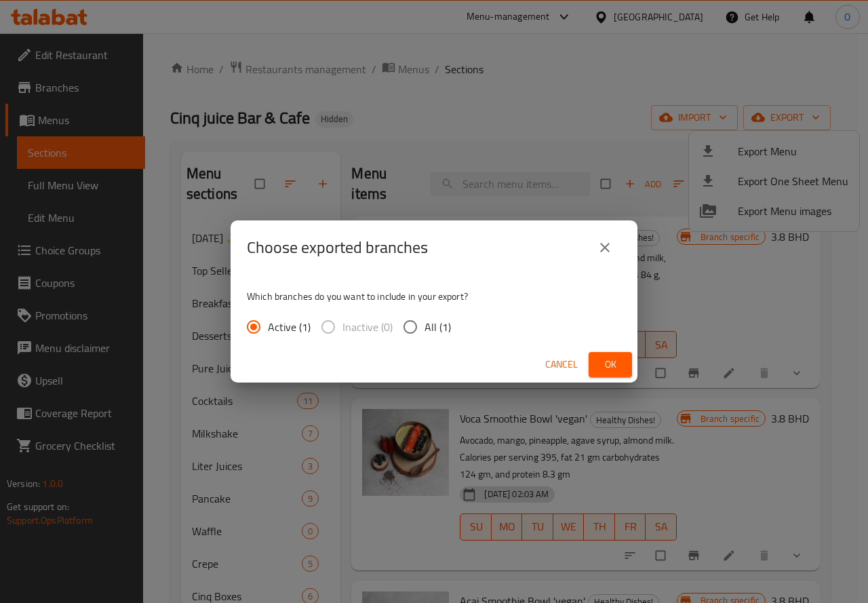
click at [596, 359] on button "Ok" at bounding box center [609, 364] width 43 height 25
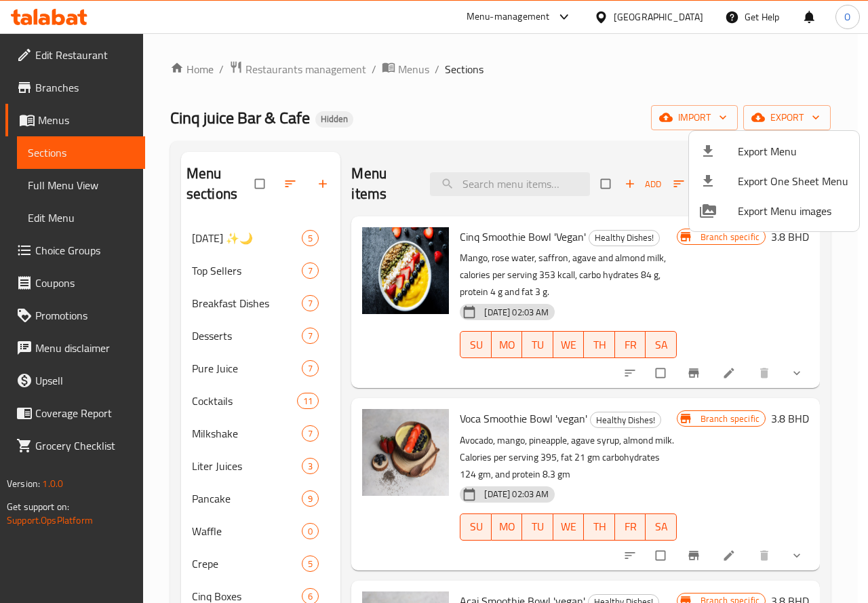
click at [461, 182] on div at bounding box center [434, 301] width 868 height 603
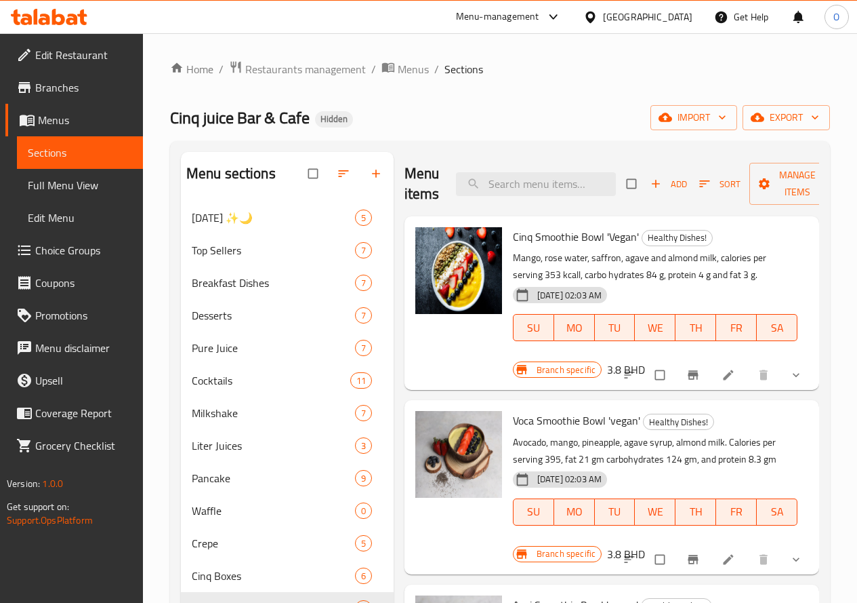
click at [461, 182] on input "search" at bounding box center [536, 184] width 160 height 24
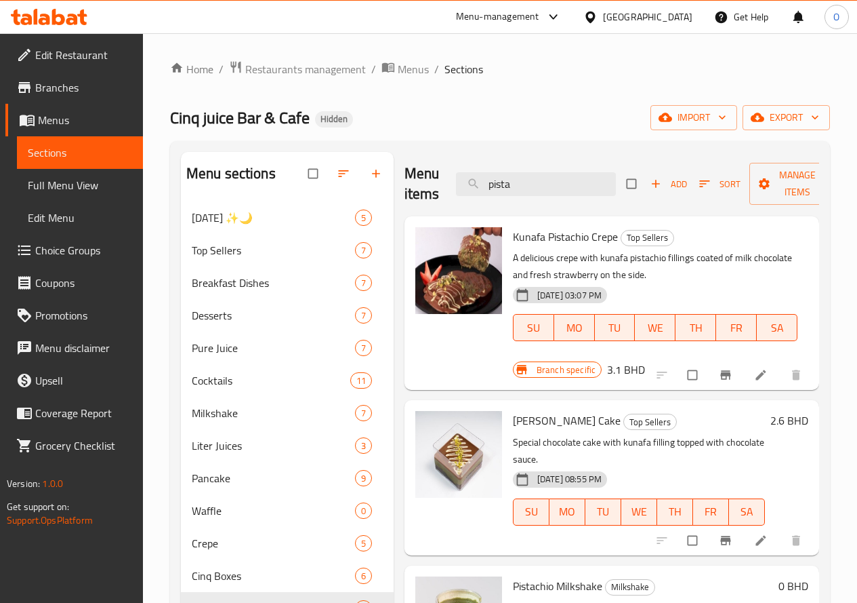
click at [513, 237] on span "Kunafa Pistachio Crepe" at bounding box center [565, 236] width 105 height 20
copy span "Pistachio"
click at [514, 188] on input "pista" at bounding box center [536, 184] width 160 height 24
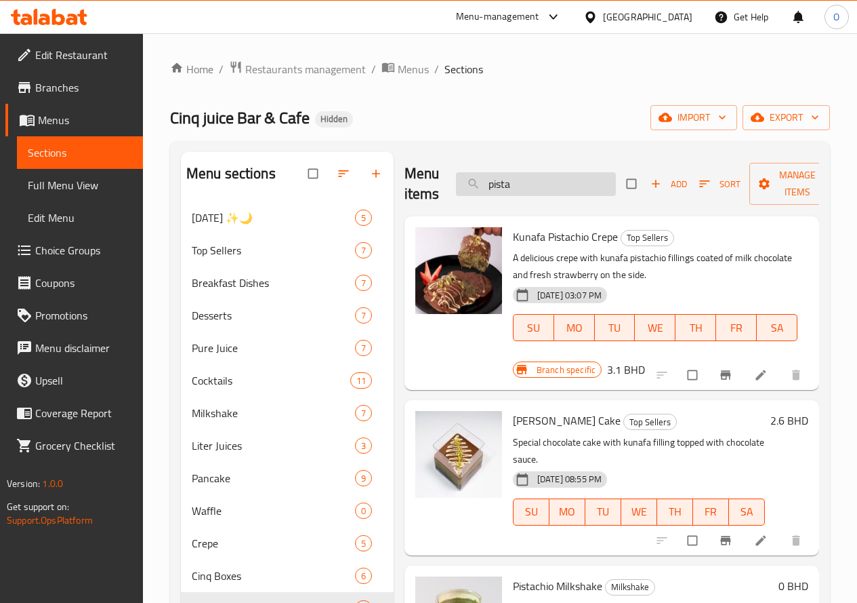
click at [514, 188] on input "pista" at bounding box center [536, 184] width 160 height 24
paste input "Pistachio"
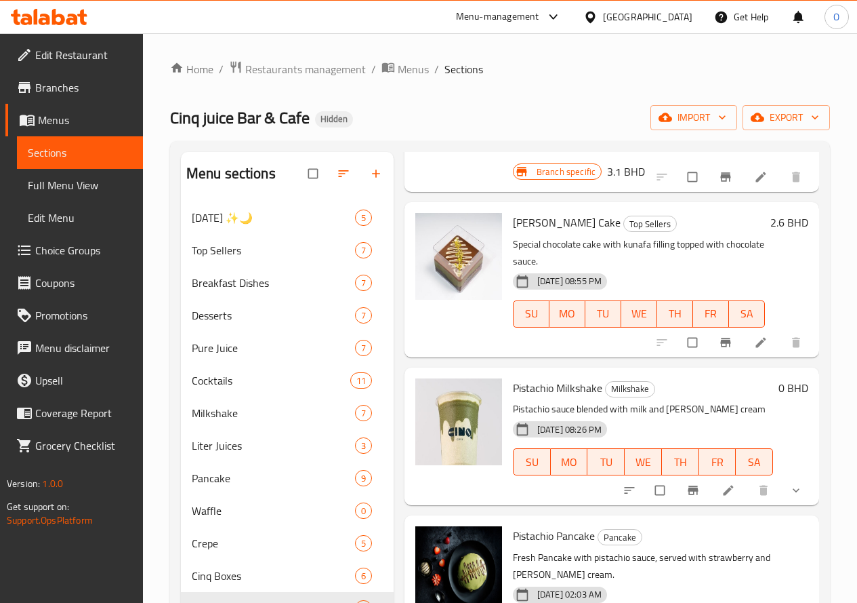
scroll to position [203, 0]
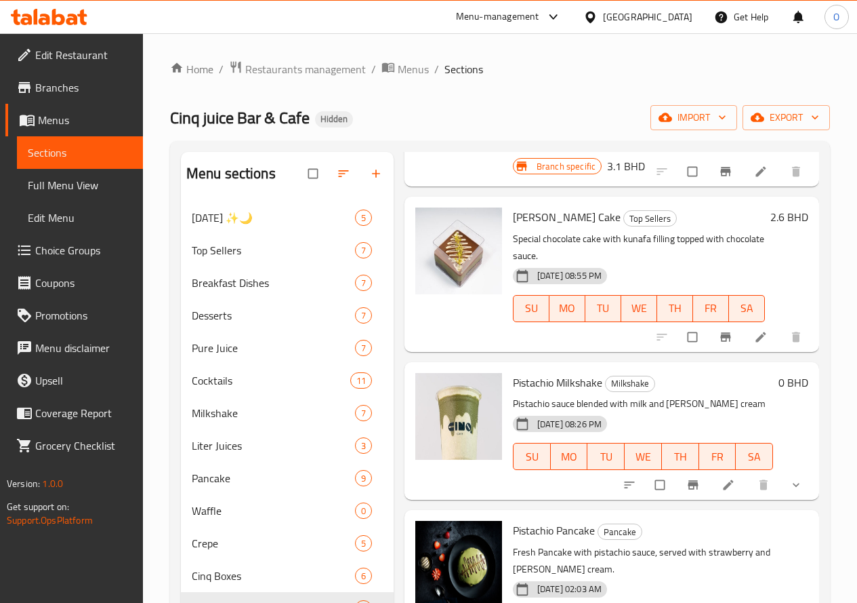
type input "Pistachio"
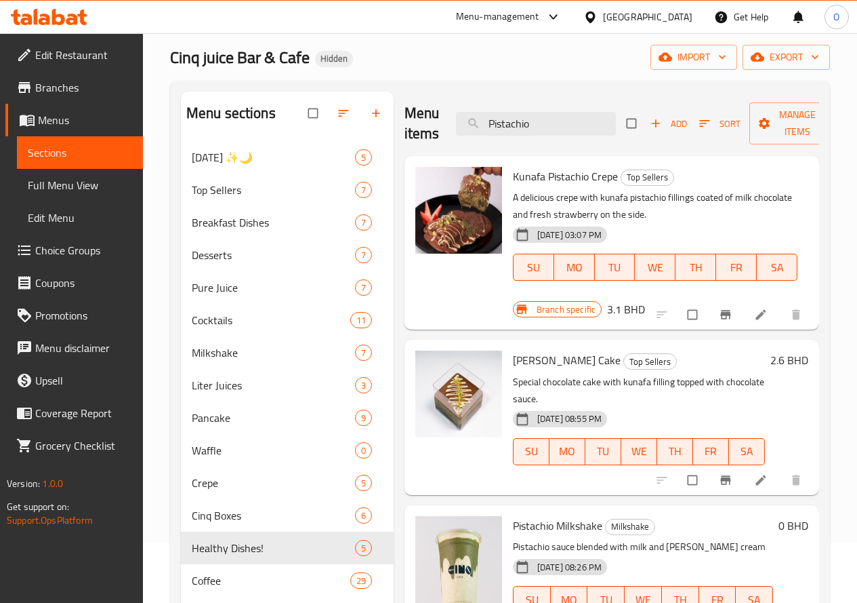
scroll to position [0, 0]
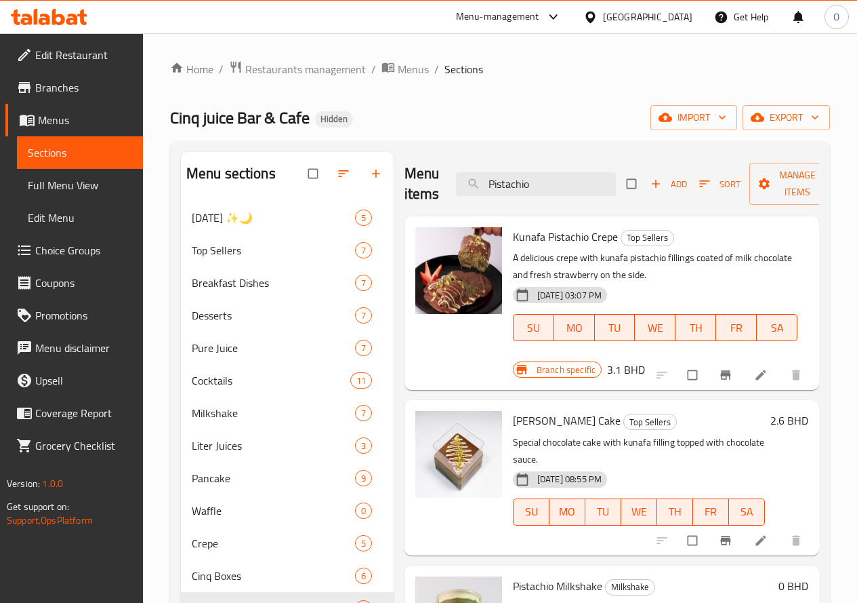
click at [598, 14] on icon at bounding box center [591, 17] width 14 height 14
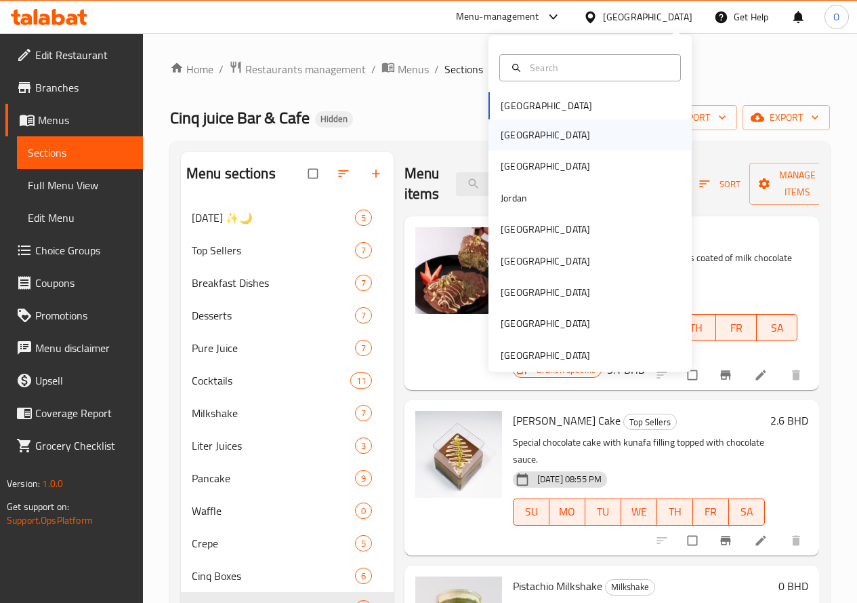
click at [548, 127] on div "Egypt" at bounding box center [590, 134] width 203 height 31
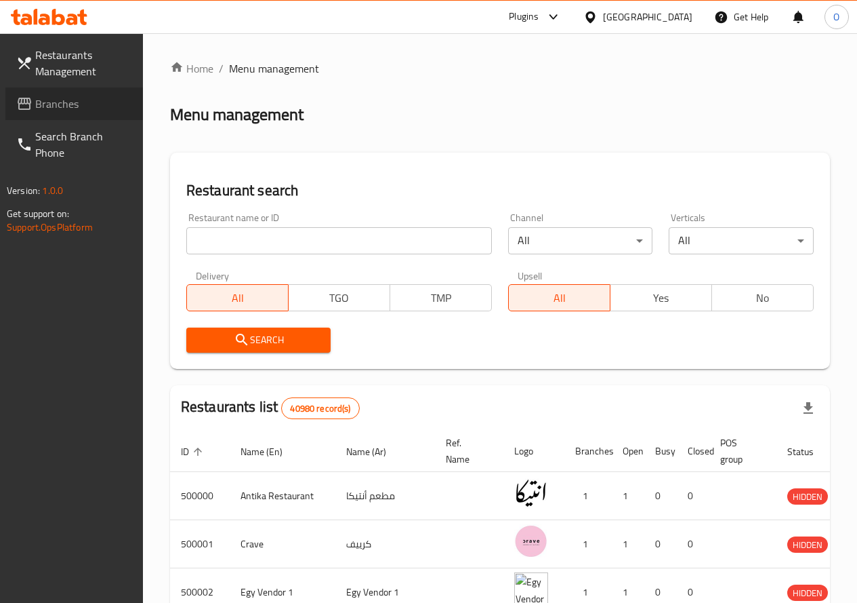
click at [62, 106] on span "Branches" at bounding box center [83, 104] width 97 height 16
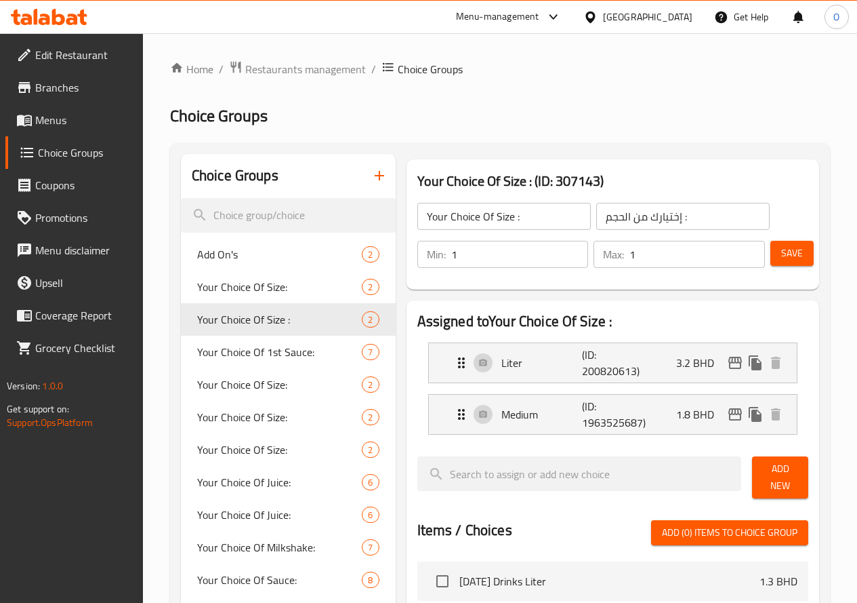
click at [669, 20] on div "[GEOGRAPHIC_DATA]" at bounding box center [647, 16] width 89 height 15
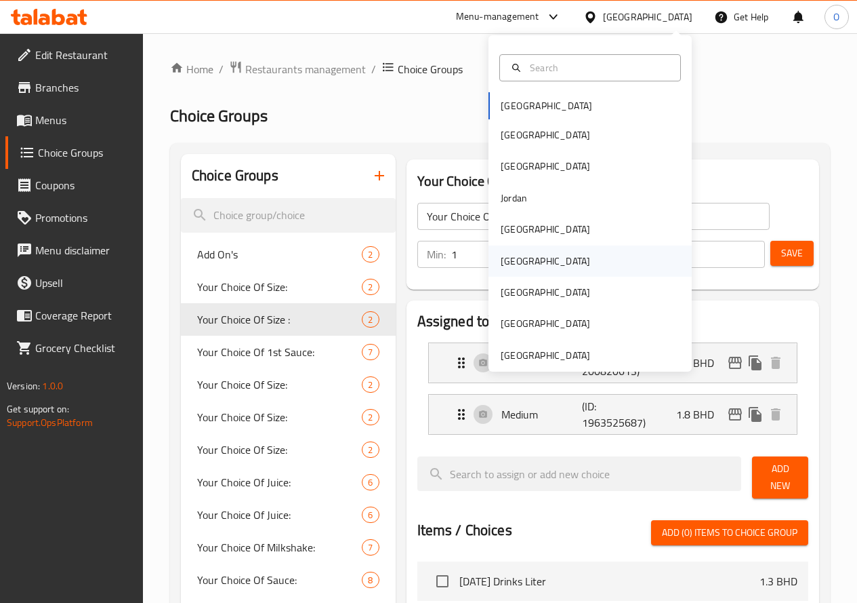
click at [501, 258] on div "[GEOGRAPHIC_DATA]" at bounding box center [545, 260] width 89 height 15
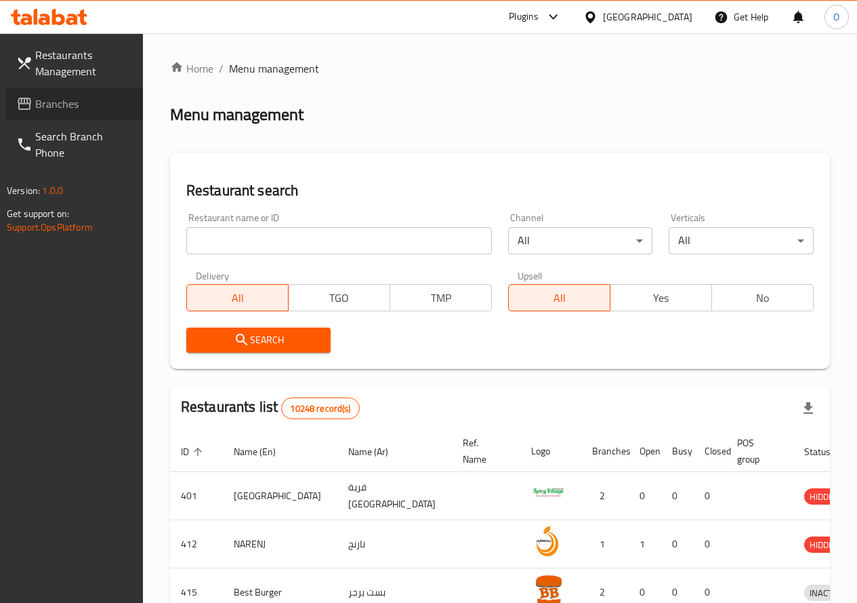
click at [68, 104] on span "Branches" at bounding box center [83, 104] width 97 height 16
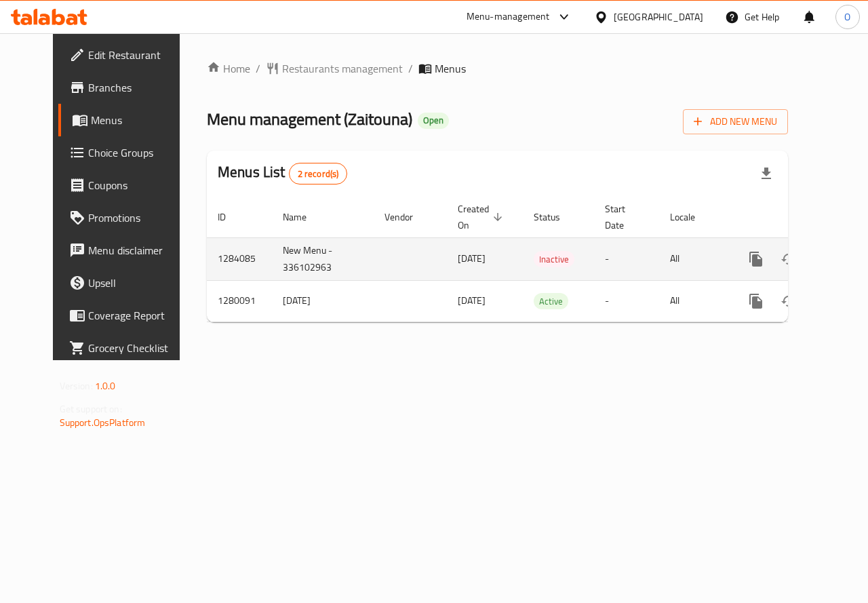
drag, startPoint x: 426, startPoint y: 266, endPoint x: 477, endPoint y: 260, distance: 51.9
click at [477, 260] on td "[DATE]" at bounding box center [485, 258] width 76 height 43
click at [470, 259] on span "[DATE]" at bounding box center [471, 258] width 28 height 18
drag, startPoint x: 432, startPoint y: 260, endPoint x: 510, endPoint y: 247, distance: 78.9
click at [510, 247] on tr "1284085 New Menu - 336102963 [DATE] Inactive - All" at bounding box center [544, 258] width 674 height 43
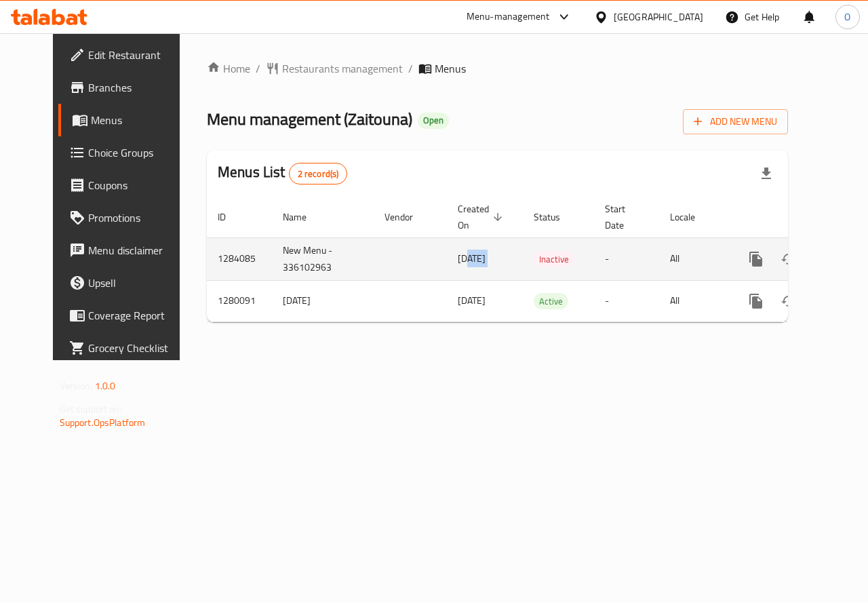
click at [474, 264] on td "[DATE]" at bounding box center [485, 258] width 76 height 43
drag, startPoint x: 426, startPoint y: 262, endPoint x: 466, endPoint y: 261, distance: 39.3
click at [466, 261] on span "[DATE]" at bounding box center [471, 258] width 28 height 18
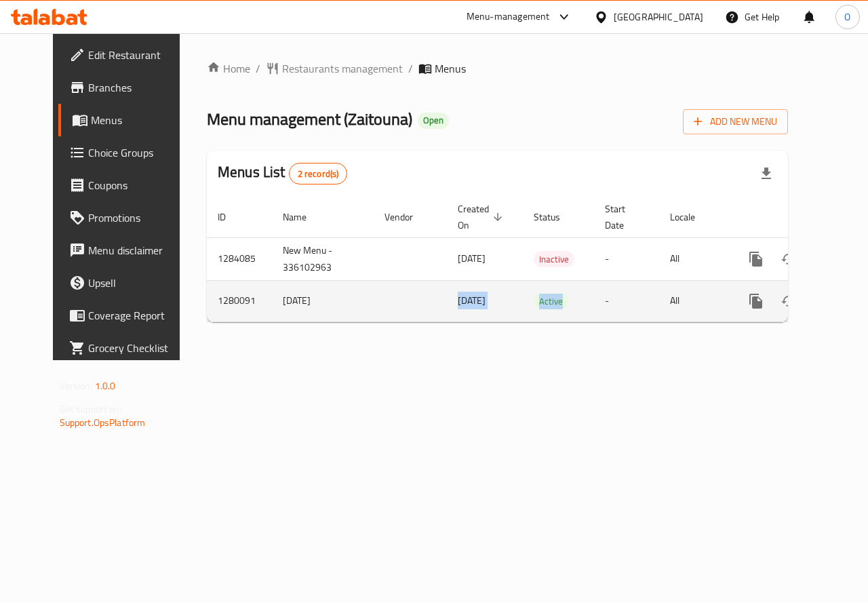
drag, startPoint x: 419, startPoint y: 300, endPoint x: 546, endPoint y: 304, distance: 127.5
click at [546, 304] on tr "1280091 [DATE] [DATE] Active - All" at bounding box center [544, 300] width 674 height 41
click at [847, 302] on icon "enhanced table" at bounding box center [853, 301] width 12 height 12
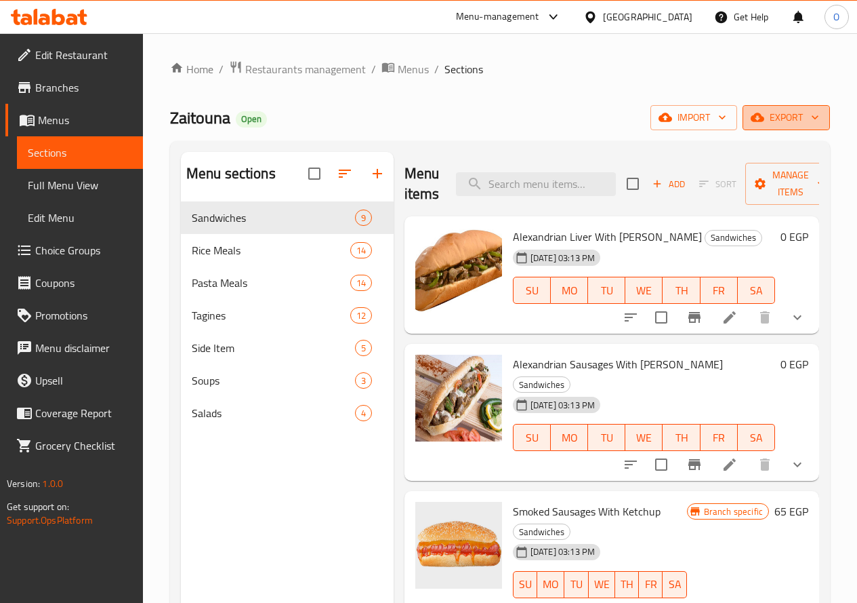
click at [766, 127] on button "export" at bounding box center [786, 117] width 87 height 25
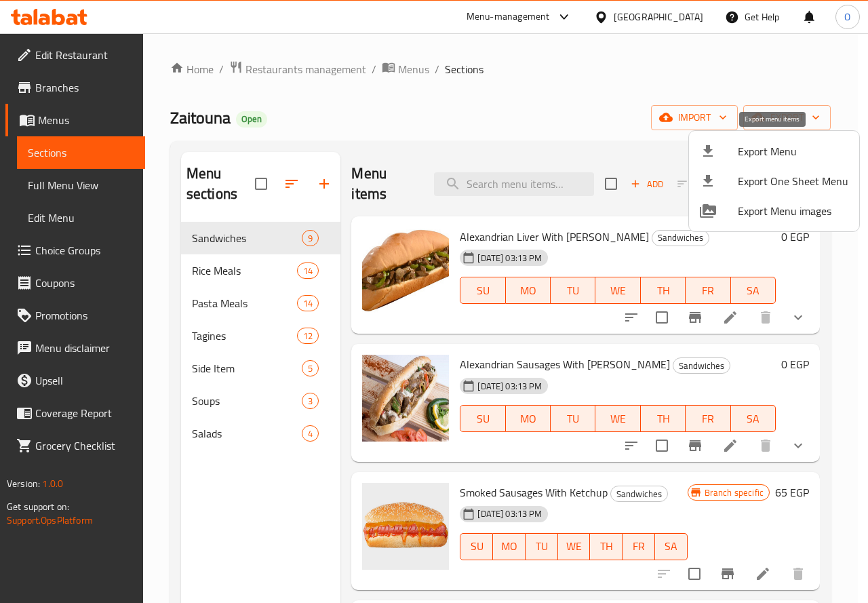
click at [737, 155] on span "Export Menu" at bounding box center [792, 151] width 110 height 16
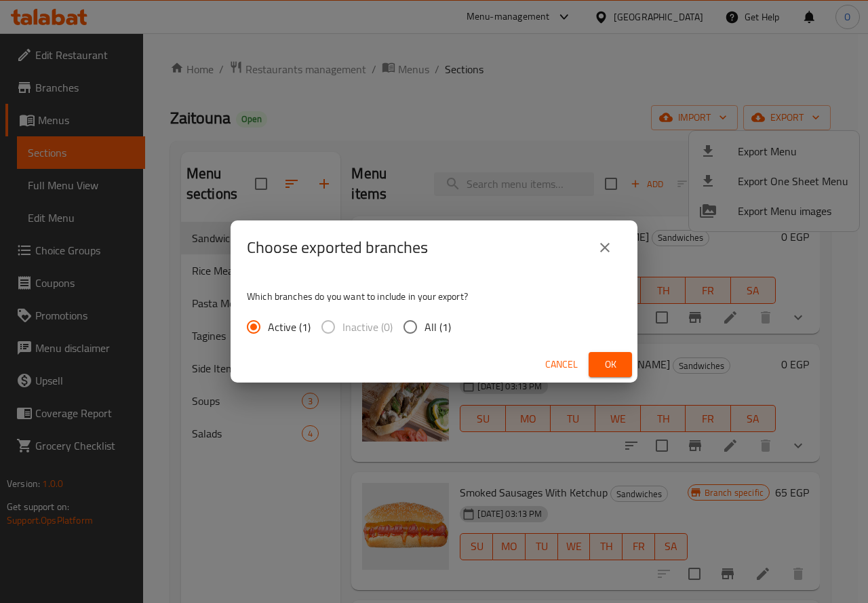
click at [597, 354] on button "Ok" at bounding box center [609, 364] width 43 height 25
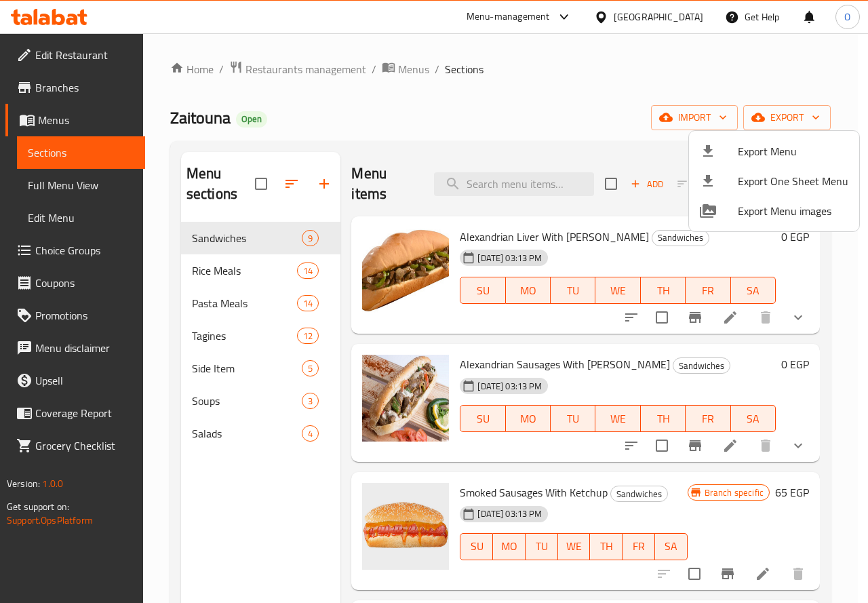
click at [351, 113] on div at bounding box center [434, 301] width 868 height 603
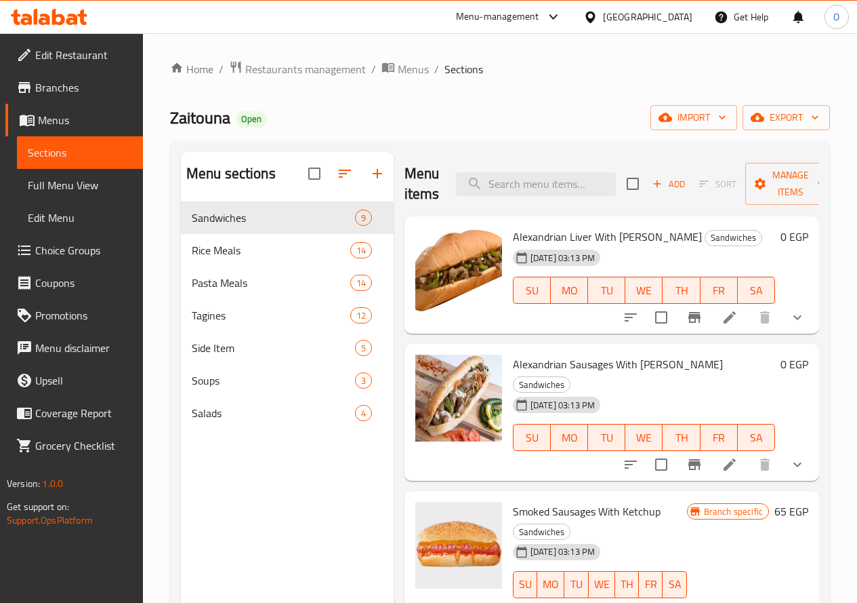
click at [790, 314] on icon "show more" at bounding box center [798, 317] width 16 height 16
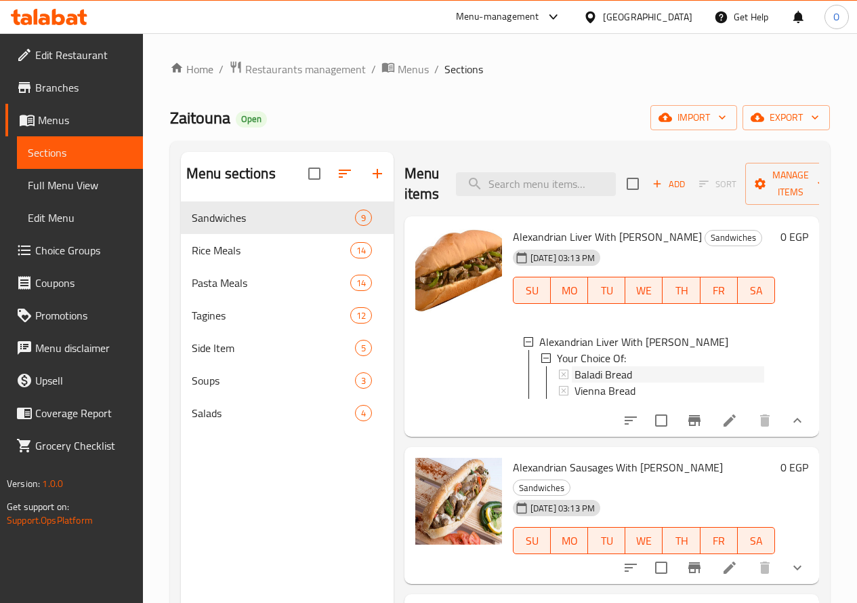
click at [575, 370] on span "Baladi Bread" at bounding box center [604, 374] width 58 height 16
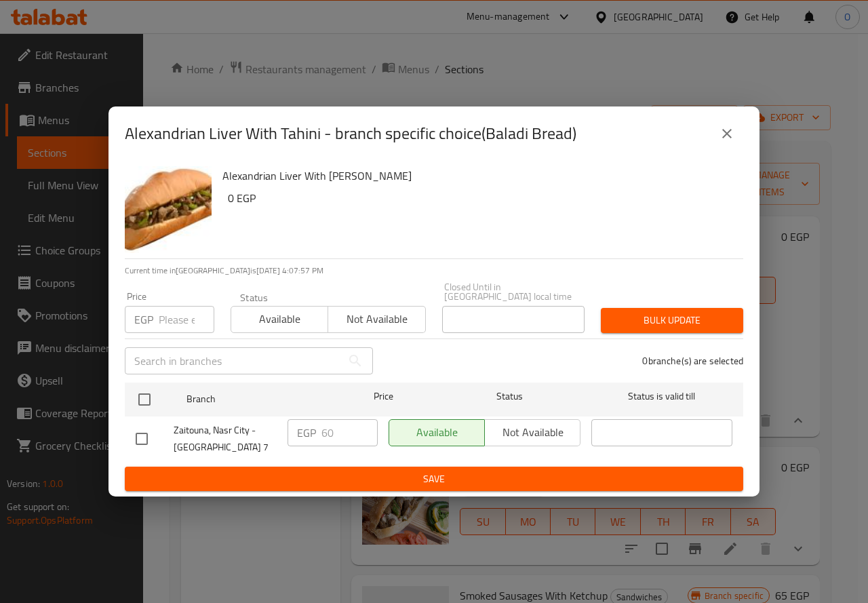
click at [716, 135] on button "close" at bounding box center [726, 133] width 33 height 33
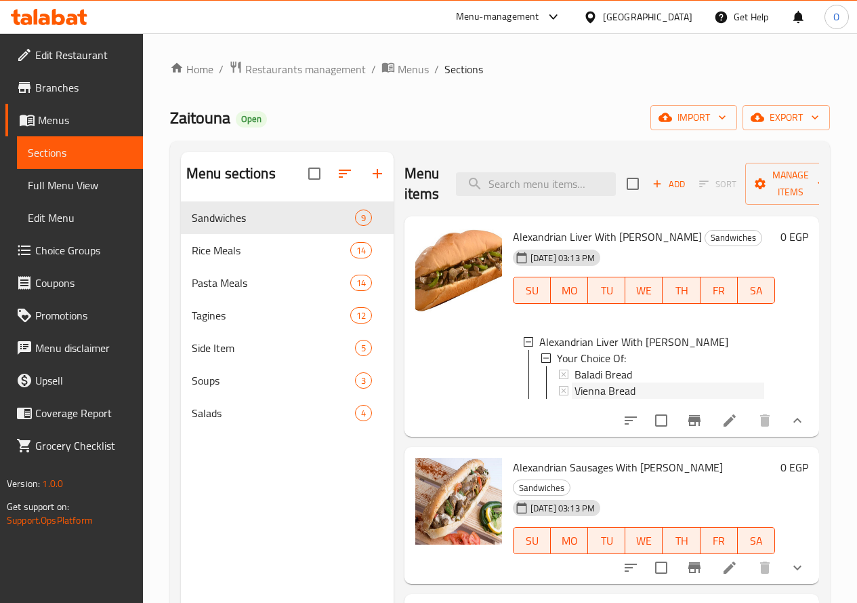
click at [575, 396] on span "Vienna Bread" at bounding box center [605, 390] width 61 height 16
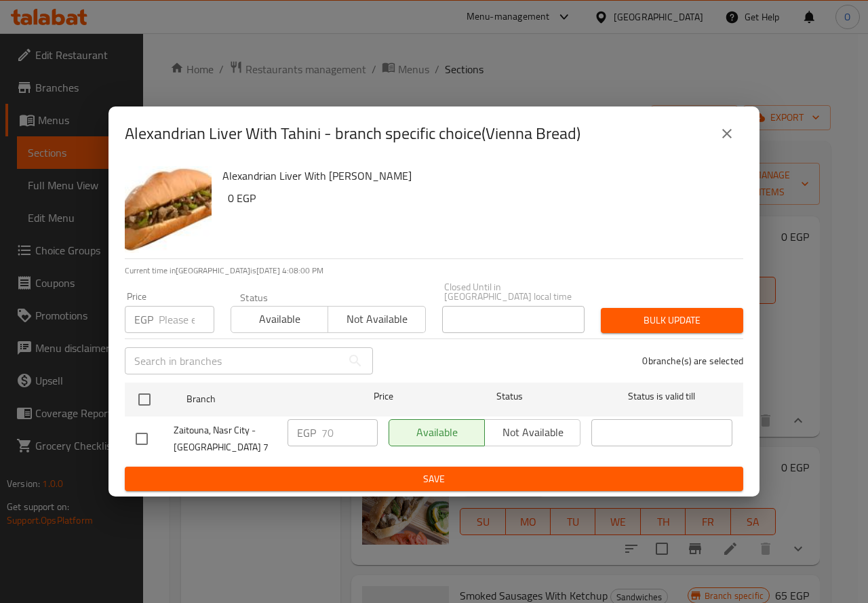
click at [729, 136] on icon "close" at bounding box center [726, 133] width 9 height 9
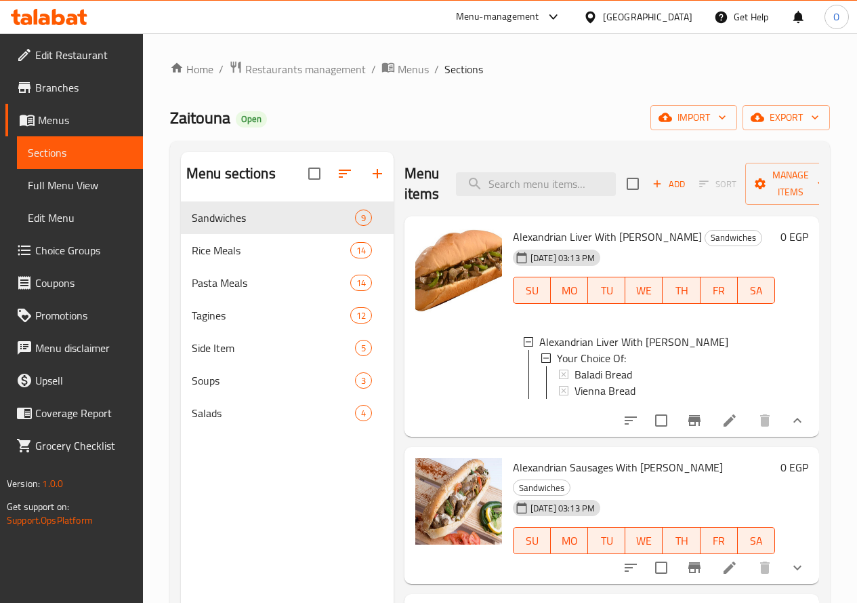
click at [519, 134] on div "Home / Restaurants management / Menus / Sections Zaitouna Open import export Me…" at bounding box center [500, 412] width 660 height 705
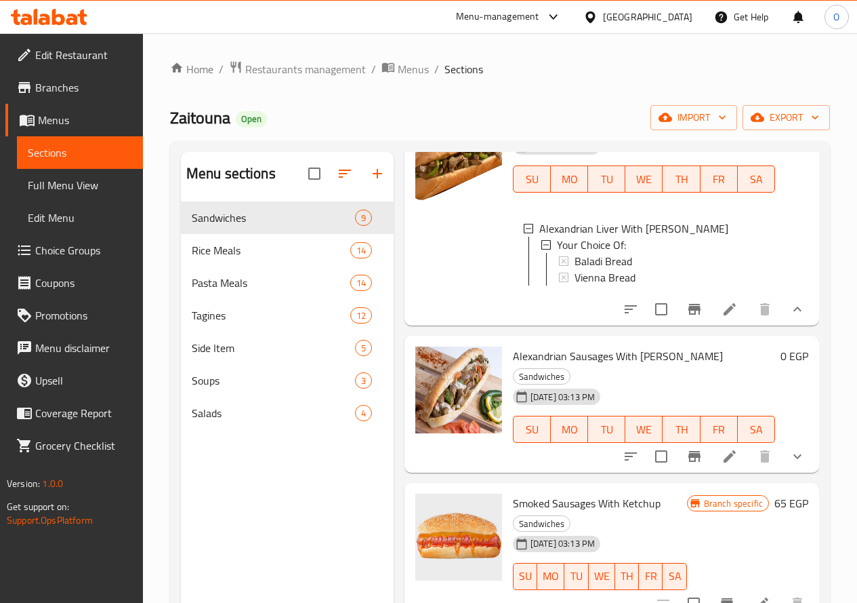
scroll to position [136, 0]
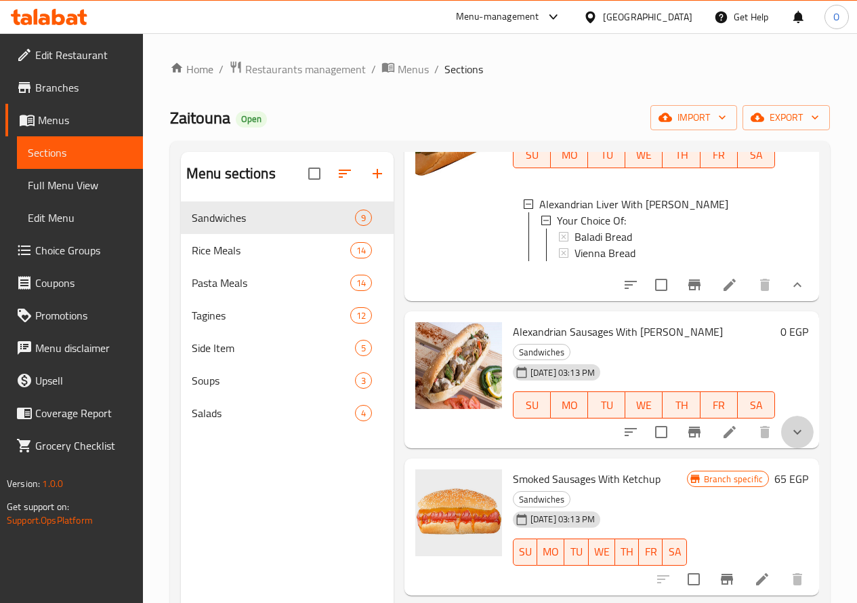
click at [781, 423] on button "show more" at bounding box center [797, 431] width 33 height 33
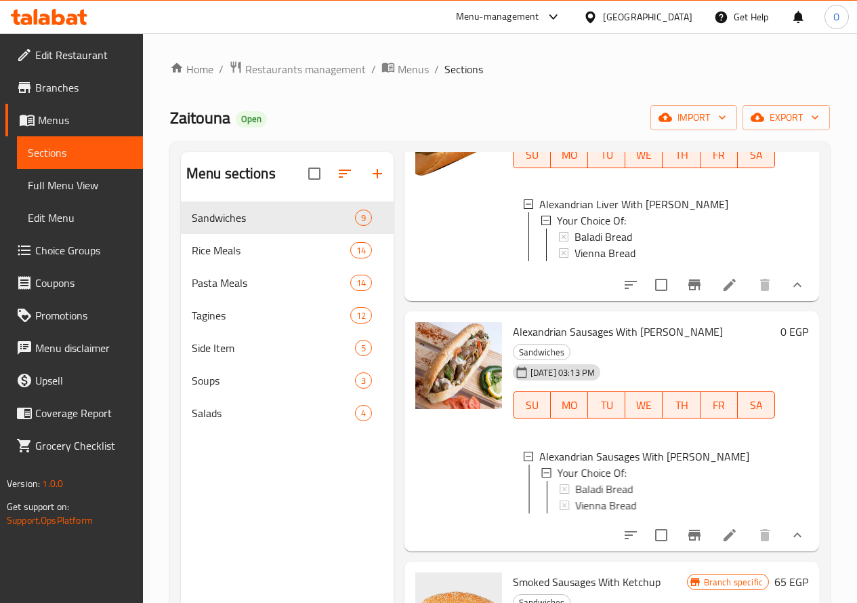
scroll to position [2, 0]
click at [575, 478] on span "Baladi Bread" at bounding box center [604, 486] width 58 height 16
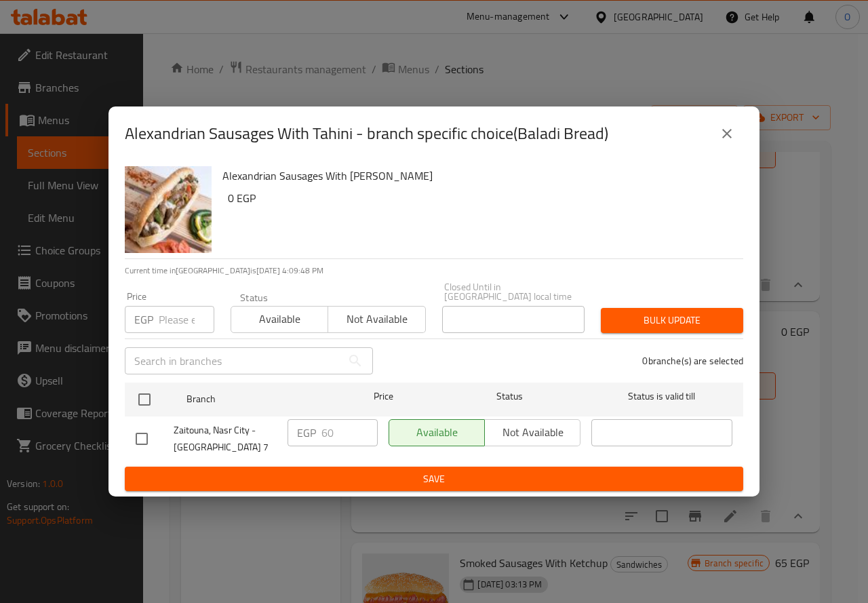
click at [733, 138] on icon "close" at bounding box center [726, 133] width 16 height 16
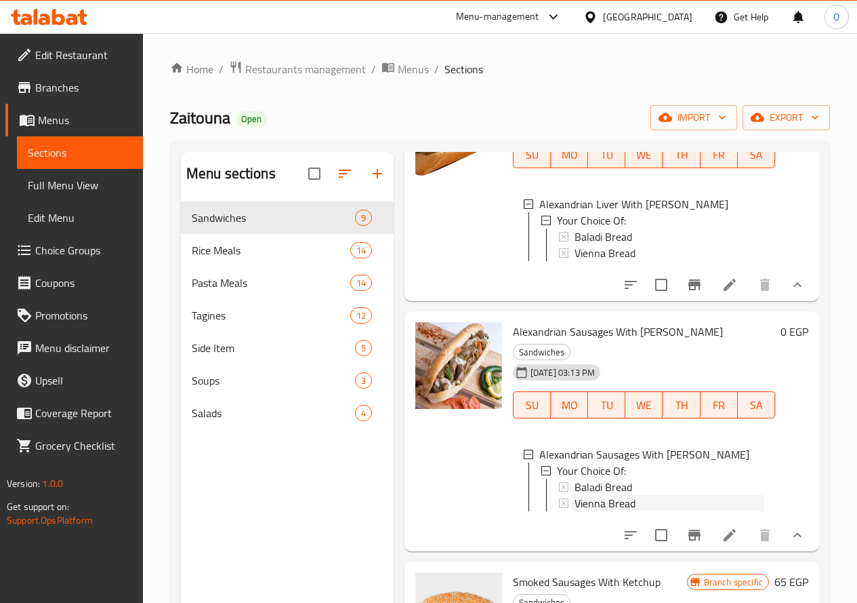
click at [575, 495] on span "Vienna Bread" at bounding box center [605, 503] width 61 height 16
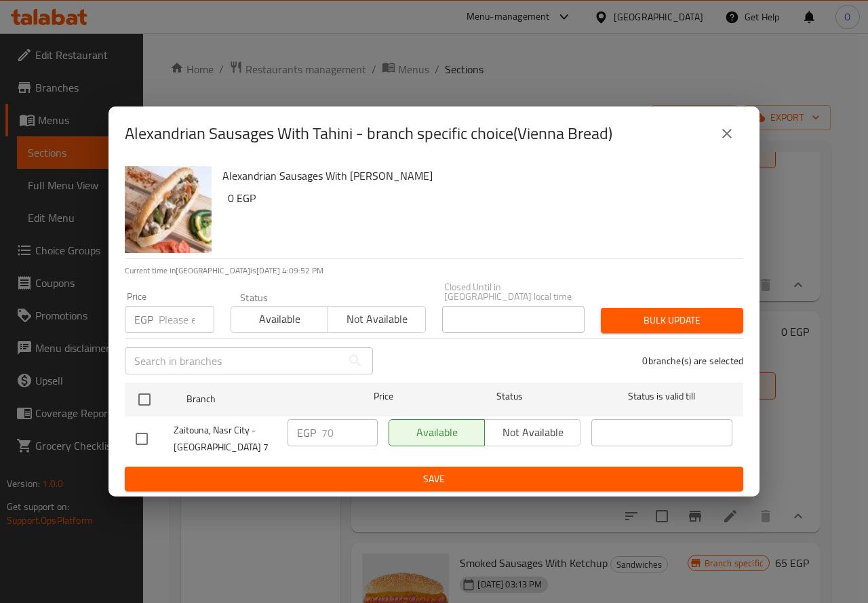
click at [719, 138] on icon "close" at bounding box center [726, 133] width 16 height 16
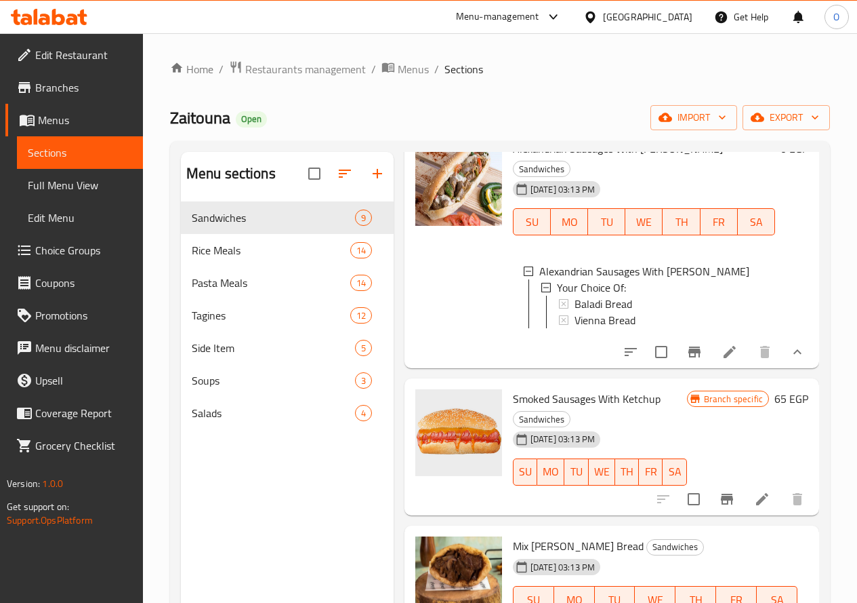
scroll to position [339, 0]
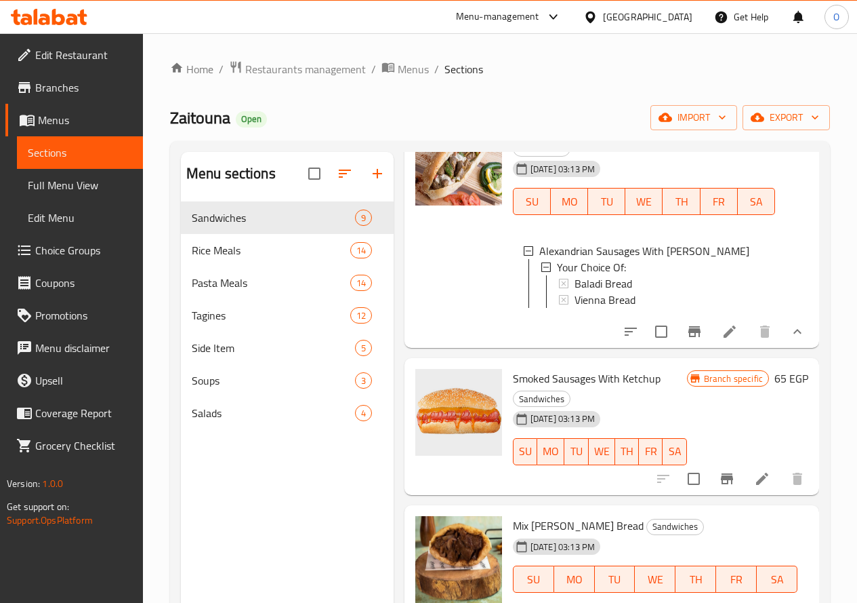
click at [565, 76] on ol "Home / Restaurants management / Menus / Sections" at bounding box center [500, 69] width 660 height 18
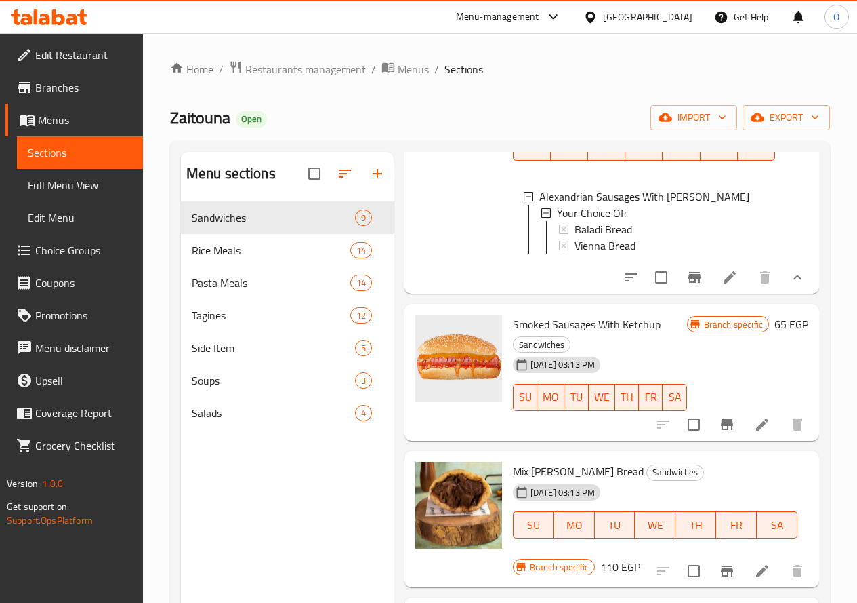
scroll to position [474, 0]
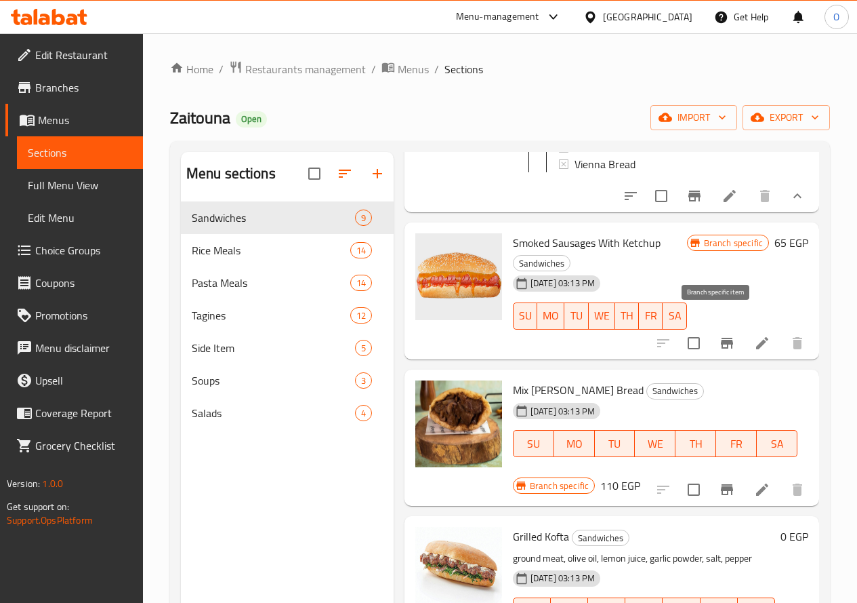
click at [719, 335] on icon "Branch-specific-item" at bounding box center [727, 343] width 16 height 16
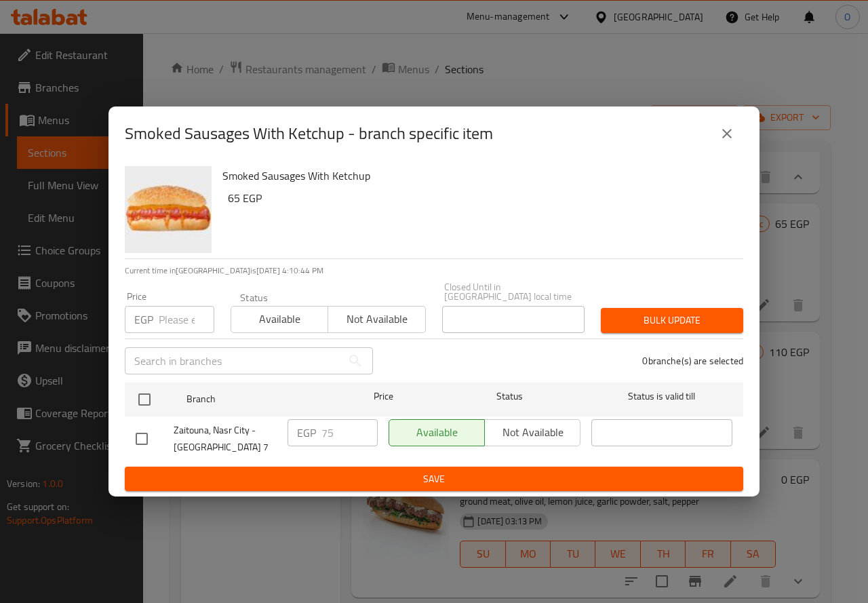
click at [727, 140] on icon "close" at bounding box center [726, 133] width 16 height 16
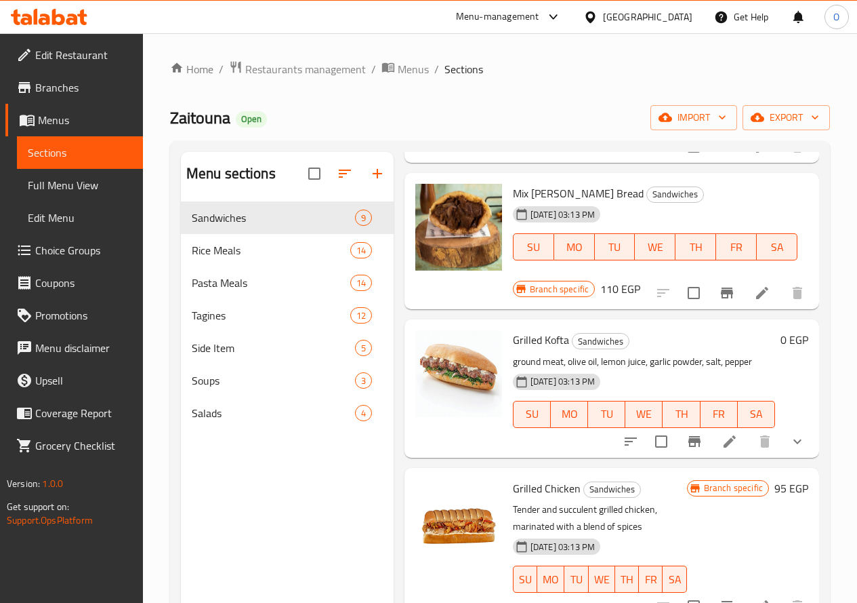
scroll to position [678, 0]
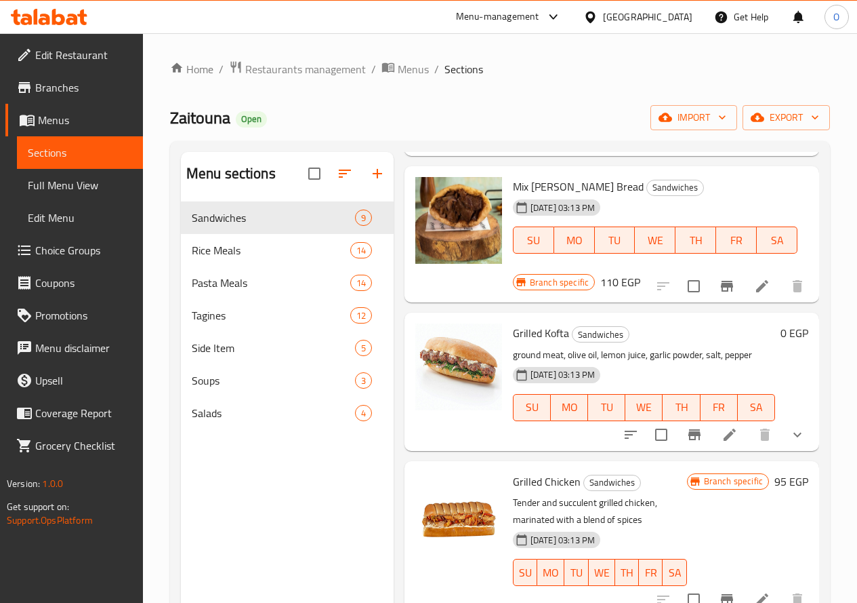
click at [792, 426] on icon "show more" at bounding box center [798, 434] width 16 height 16
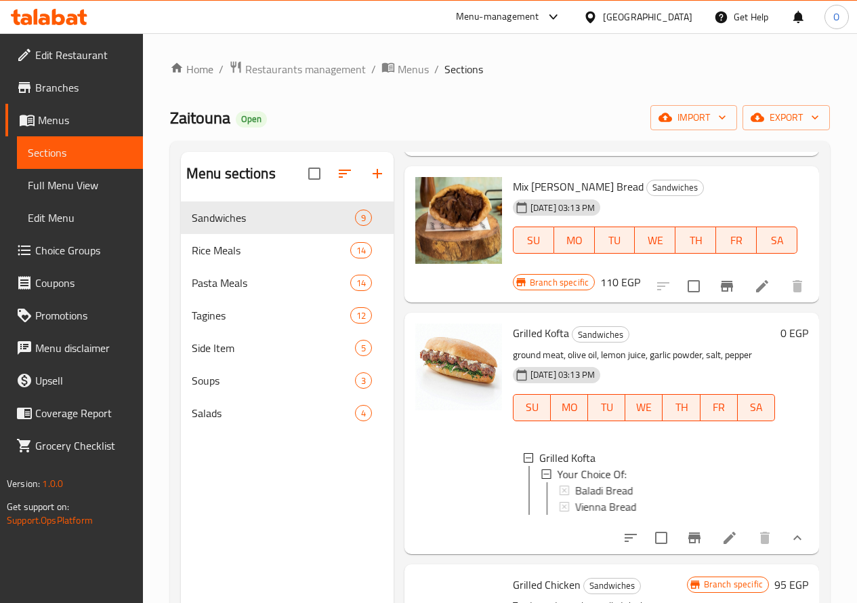
scroll to position [2, 0]
click at [575, 481] on span "Baladi Bread" at bounding box center [604, 489] width 58 height 16
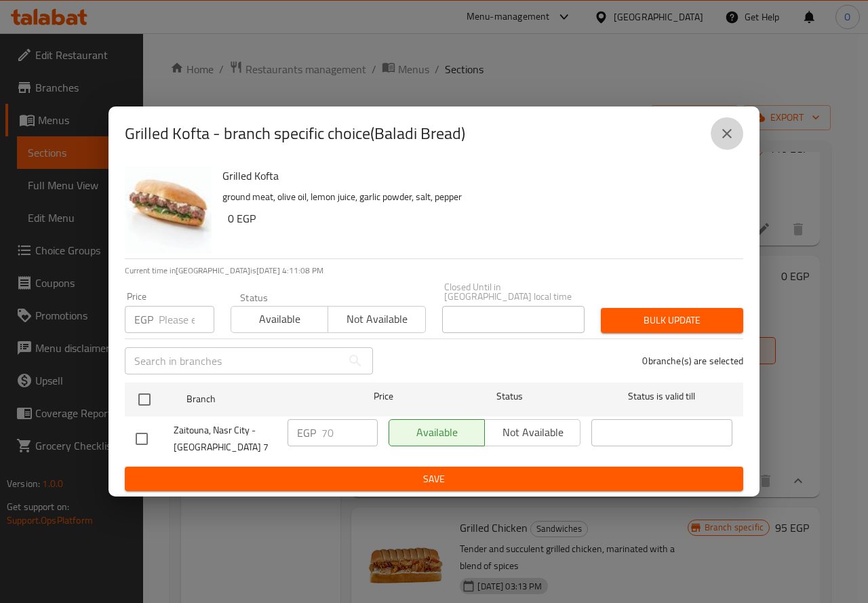
click at [722, 134] on icon "close" at bounding box center [726, 133] width 9 height 9
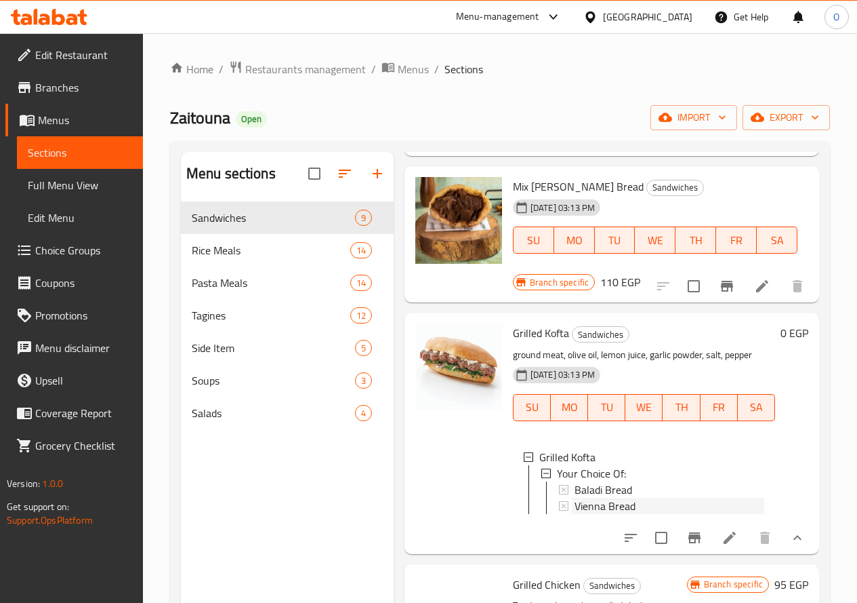
click at [575, 497] on span "Vienna Bread" at bounding box center [605, 505] width 61 height 16
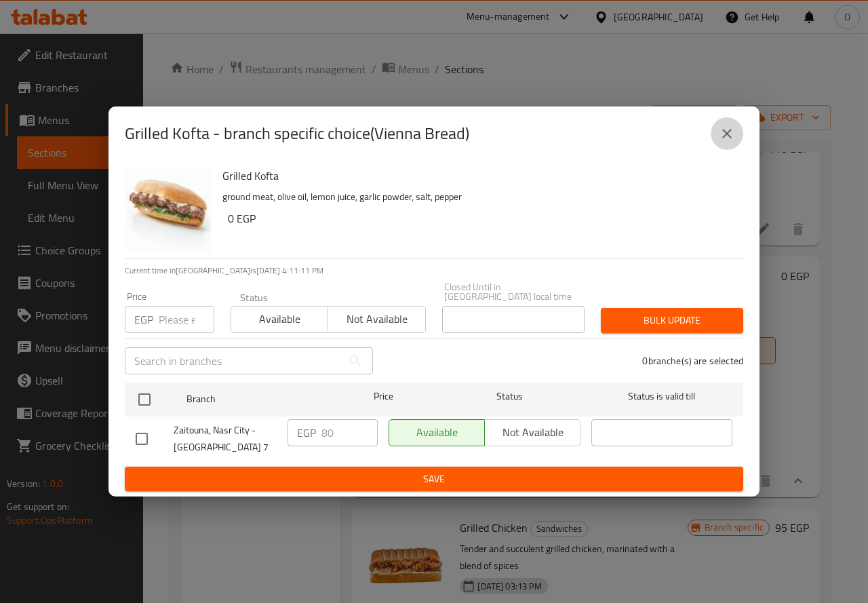
click at [733, 135] on icon "close" at bounding box center [726, 133] width 16 height 16
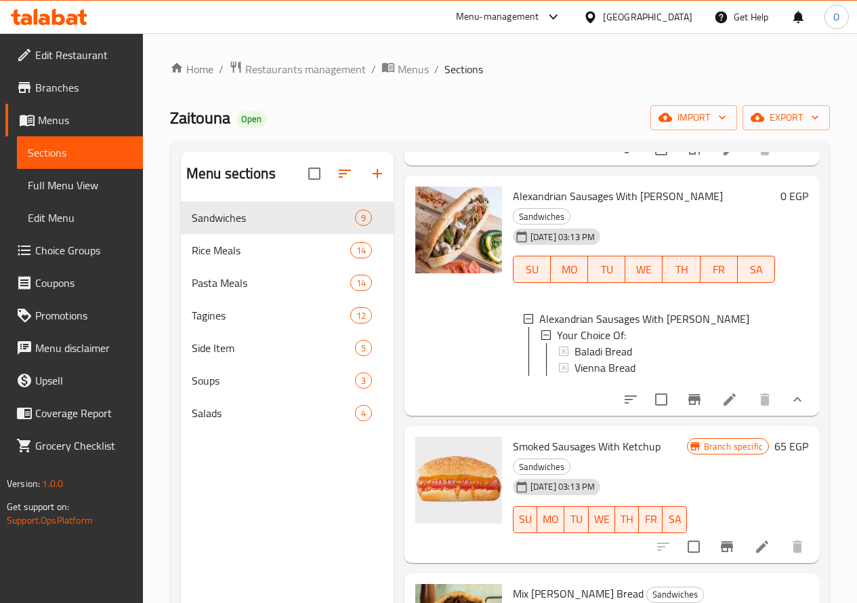
scroll to position [0, 0]
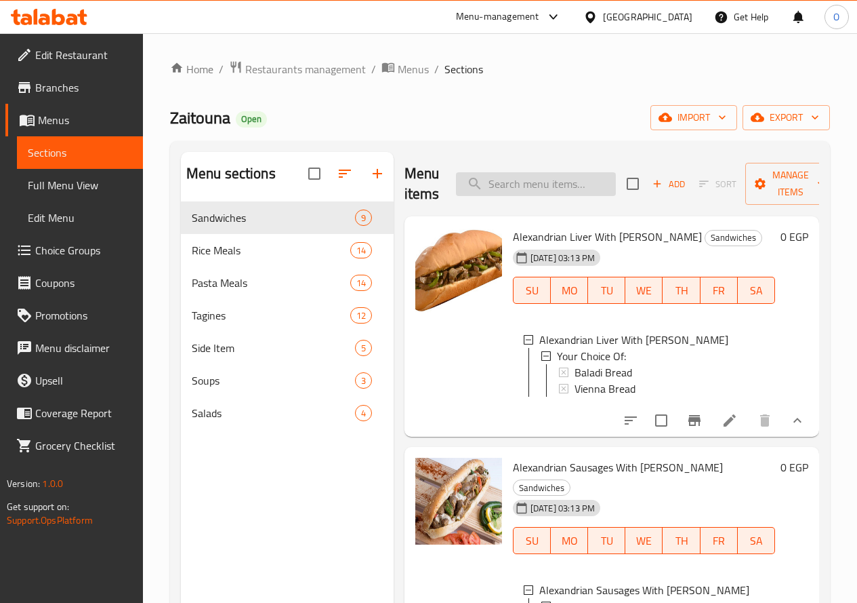
click at [547, 191] on input "search" at bounding box center [536, 184] width 160 height 24
paste input "Mix Semeen Baladi bread"
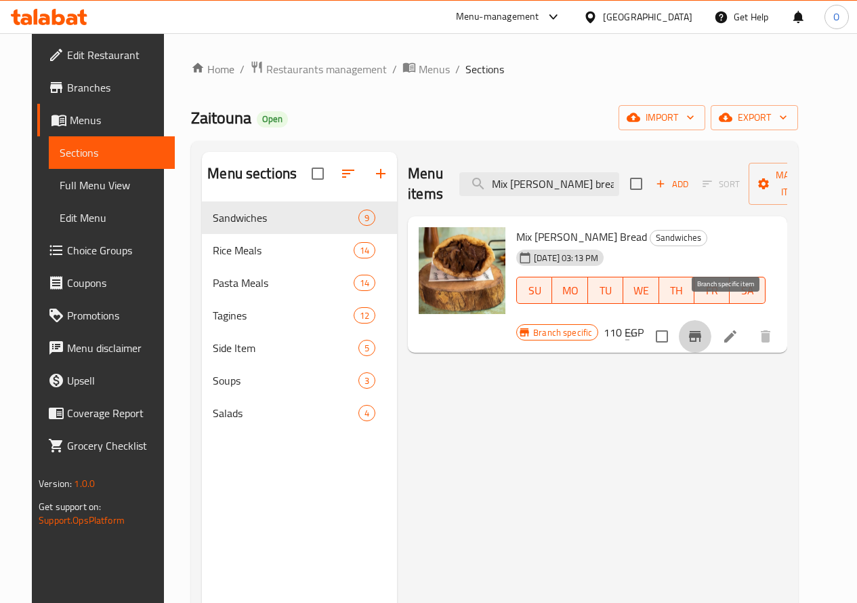
click at [701, 331] on icon "Branch-specific-item" at bounding box center [695, 336] width 12 height 11
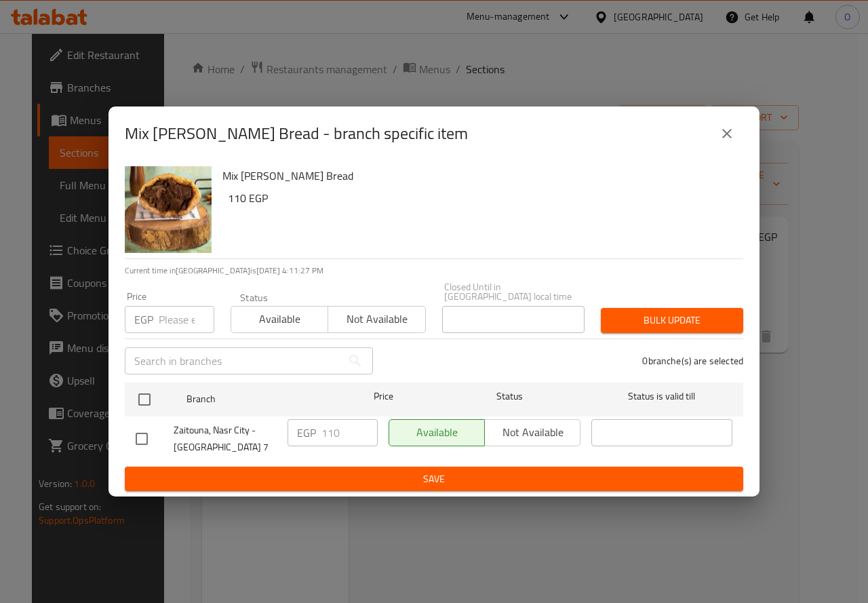
click at [731, 138] on icon "close" at bounding box center [726, 133] width 16 height 16
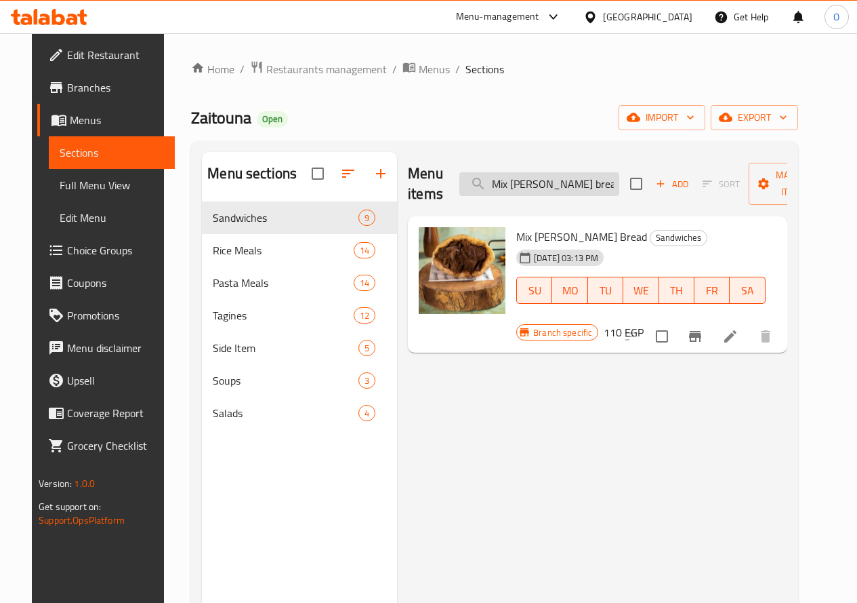
click at [525, 178] on input "Mix Semeen Baladi bread" at bounding box center [540, 184] width 160 height 24
paste input "Chicken pane"
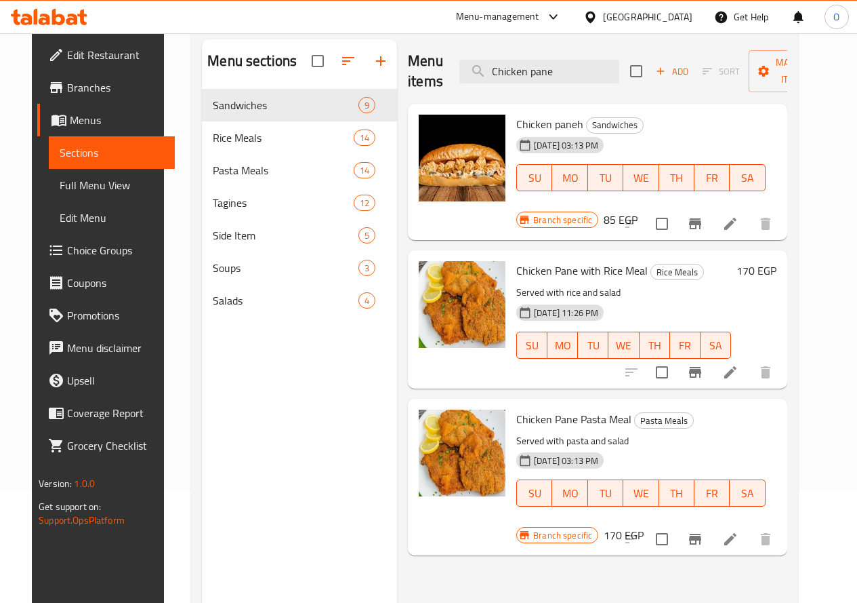
scroll to position [136, 0]
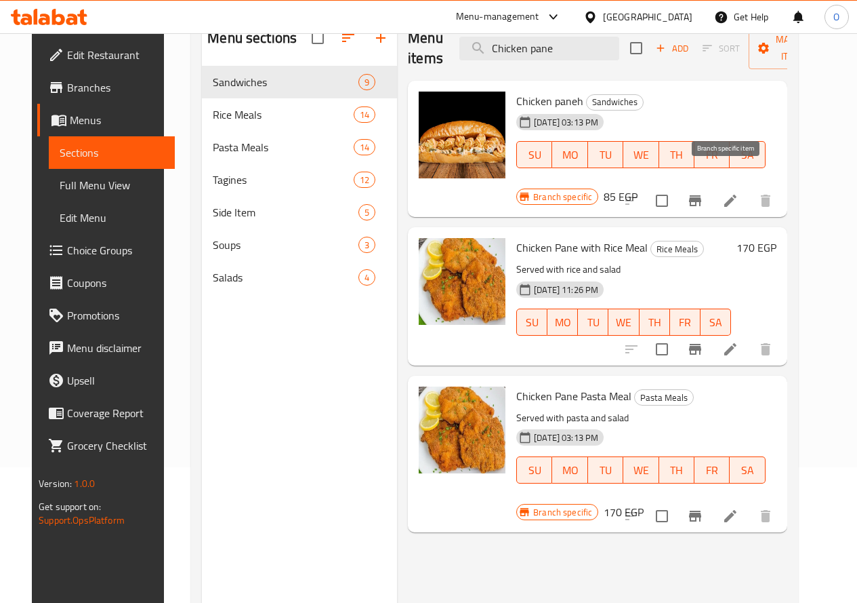
click at [704, 192] on icon "Branch-specific-item" at bounding box center [695, 200] width 16 height 16
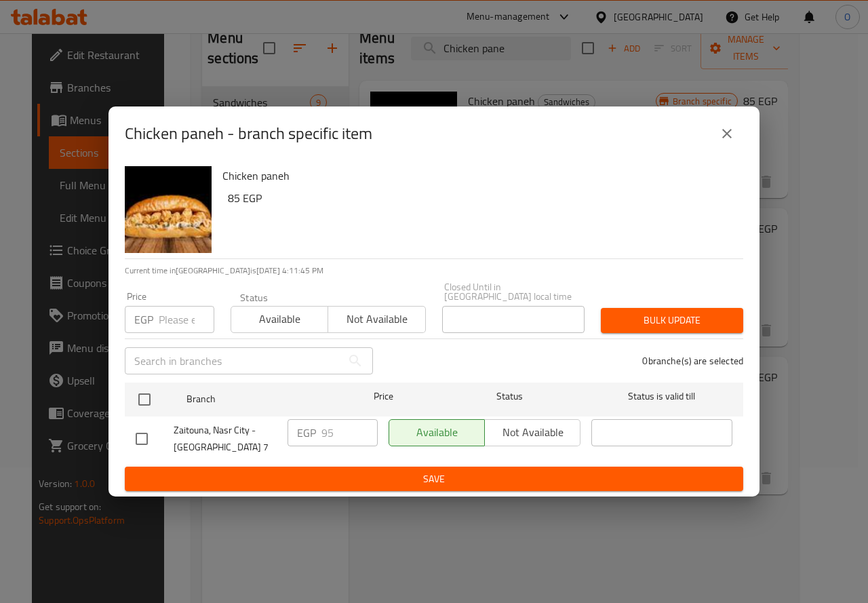
click at [733, 137] on icon "close" at bounding box center [726, 133] width 16 height 16
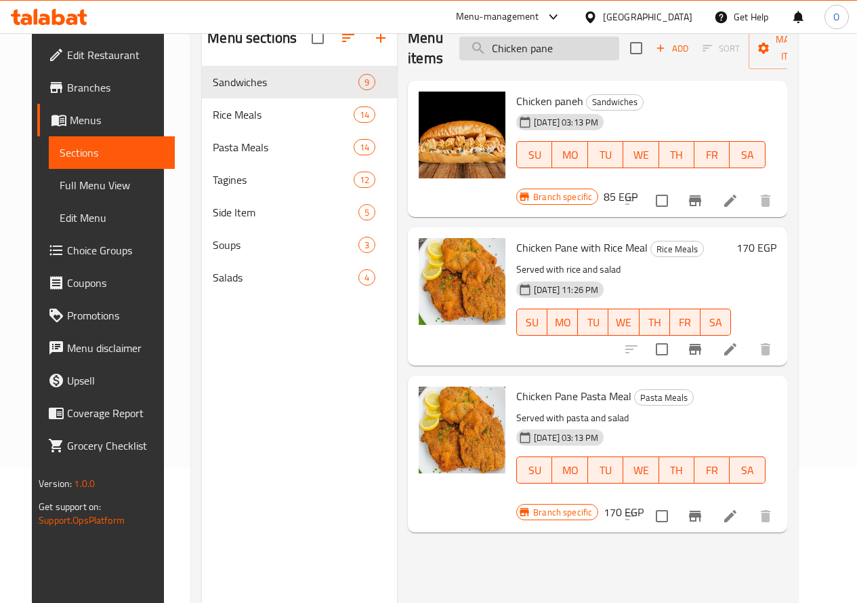
click at [530, 55] on input "Chicken pane" at bounding box center [540, 49] width 160 height 24
paste input "Grilled Chicken"
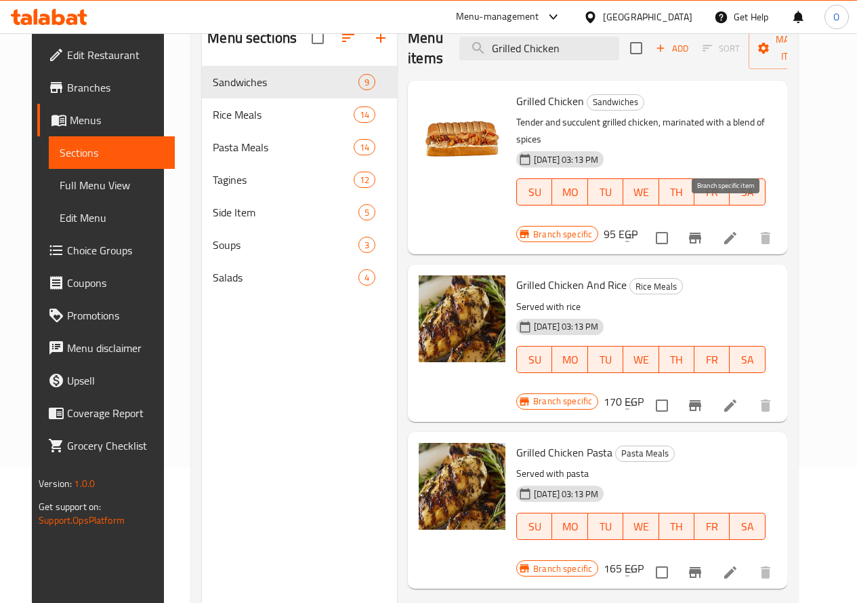
click at [704, 230] on icon "Branch-specific-item" at bounding box center [695, 238] width 16 height 16
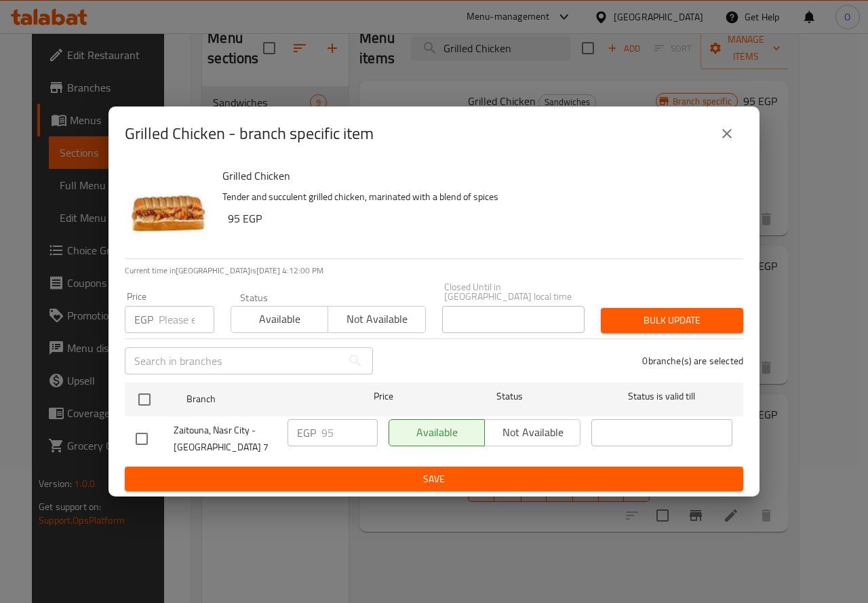
click at [725, 138] on icon "close" at bounding box center [726, 133] width 9 height 9
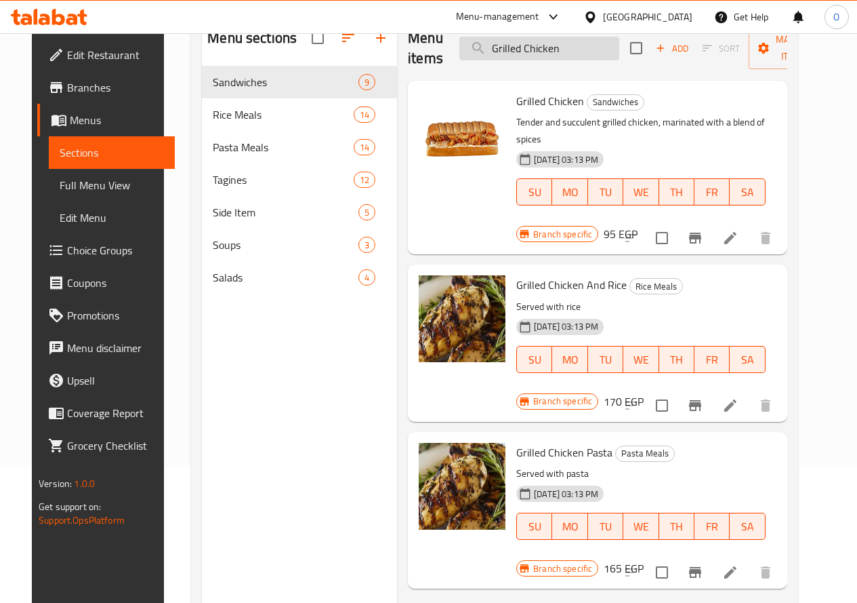
click at [535, 56] on input "Grilled Chicken" at bounding box center [540, 49] width 160 height 24
paste input "Fahita Chicken"
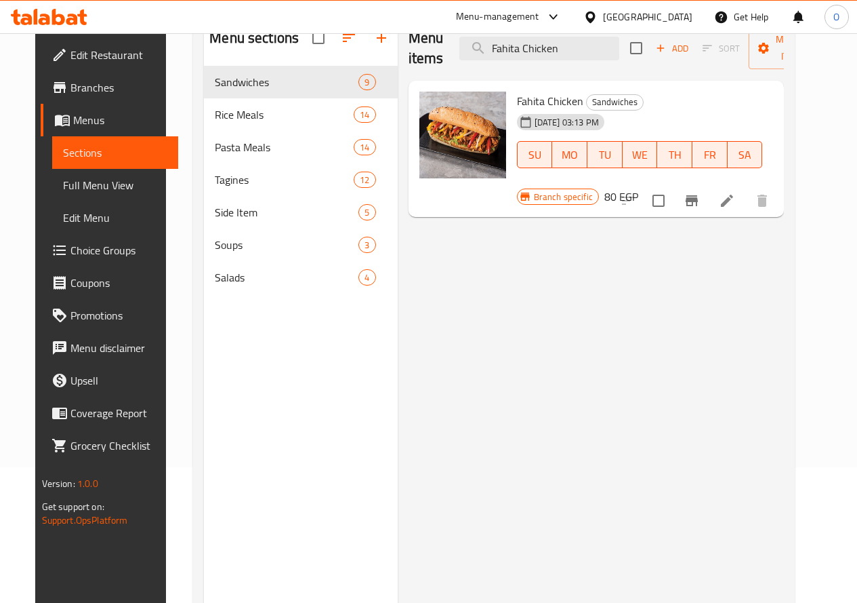
type input "Fahita Chicken"
click at [70, 91] on span "Branches" at bounding box center [118, 87] width 97 height 16
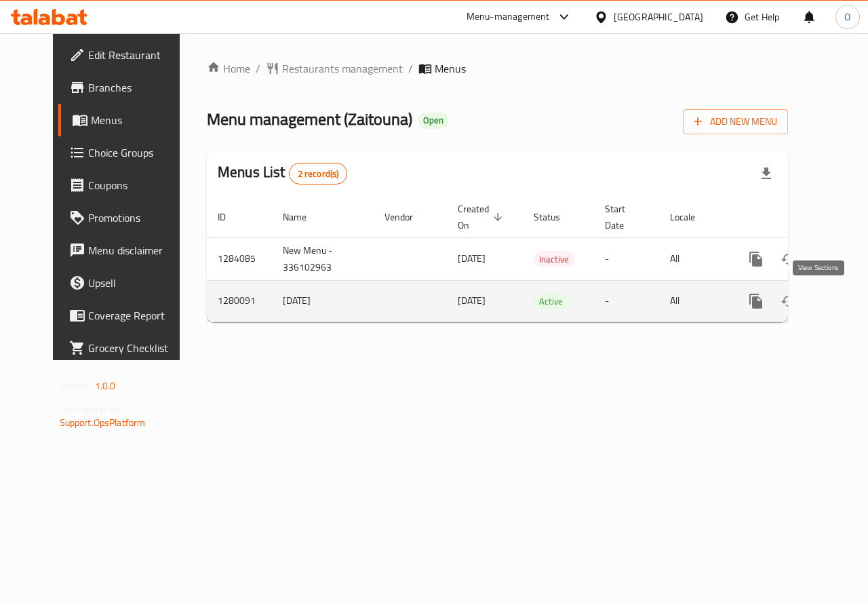
click at [845, 305] on icon "enhanced table" at bounding box center [853, 301] width 16 height 16
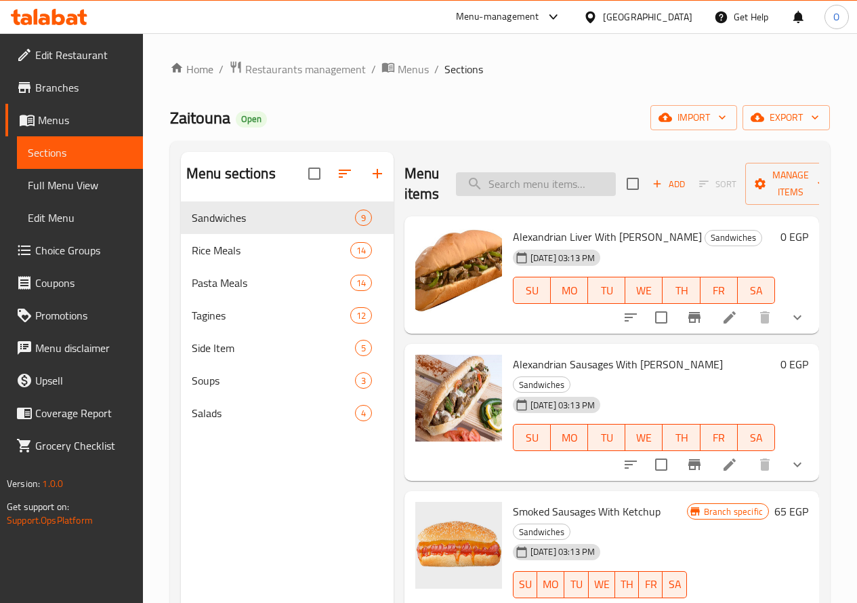
click at [545, 195] on input "search" at bounding box center [536, 184] width 160 height 24
paste input "[DEMOGRAPHIC_DATA] tawook"
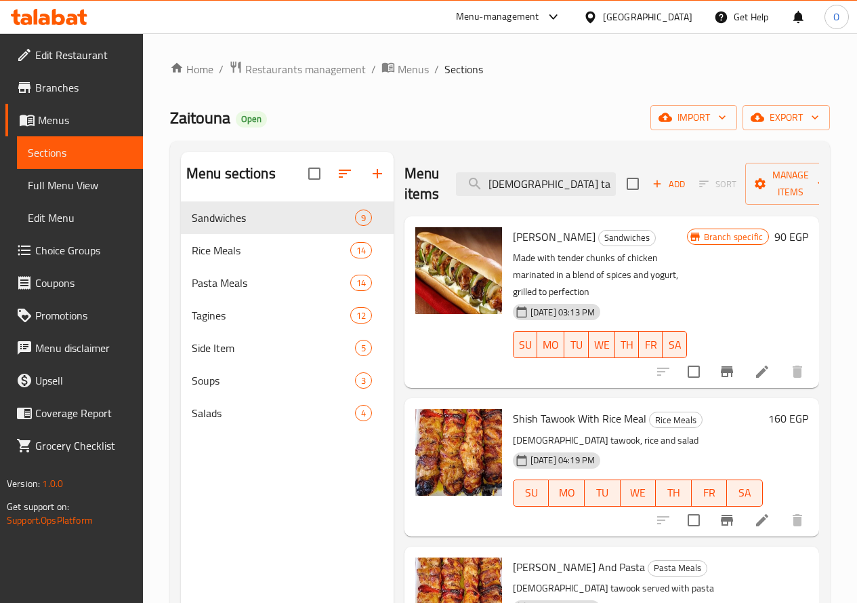
type input "[DEMOGRAPHIC_DATA] tawook"
click at [716, 355] on button "Branch-specific-item" at bounding box center [727, 371] width 33 height 33
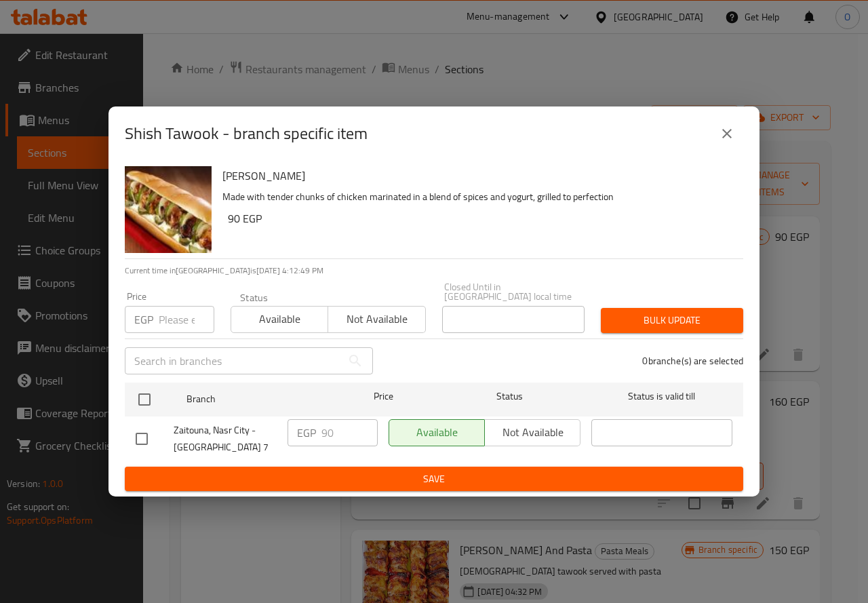
click at [710, 142] on div "Shish Tawook - branch specific item" at bounding box center [434, 133] width 618 height 33
click at [722, 139] on icon "close" at bounding box center [726, 133] width 16 height 16
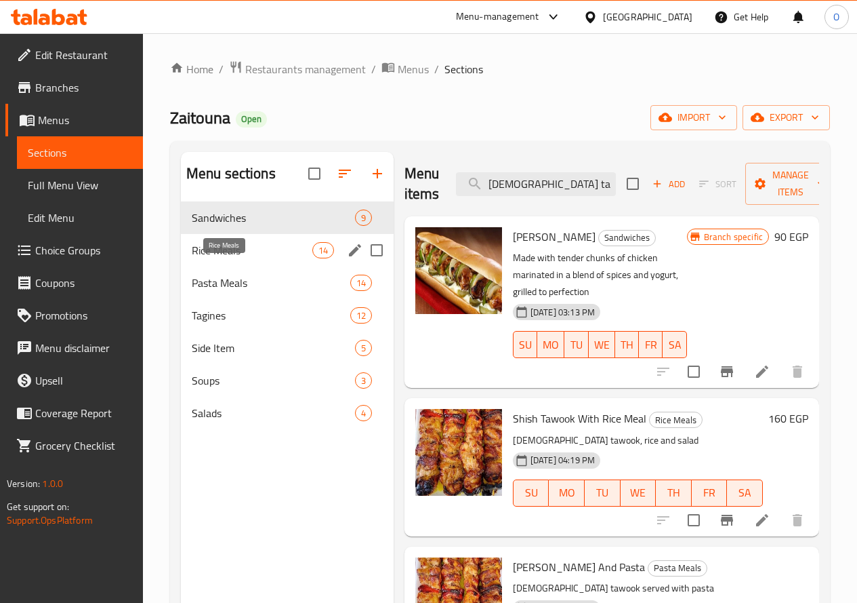
click at [231, 258] on span "Rice Meals" at bounding box center [252, 250] width 121 height 16
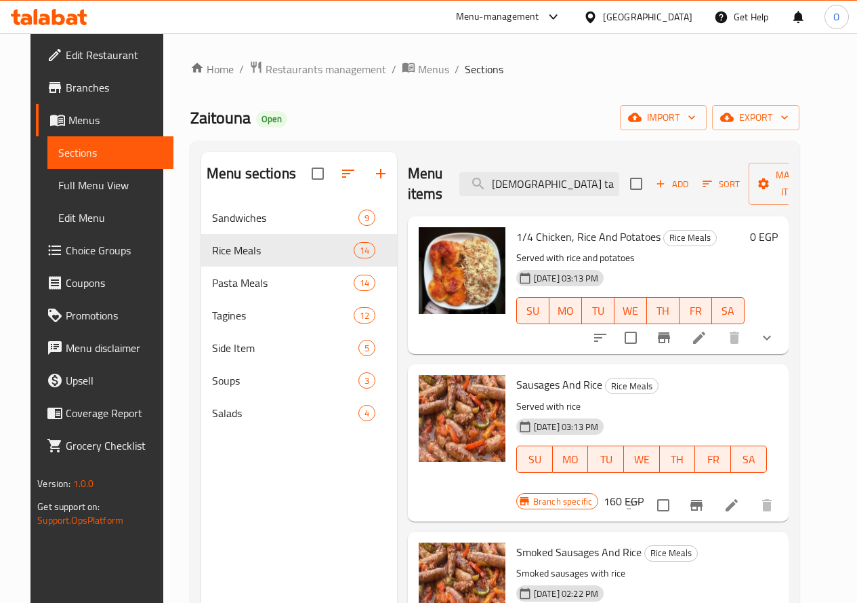
click at [783, 344] on div at bounding box center [683, 337] width 199 height 33
click at [783, 339] on button "show more" at bounding box center [767, 337] width 33 height 33
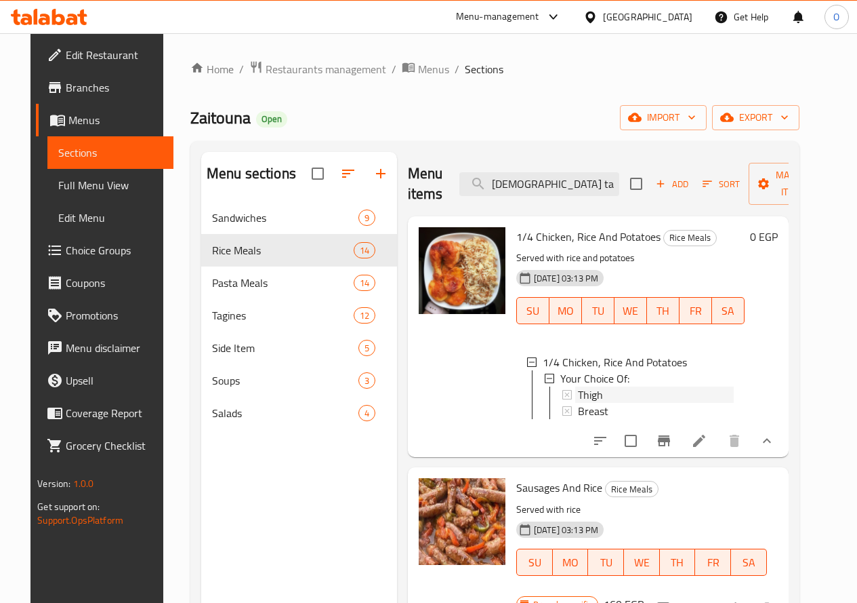
click at [578, 392] on div "Thigh" at bounding box center [656, 394] width 156 height 16
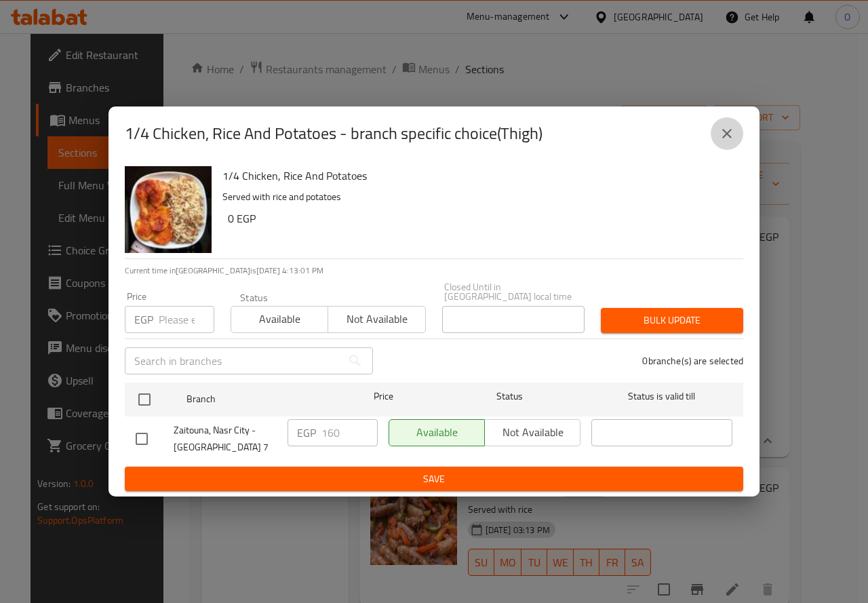
click at [738, 135] on button "close" at bounding box center [726, 133] width 33 height 33
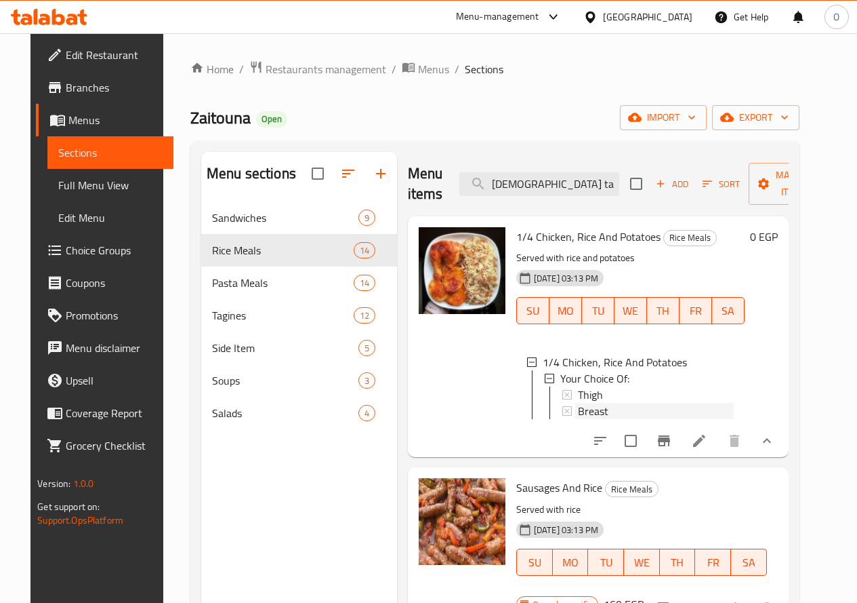
click at [578, 409] on span "Breast" at bounding box center [593, 411] width 30 height 16
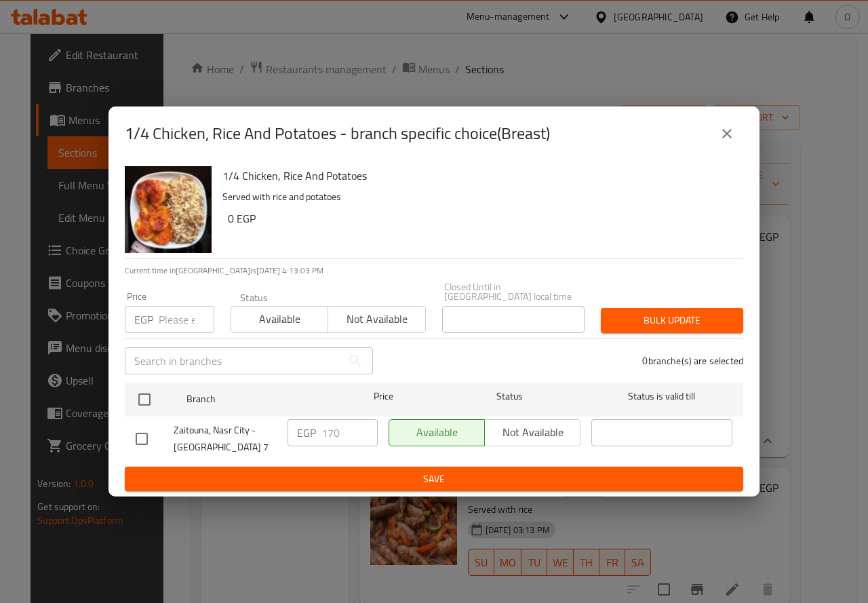
click at [727, 131] on icon "close" at bounding box center [726, 133] width 16 height 16
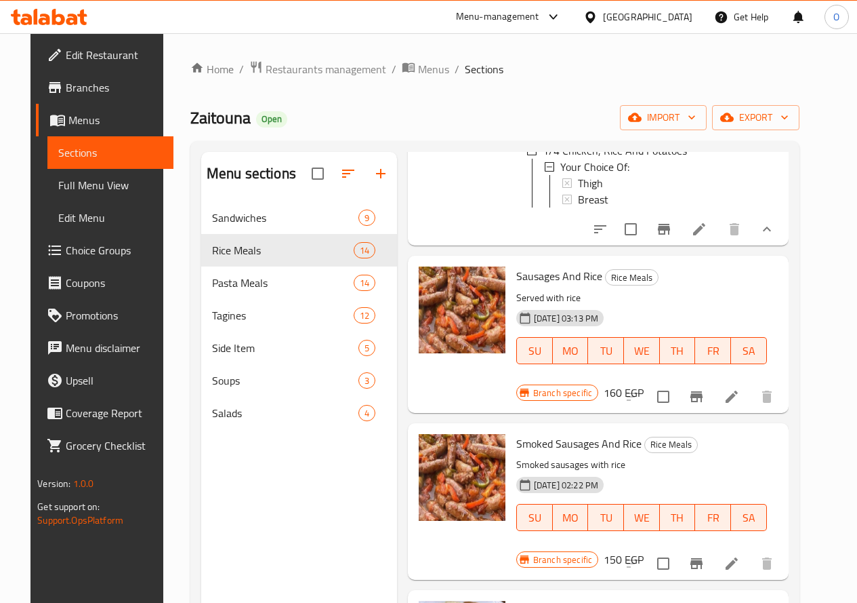
scroll to position [271, 0]
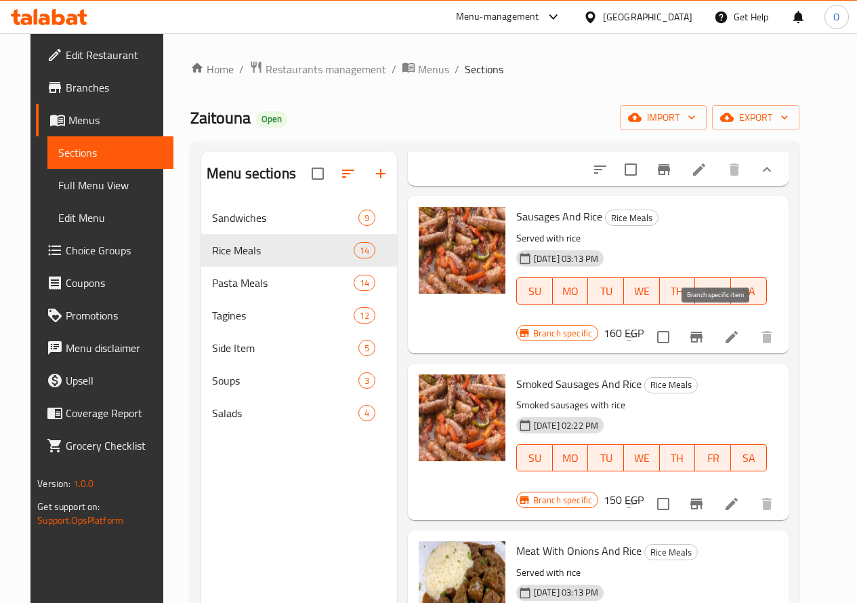
click at [708, 325] on button "Branch-specific-item" at bounding box center [696, 337] width 33 height 33
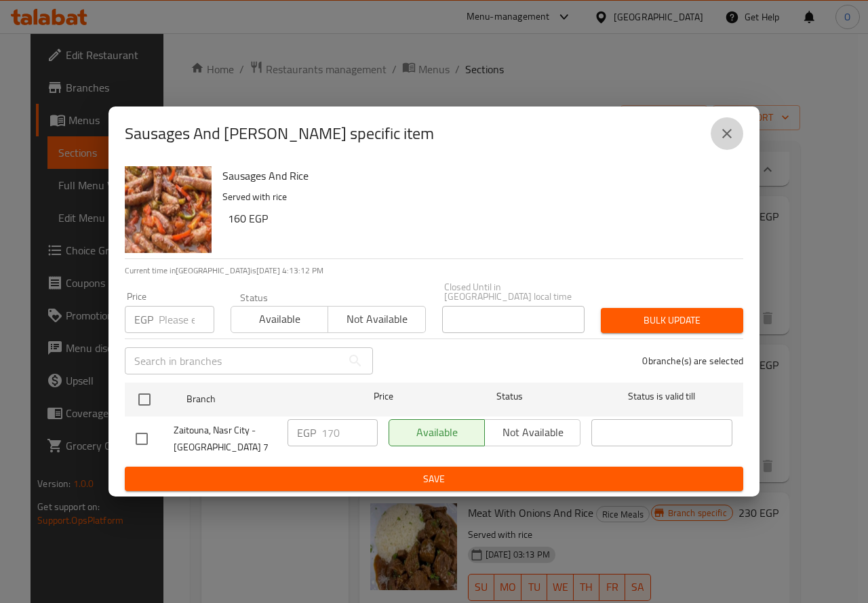
click at [739, 138] on button "close" at bounding box center [726, 133] width 33 height 33
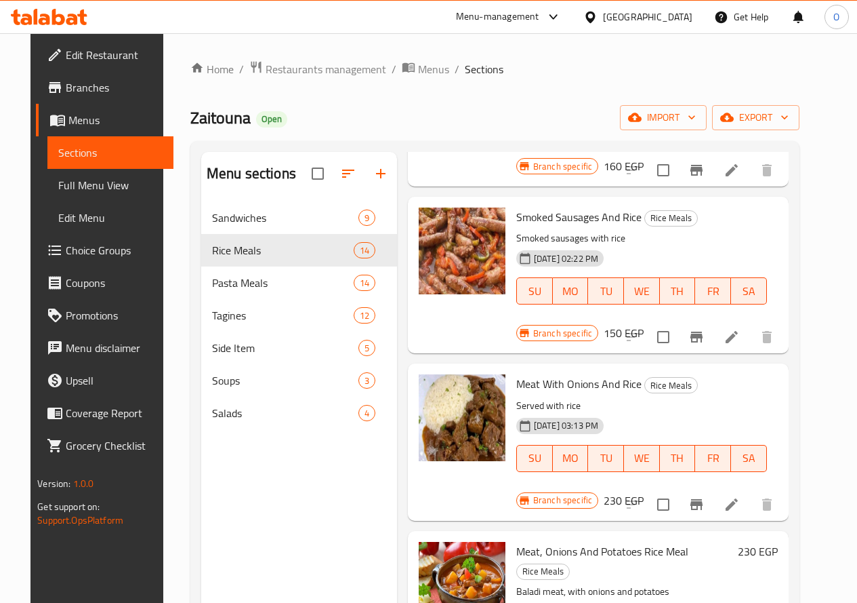
scroll to position [474, 0]
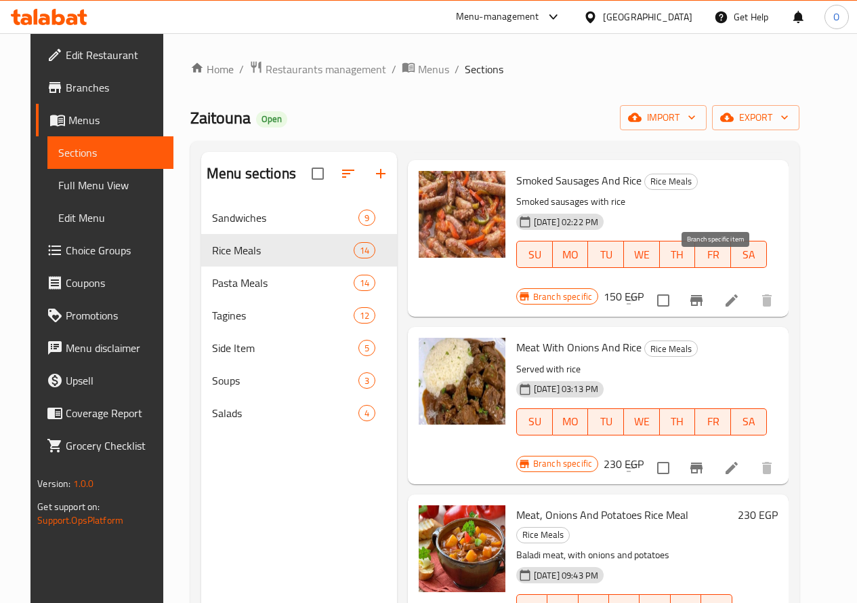
click at [703, 295] on icon "Branch-specific-item" at bounding box center [697, 300] width 12 height 11
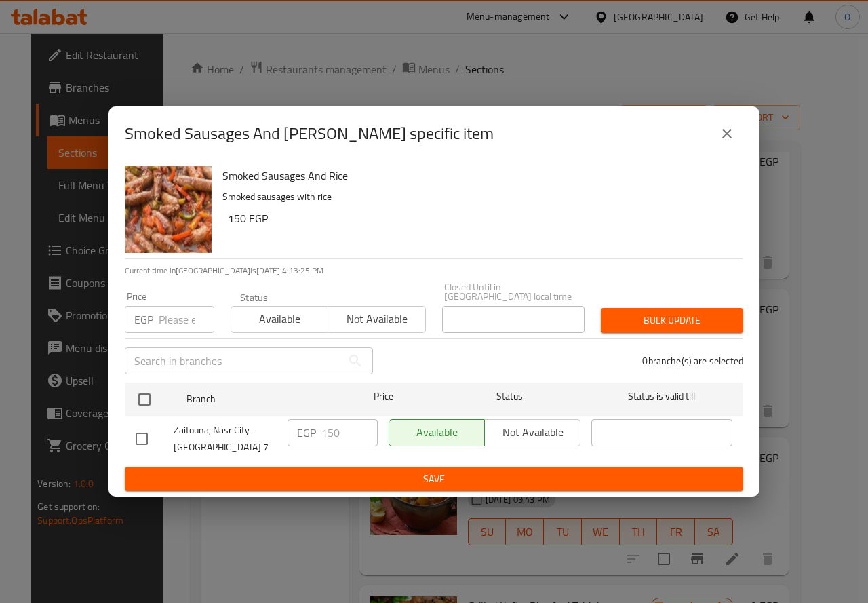
click at [735, 143] on button "close" at bounding box center [726, 133] width 33 height 33
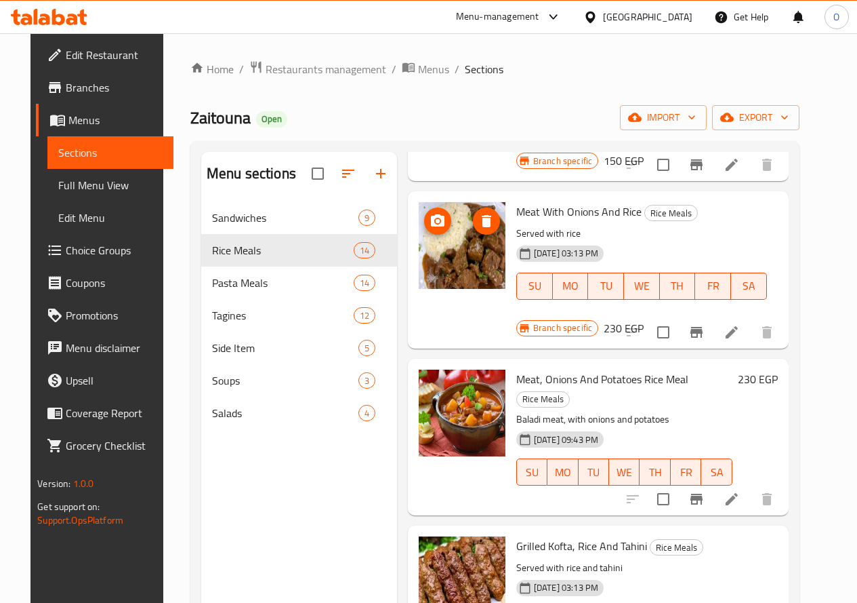
scroll to position [542, 0]
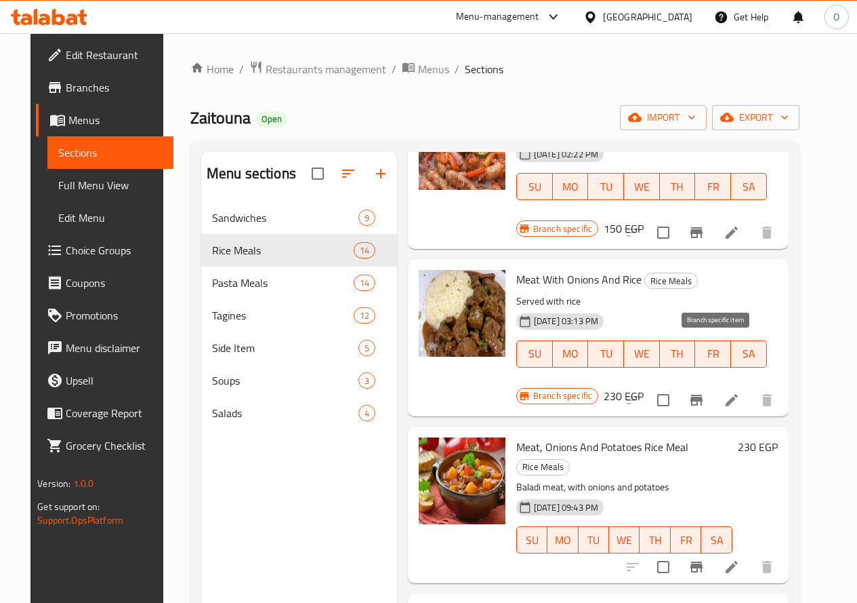
click at [703, 394] on icon "Branch-specific-item" at bounding box center [697, 399] width 12 height 11
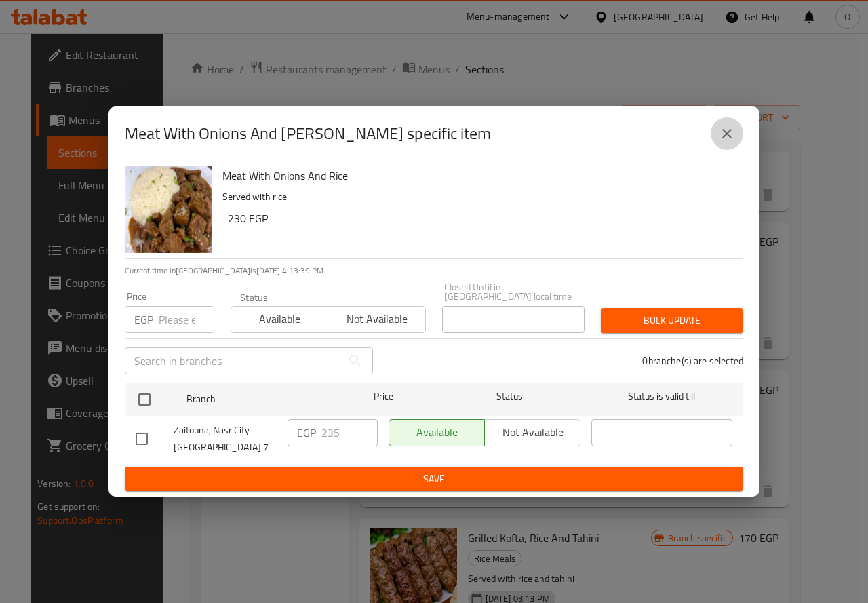
click at [720, 148] on button "close" at bounding box center [726, 133] width 33 height 33
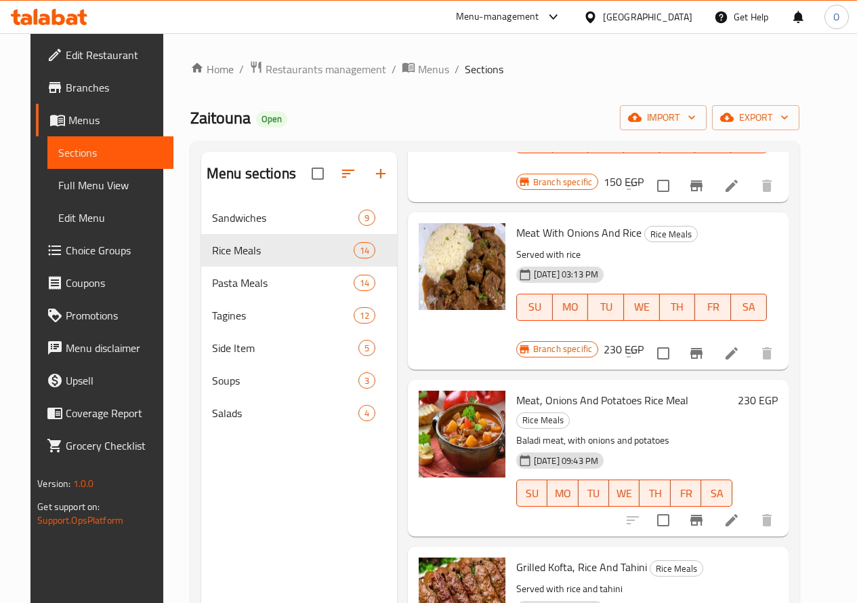
scroll to position [610, 0]
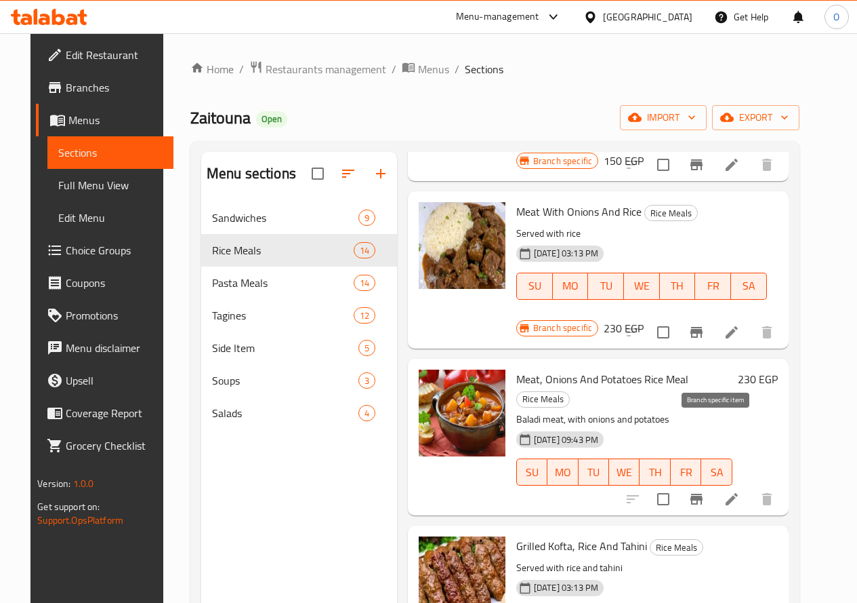
click at [705, 491] on icon "Branch-specific-item" at bounding box center [697, 499] width 16 height 16
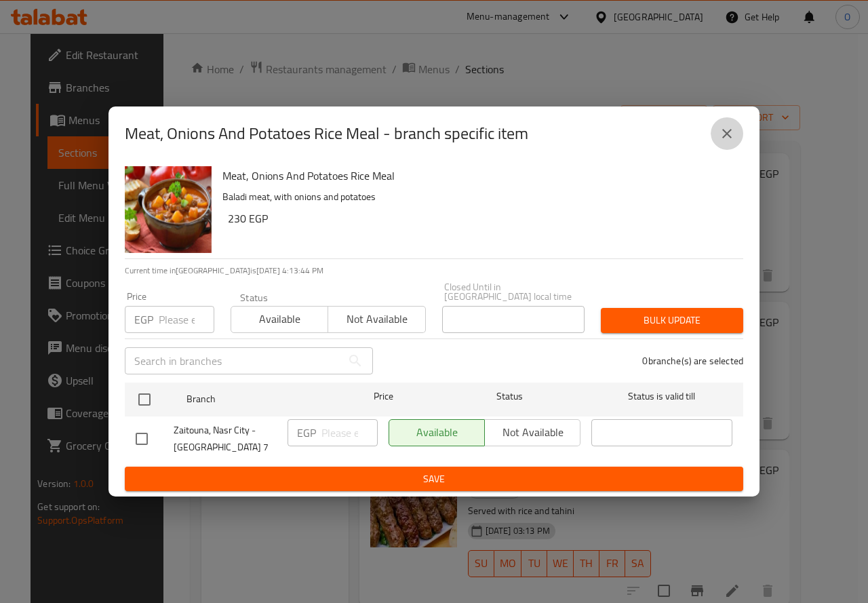
click at [737, 141] on button "close" at bounding box center [726, 133] width 33 height 33
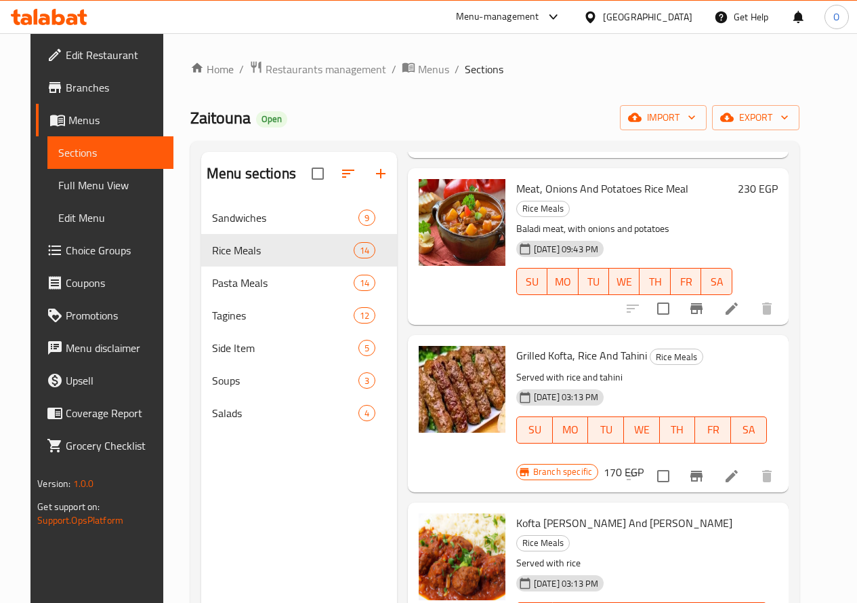
scroll to position [813, 0]
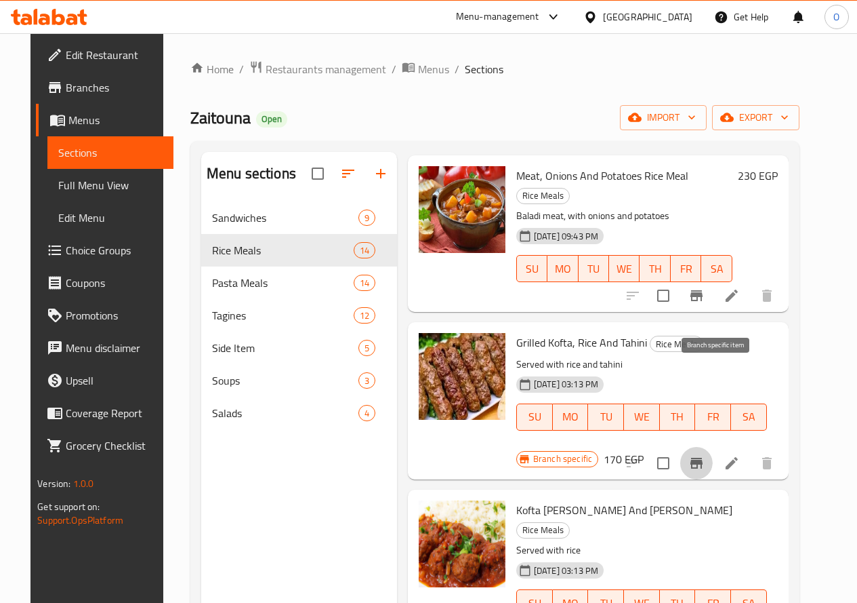
click at [703, 457] on icon "Branch-specific-item" at bounding box center [697, 462] width 12 height 11
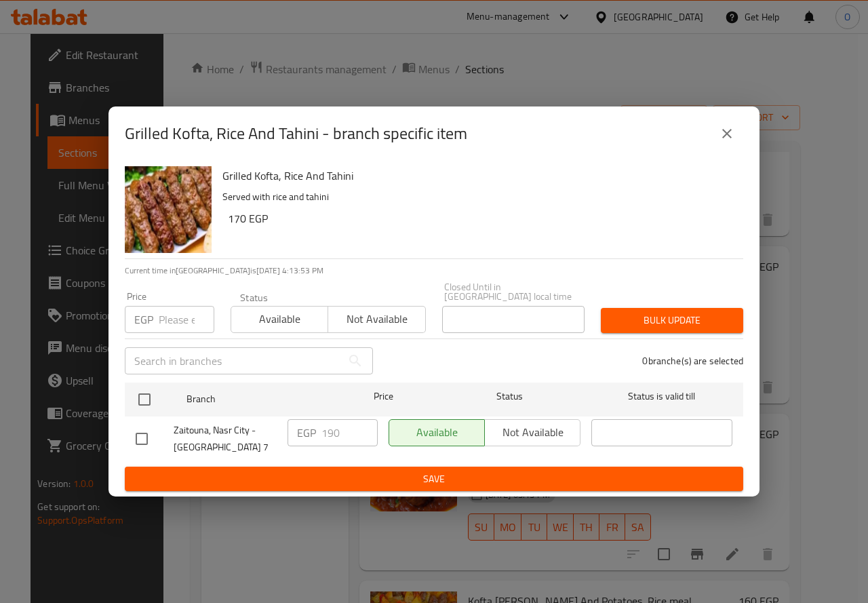
click at [733, 138] on icon "close" at bounding box center [726, 133] width 16 height 16
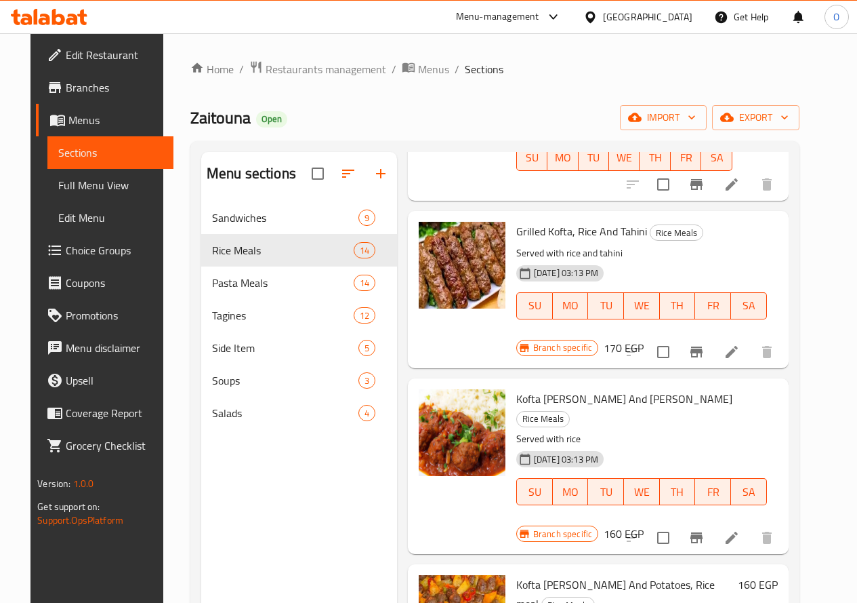
scroll to position [949, 0]
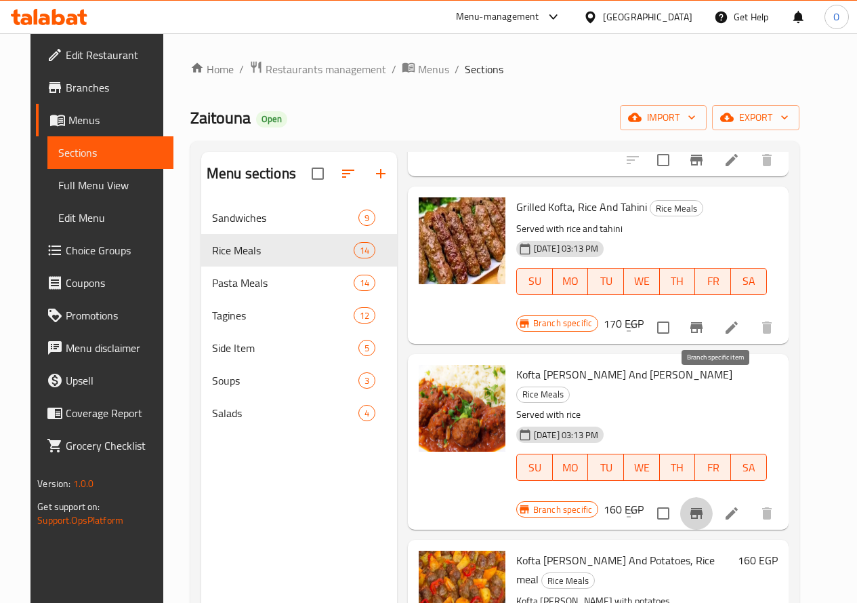
click at [705, 505] on icon "Branch-specific-item" at bounding box center [697, 513] width 16 height 16
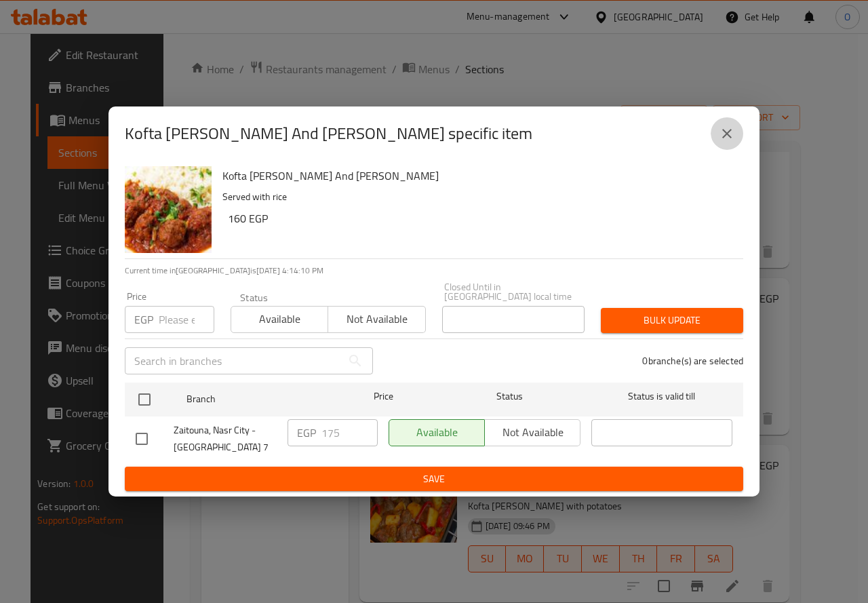
click at [732, 142] on icon "close" at bounding box center [726, 133] width 16 height 16
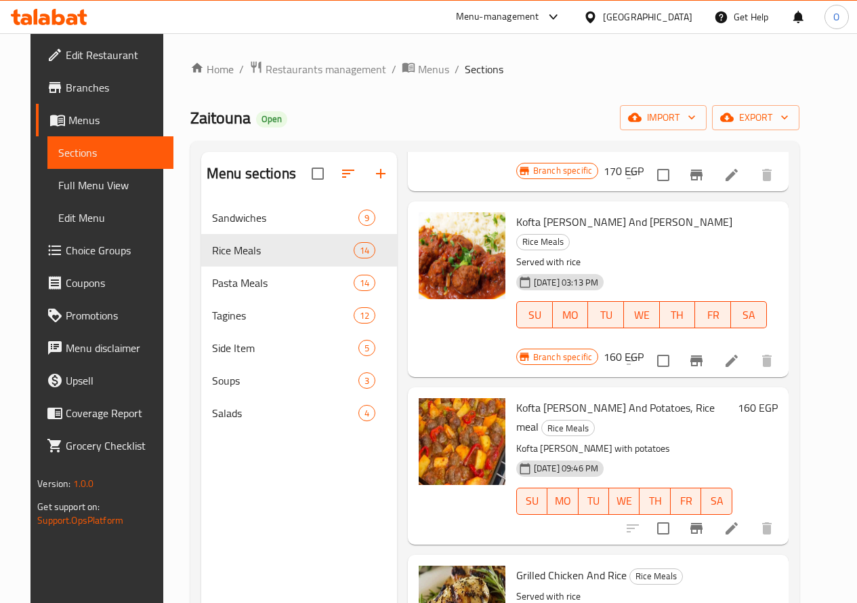
scroll to position [1084, 0]
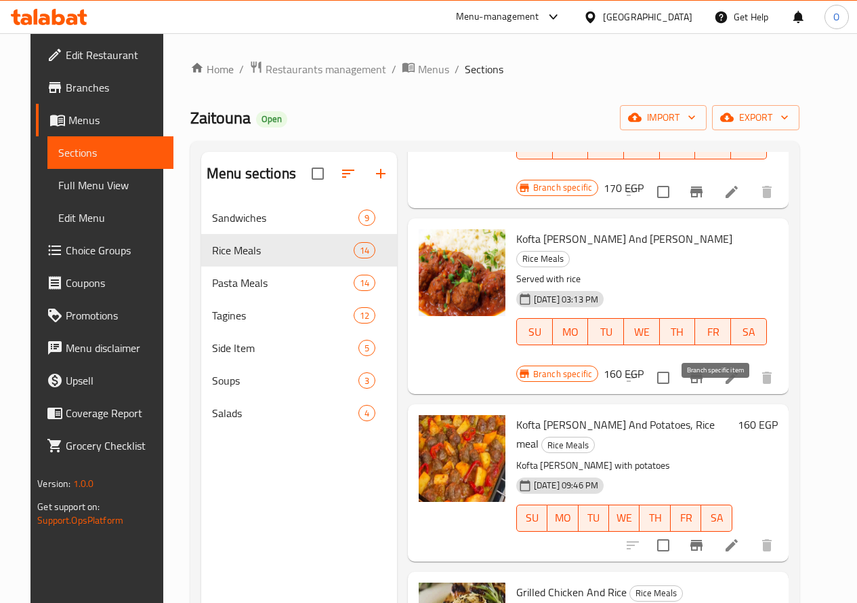
click at [705, 537] on icon "Branch-specific-item" at bounding box center [697, 545] width 16 height 16
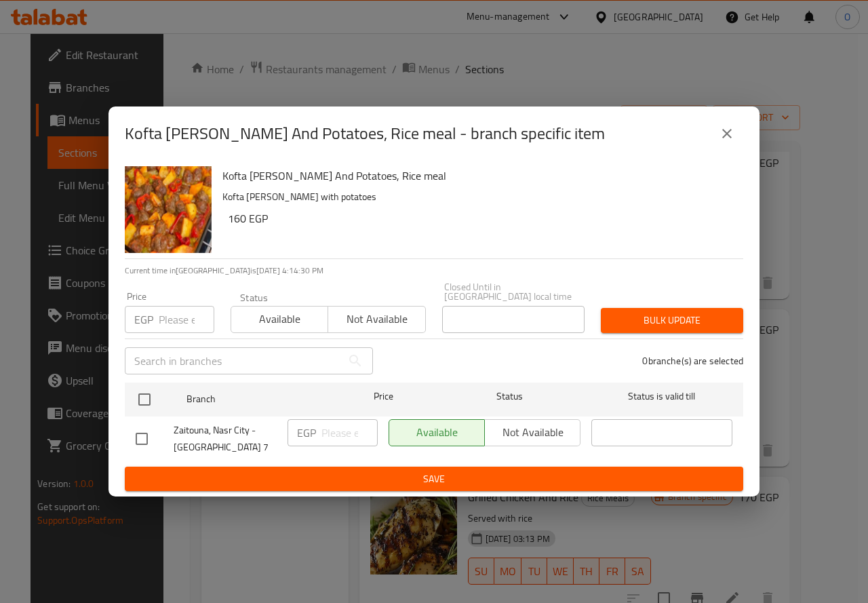
click at [727, 148] on button "close" at bounding box center [726, 133] width 33 height 33
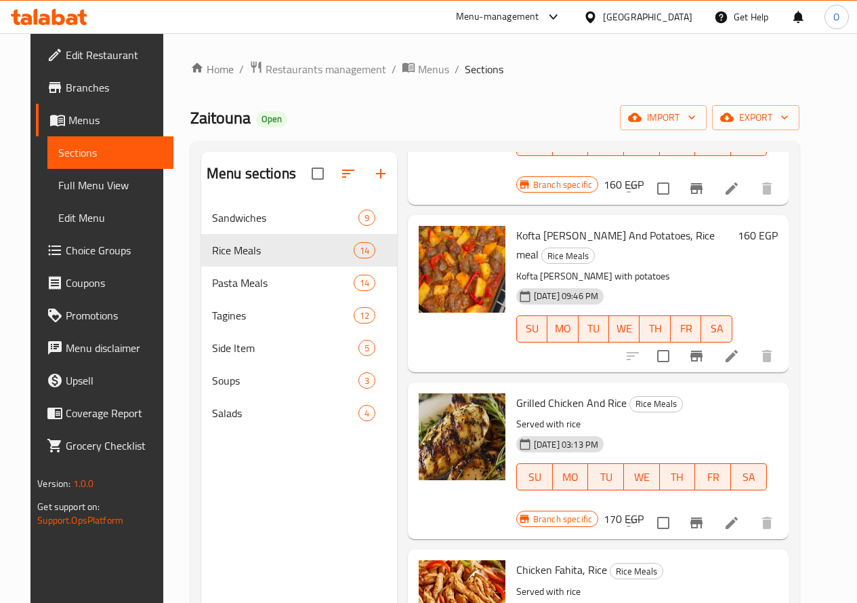
scroll to position [1288, 0]
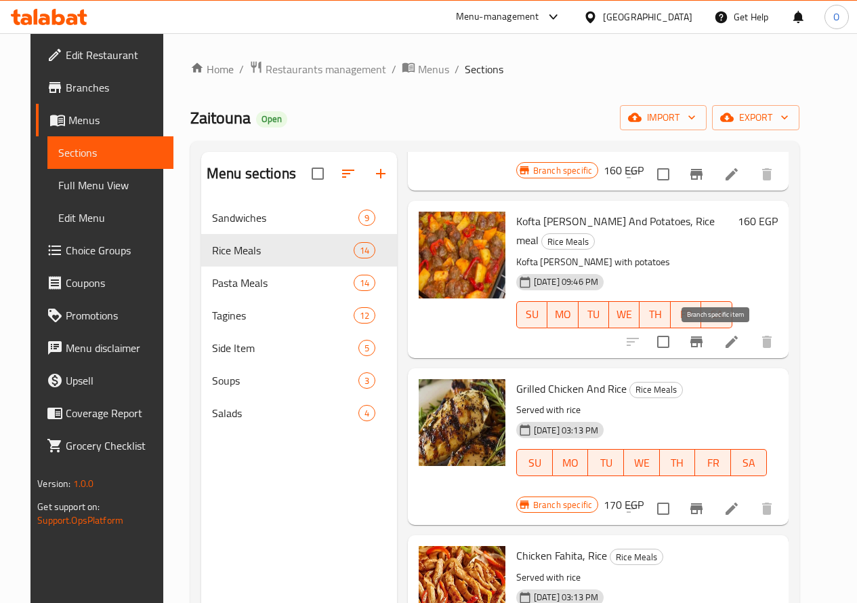
click at [705, 500] on icon "Branch-specific-item" at bounding box center [697, 508] width 16 height 16
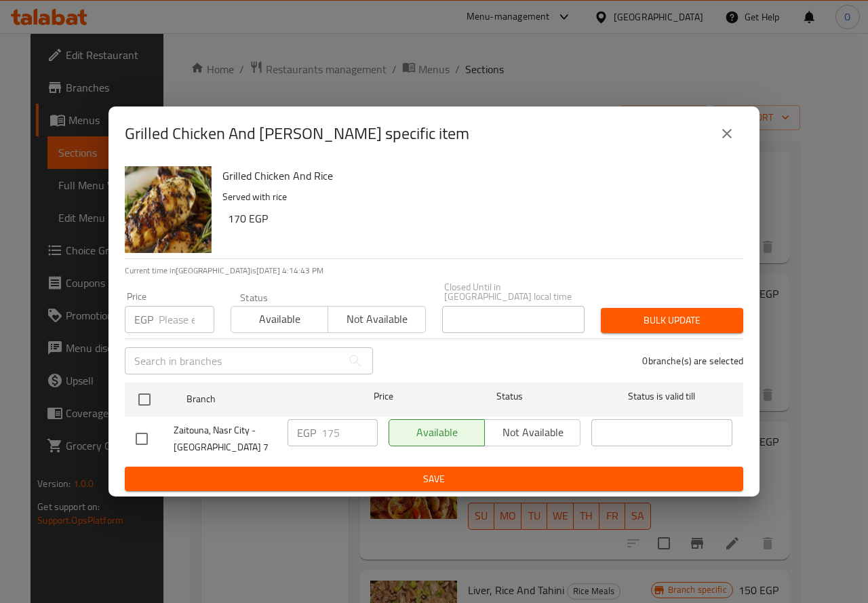
click at [717, 138] on button "close" at bounding box center [726, 133] width 33 height 33
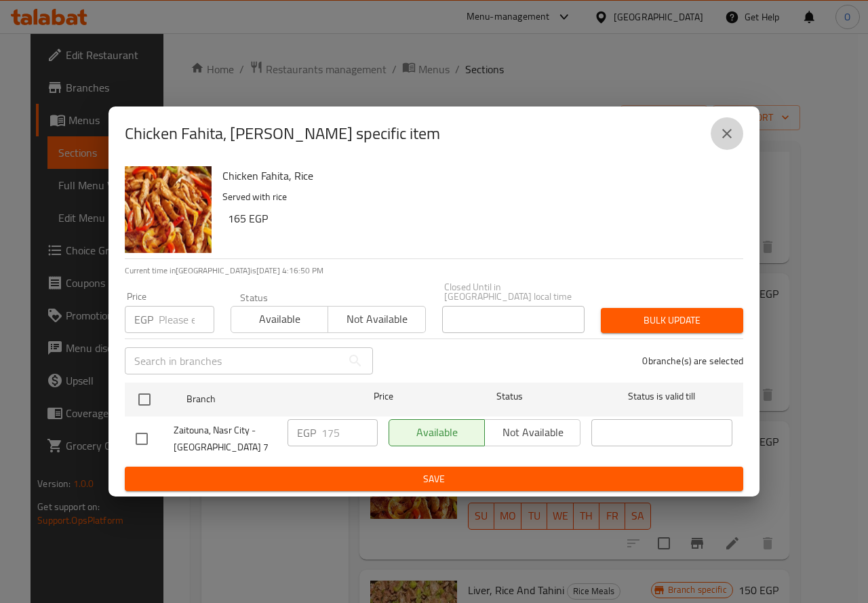
click at [737, 134] on button "close" at bounding box center [726, 133] width 33 height 33
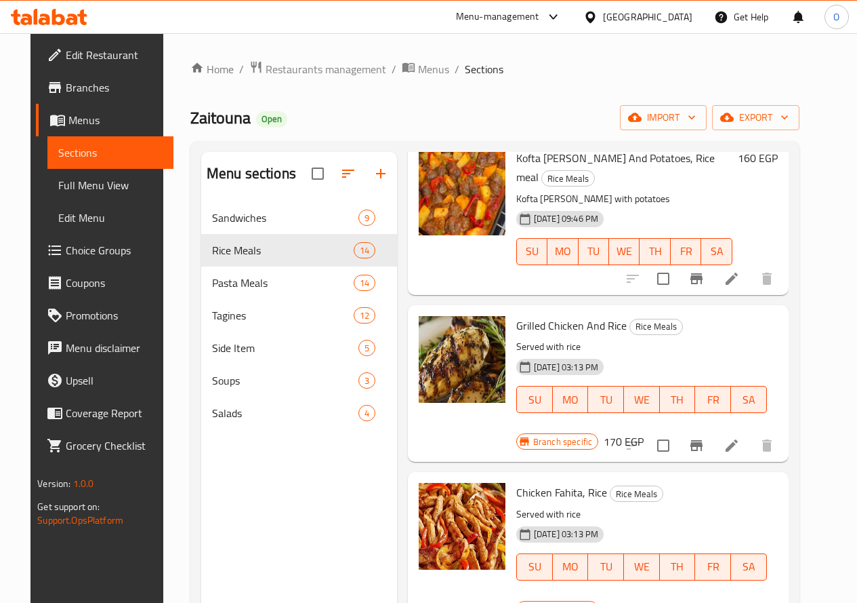
scroll to position [1365, 0]
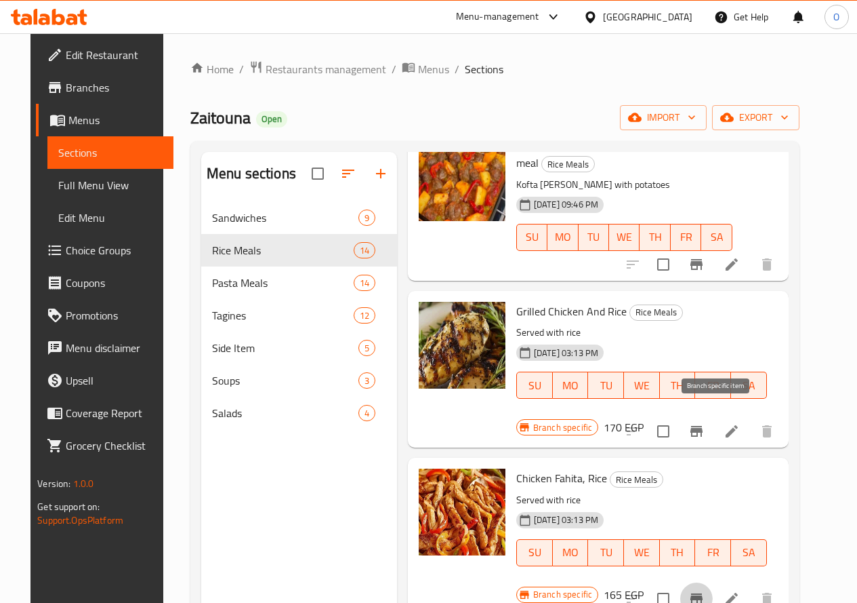
click at [705, 590] on icon "Branch-specific-item" at bounding box center [697, 598] width 16 height 16
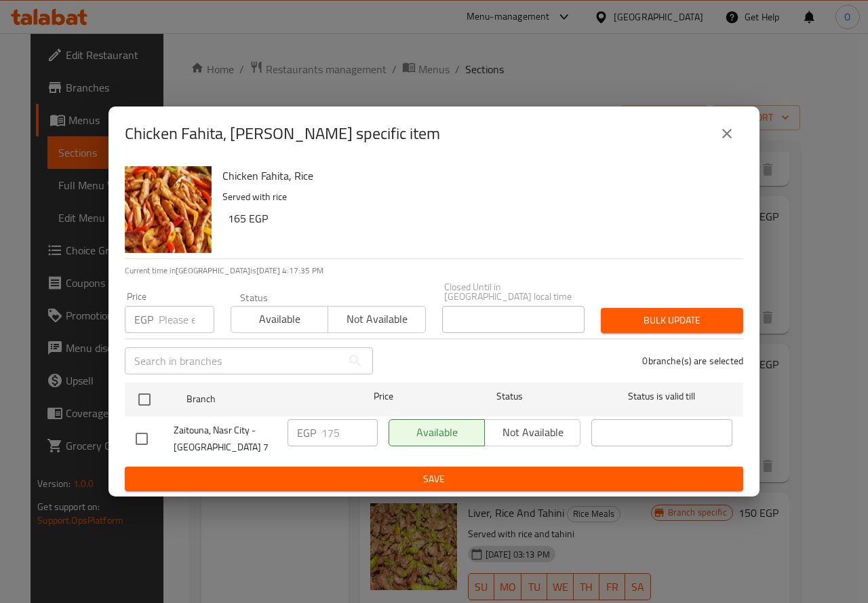
click at [732, 137] on icon "close" at bounding box center [726, 133] width 16 height 16
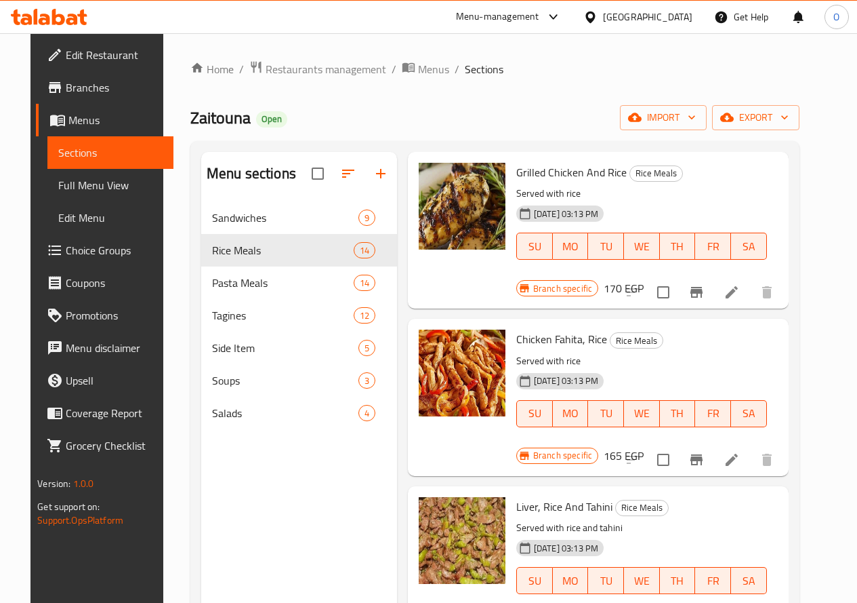
scroll to position [1513, 0]
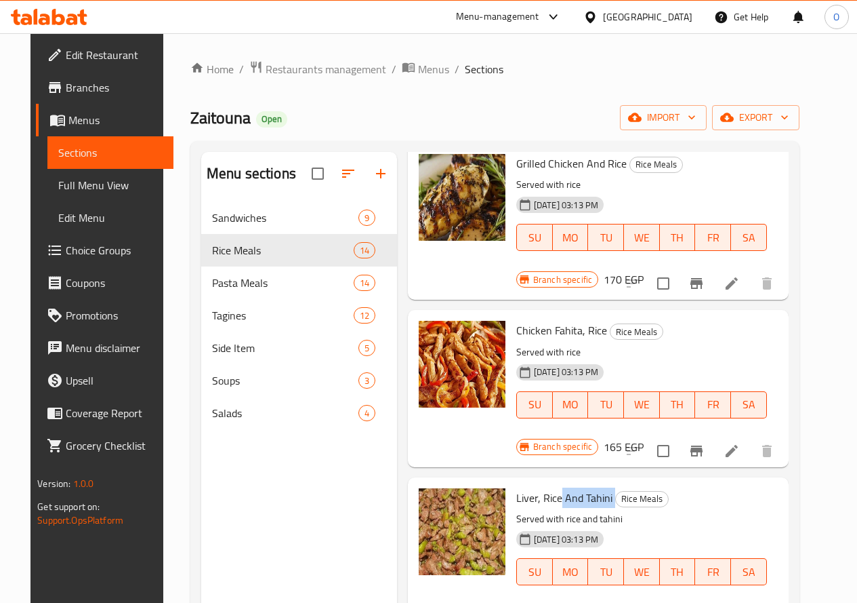
drag, startPoint x: 505, startPoint y: 319, endPoint x: 563, endPoint y: 319, distance: 58.3
click at [563, 488] on h6 "Liver, Rice And Tahini Rice Meals" at bounding box center [641, 497] width 251 height 19
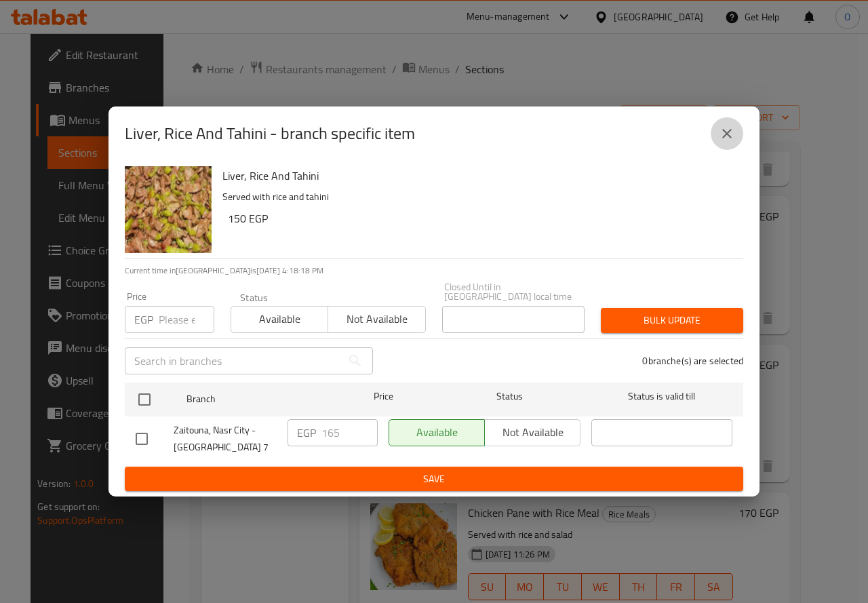
click at [732, 148] on button "close" at bounding box center [726, 133] width 33 height 33
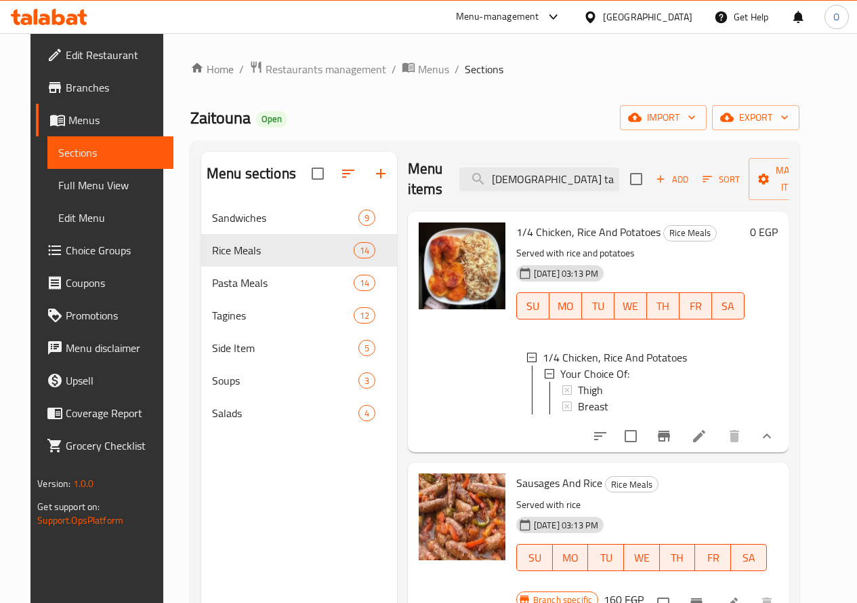
scroll to position [0, 0]
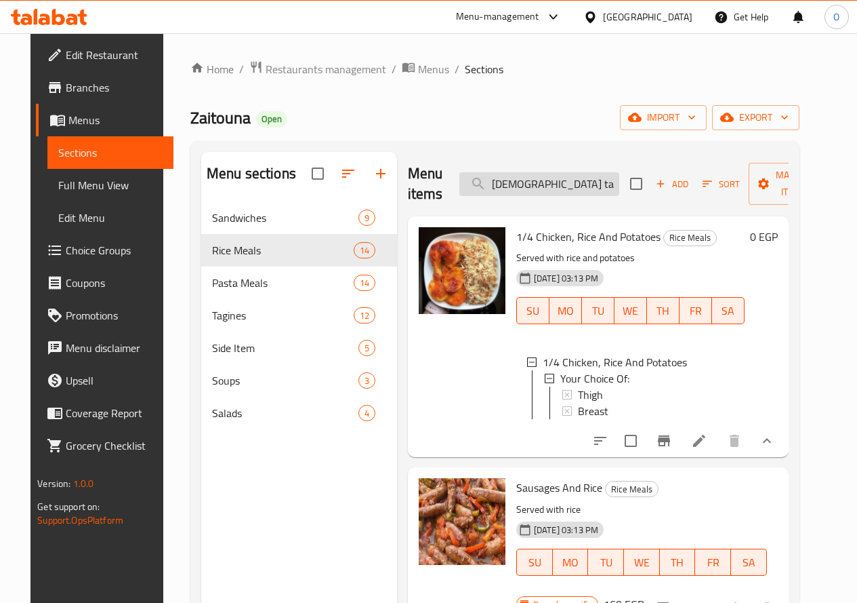
click at [534, 182] on input "Shish tawook" at bounding box center [540, 184] width 160 height 24
paste input "si"
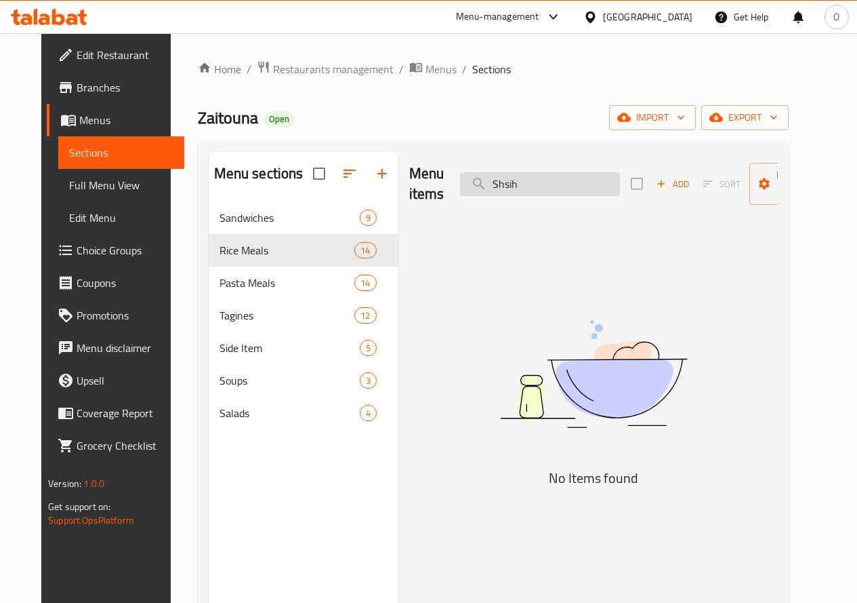
type input "Shsih"
drag, startPoint x: 465, startPoint y: 183, endPoint x: 431, endPoint y: 201, distance: 38.5
click at [431, 201] on div "Menu items Shsih Add Sort Manage items" at bounding box center [593, 184] width 369 height 64
click at [525, 190] on input "Shsih" at bounding box center [540, 184] width 160 height 24
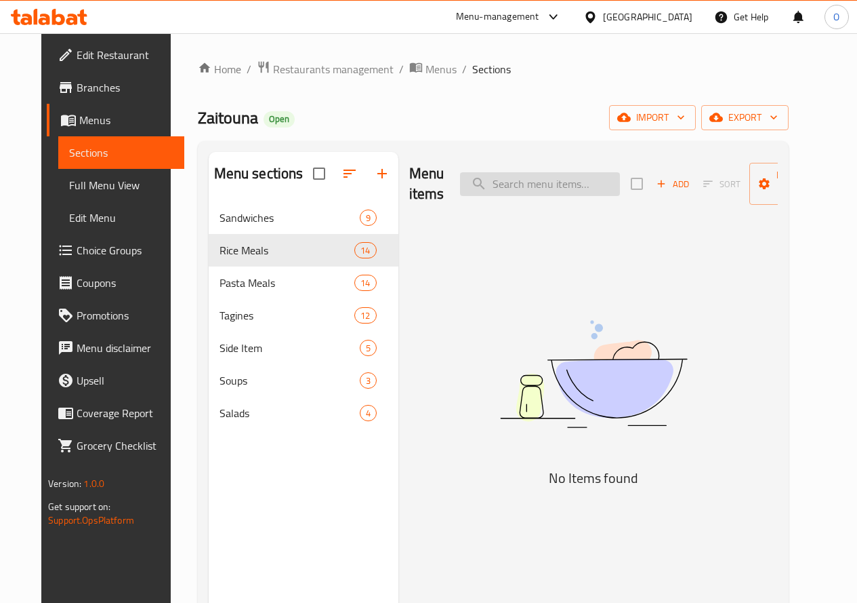
click at [525, 190] on input "search" at bounding box center [540, 184] width 160 height 24
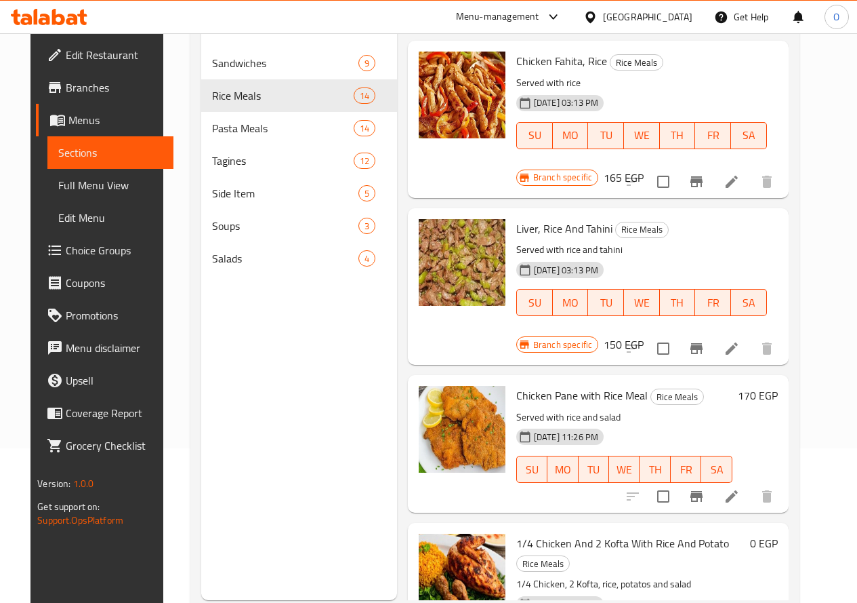
scroll to position [190, 0]
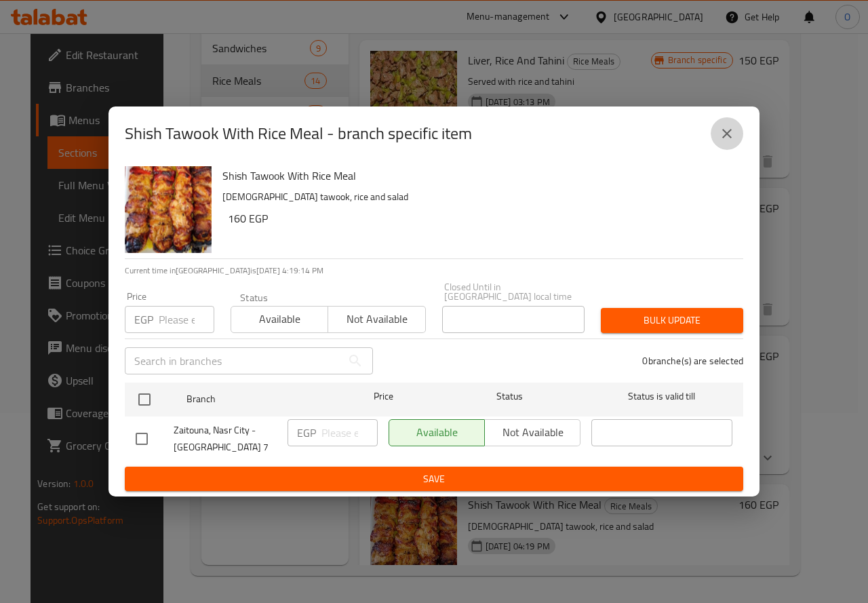
click at [722, 136] on icon "close" at bounding box center [726, 133] width 16 height 16
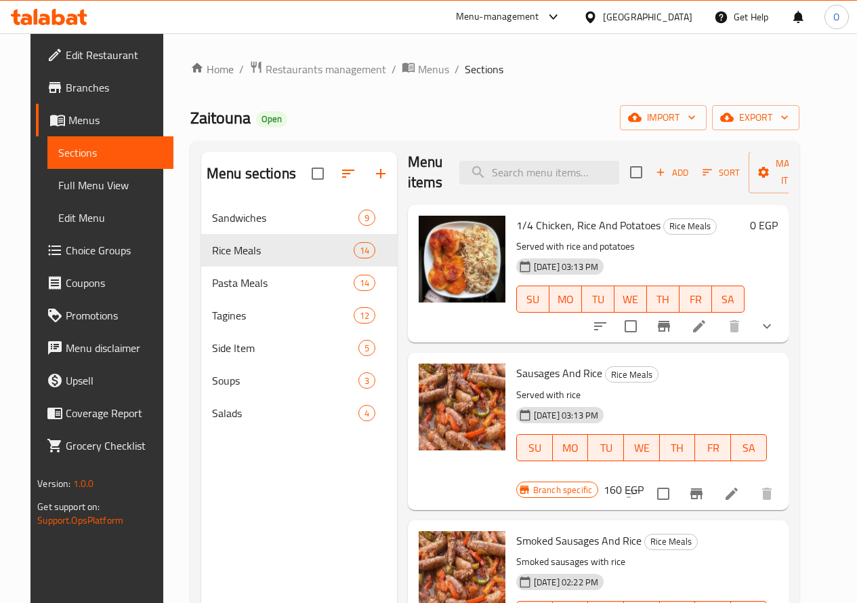
scroll to position [0, 0]
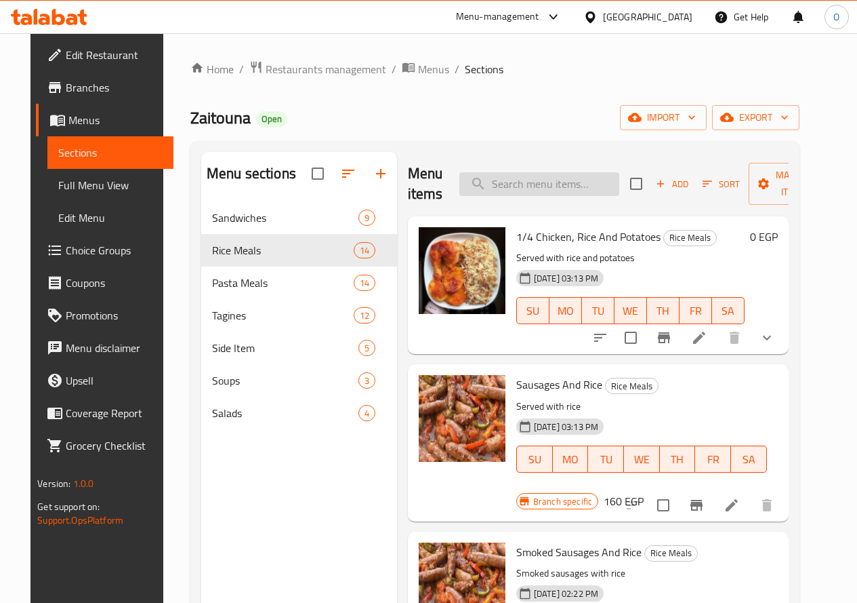
click at [510, 190] on input "search" at bounding box center [540, 184] width 160 height 24
paste input "chicken"
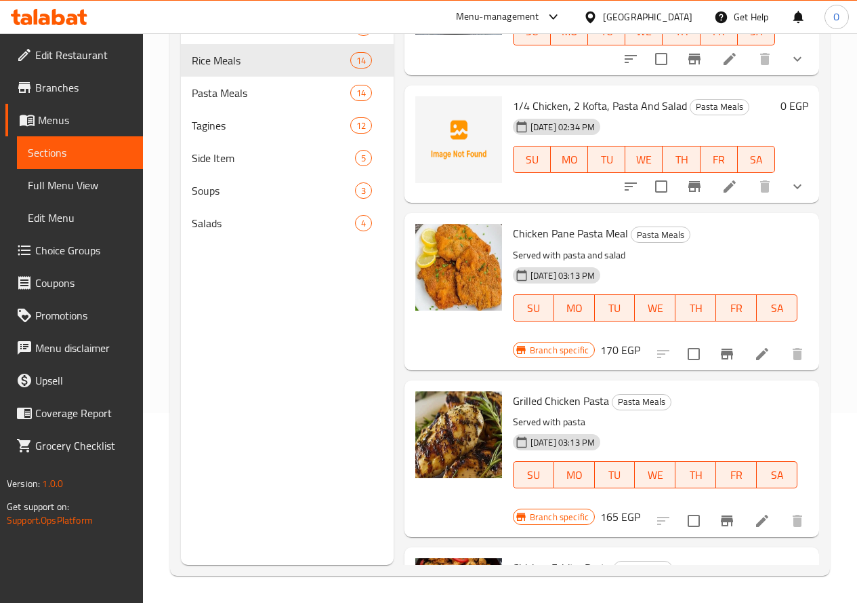
scroll to position [1421, 0]
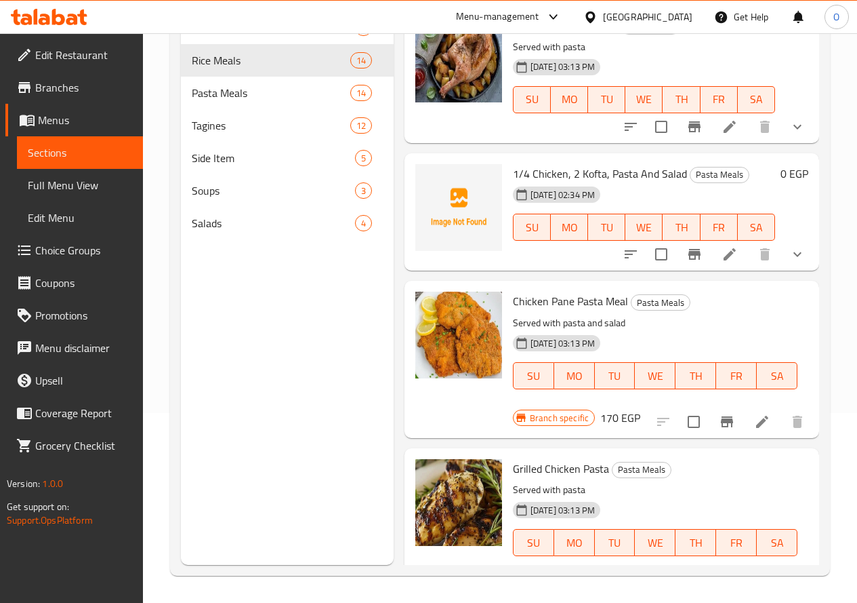
click at [790, 246] on icon "show more" at bounding box center [798, 254] width 16 height 16
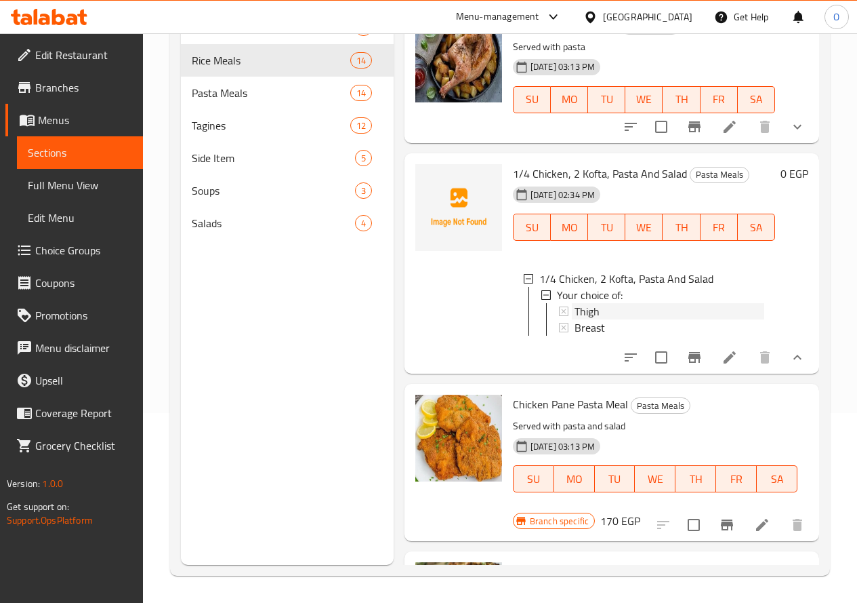
click at [575, 303] on span "Thigh" at bounding box center [587, 311] width 25 height 16
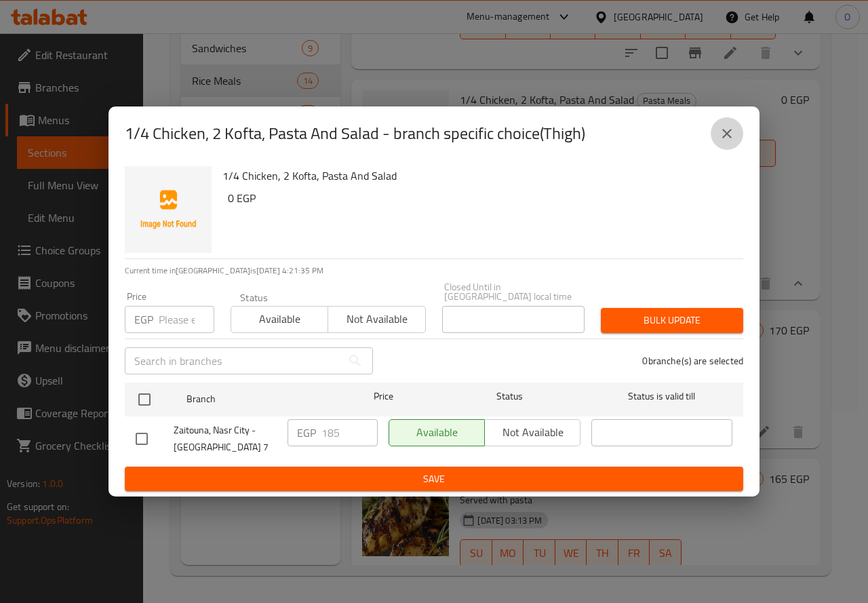
click at [725, 139] on icon "close" at bounding box center [726, 133] width 16 height 16
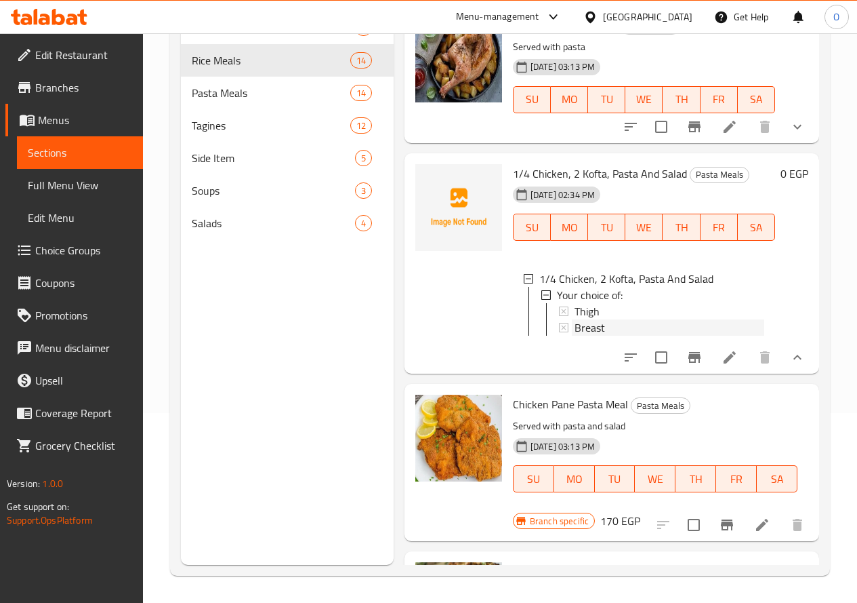
click at [575, 319] on div "Breast" at bounding box center [670, 327] width 190 height 16
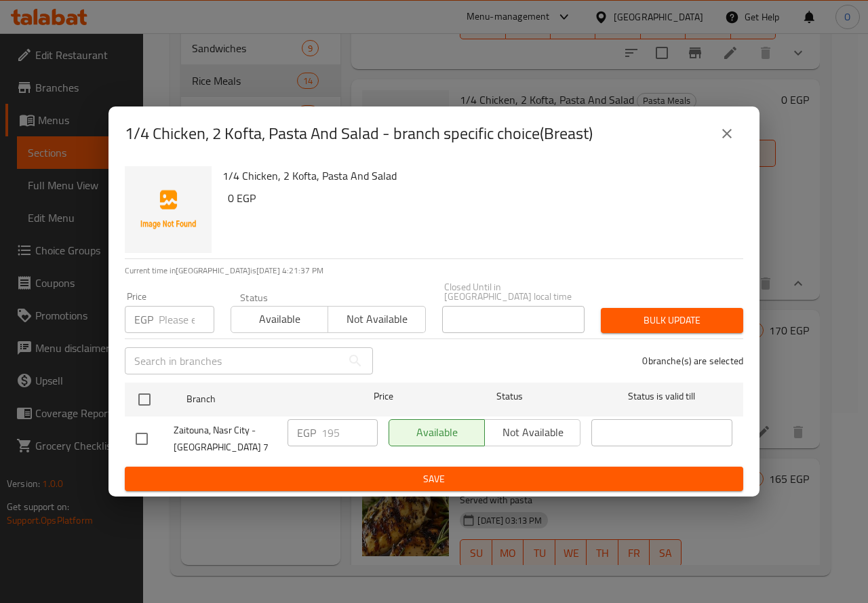
click at [736, 131] on button "close" at bounding box center [726, 133] width 33 height 33
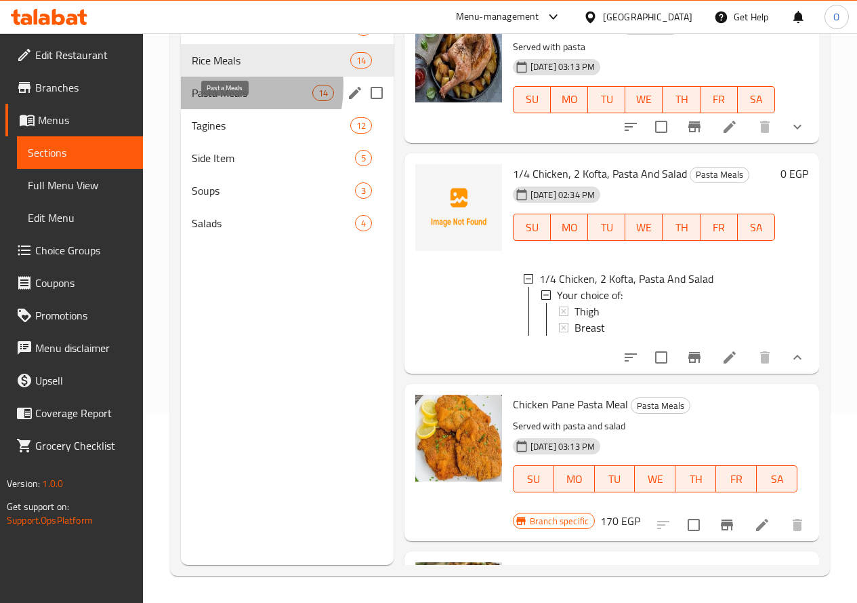
click at [207, 101] on span "Pasta Meals" at bounding box center [252, 93] width 121 height 16
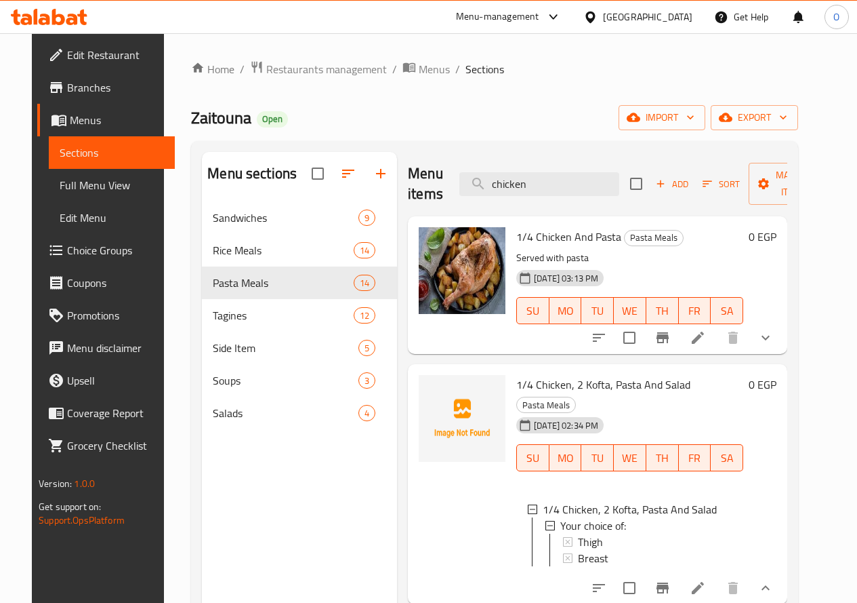
click at [774, 339] on icon "show more" at bounding box center [766, 337] width 16 height 16
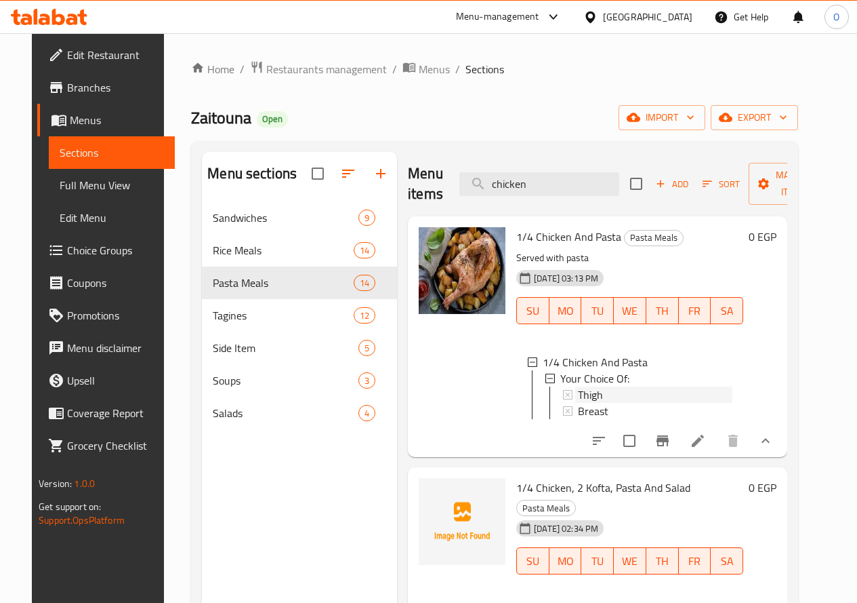
click at [578, 396] on div "Thigh" at bounding box center [655, 394] width 155 height 16
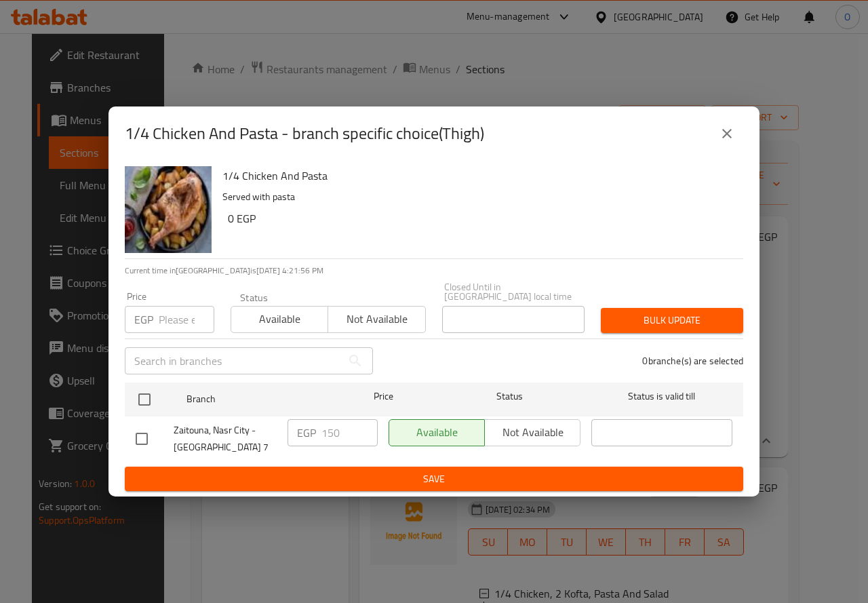
click at [721, 137] on icon "close" at bounding box center [726, 133] width 16 height 16
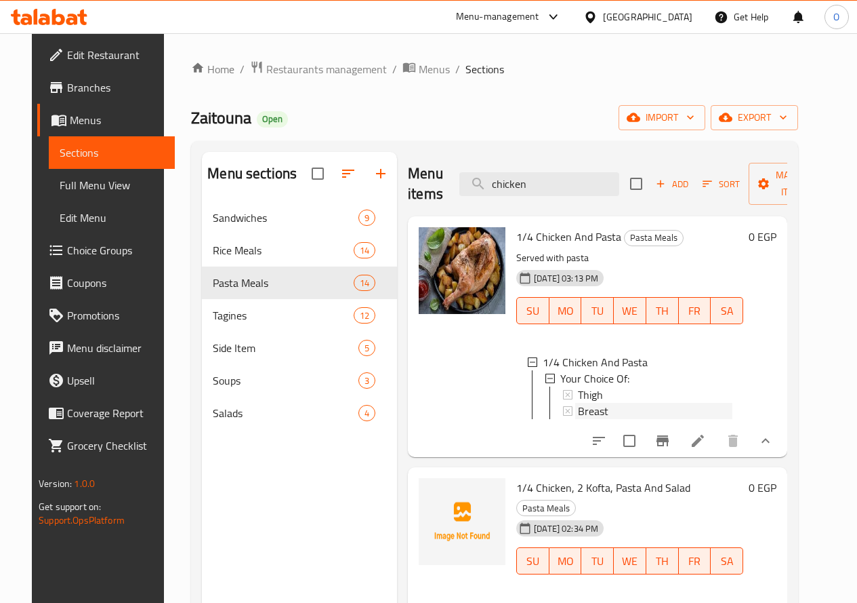
click at [578, 415] on div "Breast" at bounding box center [655, 411] width 155 height 16
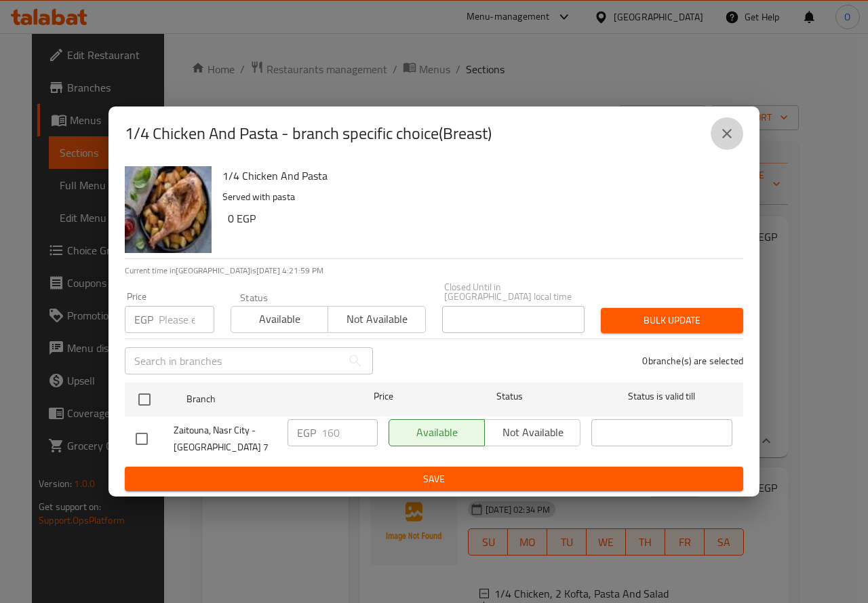
click at [722, 148] on button "close" at bounding box center [726, 133] width 33 height 33
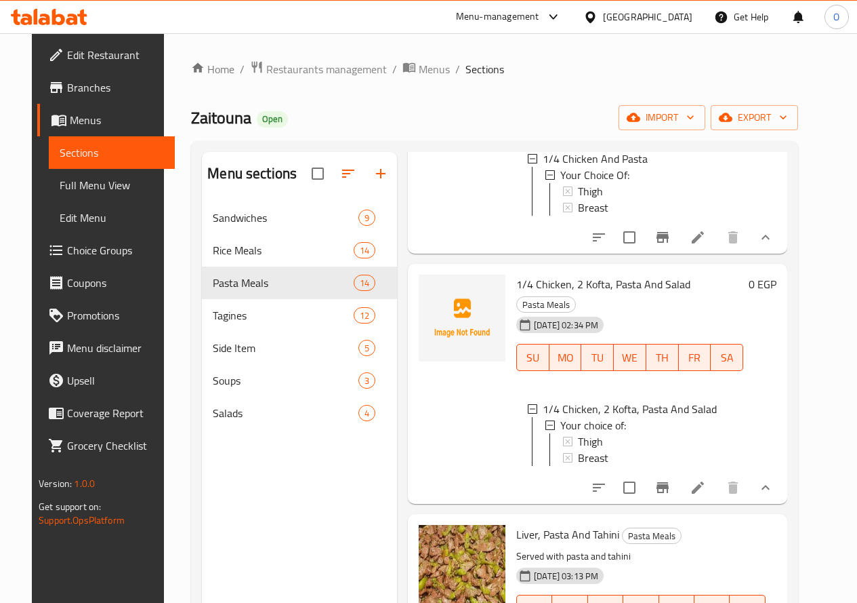
scroll to position [271, 0]
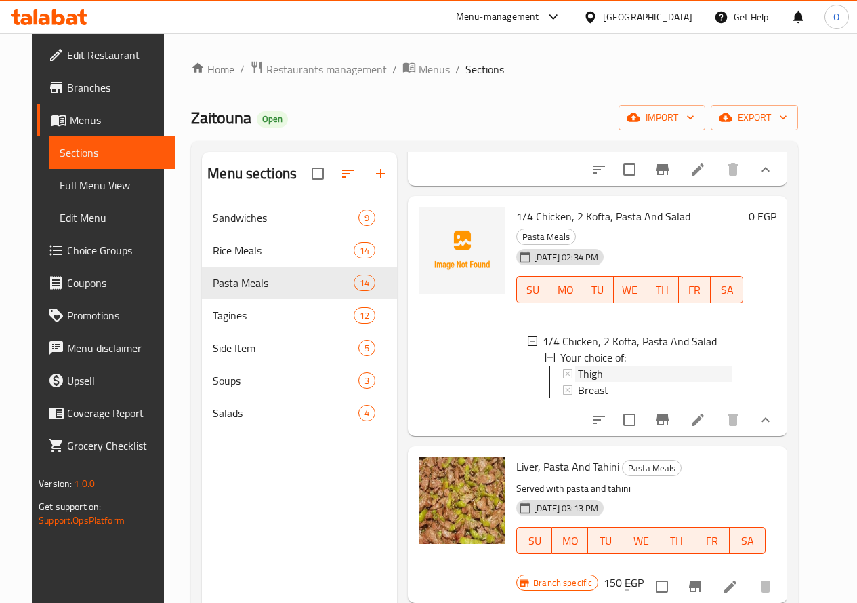
click at [578, 365] on span "Thigh" at bounding box center [590, 373] width 25 height 16
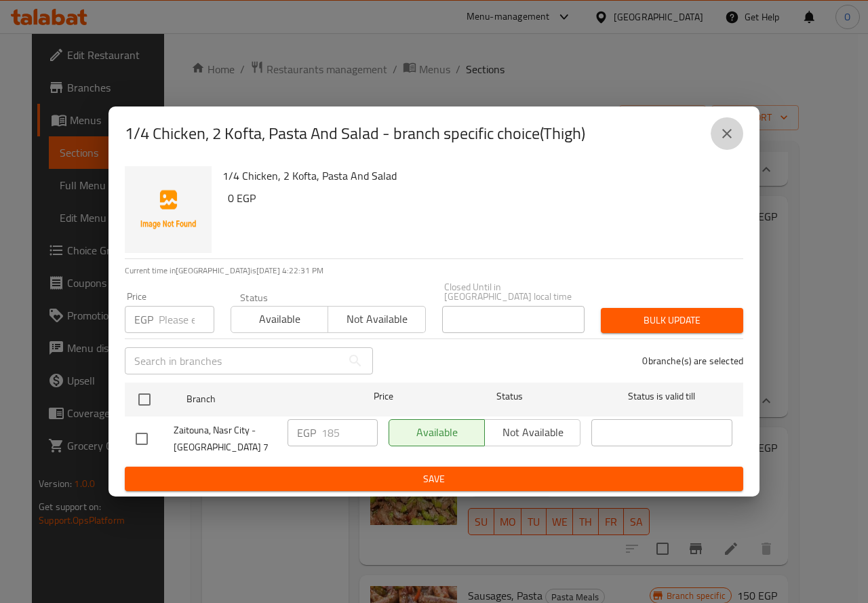
click at [712, 139] on button "close" at bounding box center [726, 133] width 33 height 33
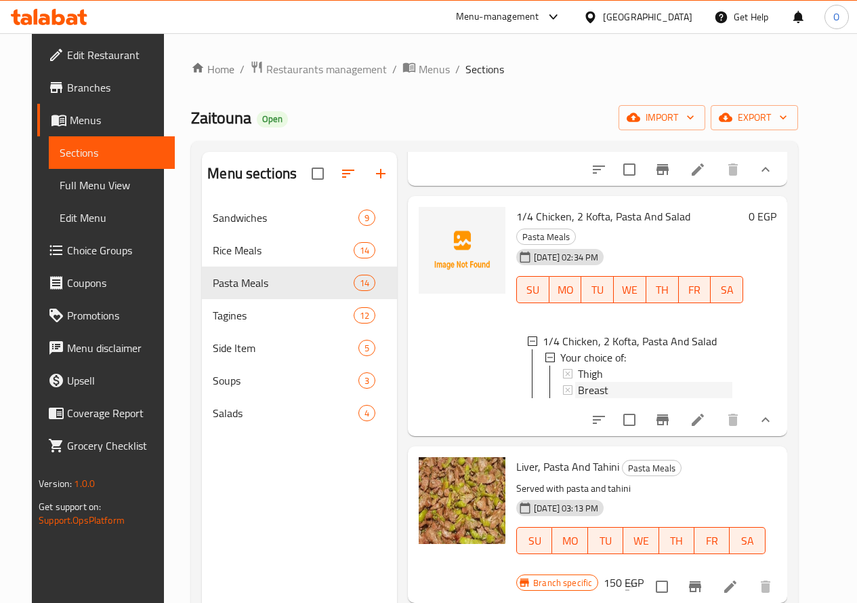
click at [578, 385] on span "Breast" at bounding box center [593, 390] width 30 height 16
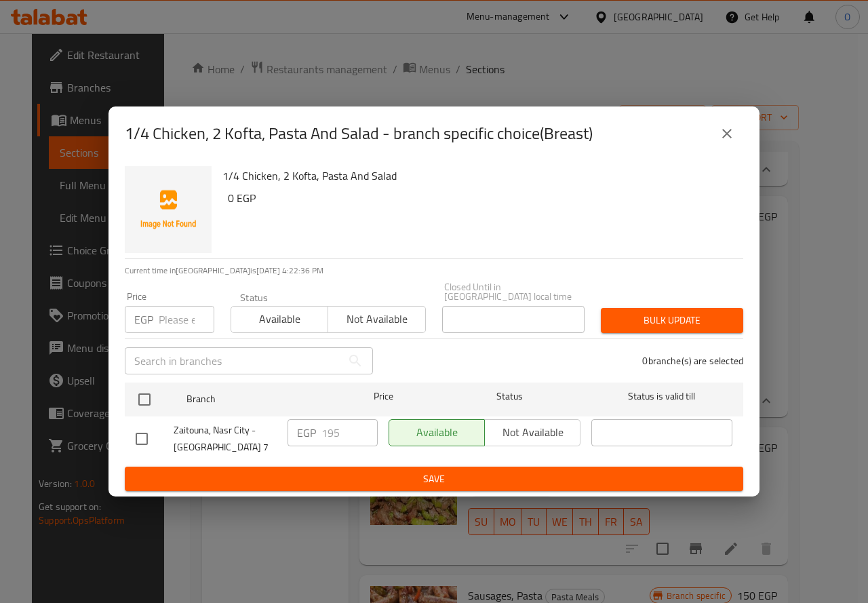
click at [737, 148] on button "close" at bounding box center [726, 133] width 33 height 33
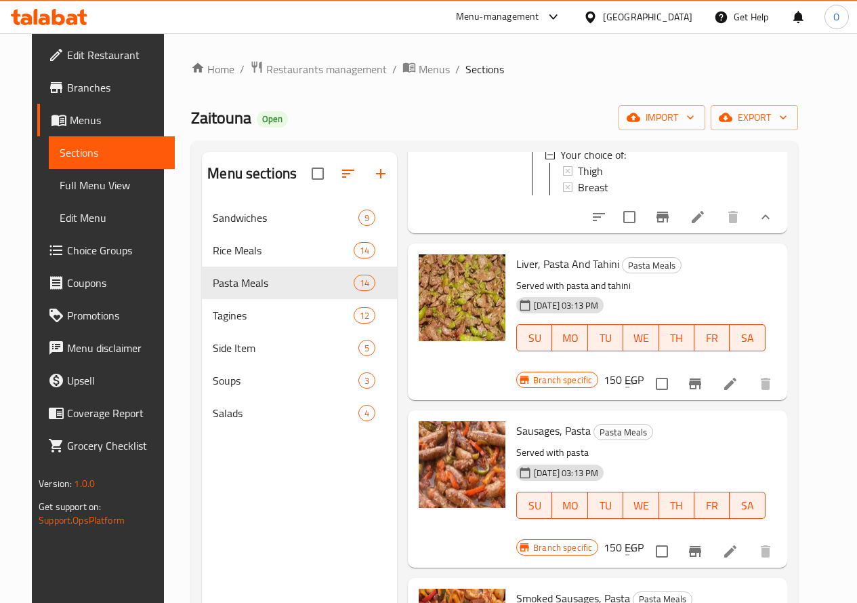
scroll to position [474, 0]
click at [704, 375] on icon "Branch-specific-item" at bounding box center [695, 383] width 16 height 16
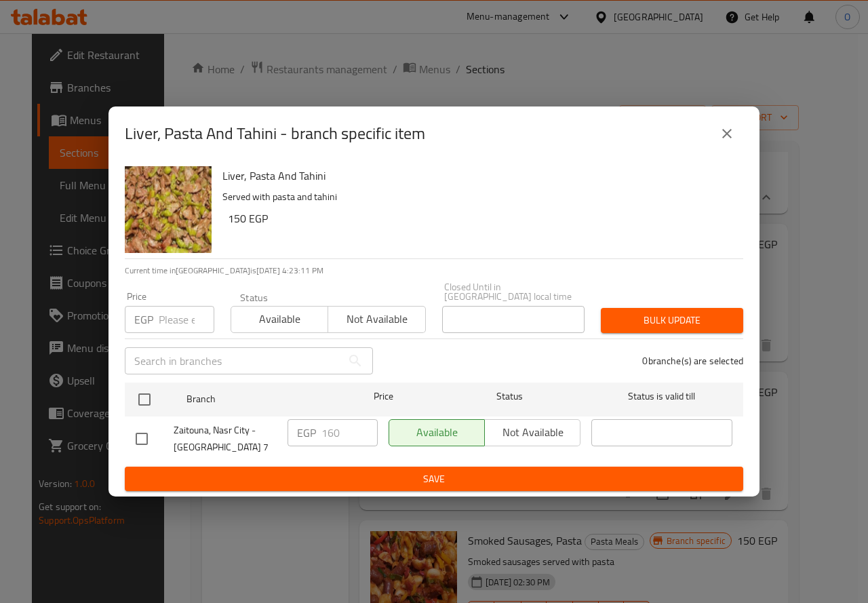
click at [719, 142] on icon "close" at bounding box center [726, 133] width 16 height 16
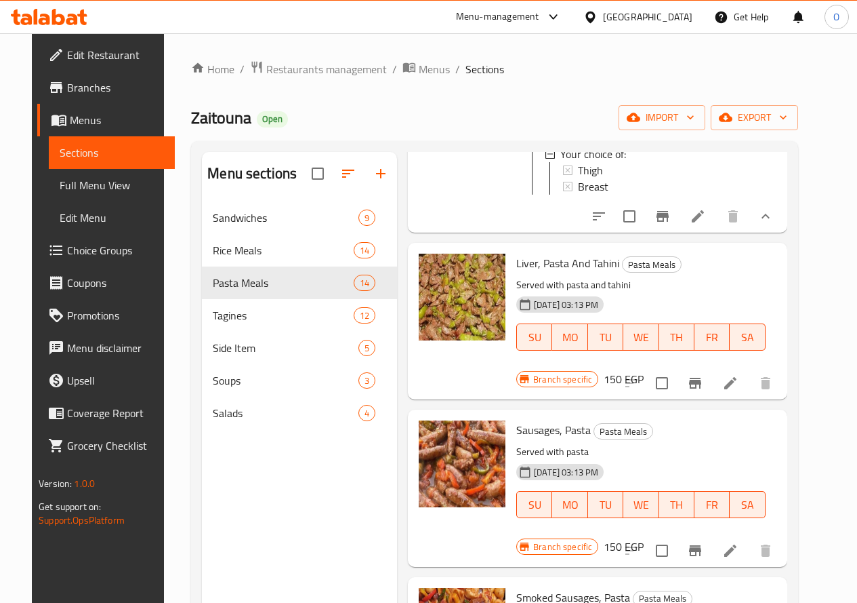
scroll to position [542, 0]
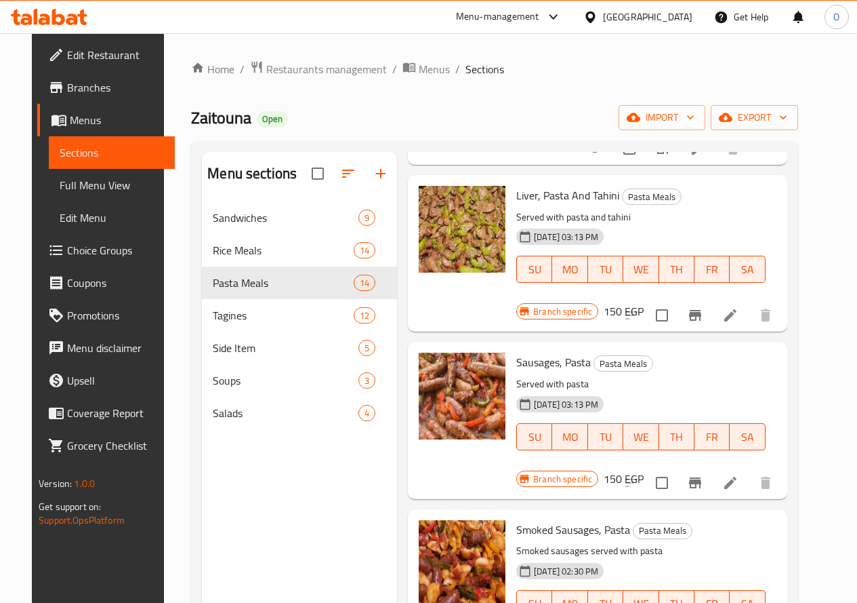
click at [704, 474] on icon "Branch-specific-item" at bounding box center [695, 482] width 16 height 16
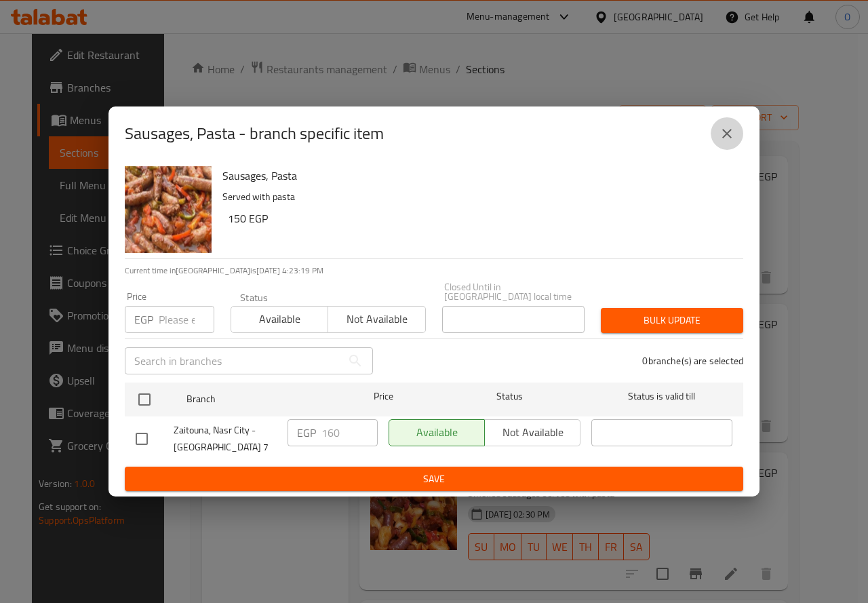
click at [712, 136] on button "close" at bounding box center [726, 133] width 33 height 33
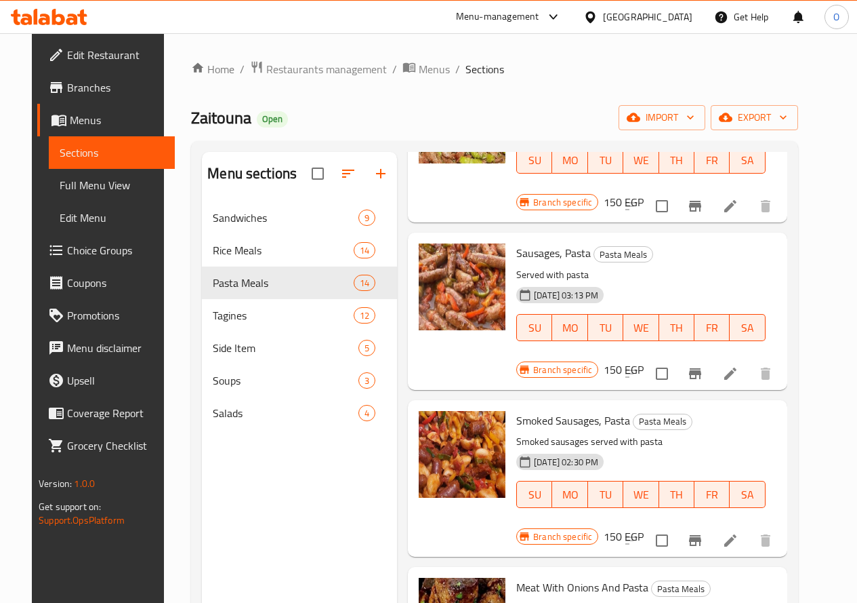
scroll to position [746, 0]
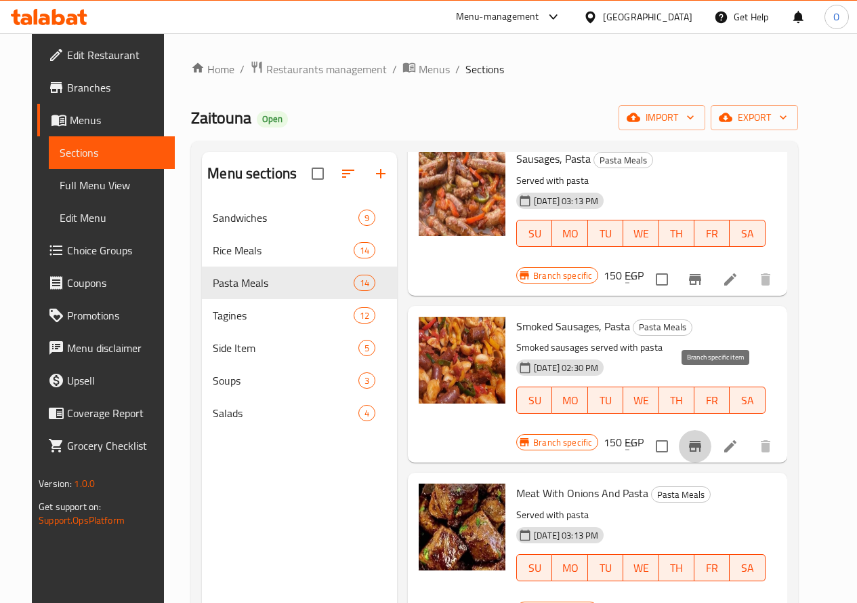
click at [704, 438] on icon "Branch-specific-item" at bounding box center [695, 446] width 16 height 16
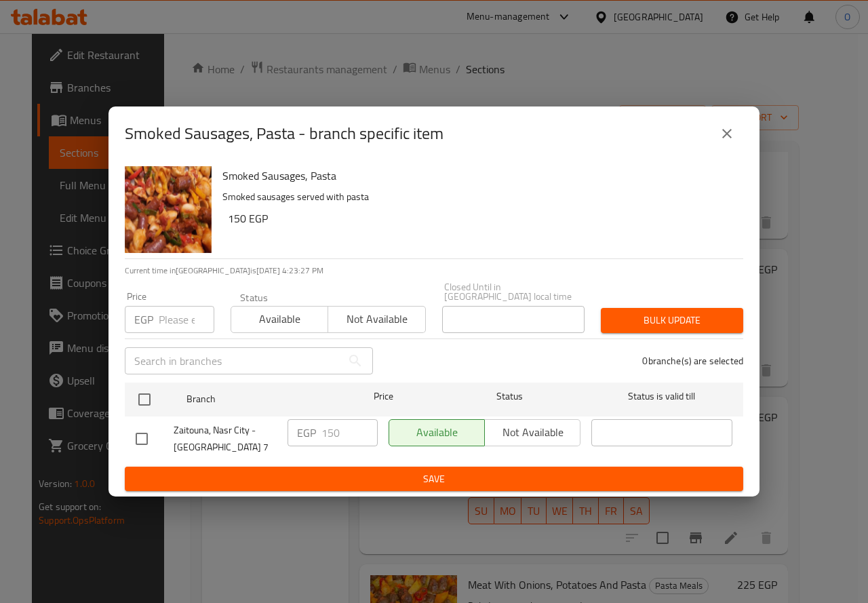
click at [729, 131] on icon "close" at bounding box center [726, 133] width 16 height 16
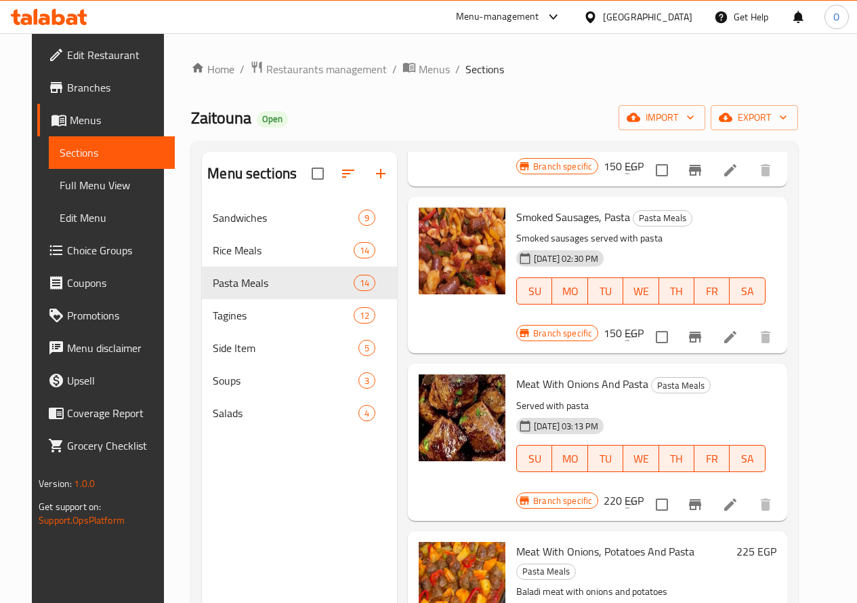
scroll to position [881, 0]
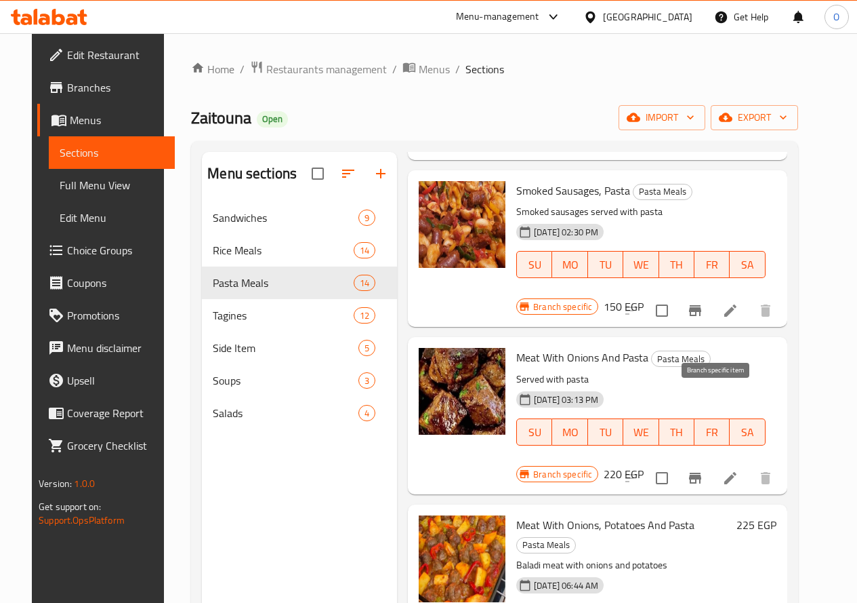
click at [712, 462] on button "Branch-specific-item" at bounding box center [695, 478] width 33 height 33
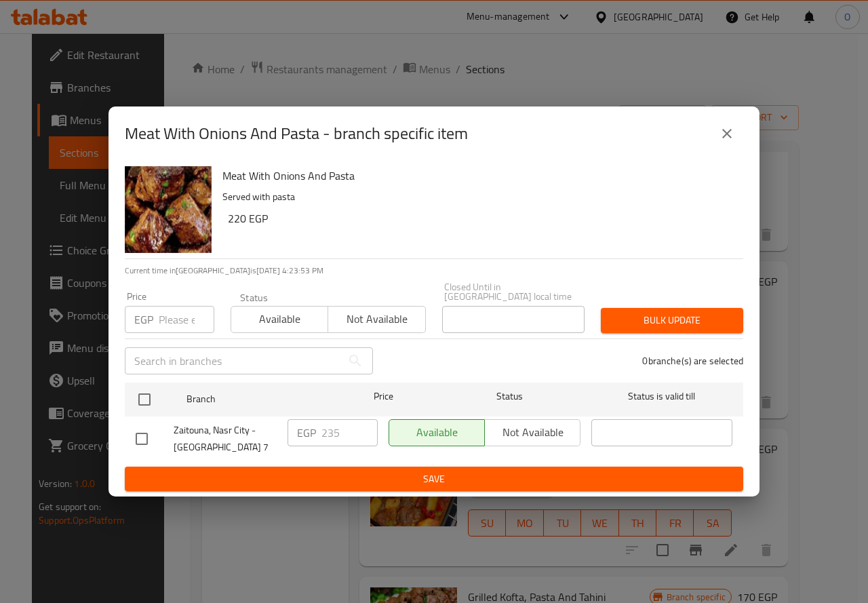
click at [726, 121] on div "Meat With Onions And Pasta - branch specific item" at bounding box center [433, 133] width 651 height 54
click at [726, 138] on icon "close" at bounding box center [726, 133] width 9 height 9
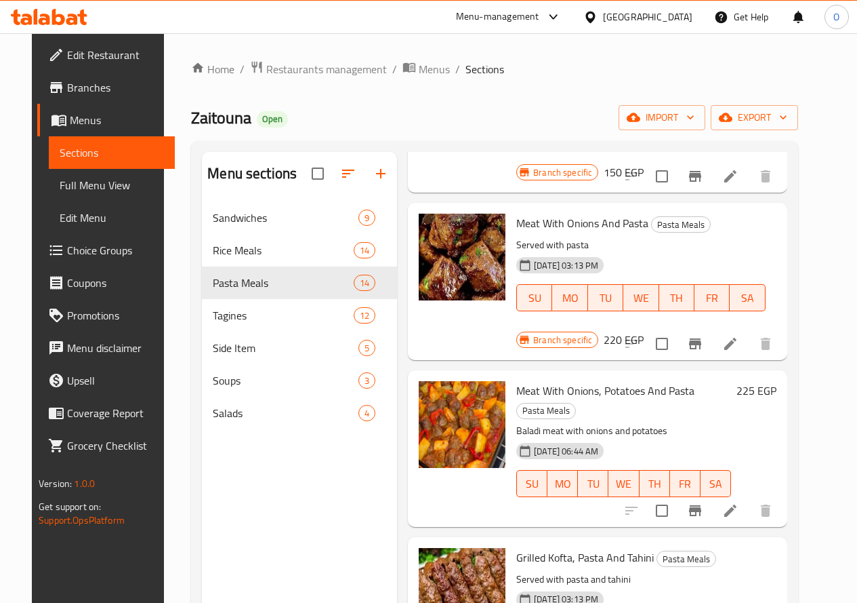
scroll to position [1017, 0]
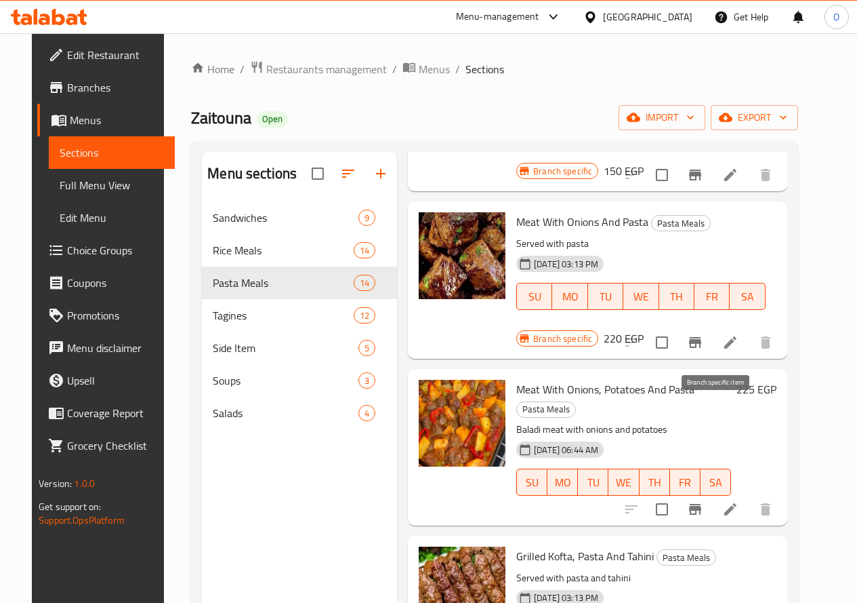
click at [704, 501] on icon "Branch-specific-item" at bounding box center [695, 509] width 16 height 16
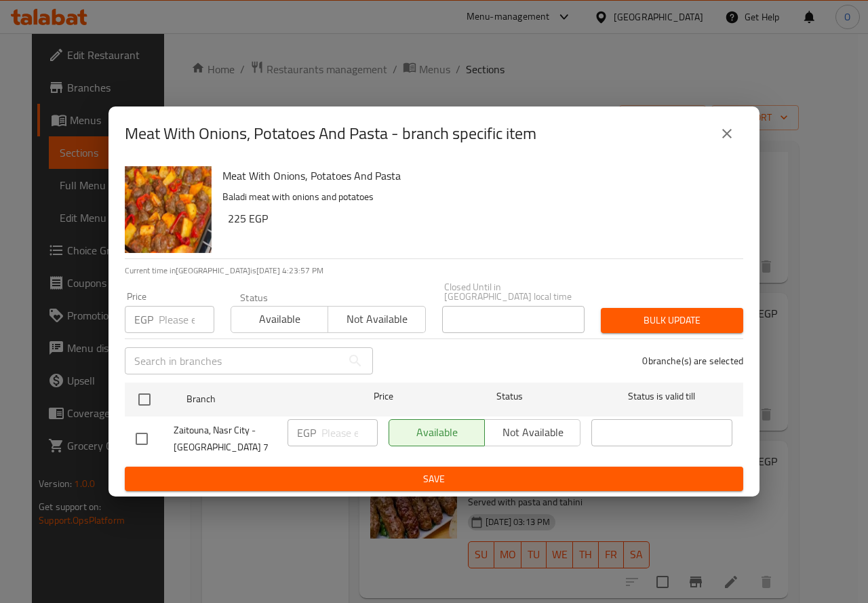
click at [727, 140] on icon "close" at bounding box center [726, 133] width 16 height 16
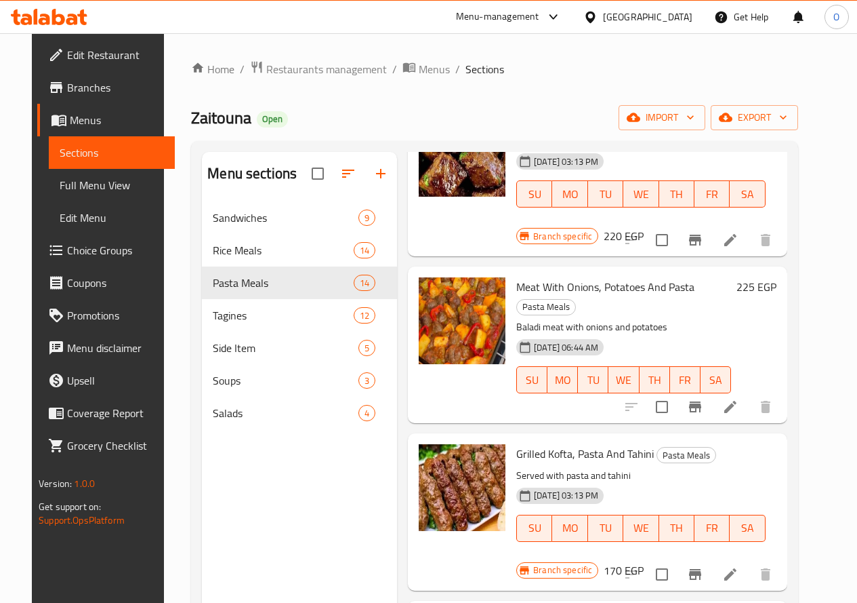
scroll to position [1220, 0]
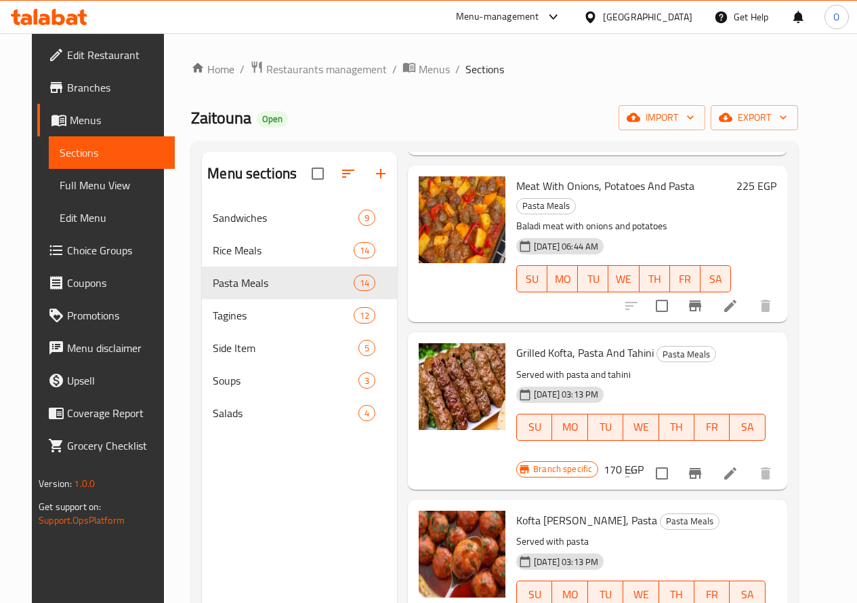
click at [704, 465] on icon "Branch-specific-item" at bounding box center [695, 473] width 16 height 16
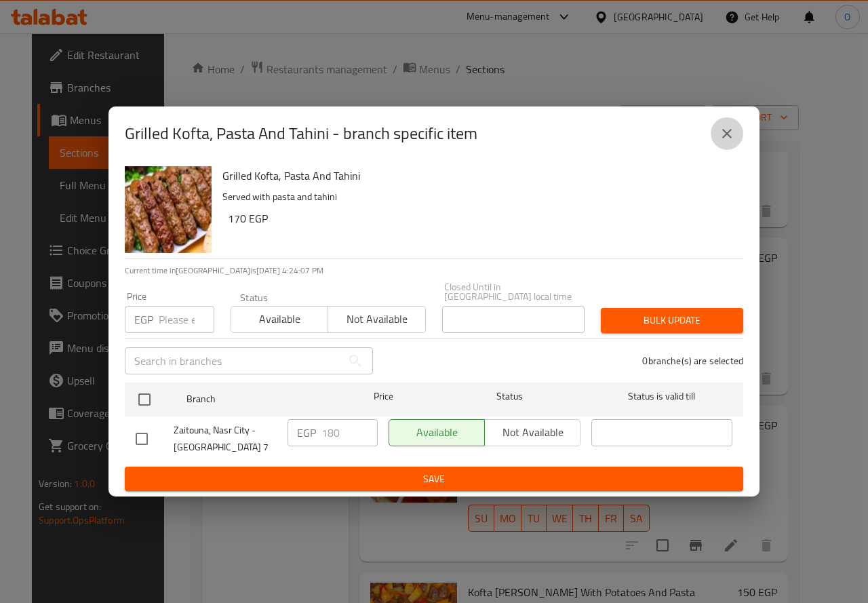
click at [728, 138] on icon "close" at bounding box center [726, 133] width 9 height 9
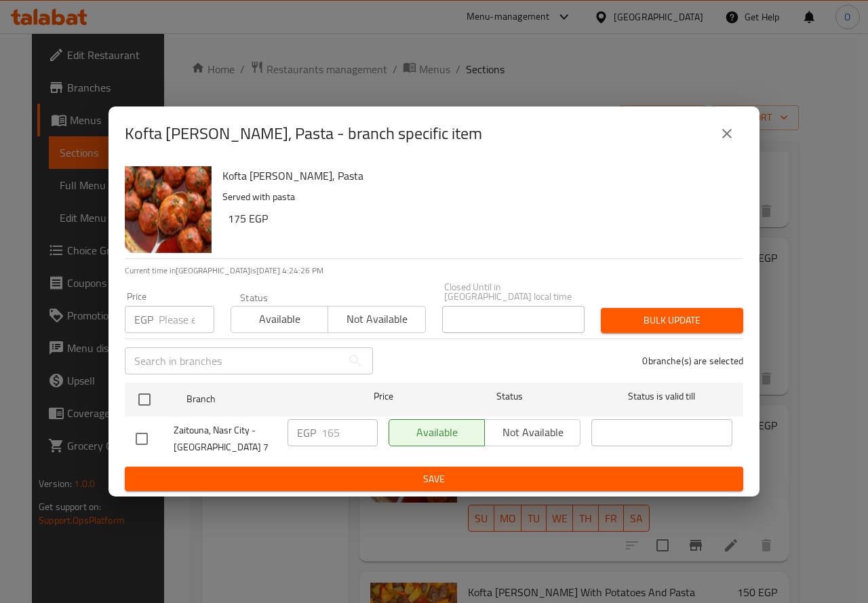
click at [720, 134] on icon "close" at bounding box center [726, 133] width 16 height 16
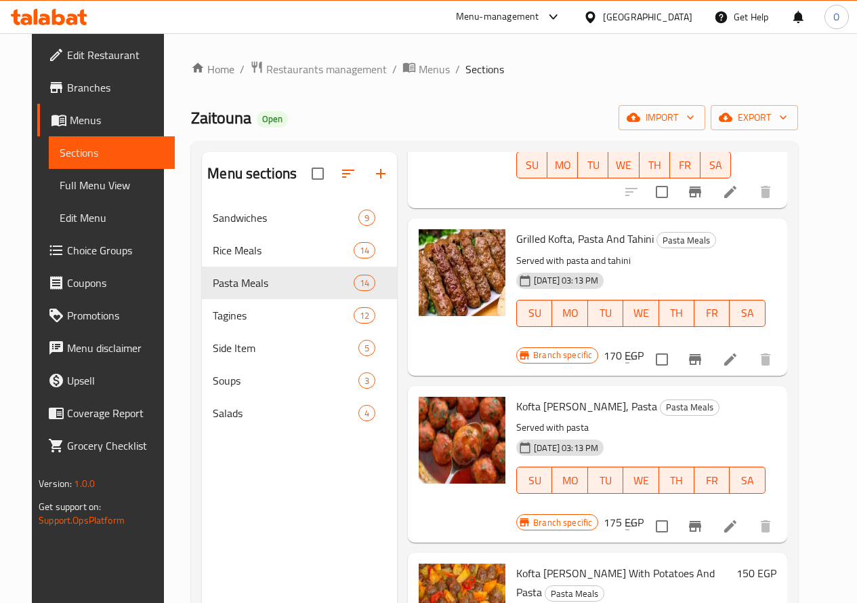
scroll to position [1355, 0]
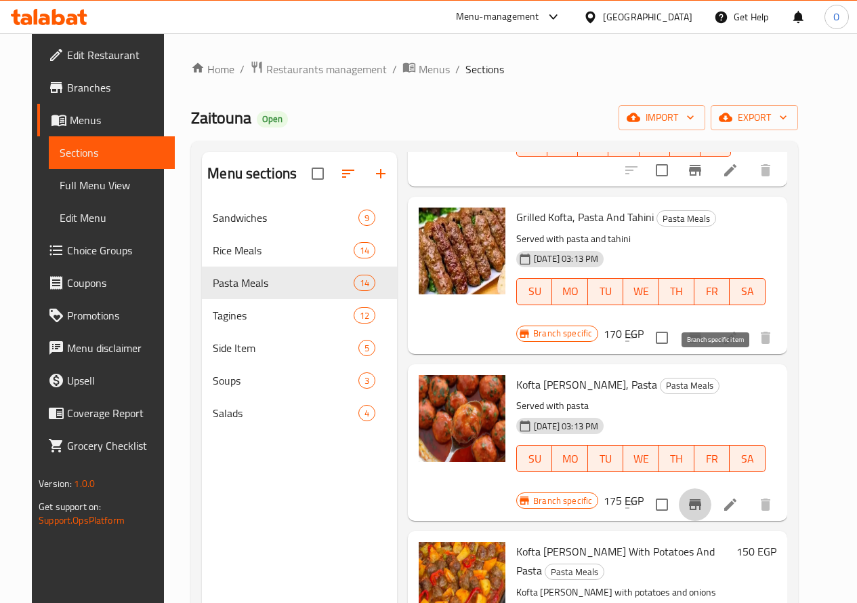
click at [704, 496] on icon "Branch-specific-item" at bounding box center [695, 504] width 16 height 16
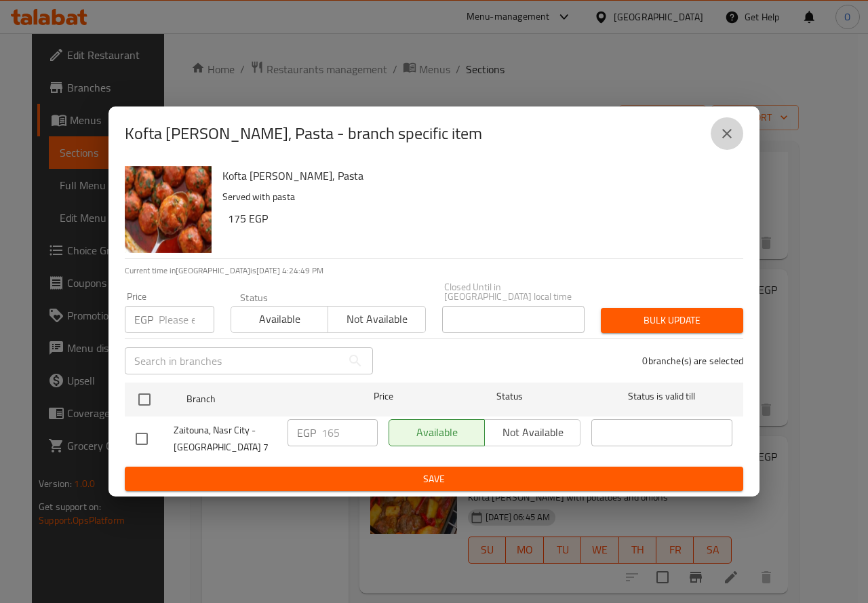
click at [736, 139] on button "close" at bounding box center [726, 133] width 33 height 33
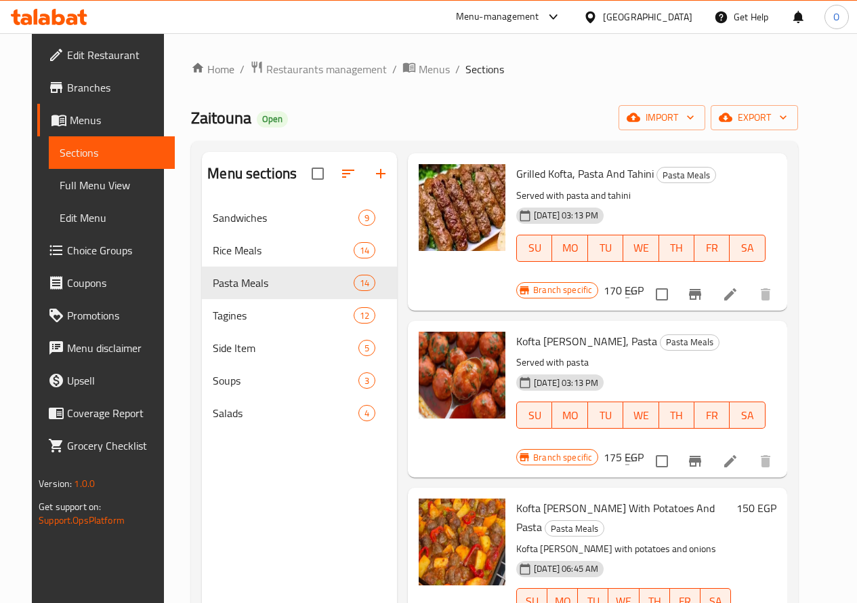
scroll to position [1423, 0]
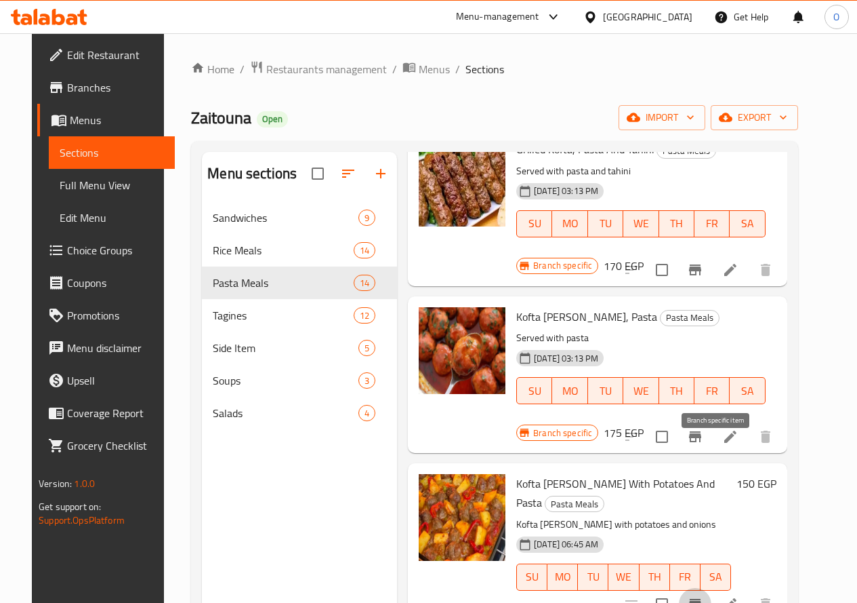
click at [701, 598] on icon "Branch-specific-item" at bounding box center [695, 603] width 12 height 11
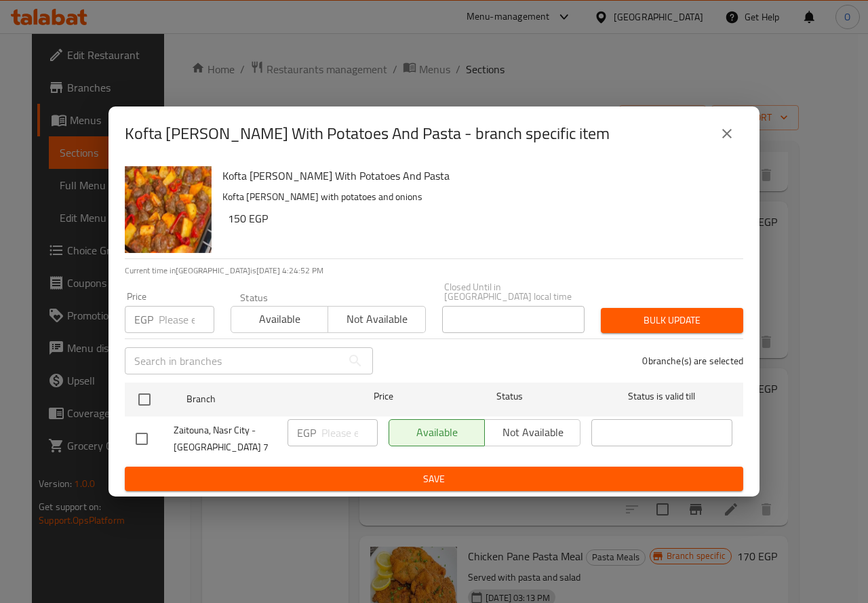
click at [721, 147] on button "close" at bounding box center [726, 133] width 33 height 33
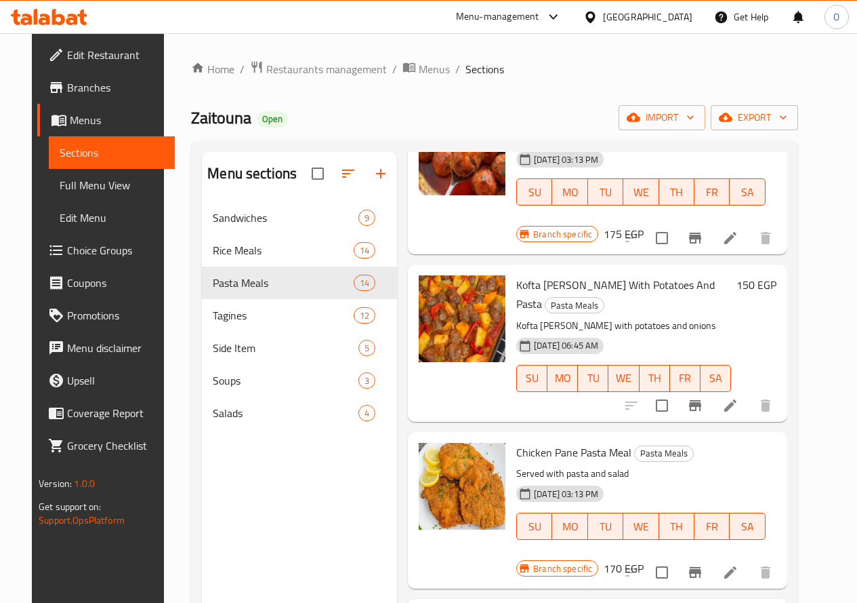
scroll to position [1627, 0]
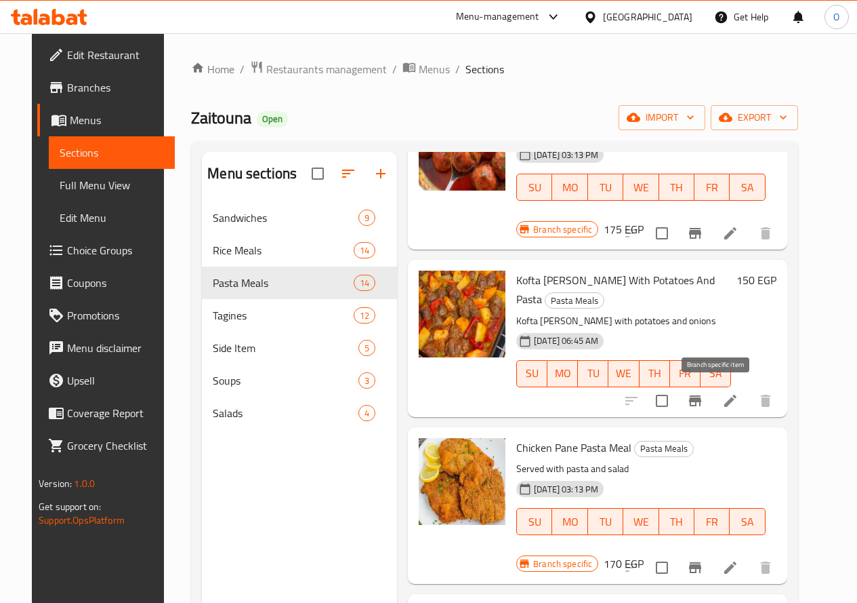
click at [704, 559] on icon "Branch-specific-item" at bounding box center [695, 567] width 16 height 16
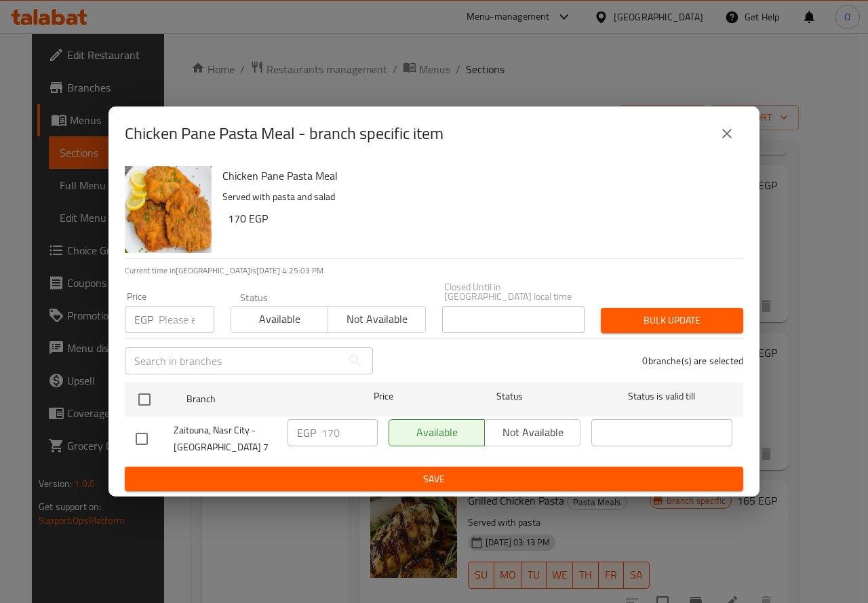
click at [722, 141] on icon "close" at bounding box center [726, 133] width 16 height 16
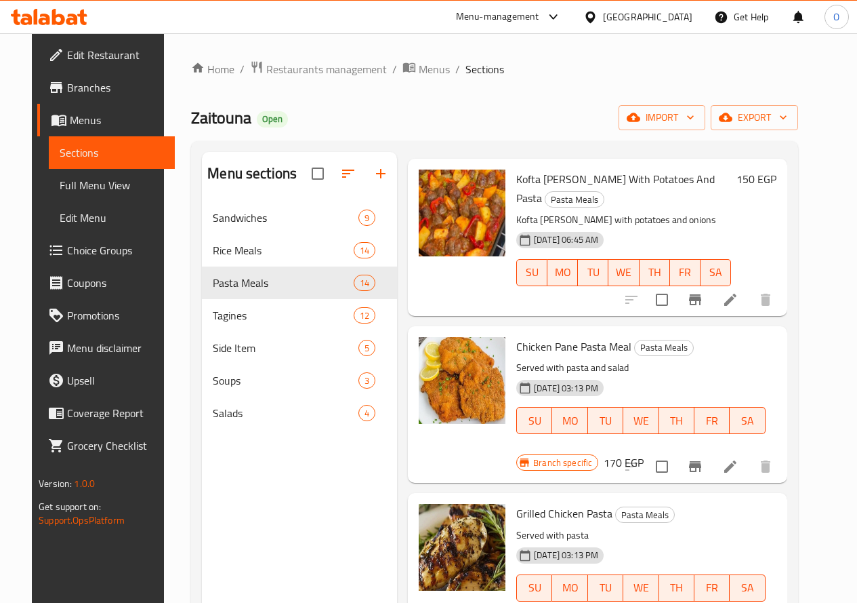
scroll to position [1731, 0]
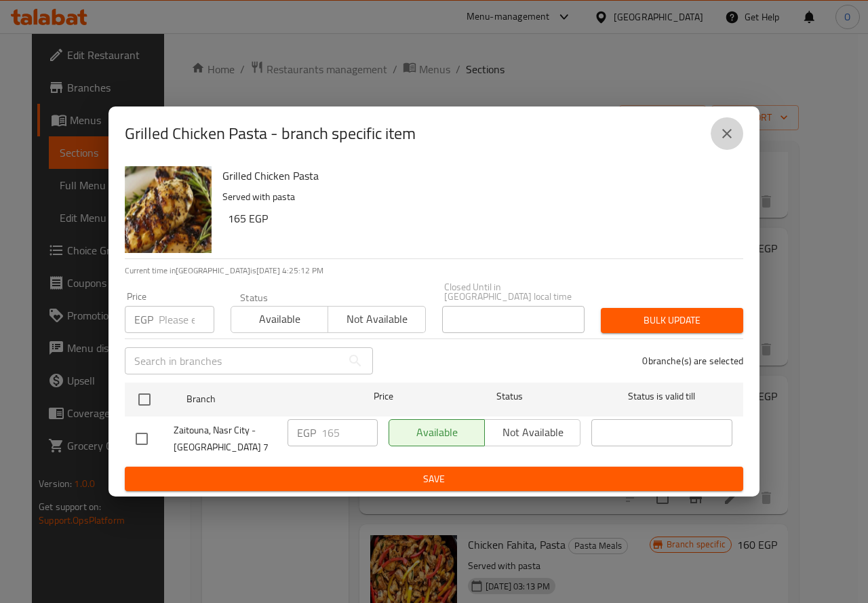
click at [741, 140] on button "close" at bounding box center [726, 133] width 33 height 33
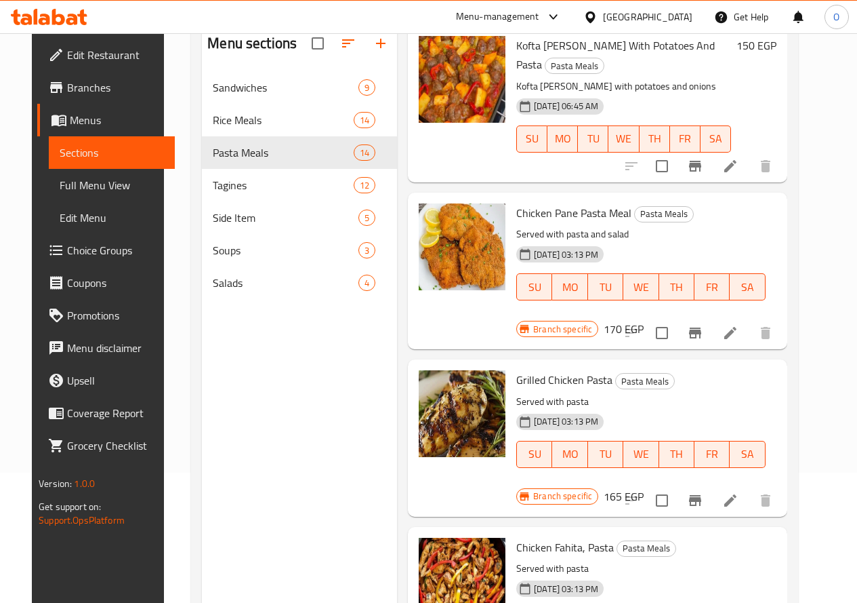
scroll to position [136, 0]
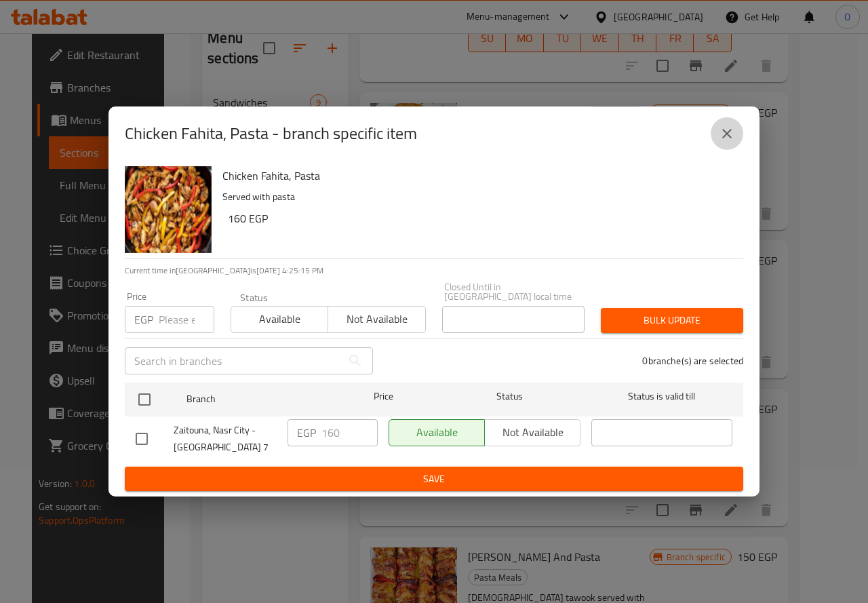
click at [720, 142] on icon "close" at bounding box center [726, 133] width 16 height 16
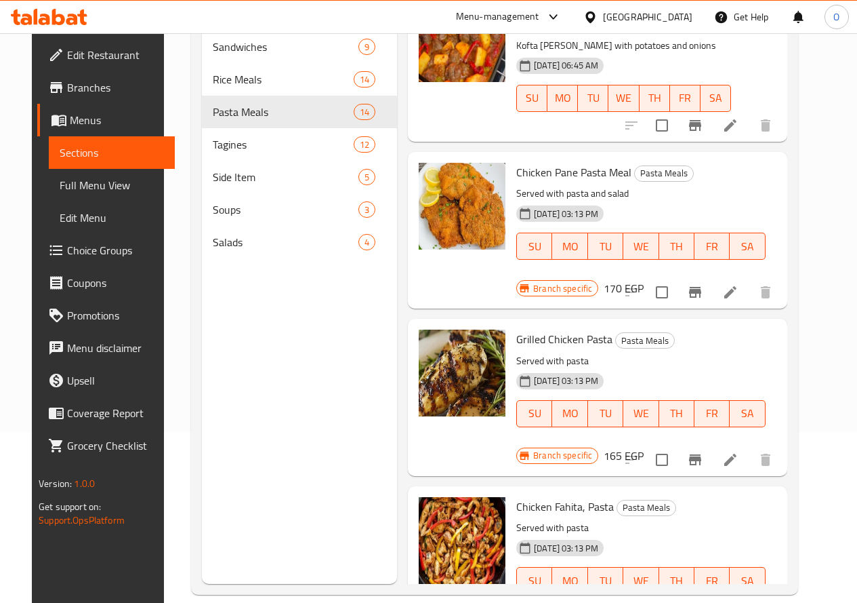
scroll to position [190, 0]
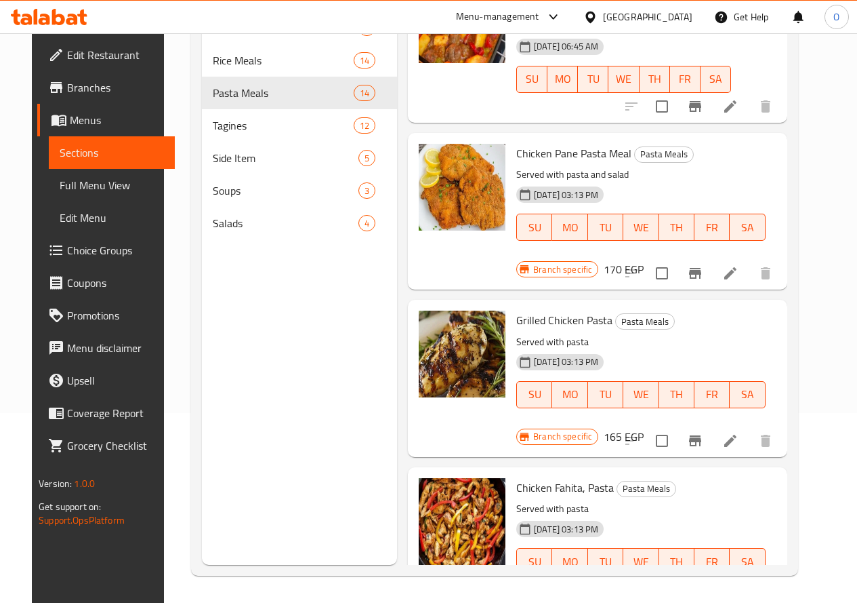
click at [701, 435] on icon "Branch-specific-item" at bounding box center [695, 440] width 12 height 11
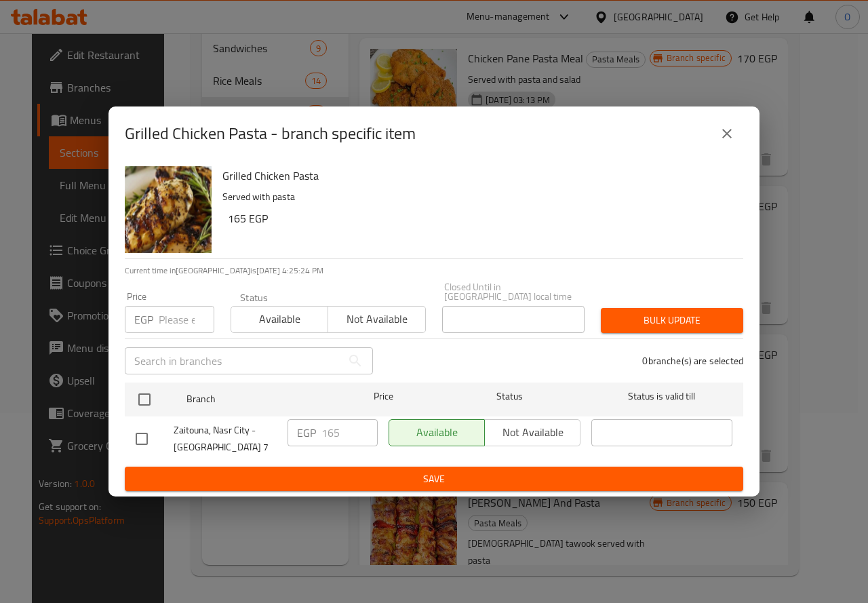
click at [731, 134] on icon "close" at bounding box center [726, 133] width 9 height 9
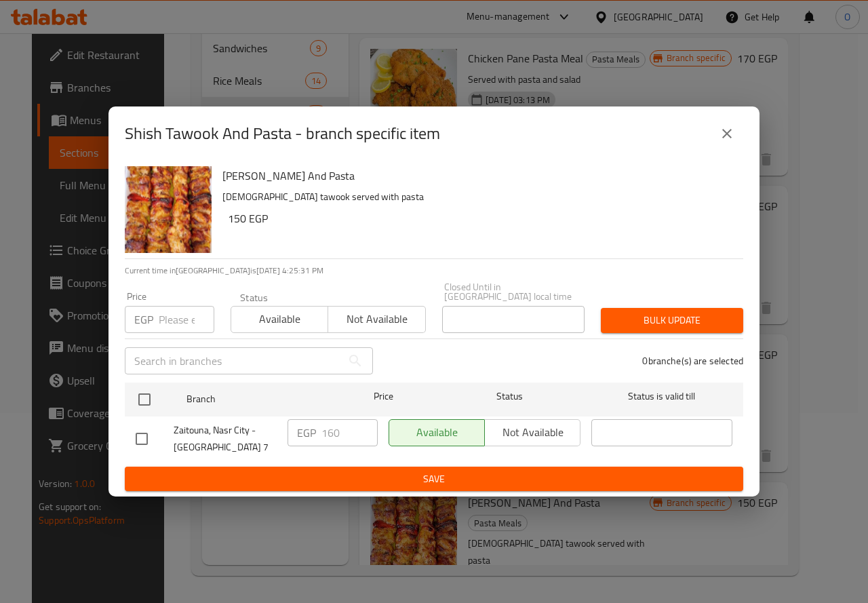
click at [726, 134] on icon "close" at bounding box center [726, 133] width 16 height 16
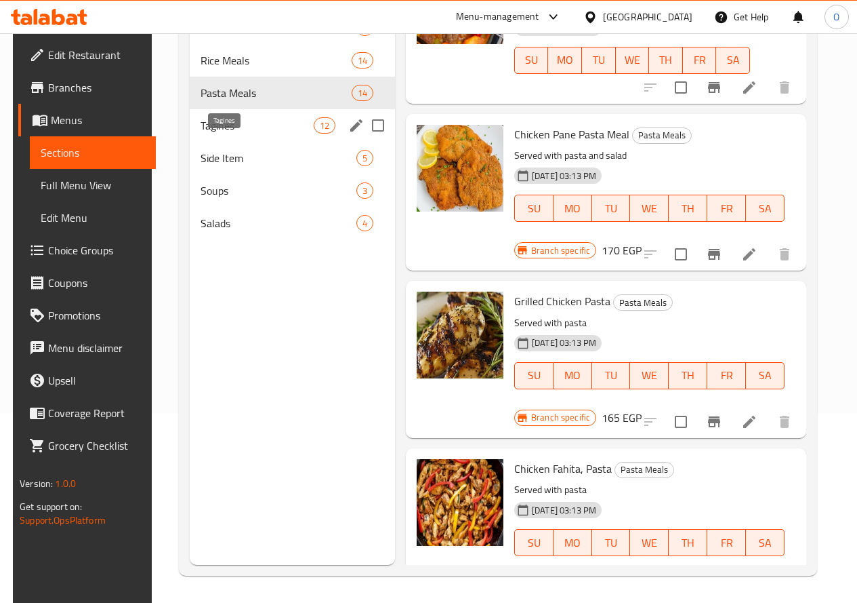
click at [228, 134] on span "Tagines" at bounding box center [257, 125] width 113 height 16
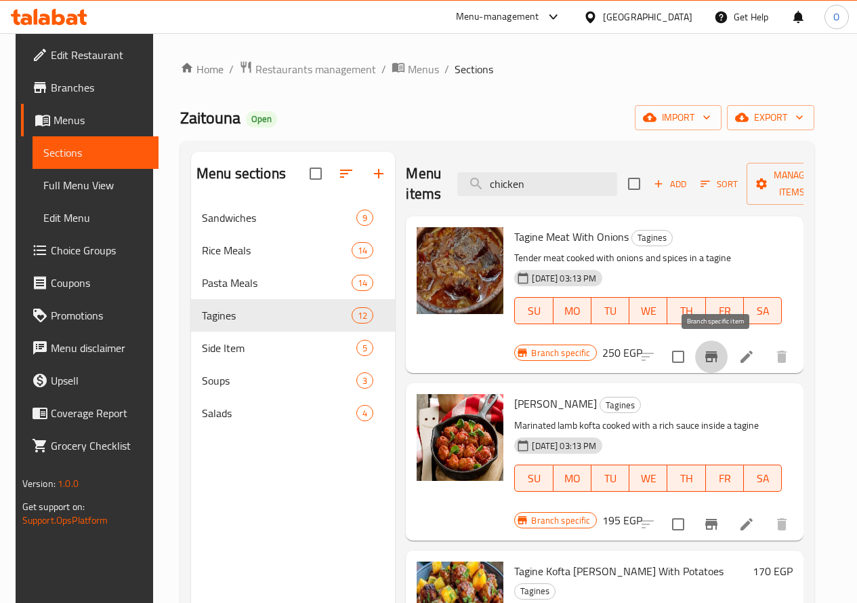
click at [717, 352] on icon "Branch-specific-item" at bounding box center [712, 356] width 12 height 11
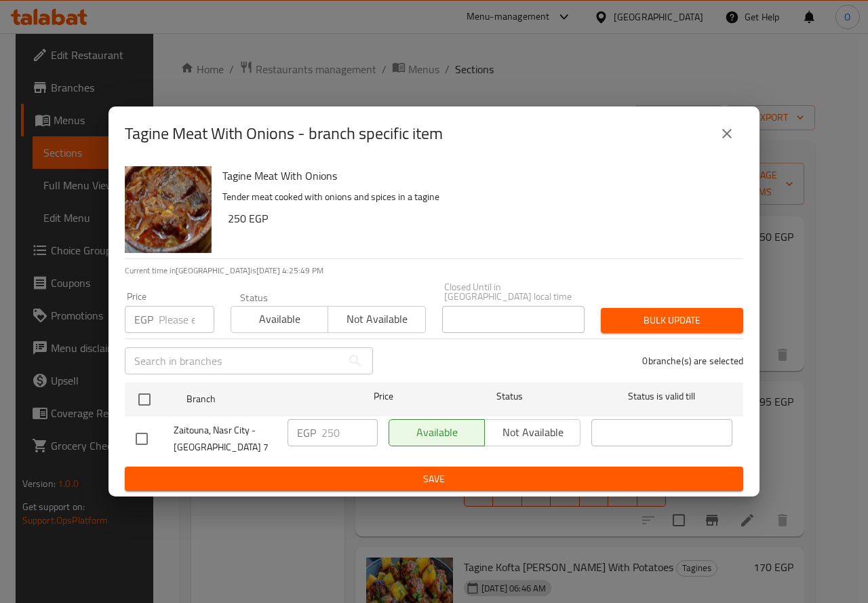
click at [720, 135] on icon "close" at bounding box center [726, 133] width 16 height 16
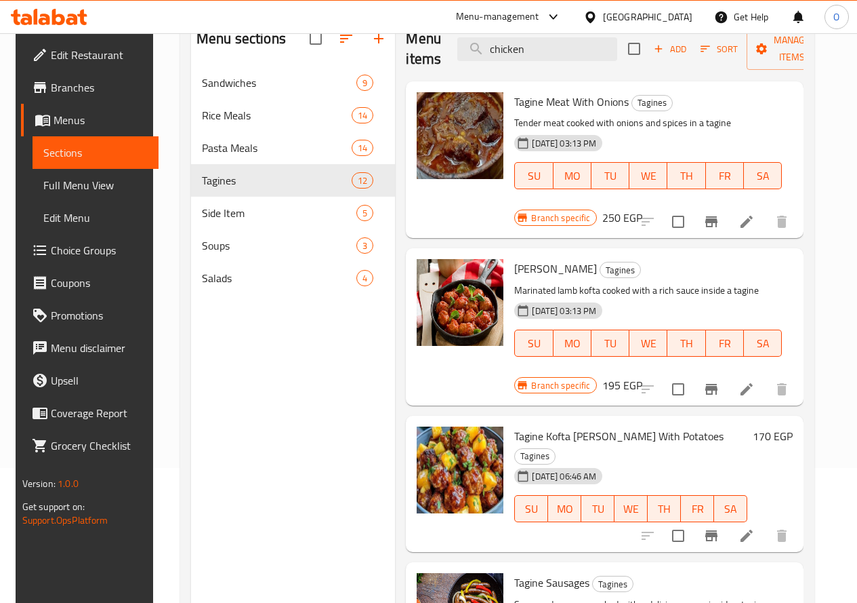
scroll to position [136, 0]
click at [714, 383] on icon "Branch-specific-item" at bounding box center [712, 388] width 12 height 11
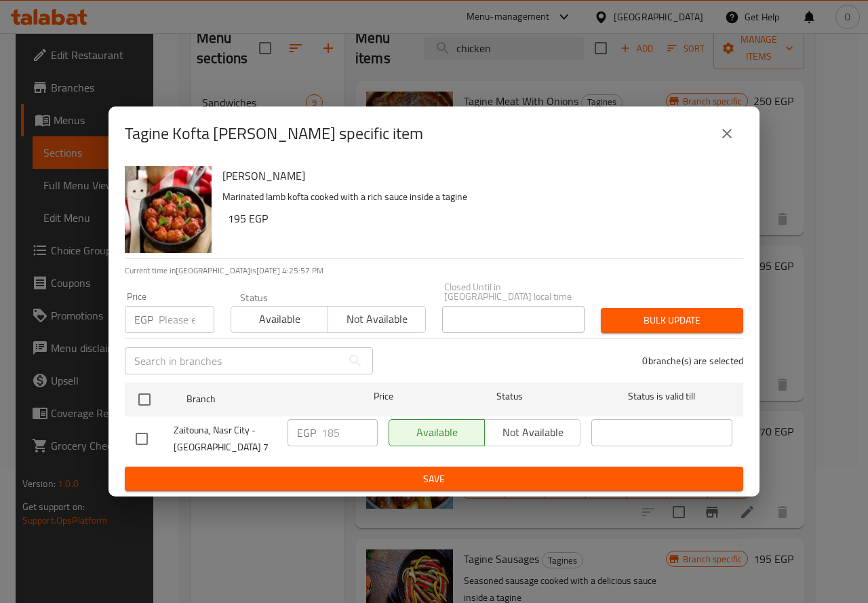
click at [728, 138] on icon "close" at bounding box center [726, 133] width 16 height 16
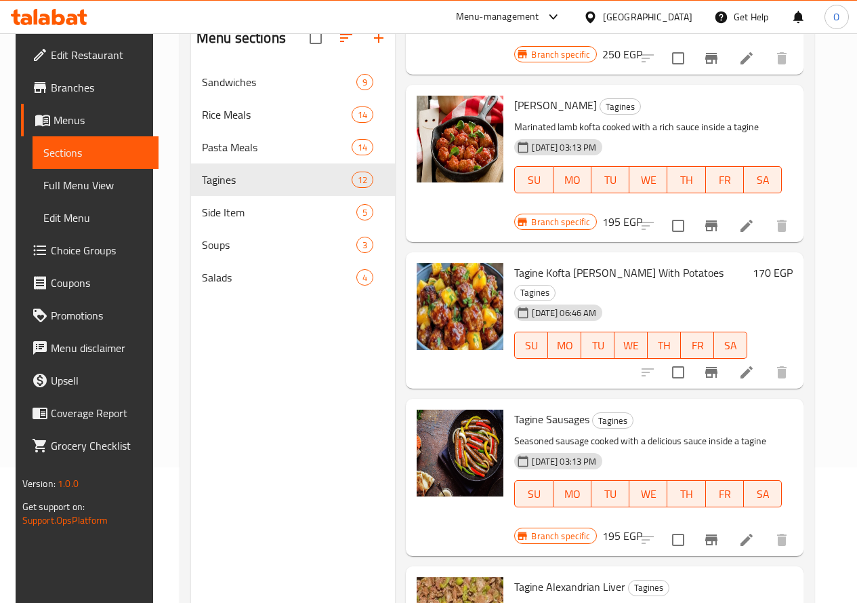
scroll to position [203, 0]
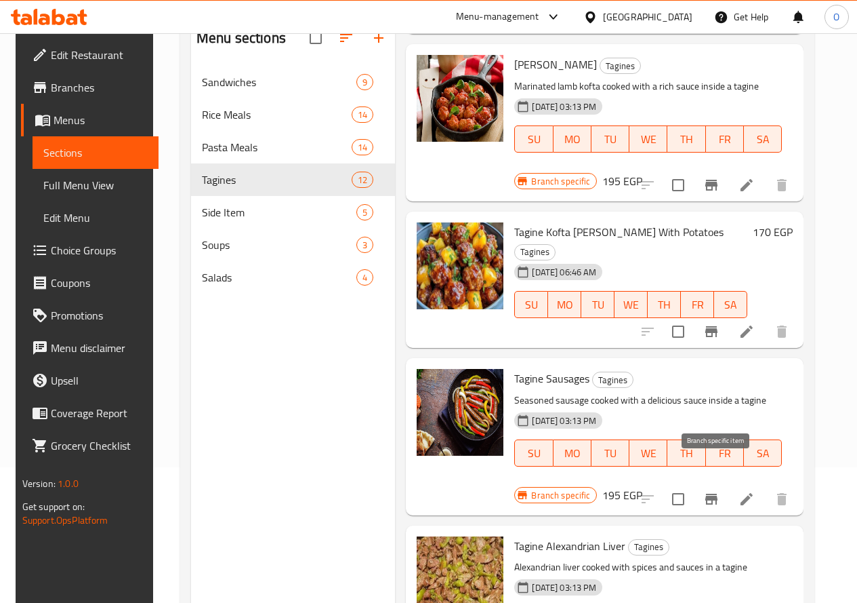
click at [716, 491] on icon "Branch-specific-item" at bounding box center [712, 499] width 16 height 16
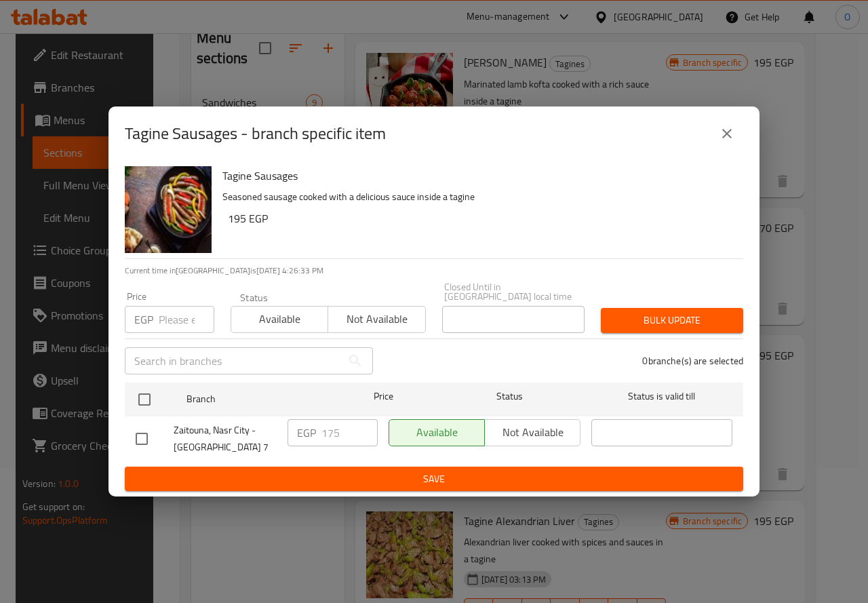
click at [727, 138] on icon "close" at bounding box center [726, 133] width 9 height 9
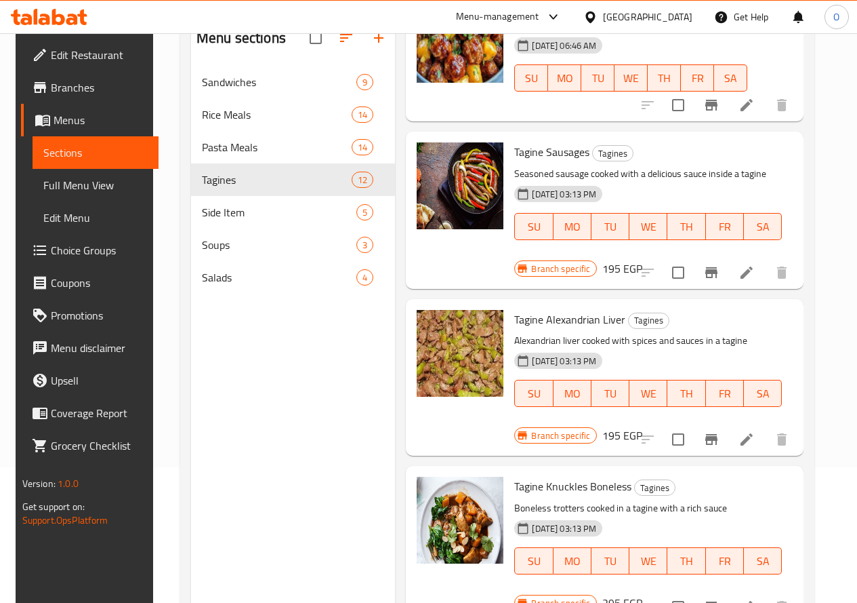
scroll to position [474, 0]
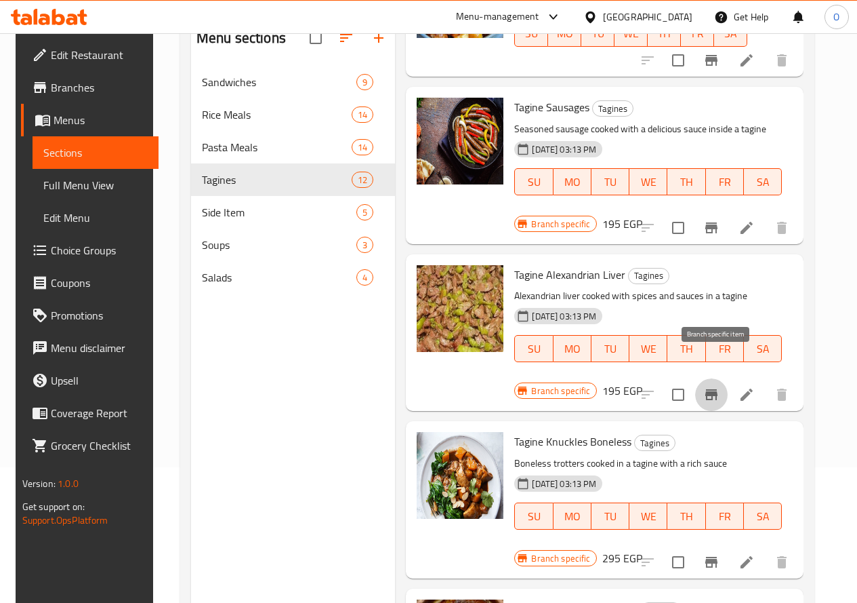
click at [718, 378] on button "Branch-specific-item" at bounding box center [711, 394] width 33 height 33
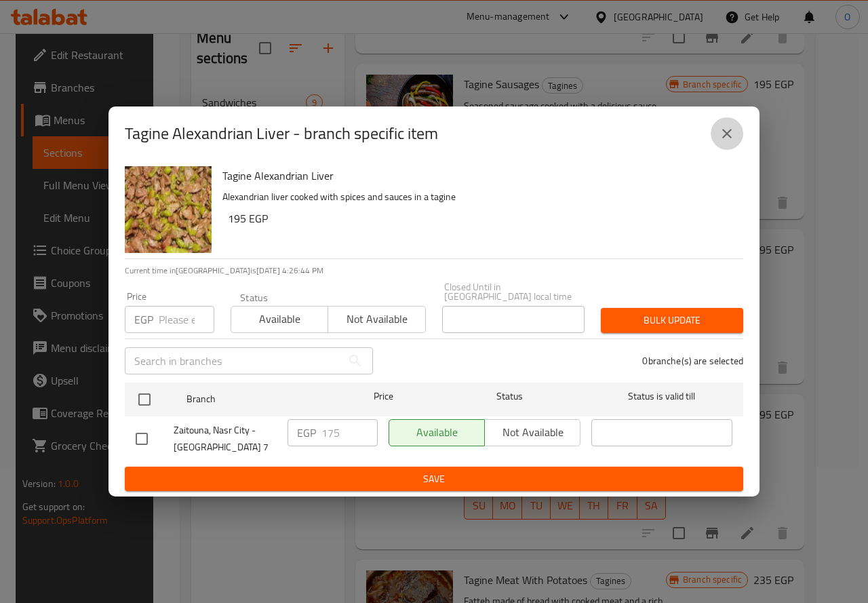
click at [719, 135] on icon "close" at bounding box center [726, 133] width 16 height 16
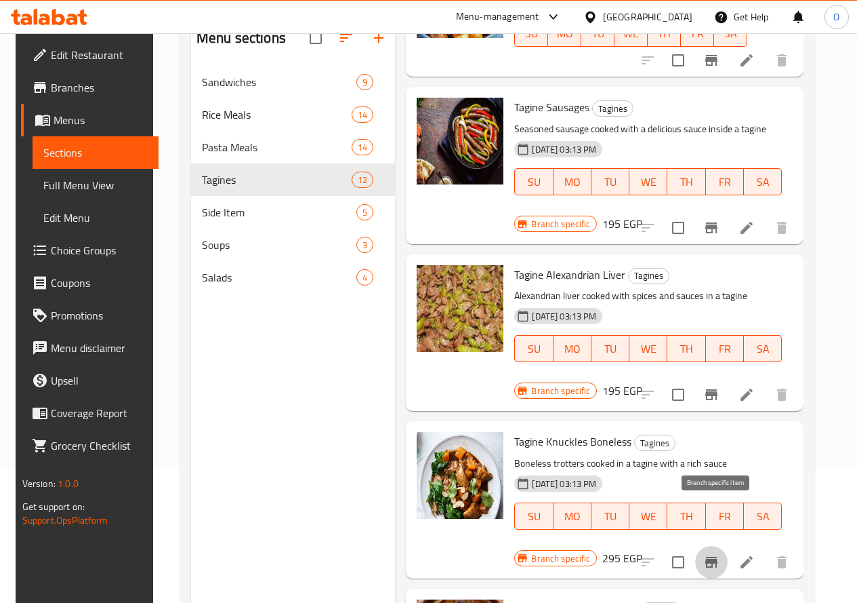
click at [718, 556] on icon "Branch-specific-item" at bounding box center [712, 561] width 12 height 11
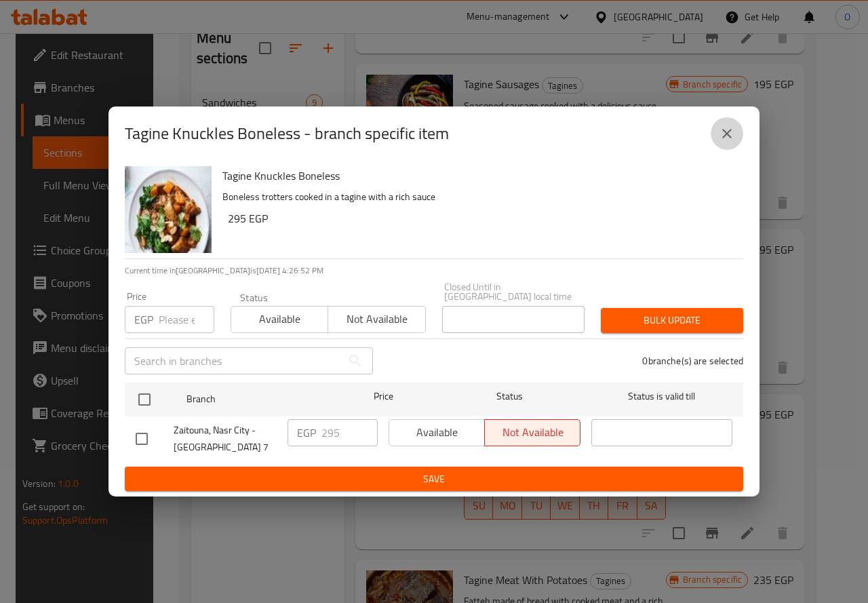
click at [711, 142] on button "close" at bounding box center [726, 133] width 33 height 33
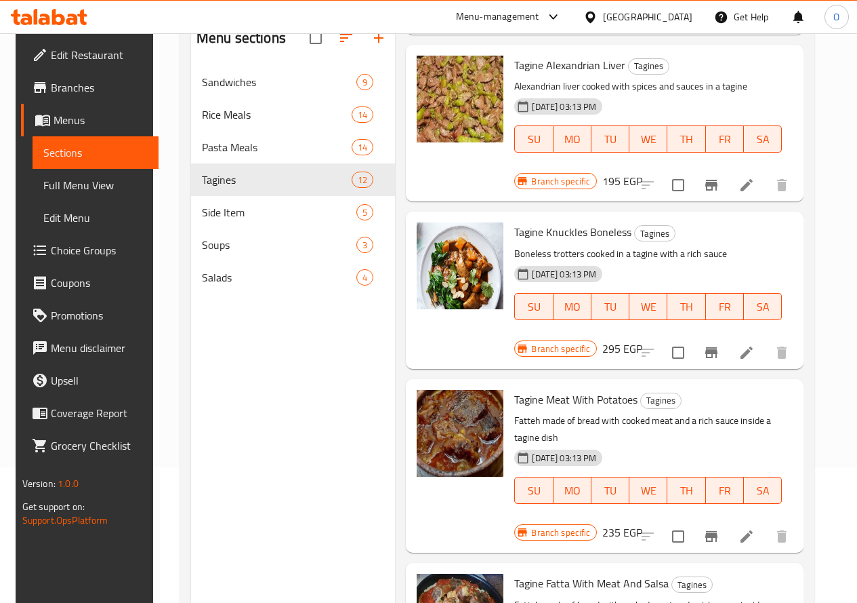
scroll to position [746, 0]
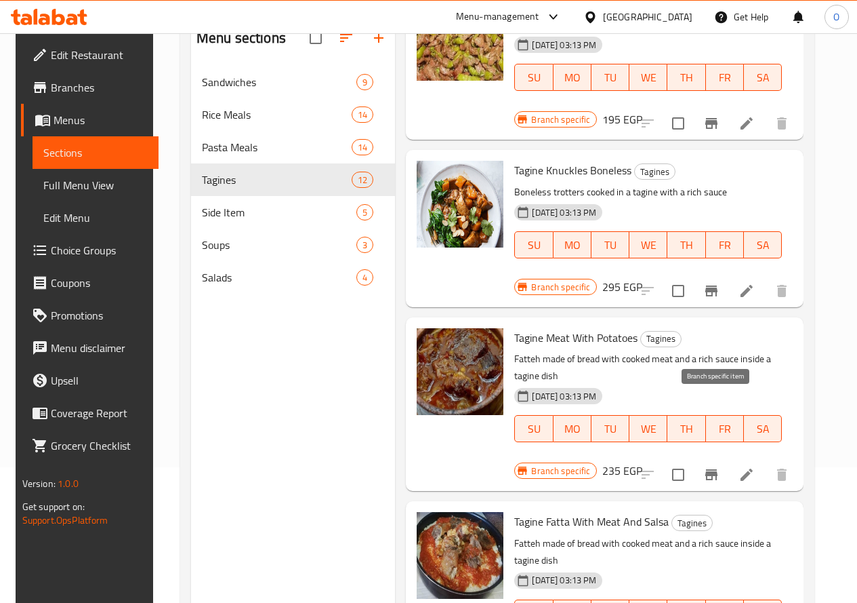
click at [719, 466] on icon "Branch-specific-item" at bounding box center [712, 474] width 16 height 16
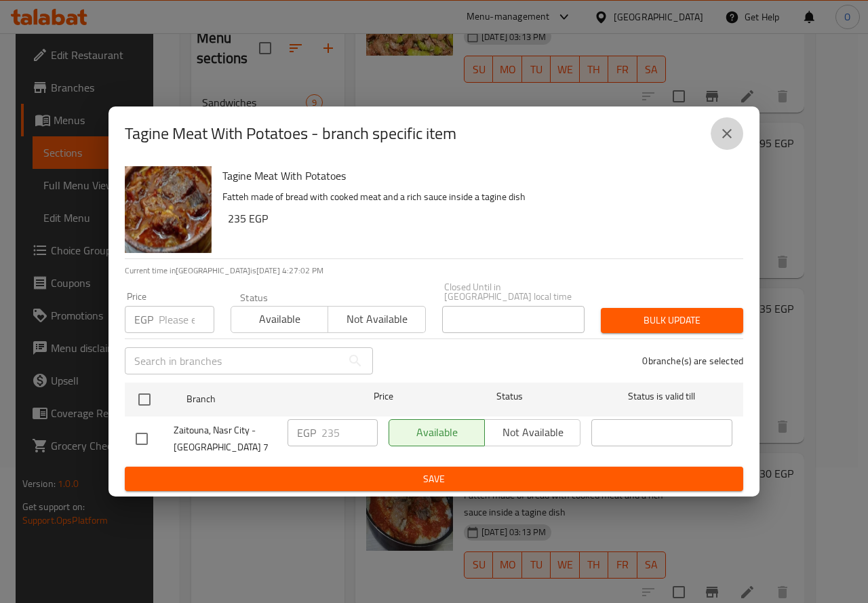
click at [741, 131] on button "close" at bounding box center [726, 133] width 33 height 33
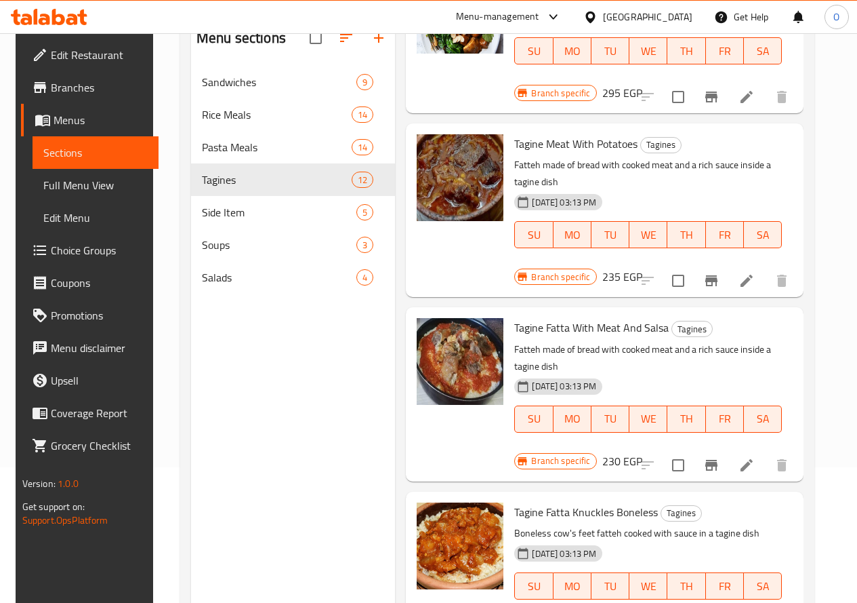
scroll to position [949, 0]
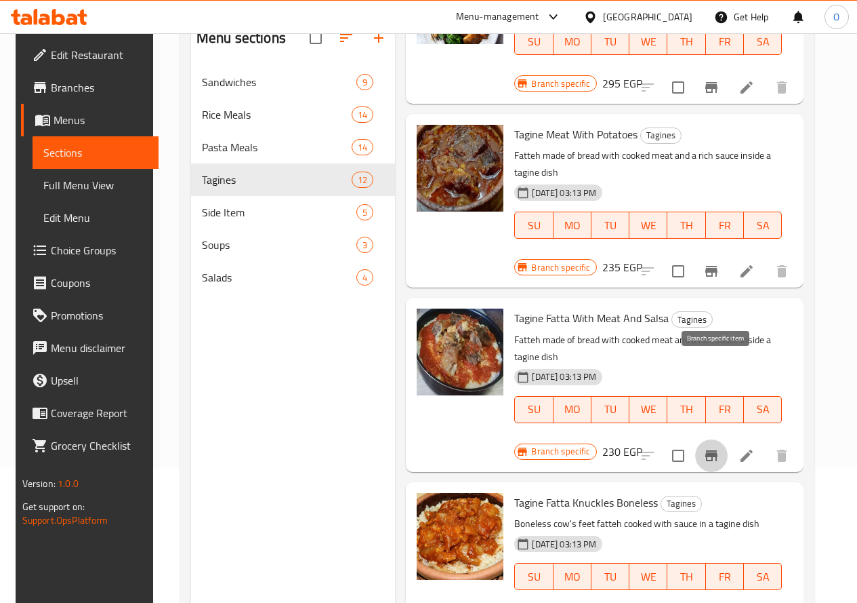
click at [714, 450] on icon "Branch-specific-item" at bounding box center [712, 455] width 12 height 11
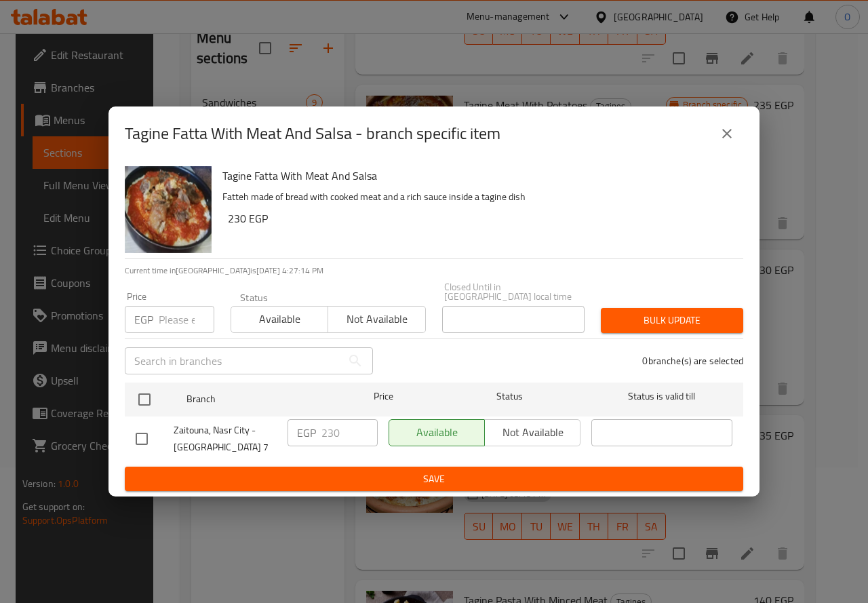
click at [716, 135] on button "close" at bounding box center [726, 133] width 33 height 33
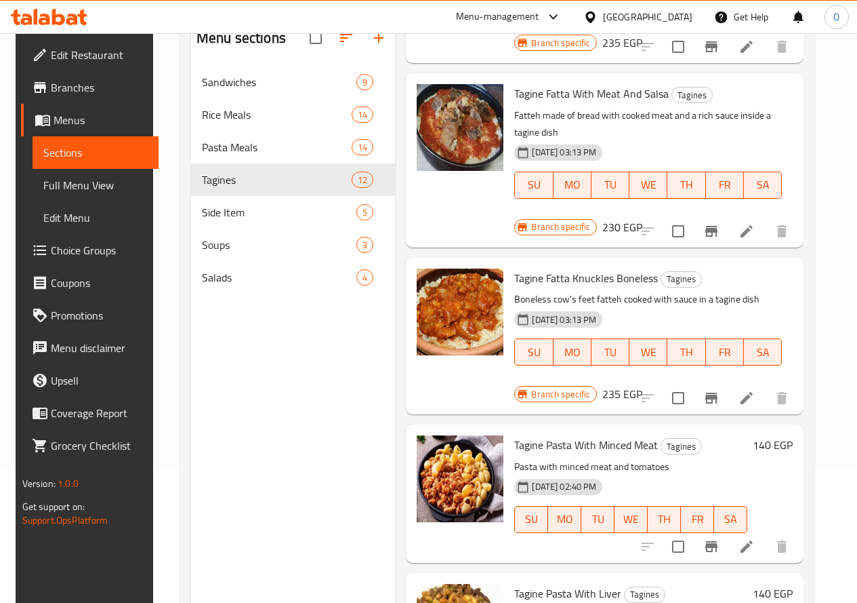
scroll to position [1220, 0]
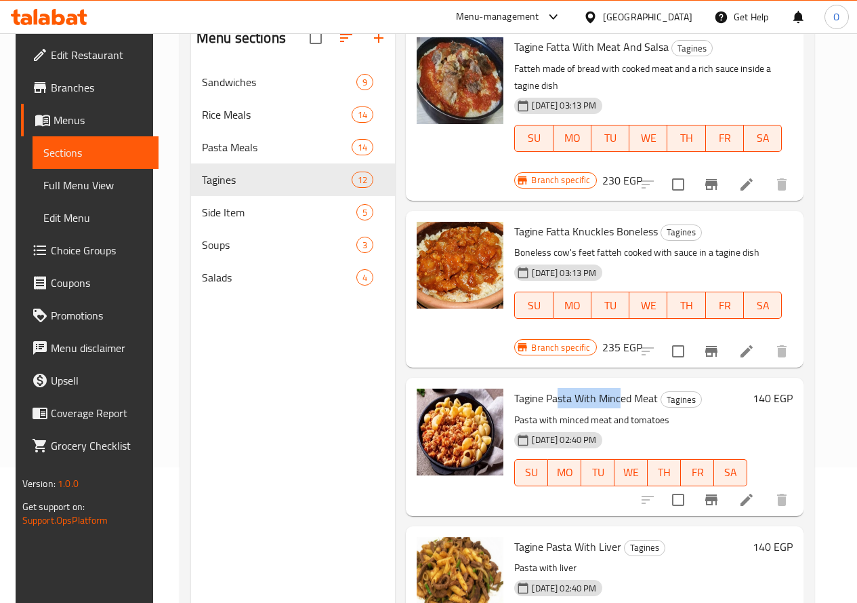
drag, startPoint x: 505, startPoint y: 311, endPoint x: 565, endPoint y: 314, distance: 60.4
click at [565, 388] on span "Tagine Pasta With Minced Meat" at bounding box center [586, 398] width 144 height 20
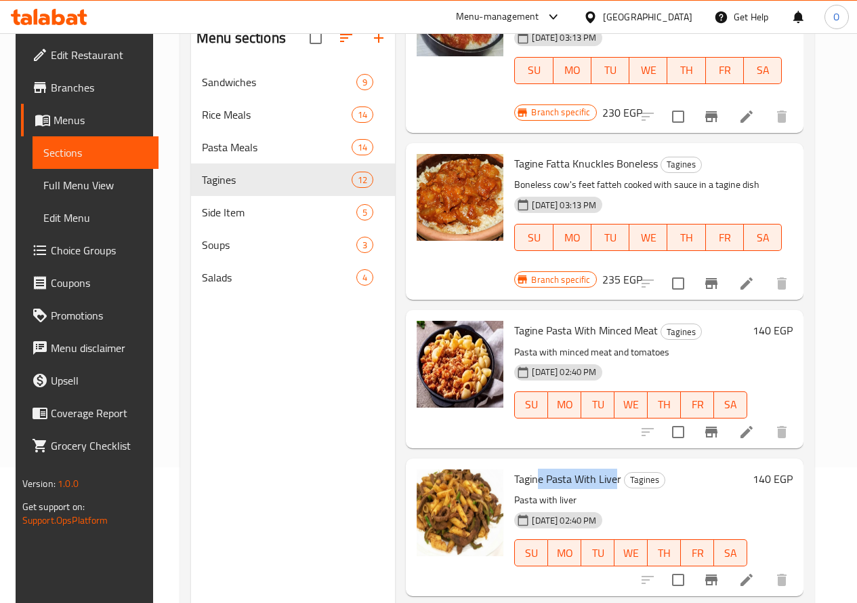
drag, startPoint x: 484, startPoint y: 390, endPoint x: 561, endPoint y: 392, distance: 77.3
click at [561, 468] on span "Tagine Pasta With Liver" at bounding box center [567, 478] width 107 height 20
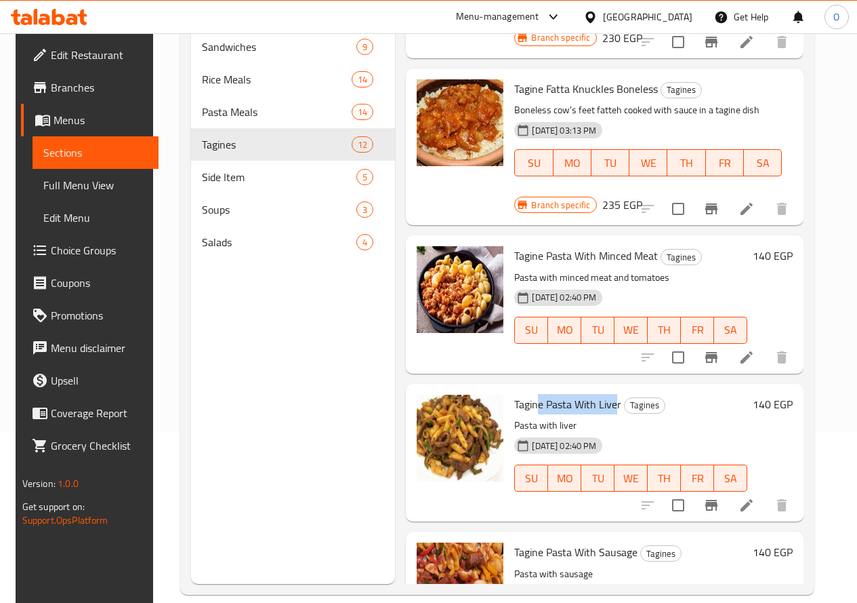
scroll to position [190, 0]
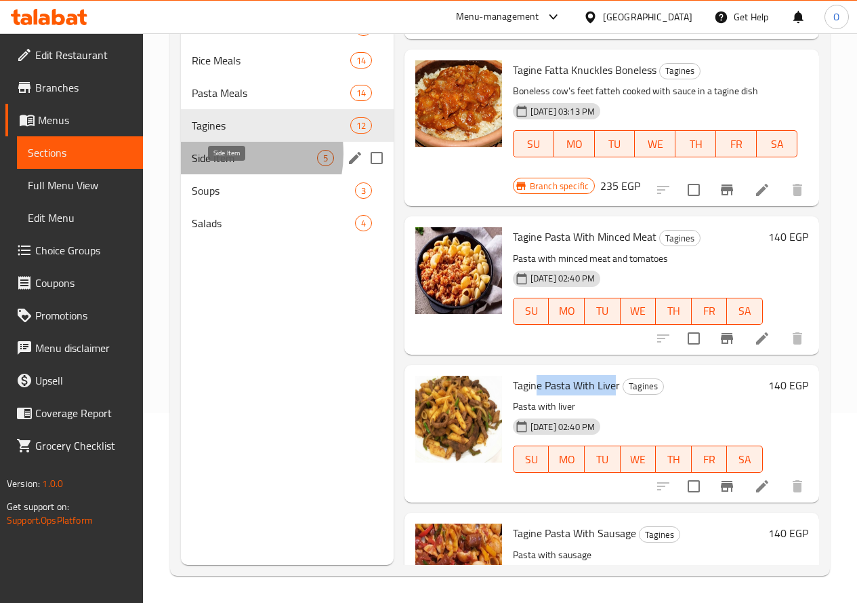
click at [220, 166] on span "Side Item" at bounding box center [254, 158] width 125 height 16
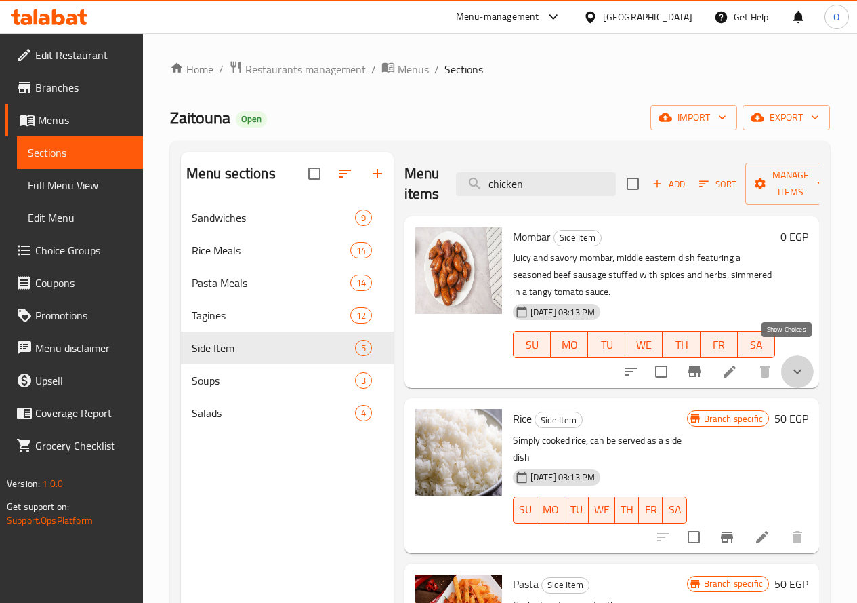
click at [790, 363] on icon "show more" at bounding box center [798, 371] width 16 height 16
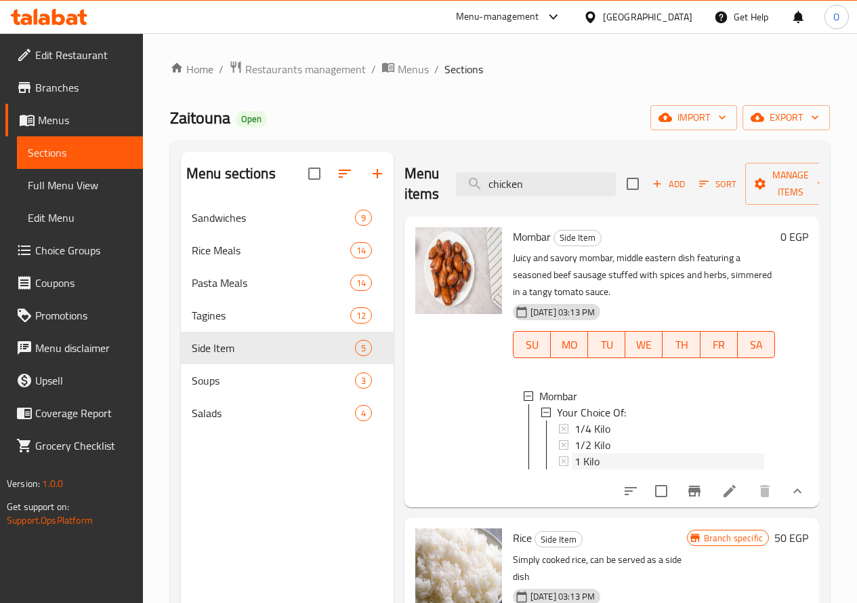
click at [575, 453] on div "1 Kilo" at bounding box center [670, 461] width 190 height 16
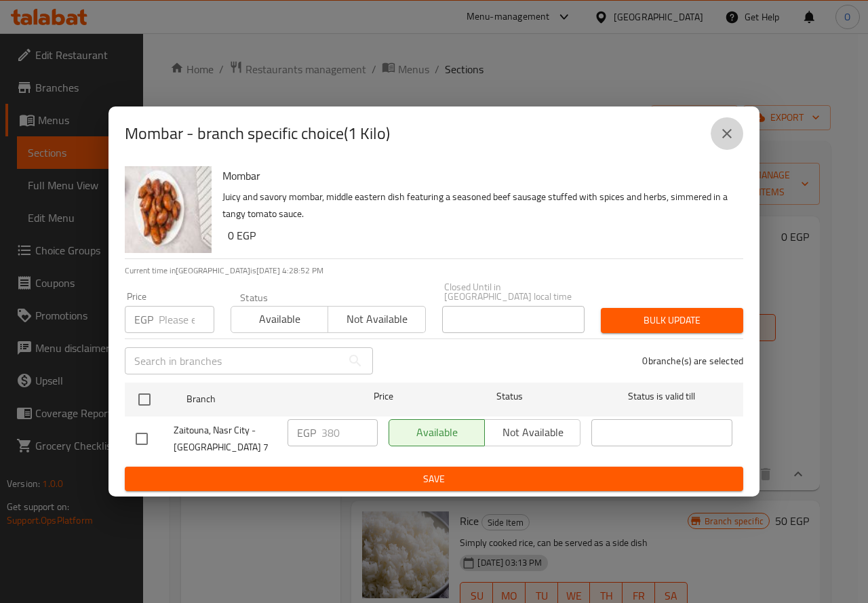
click at [725, 138] on icon "close" at bounding box center [726, 133] width 9 height 9
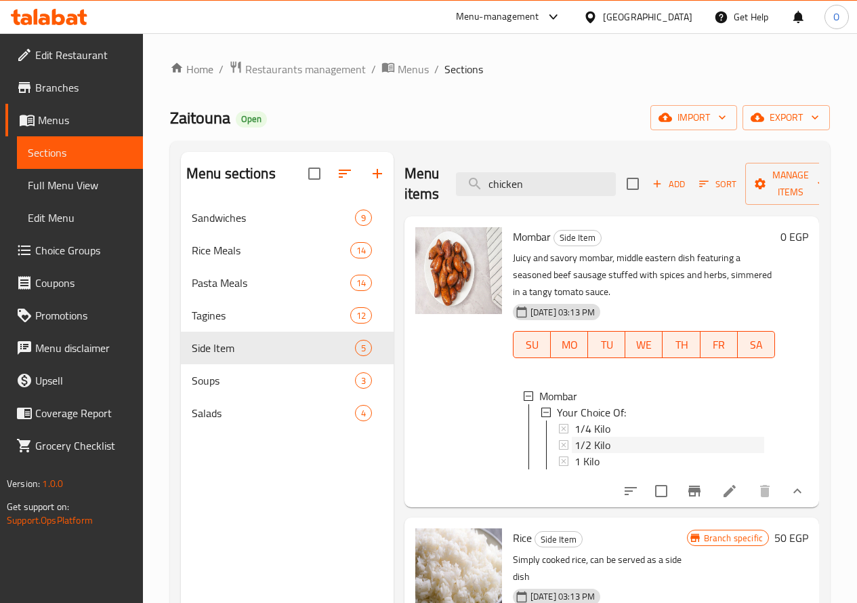
click at [575, 436] on span "1/2 Kilo" at bounding box center [593, 444] width 36 height 16
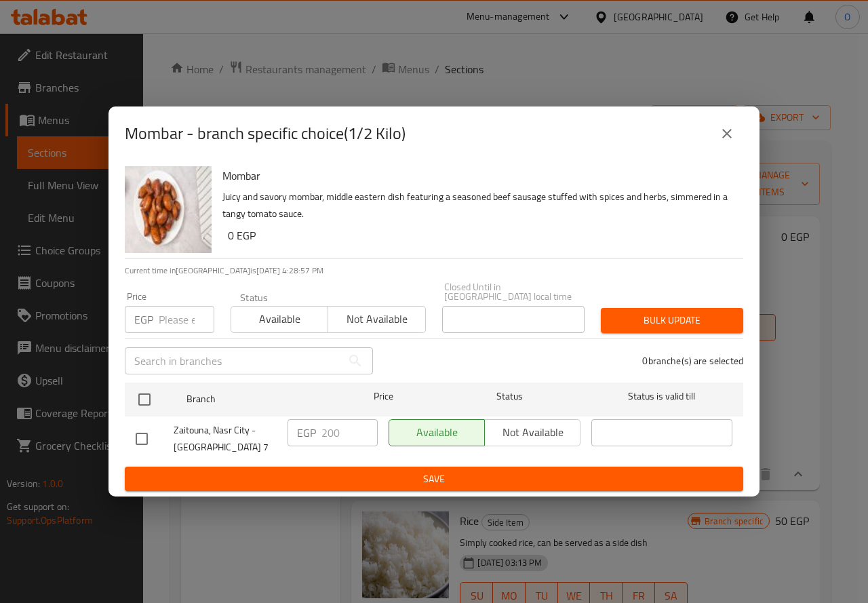
click at [724, 132] on icon "close" at bounding box center [726, 133] width 16 height 16
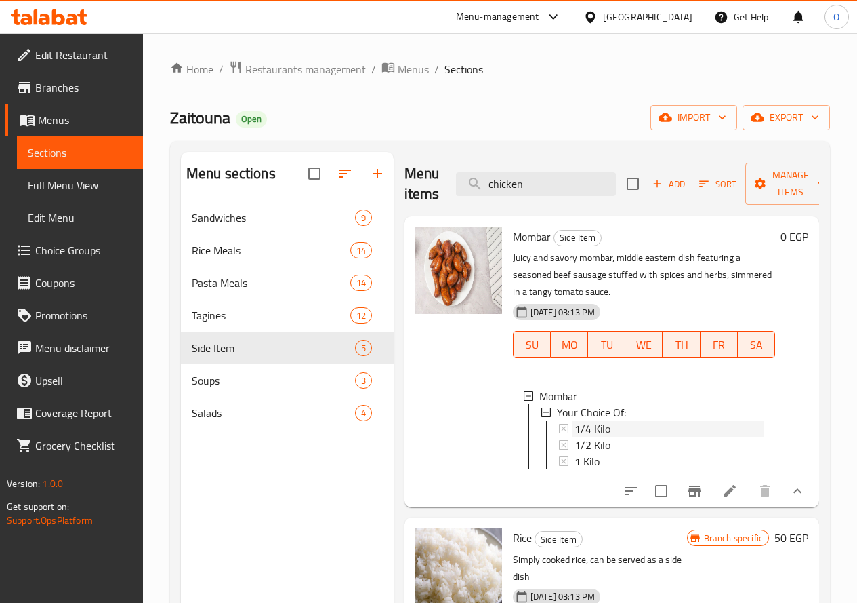
click at [575, 420] on span "1/4 Kilo" at bounding box center [593, 428] width 36 height 16
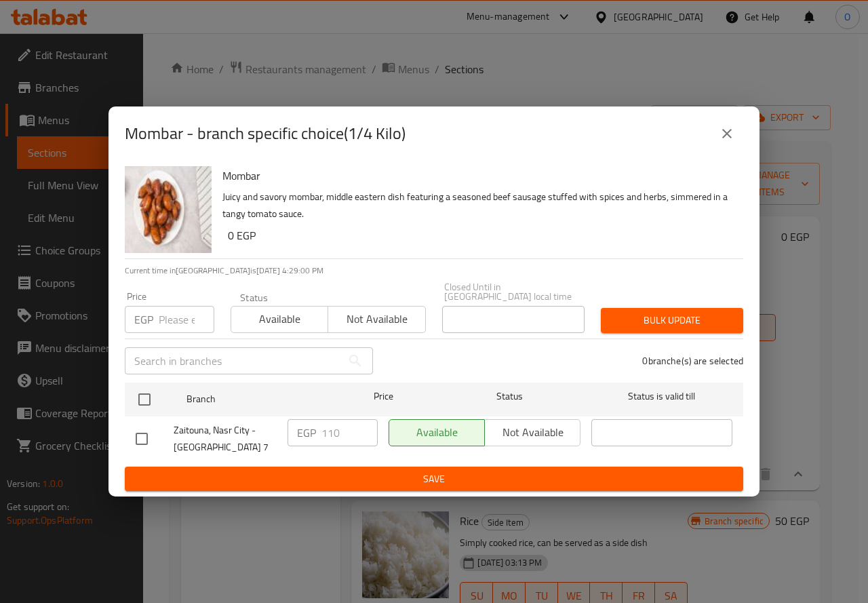
click at [730, 132] on icon "close" at bounding box center [726, 133] width 16 height 16
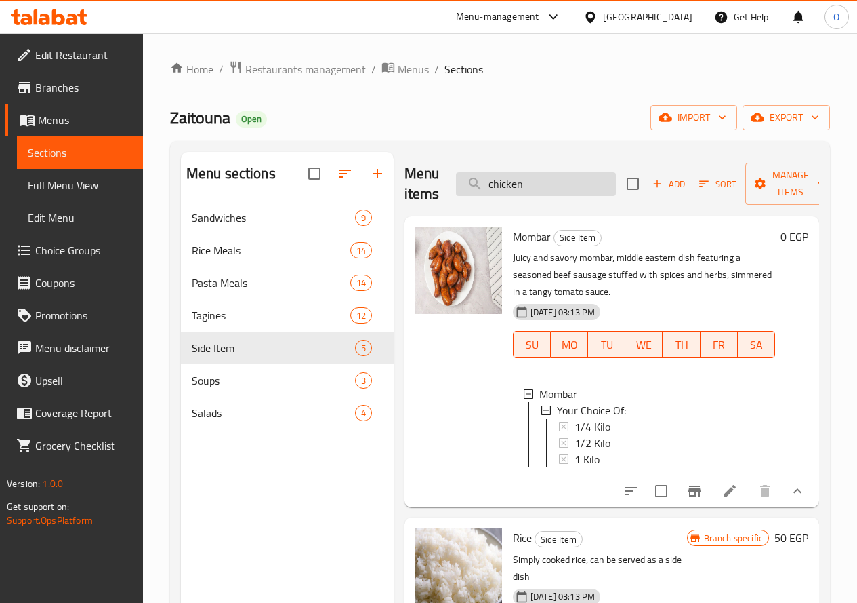
click at [494, 188] on input "chicken" at bounding box center [536, 184] width 160 height 24
paste input "Grilled Baladi"
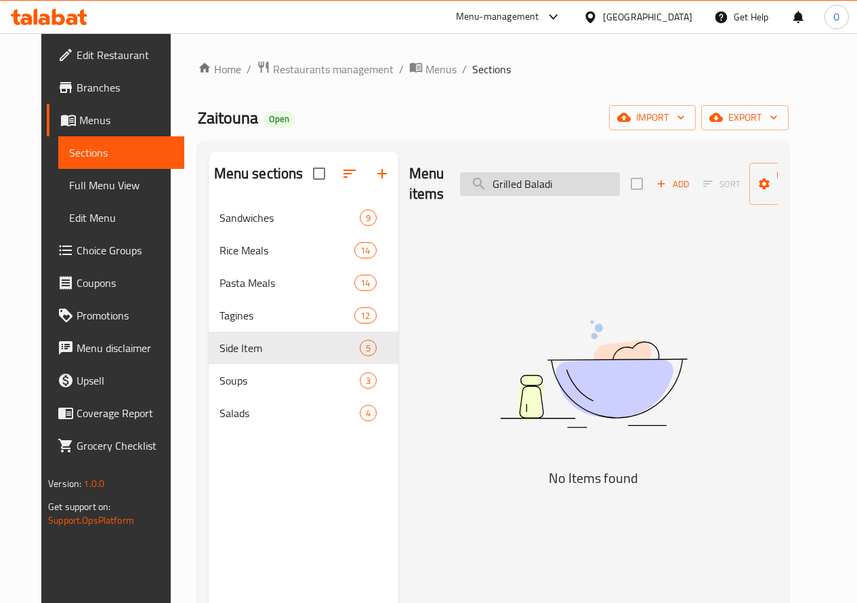
drag, startPoint x: 500, startPoint y: 180, endPoint x: 541, endPoint y: 187, distance: 41.2
click at [541, 187] on input "Grilled Baladi" at bounding box center [540, 184] width 160 height 24
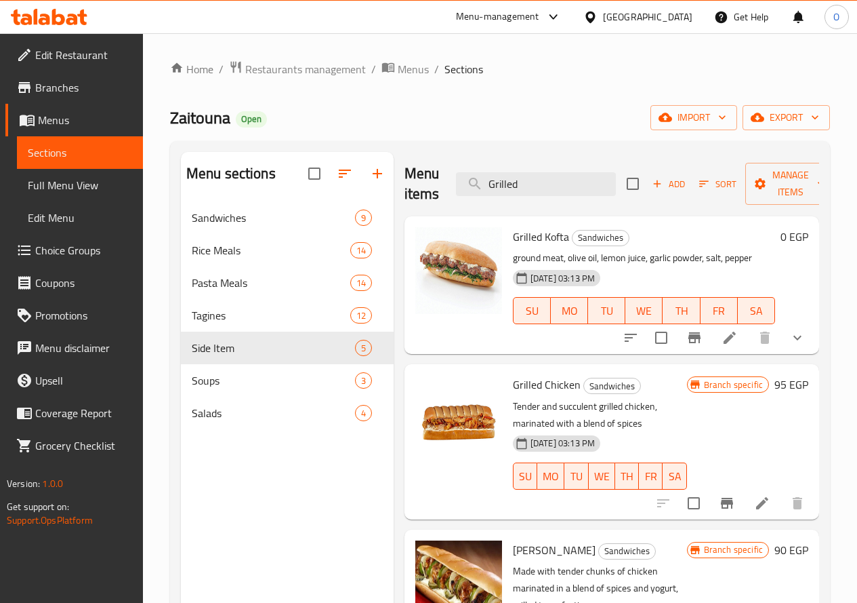
type input "Grilled"
click at [505, 183] on input "Grilled" at bounding box center [536, 184] width 160 height 24
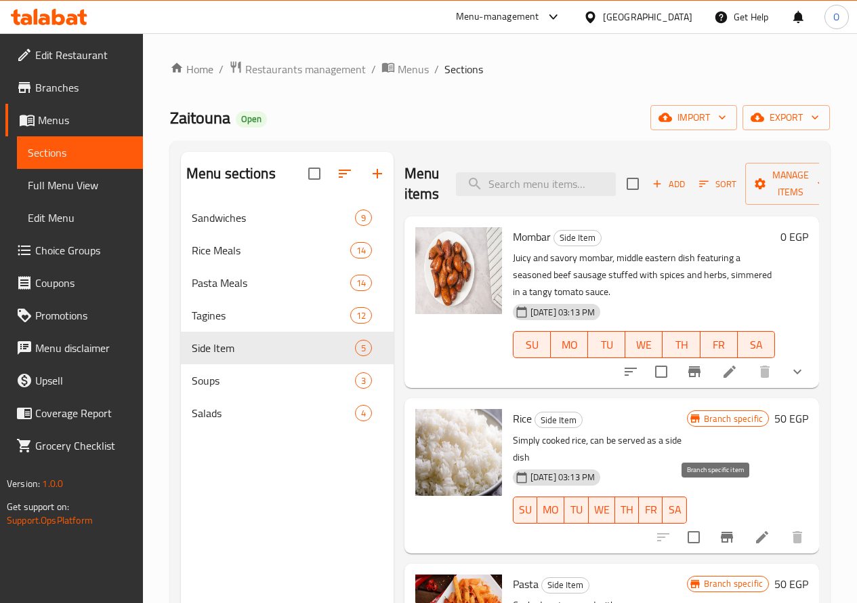
click at [721, 531] on icon "Branch-specific-item" at bounding box center [727, 536] width 12 height 11
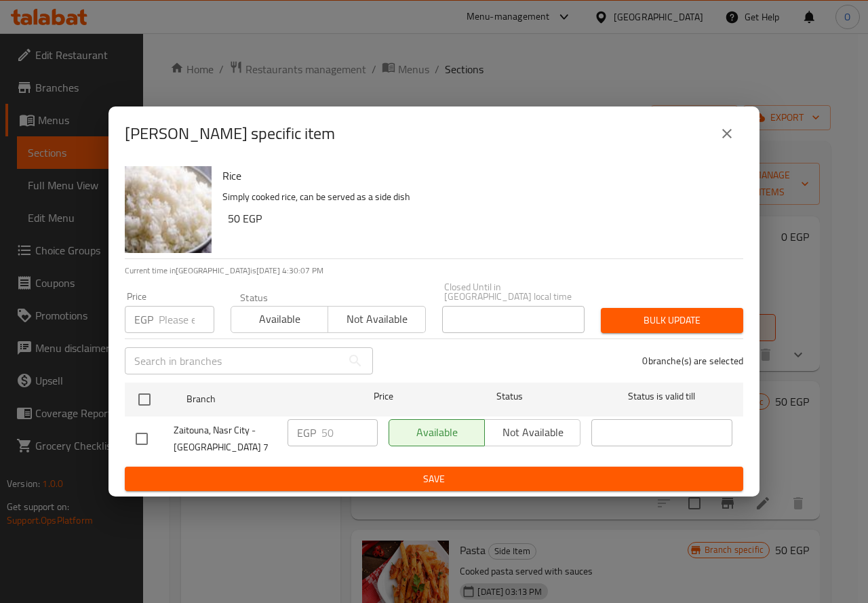
click at [715, 142] on button "close" at bounding box center [726, 133] width 33 height 33
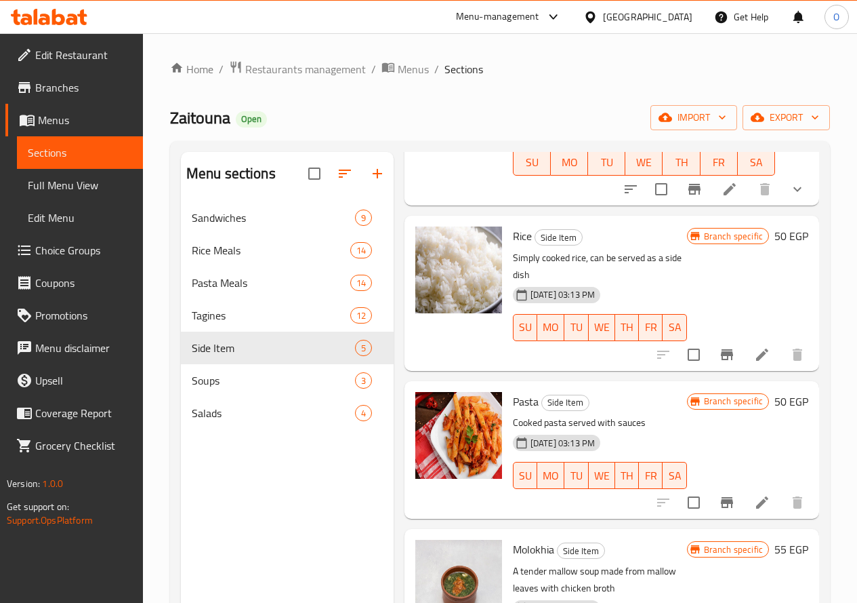
scroll to position [203, 0]
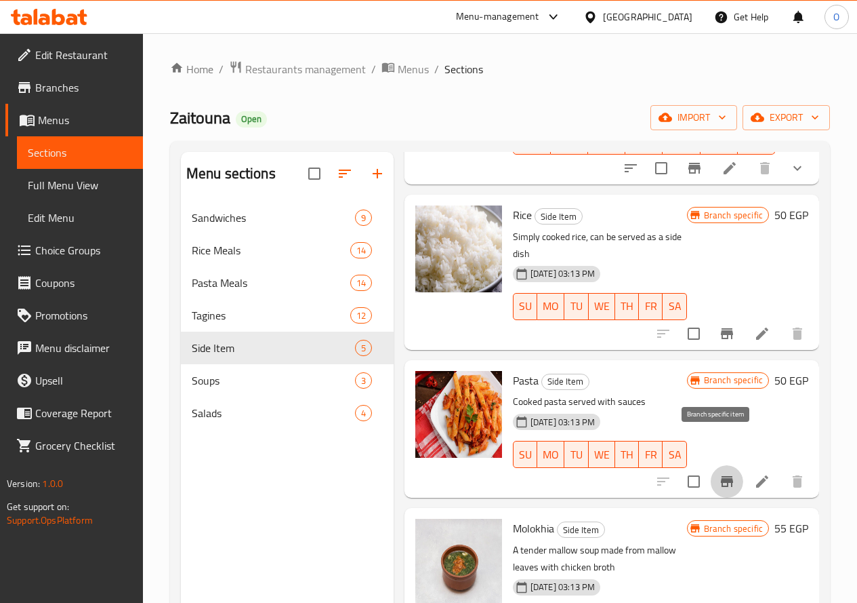
click at [719, 473] on icon "Branch-specific-item" at bounding box center [727, 481] width 16 height 16
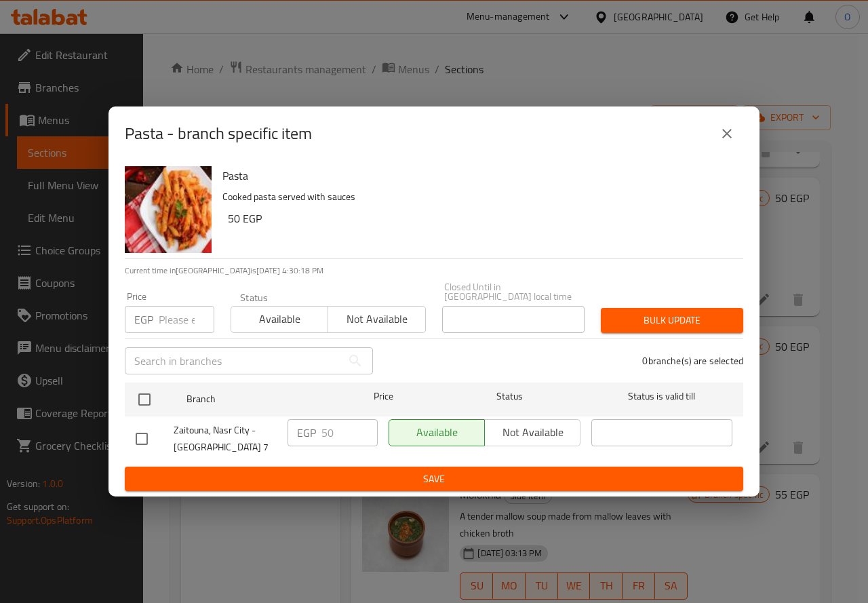
click at [716, 139] on button "close" at bounding box center [726, 133] width 33 height 33
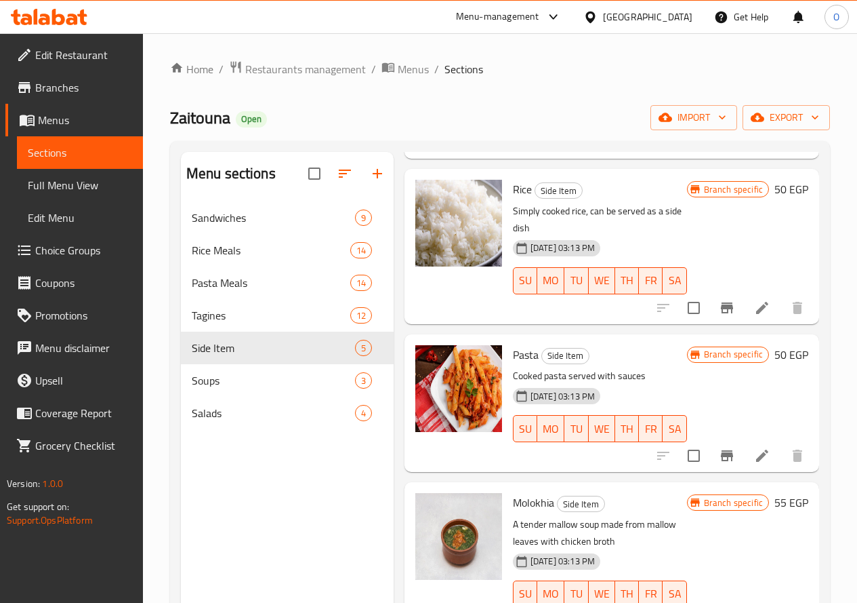
scroll to position [243, 0]
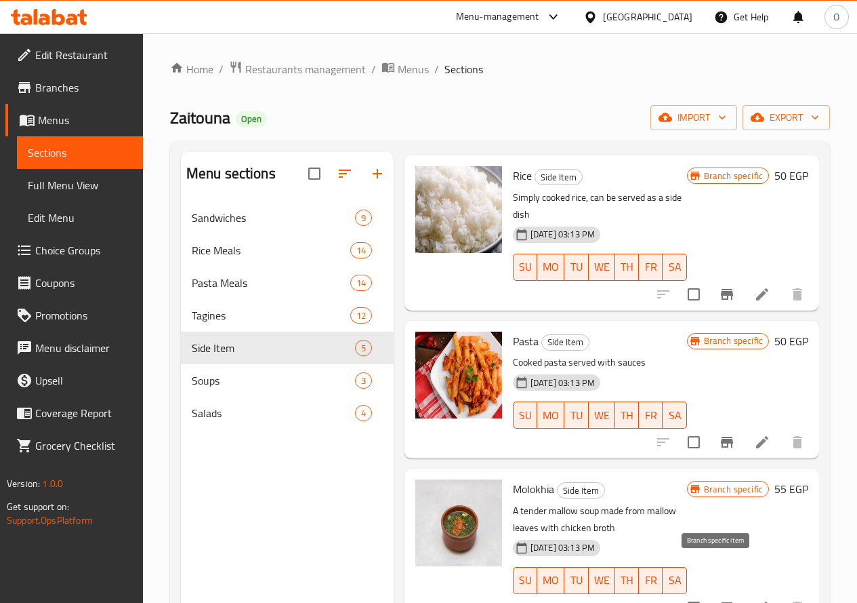
click at [716, 591] on button "Branch-specific-item" at bounding box center [727, 607] width 33 height 33
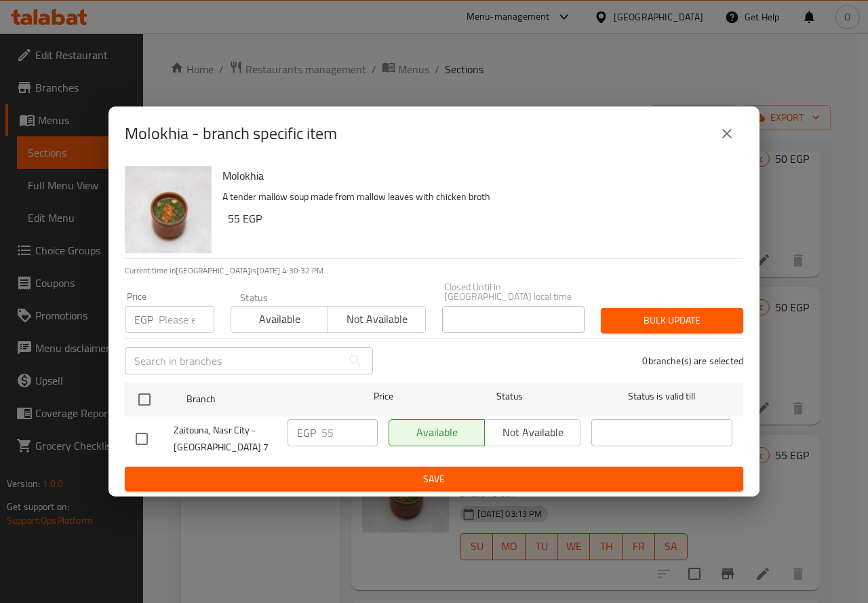
click at [729, 129] on icon "close" at bounding box center [726, 133] width 16 height 16
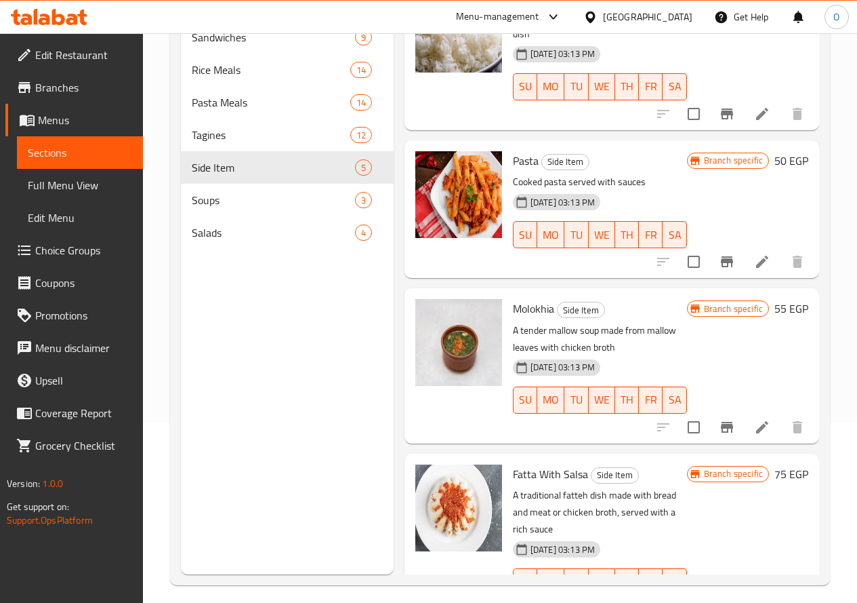
scroll to position [190, 0]
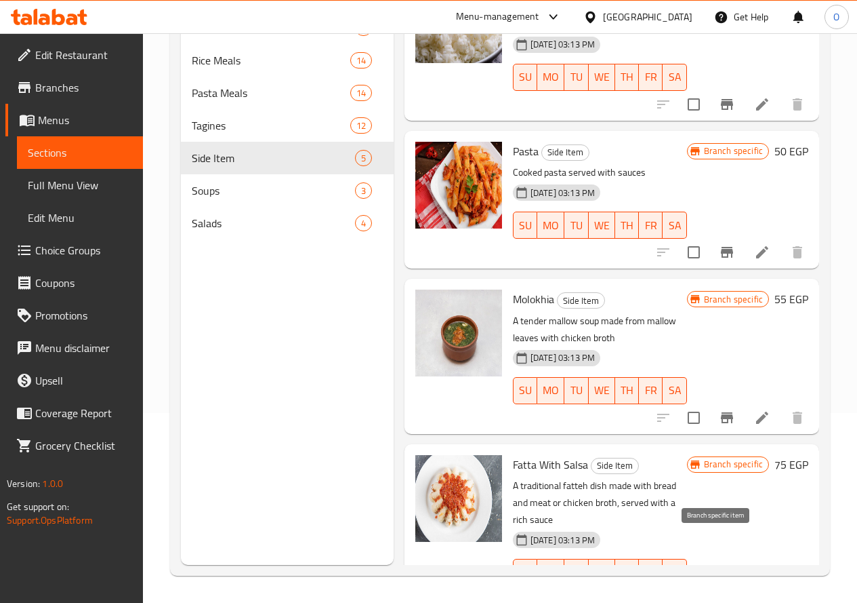
click at [721, 594] on icon "Branch-specific-item" at bounding box center [727, 599] width 12 height 11
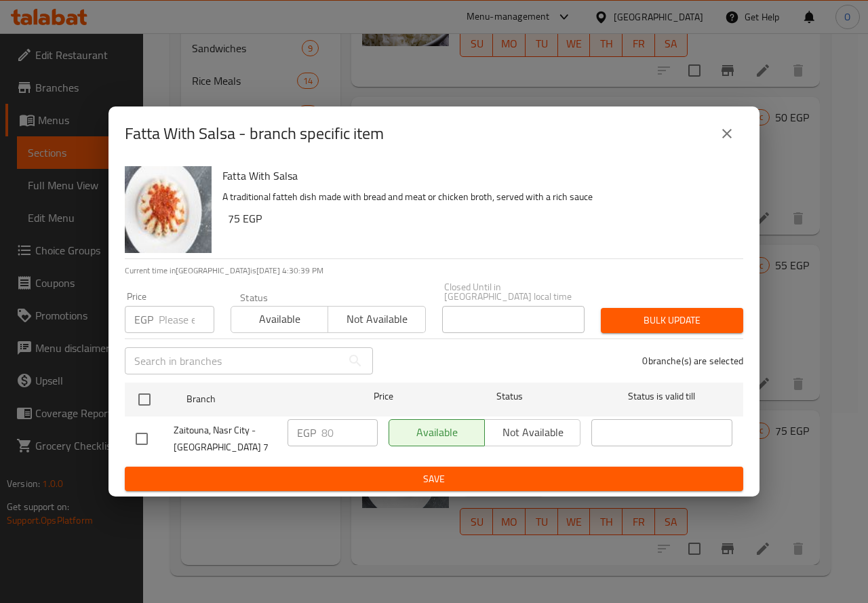
click at [730, 139] on icon "close" at bounding box center [726, 133] width 16 height 16
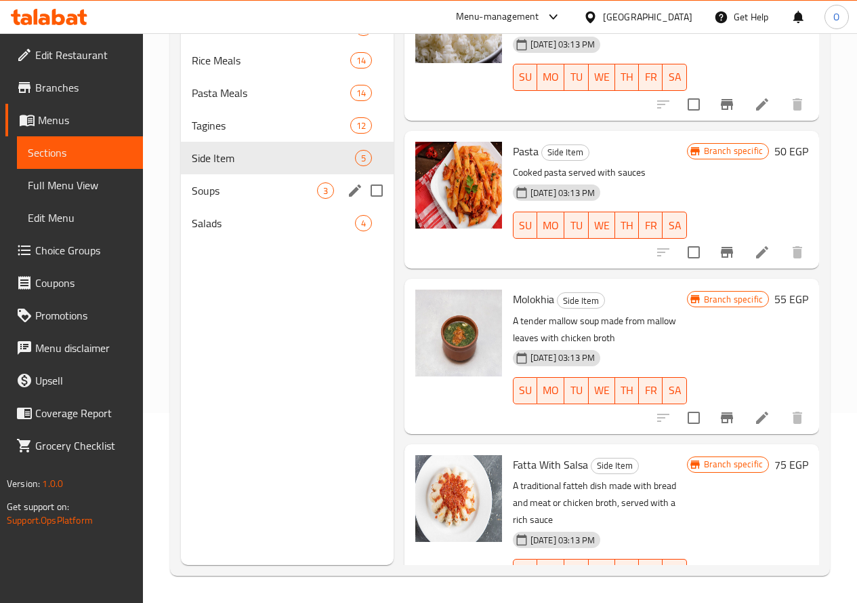
click at [230, 199] on span "Soups" at bounding box center [254, 190] width 125 height 16
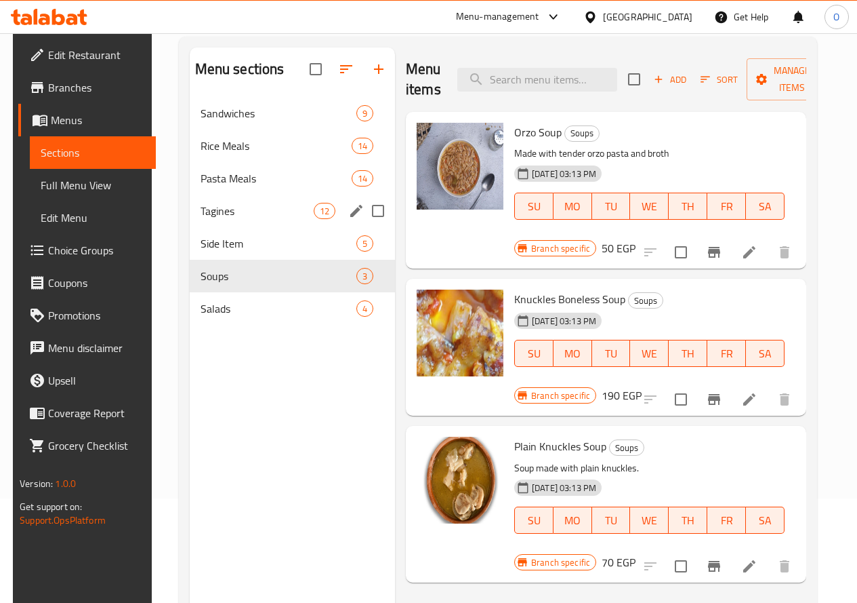
scroll to position [136, 0]
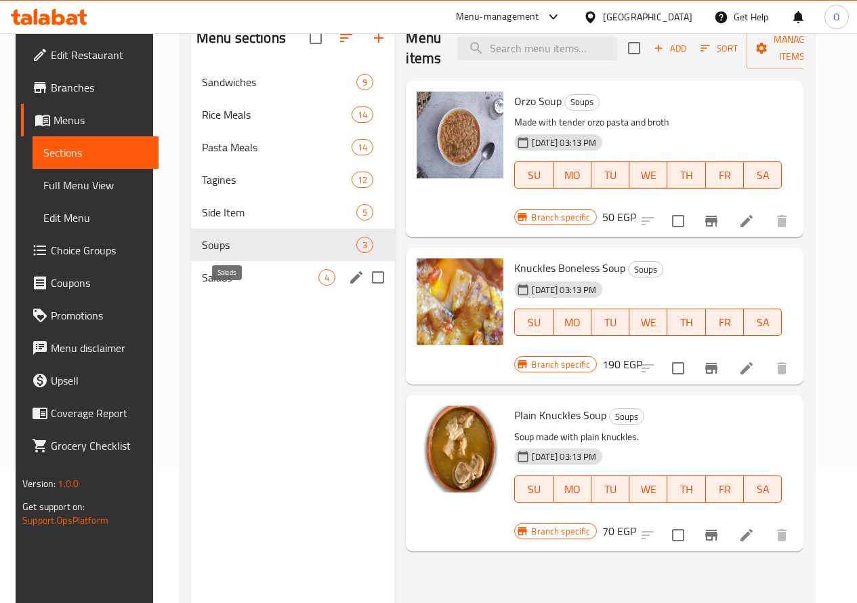
click at [233, 285] on span "Salads" at bounding box center [260, 277] width 117 height 16
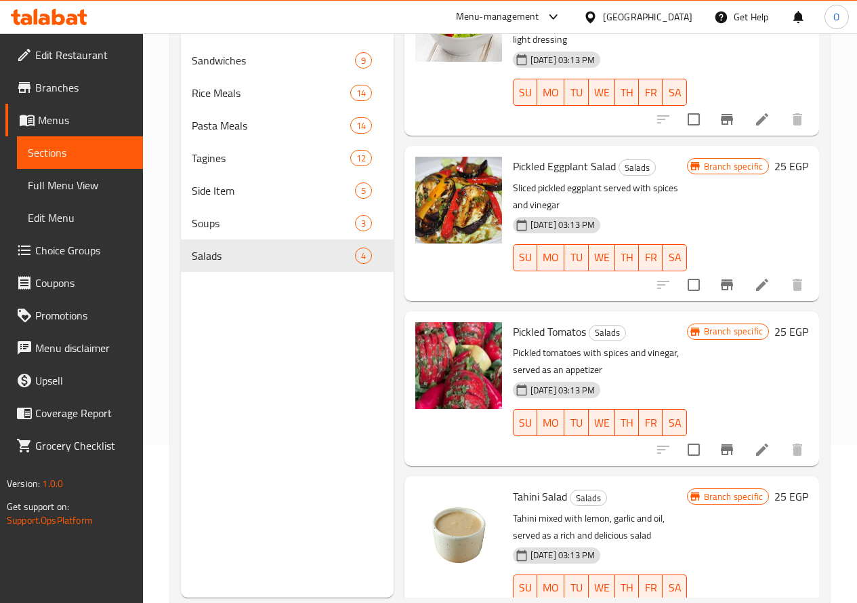
scroll to position [190, 0]
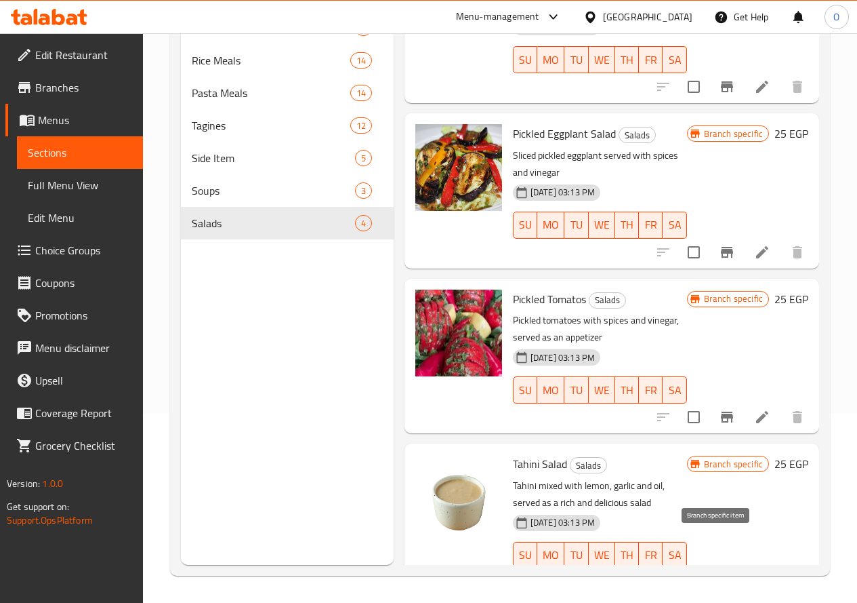
click at [720, 574] on icon "Branch-specific-item" at bounding box center [727, 582] width 16 height 16
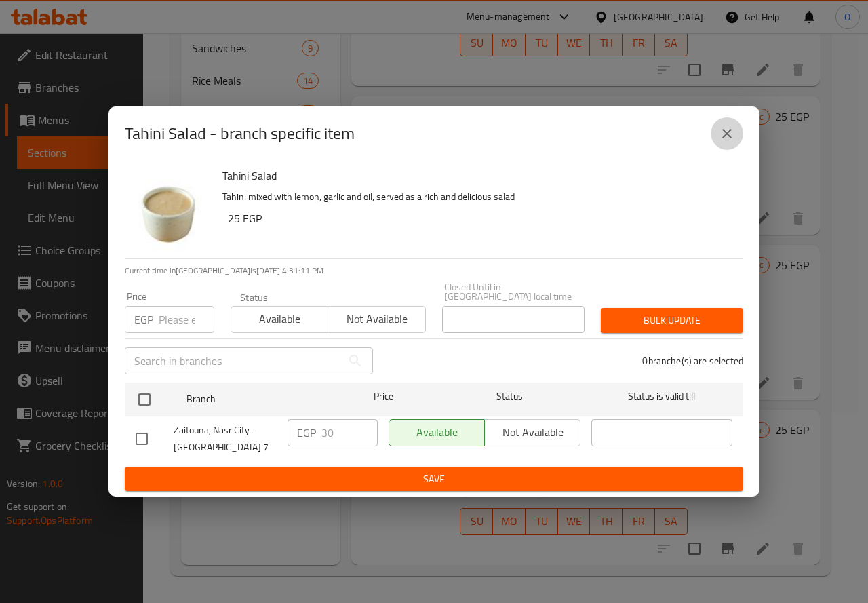
click at [723, 150] on button "close" at bounding box center [726, 133] width 33 height 33
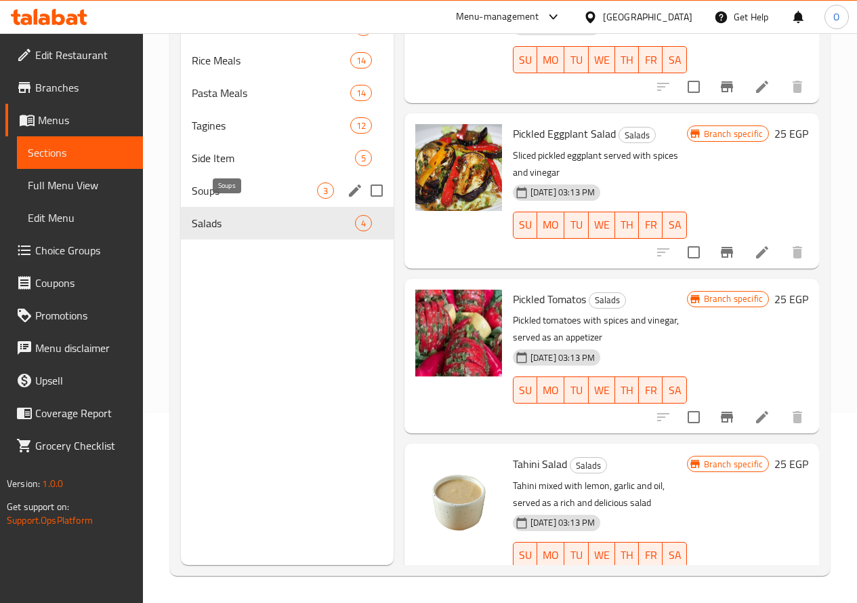
click at [224, 199] on span "Soups" at bounding box center [254, 190] width 125 height 16
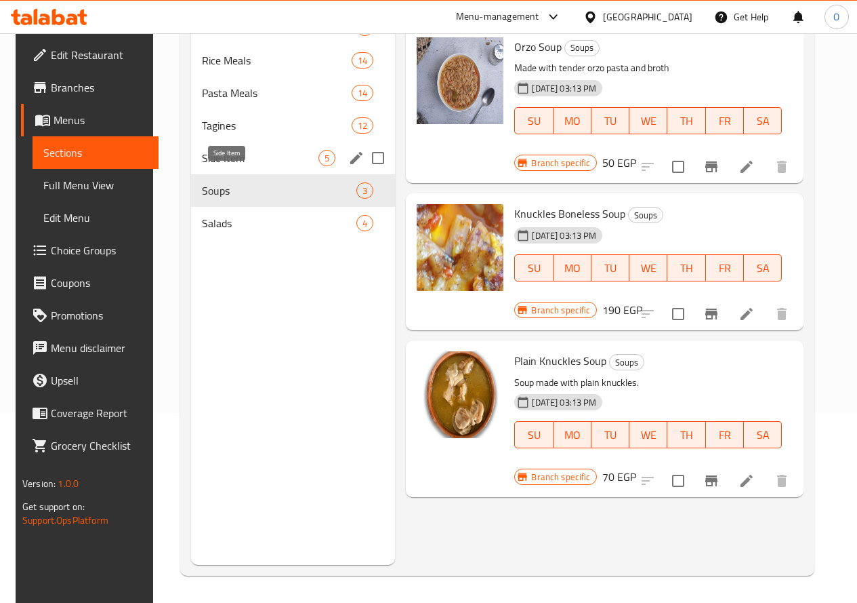
click at [233, 166] on span "Side Item" at bounding box center [260, 158] width 117 height 16
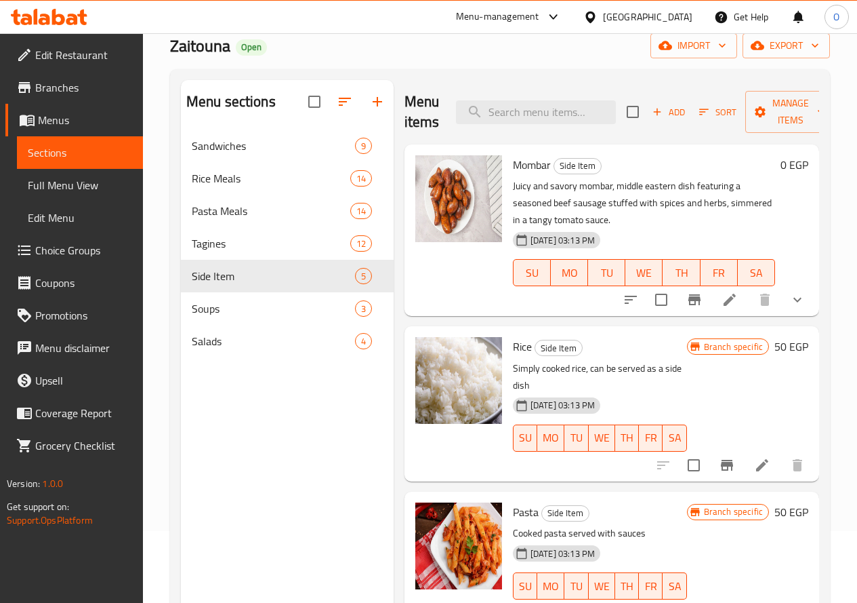
scroll to position [54, 0]
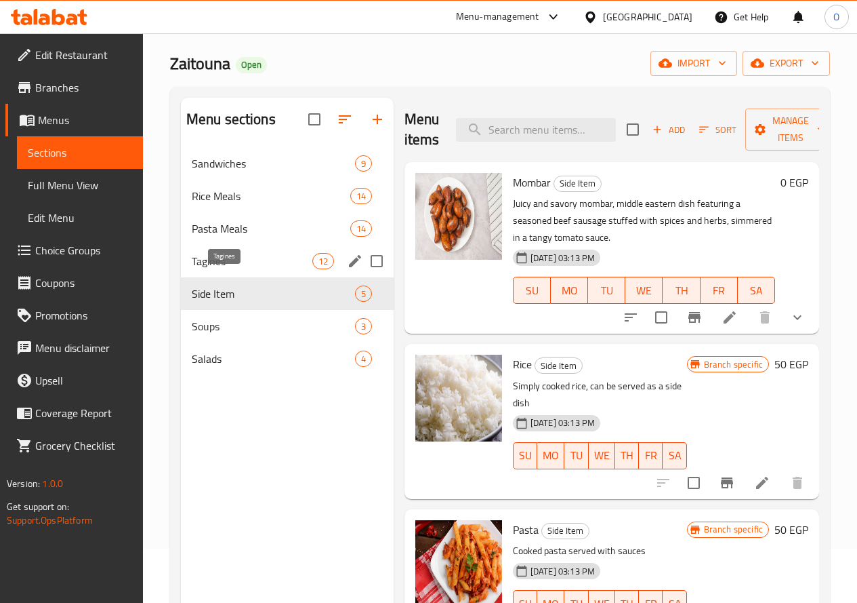
click at [224, 269] on span "Tagines" at bounding box center [252, 261] width 121 height 16
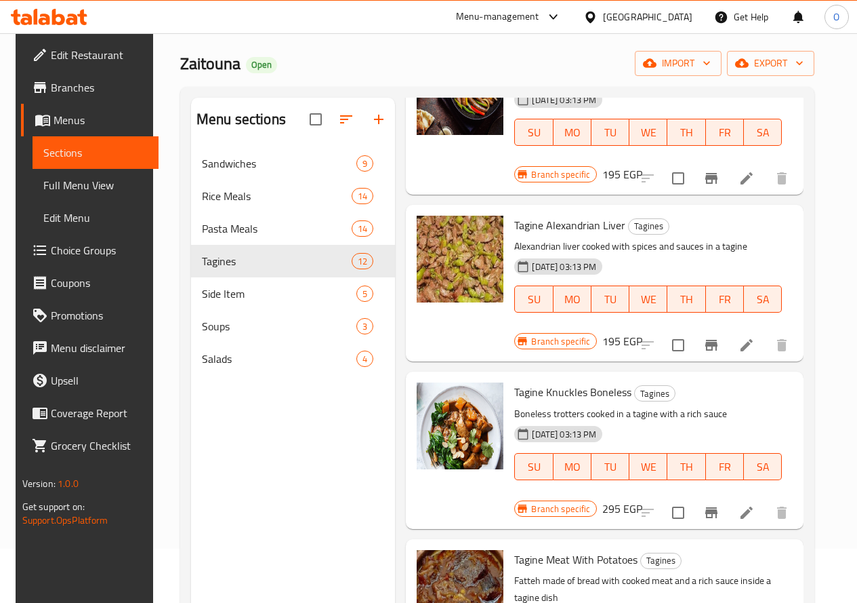
scroll to position [678, 0]
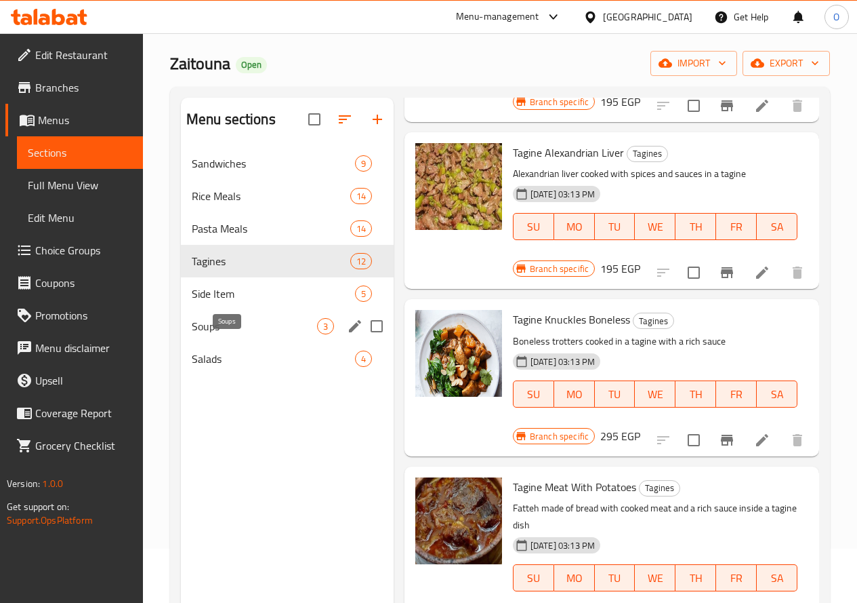
click at [246, 334] on span "Soups" at bounding box center [254, 326] width 125 height 16
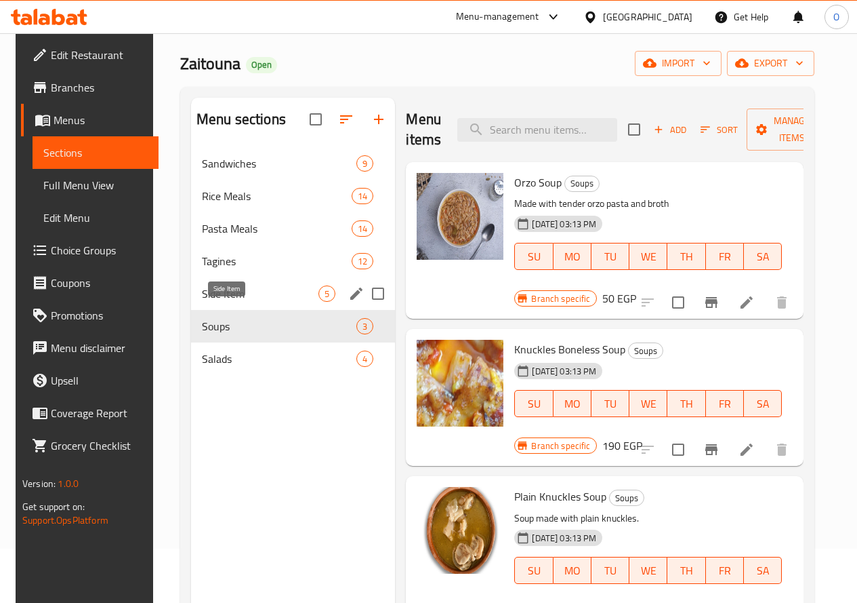
click at [243, 302] on span "Side Item" at bounding box center [260, 293] width 117 height 16
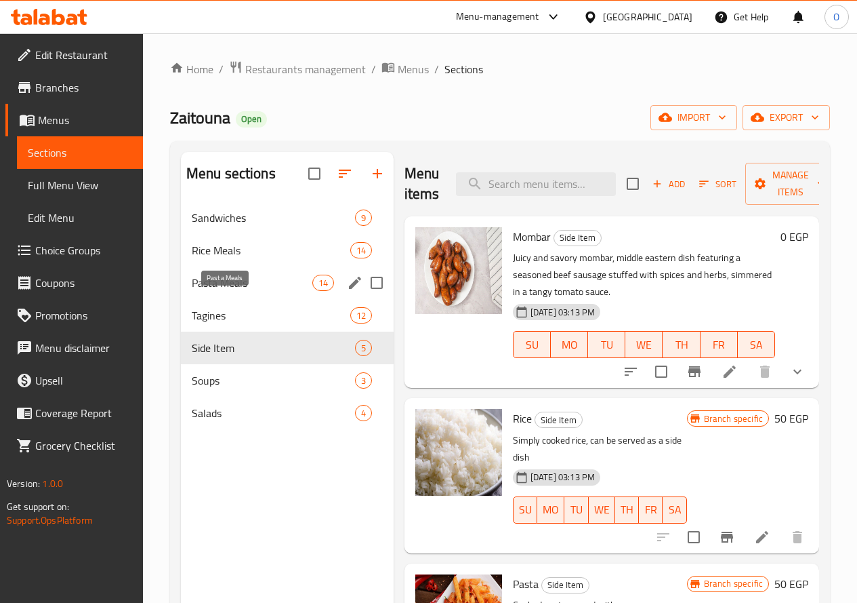
click at [232, 291] on span "Pasta Meals" at bounding box center [252, 282] width 121 height 16
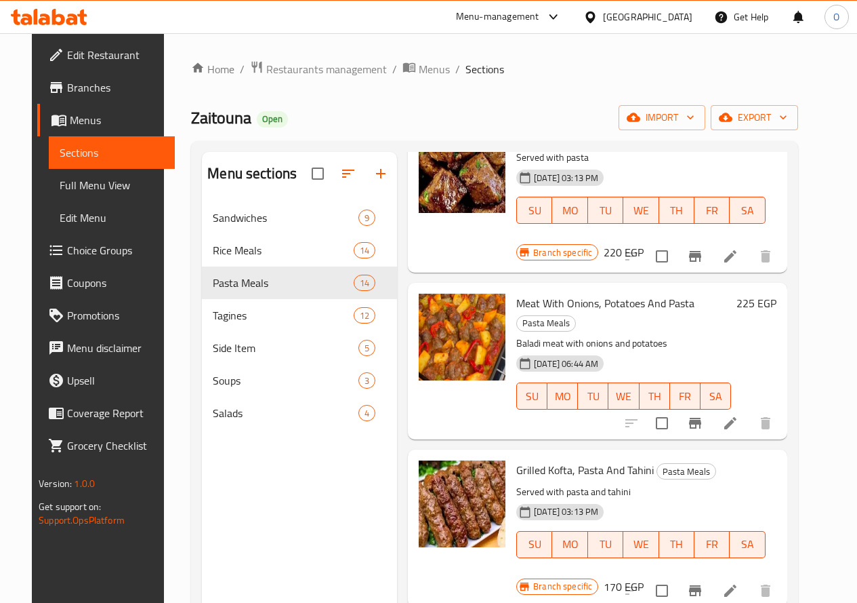
scroll to position [1017, 0]
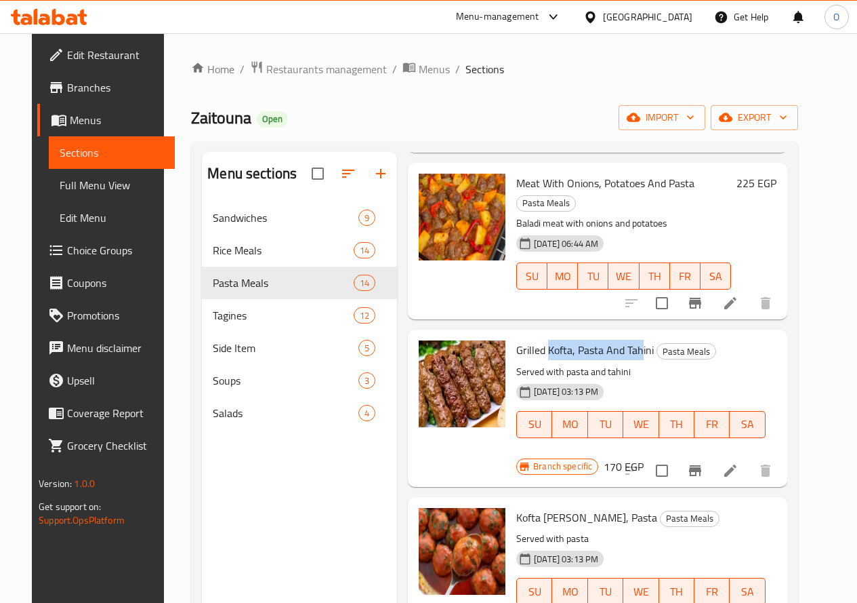
drag, startPoint x: 490, startPoint y: 241, endPoint x: 585, endPoint y: 241, distance: 94.9
click at [585, 340] on span "Grilled Kofta, Pasta And Tahini" at bounding box center [585, 350] width 138 height 20
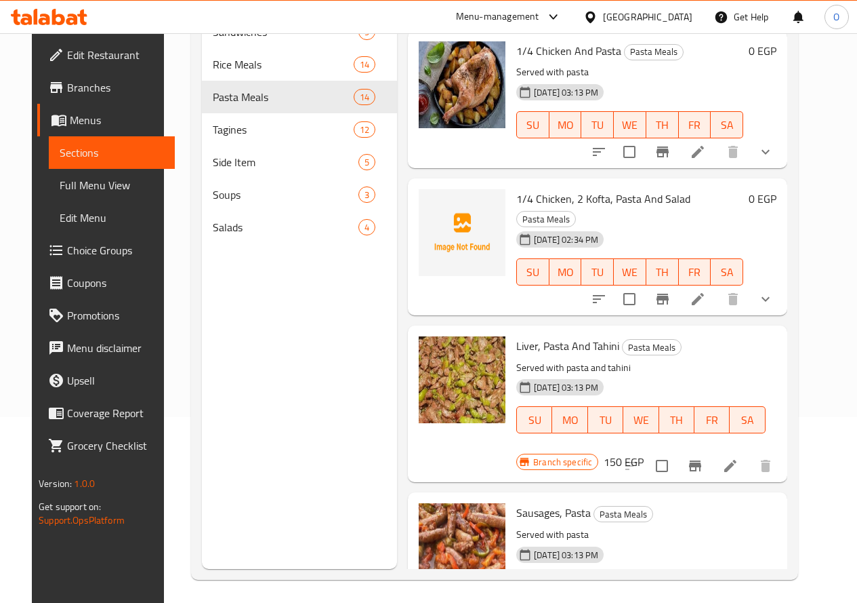
scroll to position [122, 0]
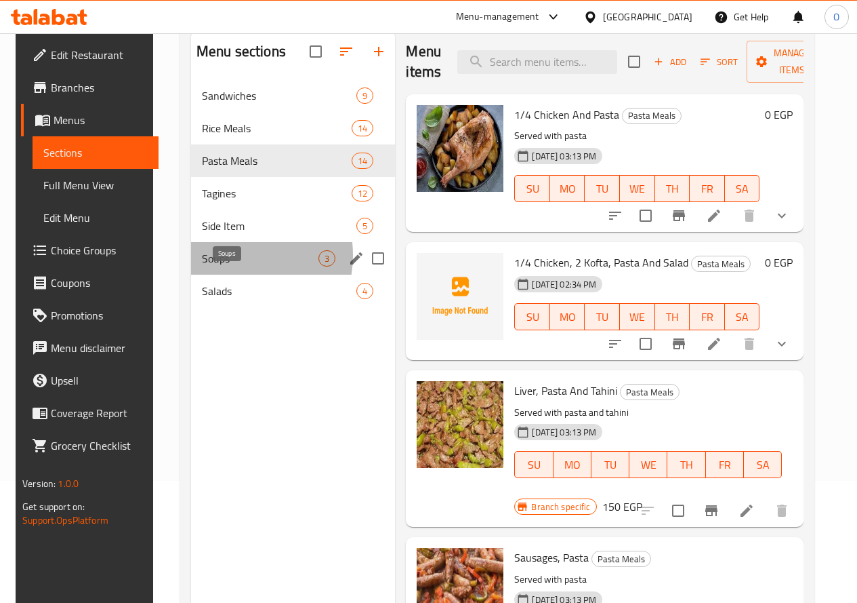
click at [223, 266] on span "Soups" at bounding box center [260, 258] width 117 height 16
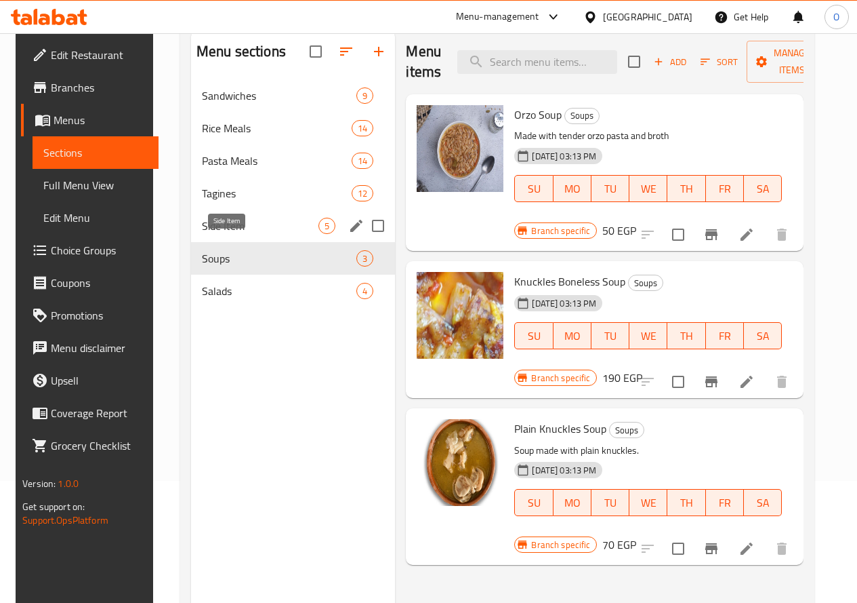
click at [239, 234] on span "Side Item" at bounding box center [260, 226] width 117 height 16
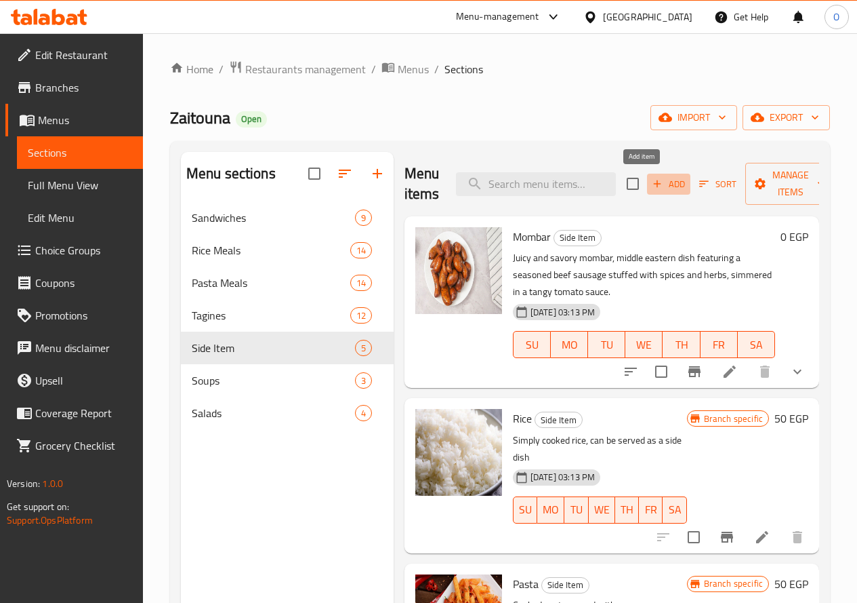
click at [651, 184] on icon "button" at bounding box center [657, 184] width 12 height 12
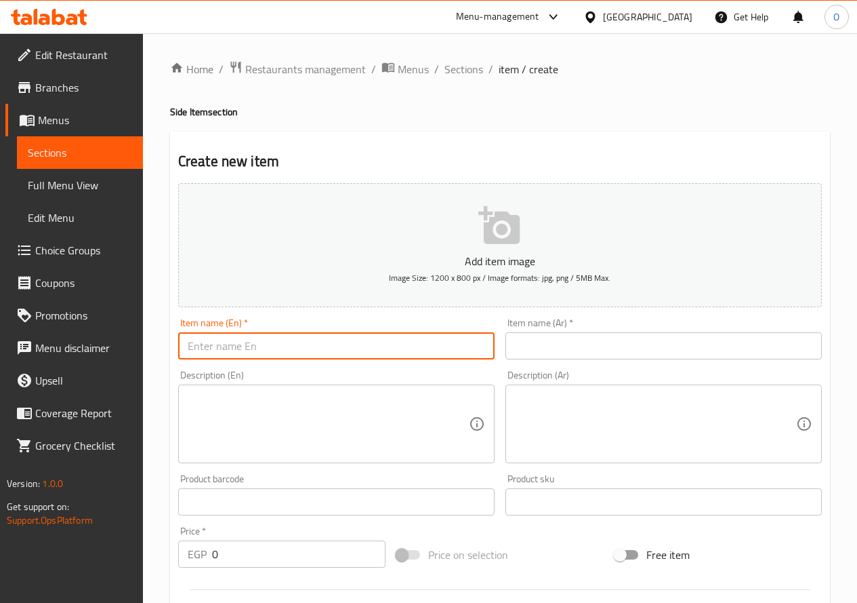
paste input "Grilled Baladi Kofta"
type input "Grilled Baladi Kofta"
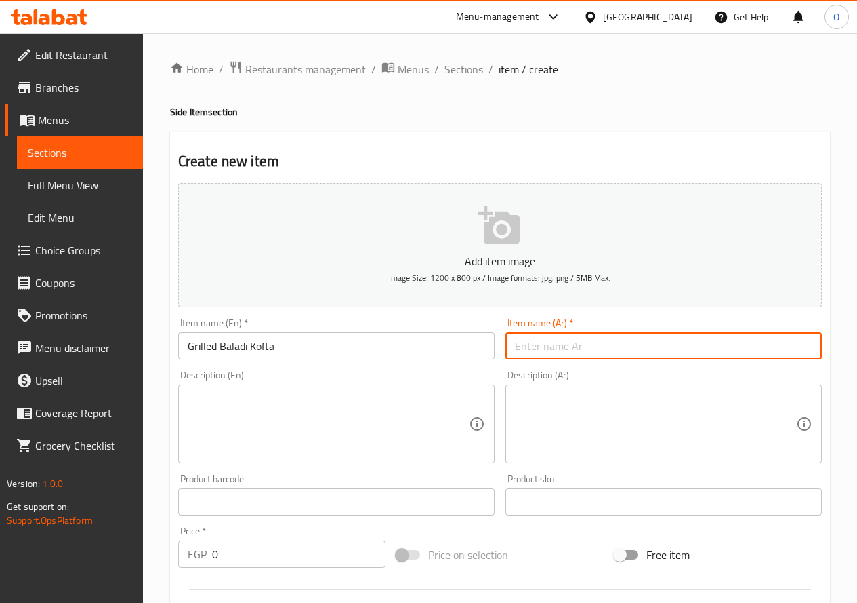
paste input "كفتة بلدي مشوية"
type input "كفتة بلدي مشوية"
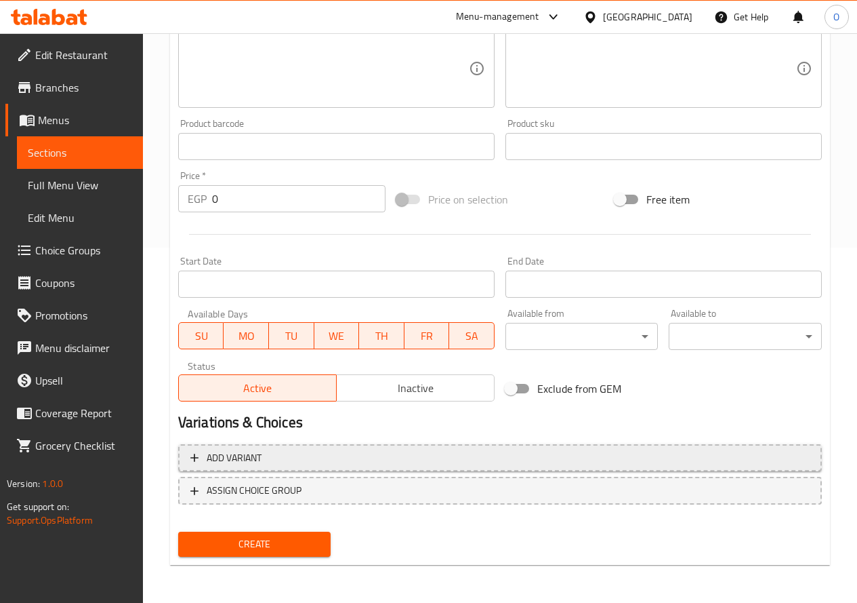
click at [481, 452] on span "Add variant" at bounding box center [499, 457] width 619 height 17
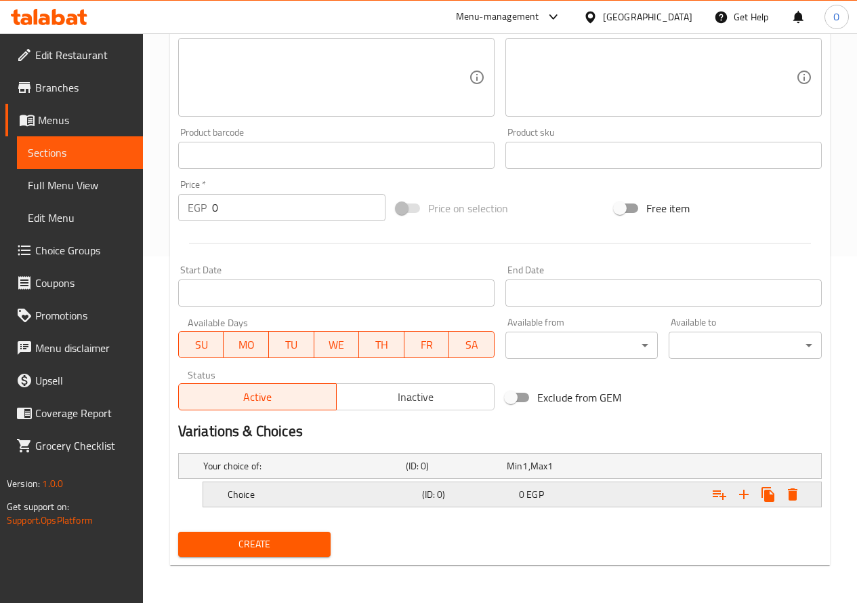
scroll to position [346, 0]
click at [744, 496] on icon "Expand" at bounding box center [743, 493] width 9 height 9
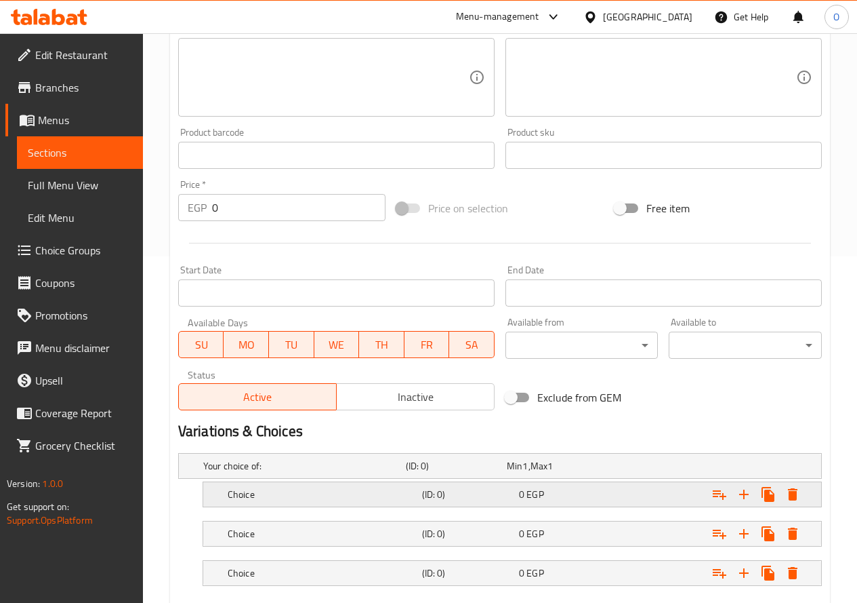
click at [292, 495] on h5 "Choice" at bounding box center [322, 494] width 189 height 14
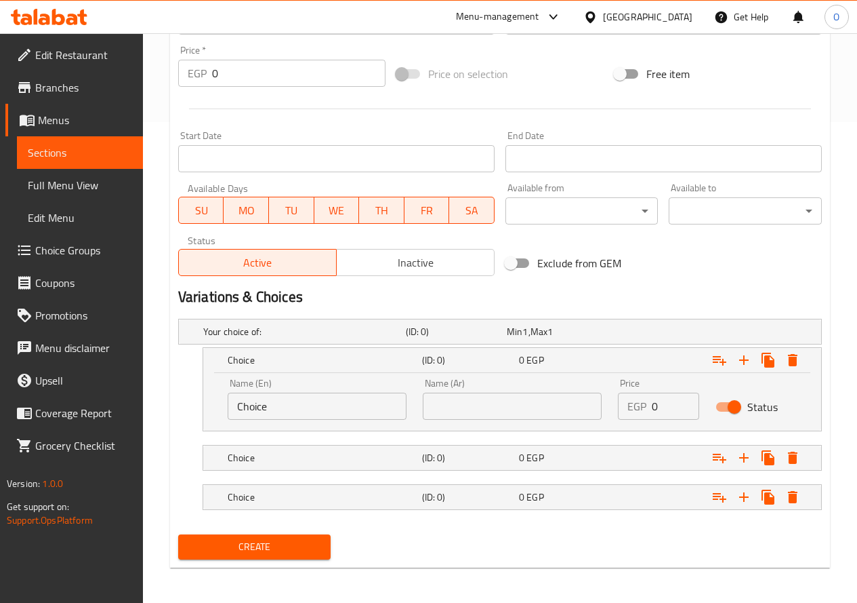
scroll to position [482, 0]
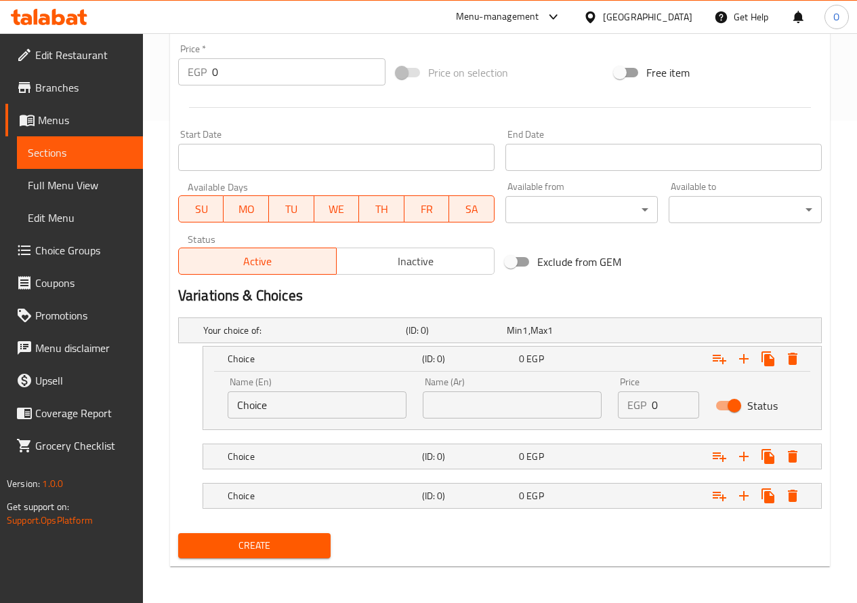
click at [289, 409] on input "Choice" at bounding box center [317, 404] width 179 height 27
paste input "¼ Kilo"
drag, startPoint x: 244, startPoint y: 405, endPoint x: 222, endPoint y: 414, distance: 24.3
click at [222, 414] on div "Name (En) ¼ Kilo Name (En)" at bounding box center [317, 398] width 195 height 58
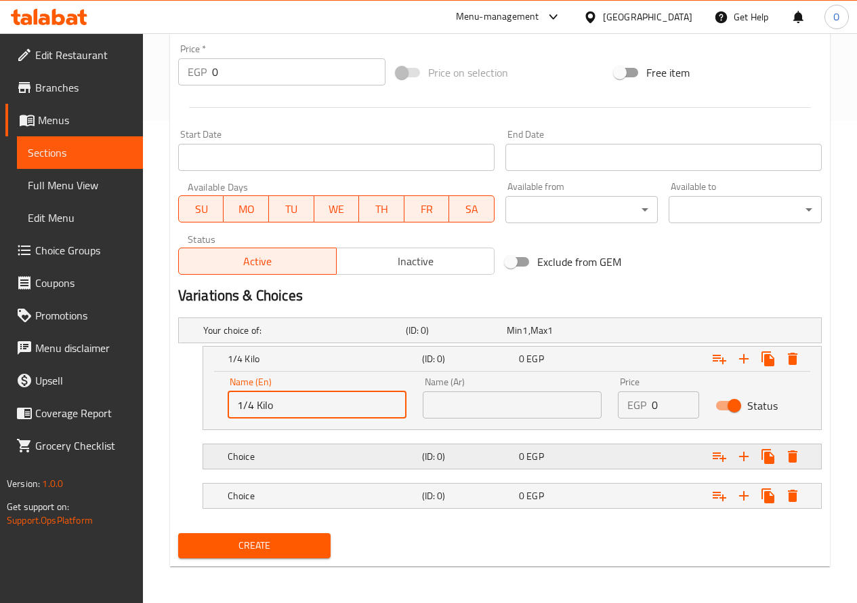
type input "1/4 Kilo"
click at [285, 449] on h5 "Choice" at bounding box center [322, 456] width 189 height 14
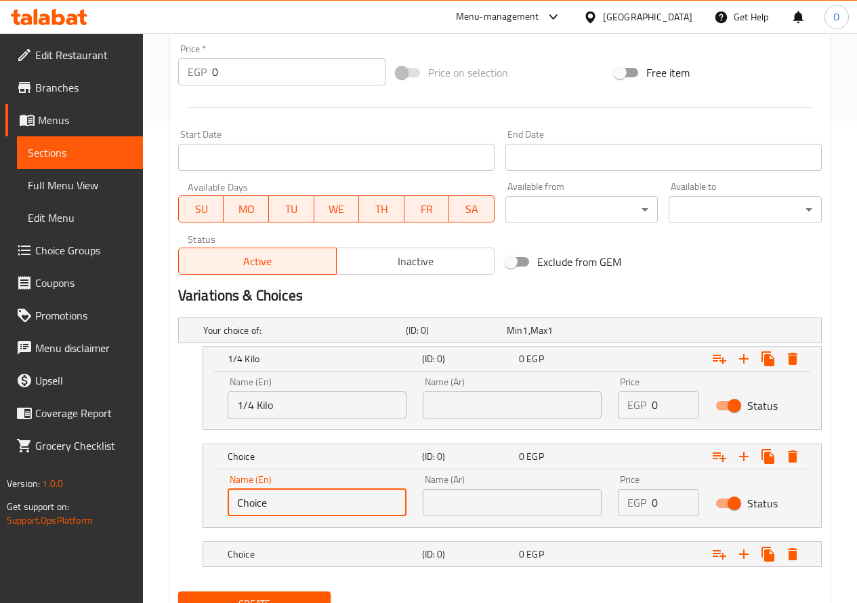
click at [266, 506] on input "Choice" at bounding box center [317, 502] width 179 height 27
paste input "¼ Kilo"
drag, startPoint x: 243, startPoint y: 504, endPoint x: 230, endPoint y: 508, distance: 14.0
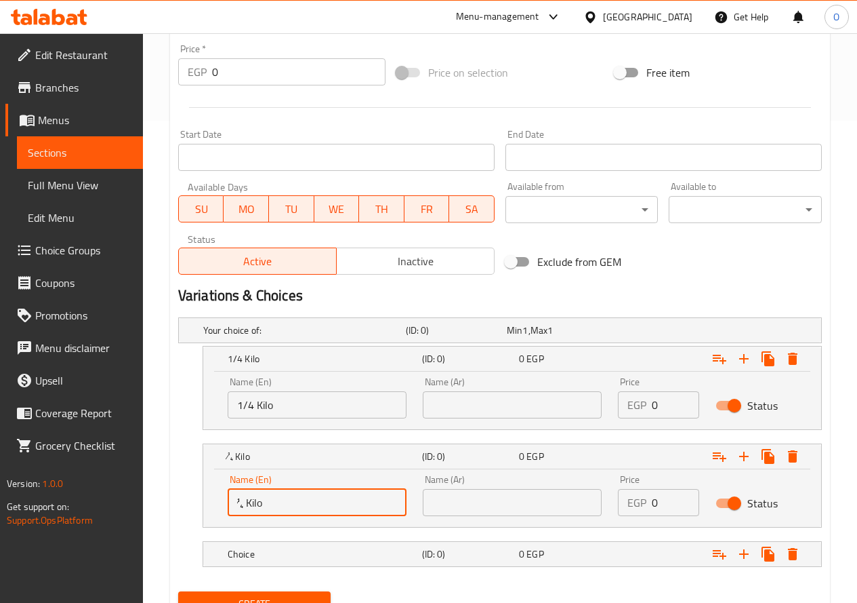
click at [230, 508] on input "¼ Kilo" at bounding box center [317, 502] width 179 height 27
type input "1/2 Kilo"
click at [274, 544] on div "Choice" at bounding box center [322, 553] width 195 height 19
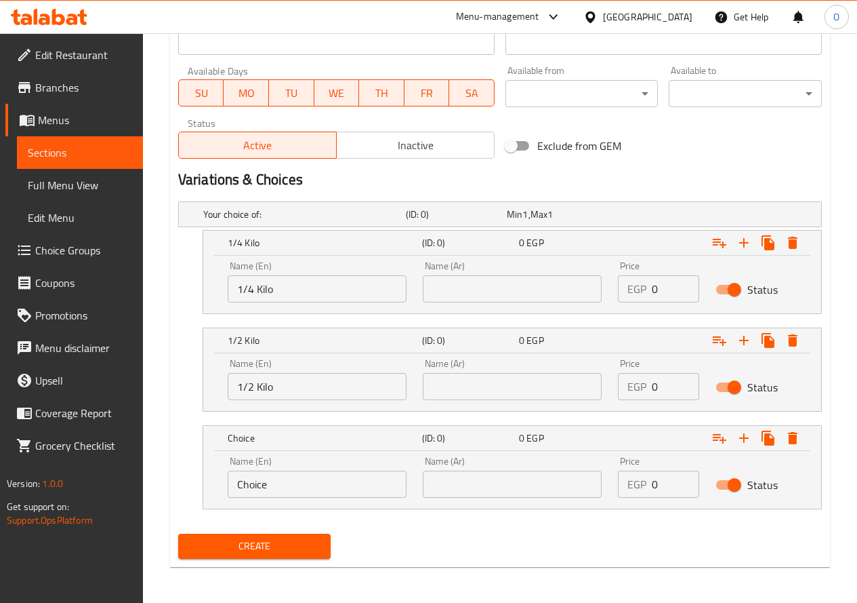
scroll to position [600, 0]
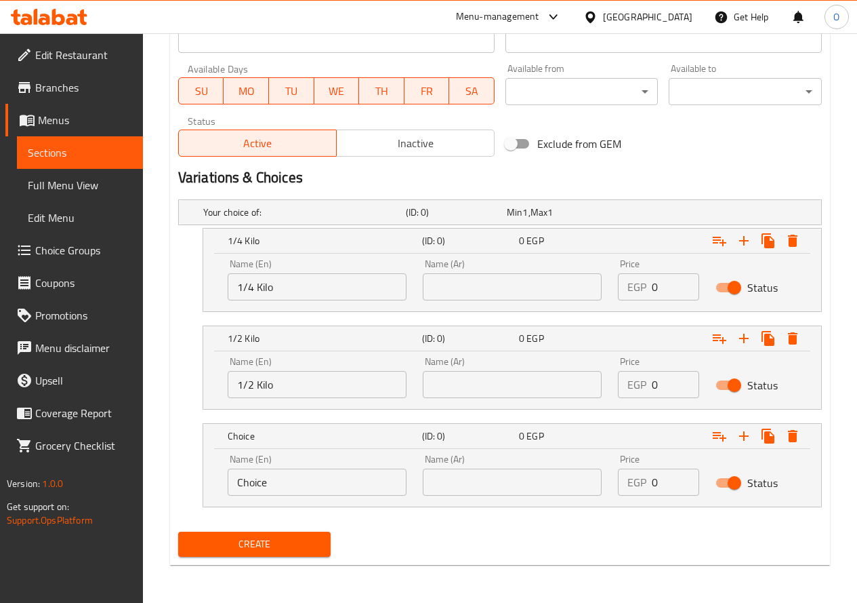
click at [280, 485] on input "Choice" at bounding box center [317, 481] width 179 height 27
paste input "¼ Kilo"
drag, startPoint x: 243, startPoint y: 483, endPoint x: 227, endPoint y: 489, distance: 17.4
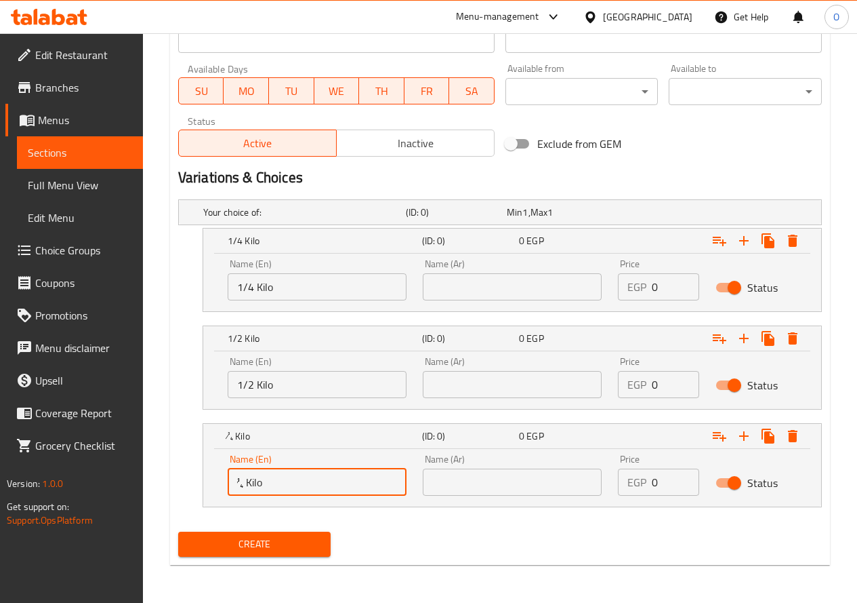
click at [228, 489] on input "¼ Kilo" at bounding box center [317, 481] width 179 height 27
type input "1 Kilo"
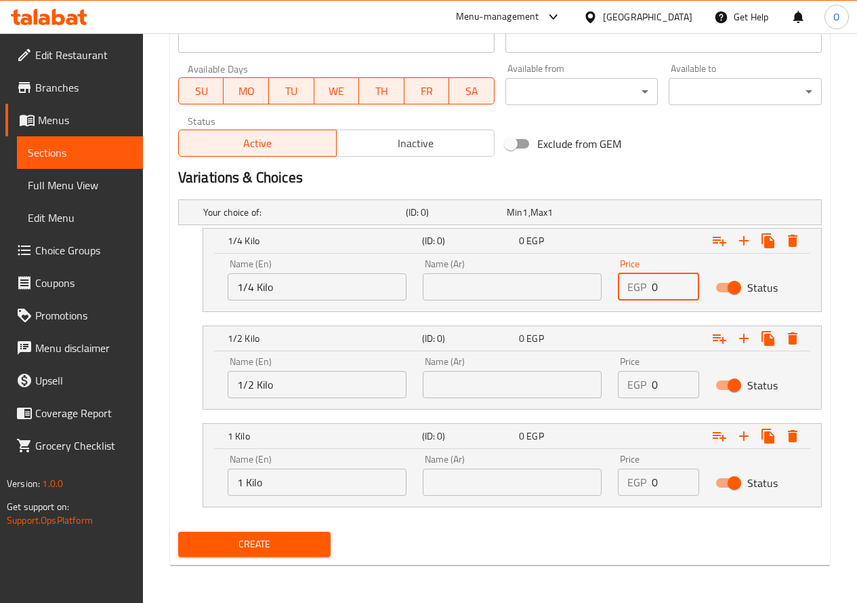
drag, startPoint x: 660, startPoint y: 287, endPoint x: 652, endPoint y: 291, distance: 9.4
click at [652, 291] on input "0" at bounding box center [675, 286] width 47 height 27
paste input "16"
type input "160"
drag, startPoint x: 670, startPoint y: 395, endPoint x: 638, endPoint y: 398, distance: 31.3
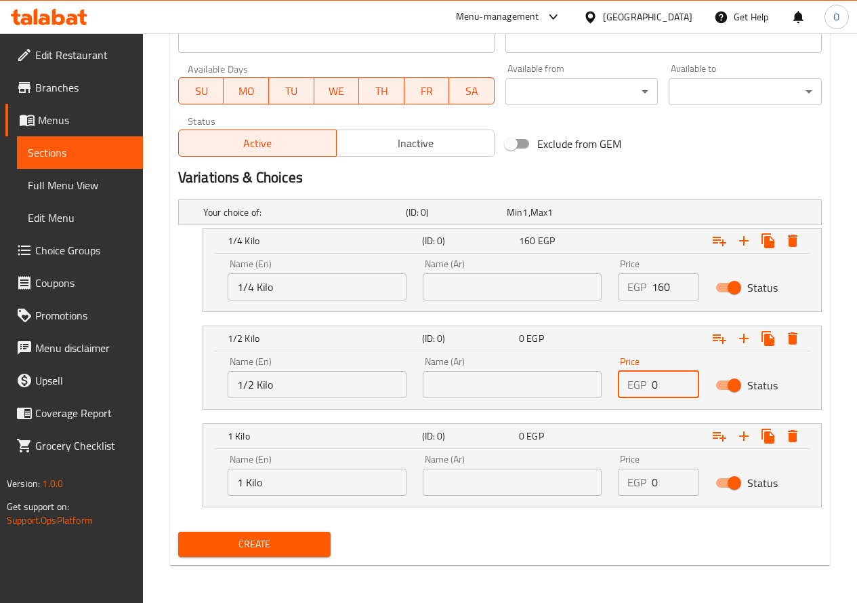
click at [638, 398] on div "Price EGP 0 Price" at bounding box center [659, 377] width 98 height 58
paste input "30"
type input "300"
drag, startPoint x: 666, startPoint y: 485, endPoint x: 611, endPoint y: 474, distance: 56.0
click at [611, 474] on div "Price EGP 0 Price" at bounding box center [659, 475] width 98 height 58
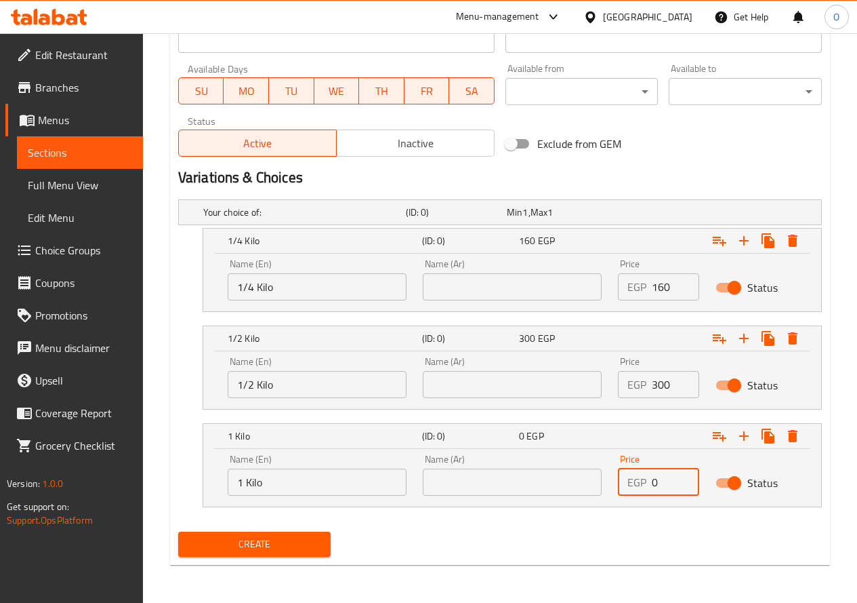
paste input "55"
type input "550"
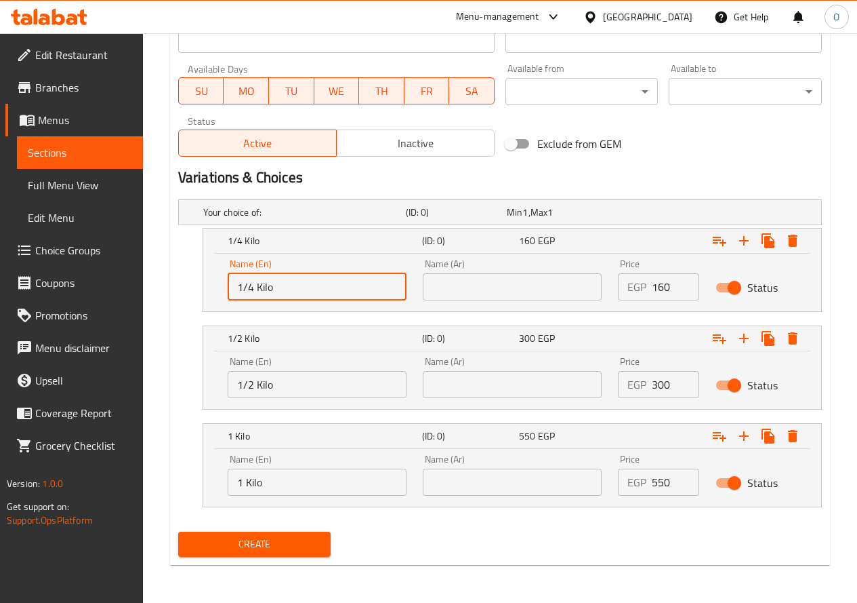
click at [319, 287] on input "1/4 Kilo" at bounding box center [317, 286] width 179 height 27
click at [516, 295] on input "text" at bounding box center [512, 286] width 179 height 27
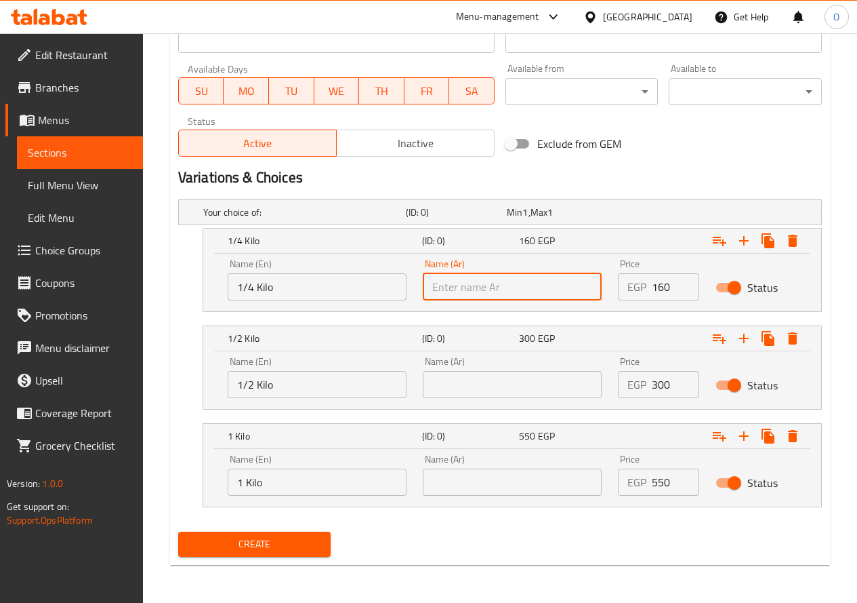
paste input "ربع كيلو"
click at [445, 287] on input "ربع كيلو" at bounding box center [512, 286] width 179 height 27
type input "ربع كيلو"
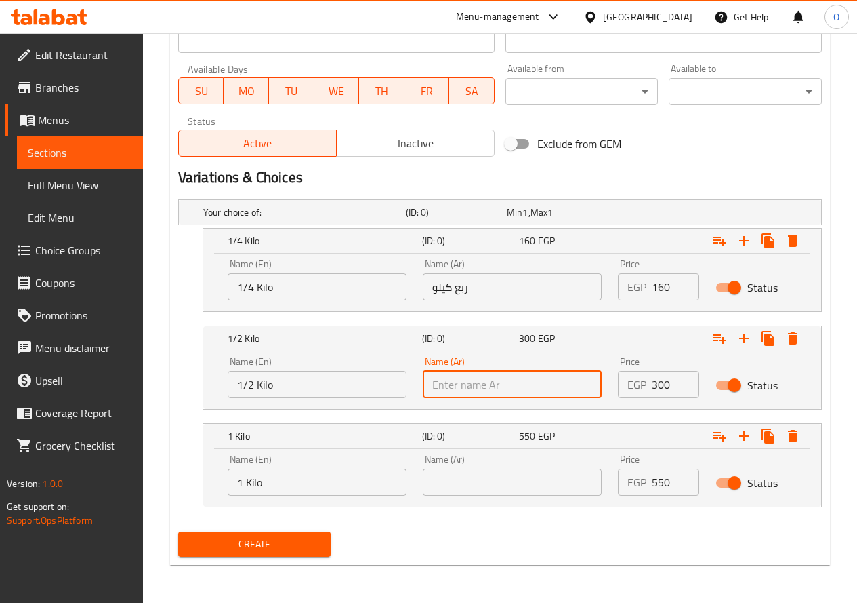
click at [470, 390] on input "text" at bounding box center [512, 384] width 179 height 27
paste input "كيلو"
type input "كيلو"
click at [474, 483] on input "text" at bounding box center [512, 481] width 179 height 27
paste input "كيلو"
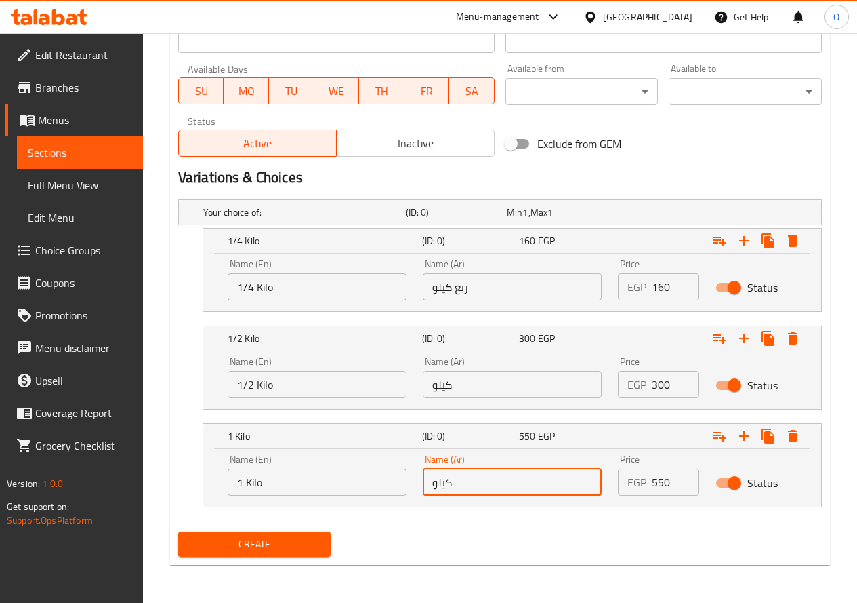
type input "كيلو"
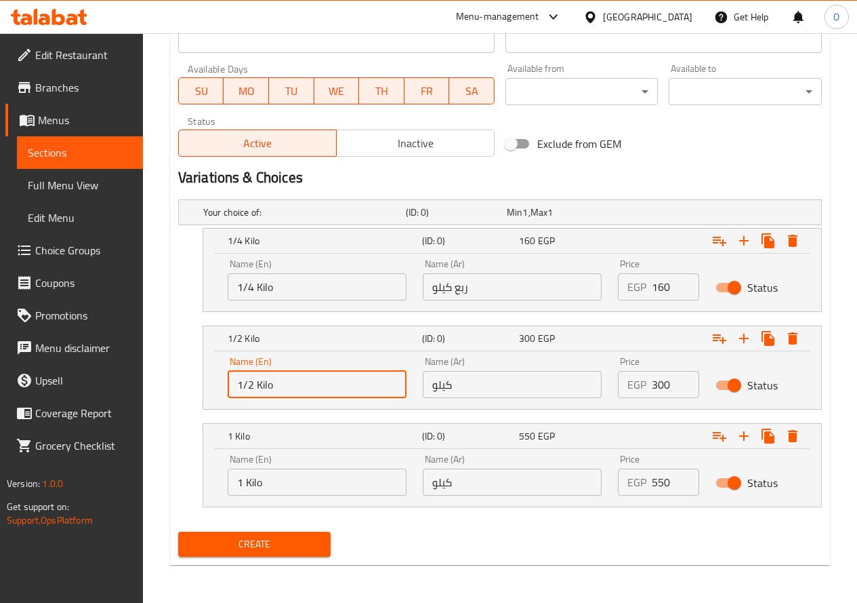
drag, startPoint x: 252, startPoint y: 384, endPoint x: 233, endPoint y: 384, distance: 19.0
click at [233, 384] on input "1/2 Kilo" at bounding box center [317, 384] width 179 height 27
click at [426, 386] on input "كيلو" at bounding box center [512, 384] width 179 height 27
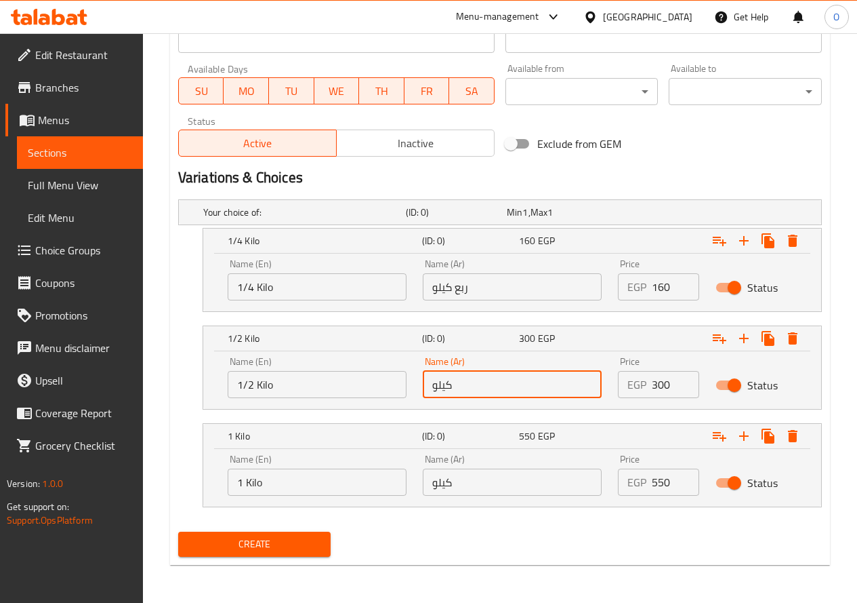
paste input "1/2"
type input "1/2 كيلو"
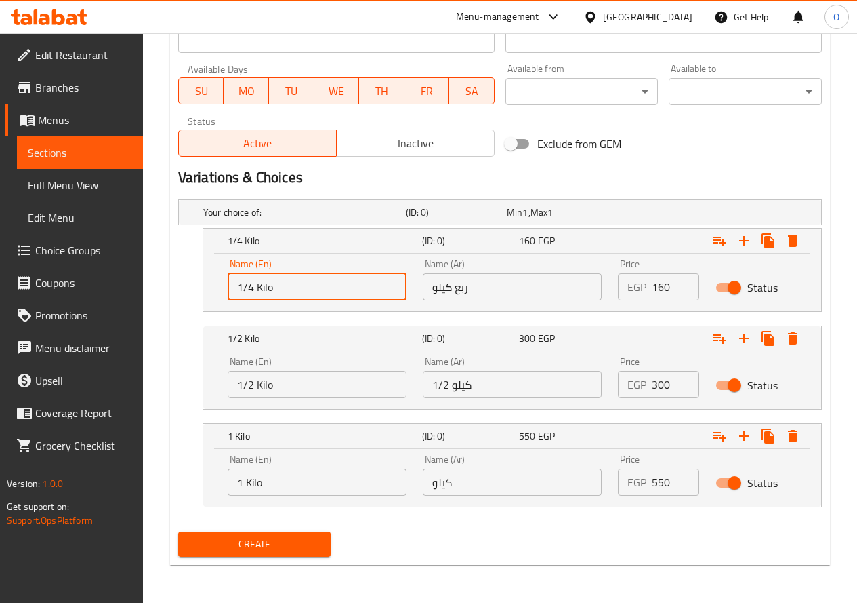
drag, startPoint x: 252, startPoint y: 288, endPoint x: 234, endPoint y: 291, distance: 18.5
click at [234, 291] on input "1/4 Kilo" at bounding box center [317, 286] width 179 height 27
click at [466, 289] on input "ربع كيلو" at bounding box center [512, 286] width 179 height 27
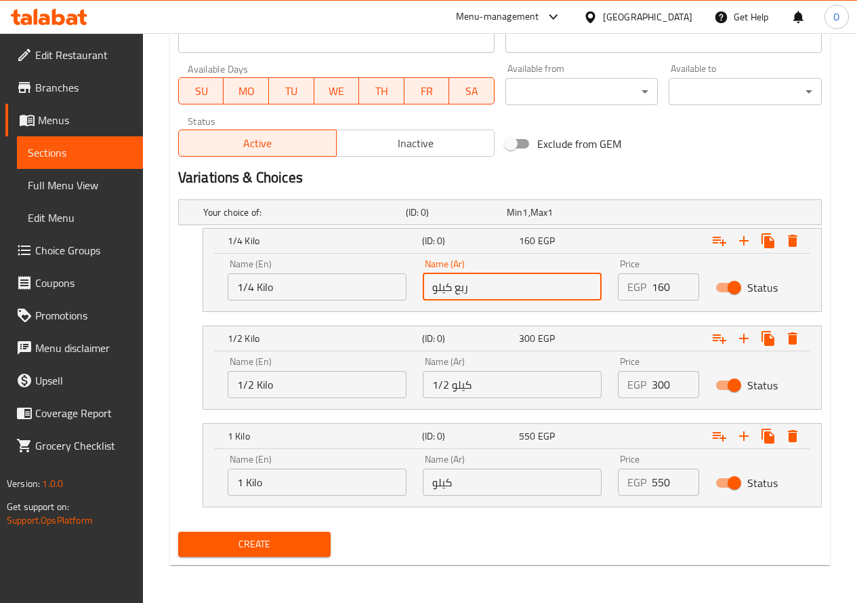
click at [466, 289] on input "ربع كيلو" at bounding box center [512, 286] width 179 height 27
paste input "1/4"
type input "1/4 كيلو"
click at [432, 483] on input "كيلو" at bounding box center [512, 481] width 179 height 27
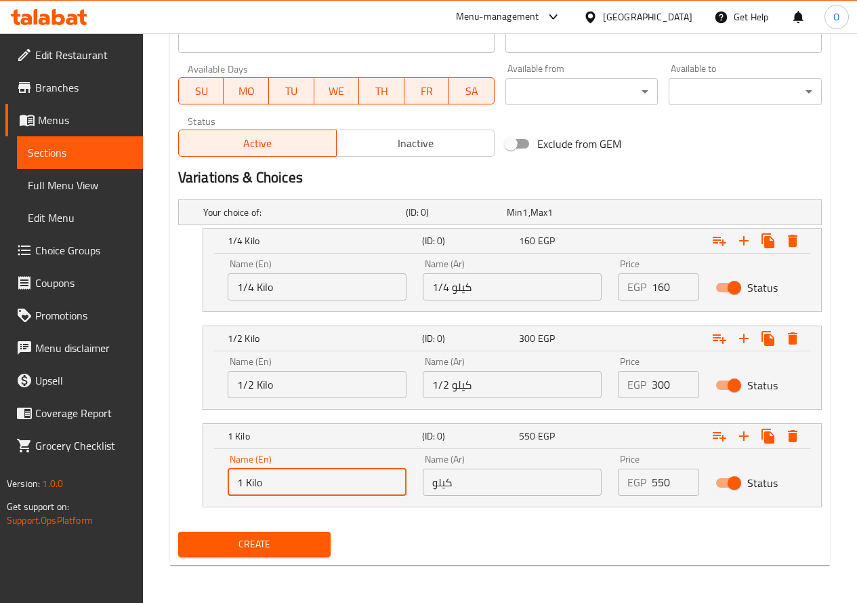
drag, startPoint x: 246, startPoint y: 481, endPoint x: 234, endPoint y: 482, distance: 12.2
click at [234, 482] on input "1 Kilo" at bounding box center [317, 481] width 179 height 27
click at [427, 480] on input "كيلو" at bounding box center [512, 481] width 179 height 27
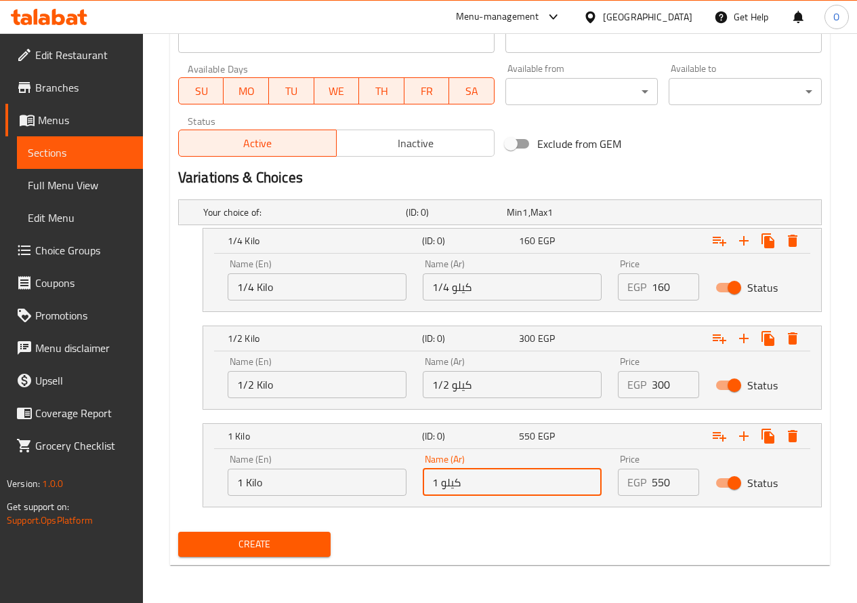
type input "1 كيلو"
click at [294, 546] on span "Create" at bounding box center [254, 543] width 131 height 17
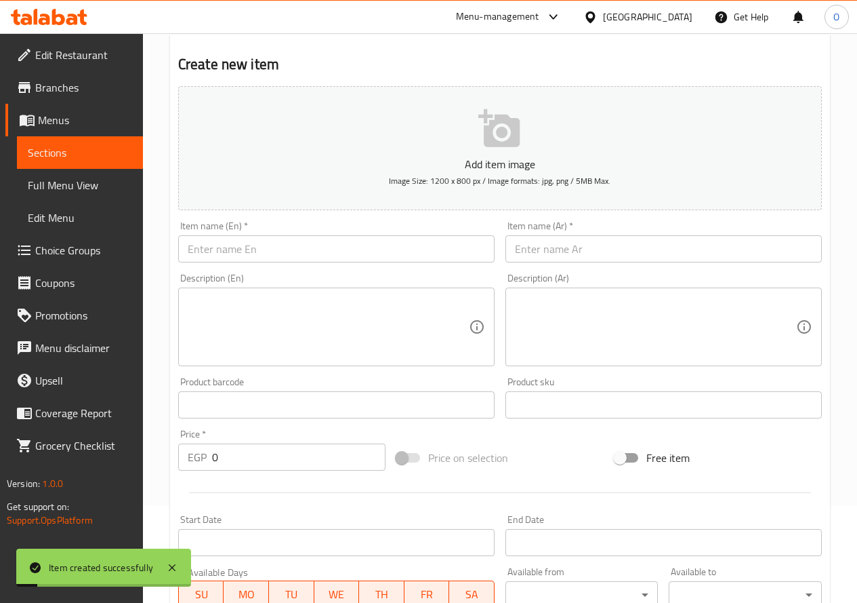
scroll to position [0, 0]
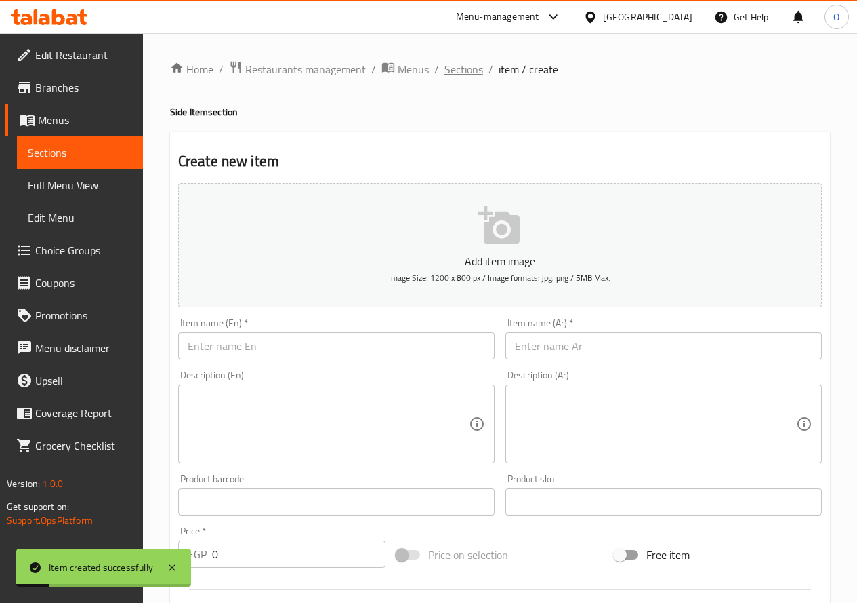
click at [474, 68] on span "Sections" at bounding box center [464, 69] width 39 height 16
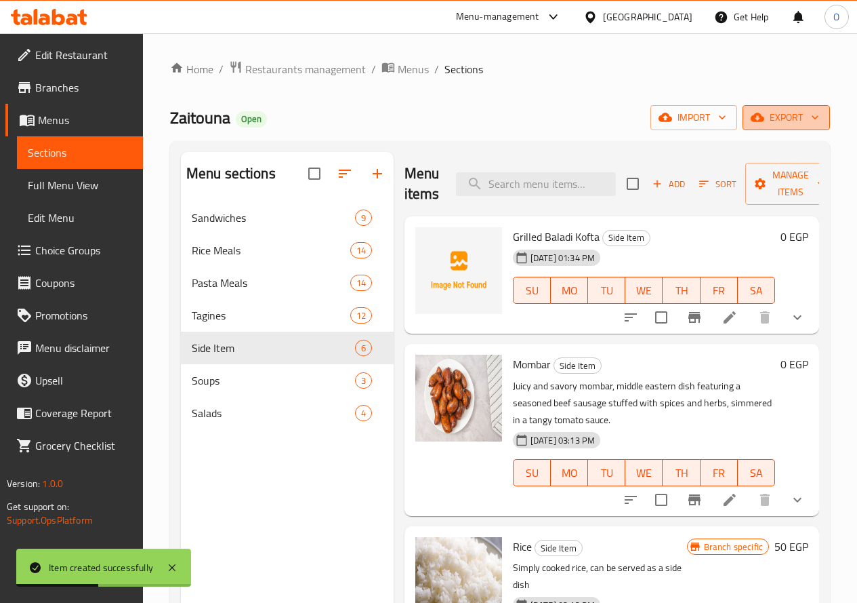
click at [769, 121] on span "export" at bounding box center [787, 117] width 66 height 17
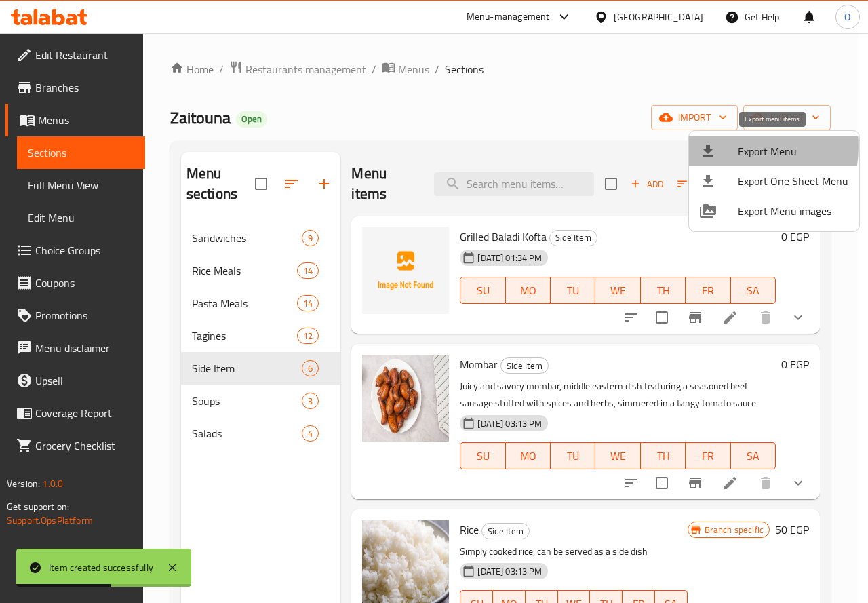
click at [735, 147] on div at bounding box center [718, 151] width 38 height 16
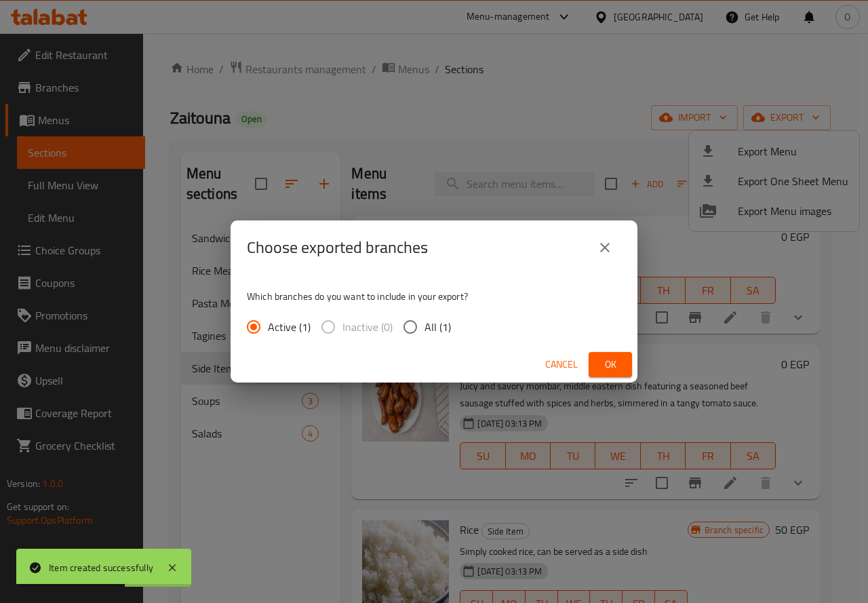
click at [603, 368] on span "Ok" at bounding box center [610, 364] width 22 height 17
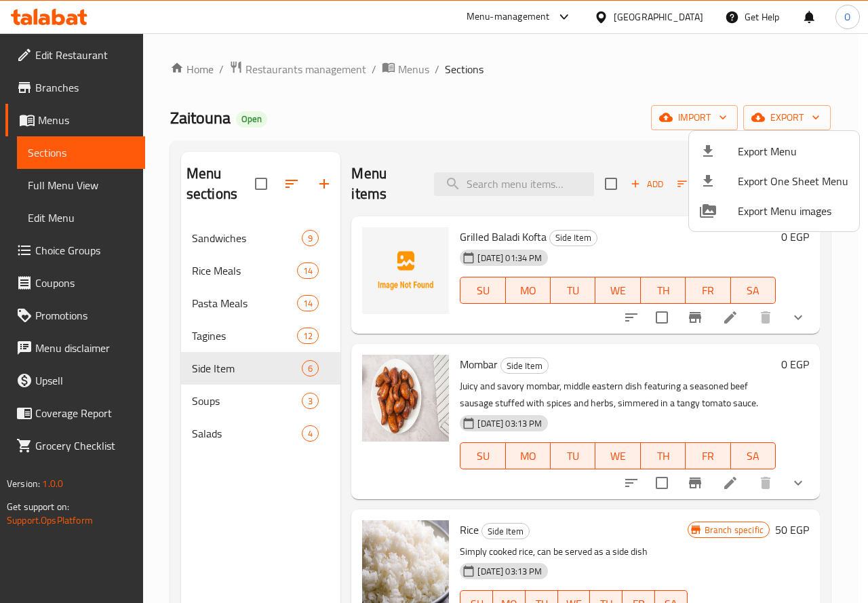
click at [266, 66] on div at bounding box center [434, 301] width 868 height 603
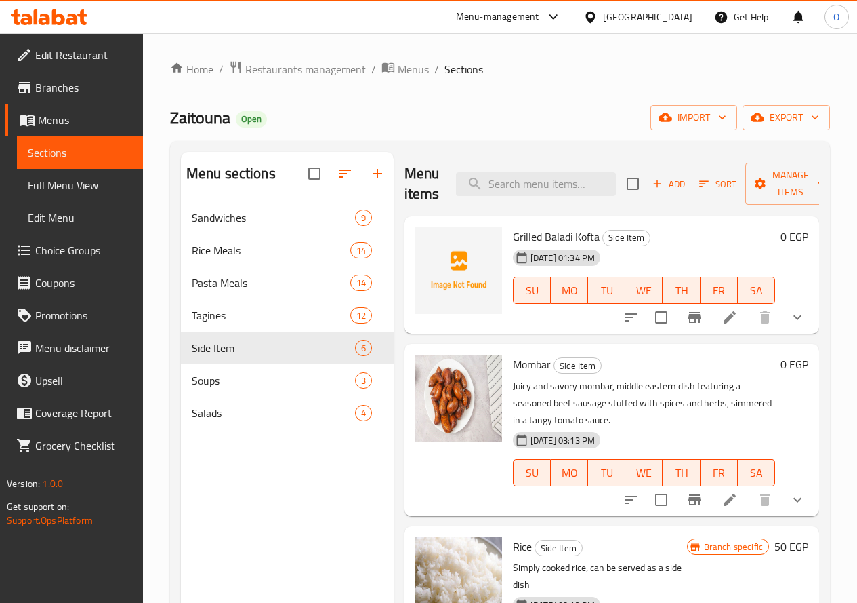
click at [91, 99] on link "Branches" at bounding box center [74, 87] width 138 height 33
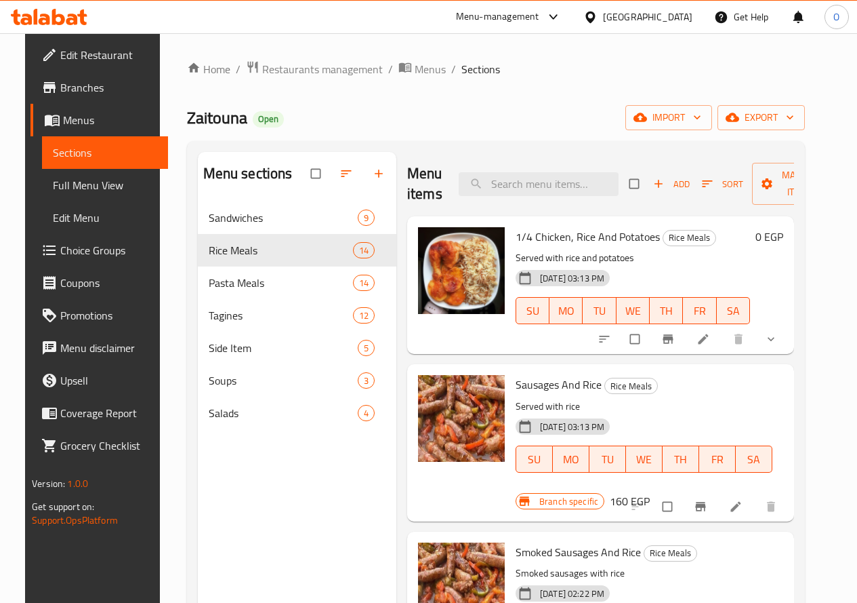
click at [472, 135] on div "Home / Restaurants management / Menus / Sections Zaitouna Open import export Me…" at bounding box center [496, 412] width 618 height 705
click at [384, 125] on div "Zaitouna Open import export" at bounding box center [496, 117] width 618 height 25
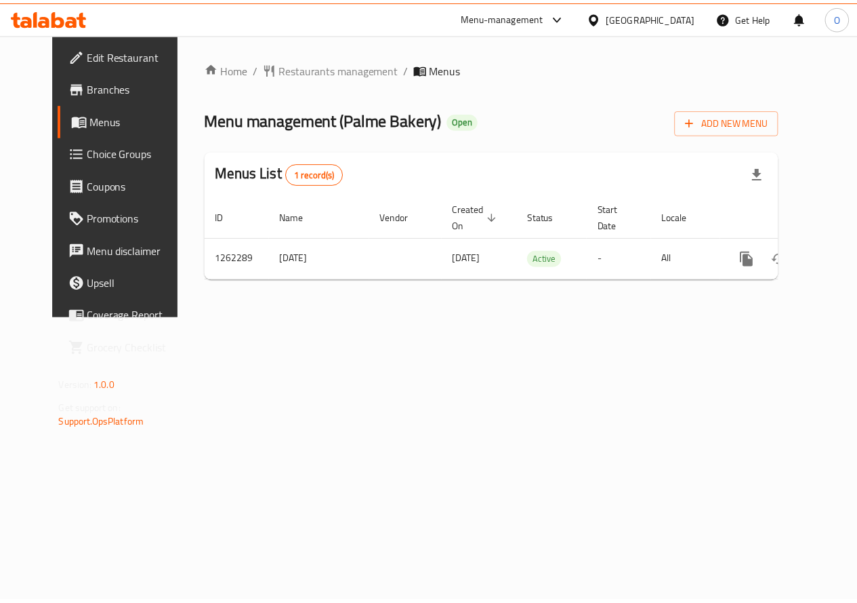
scroll to position [0, 5]
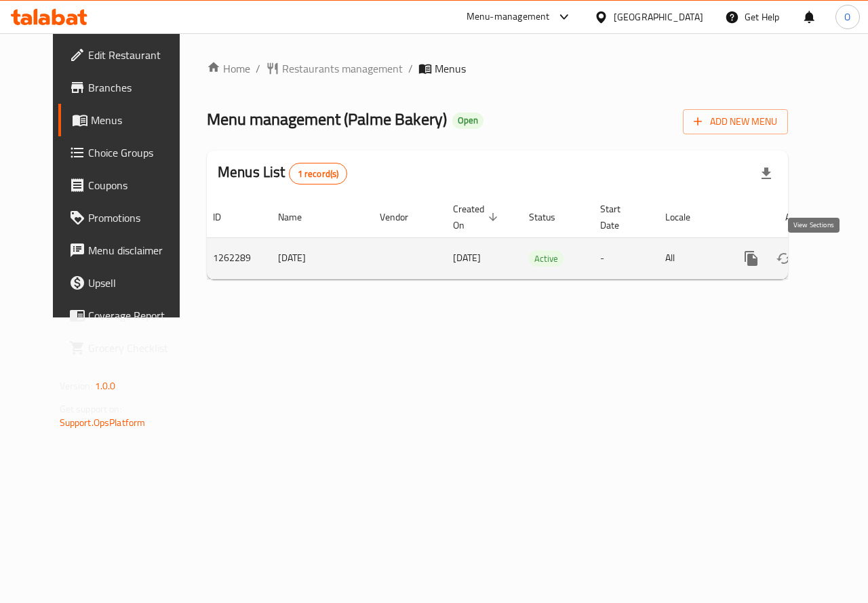
click at [840, 256] on icon "enhanced table" at bounding box center [848, 258] width 16 height 16
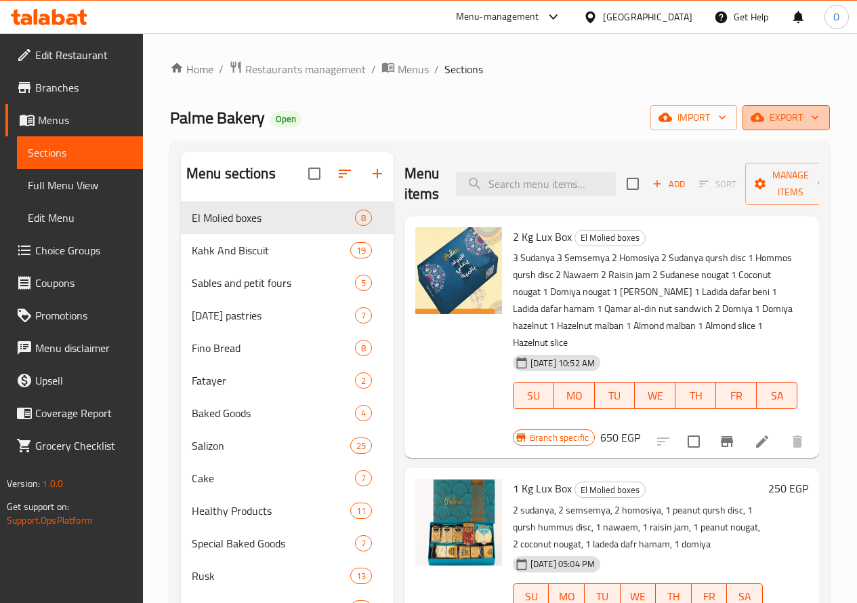
click at [795, 109] on span "export" at bounding box center [787, 117] width 66 height 17
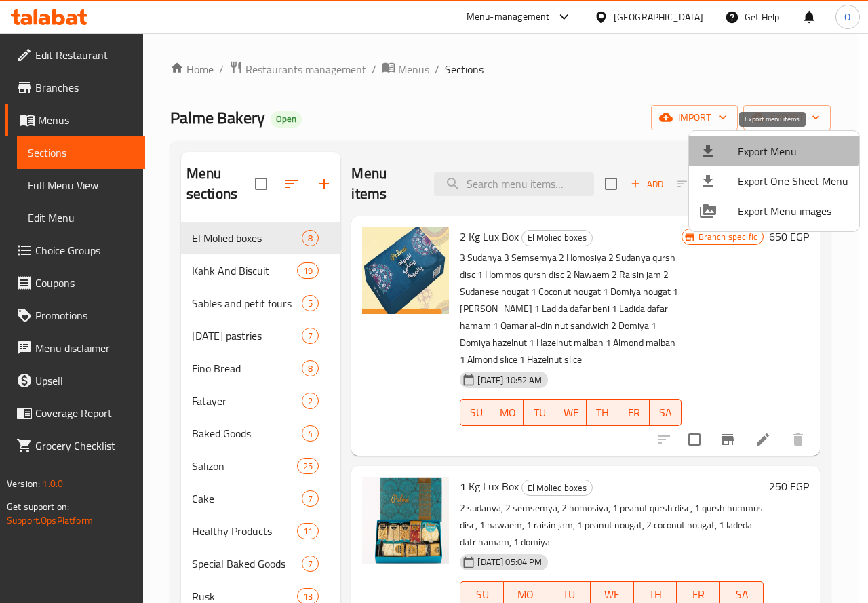
click at [773, 145] on span "Export Menu" at bounding box center [792, 151] width 110 height 16
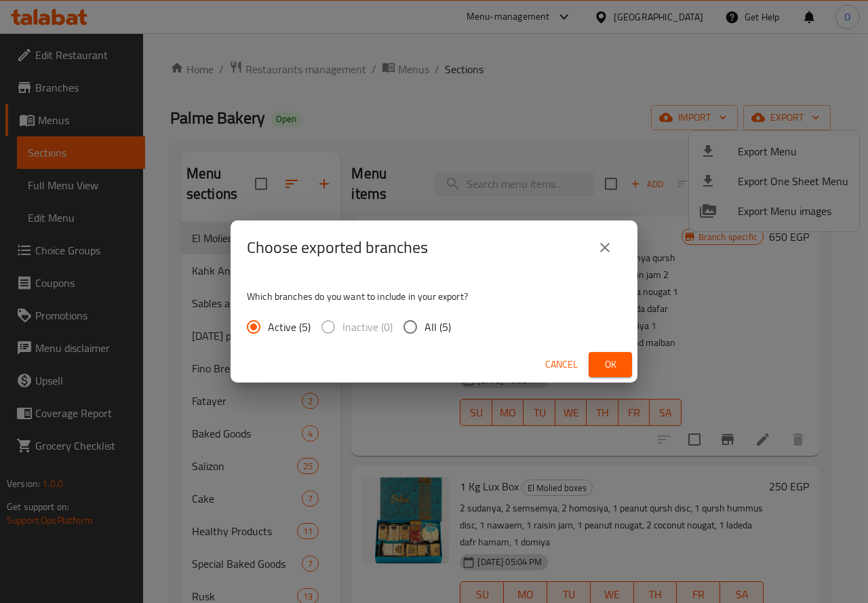
click at [609, 360] on span "Ok" at bounding box center [610, 364] width 22 height 17
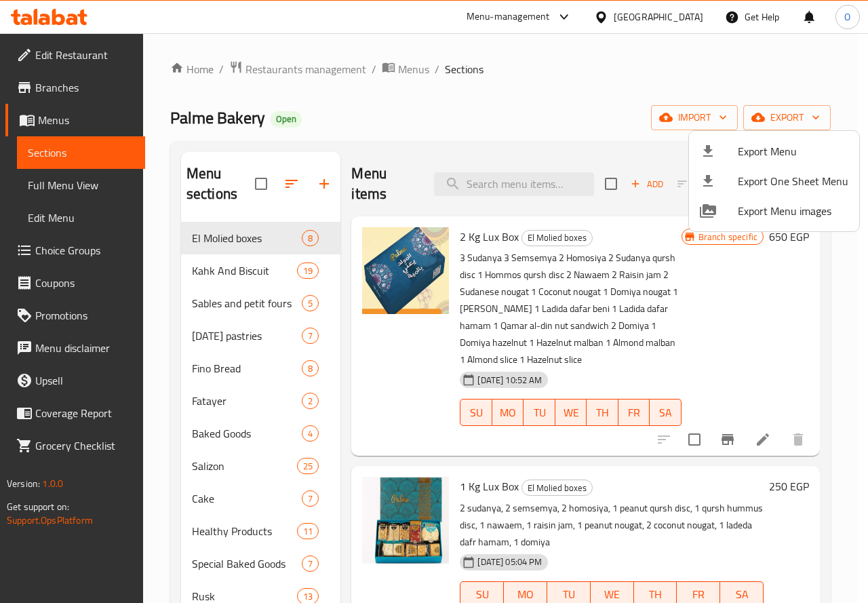
click at [685, 18] on div at bounding box center [434, 301] width 868 height 603
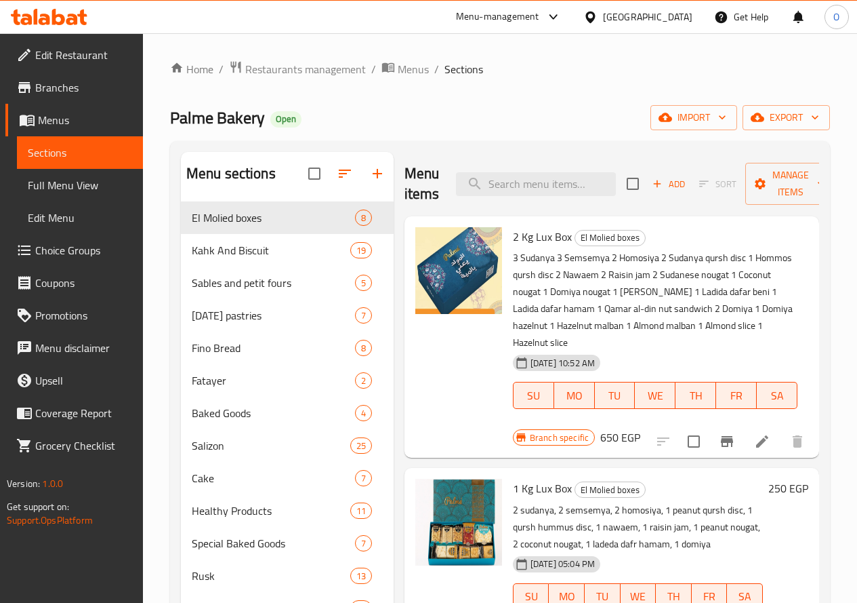
click at [674, 18] on div "[GEOGRAPHIC_DATA]" at bounding box center [647, 16] width 89 height 15
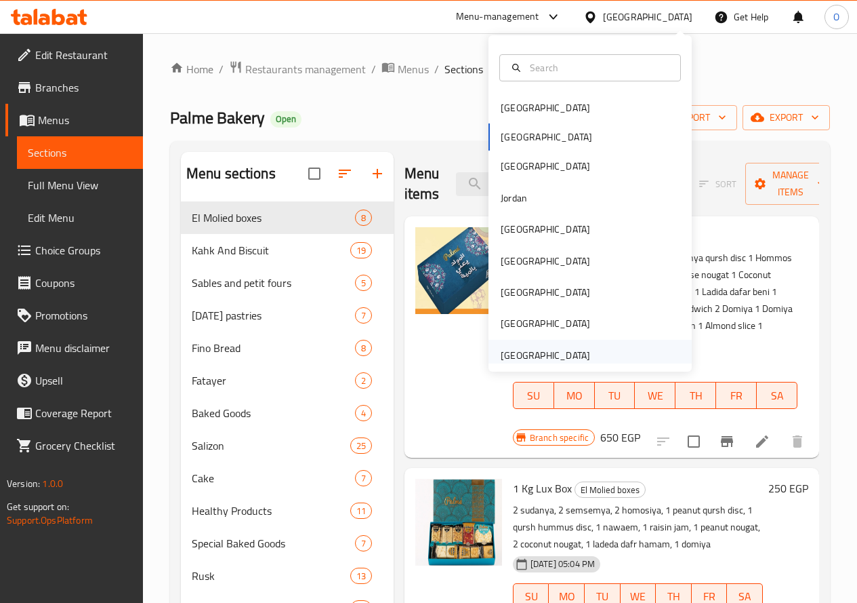
click at [556, 354] on div "[GEOGRAPHIC_DATA]" at bounding box center [545, 355] width 89 height 15
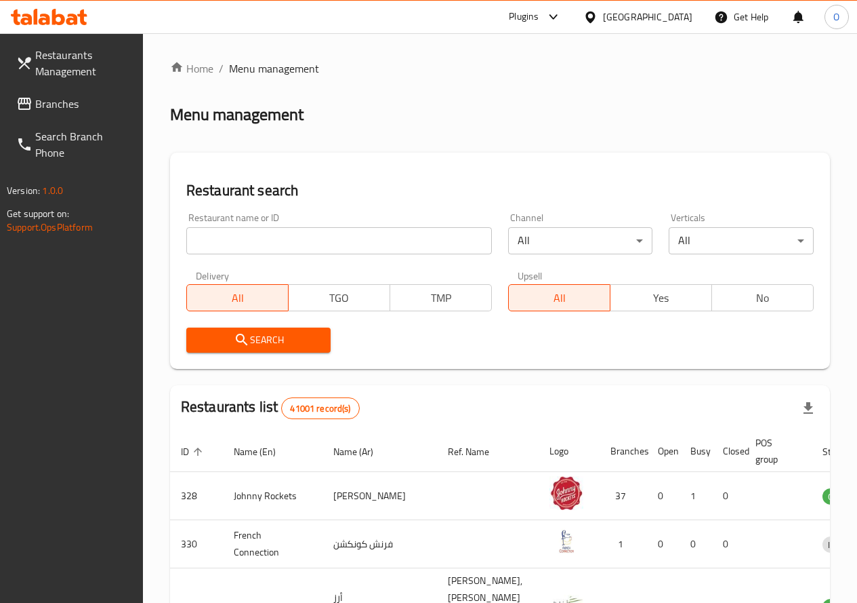
click at [251, 244] on input "search" at bounding box center [339, 240] width 306 height 27
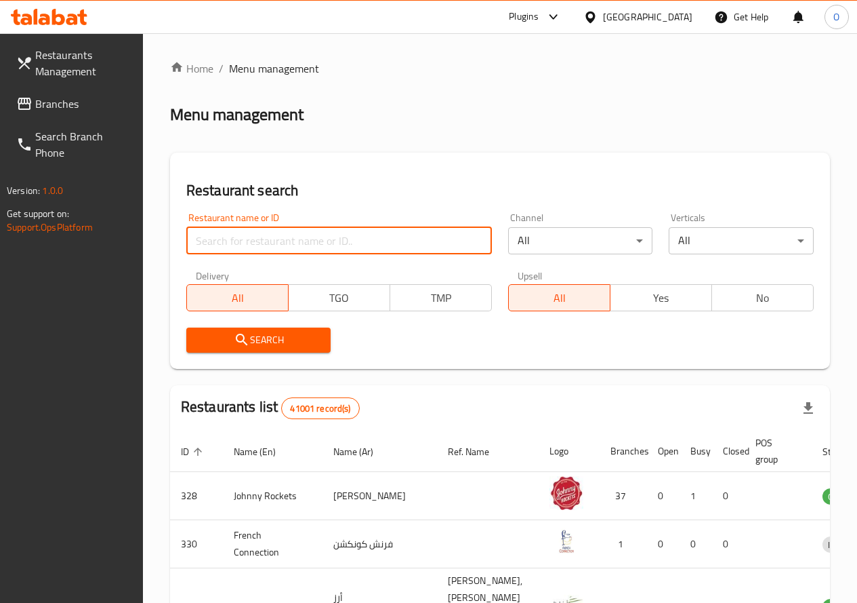
paste input "772870"
type input "772870"
click at [79, 108] on span "Branches" at bounding box center [83, 104] width 97 height 16
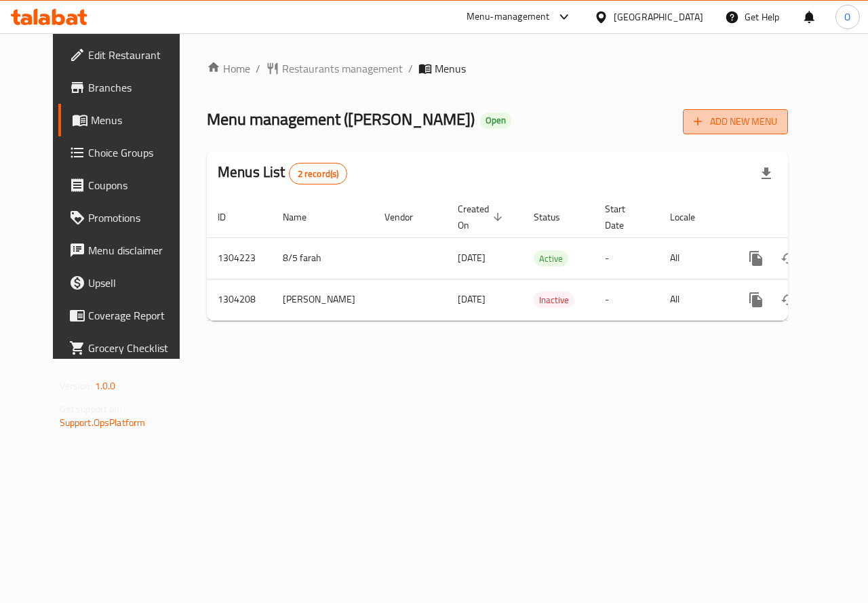
click at [777, 117] on span "Add New Menu" at bounding box center [734, 121] width 83 height 17
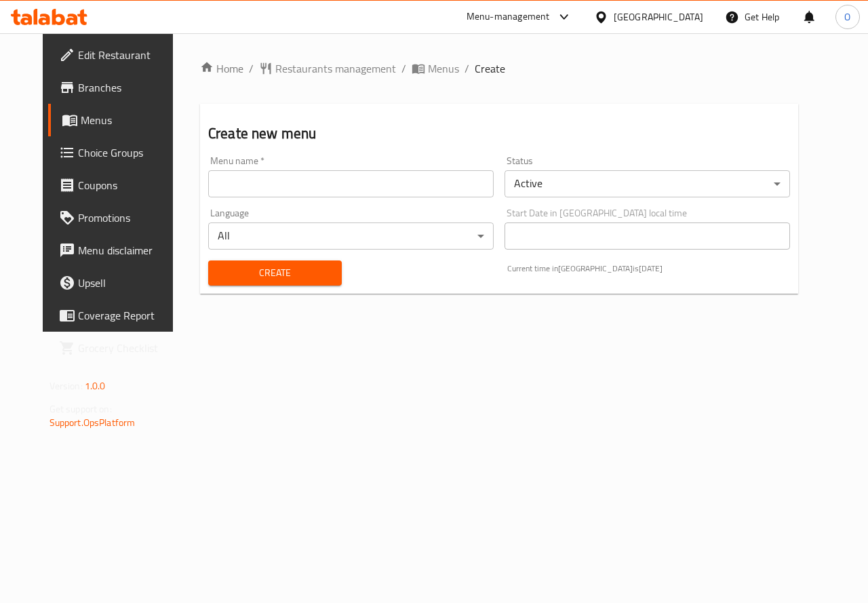
click at [586, 189] on body "​ Menu-management [GEOGRAPHIC_DATA] Get Help O Edit Restaurant Branches Menus C…" at bounding box center [434, 317] width 868 height 569
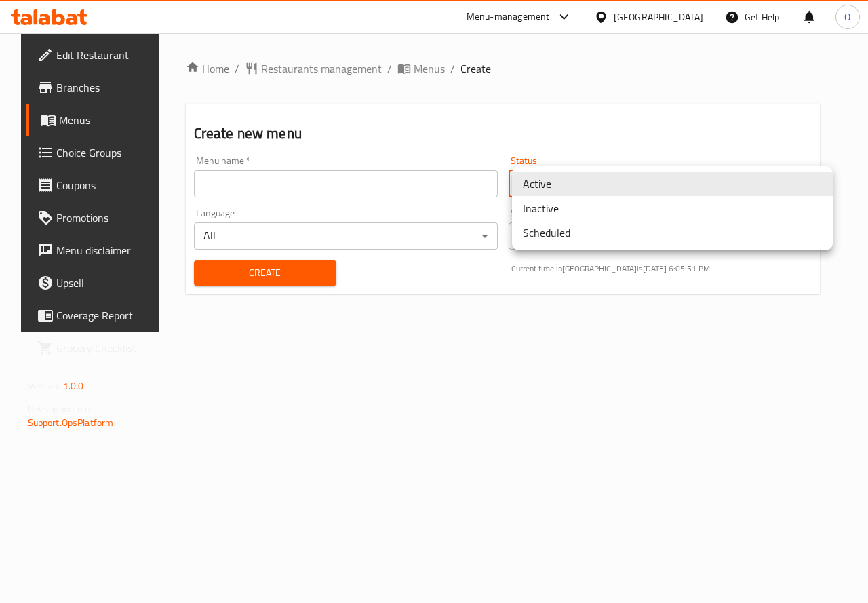
click at [571, 212] on li "Inactive" at bounding box center [672, 208] width 321 height 24
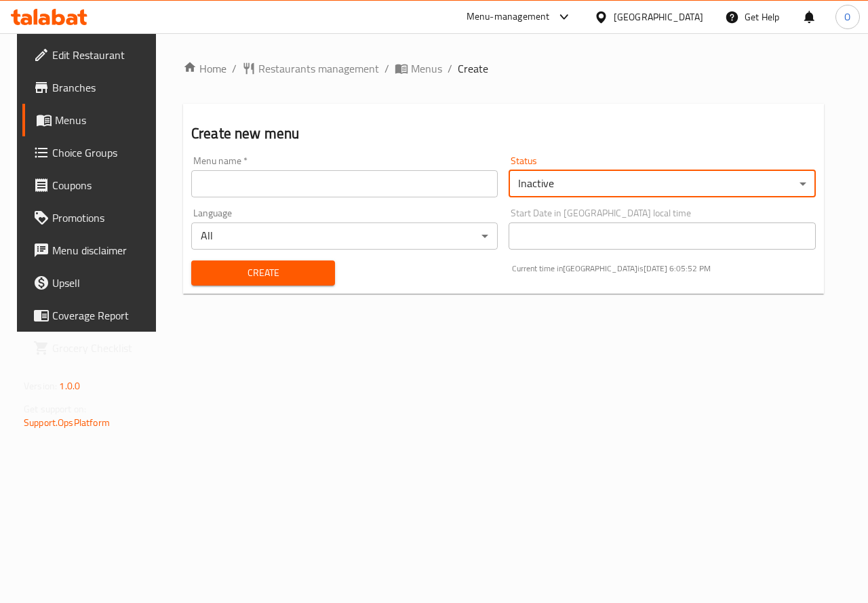
click at [402, 196] on input "text" at bounding box center [344, 183] width 306 height 27
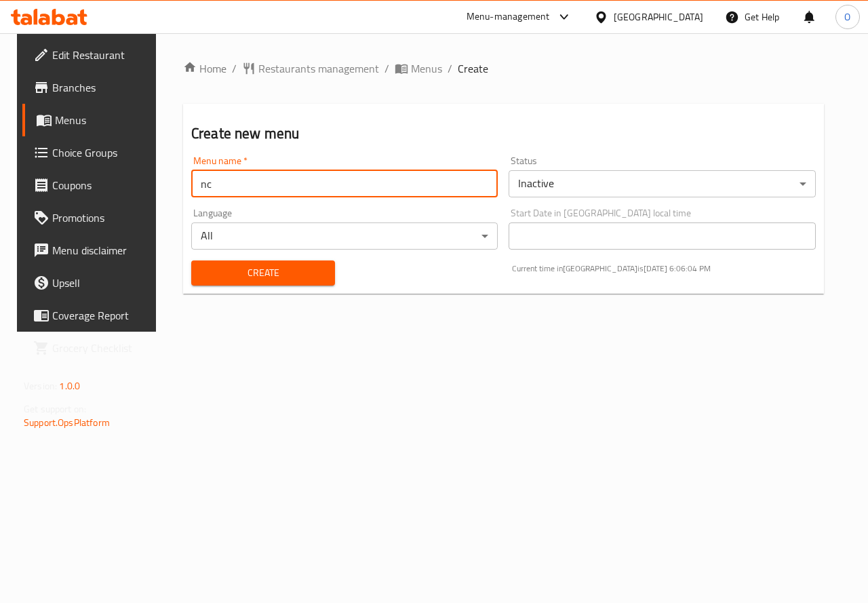
paste input "341396898"
type input "nc 341396898"
click at [252, 277] on span "Create" at bounding box center [263, 272] width 122 height 17
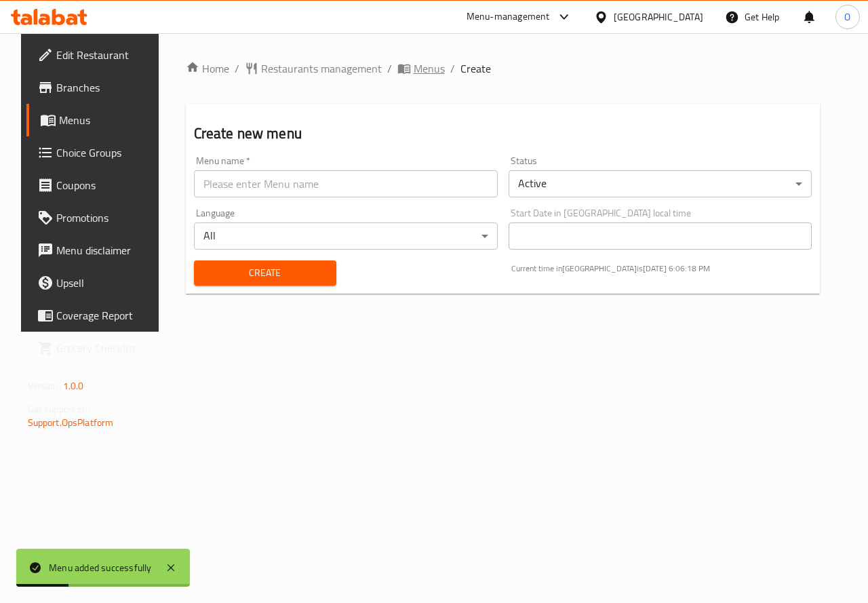
click at [413, 67] on span "Menus" at bounding box center [428, 68] width 31 height 16
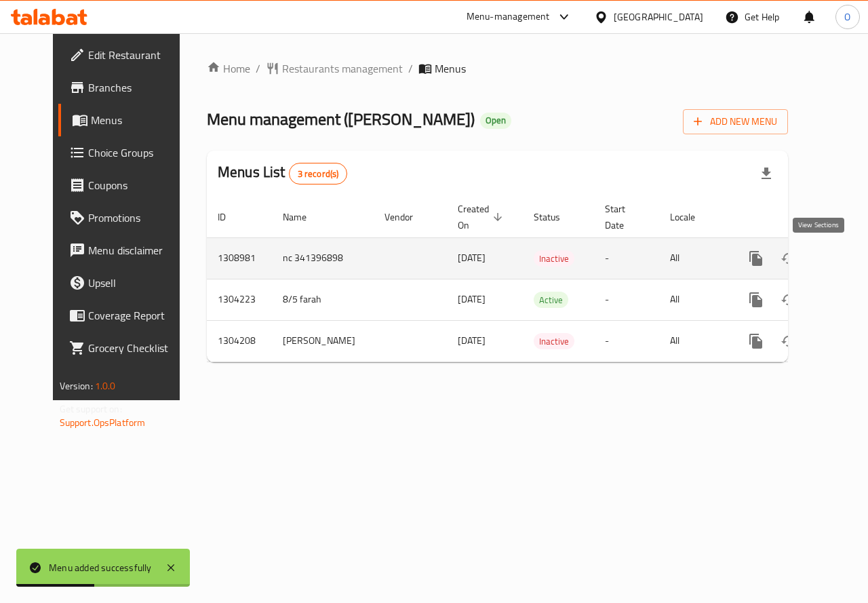
click at [845, 264] on icon "enhanced table" at bounding box center [853, 258] width 16 height 16
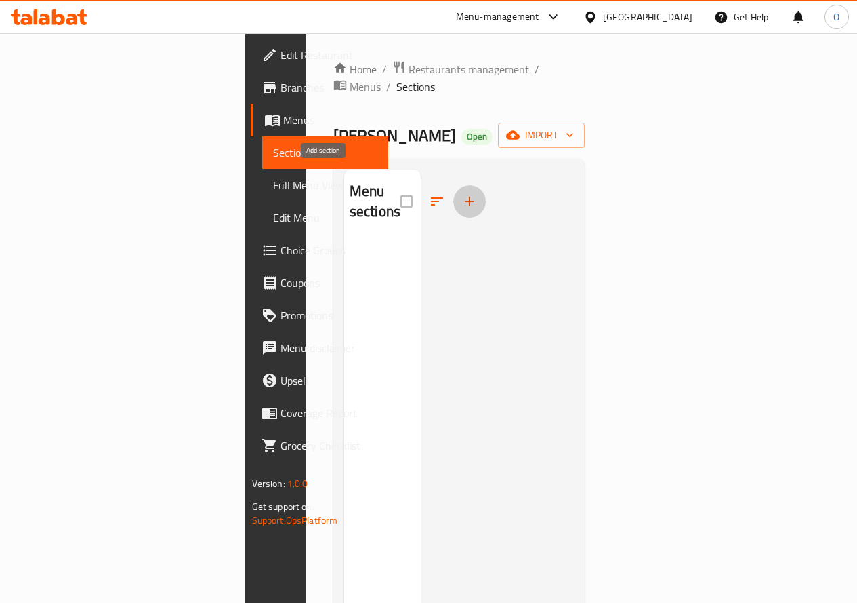
click at [462, 193] on icon "button" at bounding box center [470, 201] width 16 height 16
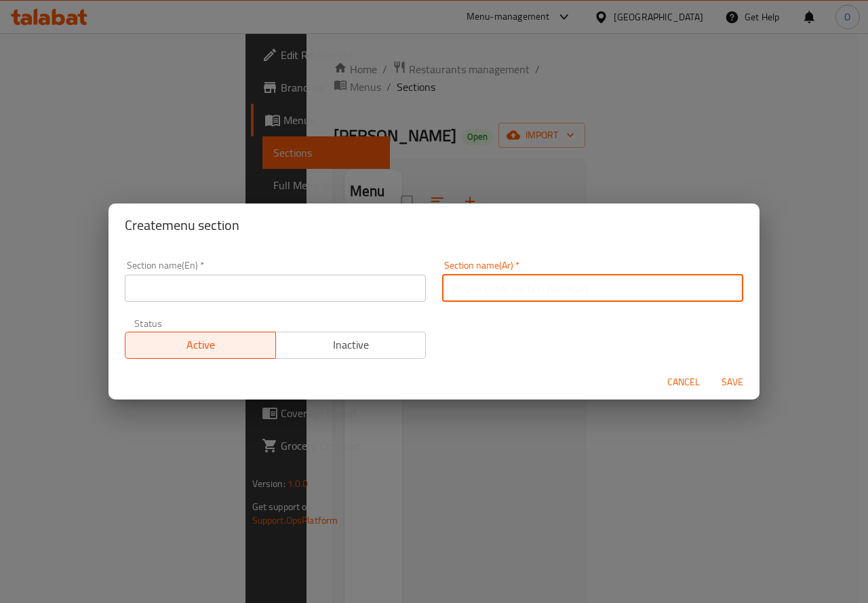
paste input "دجاج شاورما"
type input "دجاج شاورما"
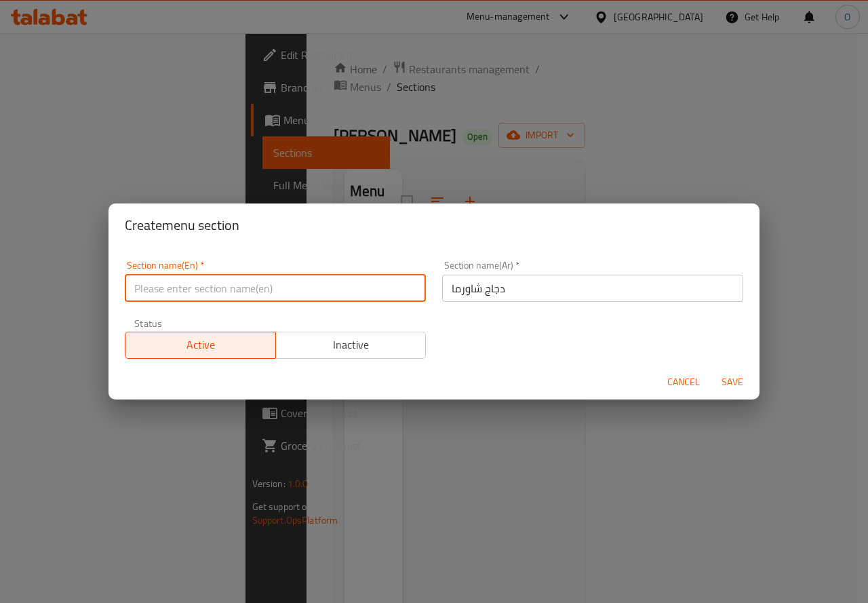
paste input "Chicken"
click at [465, 296] on input "دجاج شاورما" at bounding box center [592, 287] width 301 height 27
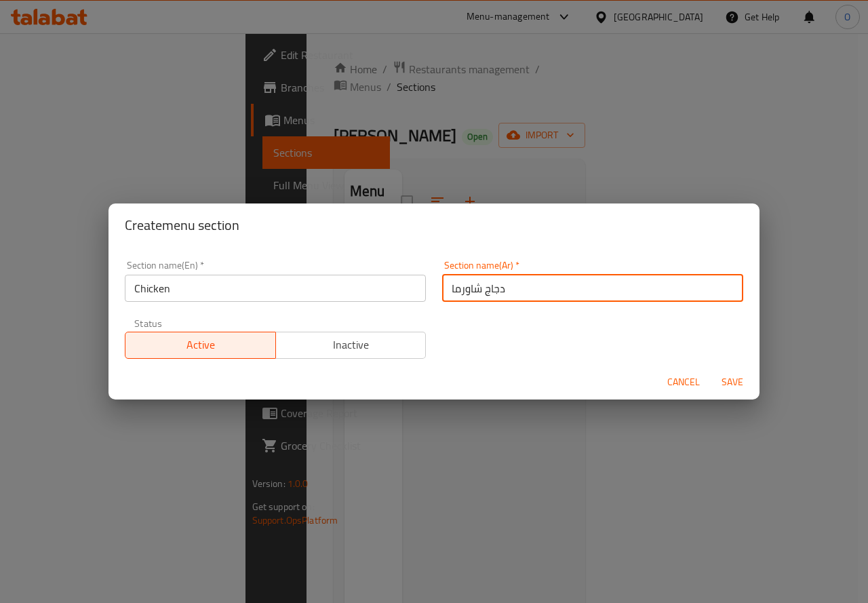
click at [465, 296] on input "دجاج شاورما" at bounding box center [592, 287] width 301 height 27
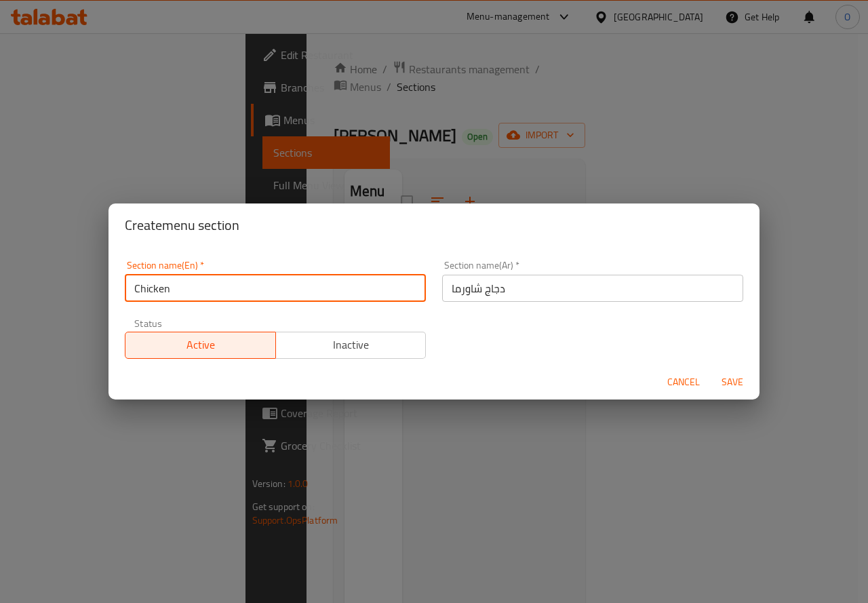
click at [224, 293] on input "Chicken" at bounding box center [275, 287] width 301 height 27
paste input "Shawarma"
type input "Chicken Shawarma"
click at [725, 382] on span "Save" at bounding box center [732, 381] width 33 height 17
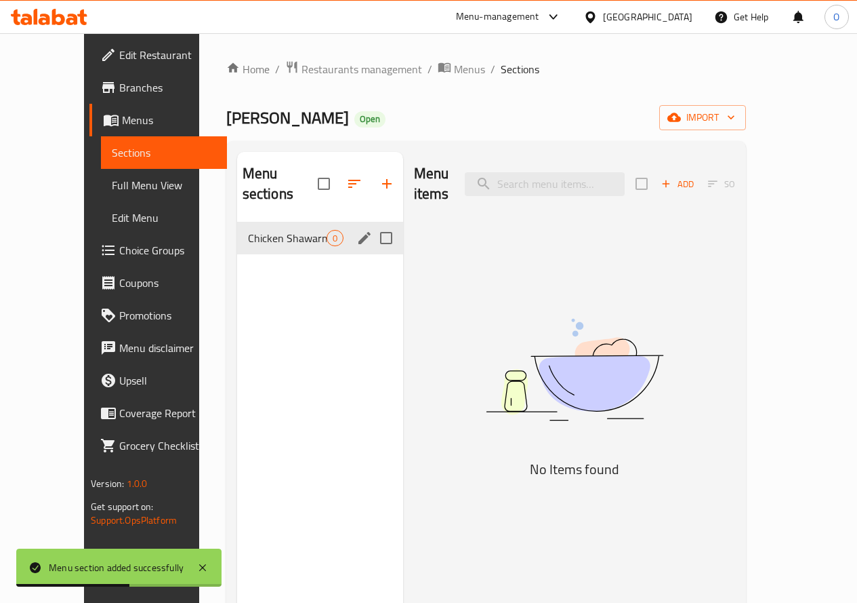
click at [286, 243] on div "Chicken Shawarma 0" at bounding box center [320, 238] width 166 height 33
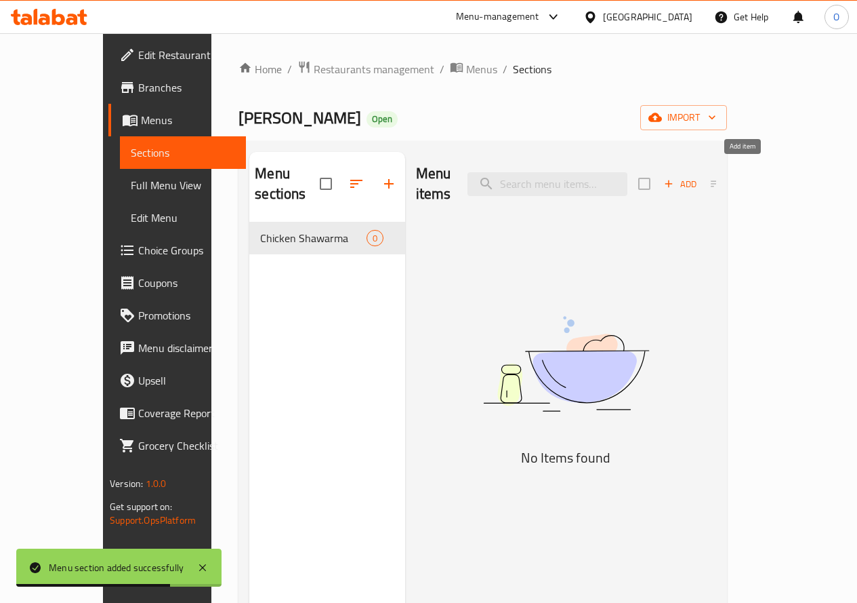
click at [699, 176] on span "Add" at bounding box center [680, 184] width 37 height 16
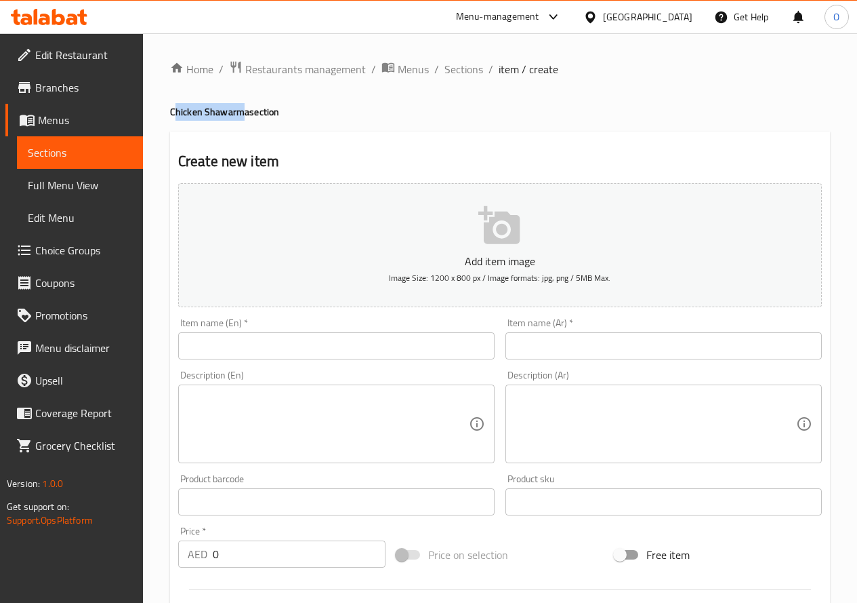
drag, startPoint x: 245, startPoint y: 111, endPoint x: 173, endPoint y: 113, distance: 71.9
click at [173, 113] on h4 "Chicken Shawarma section" at bounding box center [500, 112] width 660 height 14
click at [195, 121] on div "Home / Restaurants management / Menus / Sections / item / create Chicken Shawar…" at bounding box center [500, 495] width 660 height 870
drag, startPoint x: 248, startPoint y: 113, endPoint x: 172, endPoint y: 114, distance: 75.9
click at [172, 114] on h4 "Chicken Shawarma section" at bounding box center [500, 112] width 660 height 14
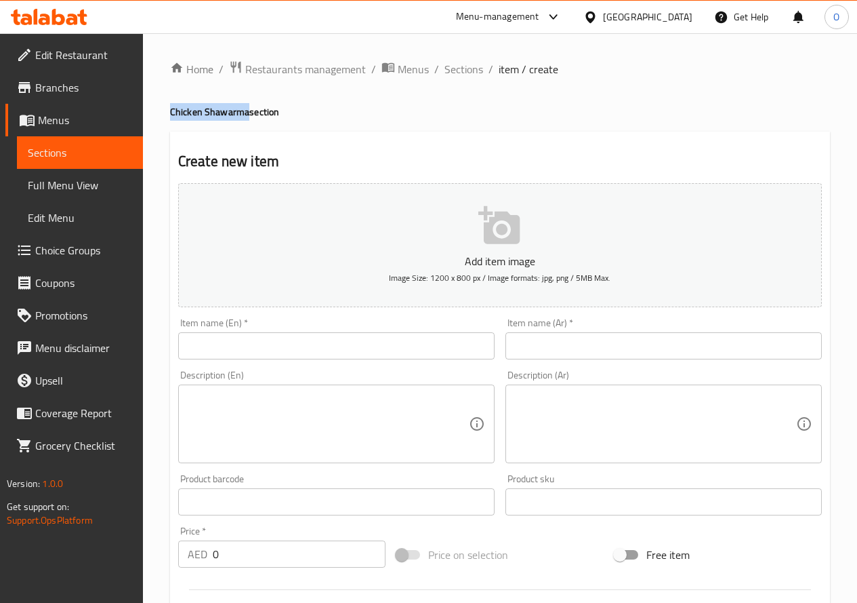
copy h4 "Chicken Shawarma"
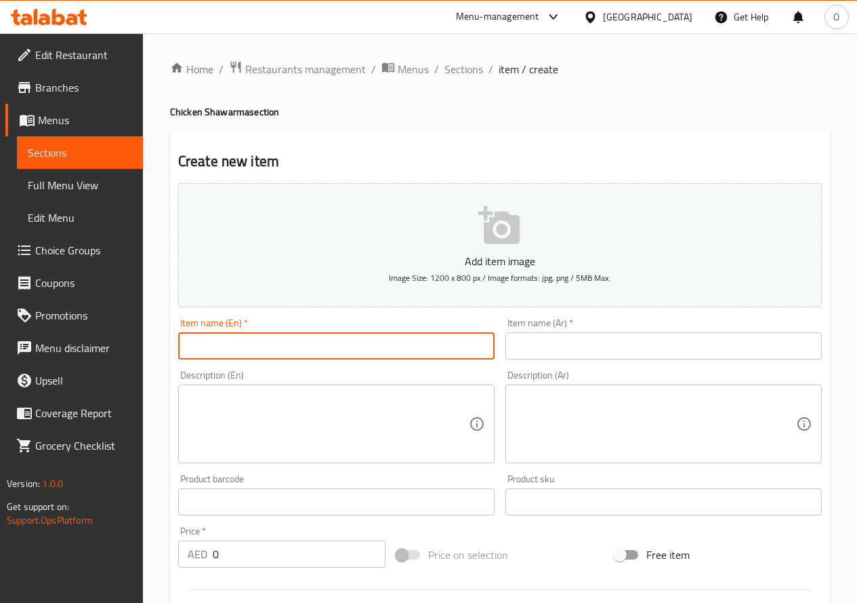
paste input "Chicken Shawarma"
type input "Chicken Shawarma"
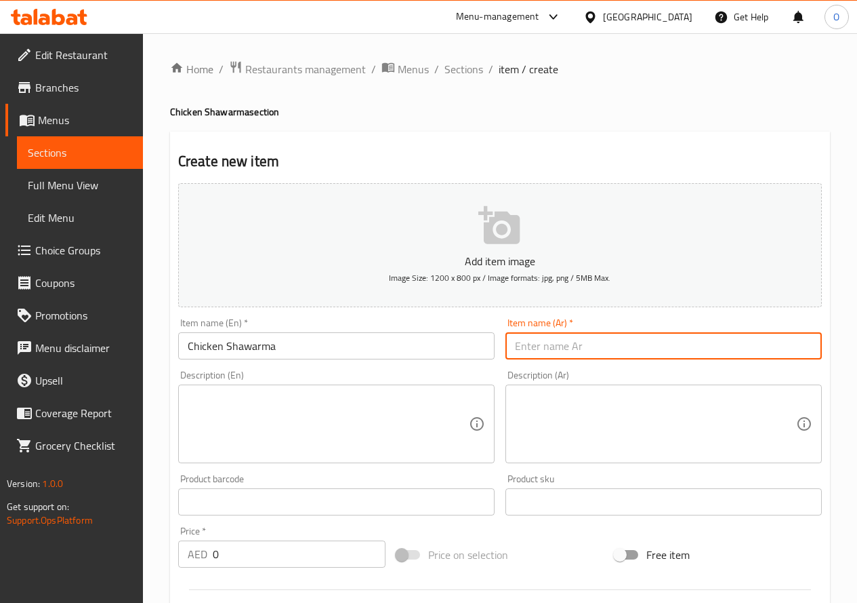
paste input "شاورما دجاج"
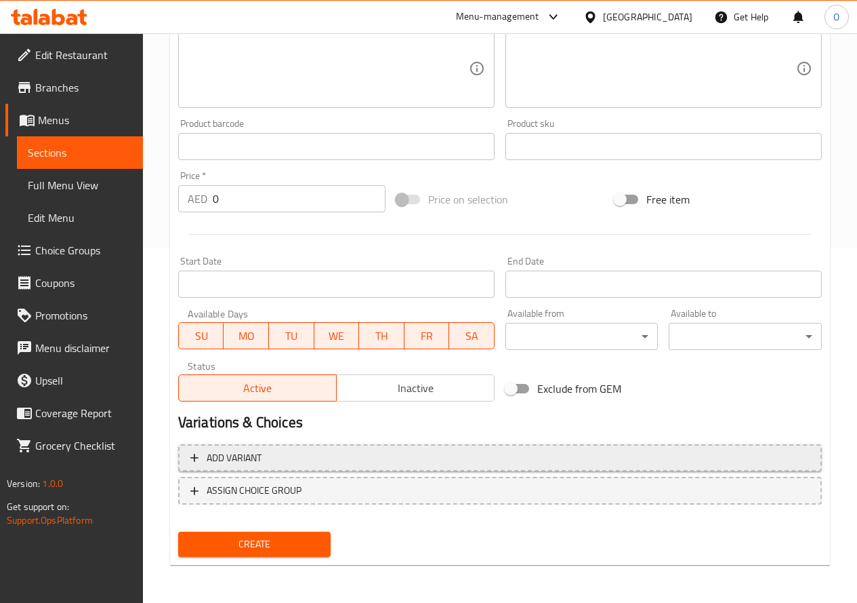
type input "شاورما دجاج"
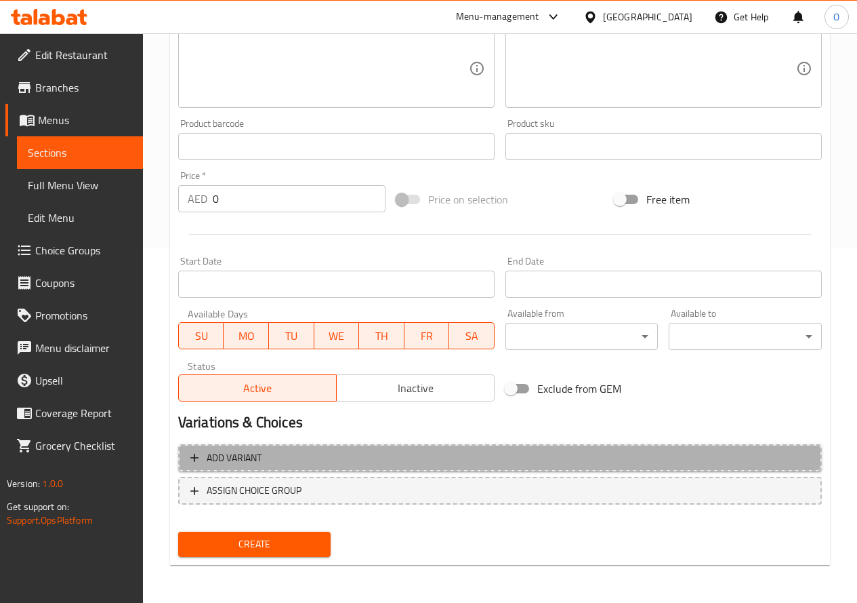
click at [436, 456] on span "Add variant" at bounding box center [499, 457] width 619 height 17
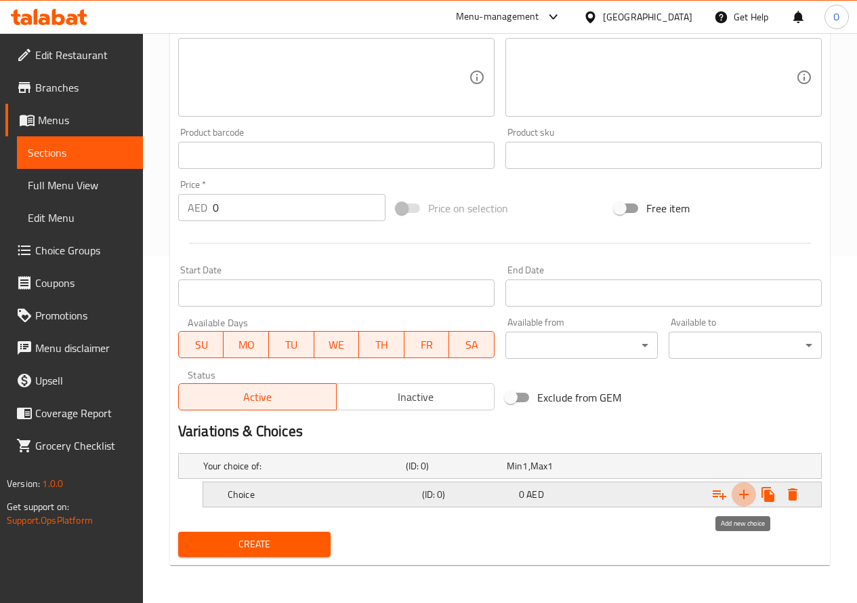
click at [743, 499] on icon "Expand" at bounding box center [744, 494] width 16 height 16
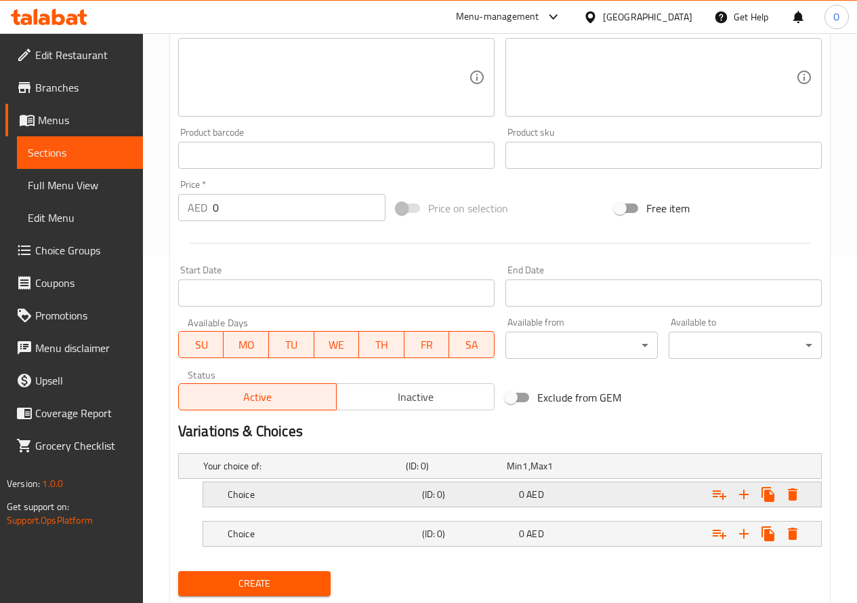
click at [277, 495] on h5 "Choice" at bounding box center [322, 494] width 189 height 14
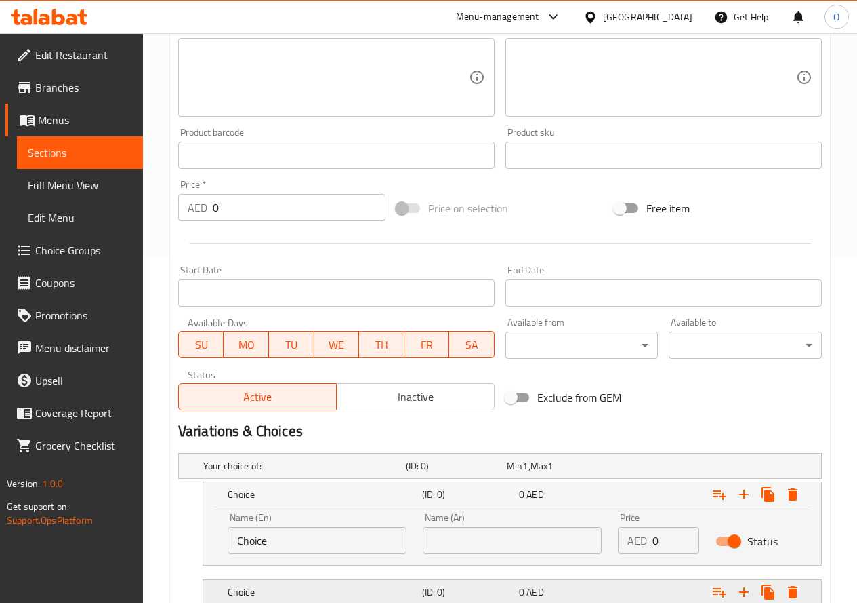
click at [358, 586] on h5 "Choice" at bounding box center [322, 592] width 189 height 14
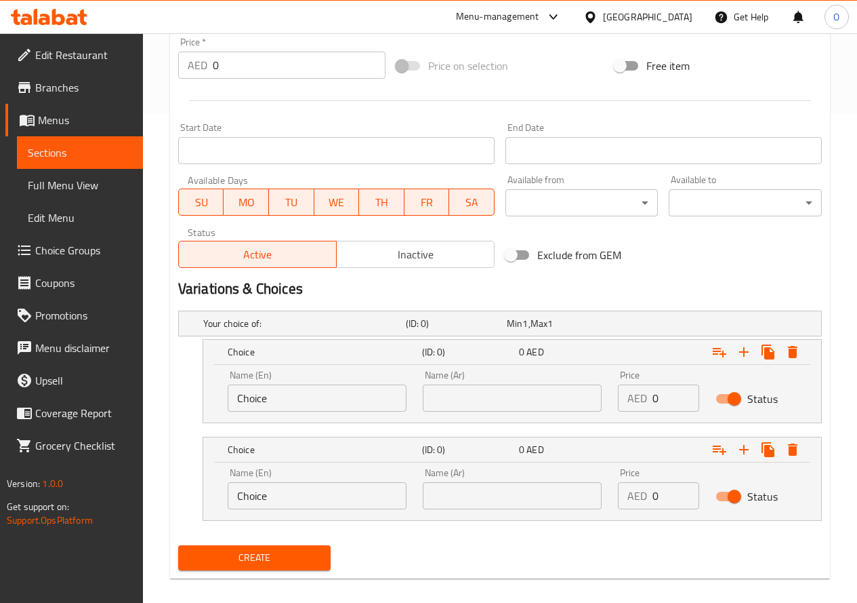
scroll to position [502, 0]
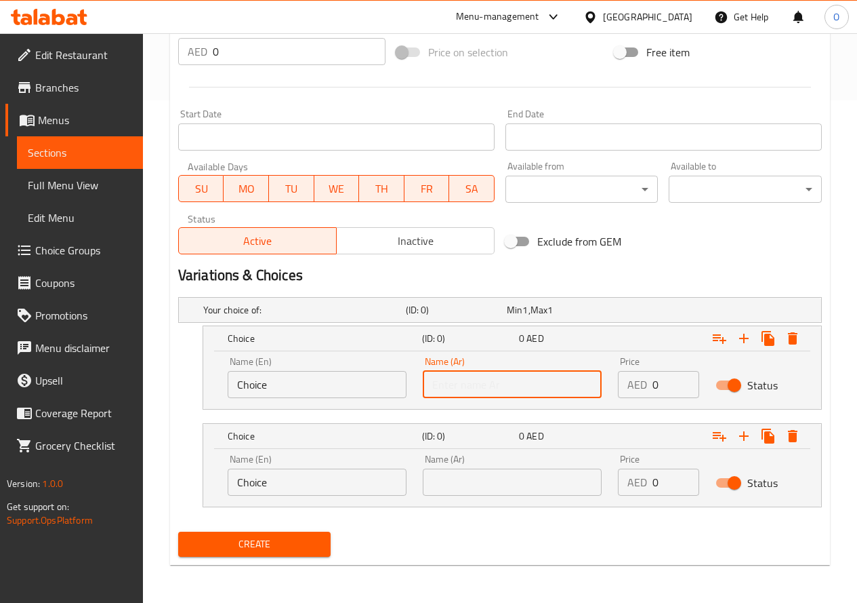
paste input "ساندويتش صغير"
type input "ساندويتش صغير"
click at [295, 391] on input "Choice" at bounding box center [317, 384] width 179 height 27
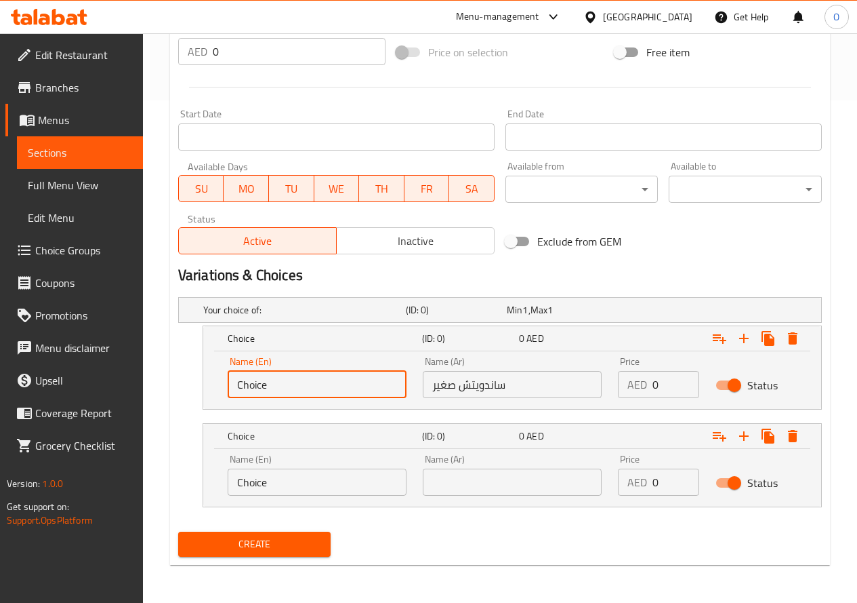
click at [295, 391] on input "Choice" at bounding box center [317, 384] width 179 height 27
paste input "h Smal"
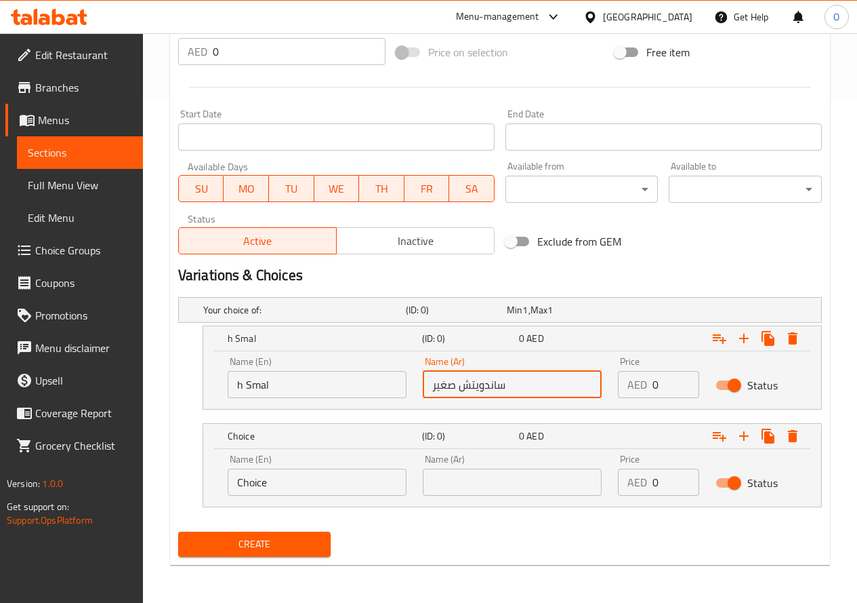
click at [491, 382] on input "ساندويتش صغير" at bounding box center [512, 384] width 179 height 27
click at [301, 379] on input "h Smal" at bounding box center [317, 384] width 179 height 27
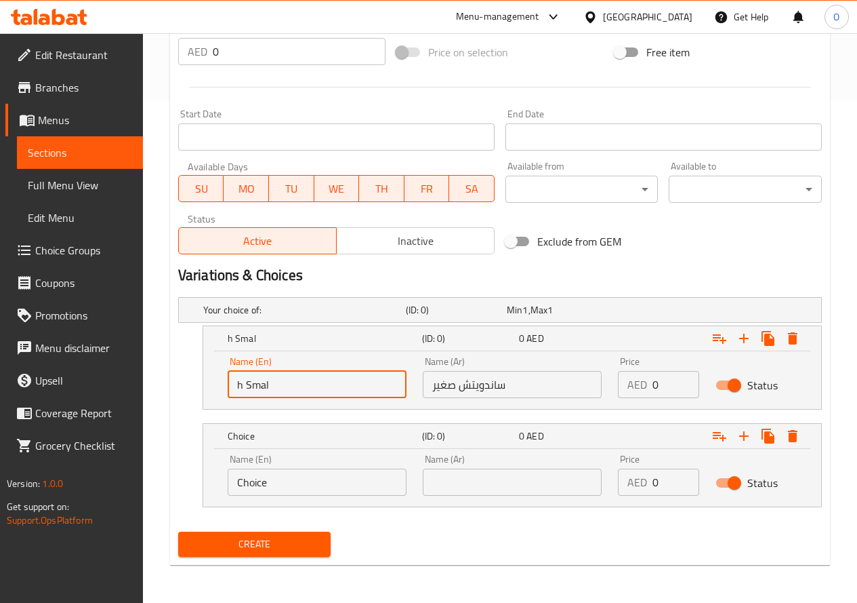
click at [301, 379] on input "h Smal" at bounding box center [317, 384] width 179 height 27
paste input "Small Sandwich"
type input "Small Sandwich"
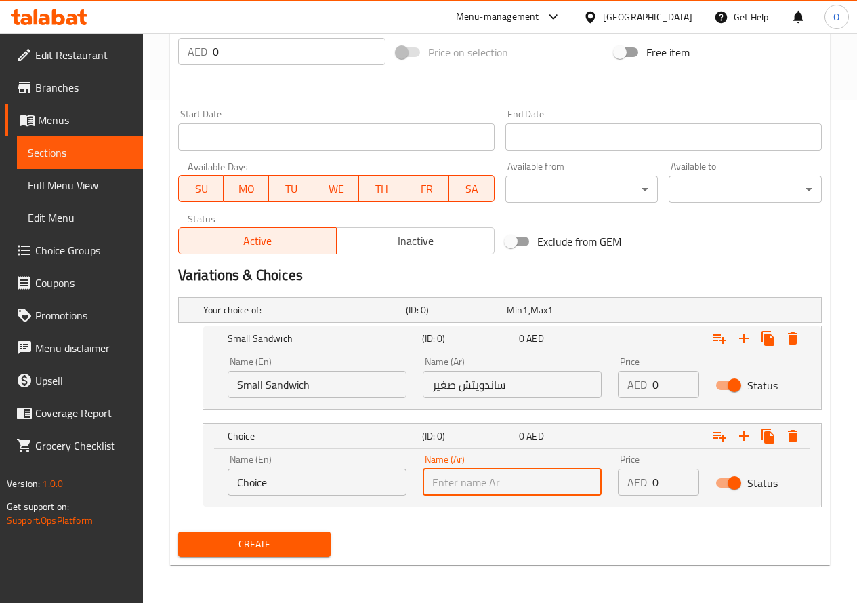
click at [466, 485] on input "text" at bounding box center [512, 481] width 179 height 27
paste input "ساندويتش كبير"
type input "ساندويتش كبير"
click at [296, 487] on input "Choice" at bounding box center [317, 481] width 179 height 27
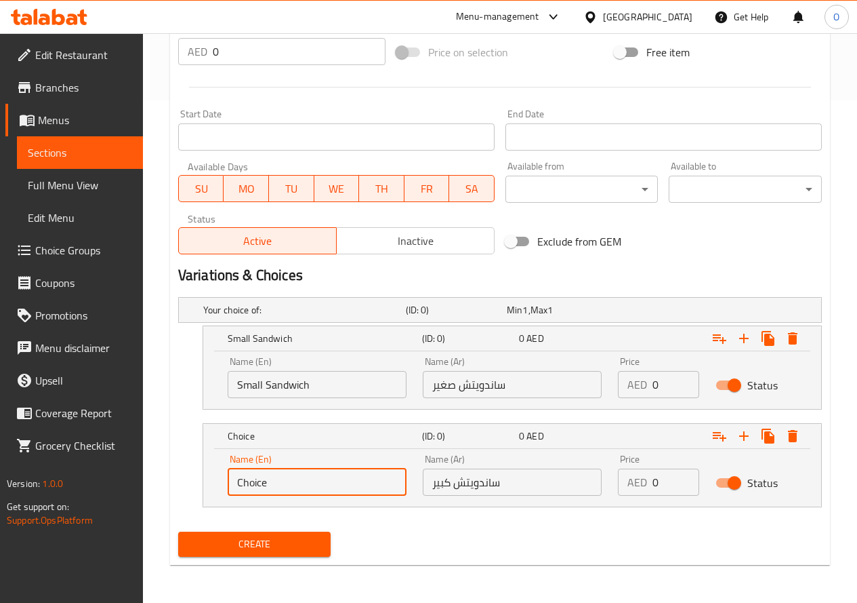
click at [296, 487] on input "Choice" at bounding box center [317, 481] width 179 height 27
paste input "Large Sandwich"
type input "Large Sandwich"
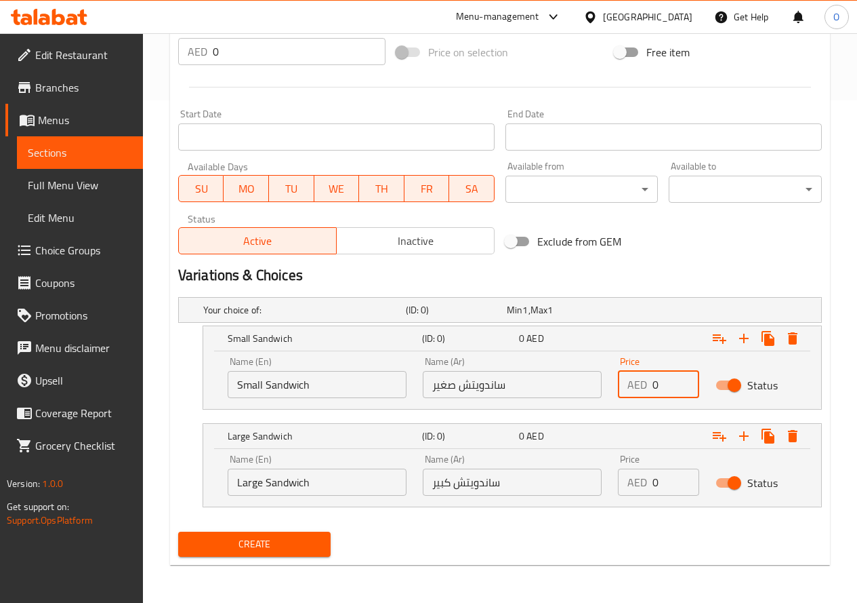
drag, startPoint x: 660, startPoint y: 382, endPoint x: 651, endPoint y: 388, distance: 10.3
click at [651, 388] on div "AED 0 Price" at bounding box center [658, 384] width 81 height 27
paste input "13"
type input "13"
drag, startPoint x: 670, startPoint y: 480, endPoint x: 639, endPoint y: 496, distance: 35.2
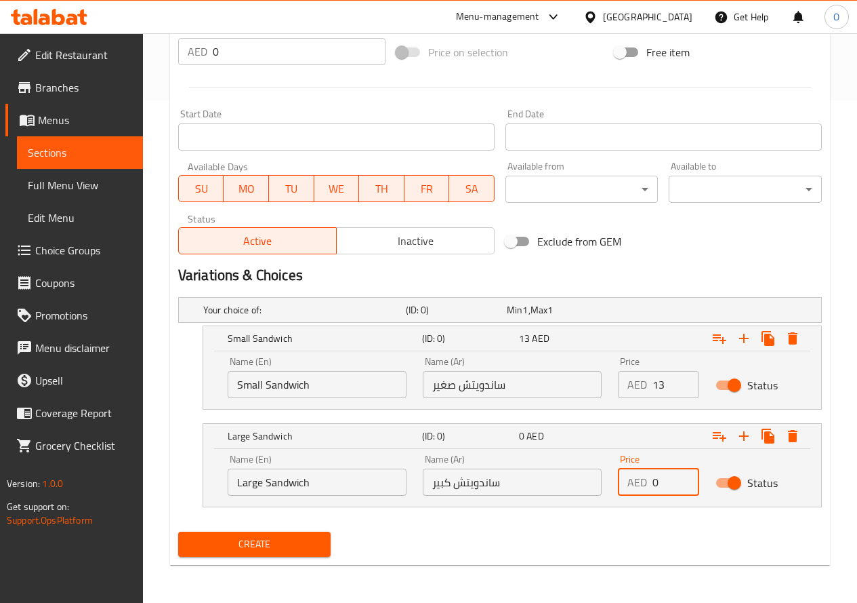
click at [639, 496] on div "Price AED 0 Price" at bounding box center [659, 475] width 98 height 58
paste input "18"
type input "18"
click at [616, 512] on nav at bounding box center [500, 515] width 644 height 11
click at [289, 518] on nav at bounding box center [500, 515] width 644 height 11
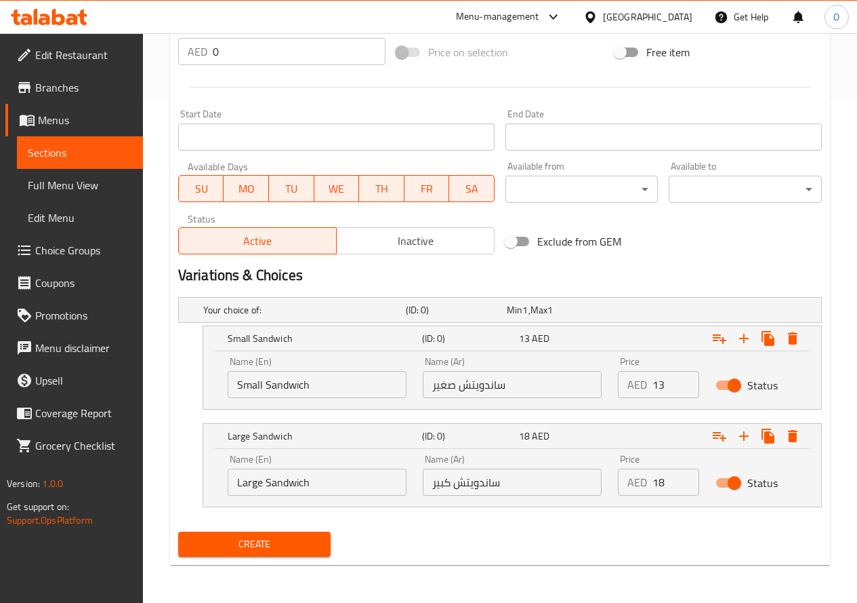
click at [289, 538] on span "Create" at bounding box center [254, 543] width 131 height 17
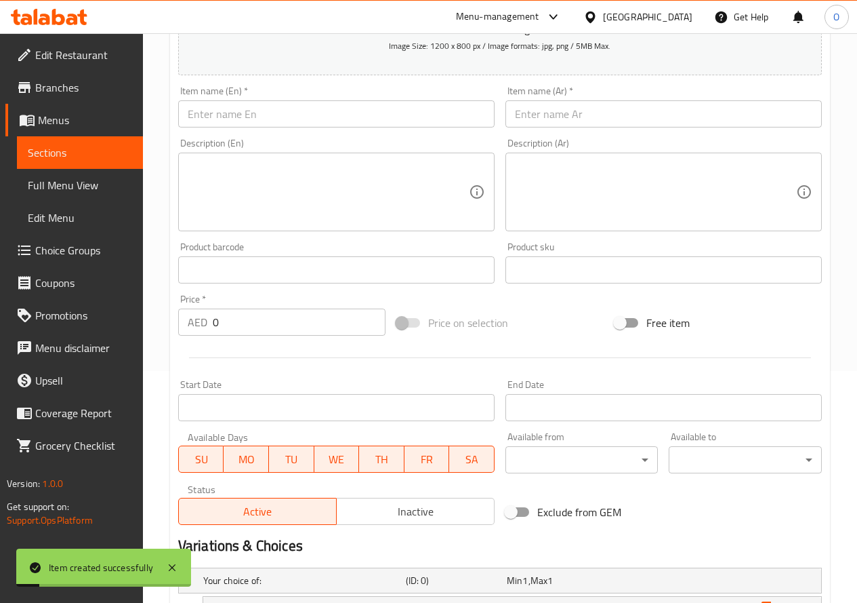
scroll to position [231, 0]
click at [269, 113] on input "text" at bounding box center [336, 114] width 317 height 27
paste input "/[PERSON_NAME]"
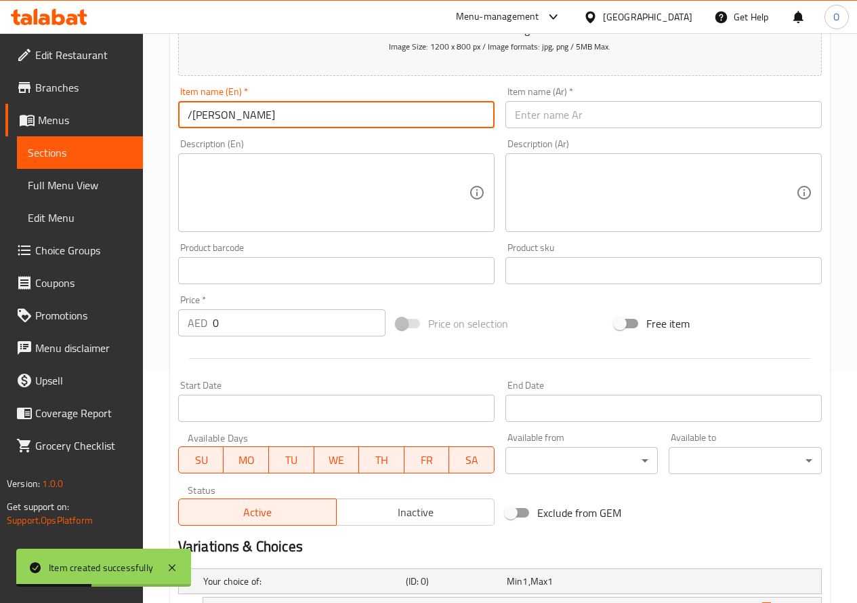
type input "/[PERSON_NAME]"
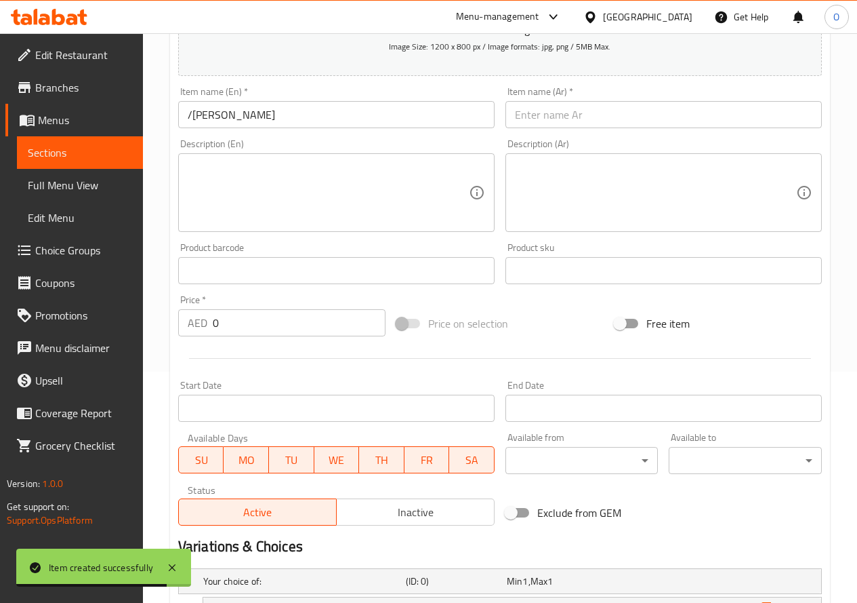
click at [592, 91] on div "Item name (Ar)   * Item name (Ar) *" at bounding box center [664, 107] width 317 height 41
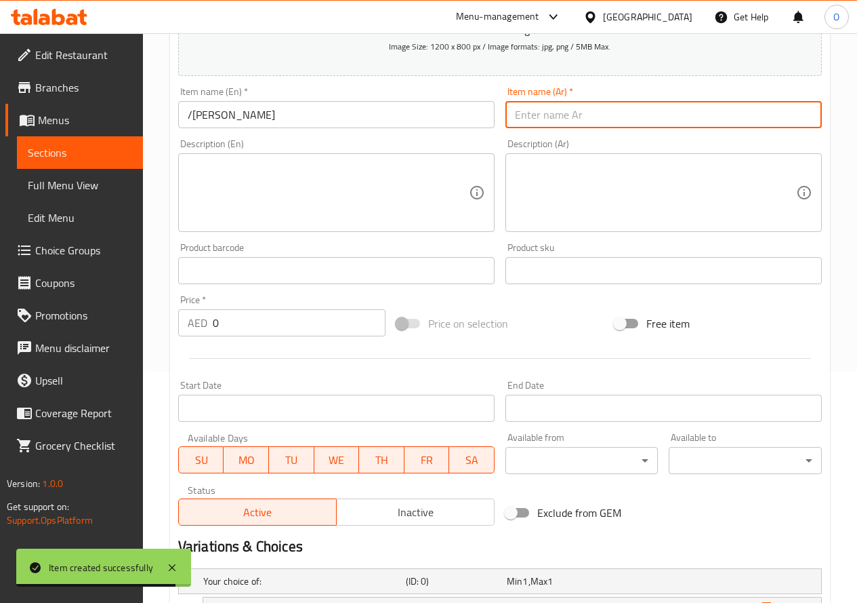
click at [586, 110] on input "text" at bounding box center [664, 114] width 317 height 27
paste input "دجاج سمون"
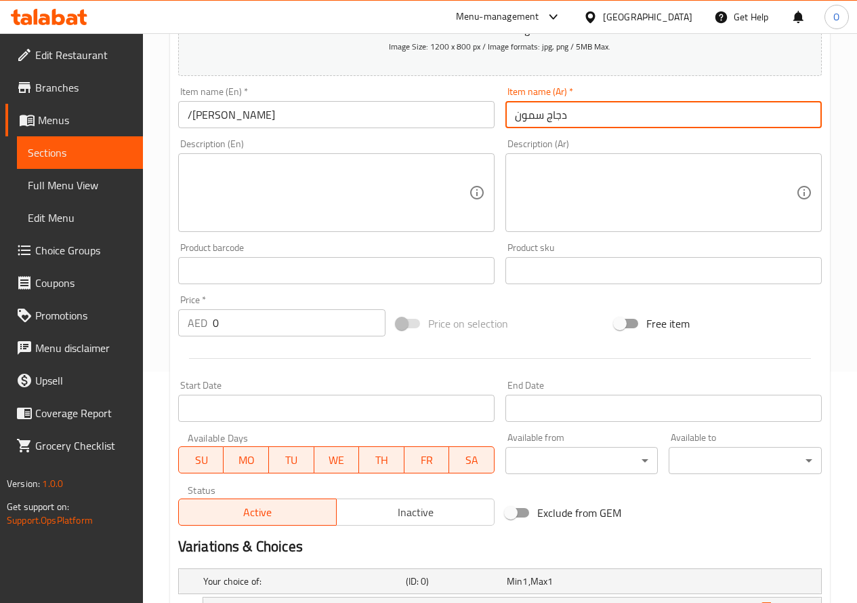
type input "دجاج سمون"
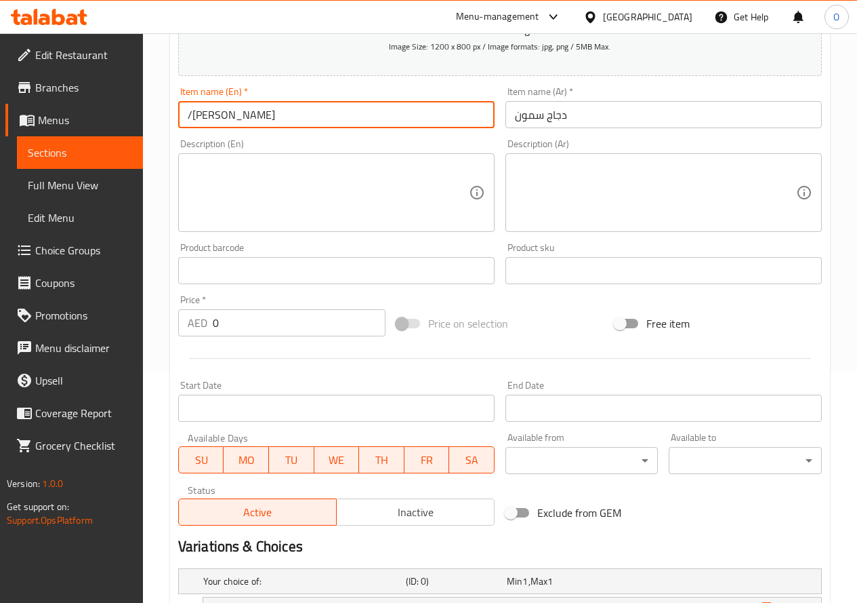
click at [321, 123] on input "/[PERSON_NAME]" at bounding box center [336, 114] width 317 height 27
paste input "Samoon"
click at [187, 110] on input "Samoon" at bounding box center [336, 114] width 317 height 27
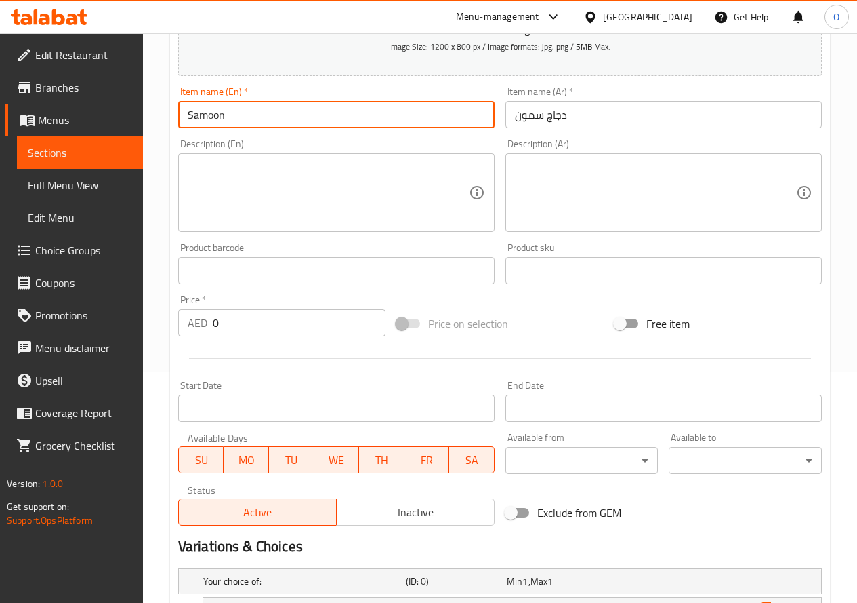
paste input "Chicken"
type input "Chicken Samoon"
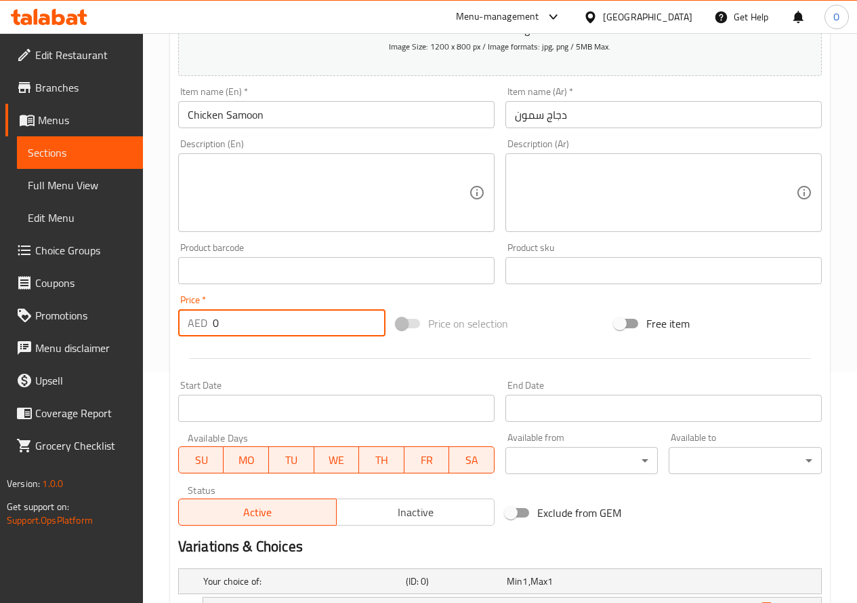
drag, startPoint x: 226, startPoint y: 320, endPoint x: 115, endPoint y: 348, distance: 114.6
click at [115, 348] on div "Edit Restaurant Branches Menus Sections Full Menu View Edit Menu Choice Groups …" at bounding box center [428, 338] width 857 height 1072
paste input "25"
type input "25"
click at [232, 358] on hr at bounding box center [500, 358] width 622 height 1
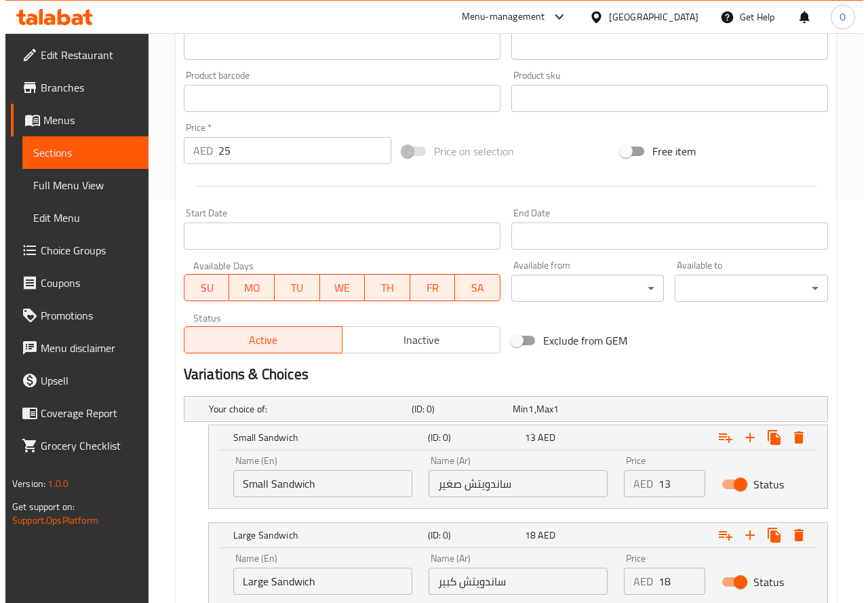
scroll to position [502, 0]
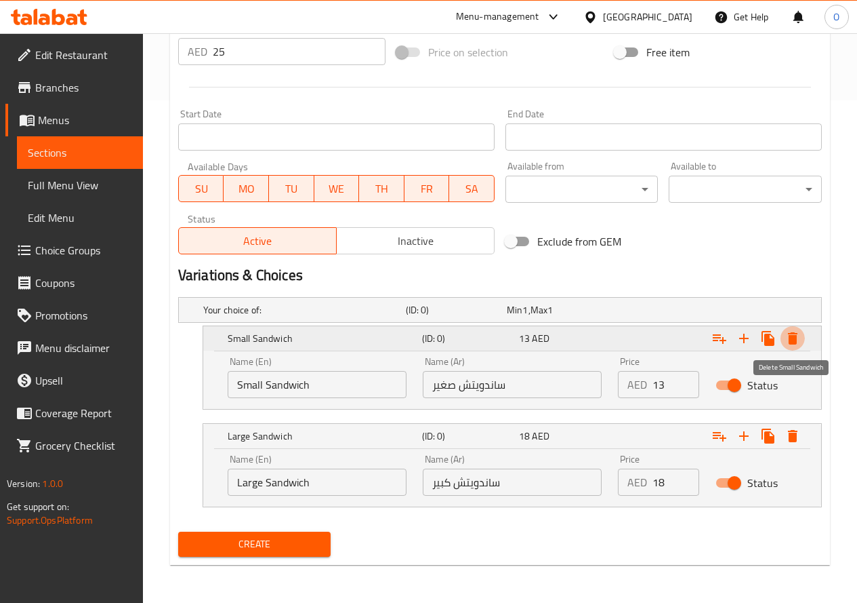
click at [802, 339] on button "Expand" at bounding box center [793, 338] width 24 height 24
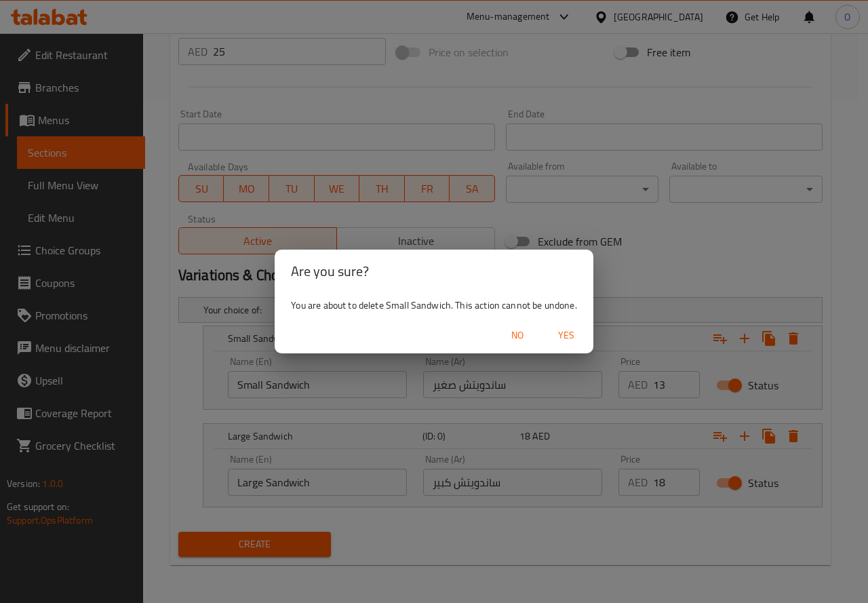
click at [556, 330] on span "Yes" at bounding box center [566, 335] width 33 height 17
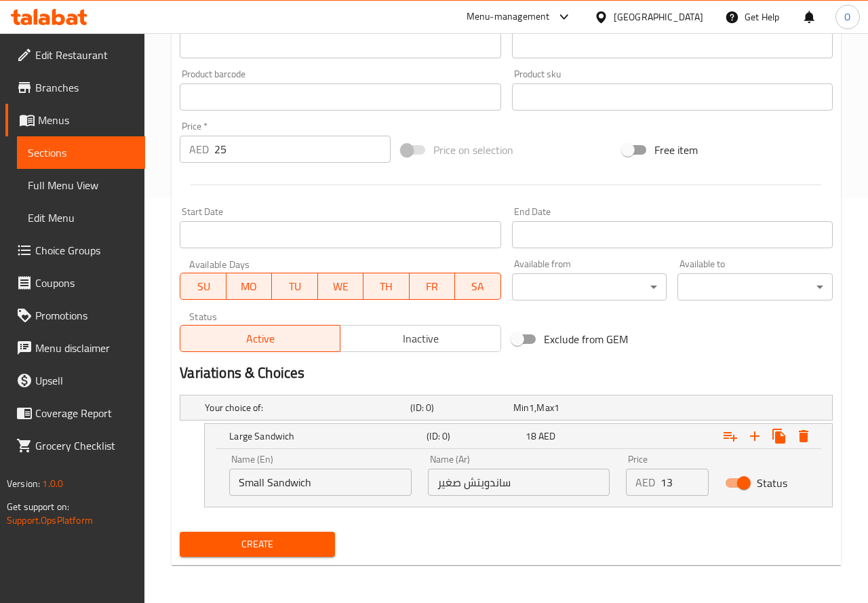
scroll to position [405, 0]
click at [794, 432] on icon "Expand" at bounding box center [792, 436] width 9 height 12
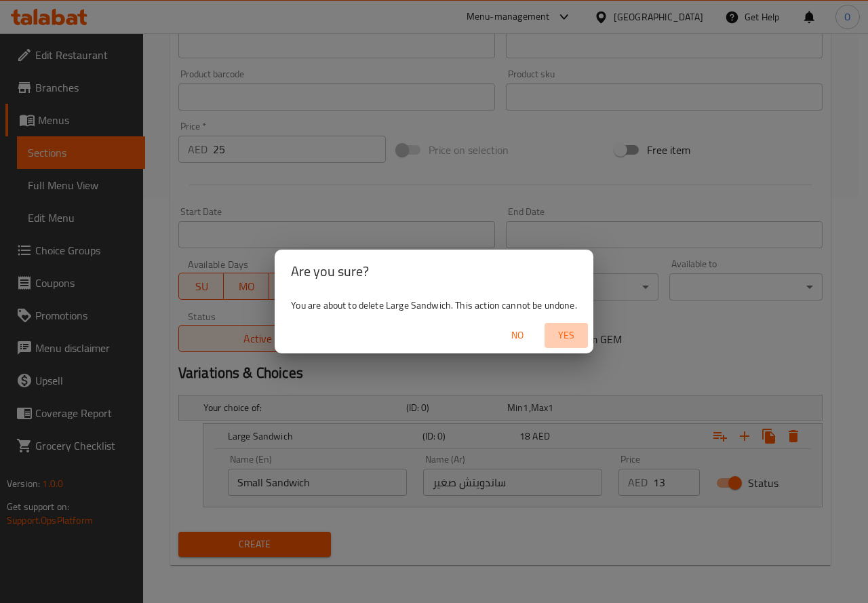
click at [556, 338] on span "Yes" at bounding box center [566, 335] width 33 height 17
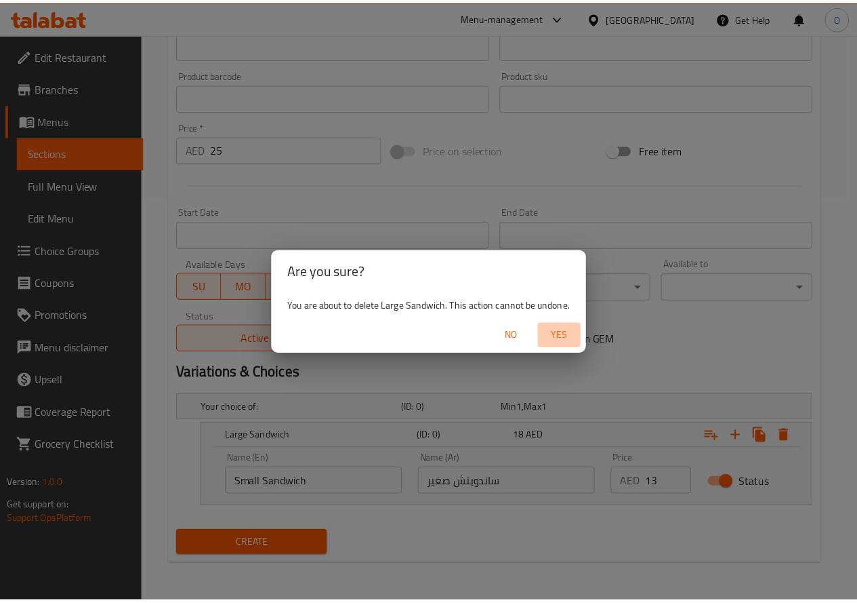
scroll to position [355, 0]
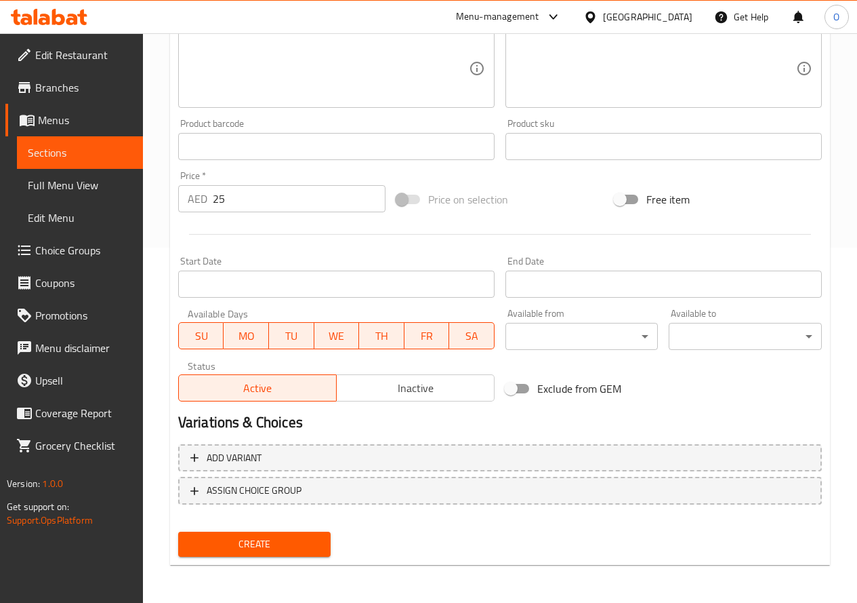
click at [245, 543] on span "Create" at bounding box center [254, 543] width 131 height 17
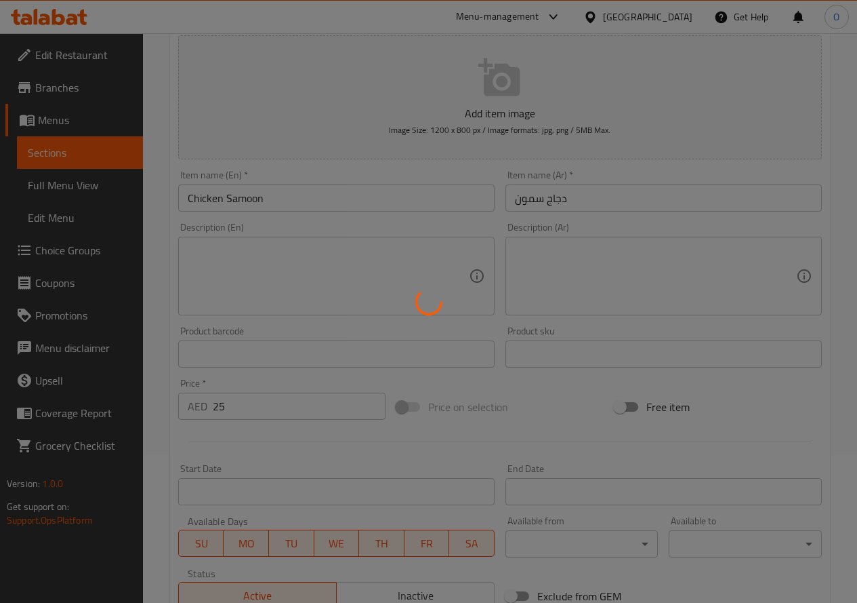
type input "0"
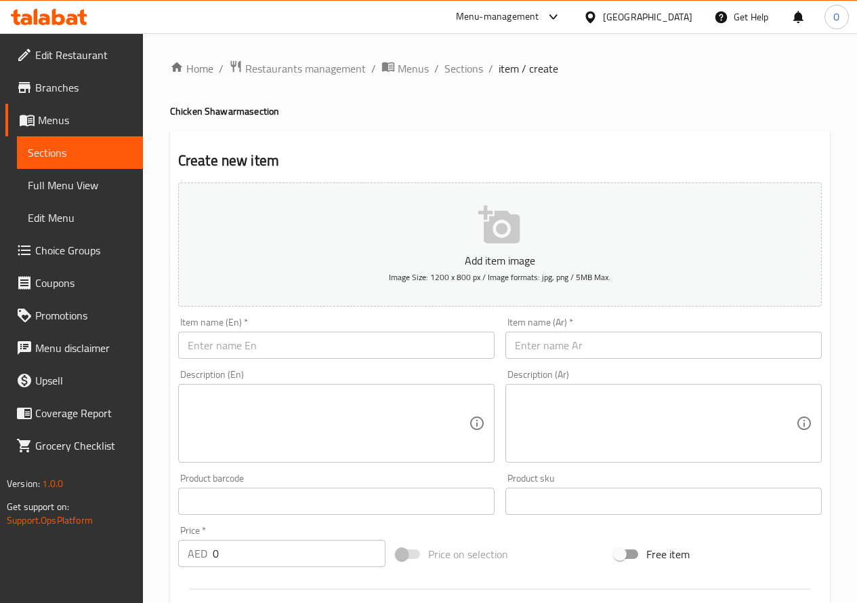
scroll to position [0, 0]
drag, startPoint x: 253, startPoint y: 333, endPoint x: 251, endPoint y: 343, distance: 9.9
click at [251, 343] on input "text" at bounding box center [336, 345] width 317 height 27
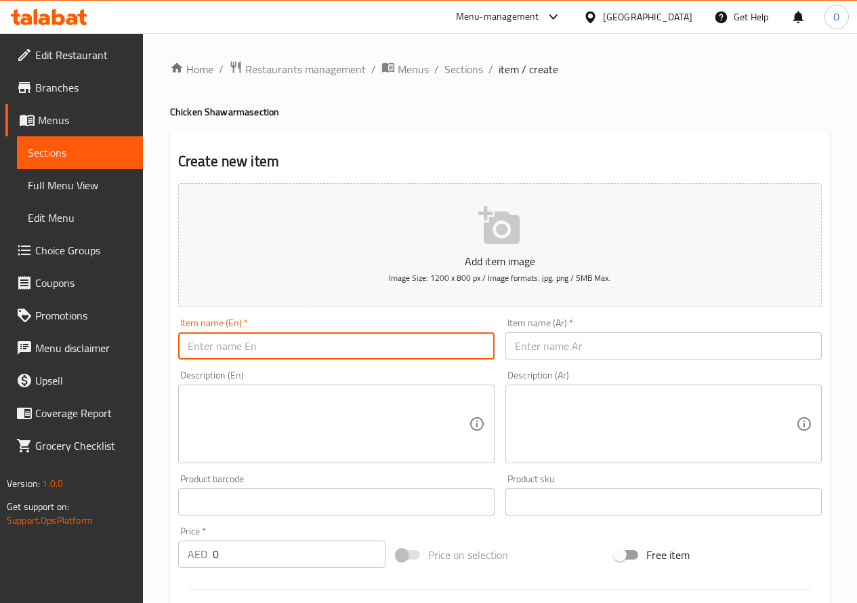
paste input "/Plate Shawarma"
drag, startPoint x: 190, startPoint y: 352, endPoint x: 143, endPoint y: 371, distance: 51.1
click at [150, 371] on div "Home / Restaurants management / Menus / Sections / item / create Chicken Shawar…" at bounding box center [500, 495] width 714 height 924
type input "Plate Shawarma"
click at [593, 344] on input "text" at bounding box center [664, 345] width 317 height 27
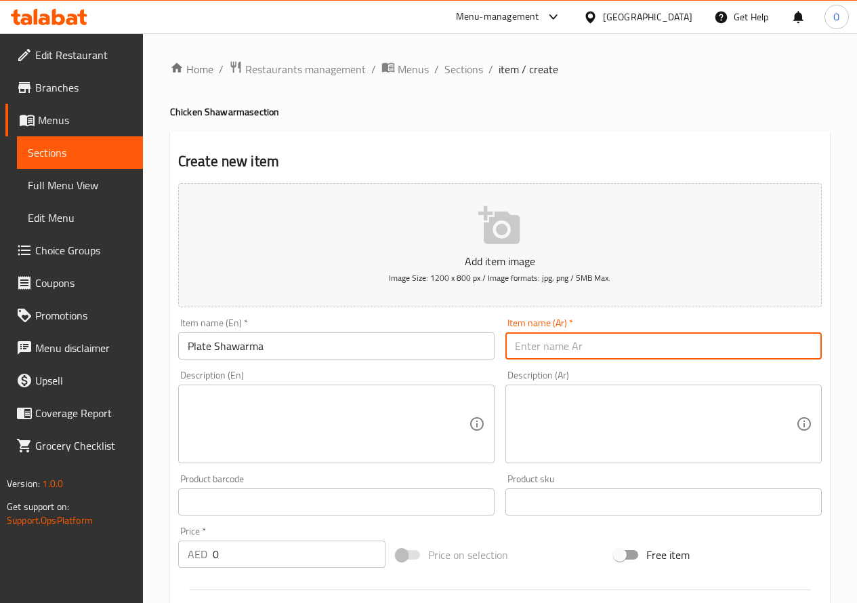
paste input "طبق الشاورما"
type input "طبق الشاورما"
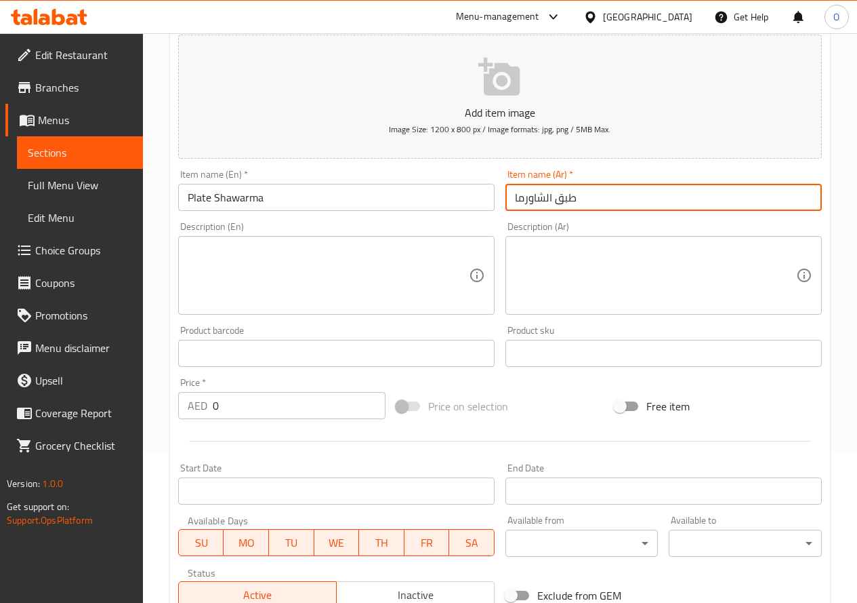
scroll to position [203, 0]
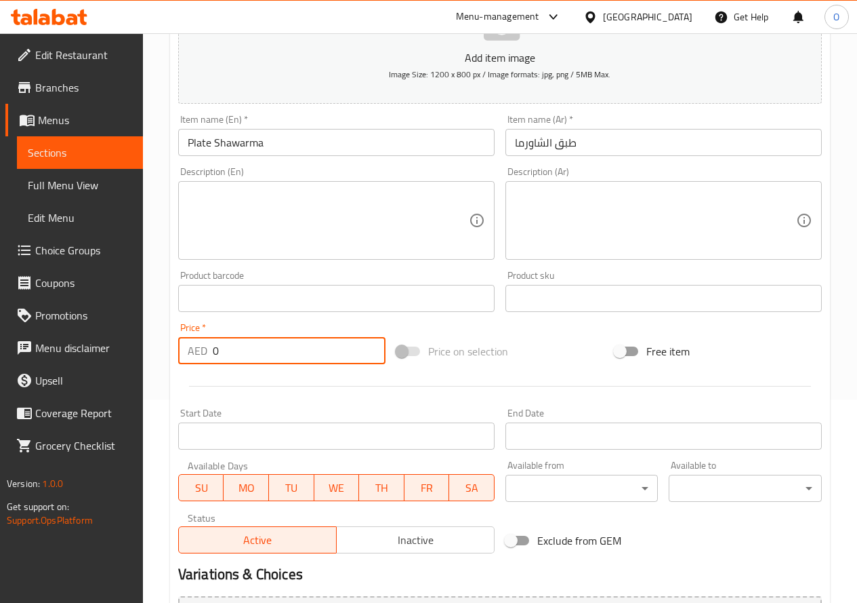
drag, startPoint x: 208, startPoint y: 354, endPoint x: 161, endPoint y: 368, distance: 49.5
click at [161, 368] on div "Home / Restaurants management / Menus / Sections / item / create Chicken Shawar…" at bounding box center [500, 292] width 714 height 924
paste input "23"
type input "23"
click at [256, 208] on textarea at bounding box center [328, 220] width 281 height 64
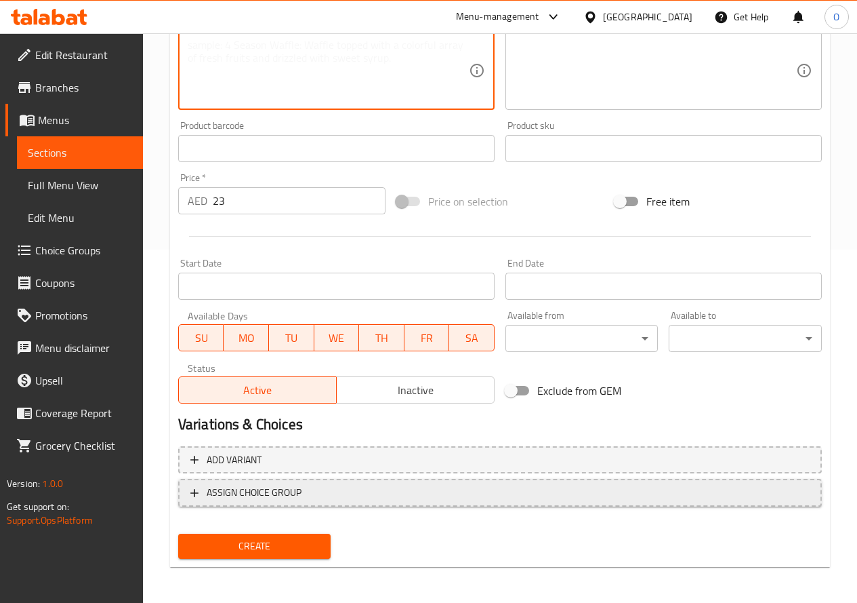
scroll to position [355, 0]
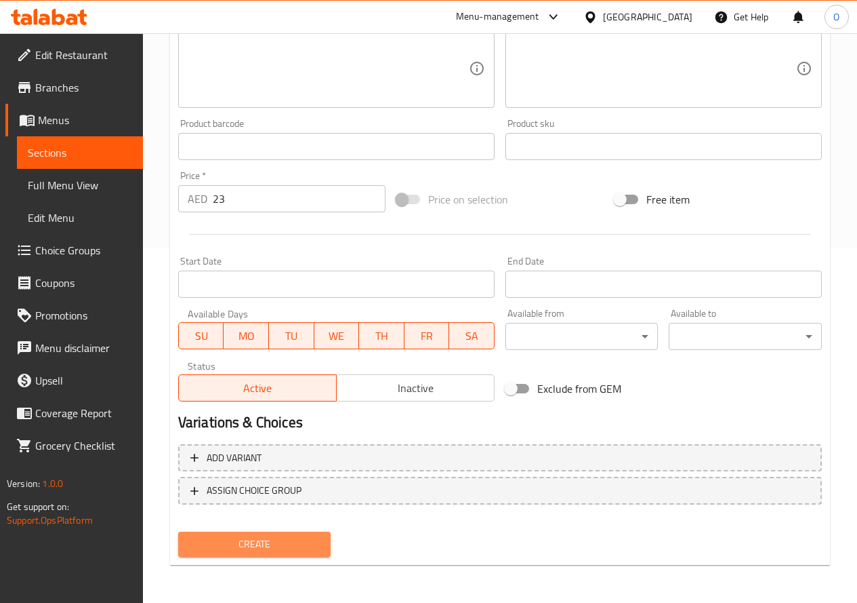
click at [270, 548] on span "Create" at bounding box center [254, 543] width 131 height 17
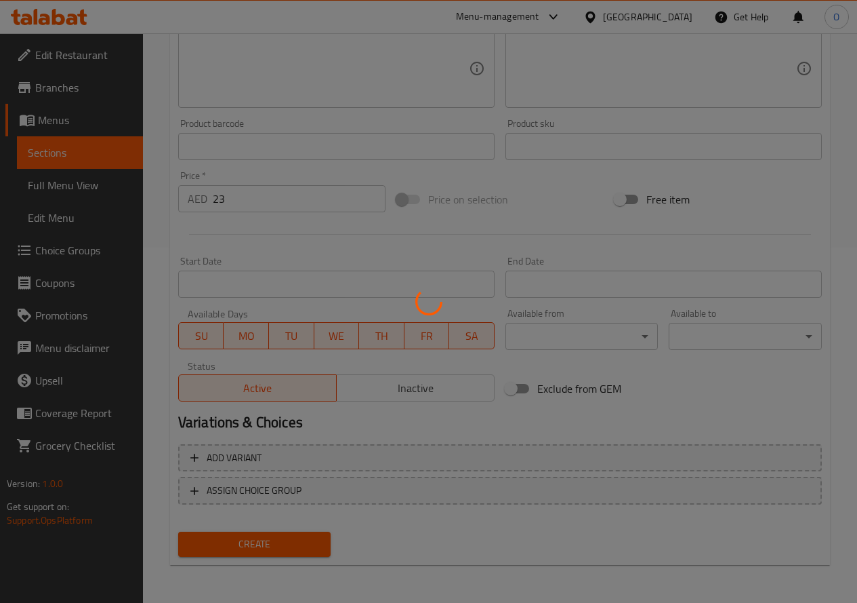
type input "0"
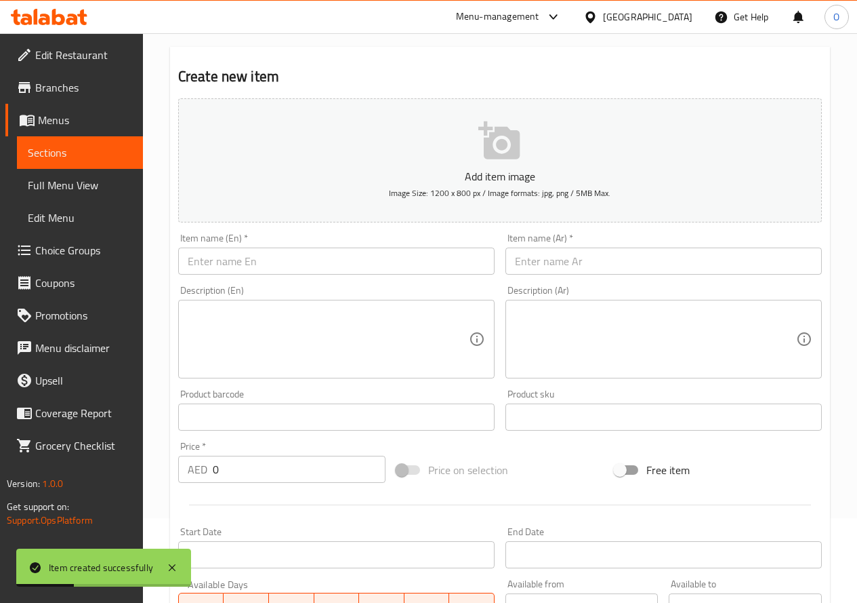
scroll to position [84, 0]
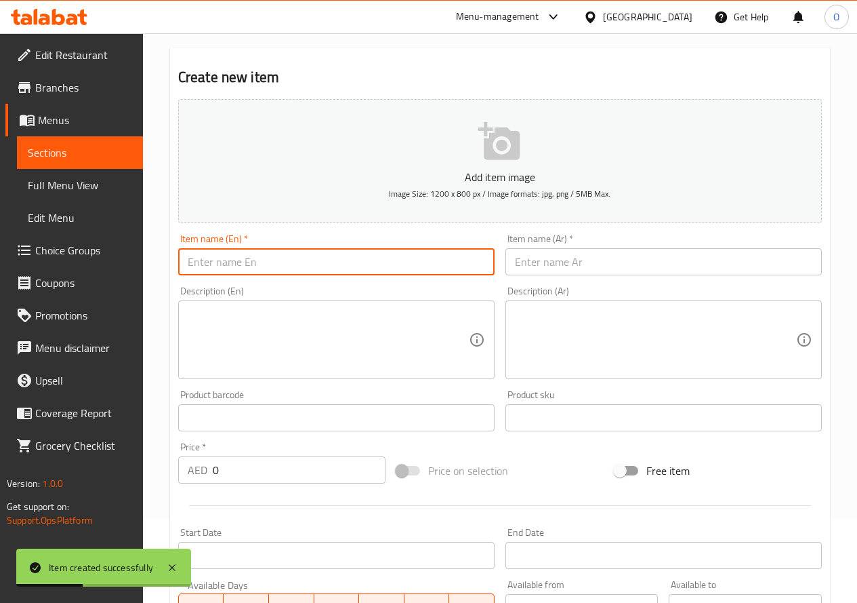
click at [253, 255] on input "text" at bounding box center [336, 261] width 317 height 27
paste input "n [PERSON_NAME]"
type input "n [PERSON_NAME]"
click at [595, 253] on input "text" at bounding box center [664, 261] width 317 height 27
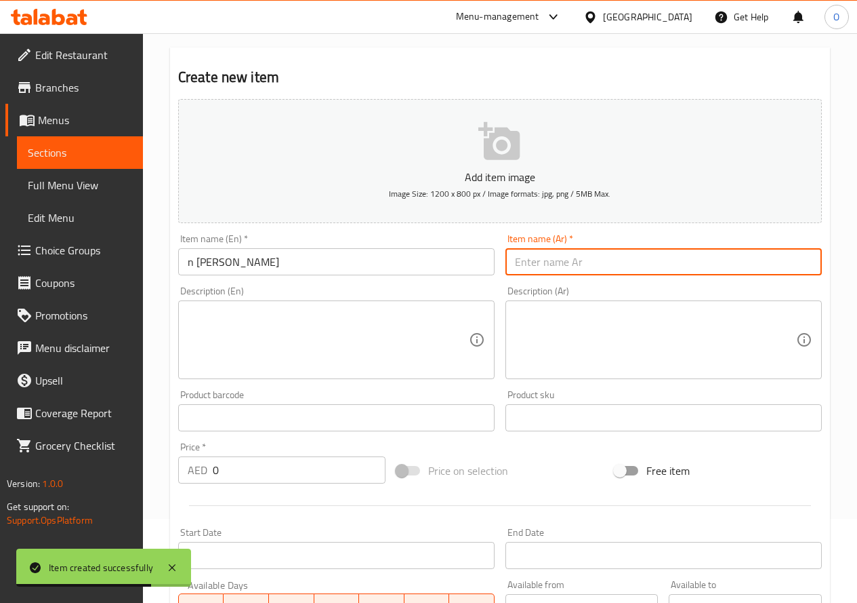
paste input "[PERSON_NAME]"
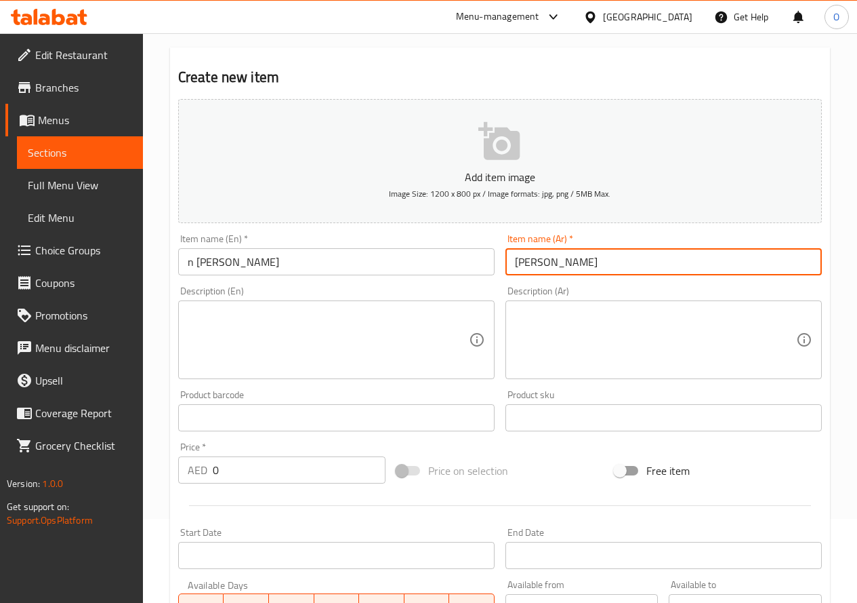
type input "[PERSON_NAME]"
click at [267, 267] on input "n [PERSON_NAME]" at bounding box center [336, 261] width 317 height 27
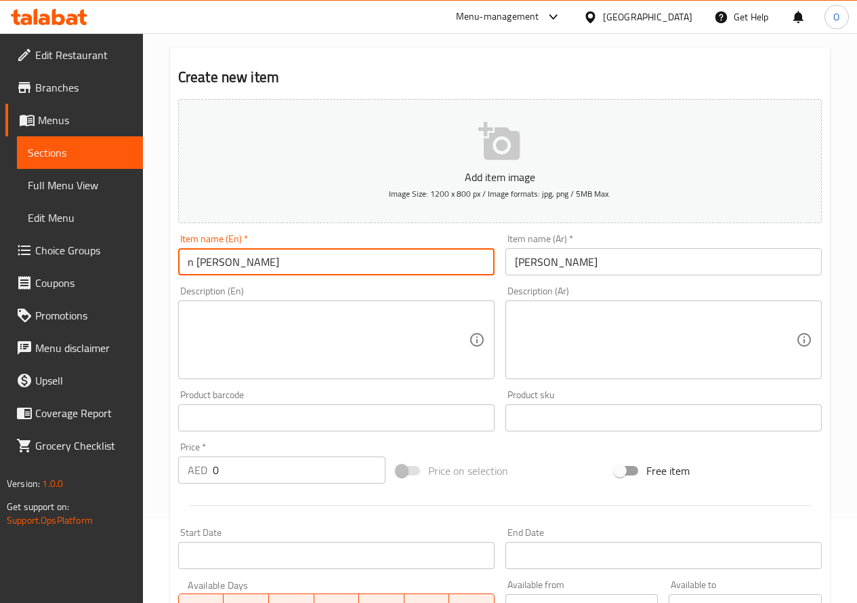
click at [267, 267] on input "n [PERSON_NAME]" at bounding box center [336, 261] width 317 height 27
paste input "text"
paste input "Chicken"
type input "Maria Chicken"
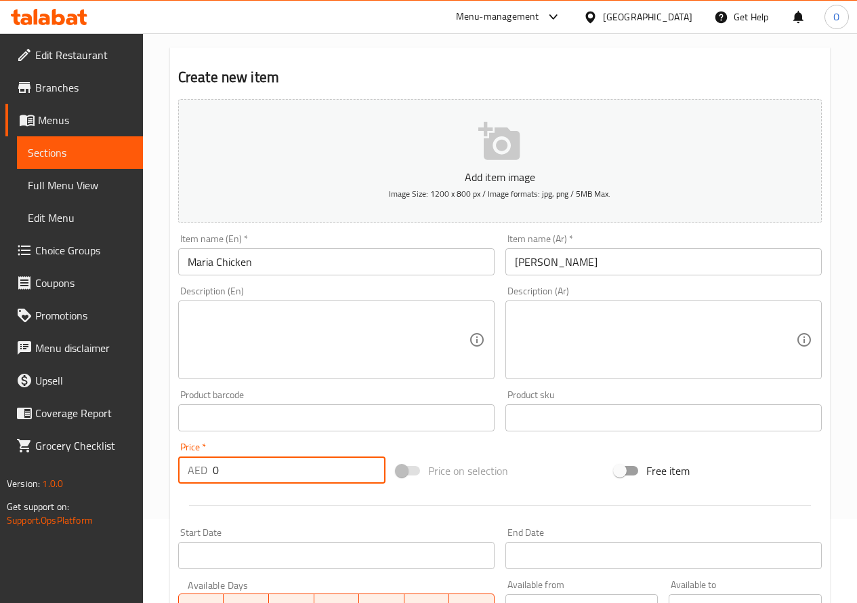
drag, startPoint x: 230, startPoint y: 466, endPoint x: 217, endPoint y: 468, distance: 13.8
click at [220, 468] on input "0" at bounding box center [299, 469] width 173 height 27
drag, startPoint x: 210, startPoint y: 471, endPoint x: 224, endPoint y: 470, distance: 13.6
click at [222, 470] on div "AED 0 Price *" at bounding box center [281, 469] width 207 height 27
paste input "26"
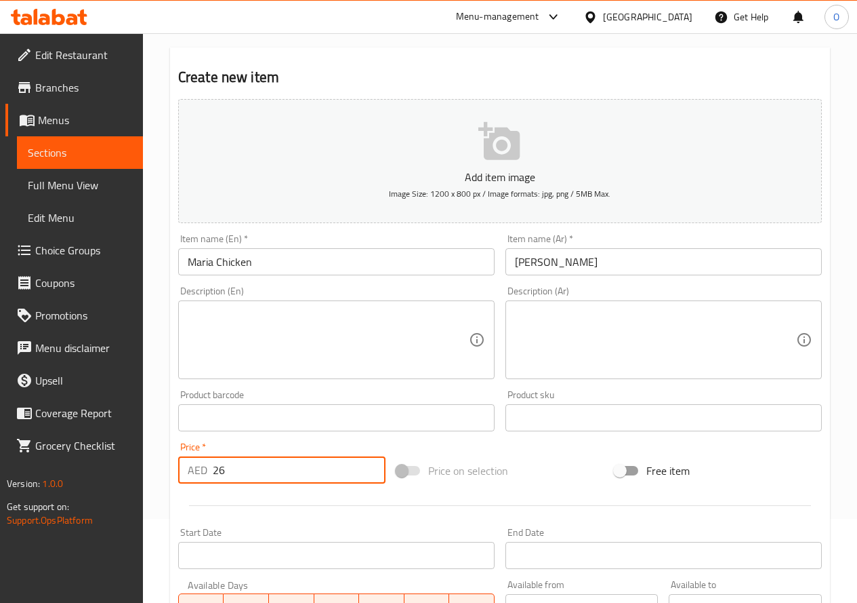
type input "26"
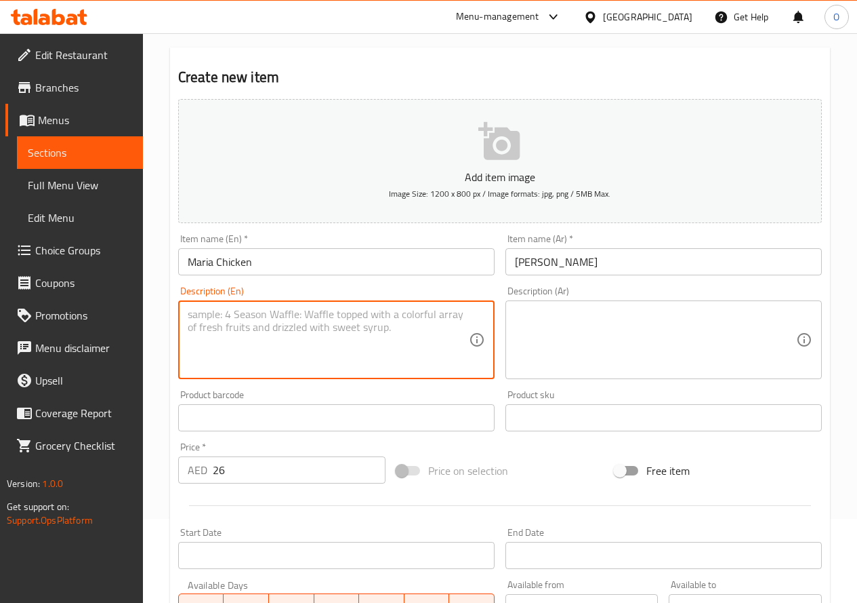
click at [245, 346] on textarea at bounding box center [328, 340] width 281 height 64
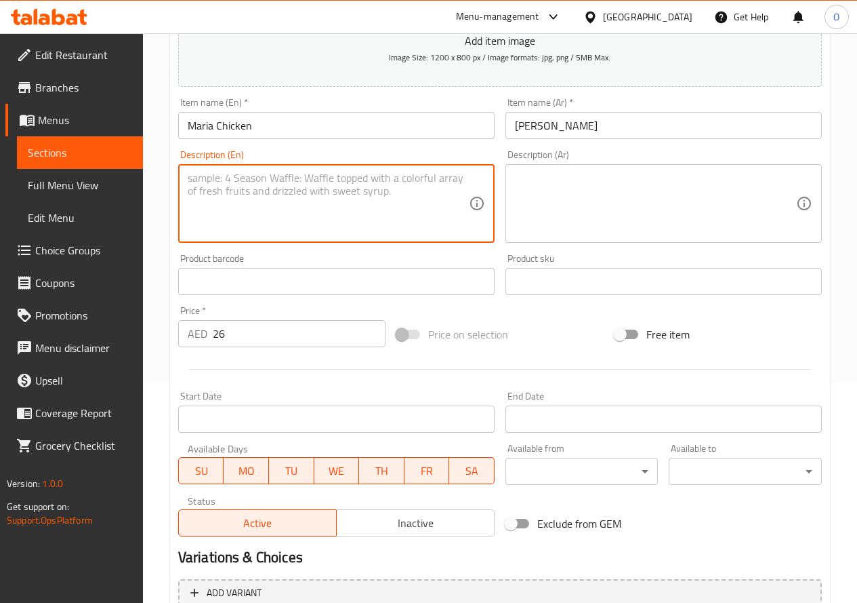
scroll to position [355, 0]
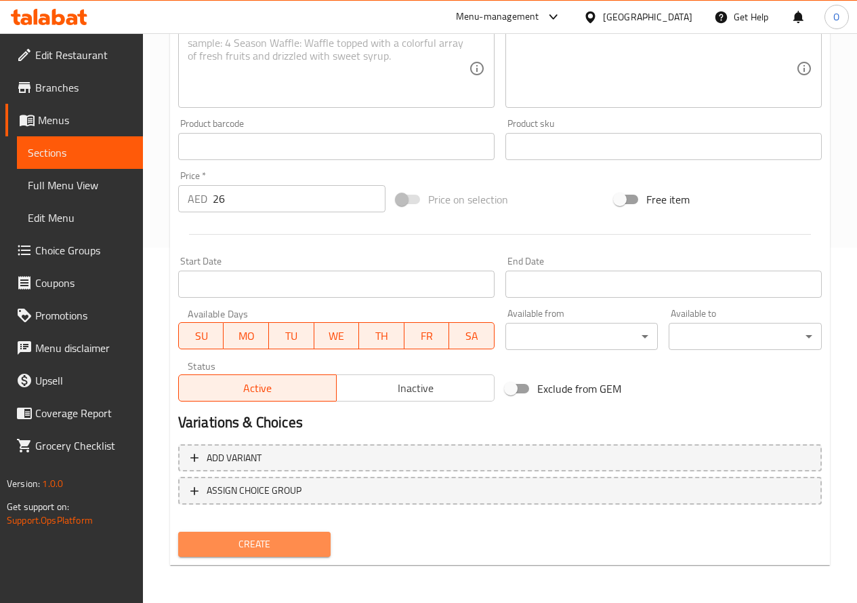
drag, startPoint x: 270, startPoint y: 546, endPoint x: 270, endPoint y: 531, distance: 15.6
click at [270, 546] on span "Create" at bounding box center [254, 543] width 131 height 17
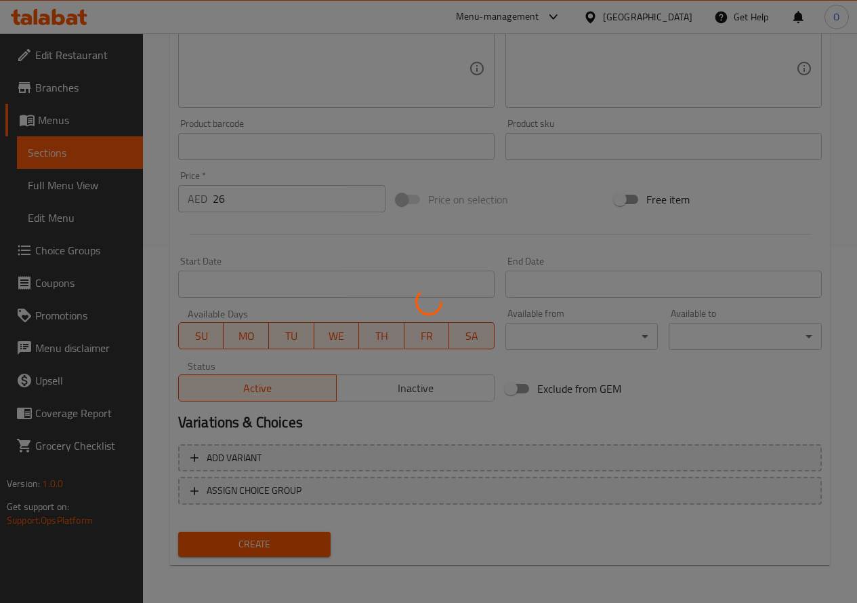
type input "0"
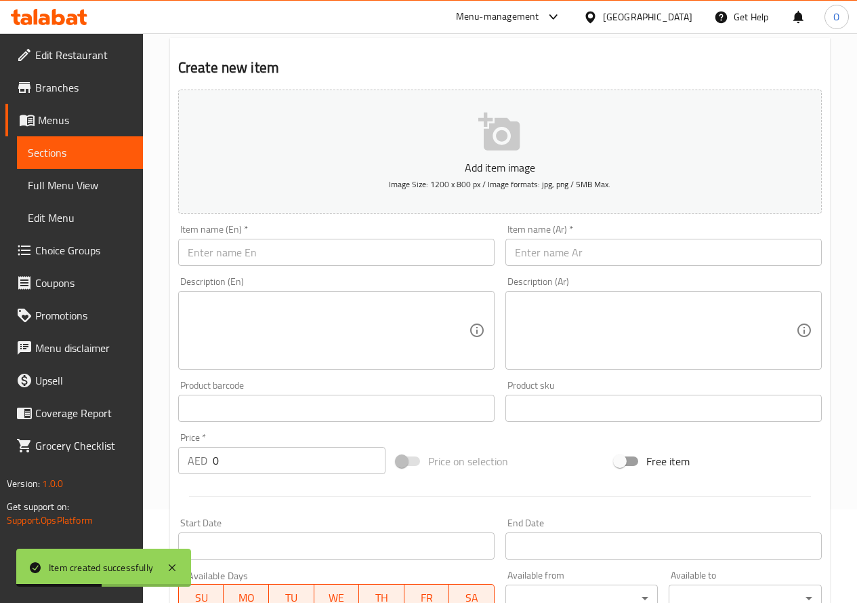
scroll to position [84, 0]
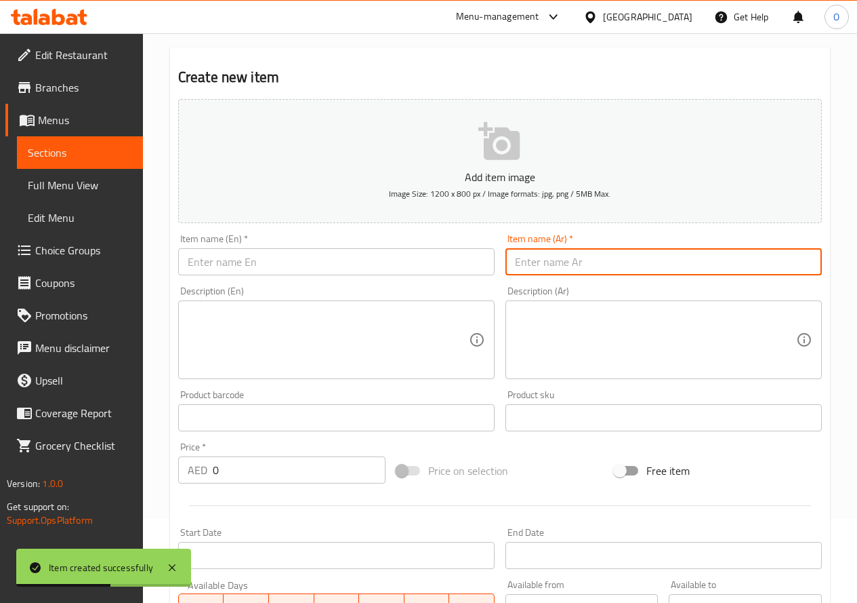
click at [609, 255] on input "text" at bounding box center [664, 261] width 317 height 27
paste input "قطعة دجاج مع األرز"
type input "قطعة دجاج مع األرز"
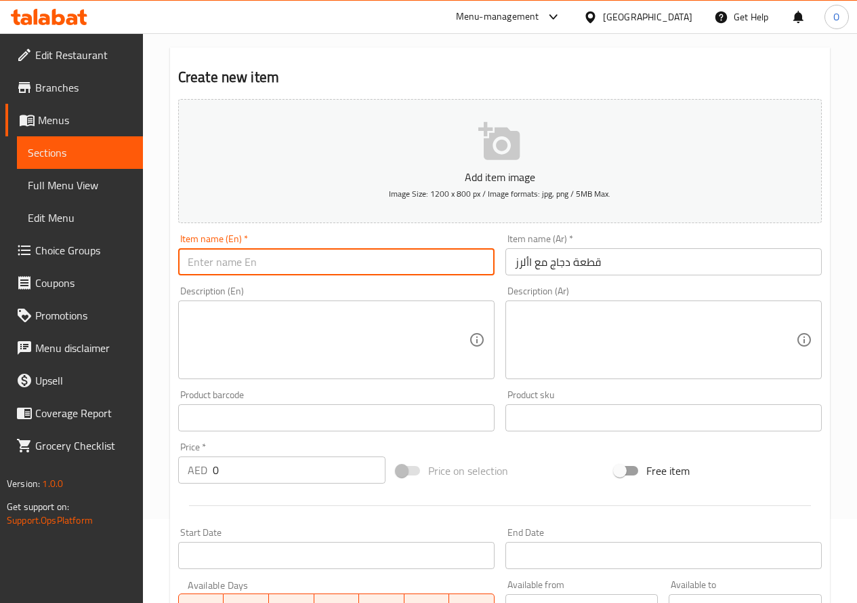
click at [291, 256] on input "text" at bounding box center [336, 261] width 317 height 27
paste input "/Rice With Cutlet Chicke"
click at [309, 255] on input "/Rice With Cutlet Chicke" at bounding box center [336, 261] width 317 height 27
click at [309, 256] on input "/Rice With Cutlet Chicke" at bounding box center [336, 261] width 317 height 27
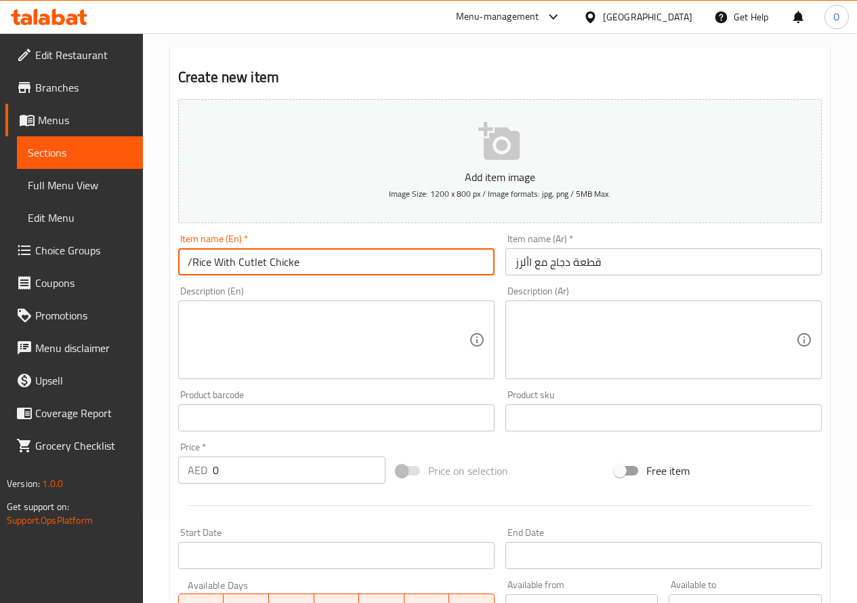
click at [309, 256] on input "/Rice With Cutlet Chicke" at bounding box center [336, 261] width 317 height 27
paste input "Chicken"
paste input "Cutlet"
paste input "With"
paste input "Rice"
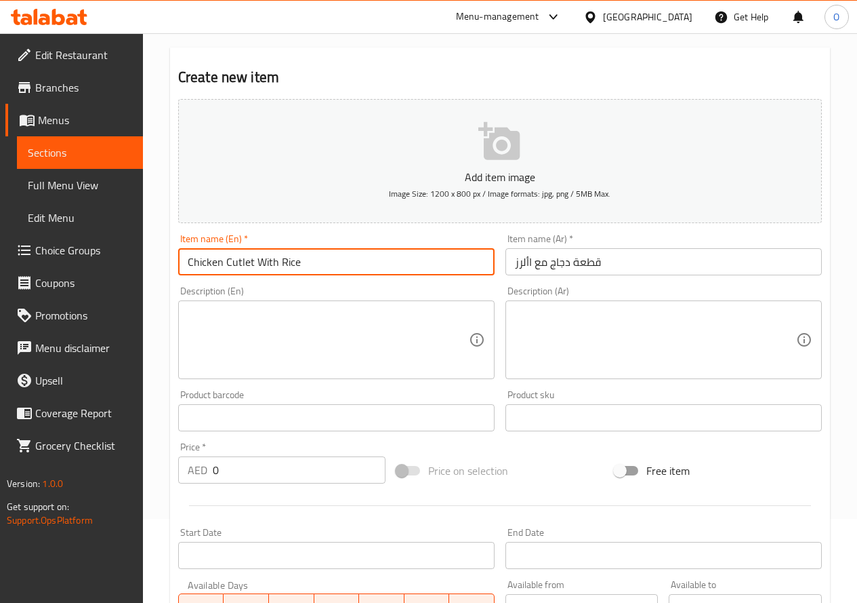
type input "Chicken Cutlet With Rice"
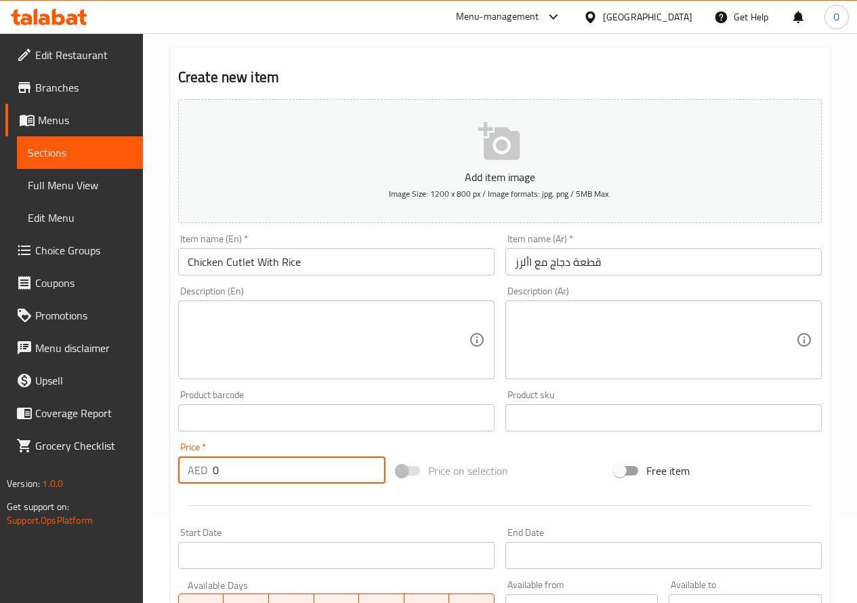
click at [213, 466] on input "0" at bounding box center [299, 469] width 173 height 27
paste input "39"
type input "39"
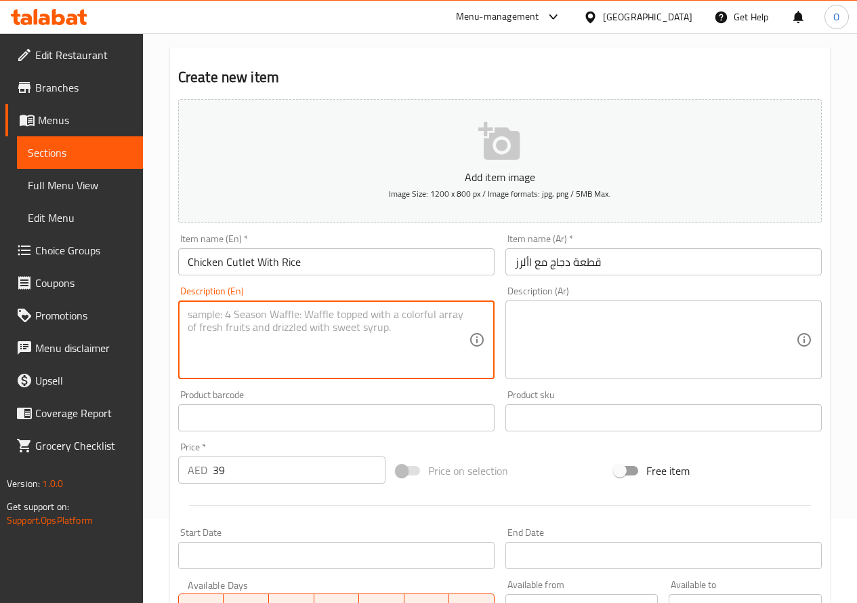
click at [197, 344] on textarea at bounding box center [328, 340] width 281 height 64
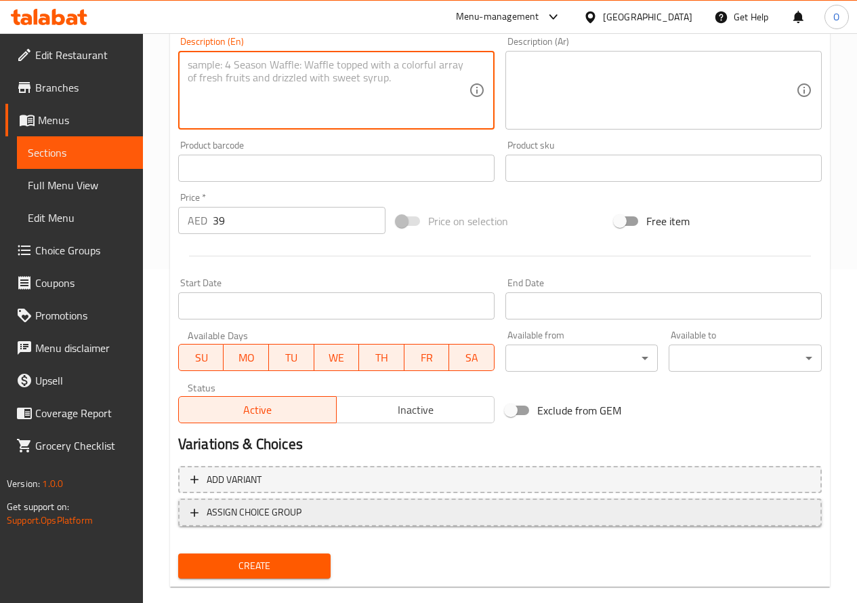
scroll to position [355, 0]
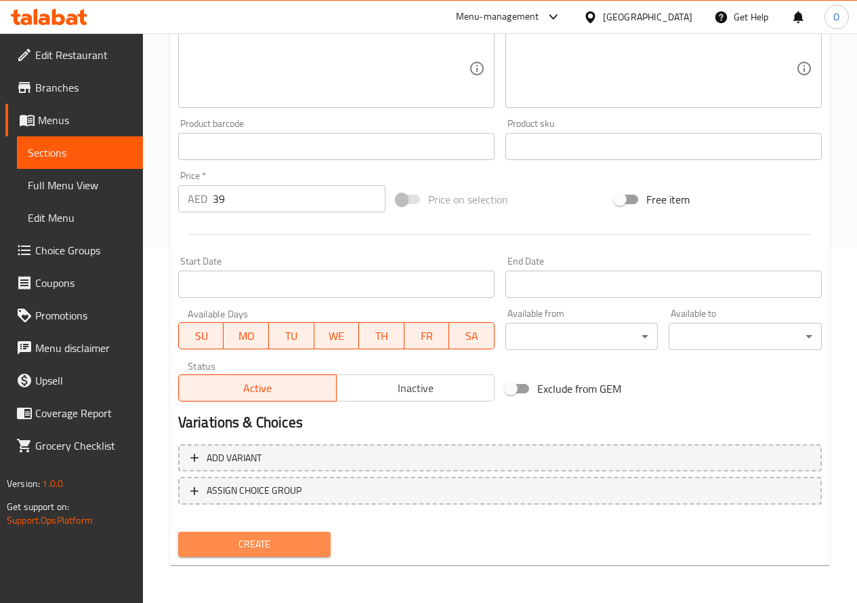
click at [245, 538] on span "Create" at bounding box center [254, 543] width 131 height 17
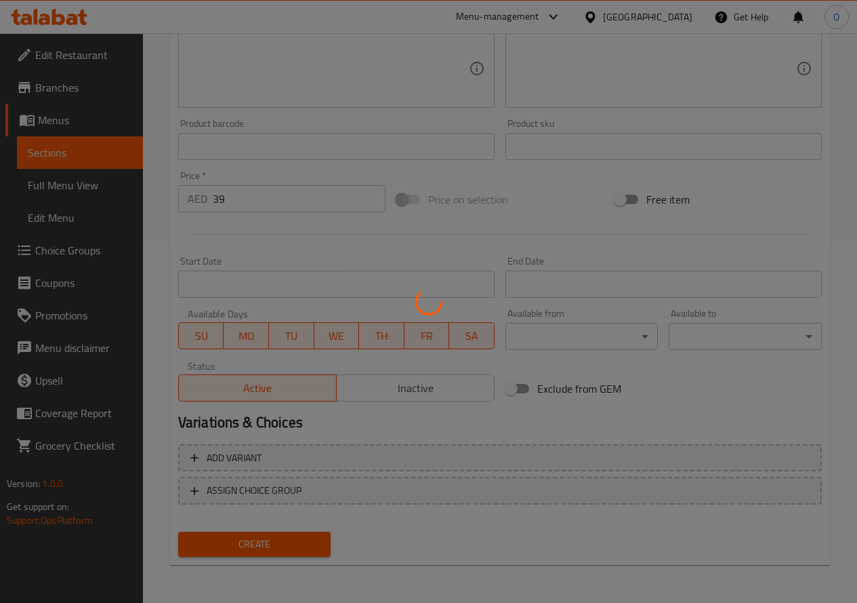
type input "0"
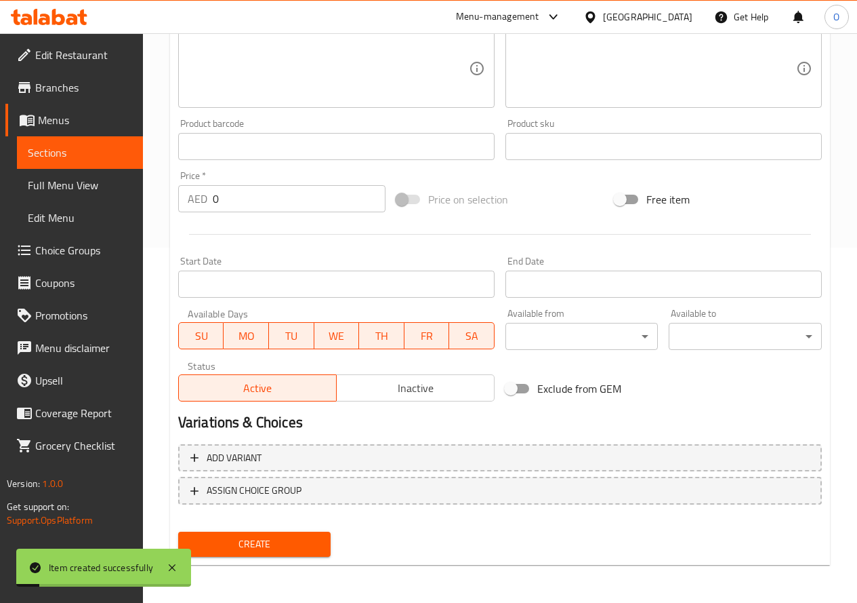
scroll to position [0, 0]
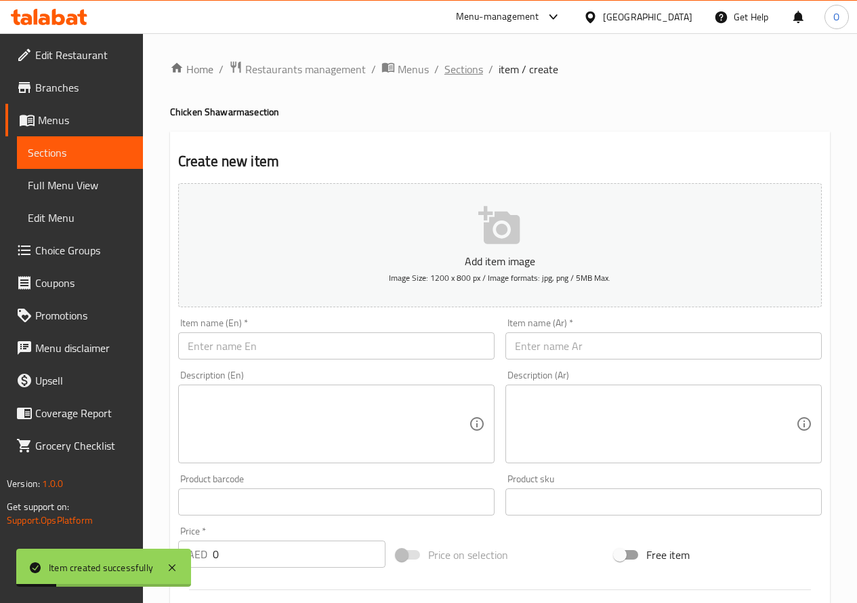
click at [462, 71] on span "Sections" at bounding box center [464, 69] width 39 height 16
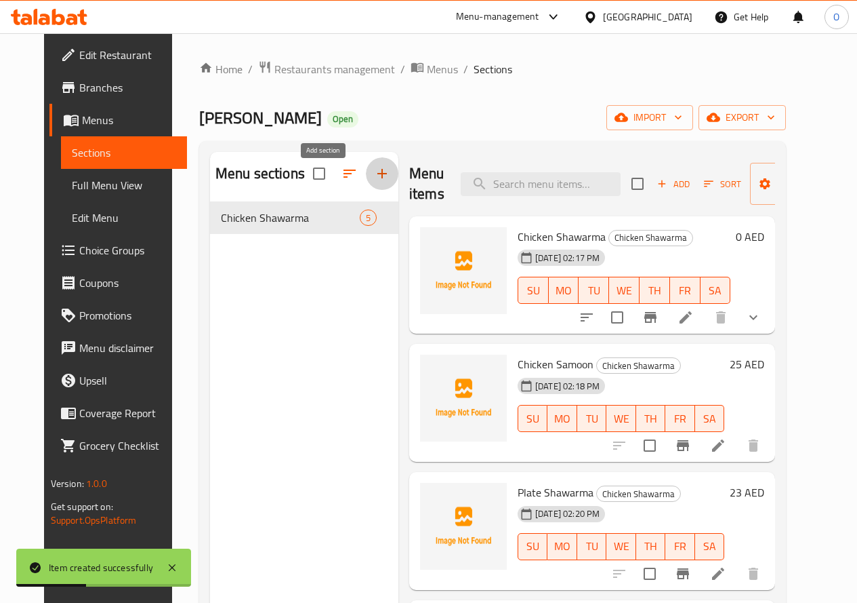
click at [366, 174] on button "button" at bounding box center [382, 173] width 33 height 33
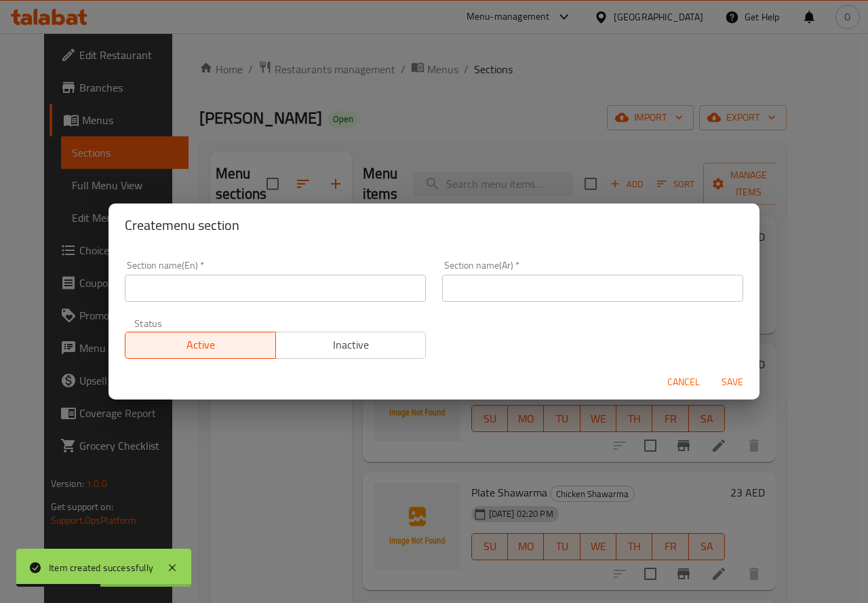
click at [478, 306] on div "Section name(Ar)   * Section name(Ar) *" at bounding box center [592, 281] width 317 height 58
click at [479, 285] on input "text" at bounding box center [592, 287] width 301 height 27
paste input "[PERSON_NAME]"
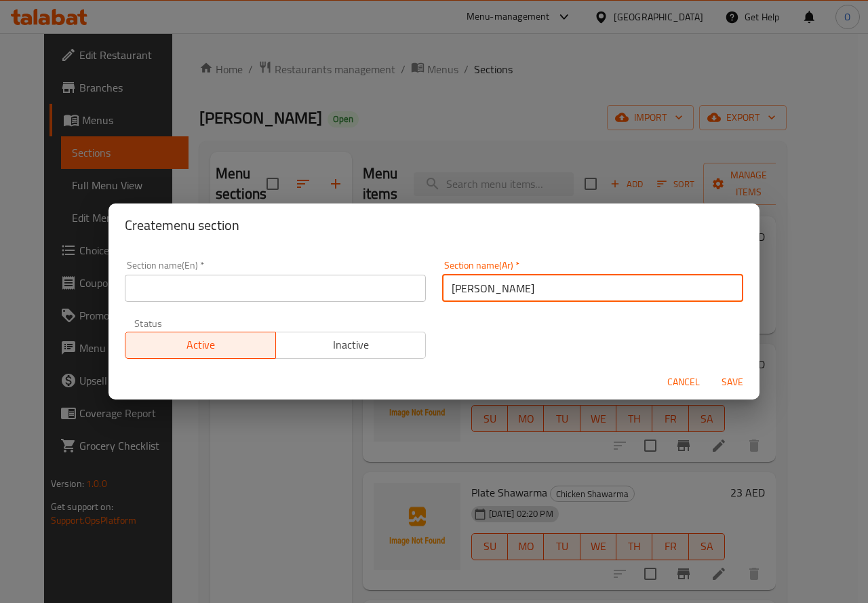
click at [487, 289] on input "[PERSON_NAME]" at bounding box center [592, 287] width 301 height 27
click at [483, 293] on input "شاورما" at bounding box center [592, 287] width 301 height 27
paste input "لحم"
click at [511, 295] on input "شاورما لحم" at bounding box center [592, 287] width 301 height 27
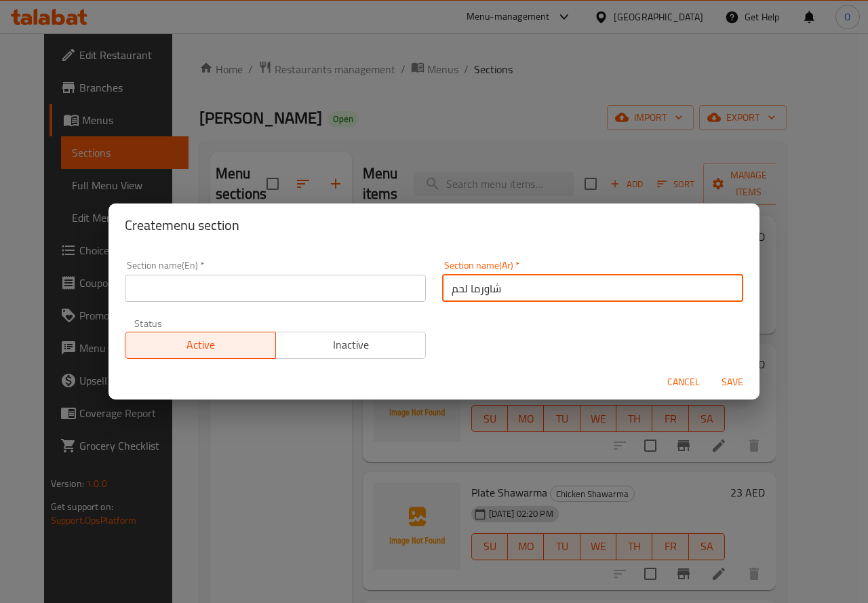
click at [511, 295] on input "شاورما لحم" at bounding box center [592, 287] width 301 height 27
type input "شاورما لحم"
click at [228, 286] on input "text" at bounding box center [275, 287] width 301 height 27
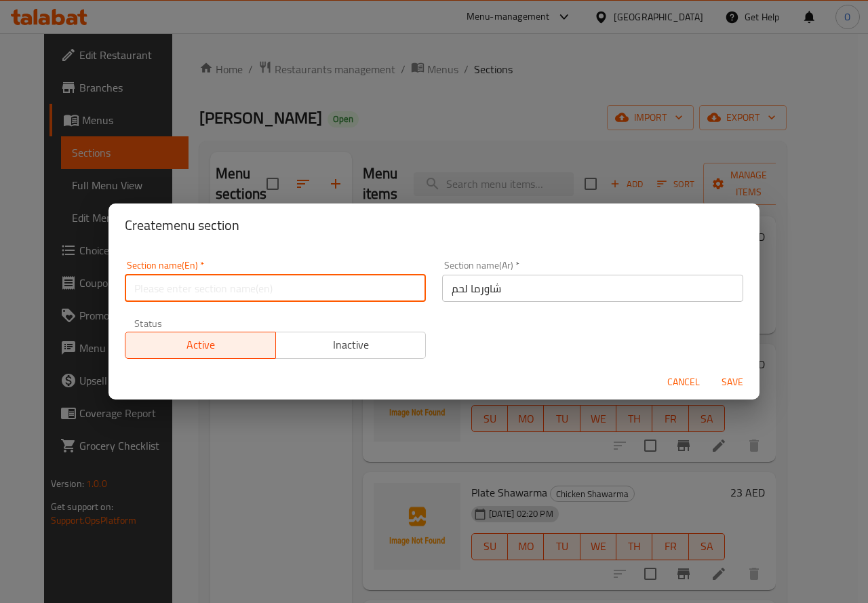
paste input "Meat Shawarma"
type input "Meat Shawarma"
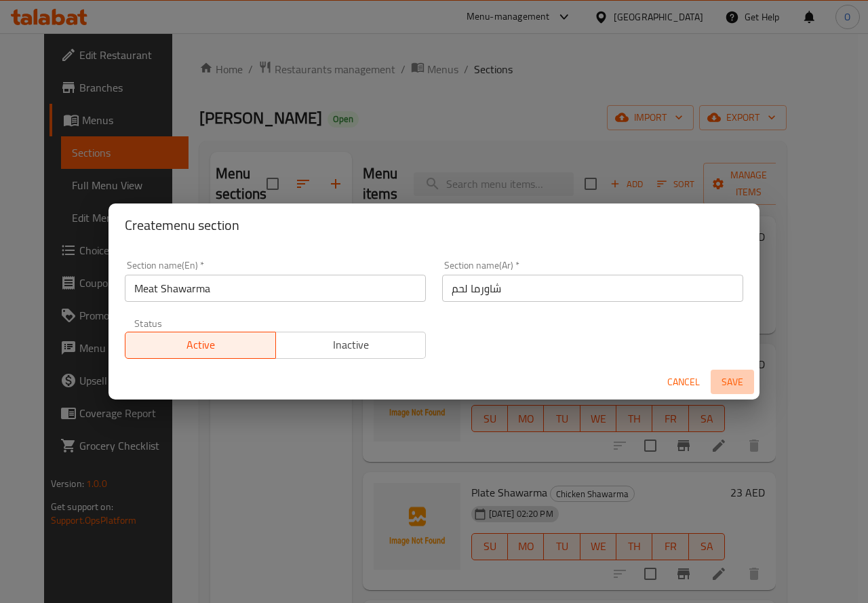
click at [722, 375] on span "Save" at bounding box center [732, 381] width 33 height 17
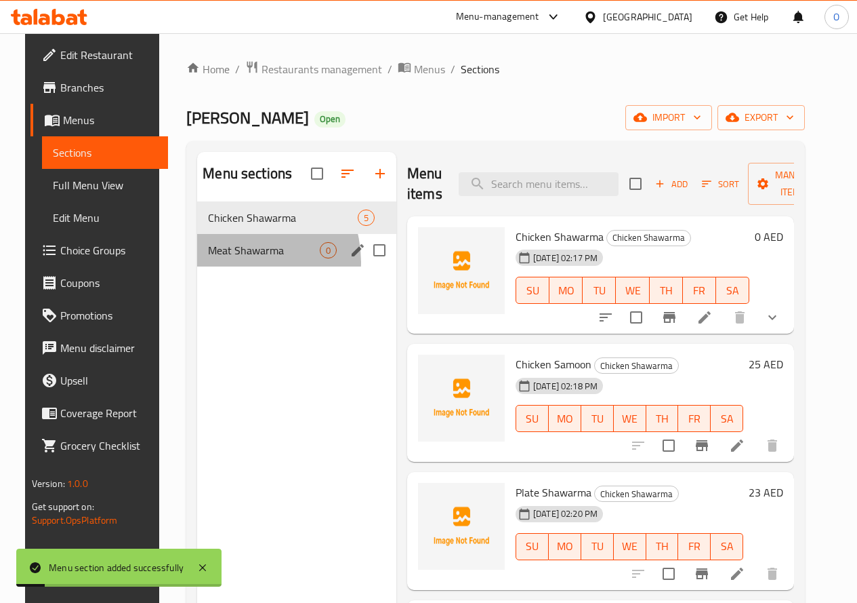
click at [224, 266] on div "Meat Shawarma 0" at bounding box center [296, 250] width 199 height 33
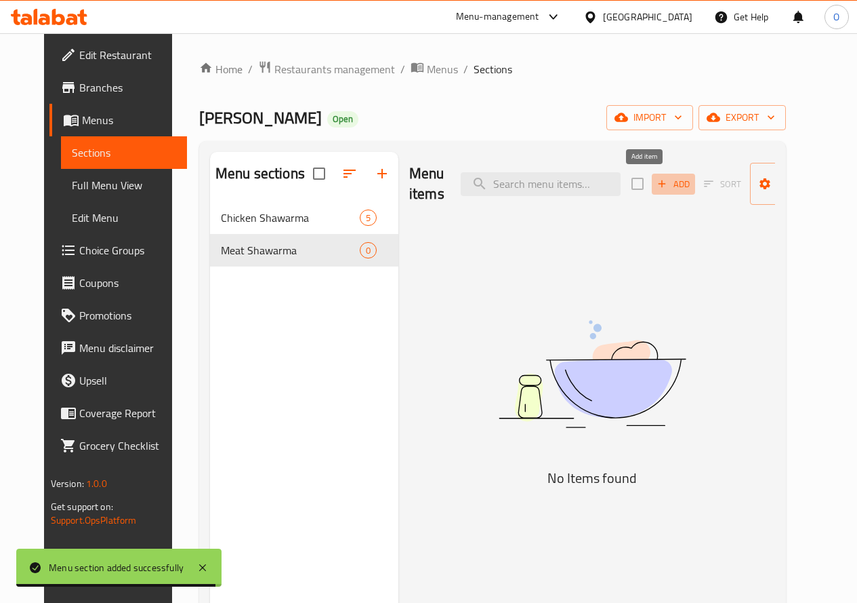
click at [655, 191] on span "Add" at bounding box center [673, 184] width 37 height 16
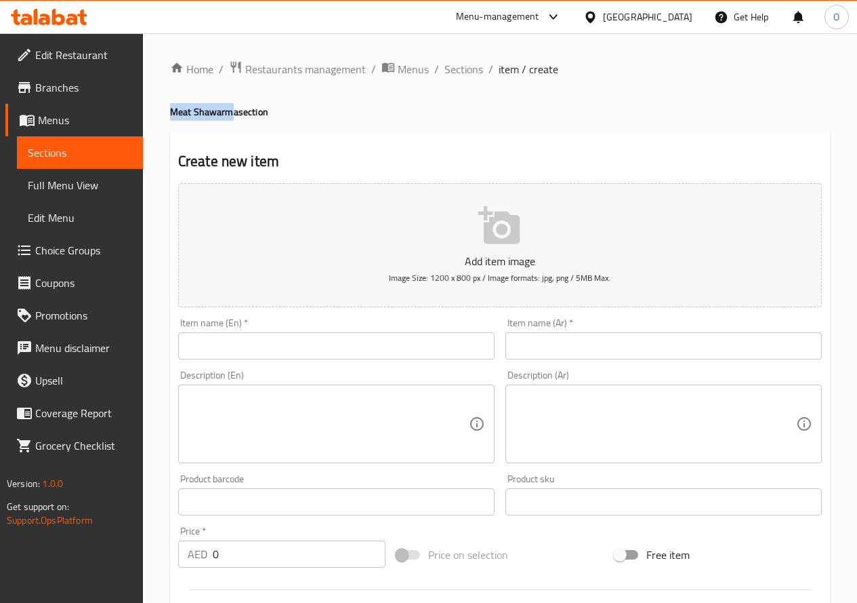
drag, startPoint x: 233, startPoint y: 113, endPoint x: 160, endPoint y: 113, distance: 73.2
click at [160, 113] on div "Home / Restaurants management / Menus / Sections / item / create Meat Shawarma …" at bounding box center [500, 495] width 714 height 924
click at [224, 106] on h4 "Meat Shawarma section" at bounding box center [500, 112] width 660 height 14
drag, startPoint x: 237, startPoint y: 110, endPoint x: 169, endPoint y: 113, distance: 67.8
click at [169, 113] on div "Home / Restaurants management / Menus / Sections / item / create Meat Shawarma …" at bounding box center [500, 495] width 714 height 924
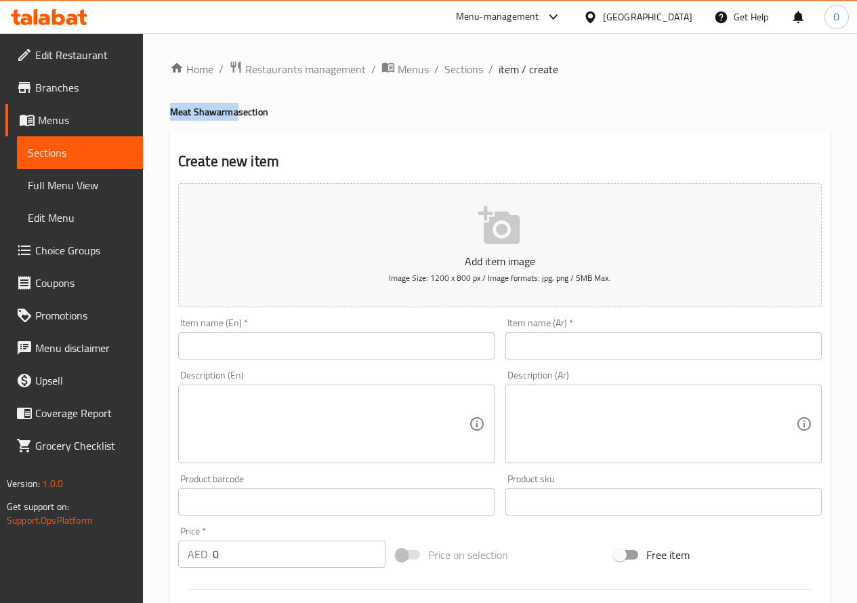
copy h4 "Meat Shawarma"
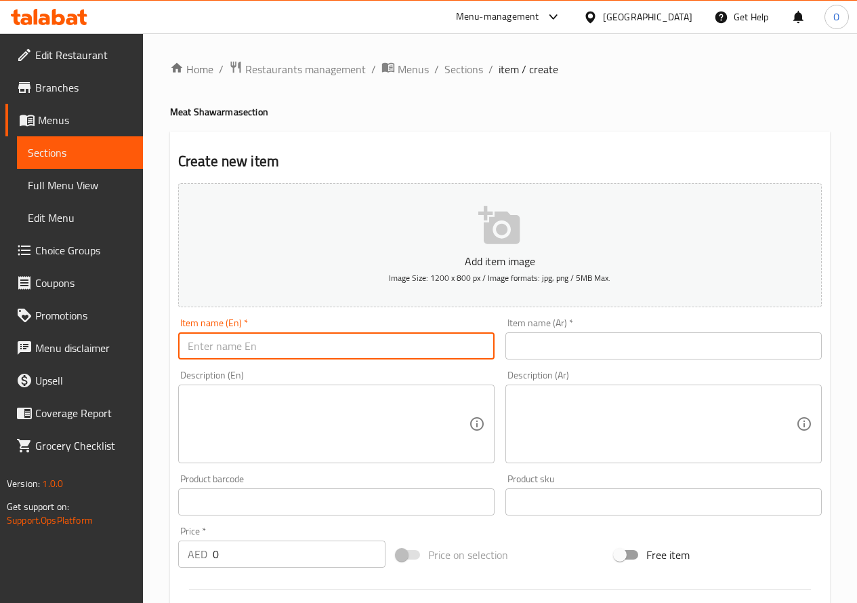
click at [256, 336] on input "text" at bounding box center [336, 345] width 317 height 27
paste input "Meat Shawarma"
type input "Meat Shawarma"
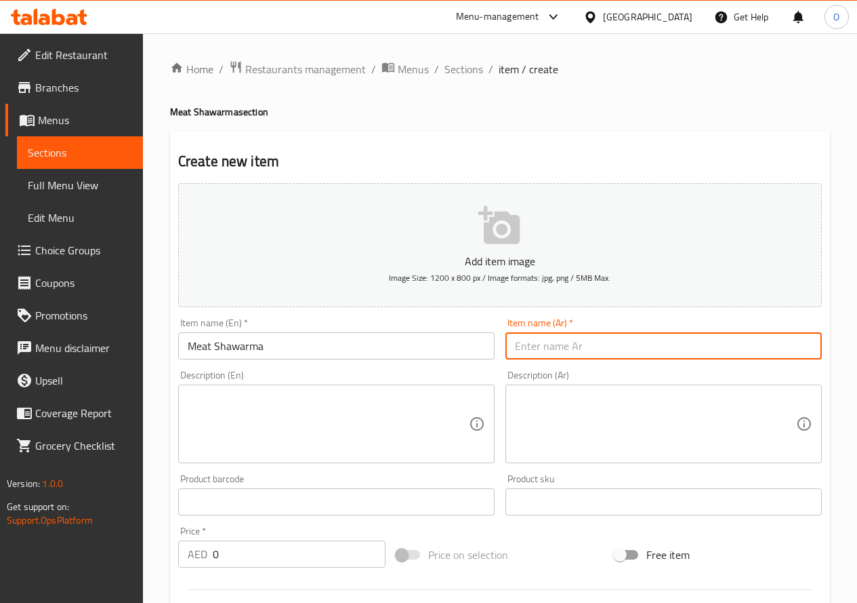
click at [544, 354] on input "text" at bounding box center [664, 345] width 317 height 27
paste input "شاورما لحم"
type input "شاورما لحم"
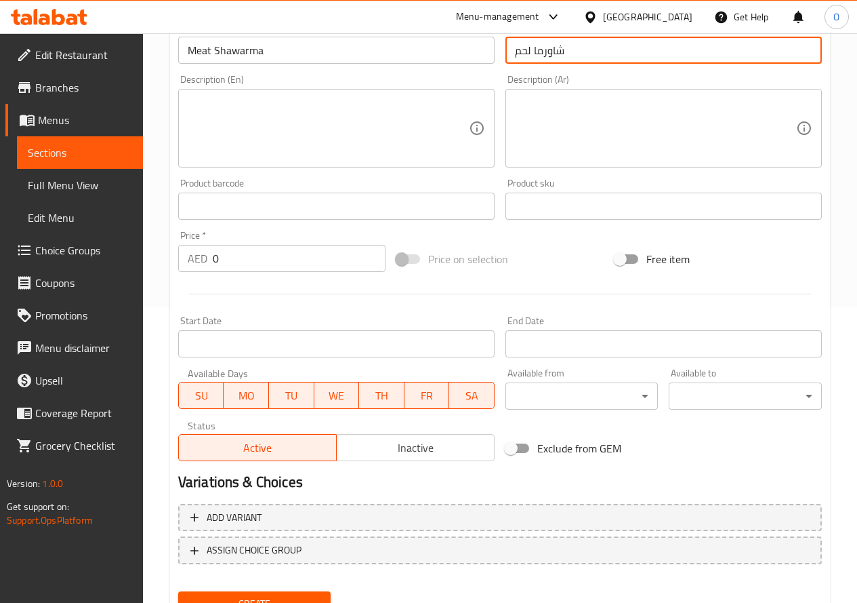
scroll to position [339, 0]
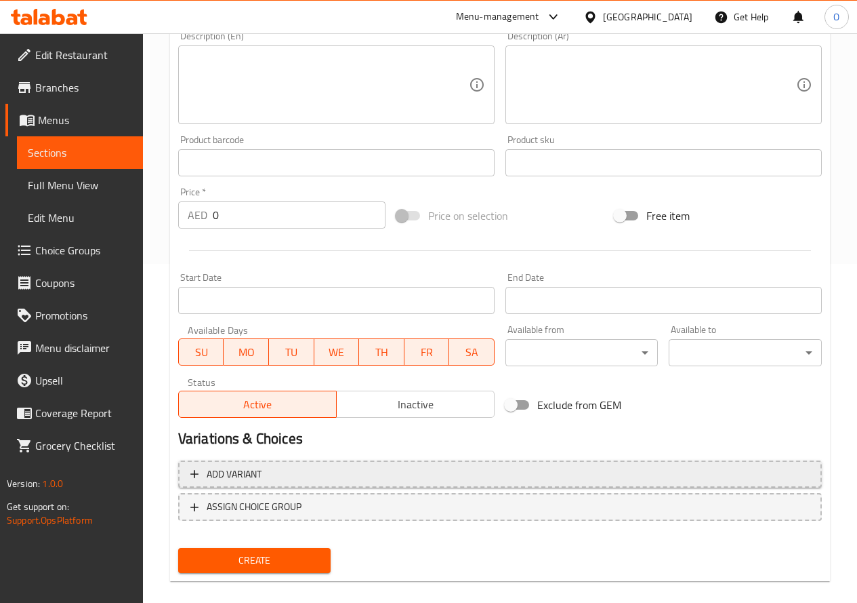
click at [487, 470] on span "Add variant" at bounding box center [499, 474] width 619 height 17
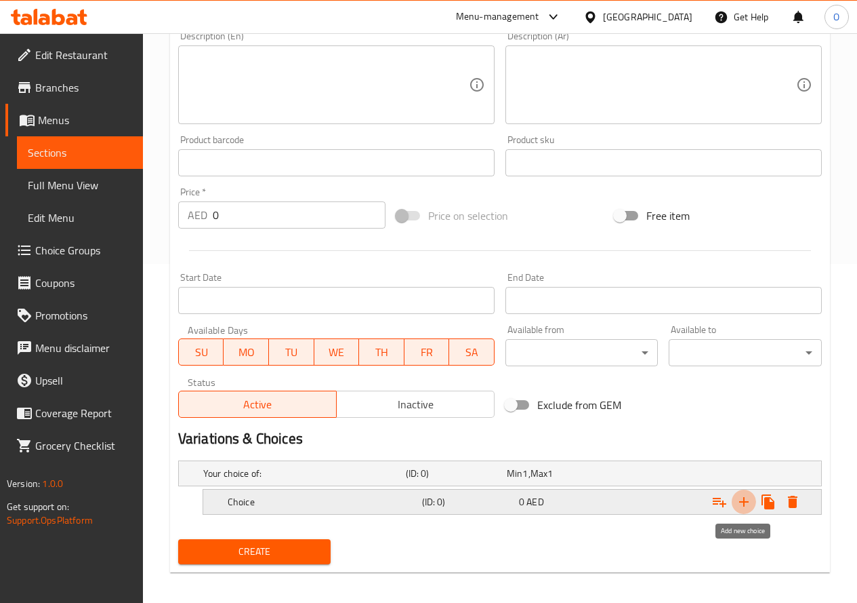
click at [737, 500] on icon "Expand" at bounding box center [744, 501] width 16 height 16
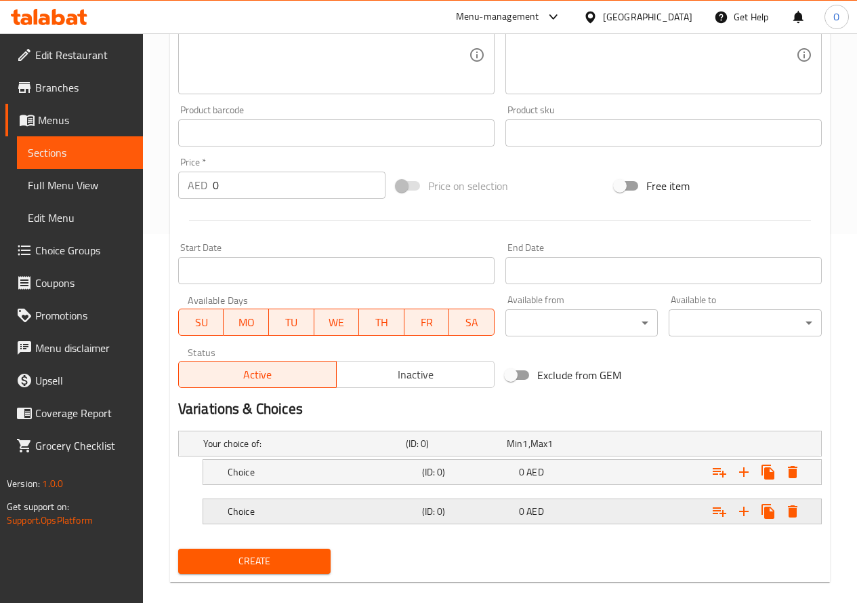
scroll to position [386, 0]
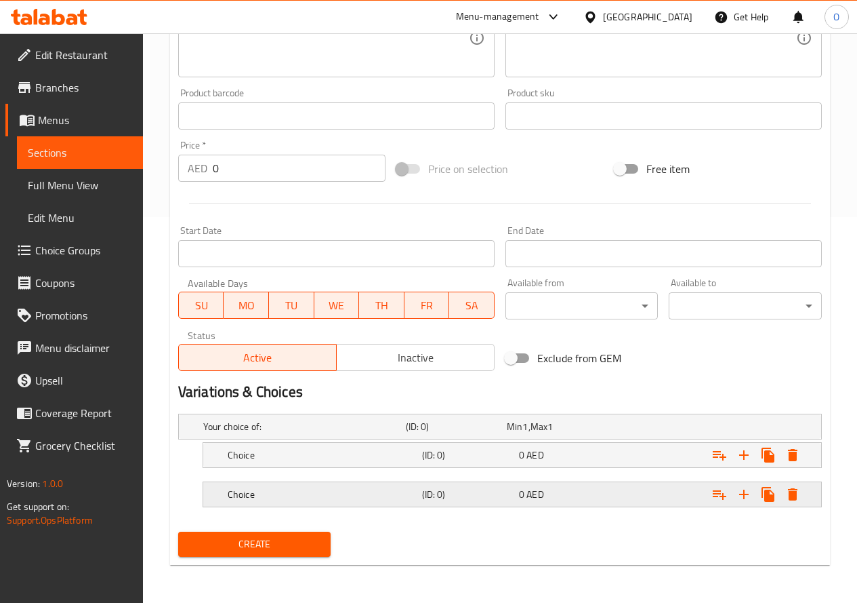
click at [448, 487] on h5 "(ID: 0)" at bounding box center [467, 494] width 91 height 14
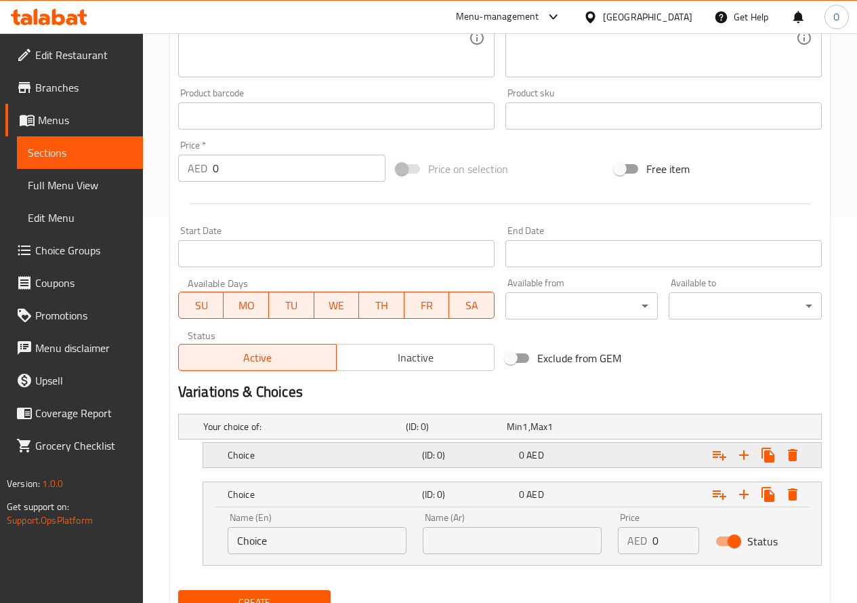
click at [451, 453] on h5 "(ID: 0)" at bounding box center [467, 455] width 91 height 14
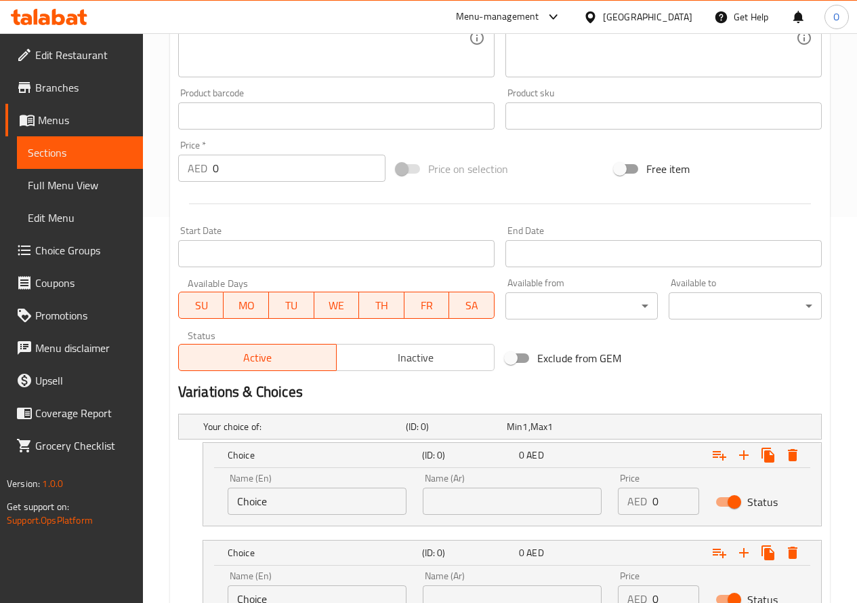
click at [484, 511] on input "text" at bounding box center [512, 500] width 179 height 27
paste input "ساندويتش صغير"
type input "ساندويتش صغير"
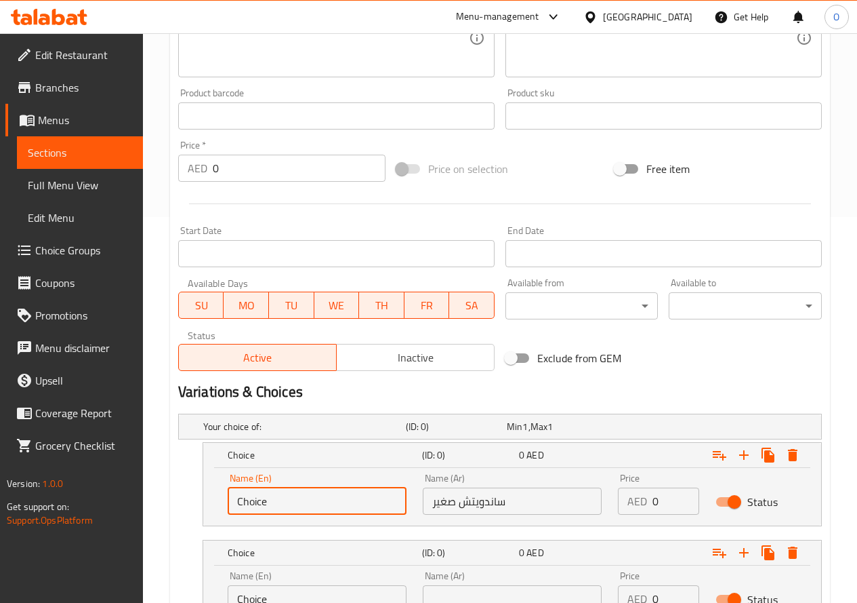
click at [312, 495] on input "Choice" at bounding box center [317, 500] width 179 height 27
paste input "Small Sandwich"
type input "Small Sandwich"
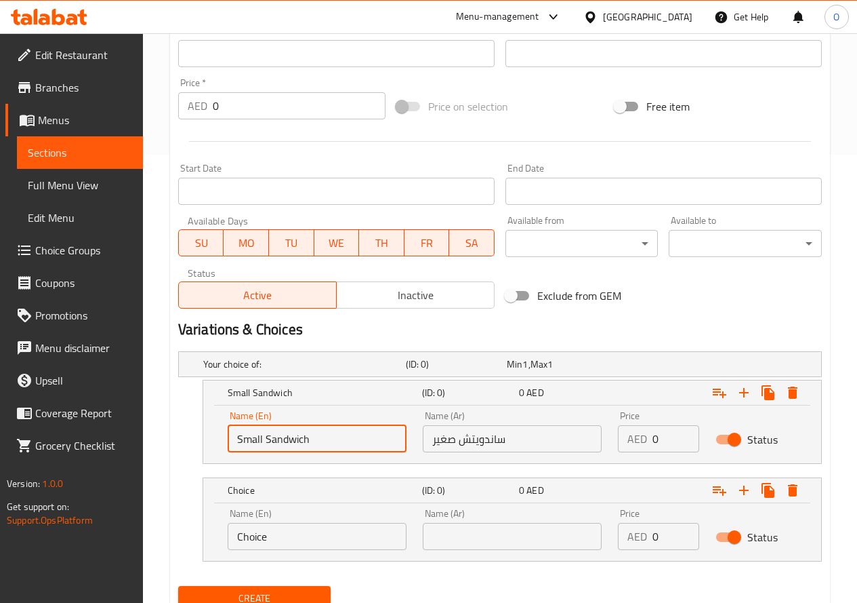
scroll to position [502, 0]
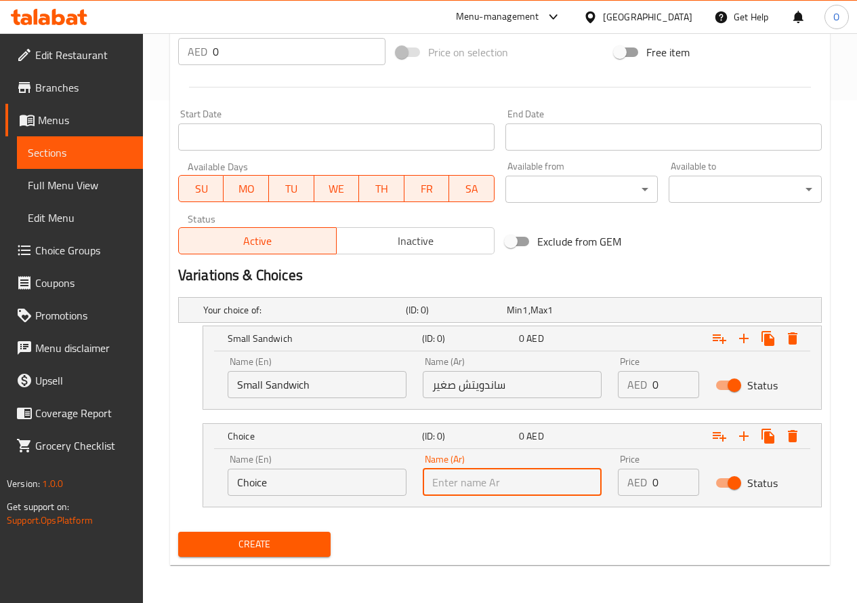
click at [455, 481] on input "text" at bounding box center [512, 481] width 179 height 27
paste input "ساندويتش كبير"
type input "ساندويتش كبير"
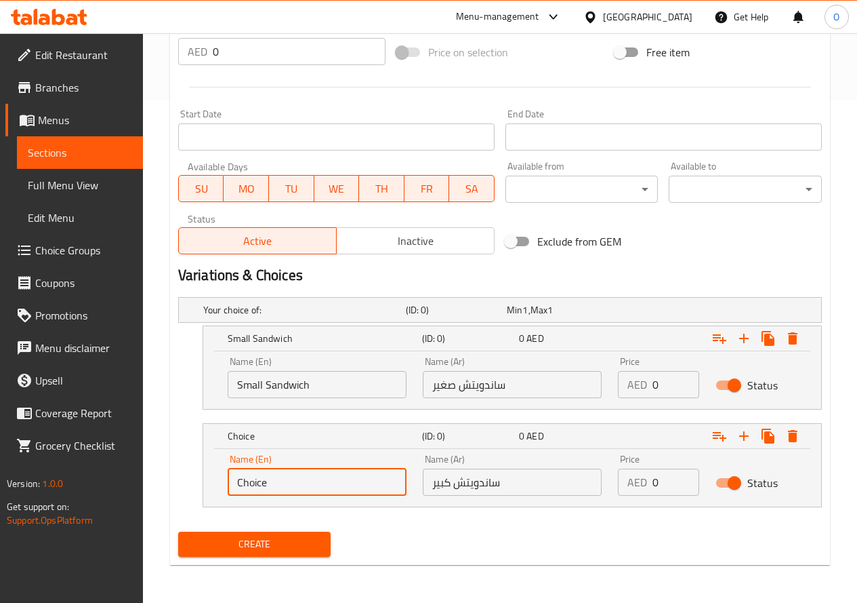
click at [294, 492] on input "Choice" at bounding box center [317, 481] width 179 height 27
paste input "Large Sandwich"
type input "Large Sandwich"
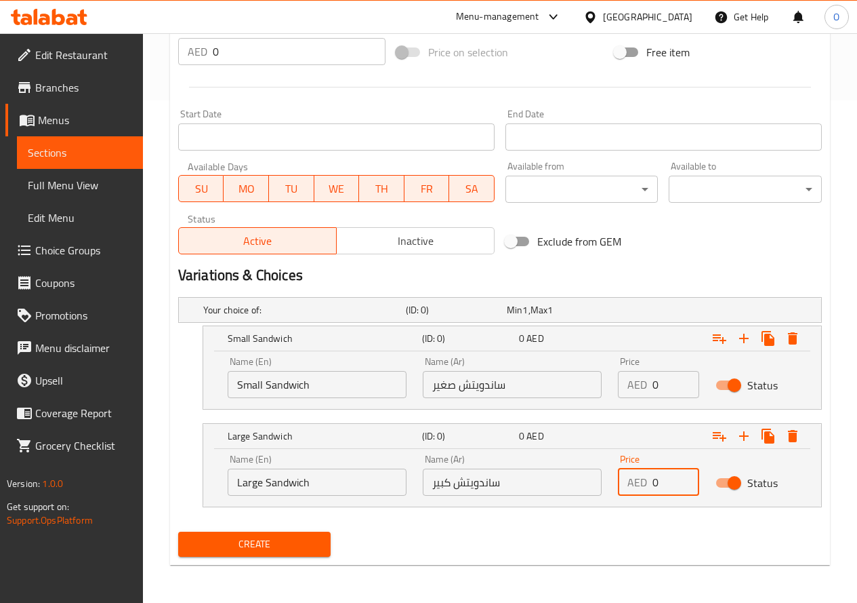
drag, startPoint x: 664, startPoint y: 481, endPoint x: 592, endPoint y: 504, distance: 75.4
click at [592, 504] on div "Name (En) Large Sandwich Name (En) Name (Ar) ساندويتش كبير Name (Ar) Price AED …" at bounding box center [512, 478] width 618 height 58
paste input "23"
type input "23"
click at [580, 531] on div "Create" at bounding box center [500, 544] width 655 height 36
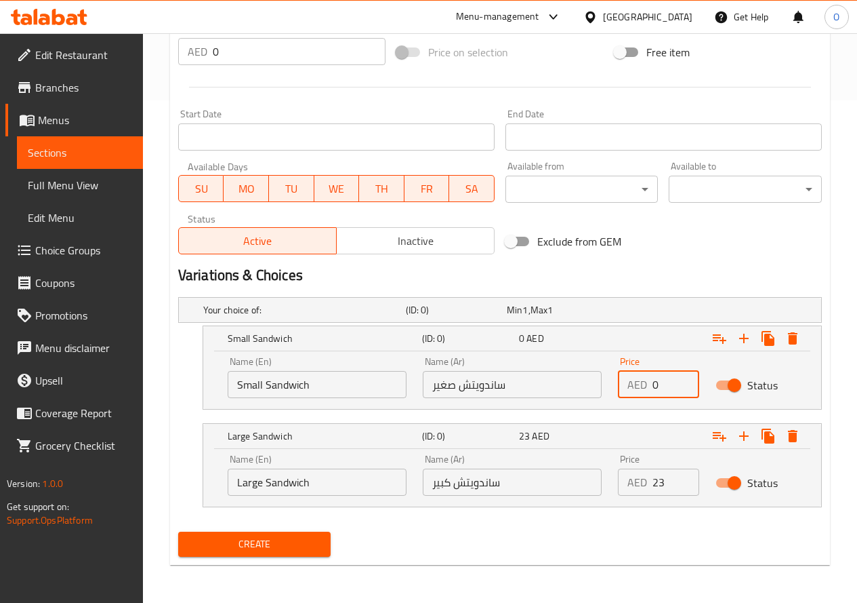
drag, startPoint x: 661, startPoint y: 383, endPoint x: 630, endPoint y: 401, distance: 36.4
click at [630, 401] on div "Price AED 0 Price" at bounding box center [659, 377] width 98 height 58
paste input "16"
type input "16"
click at [607, 413] on nav at bounding box center [500, 417] width 644 height 11
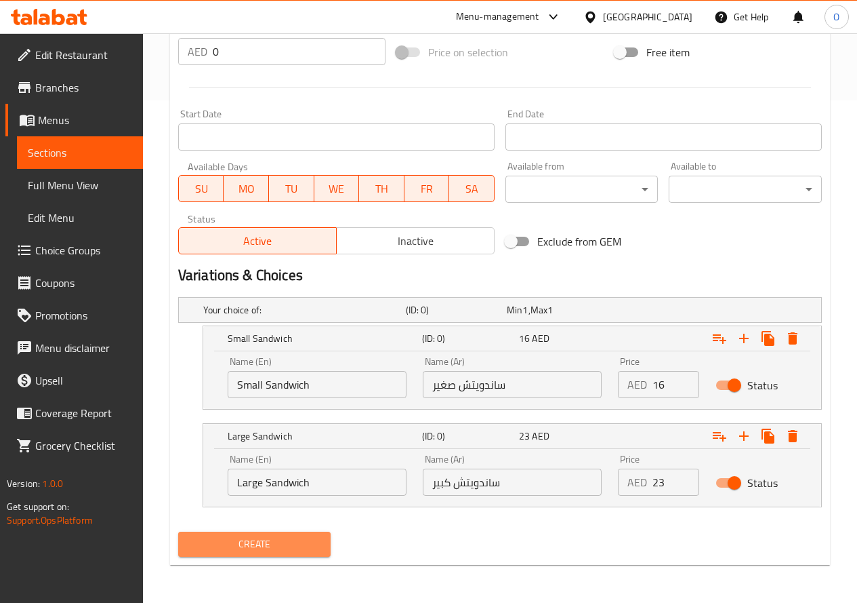
click at [258, 540] on span "Create" at bounding box center [254, 543] width 131 height 17
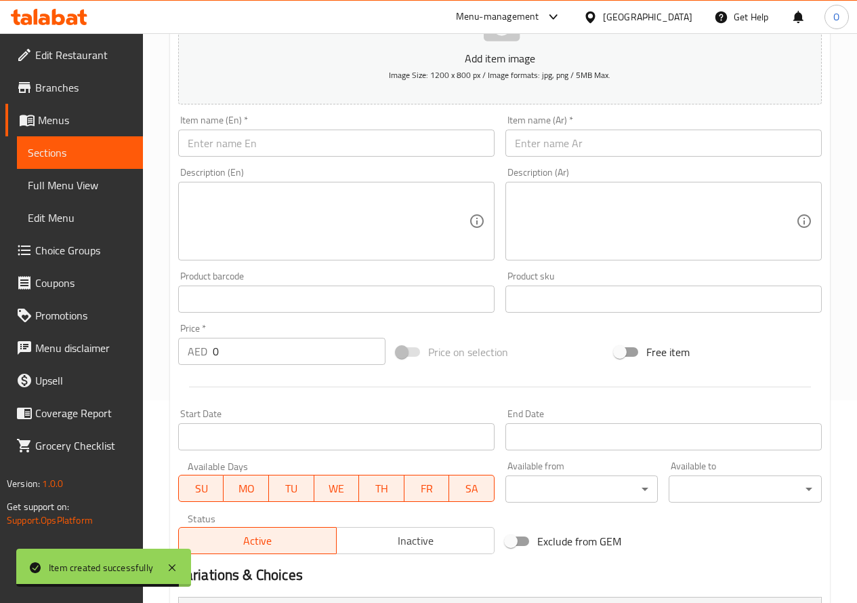
scroll to position [163, 0]
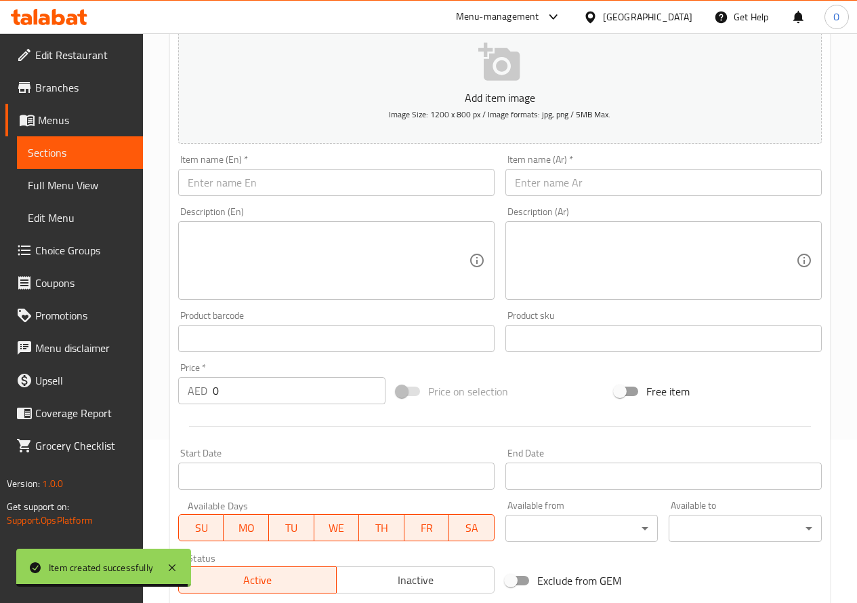
click at [605, 176] on input "text" at bounding box center [664, 182] width 317 height 27
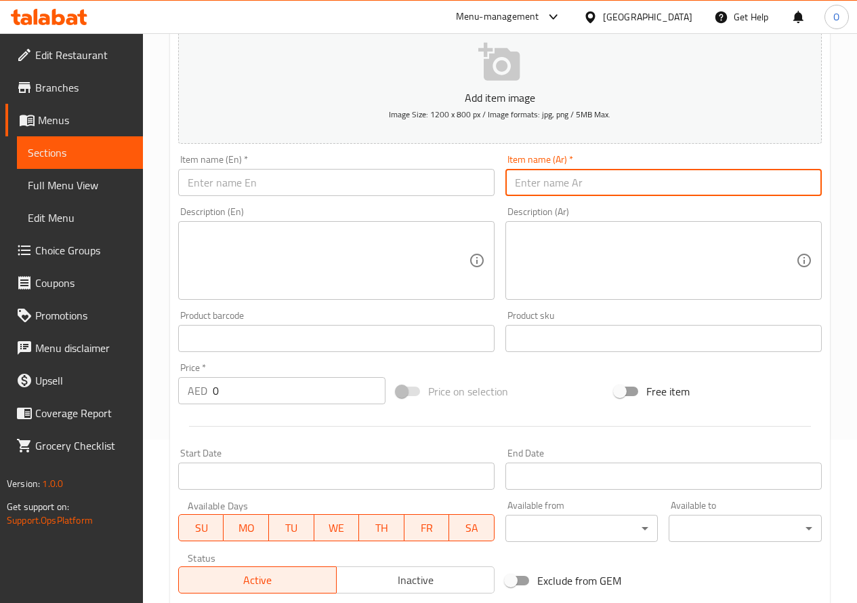
paste input "ساندويش لحم صمون"
type input "ساندويش لحم صمون"
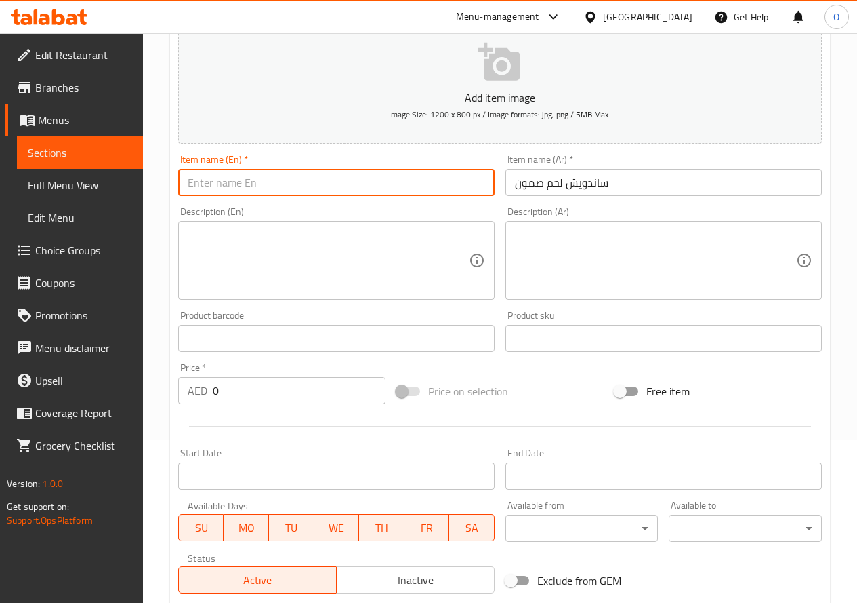
click at [246, 177] on input "text" at bounding box center [336, 182] width 317 height 27
paste input "n Meat"
click at [232, 189] on input "n Meat" at bounding box center [336, 182] width 317 height 27
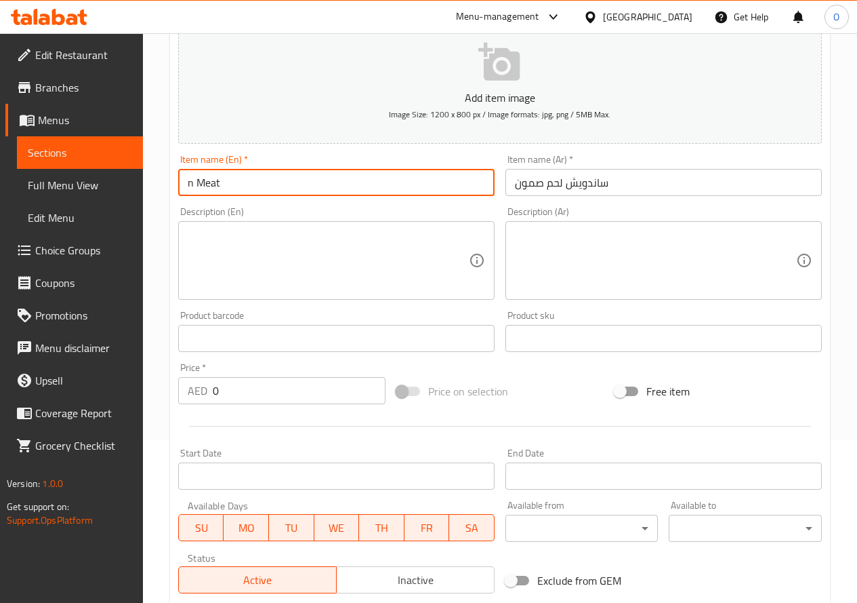
paste input "text"
paste input "Samoon"
type input "Meat Samoon"
drag, startPoint x: 226, startPoint y: 390, endPoint x: 181, endPoint y: 409, distance: 49.5
click at [181, 409] on div "Add item image Image Size: 1200 x 800 px / Image formats: jpg, png / 5MB Max. I…" at bounding box center [500, 306] width 655 height 584
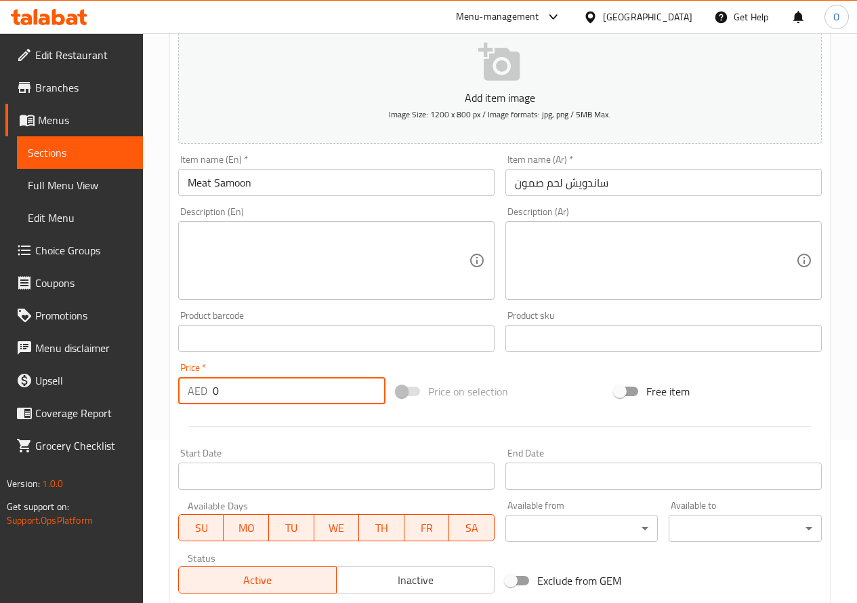
paste input "26"
type input "26"
click at [207, 415] on div at bounding box center [500, 425] width 655 height 33
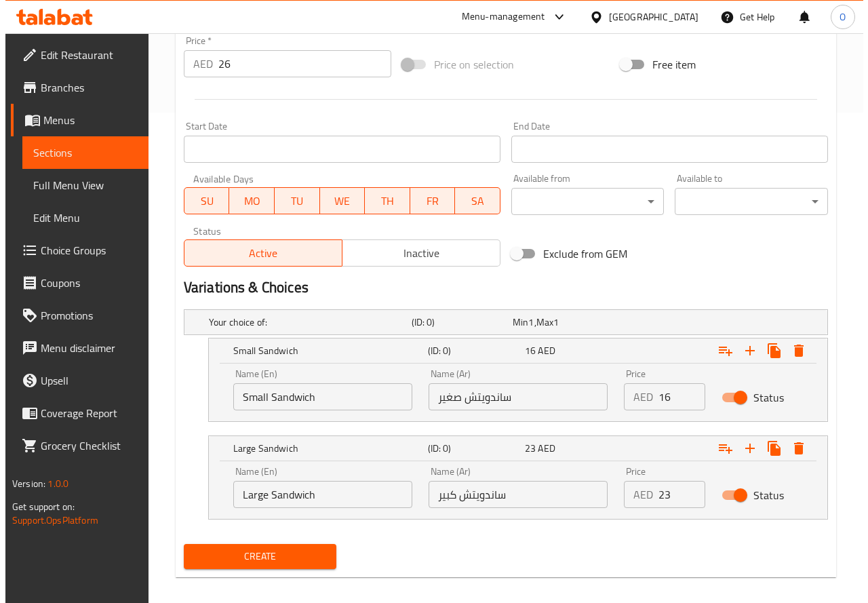
scroll to position [502, 0]
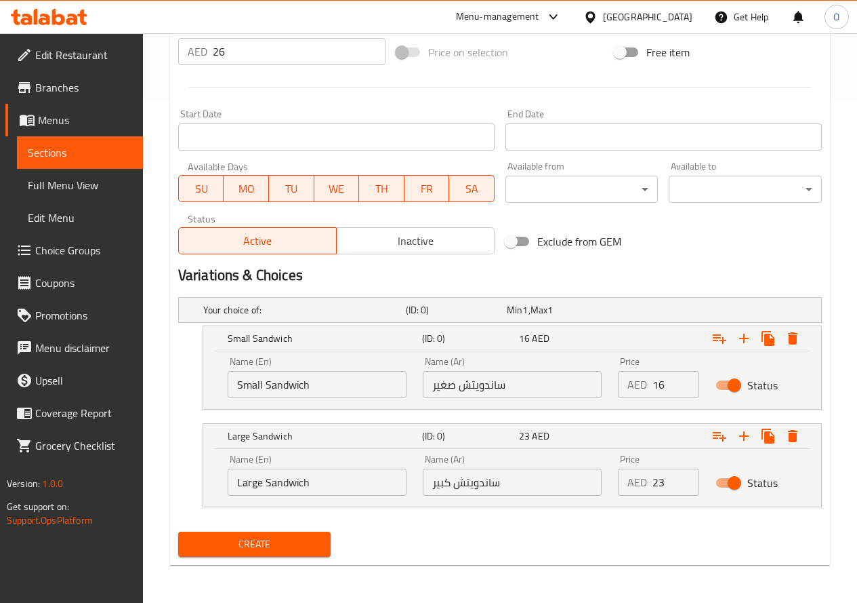
click at [270, 541] on span "Create" at bounding box center [254, 543] width 131 height 17
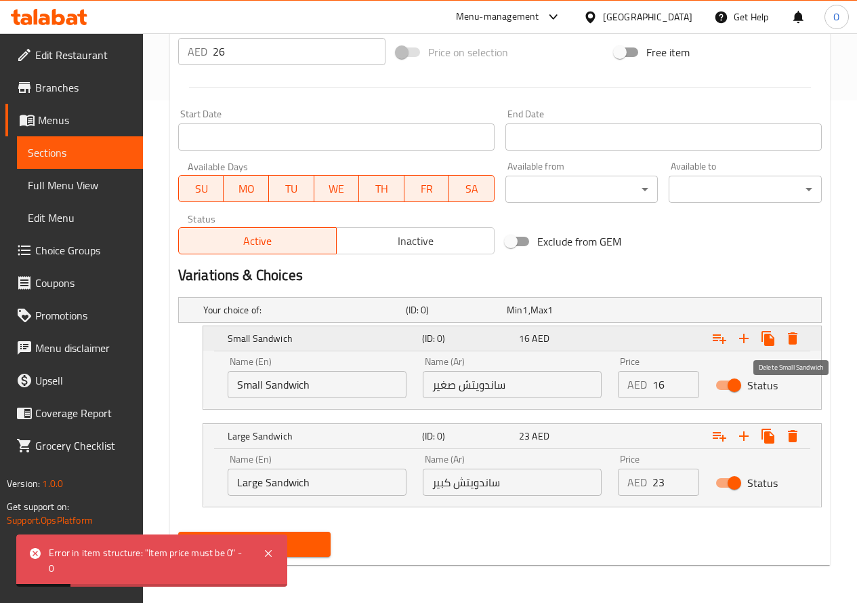
click at [788, 331] on icon "Expand" at bounding box center [793, 338] width 16 height 16
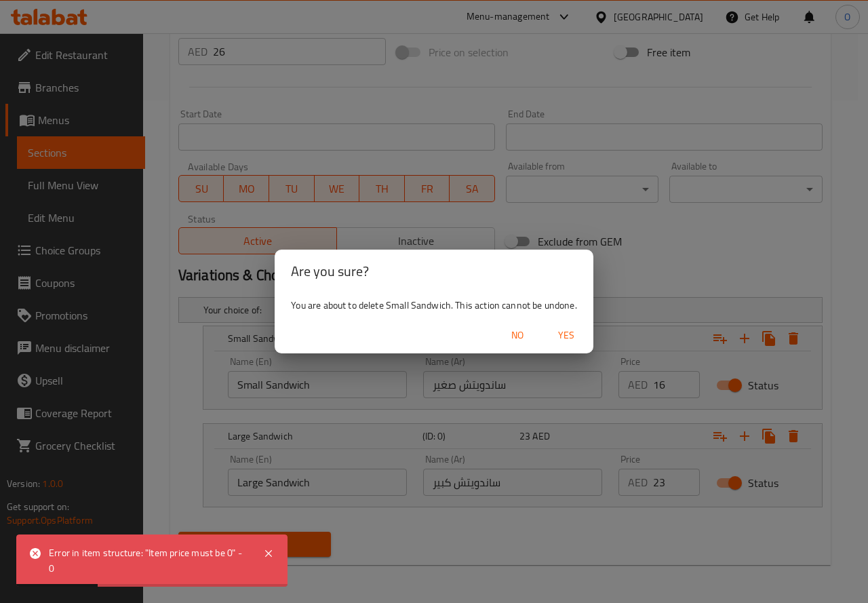
click at [579, 332] on span "Yes" at bounding box center [566, 335] width 33 height 17
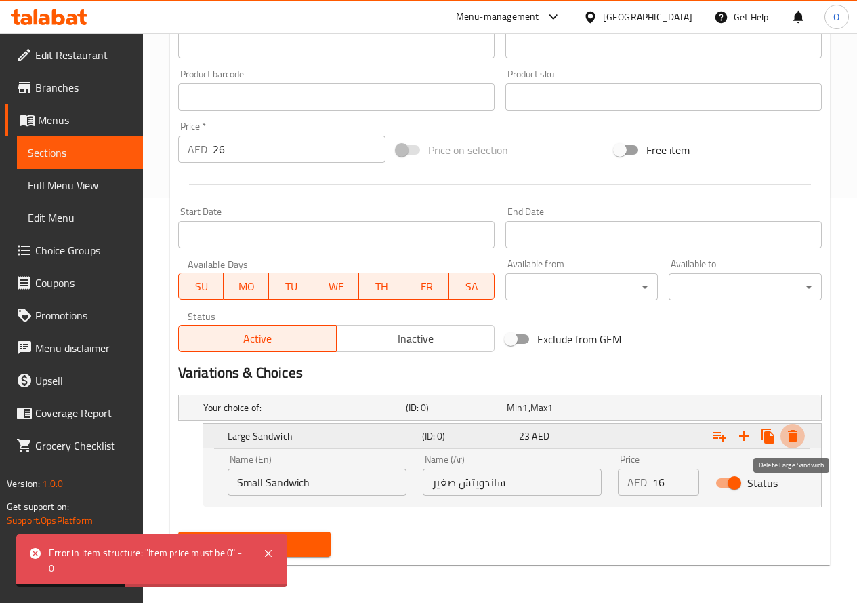
click at [796, 437] on icon "Expand" at bounding box center [792, 436] width 9 height 12
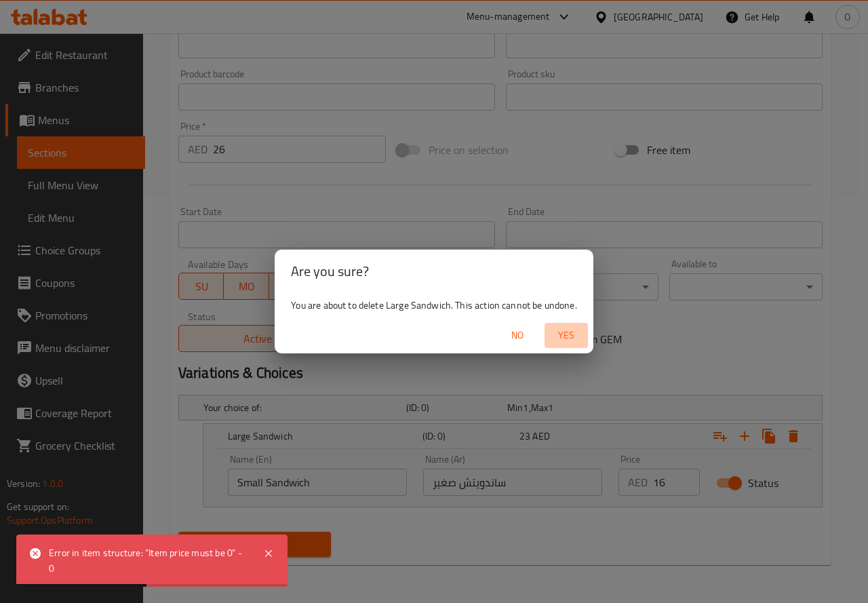
click at [558, 340] on span "Yes" at bounding box center [566, 335] width 33 height 17
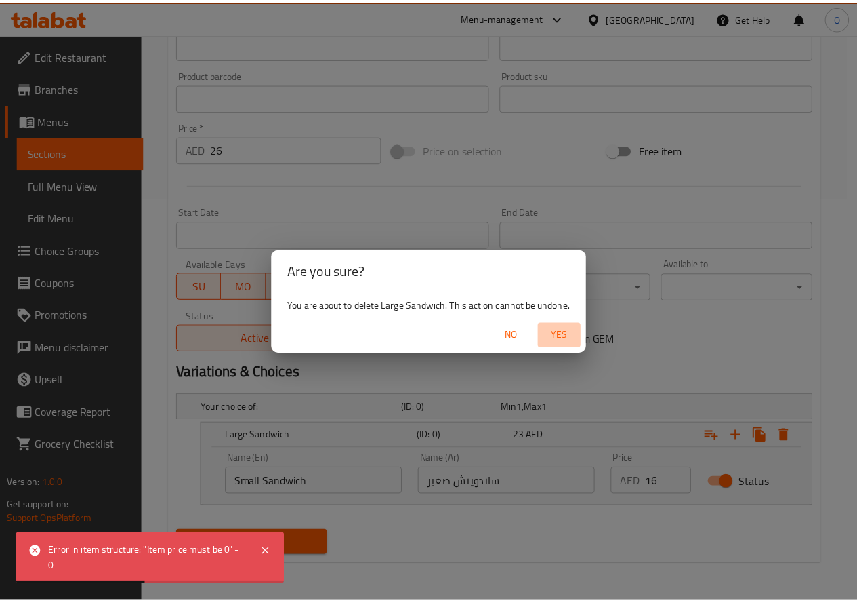
scroll to position [355, 0]
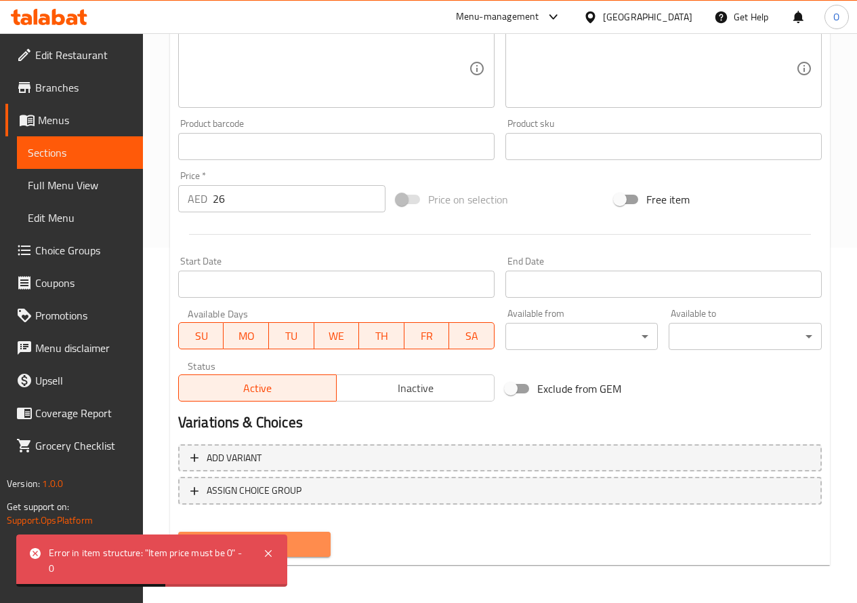
click at [325, 546] on button "Create" at bounding box center [254, 543] width 153 height 25
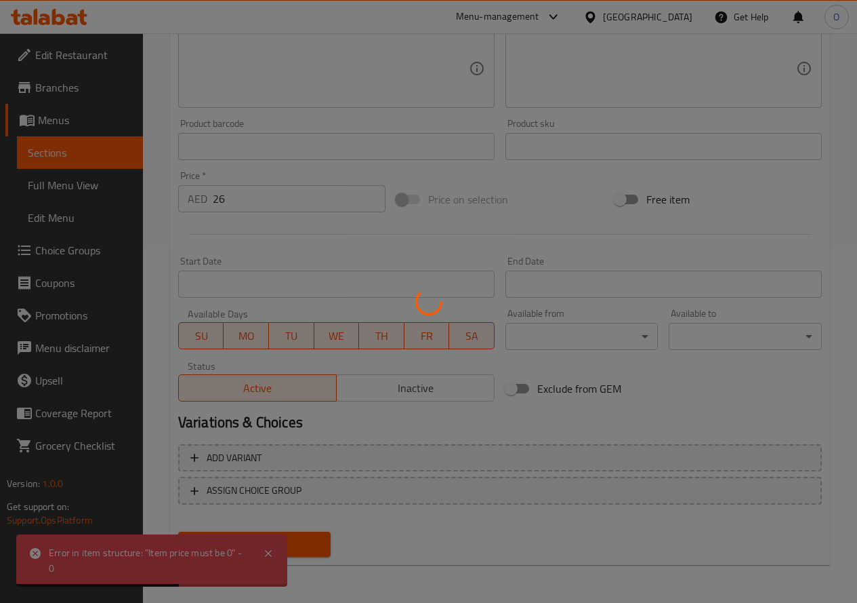
type input "0"
